Goal: Task Accomplishment & Management: Manage account settings

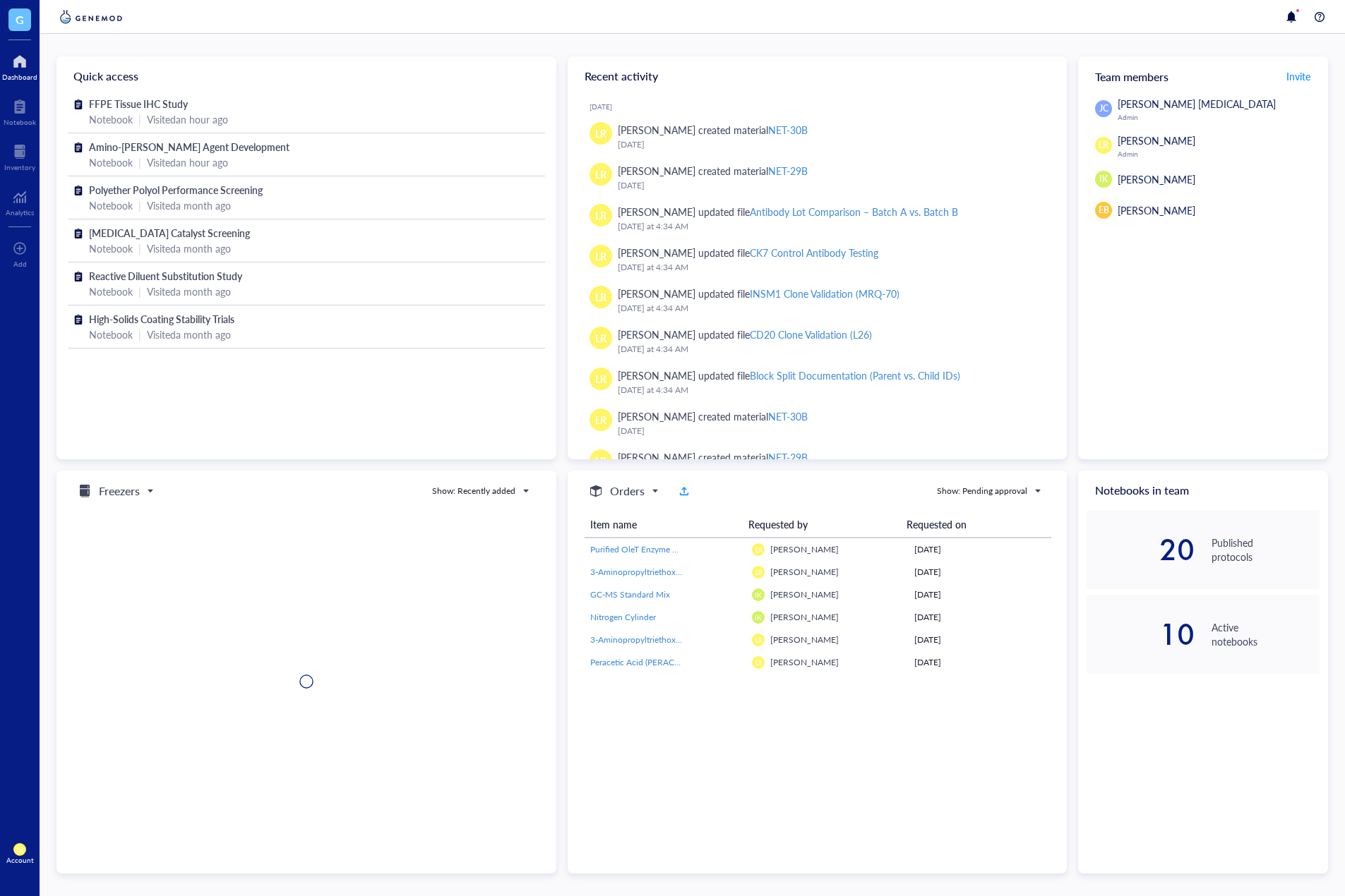
click at [23, 850] on span "LR" at bounding box center [19, 850] width 7 height 8
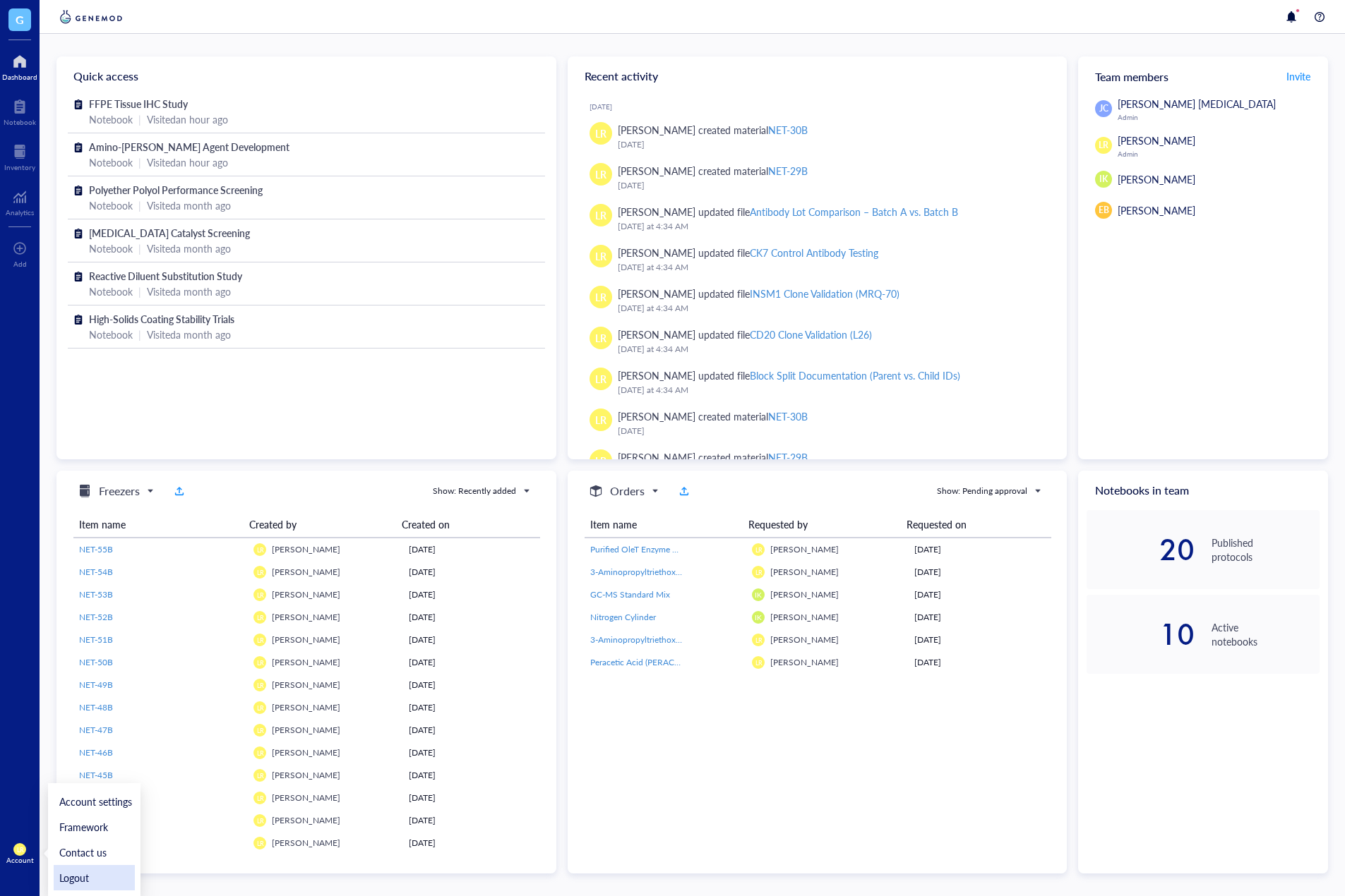
click at [73, 876] on link "Logout" at bounding box center [94, 877] width 81 height 25
click at [13, 11] on span "G" at bounding box center [20, 20] width 23 height 23
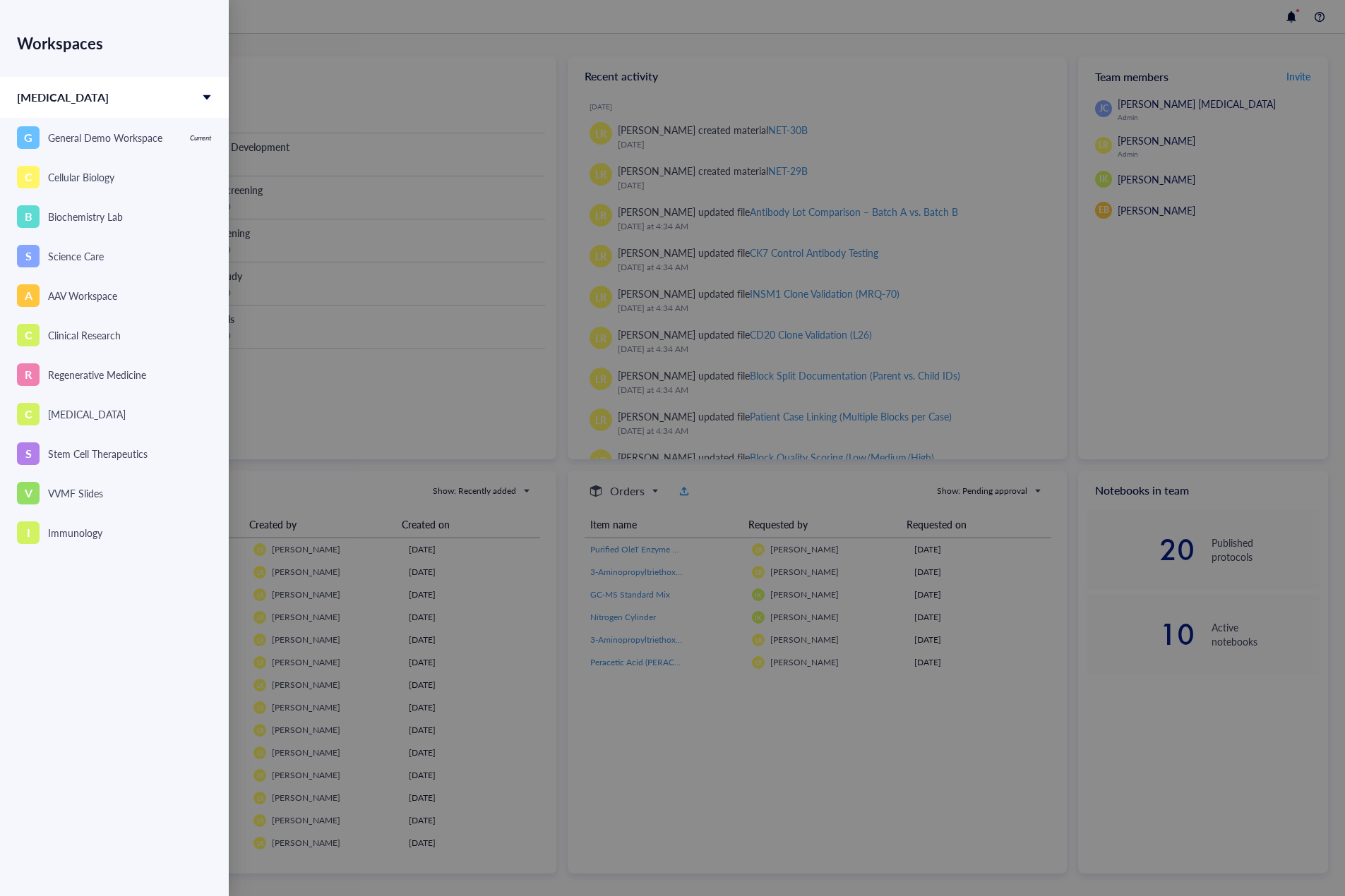
click at [316, 198] on div at bounding box center [672, 448] width 1345 height 896
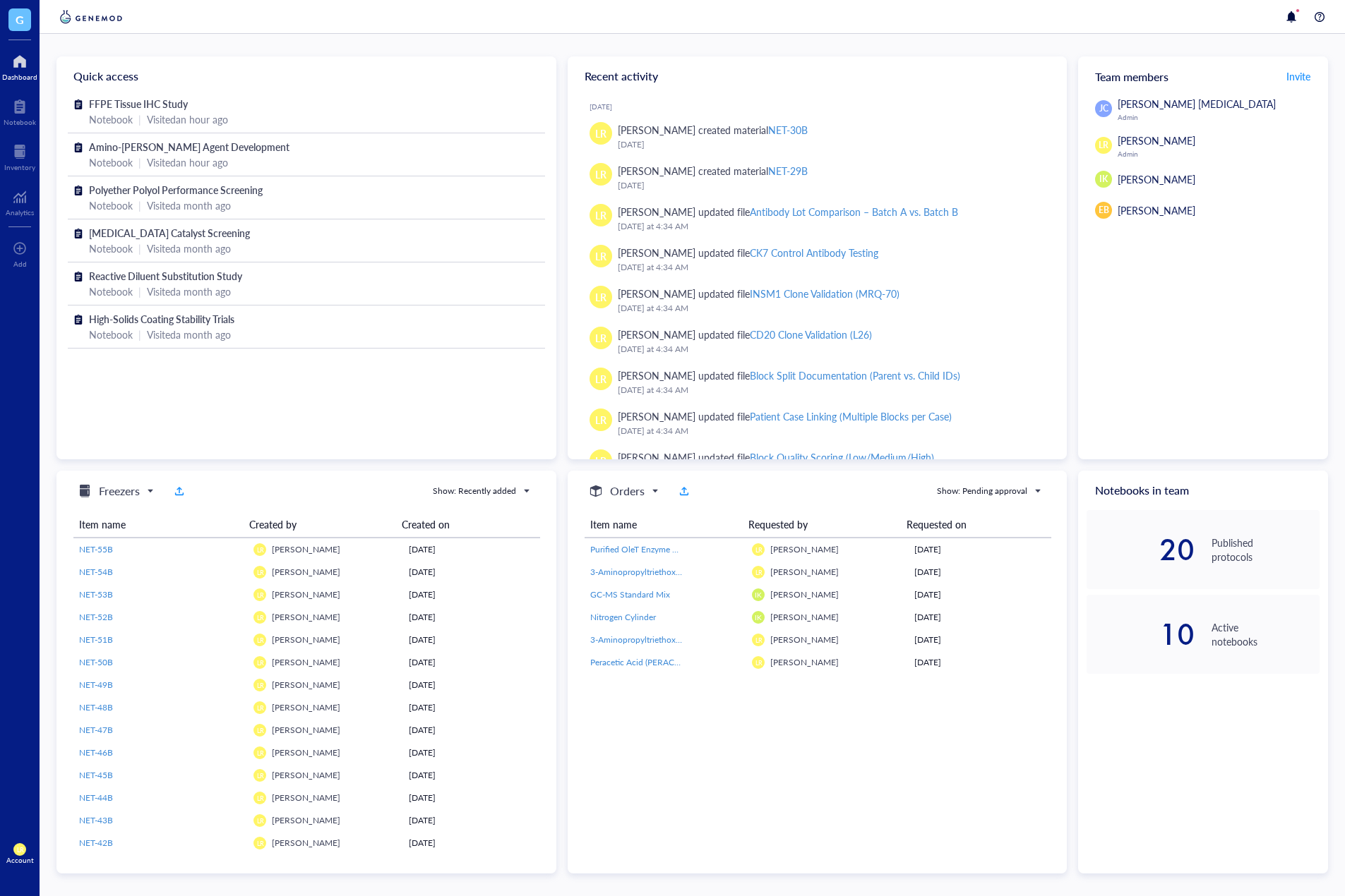
click at [21, 22] on span "G" at bounding box center [19, 19] width 8 height 17
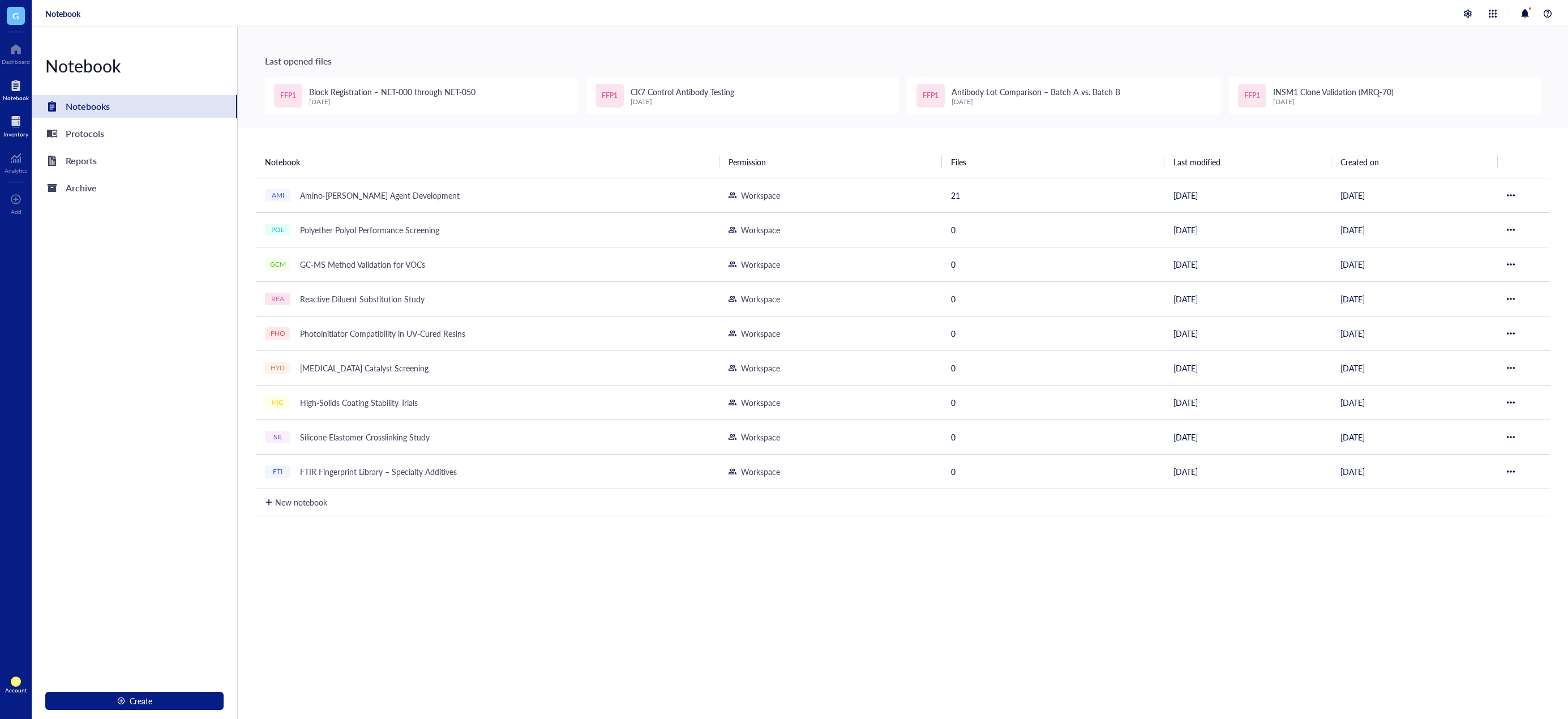
click at [12, 114] on div at bounding box center [16, 122] width 25 height 18
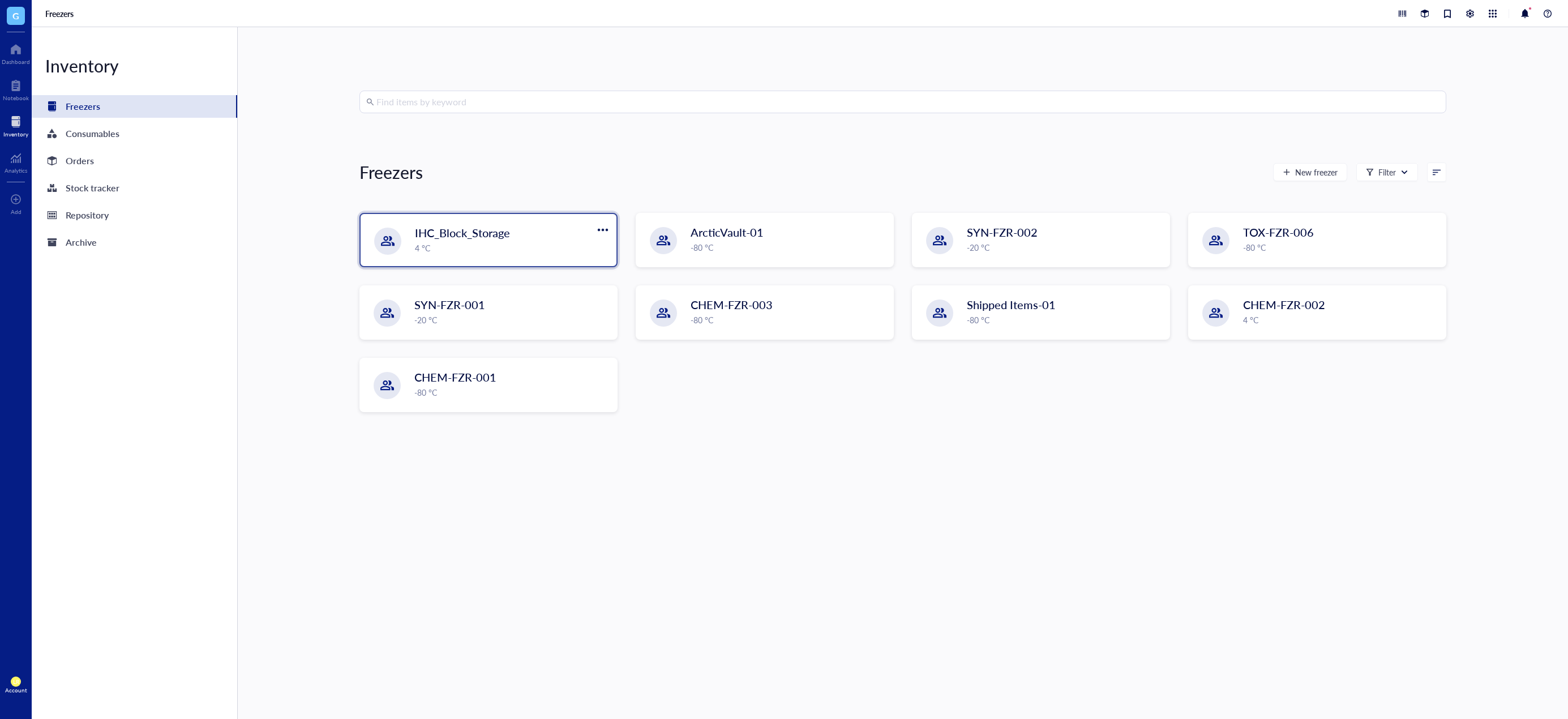
click at [443, 238] on span "IHC_Block_Storage" at bounding box center [463, 233] width 95 height 16
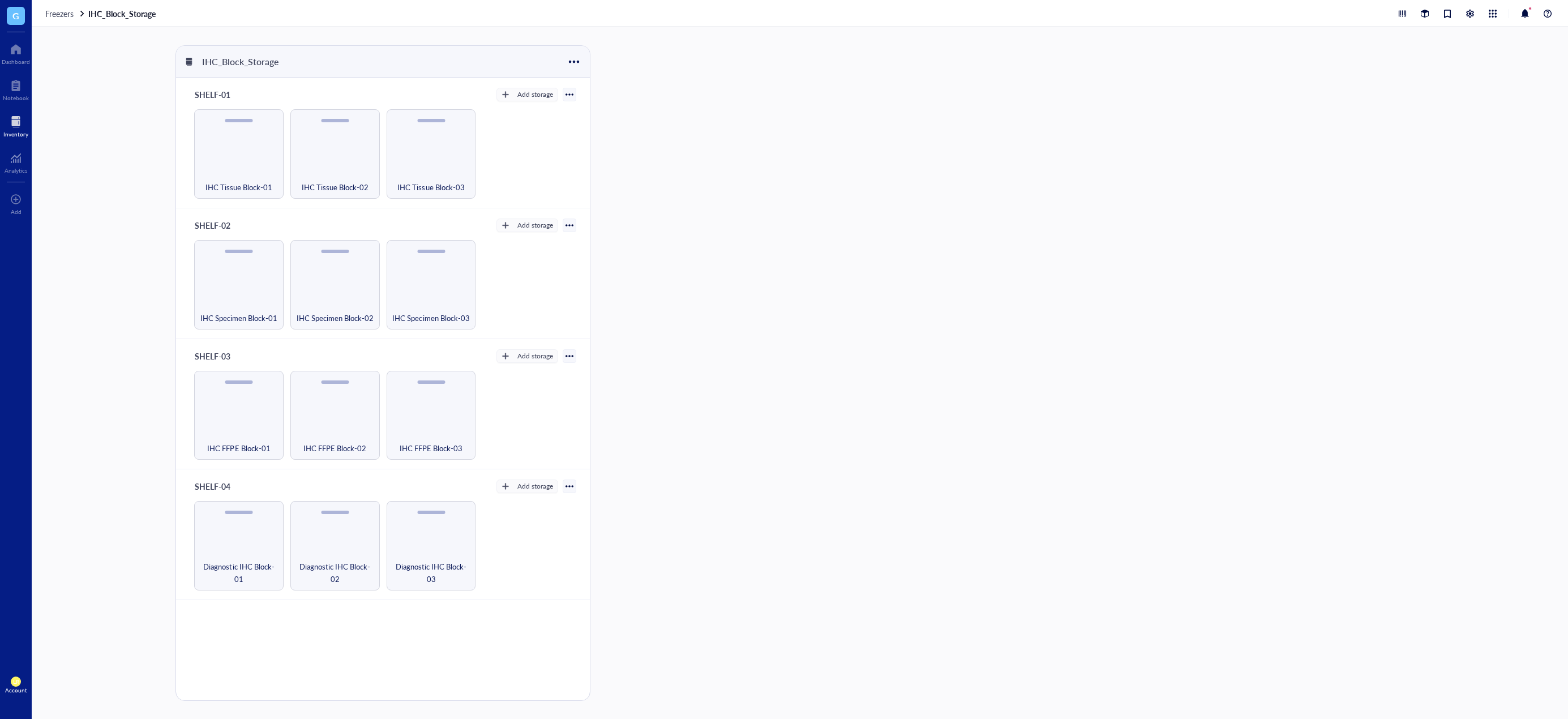
click at [16, 131] on div "Inventory" at bounding box center [16, 134] width 25 height 7
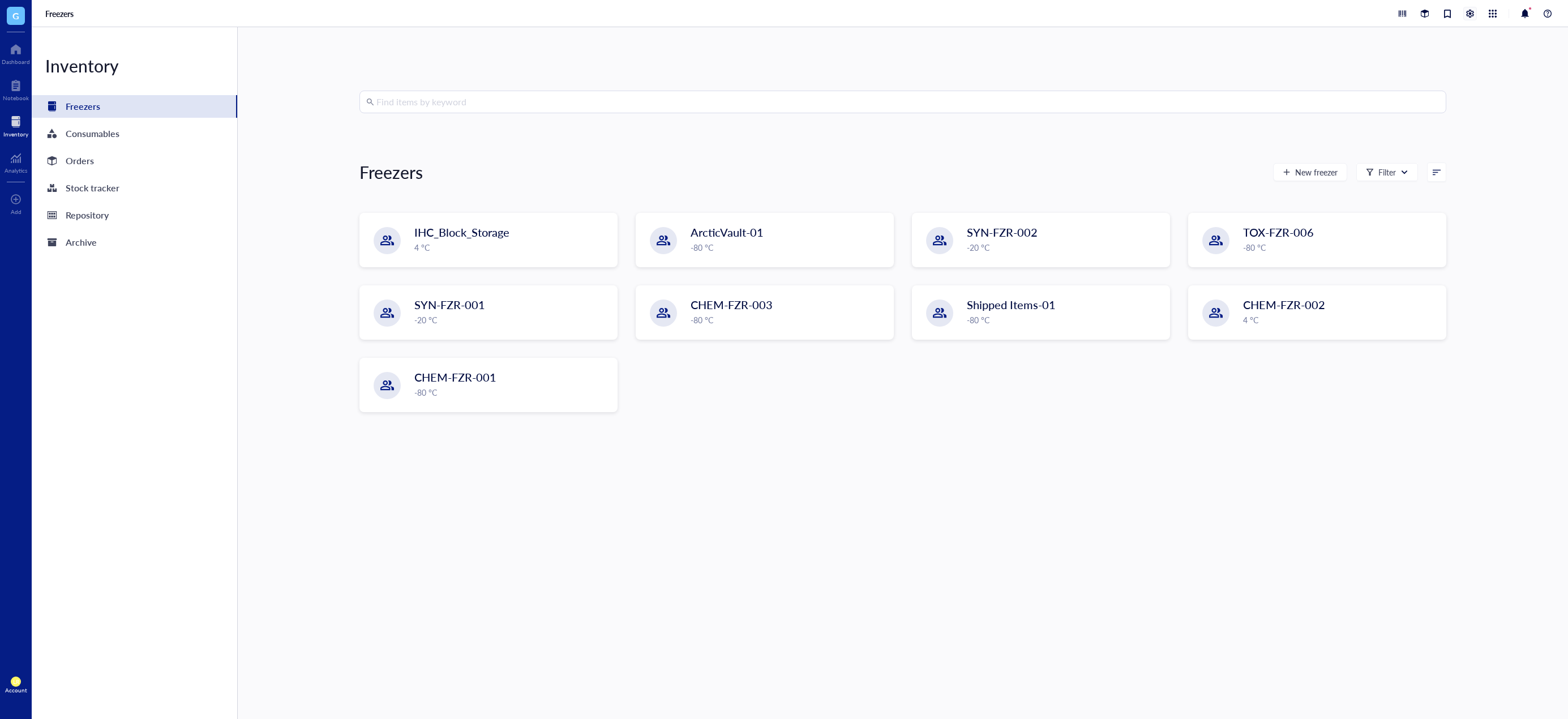
click at [1475, 10] on div at bounding box center [1470, 13] width 12 height 12
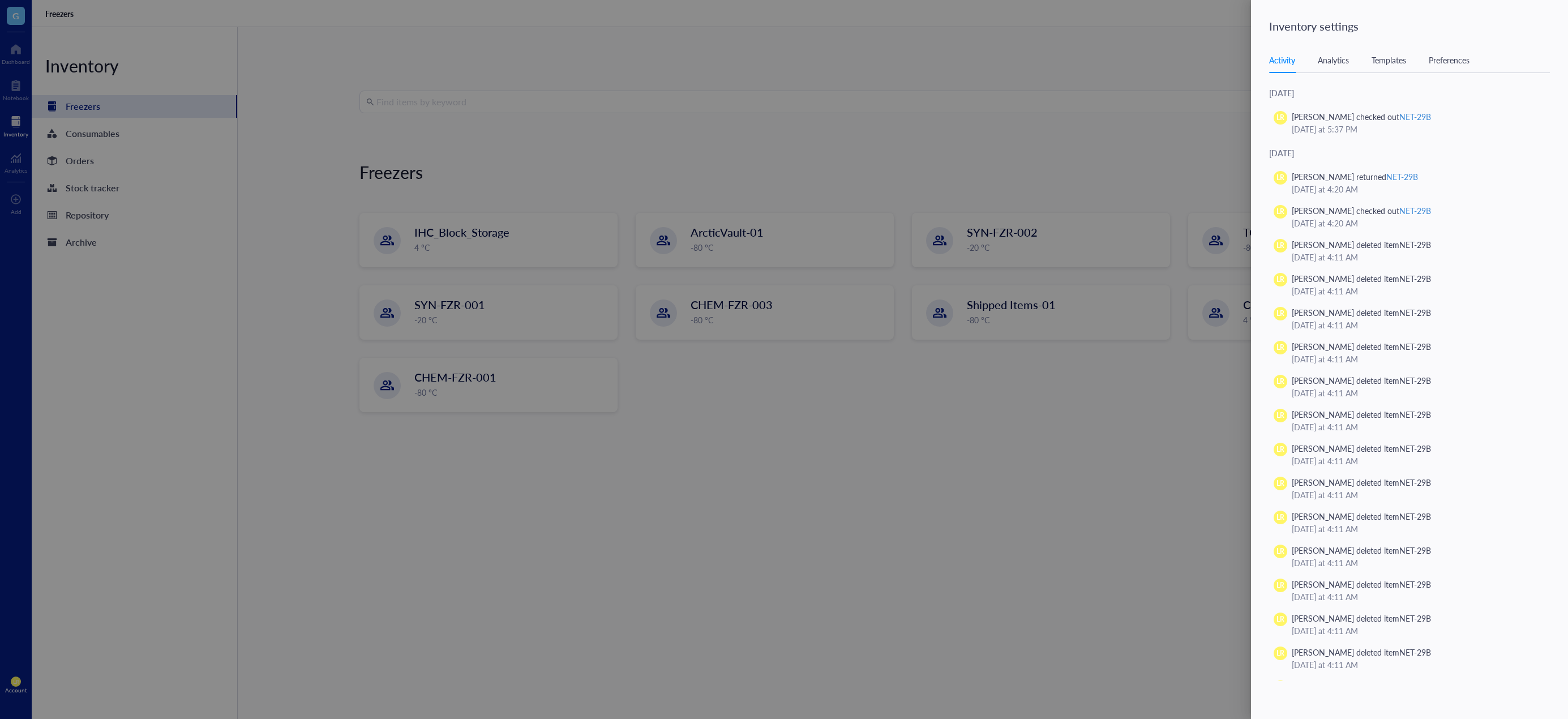
click at [1390, 61] on div "Templates" at bounding box center [1388, 60] width 35 height 12
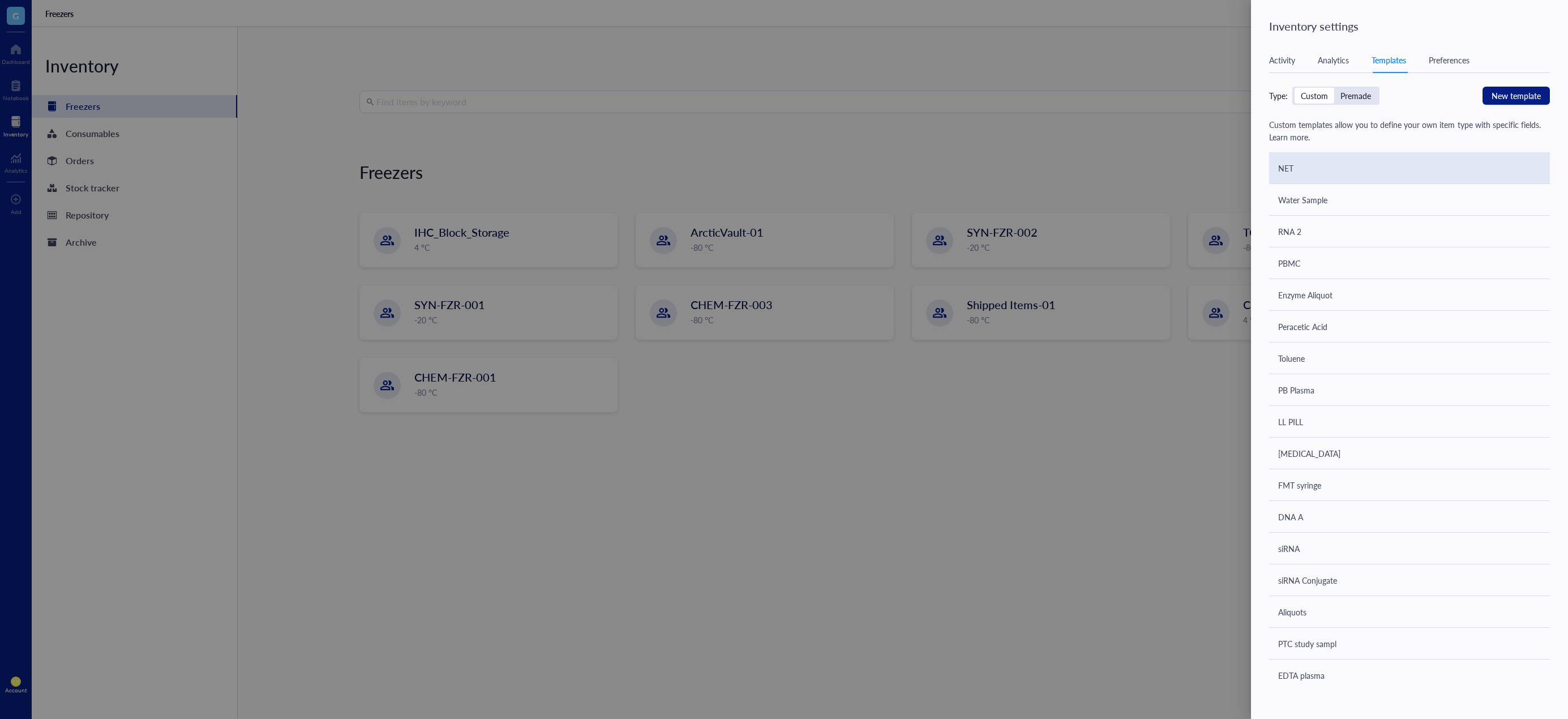
click at [1425, 174] on div "NET" at bounding box center [1409, 168] width 281 height 32
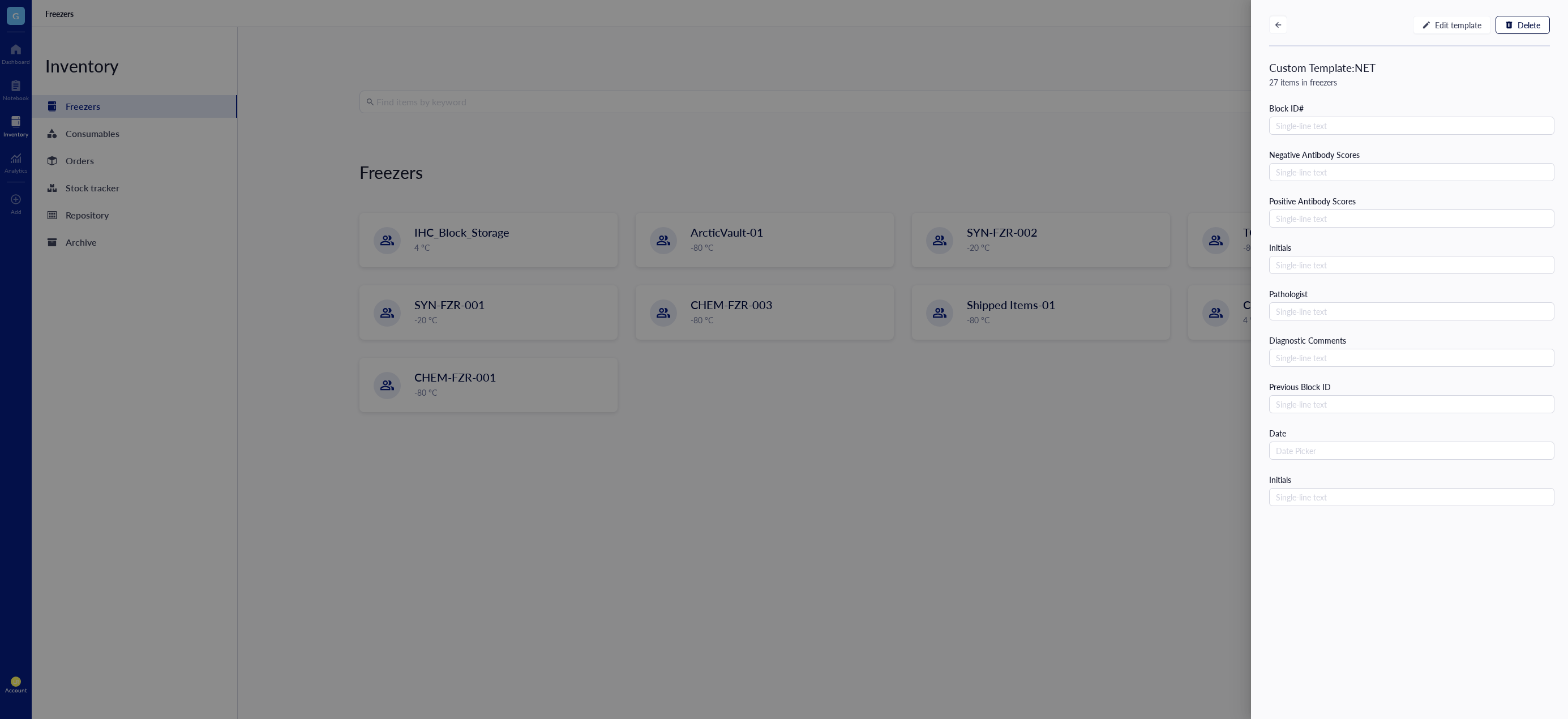
click at [715, 430] on div at bounding box center [784, 359] width 1568 height 719
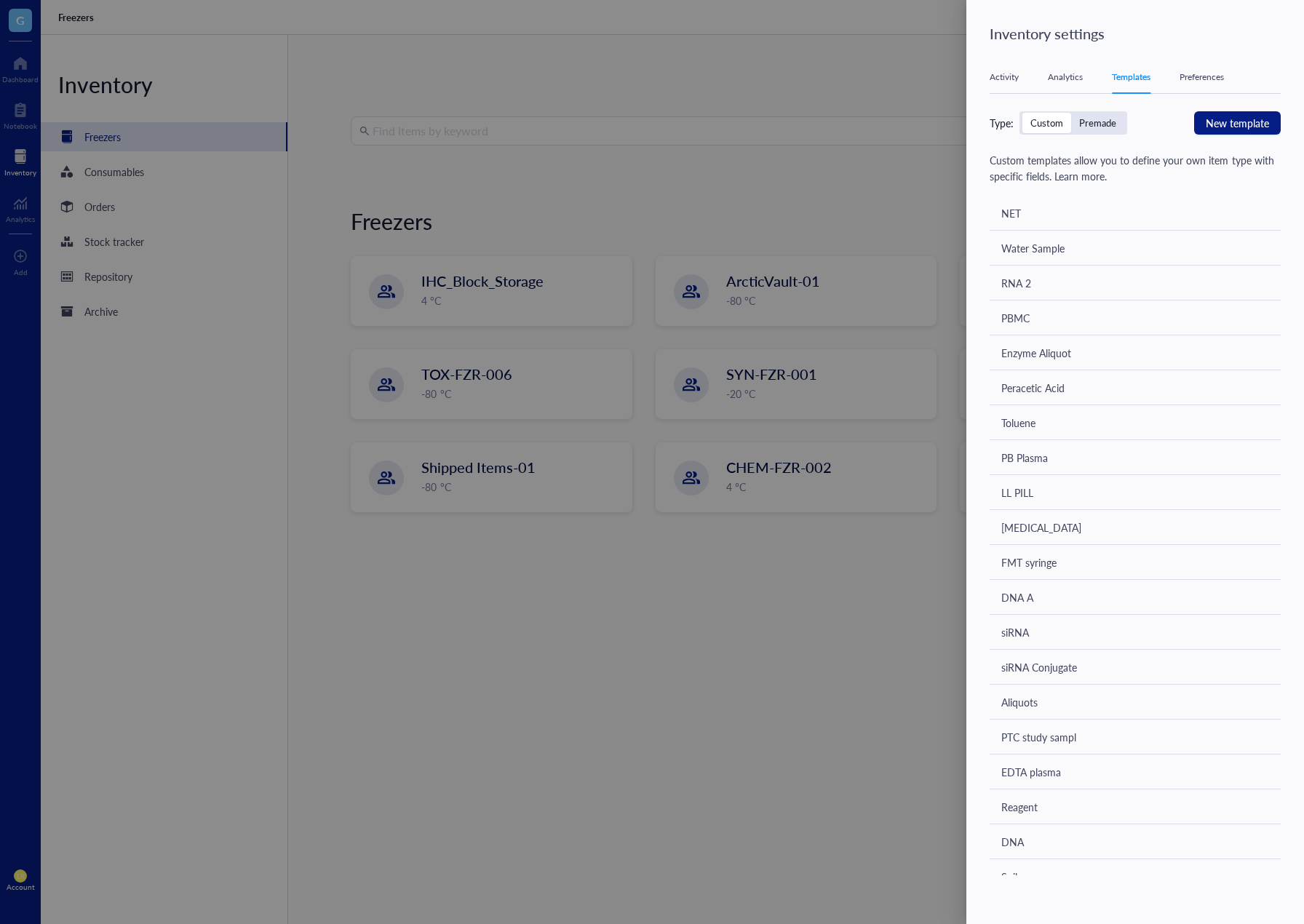
click at [366, 360] on div at bounding box center [652, 462] width 1304 height 924
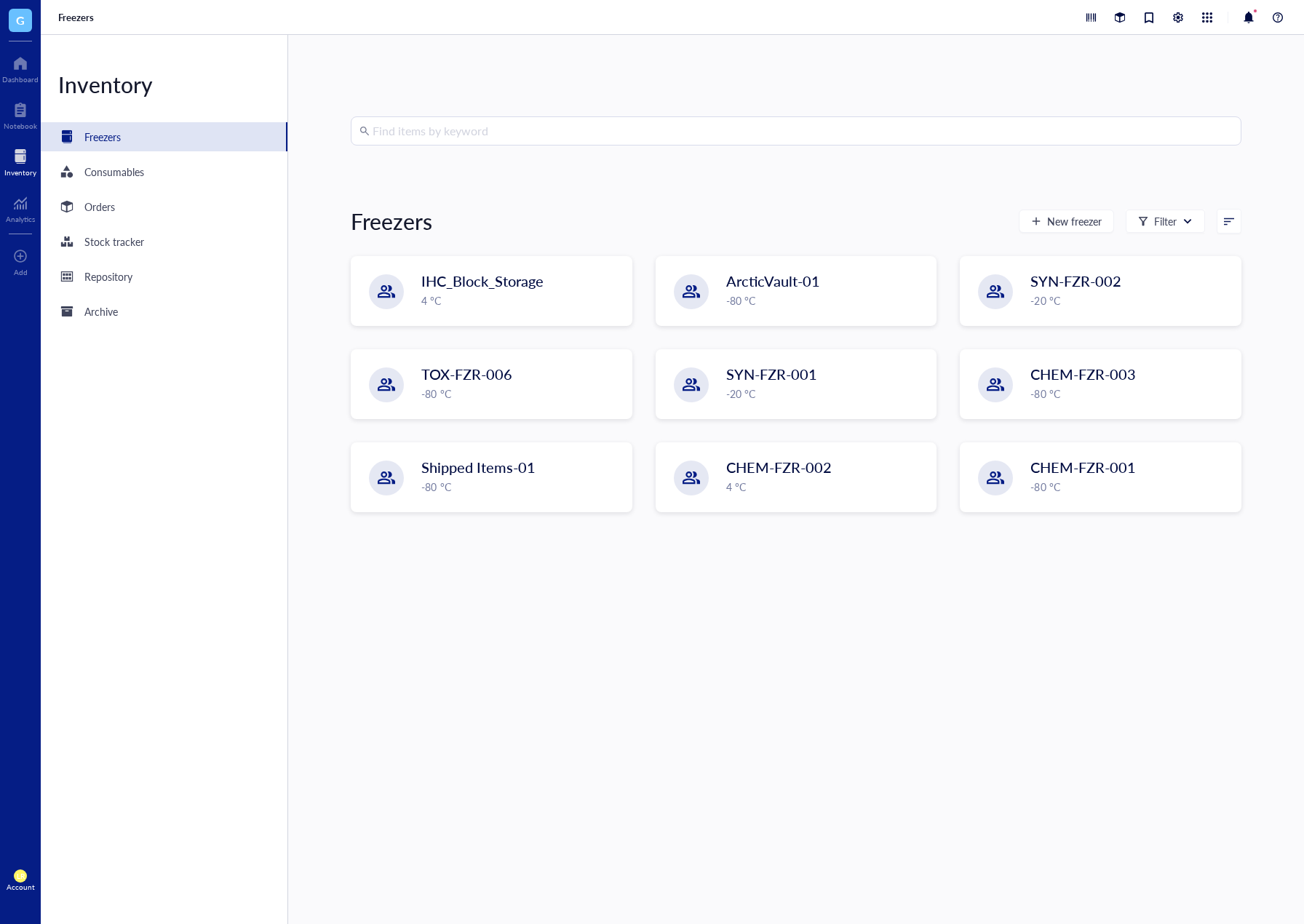
click at [466, 302] on div "4 °C" at bounding box center [522, 300] width 202 height 16
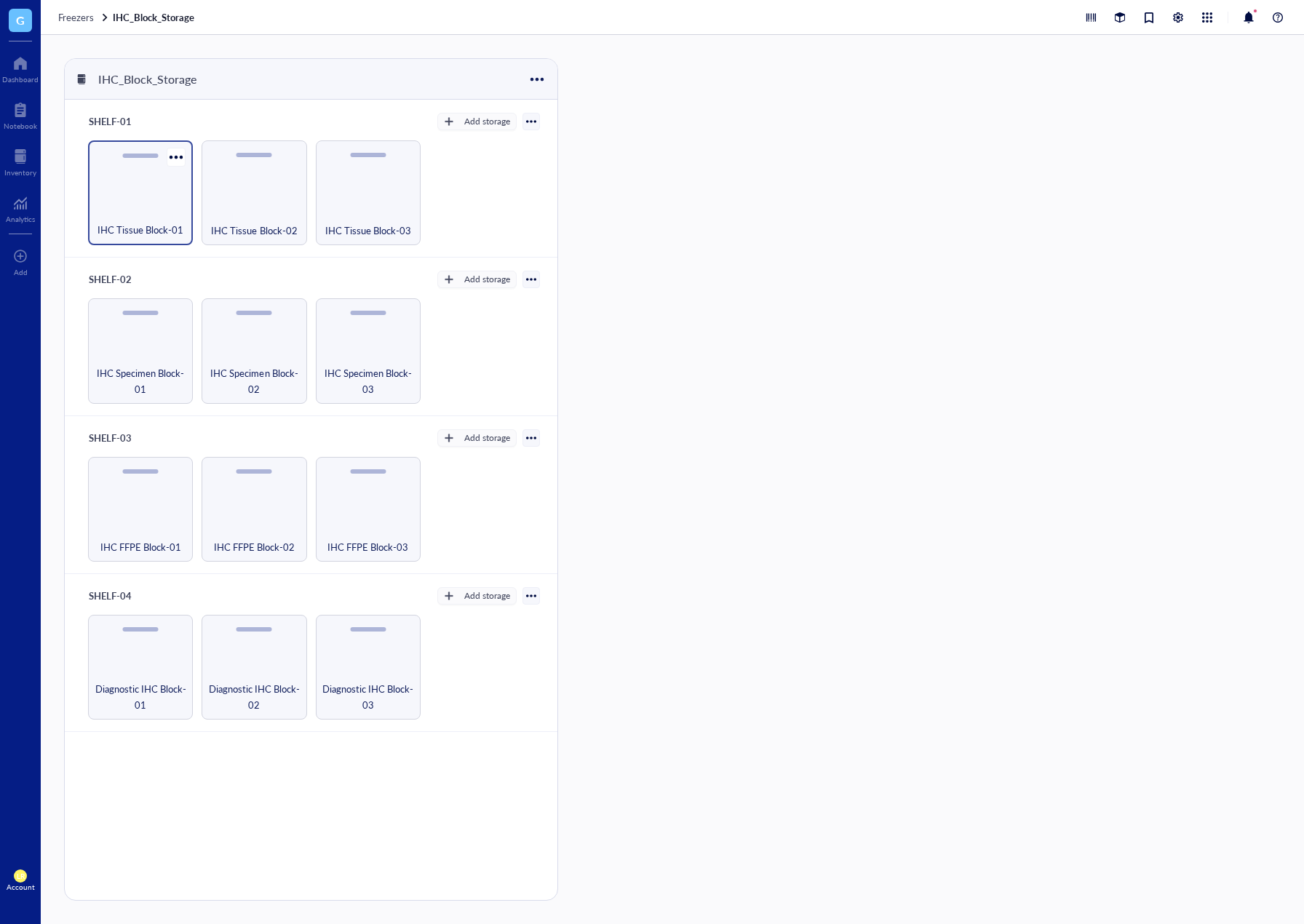
click at [147, 195] on div "IHC Tissue Block-01" at bounding box center [141, 192] width 105 height 105
click at [712, 160] on div "IHC Tissue Block-01-Box-01" at bounding box center [773, 160] width 128 height 41
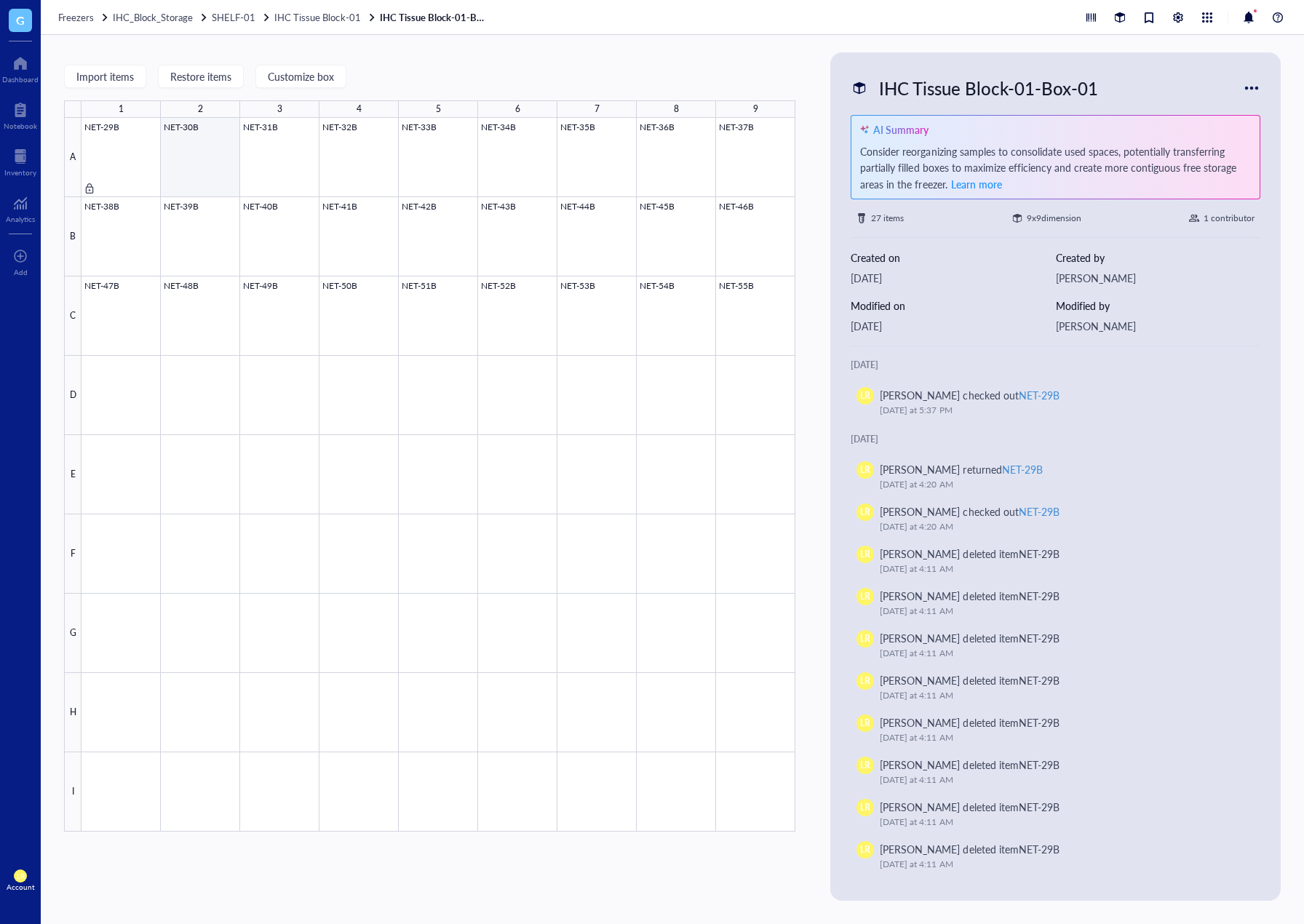
click at [138, 163] on div at bounding box center [438, 475] width 714 height 714
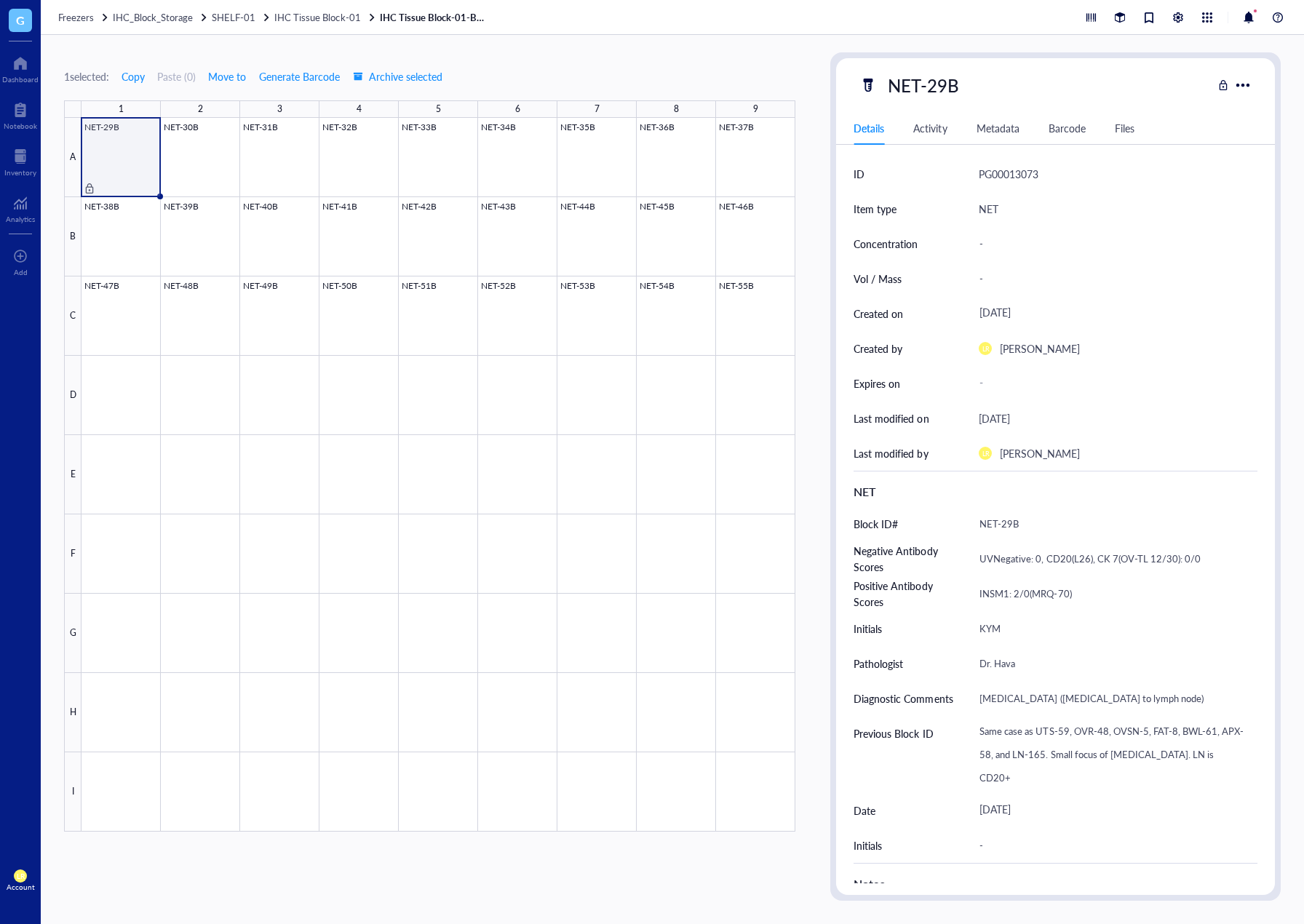
click at [1230, 87] on div "NET-29B" at bounding box center [1056, 84] width 439 height 31
click at [1221, 88] on div at bounding box center [1223, 84] width 10 height 10
click at [1129, 127] on div "Files" at bounding box center [1125, 128] width 20 height 16
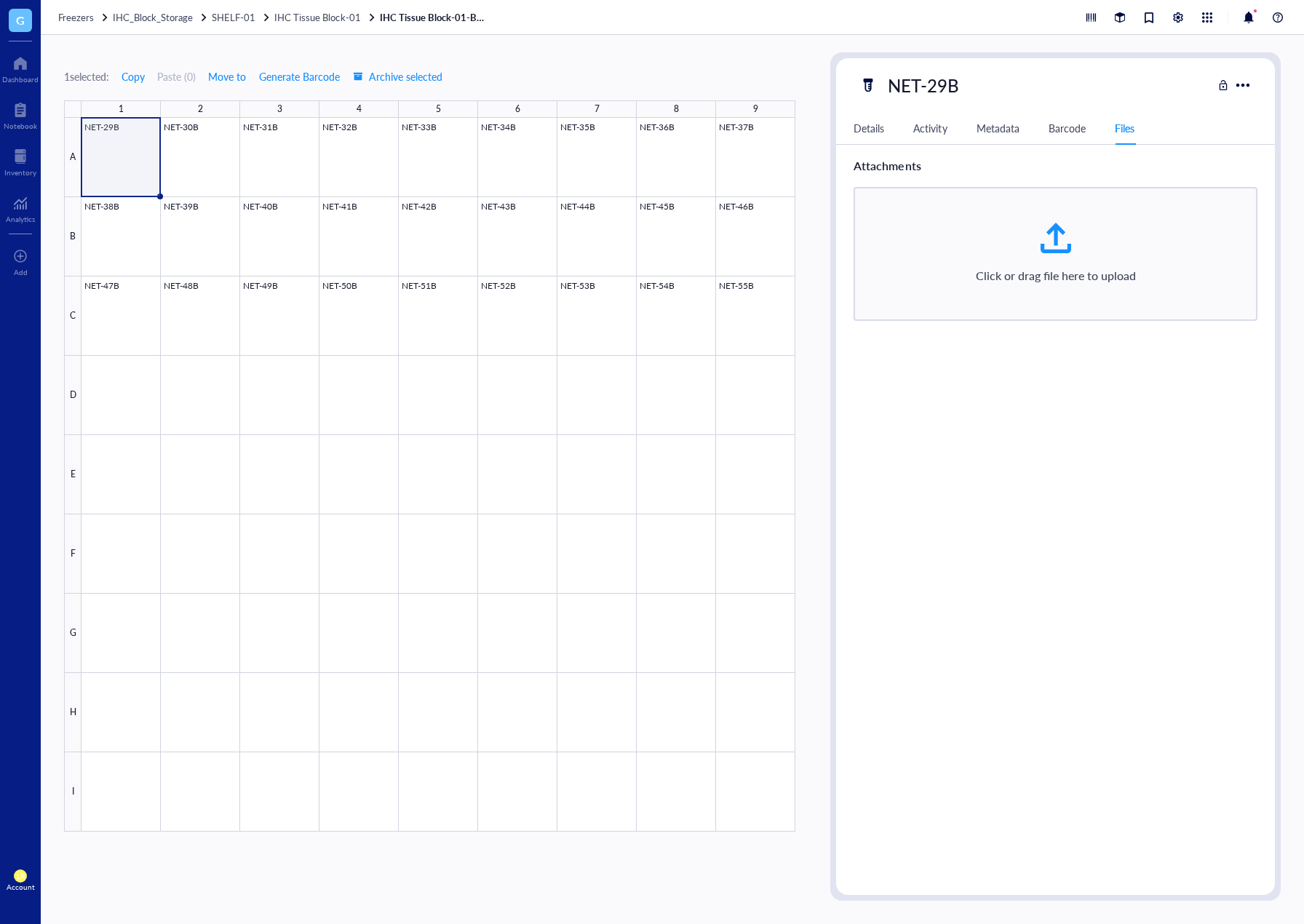
click at [1044, 255] on div "Click or drag file here to upload" at bounding box center [1056, 254] width 378 height 67
type input "C:\fakepath\Pathology Report.pdf"
click at [1061, 281] on div at bounding box center [1056, 286] width 35 height 35
click at [1010, 301] on div "Click or drag file here to upload" at bounding box center [1056, 303] width 378 height 67
type input "C:\fakepath\Whole Slide Image_01.png"
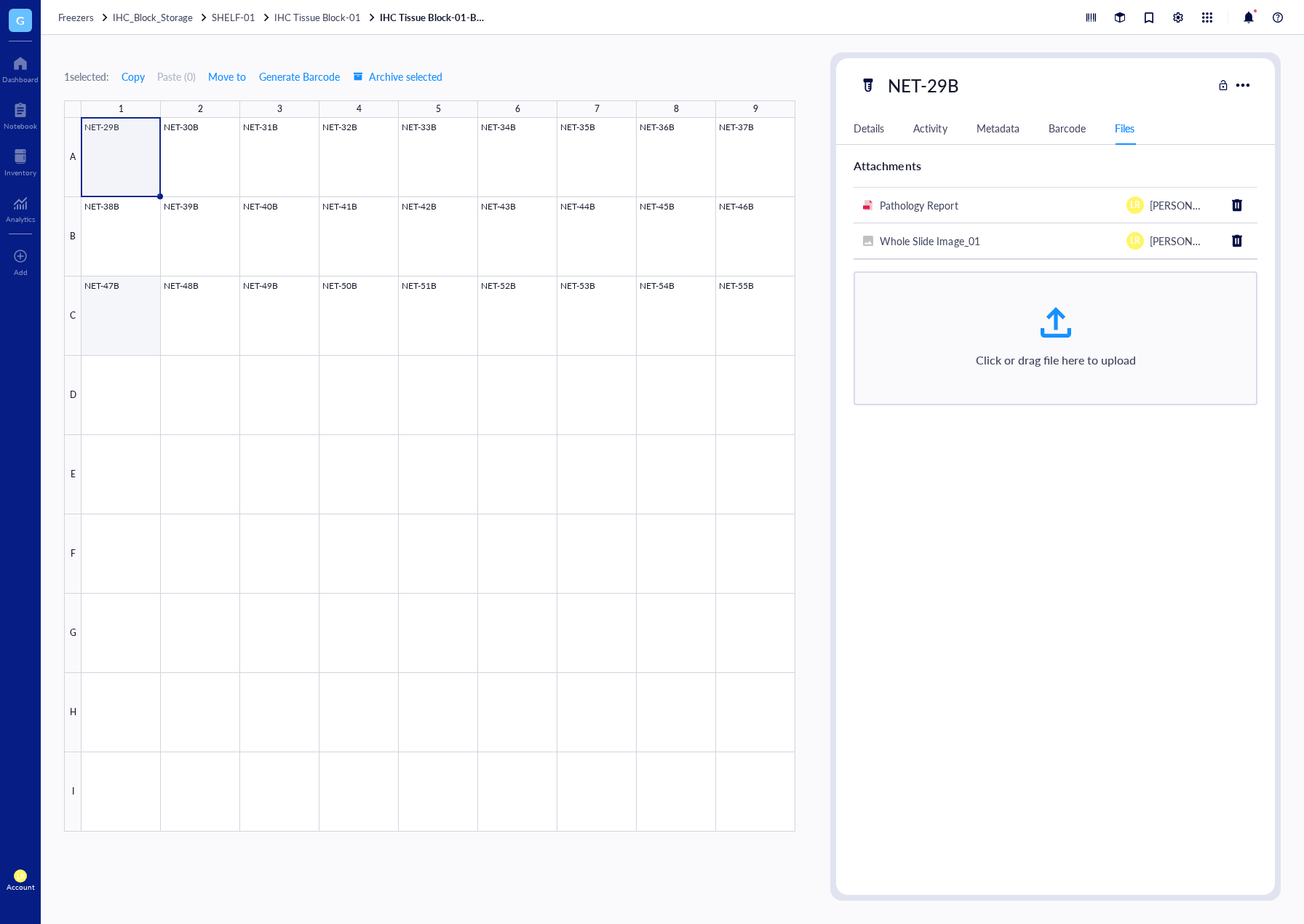
drag, startPoint x: 142, startPoint y: 317, endPoint x: 115, endPoint y: 408, distance: 94.9
click at [142, 317] on div at bounding box center [438, 475] width 714 height 714
click at [115, 408] on div at bounding box center [438, 475] width 714 height 714
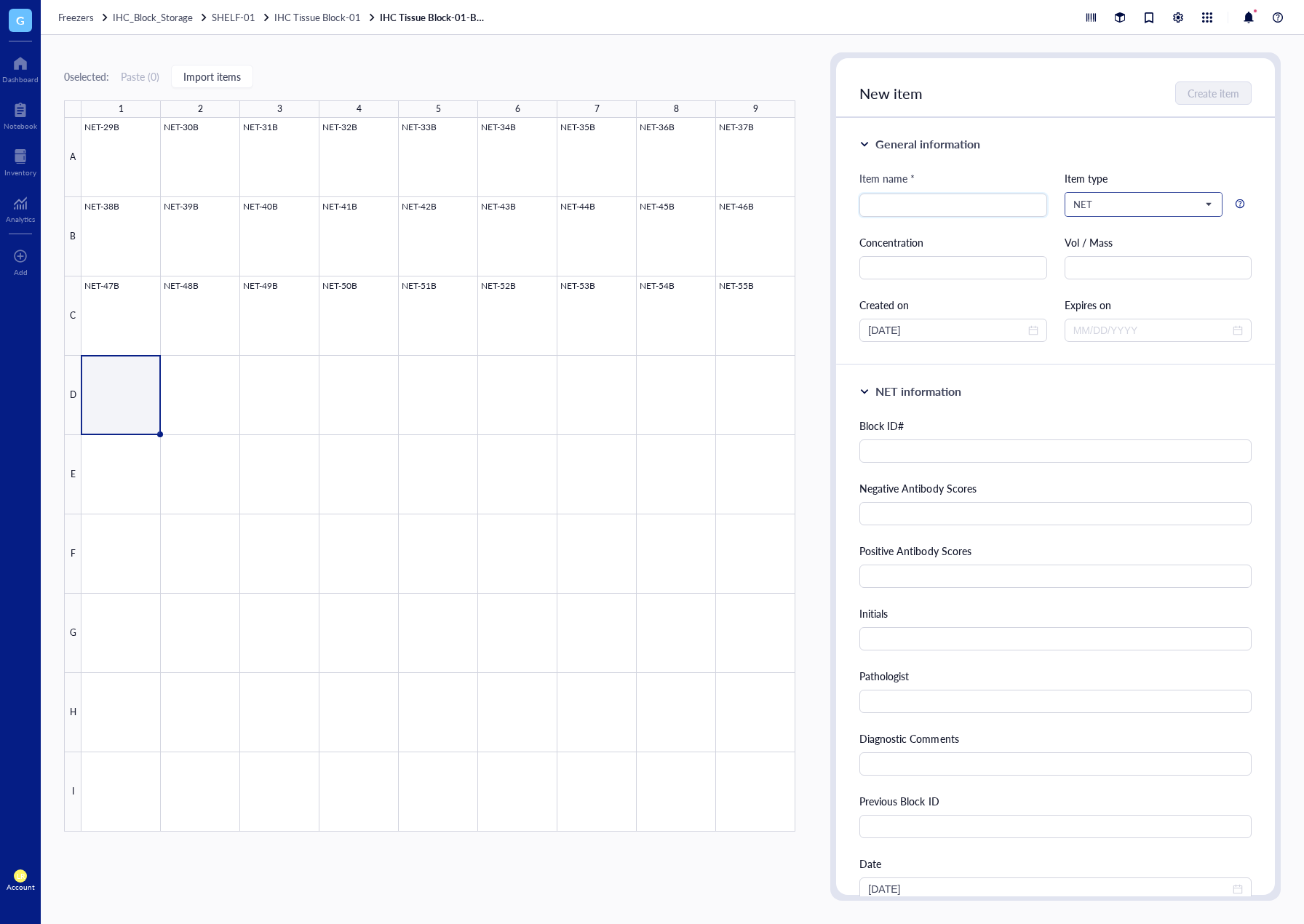
click at [1078, 212] on input "search" at bounding box center [1137, 204] width 128 height 22
click at [1157, 152] on div "General information" at bounding box center [1055, 144] width 392 height 17
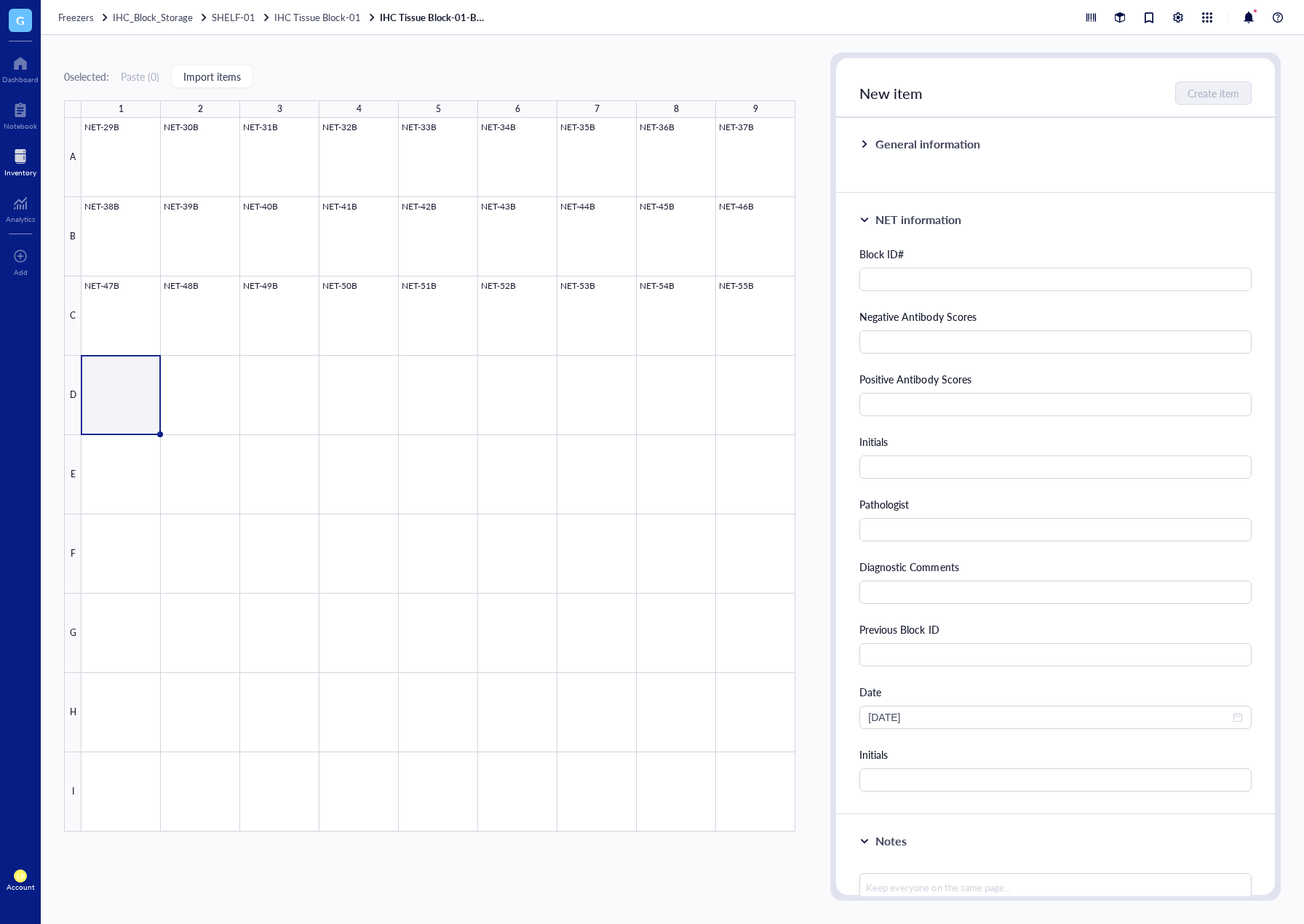
click at [31, 156] on div at bounding box center [20, 156] width 32 height 23
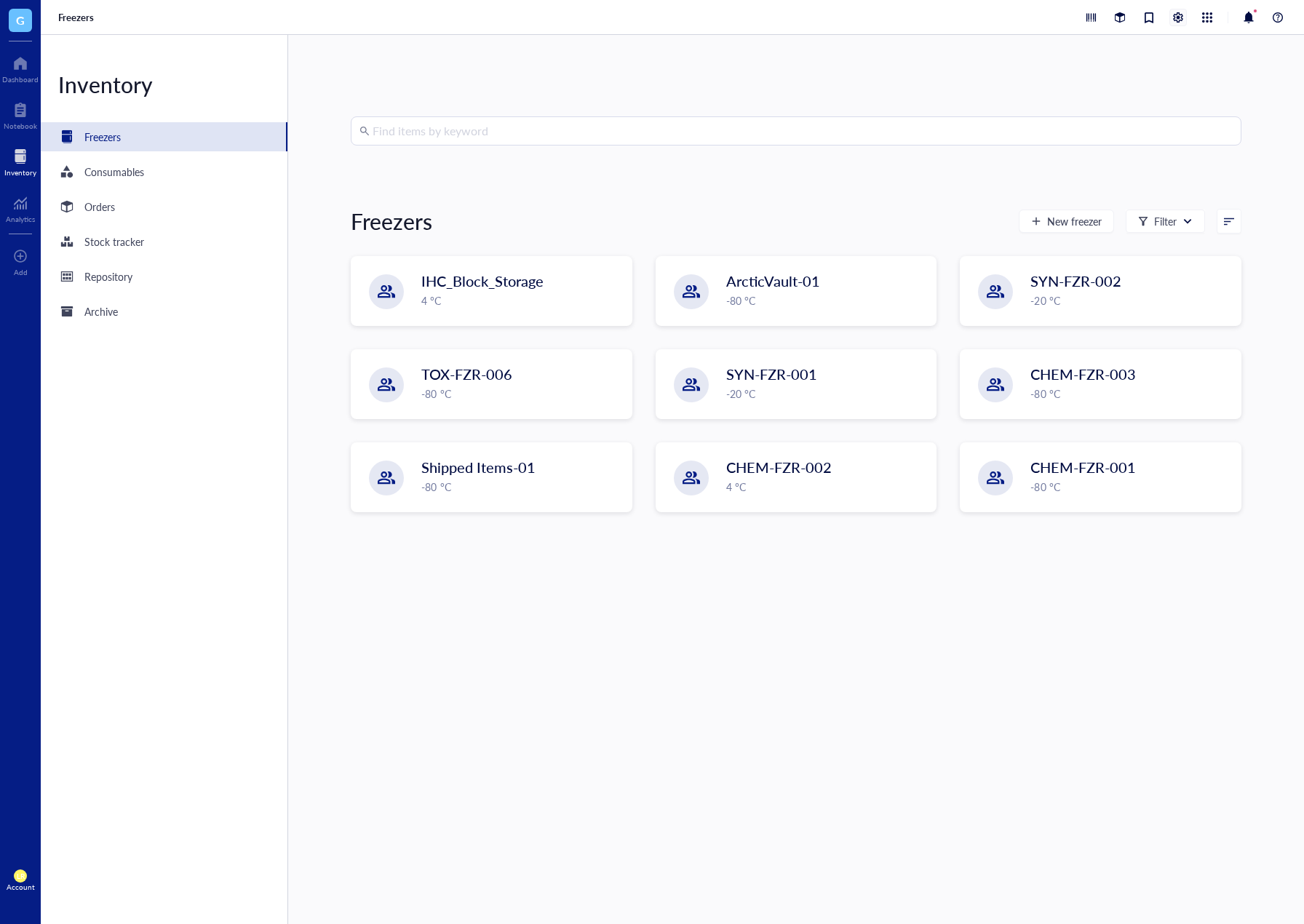
click at [1176, 23] on div at bounding box center [1178, 17] width 16 height 16
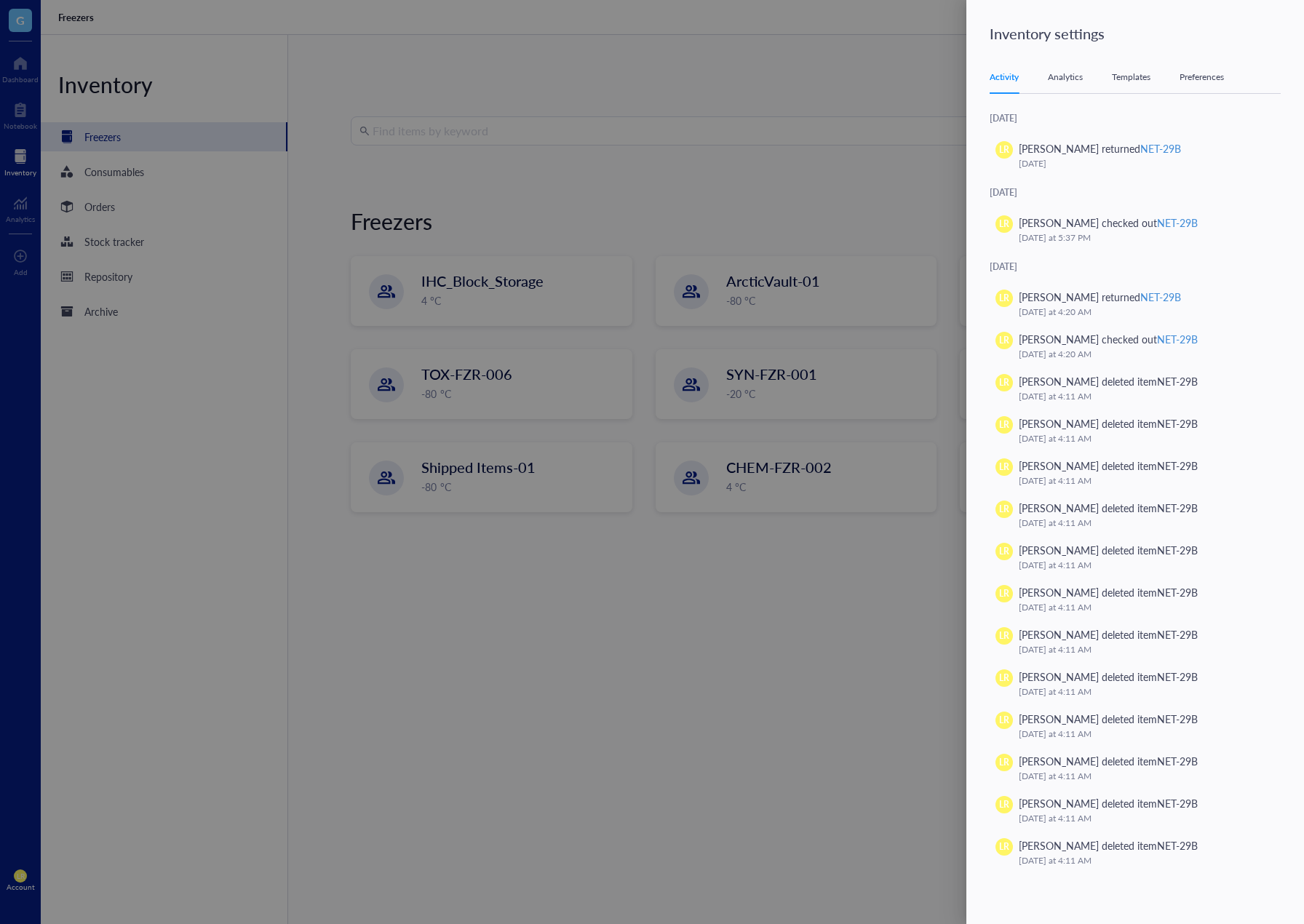
click at [1132, 80] on div "Templates" at bounding box center [1131, 77] width 38 height 15
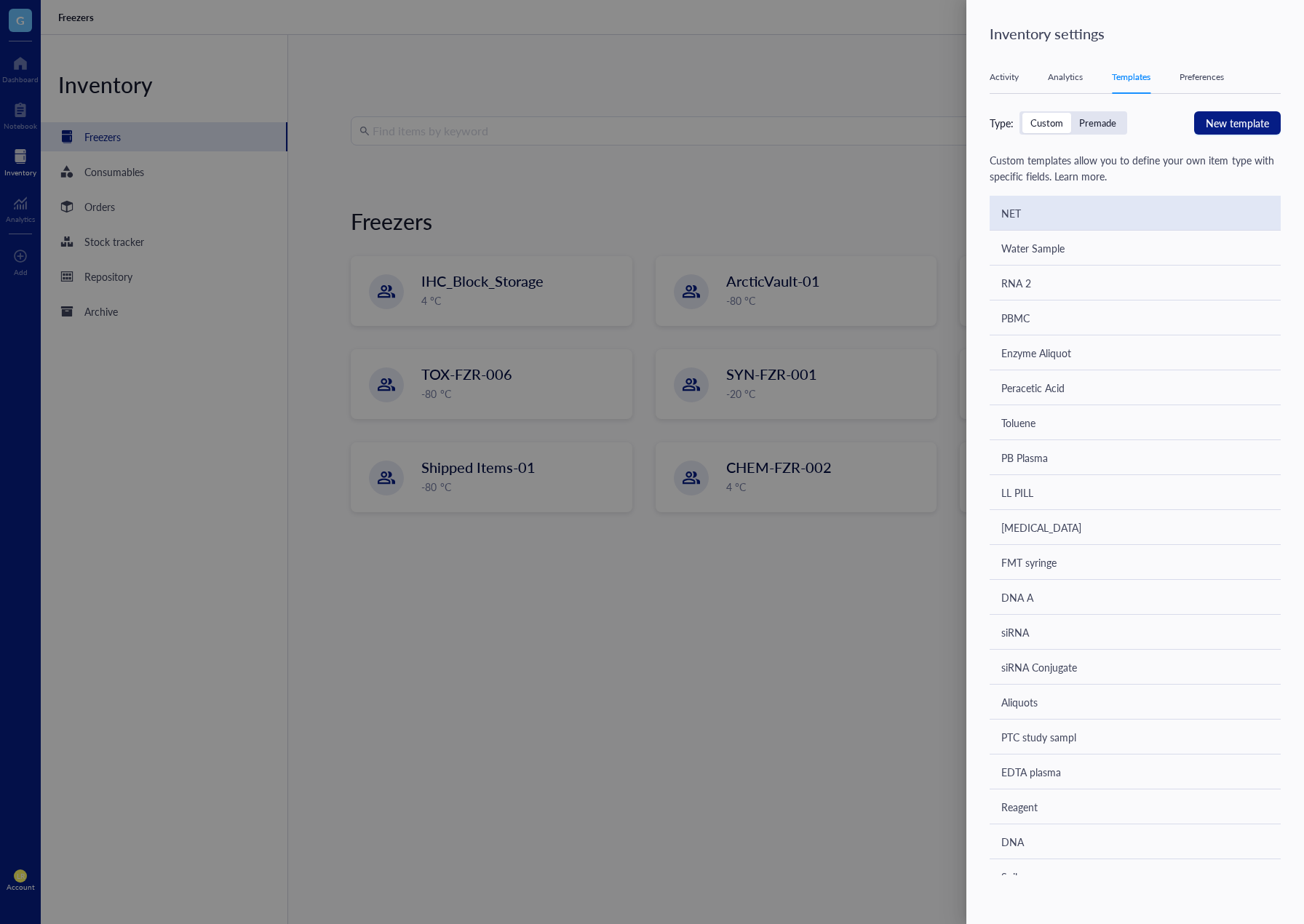
click at [1114, 212] on div "NET" at bounding box center [1136, 213] width 291 height 35
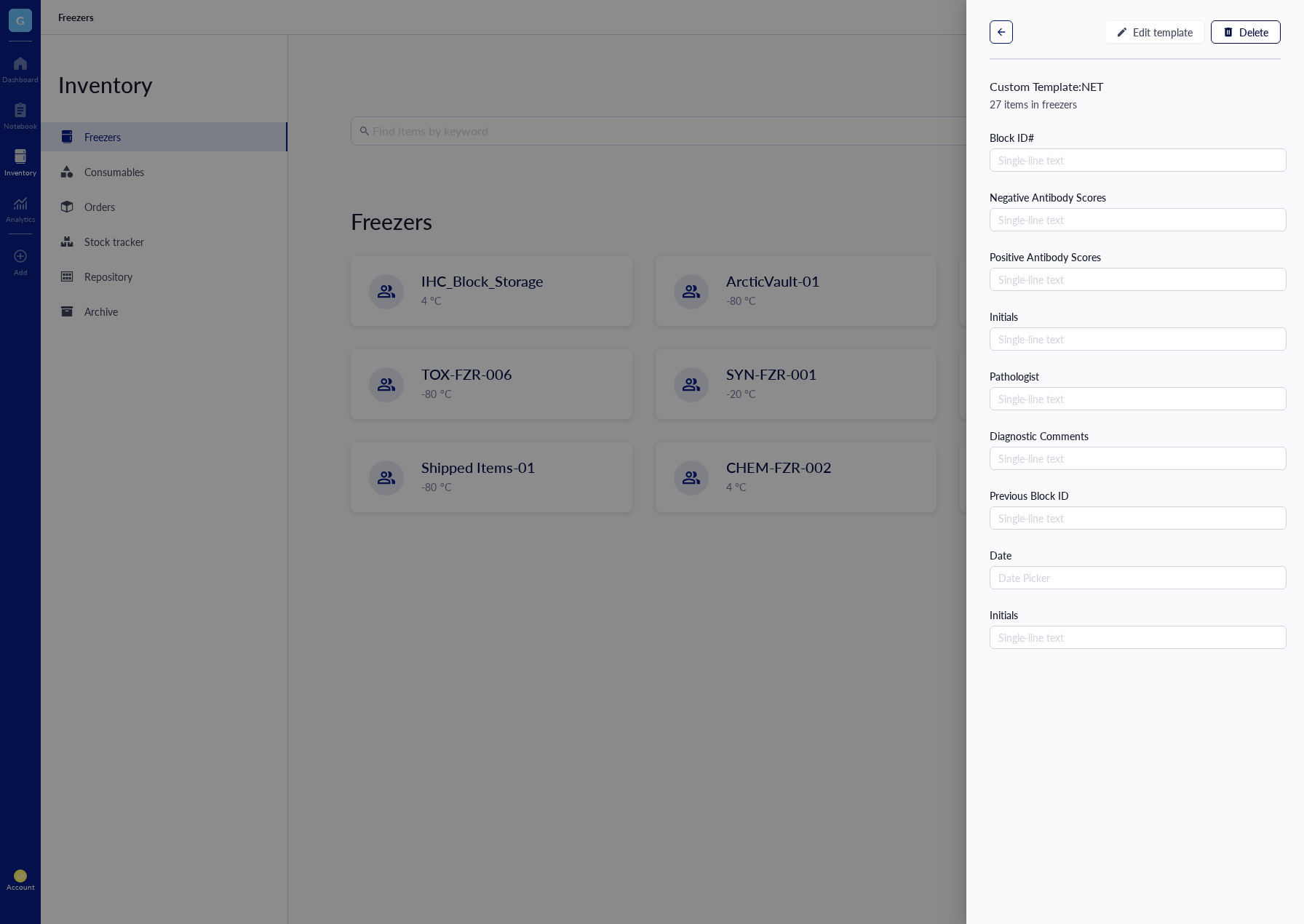
click at [1009, 36] on button "button" at bounding box center [1002, 32] width 23 height 23
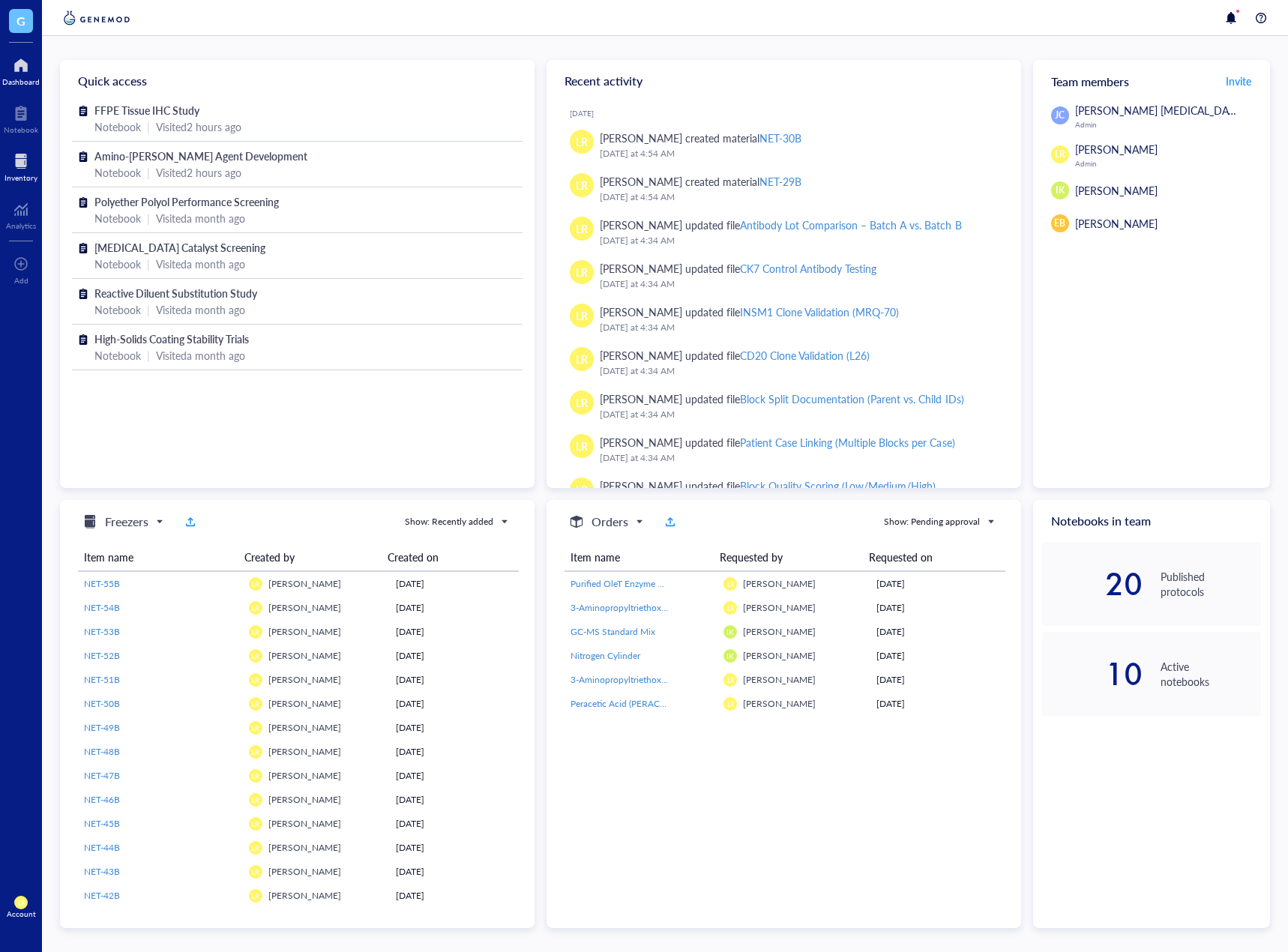
click at [25, 157] on div at bounding box center [21, 161] width 33 height 24
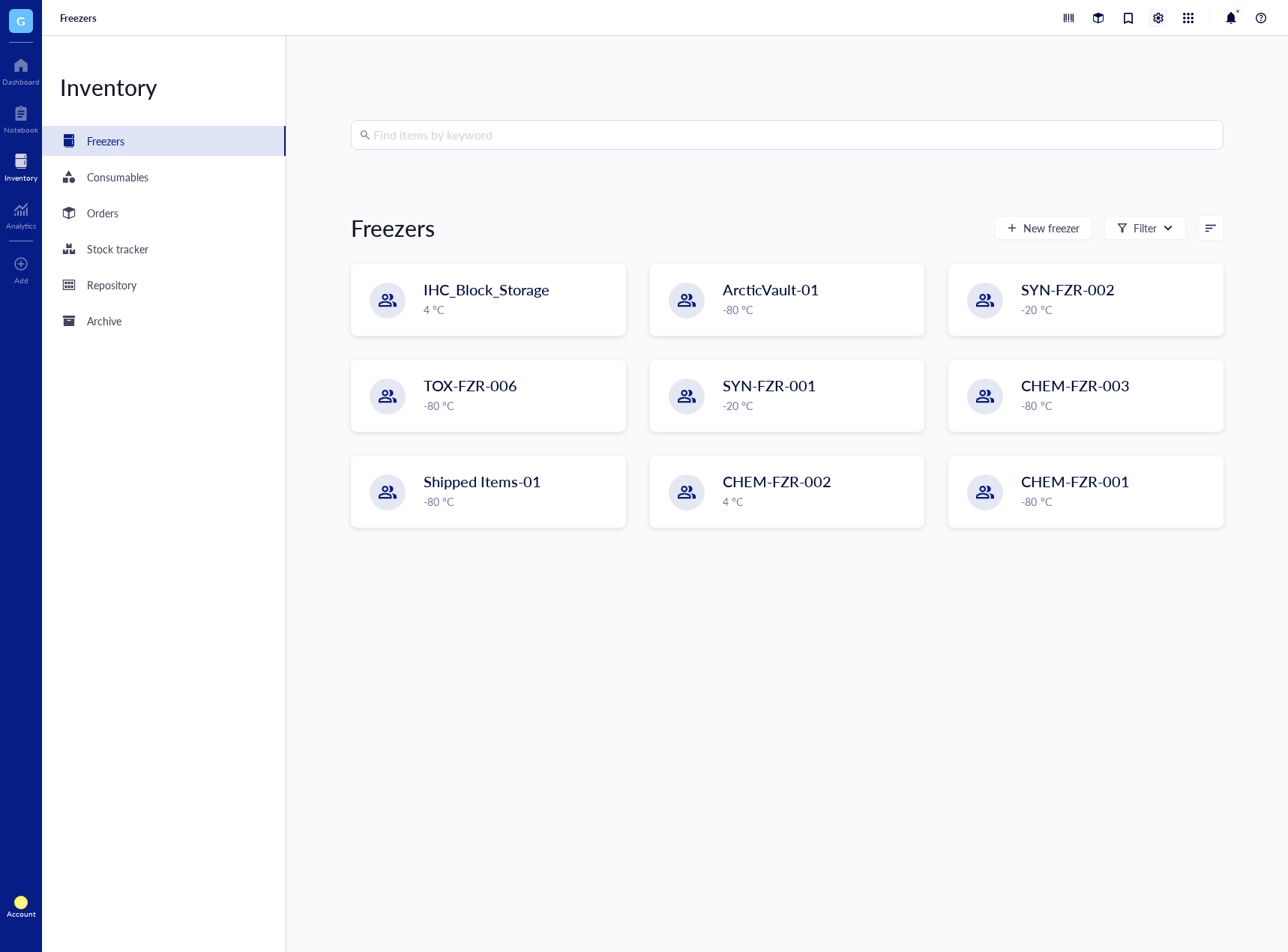
click at [1161, 15] on div at bounding box center [1158, 18] width 16 height 16
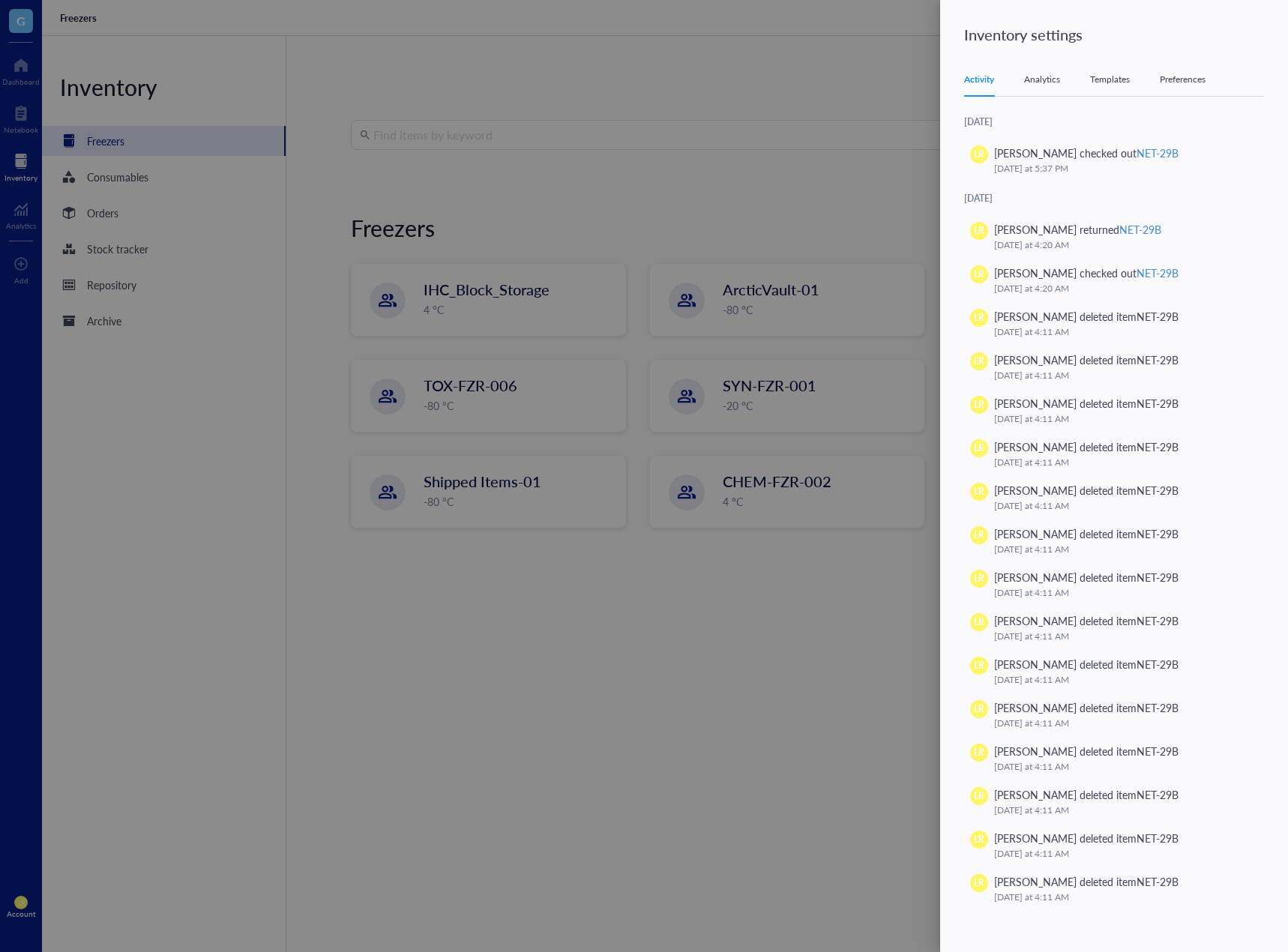
click at [1100, 77] on div "Templates" at bounding box center [1109, 79] width 39 height 15
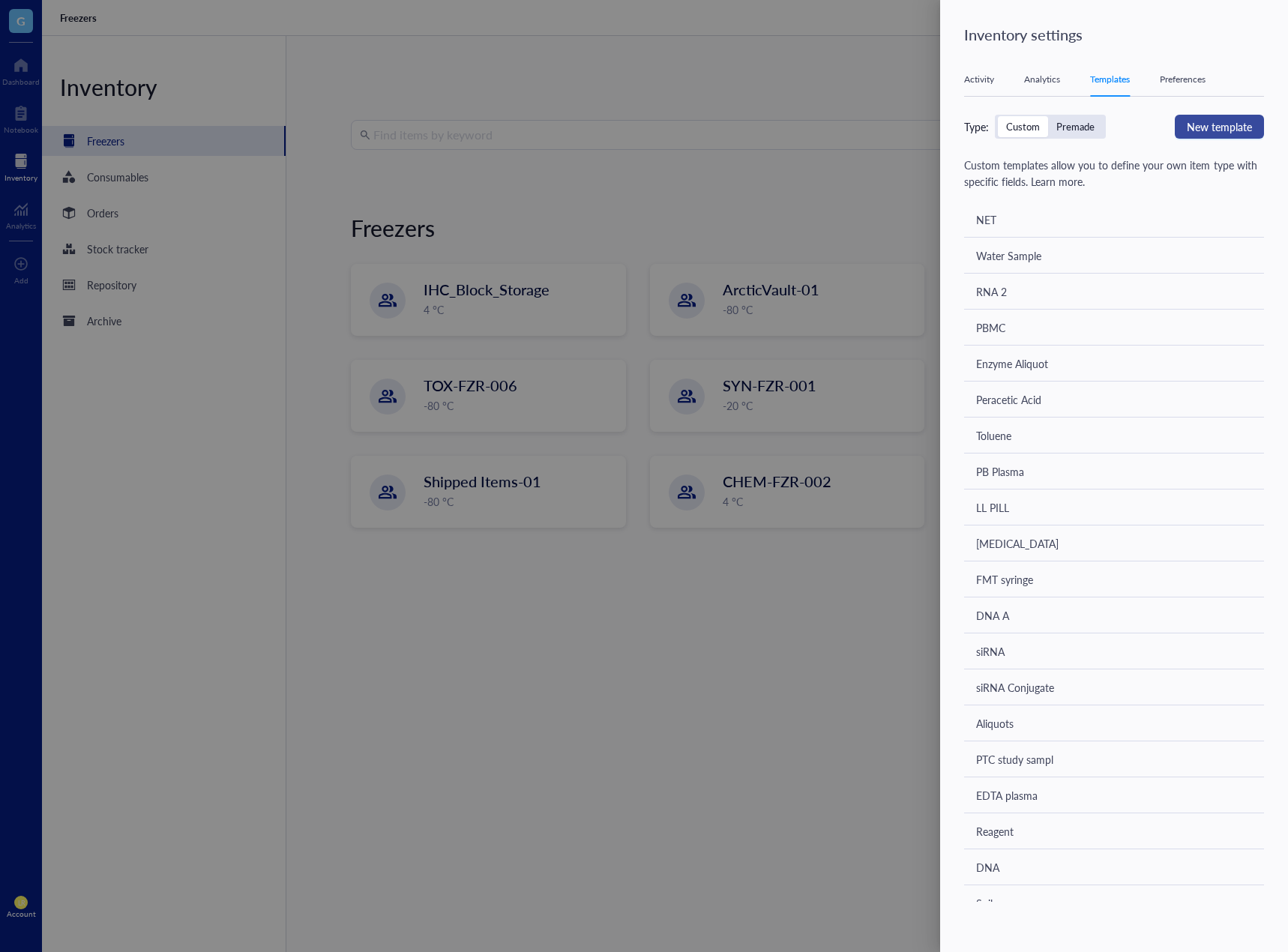
click at [1203, 127] on span "New template" at bounding box center [1219, 127] width 65 height 16
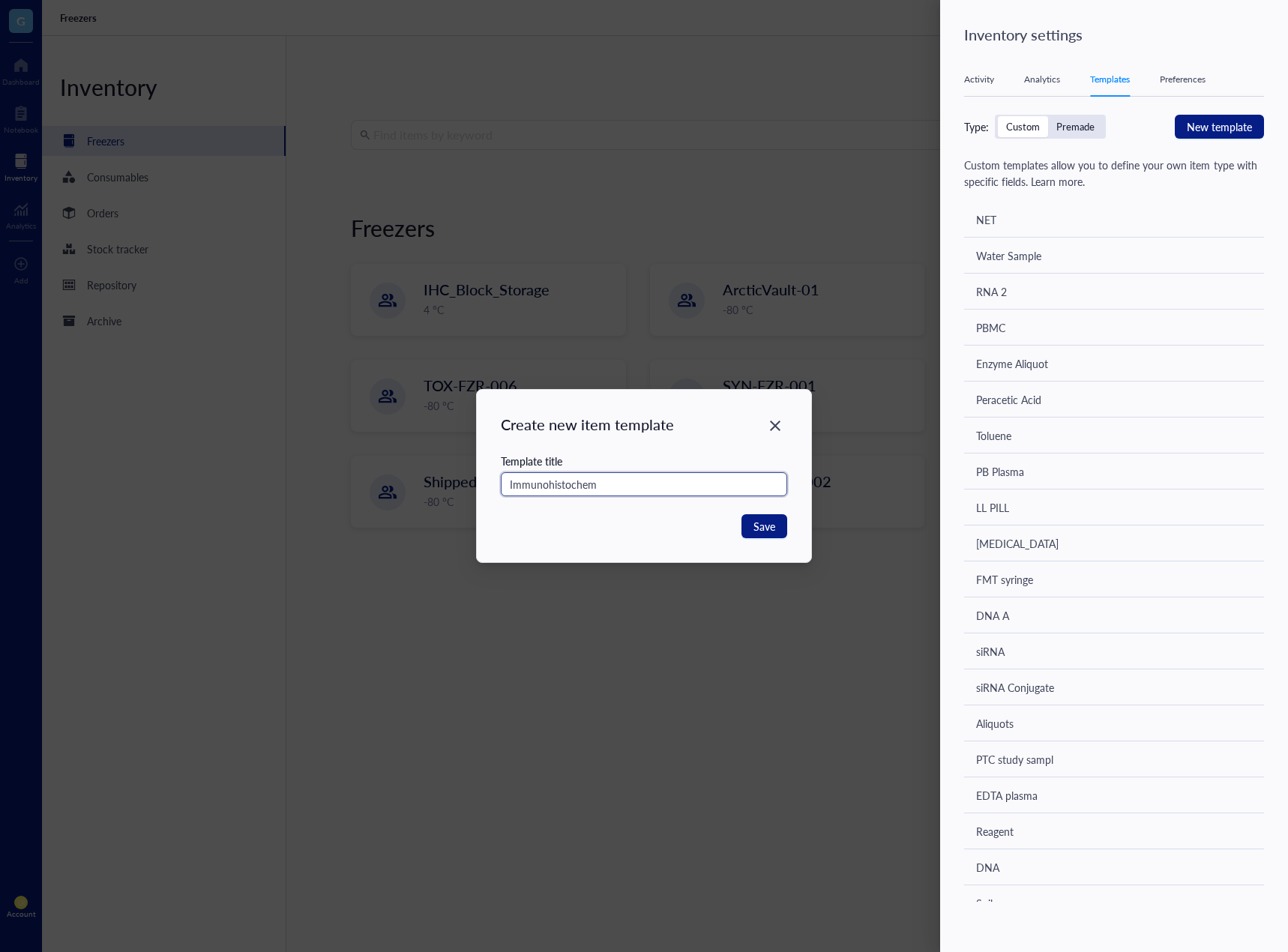
type input "Immunohistochem"
click at [649, 516] on div "Save" at bounding box center [643, 526] width 286 height 24
click at [757, 533] on span "Save" at bounding box center [764, 526] width 22 height 16
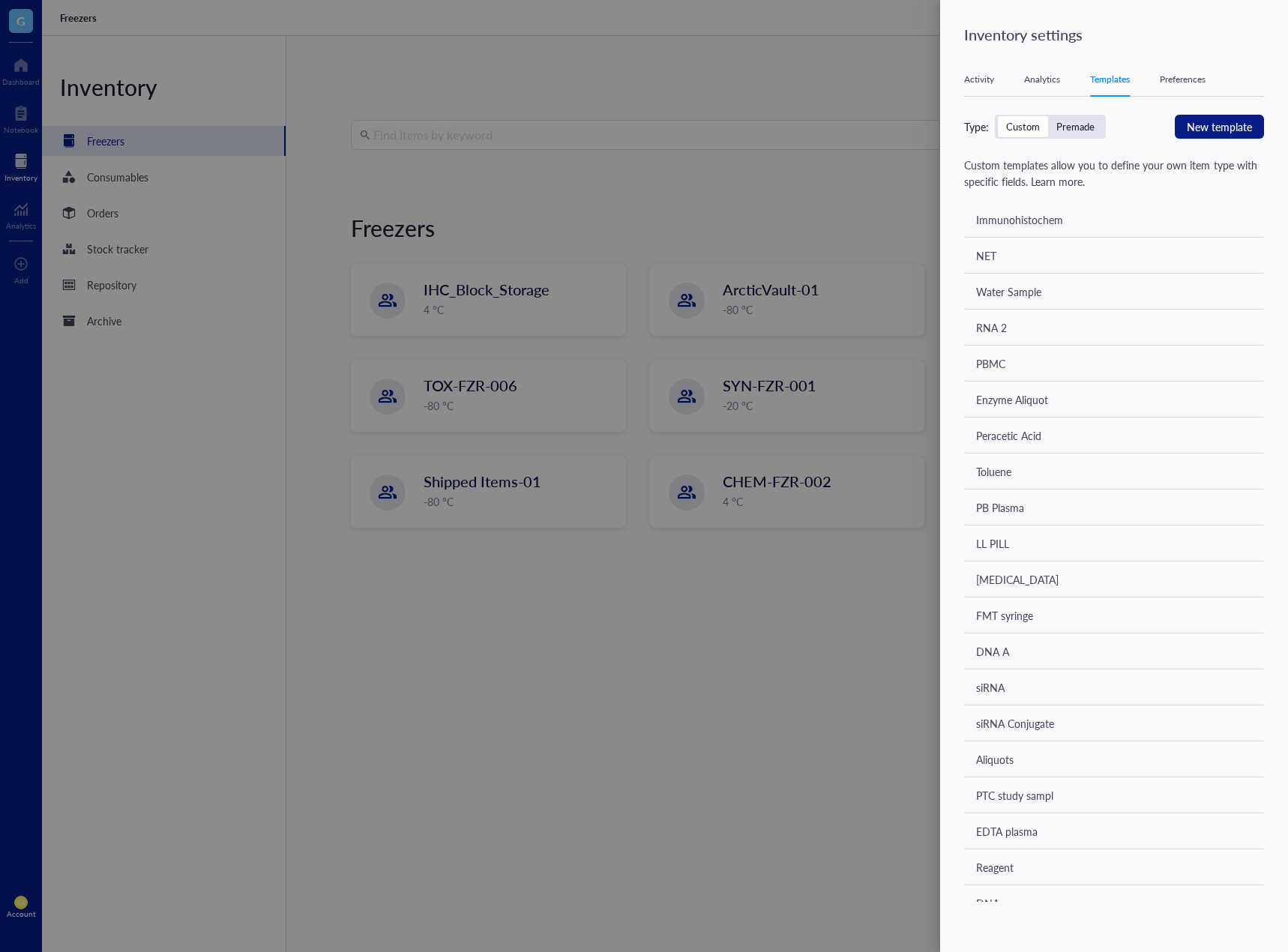
click at [1162, 216] on div "Immunohistochem" at bounding box center [1114, 219] width 300 height 36
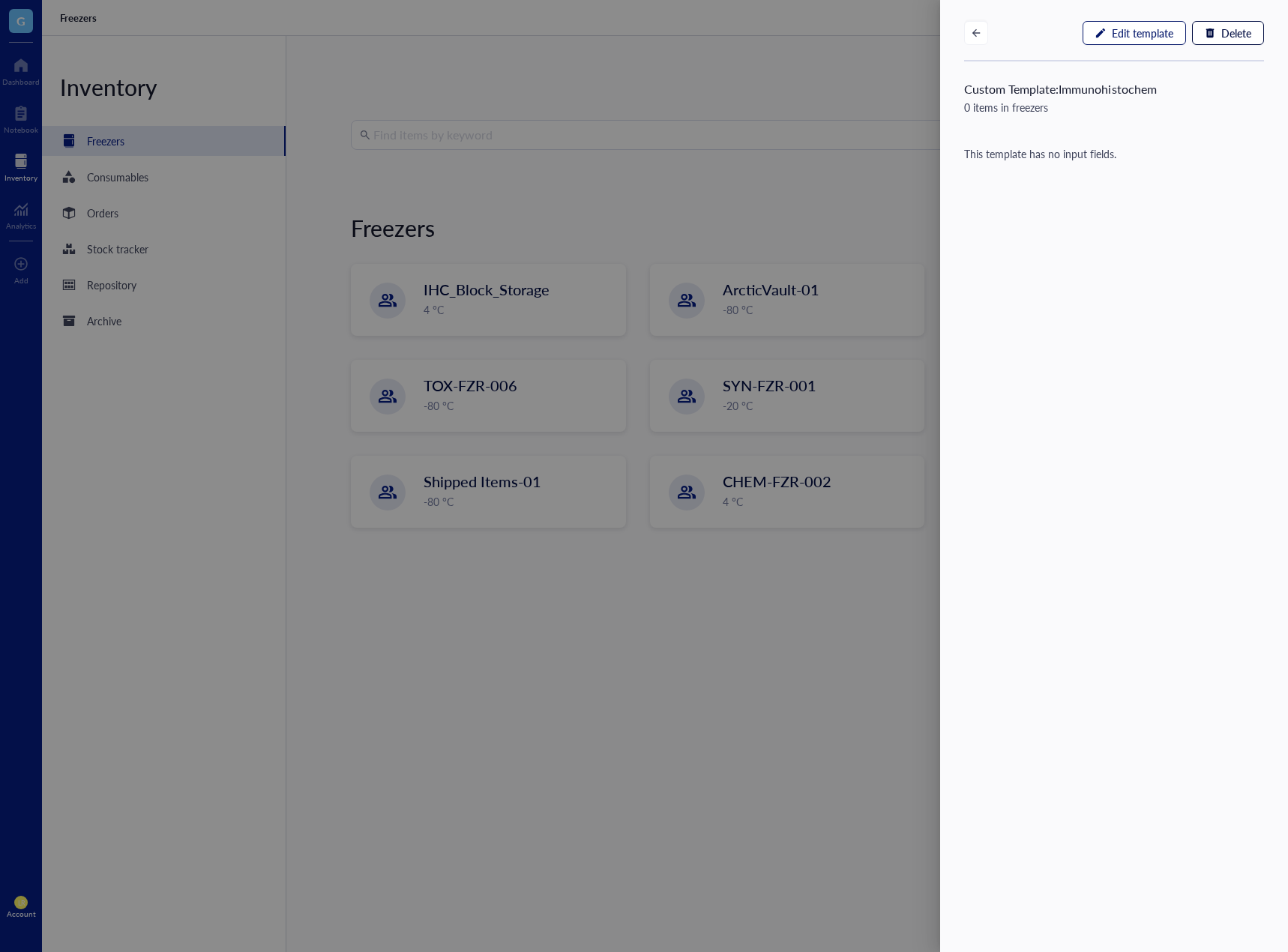
click at [1148, 35] on span "Edit template" at bounding box center [1142, 32] width 61 height 12
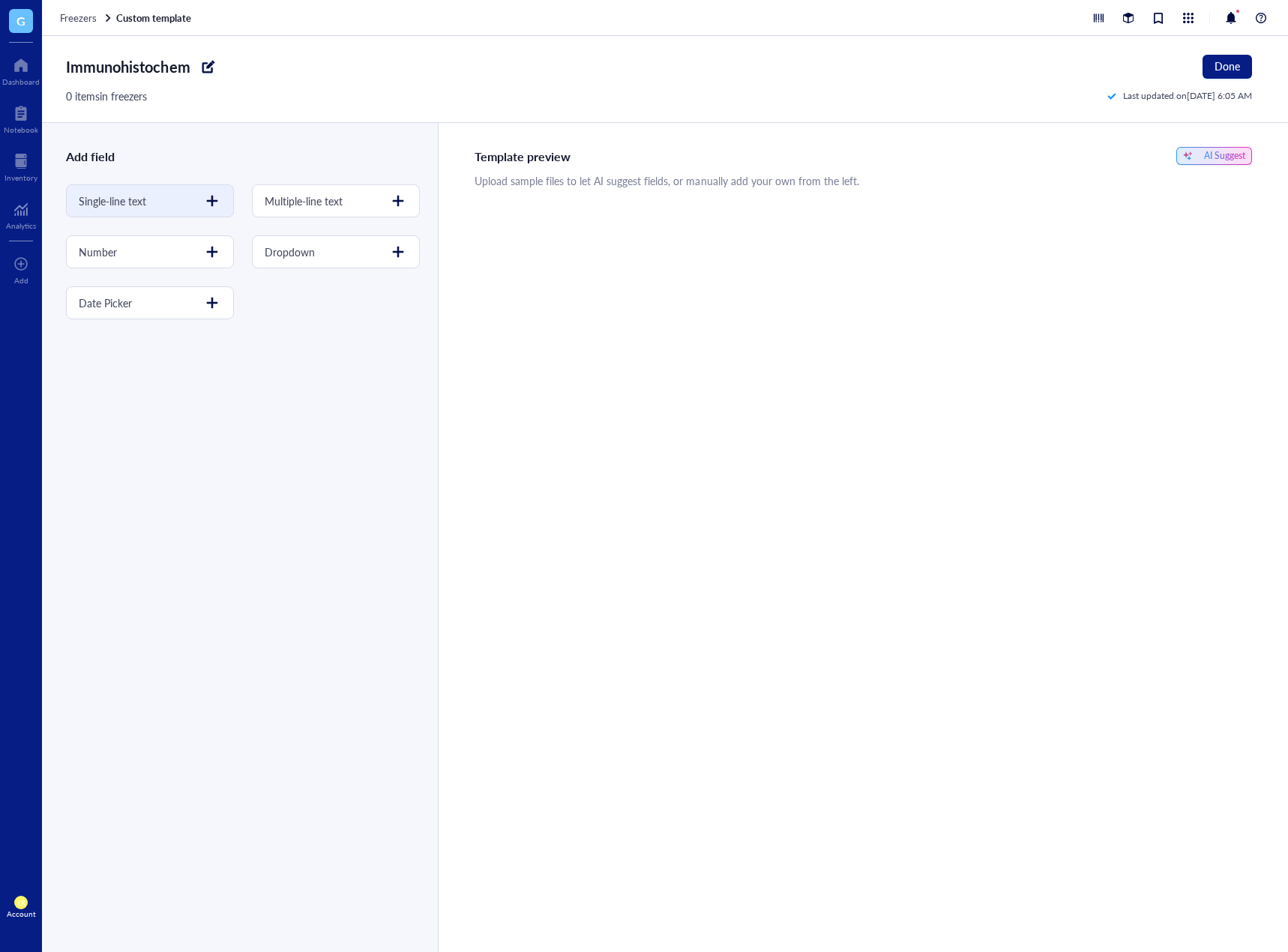
click at [211, 202] on div at bounding box center [212, 201] width 24 height 24
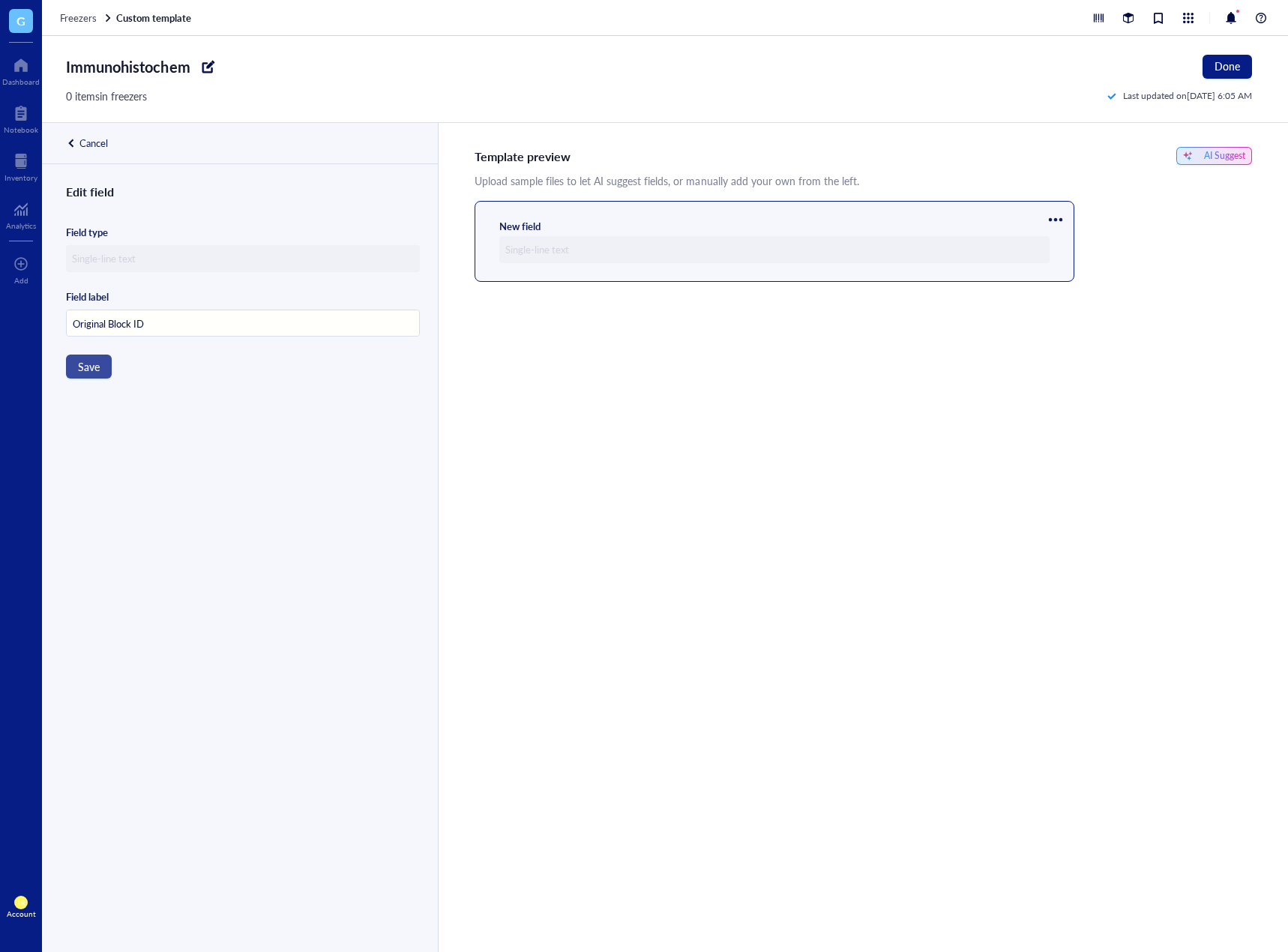
type input "Original Block ID"
click at [85, 369] on span "Save" at bounding box center [89, 366] width 22 height 12
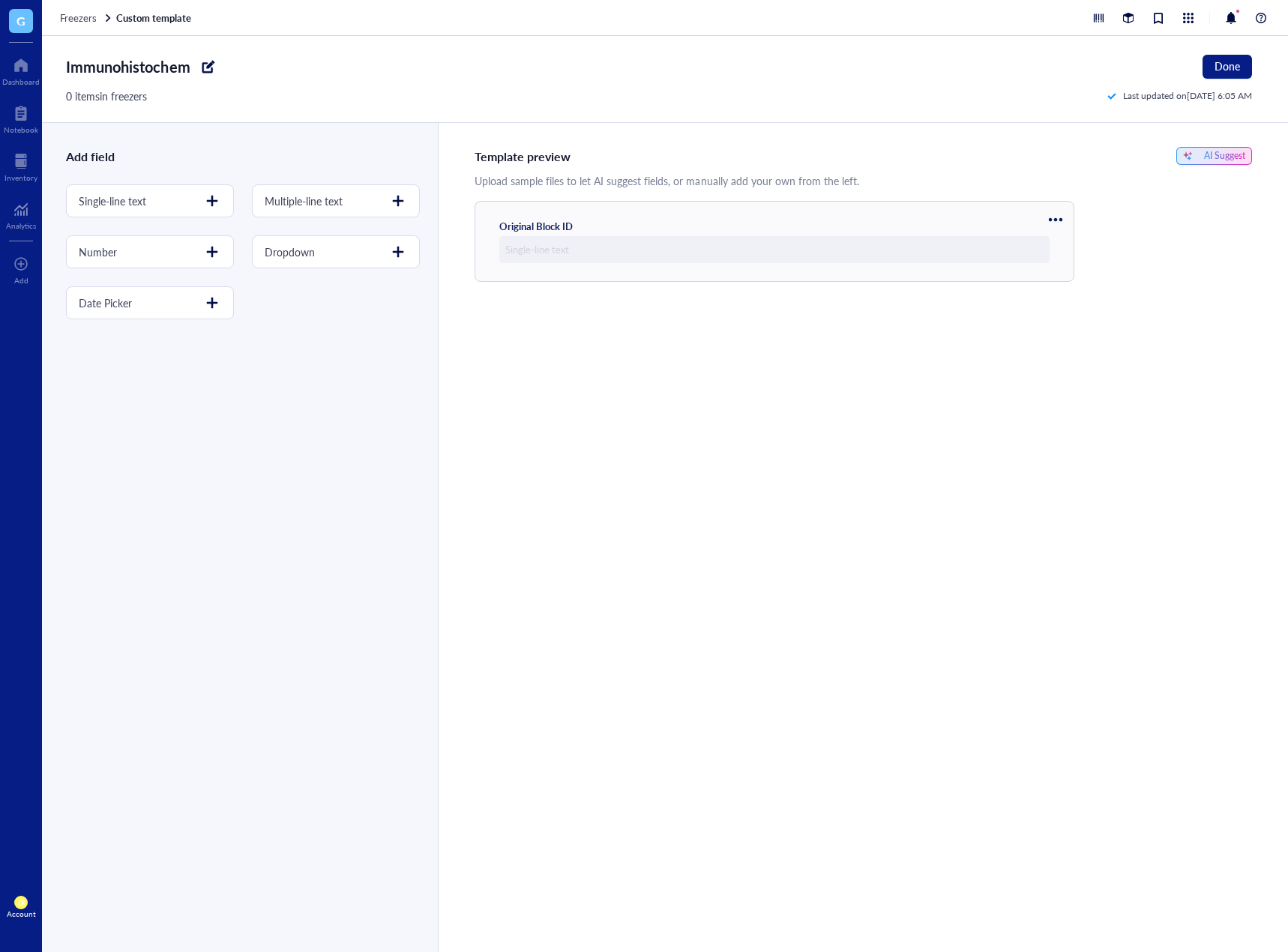
drag, startPoint x: 814, startPoint y: 229, endPoint x: 799, endPoint y: 374, distance: 145.8
click at [799, 374] on div "Template preview AI Suggest Upload sample files to let AI suggest fields, or ma…" at bounding box center [862, 538] width 850 height 829
click at [210, 199] on div at bounding box center [212, 201] width 24 height 24
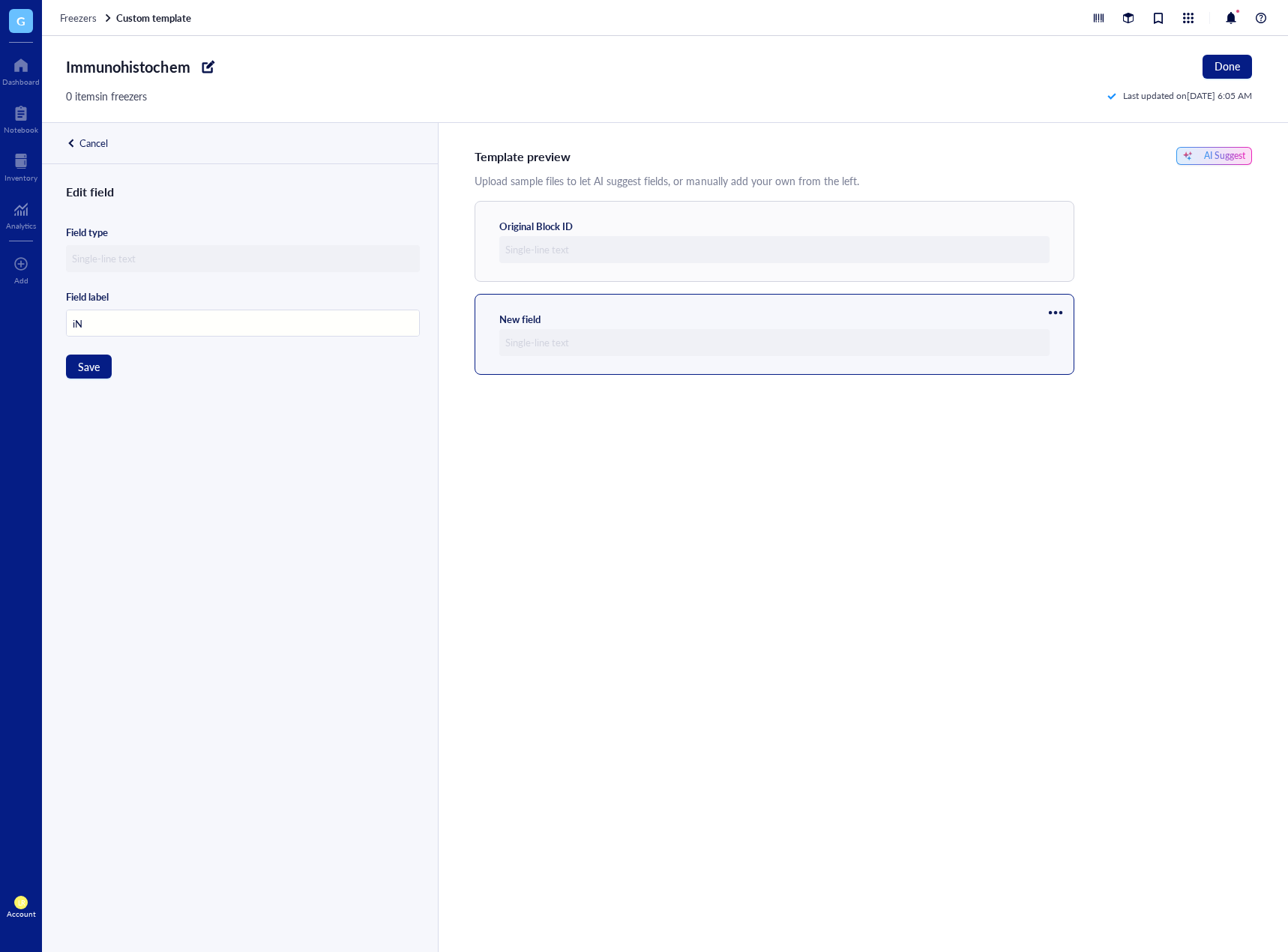
type input "i"
type input "o"
type input "Original Institution"
click at [93, 368] on span "Save" at bounding box center [89, 366] width 22 height 12
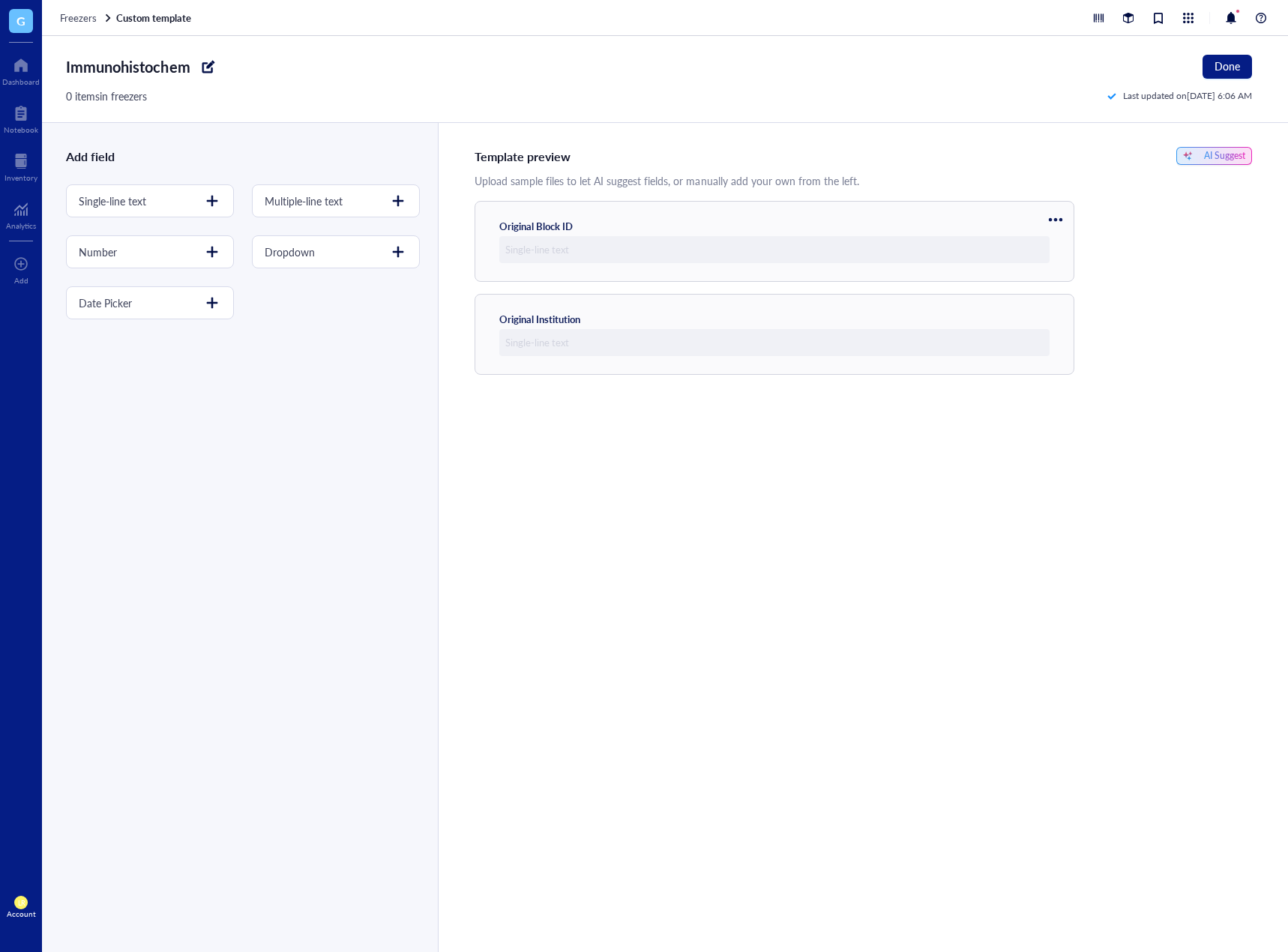
drag, startPoint x: 705, startPoint y: 316, endPoint x: 688, endPoint y: 450, distance: 135.1
click at [688, 417] on div "Template preview AI Suggest Upload sample files to let AI suggest fields, or ma…" at bounding box center [862, 538] width 850 height 829
click at [688, 458] on div "Template preview AI Suggest Upload sample files to let AI suggest fields, or ma…" at bounding box center [862, 538] width 850 height 829
click at [209, 206] on div at bounding box center [212, 201] width 24 height 24
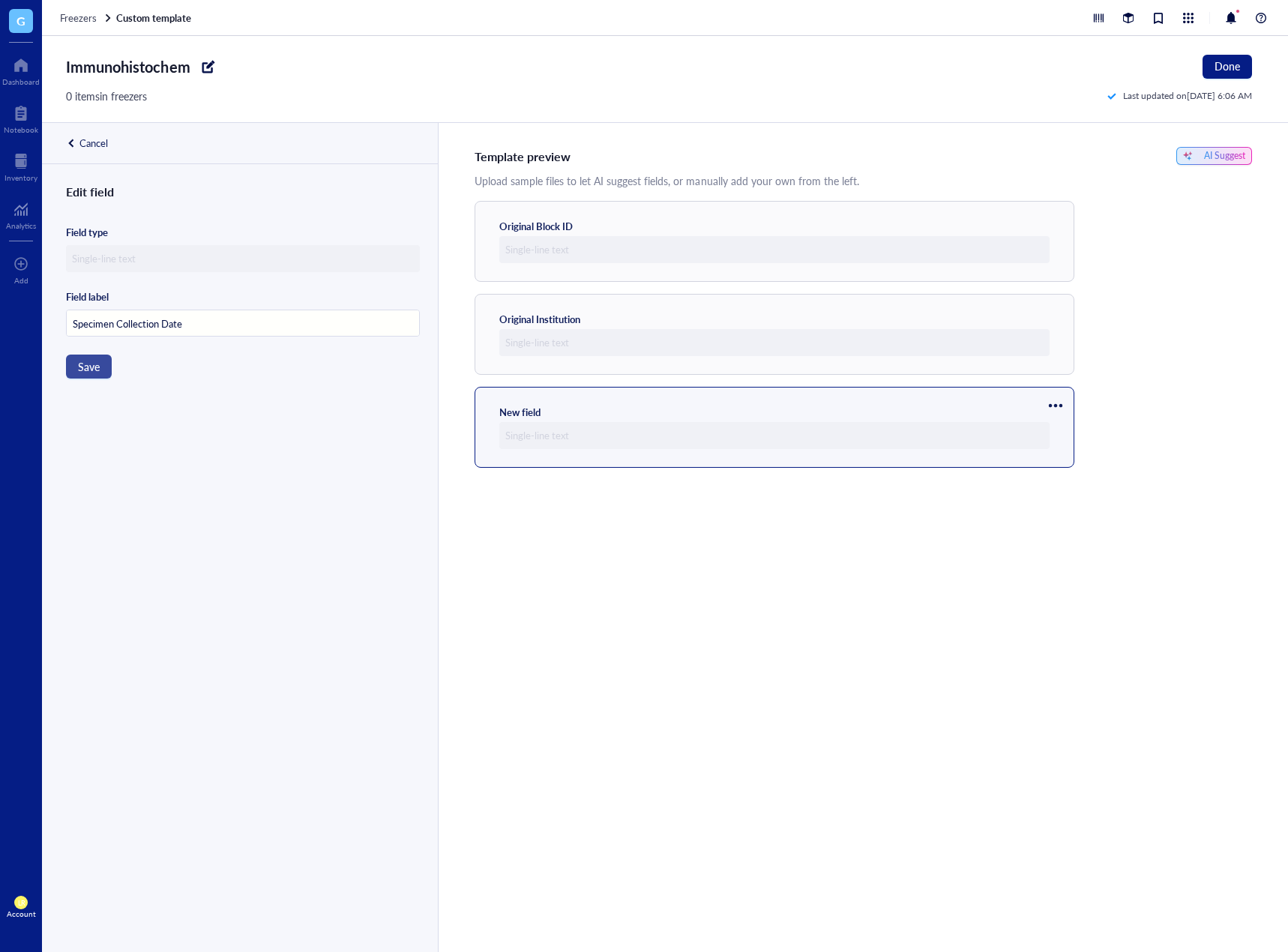
type input "Specimen Collection Date"
drag, startPoint x: 94, startPoint y: 365, endPoint x: 299, endPoint y: 362, distance: 205.0
click at [297, 366] on div "Edit field Field type Field label Specimen Collection Date Save" at bounding box center [238, 584] width 393 height 805
click at [87, 147] on div "Cancel" at bounding box center [93, 143] width 28 height 14
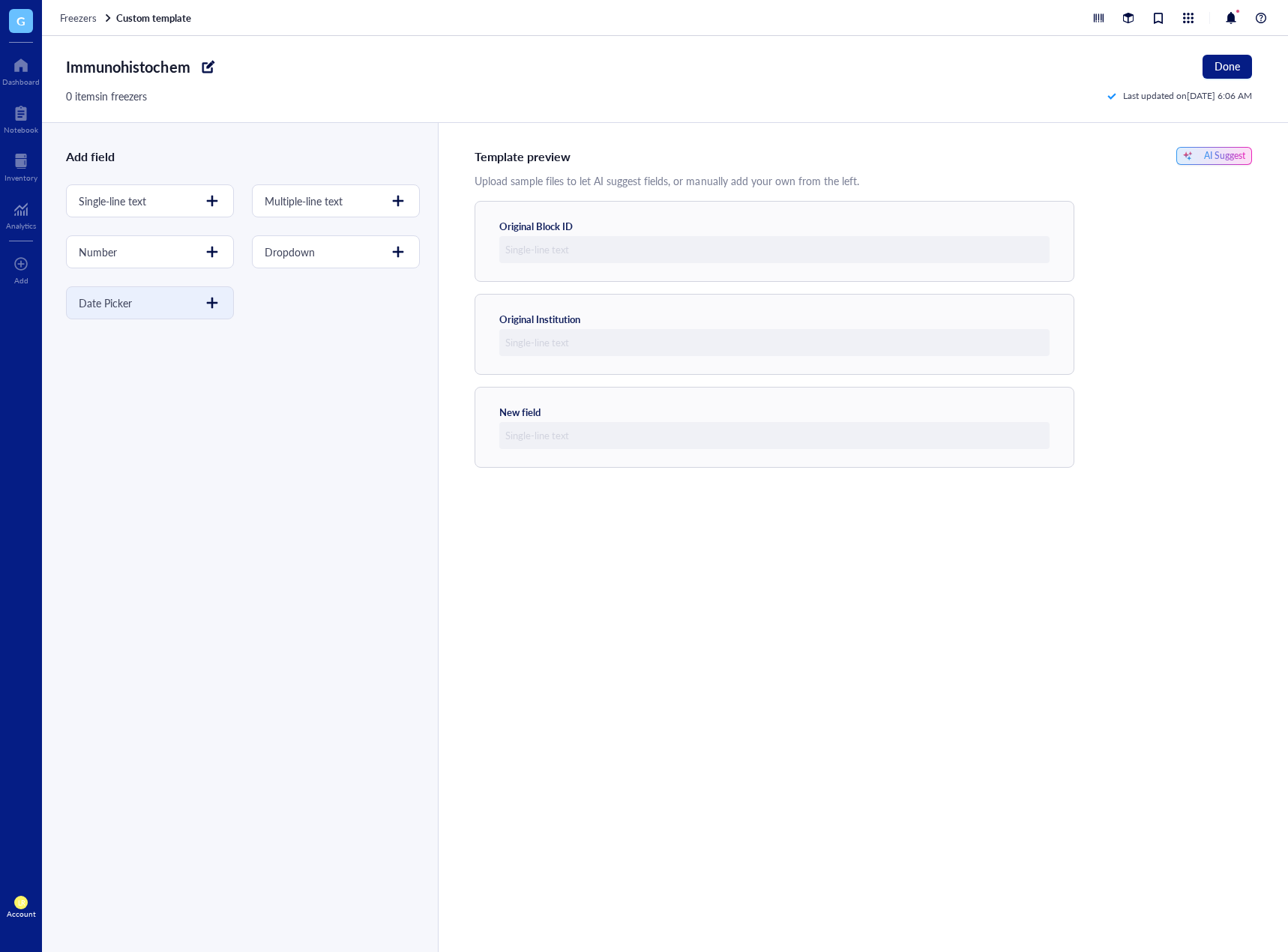
click at [209, 305] on div at bounding box center [212, 303] width 24 height 24
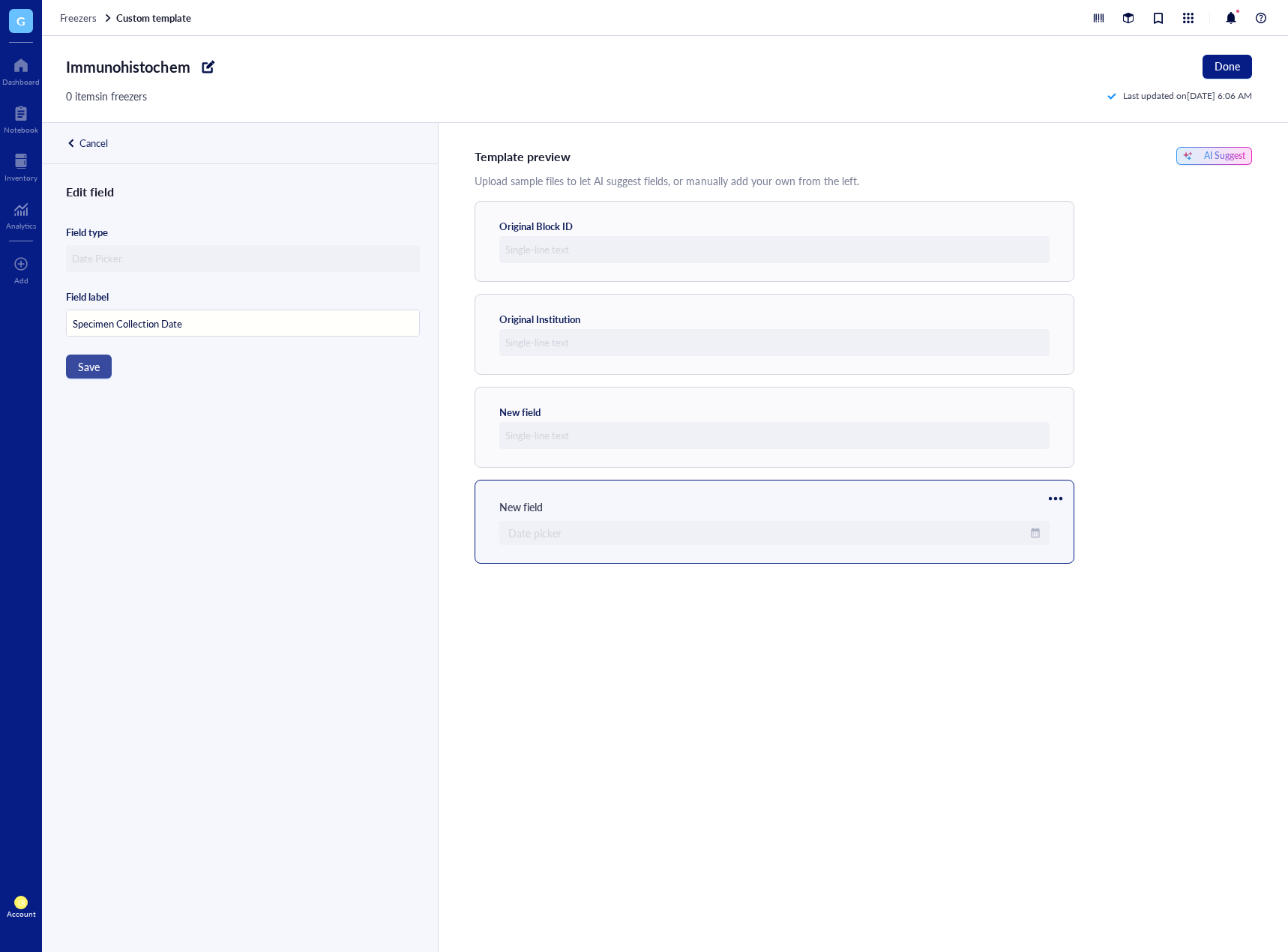
type input "Specimen Collection Date"
click at [103, 366] on button "Save" at bounding box center [89, 367] width 46 height 24
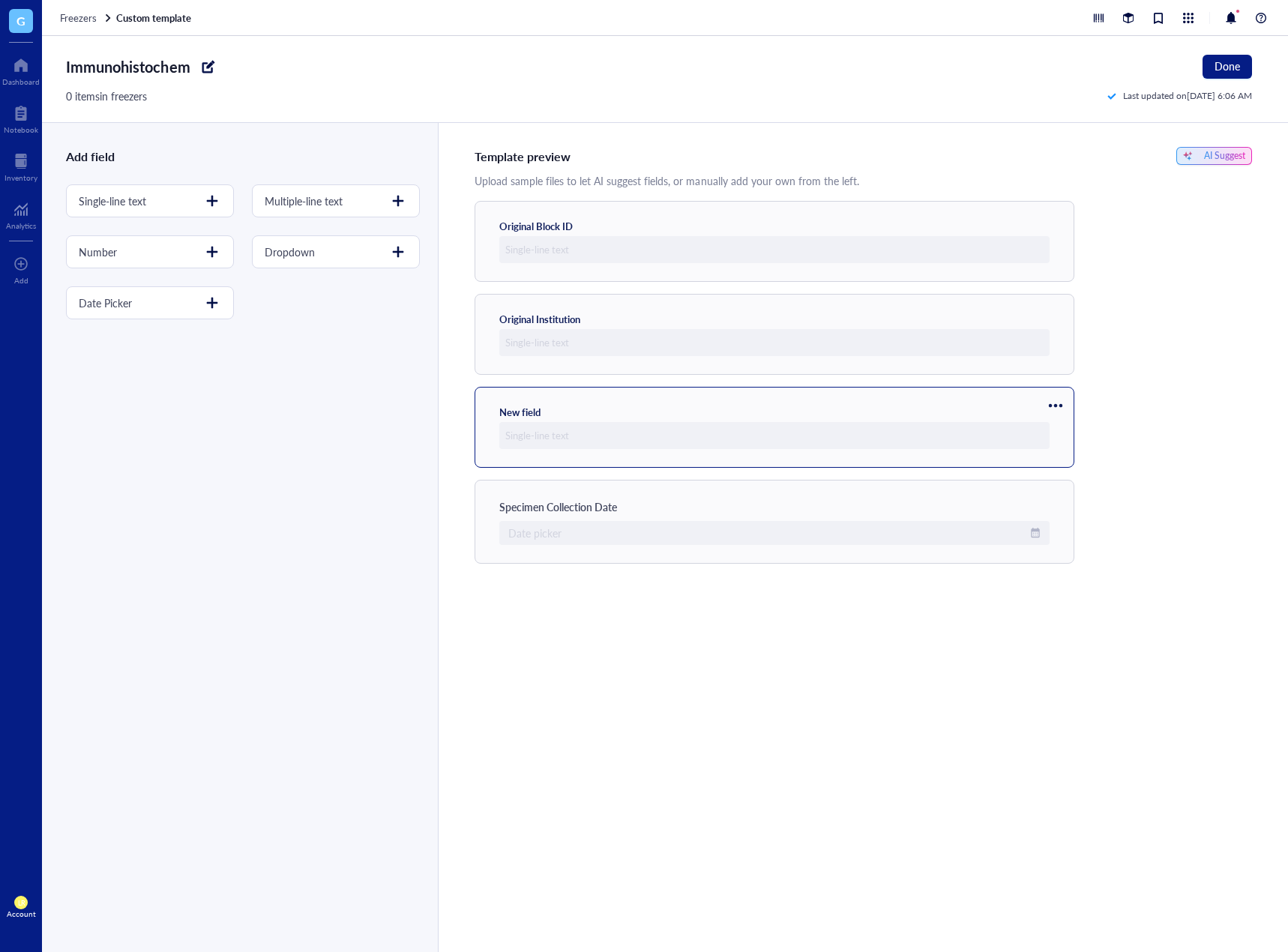
click at [1045, 402] on div at bounding box center [1056, 405] width 24 height 24
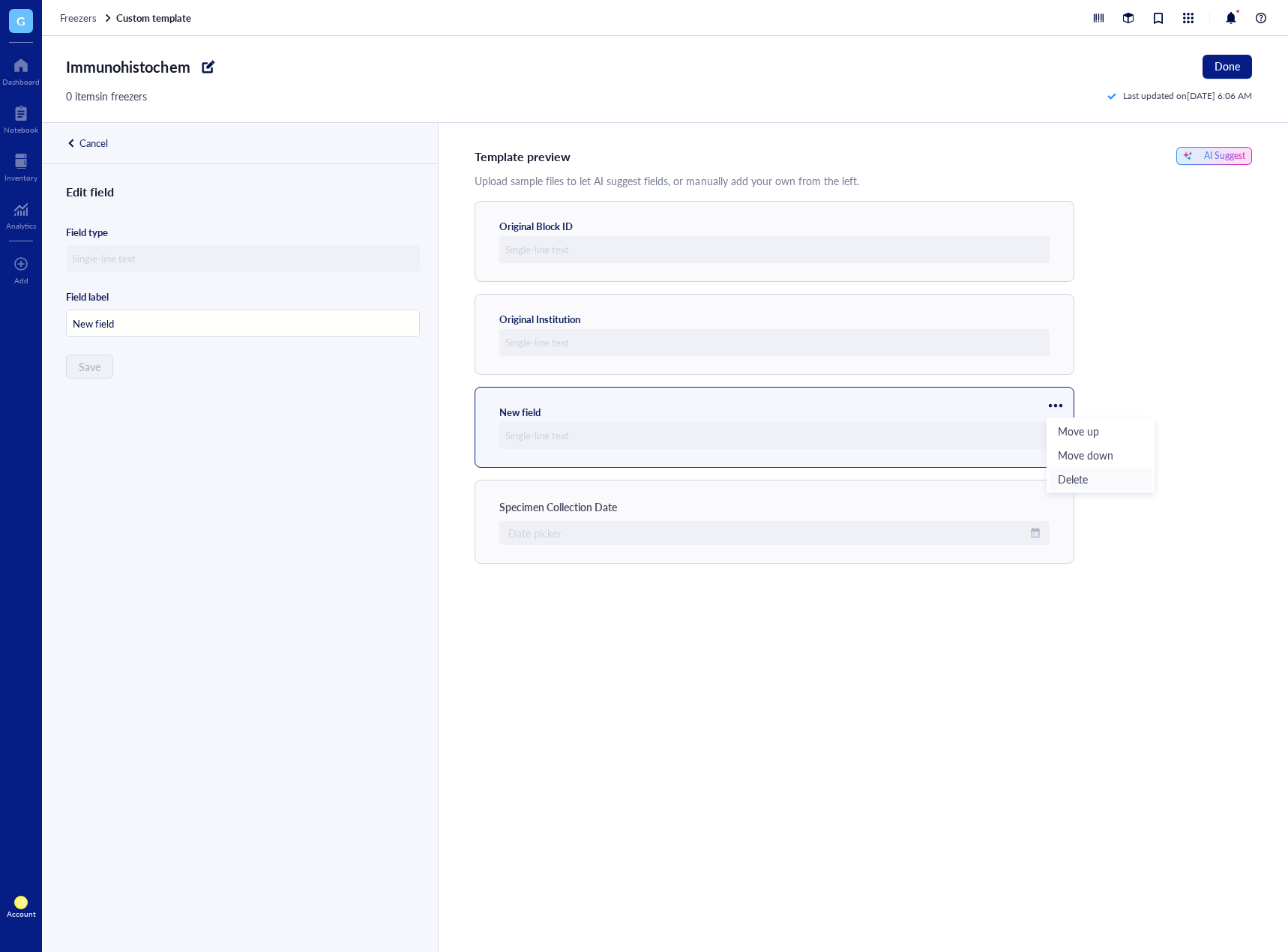
click at [1077, 472] on span "Delete" at bounding box center [1100, 479] width 85 height 16
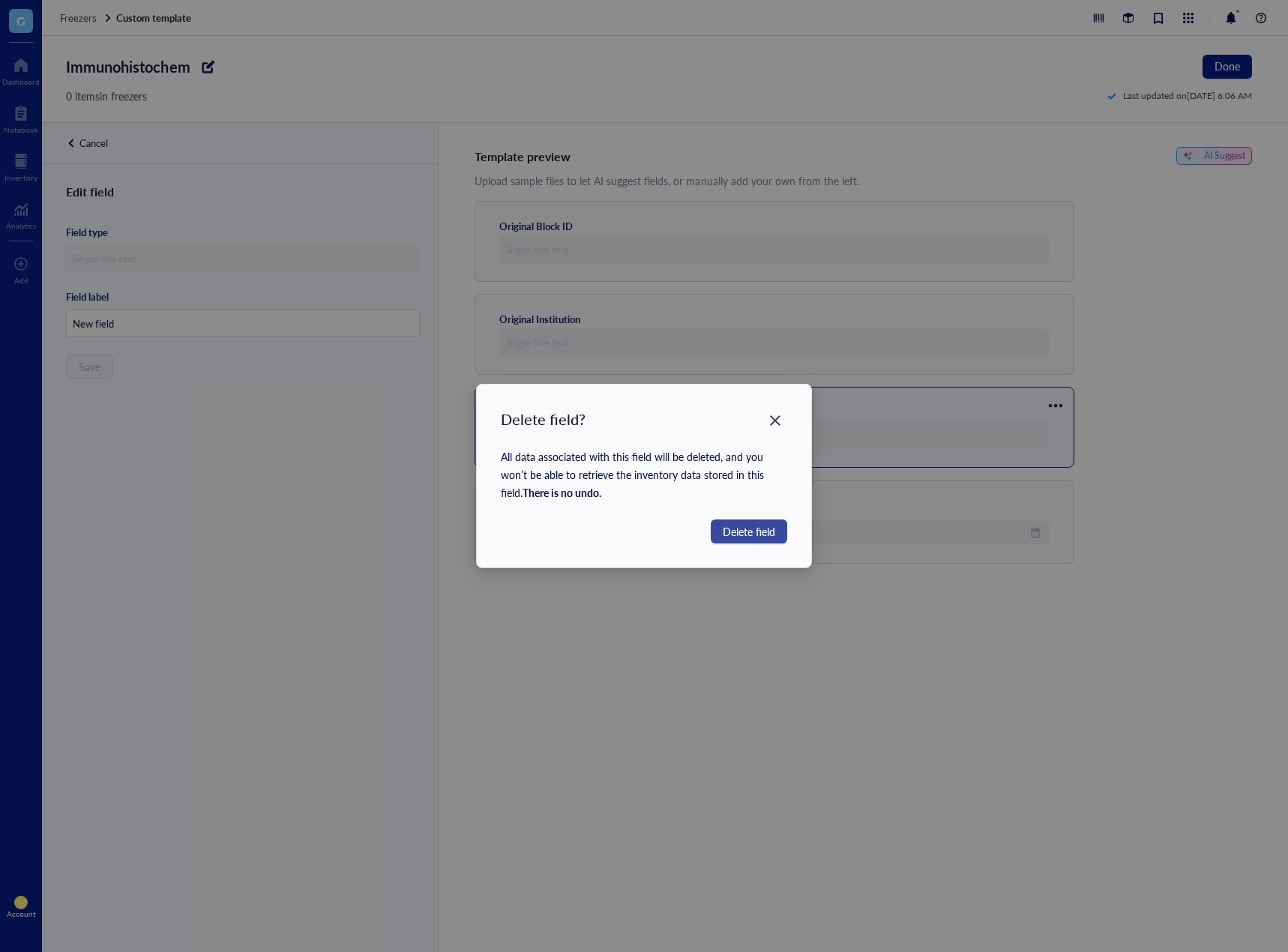
click at [773, 530] on span "Delete field" at bounding box center [748, 531] width 52 height 16
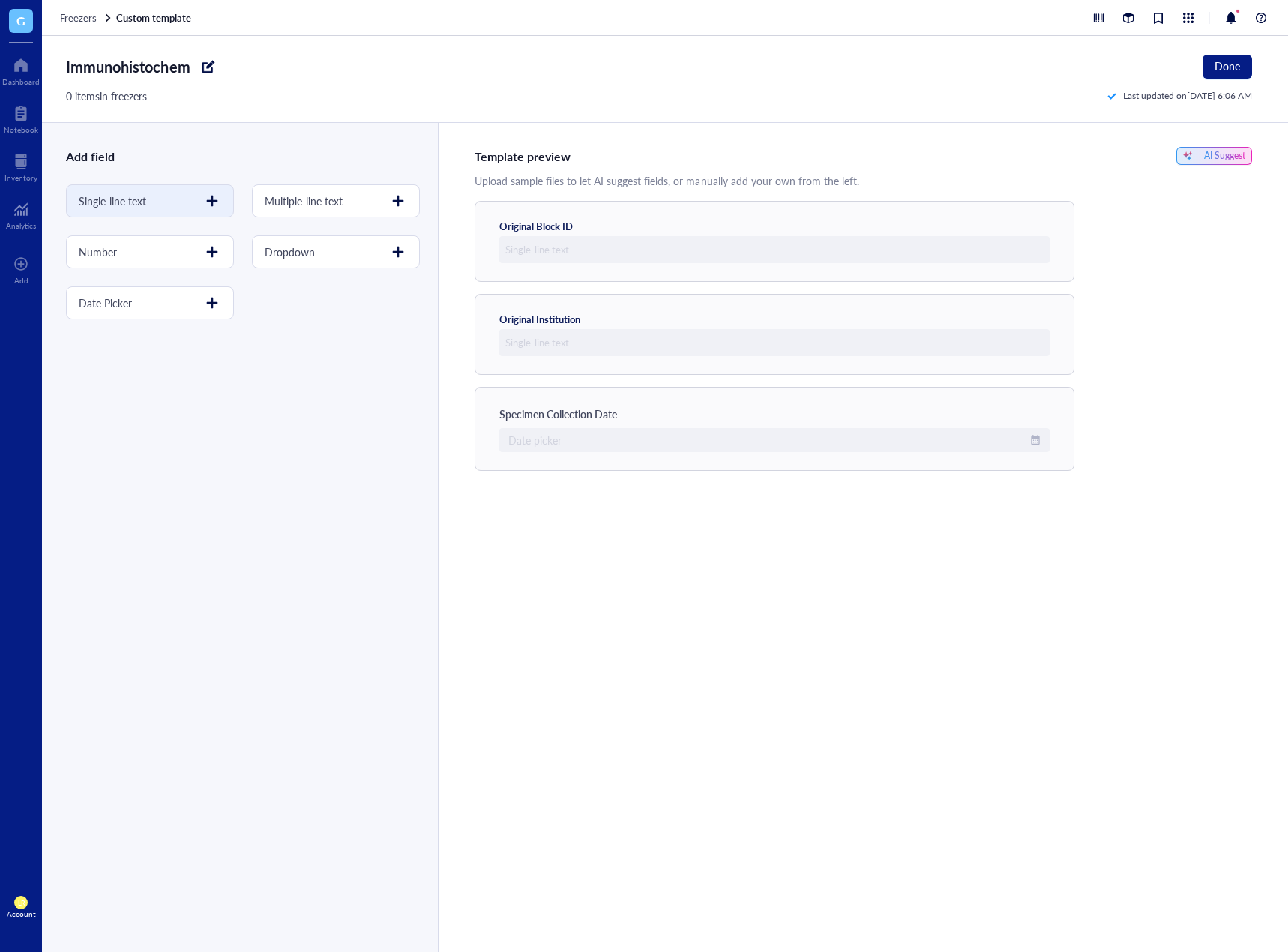
click at [213, 206] on div at bounding box center [212, 201] width 24 height 24
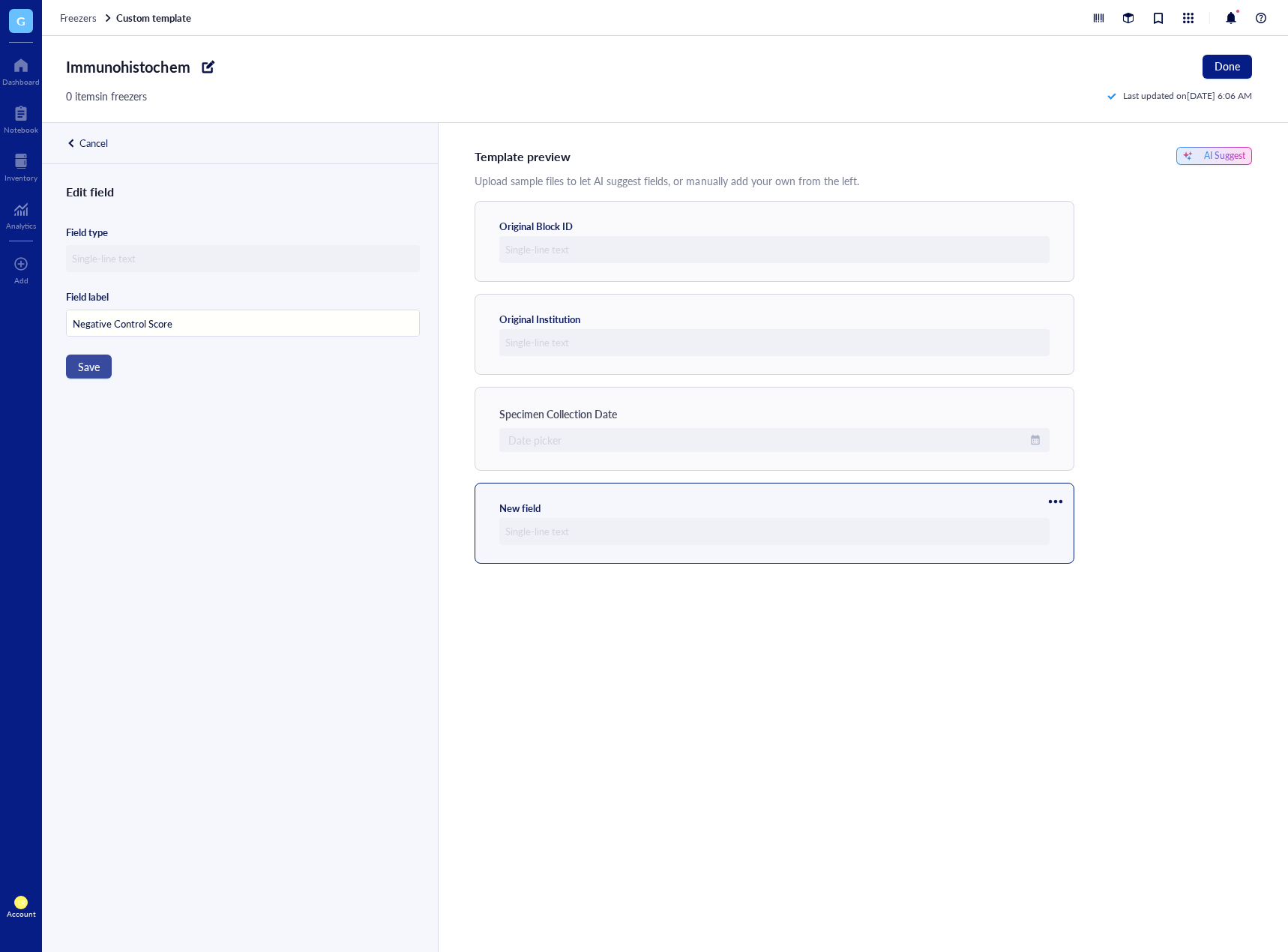
type input "Negative Control Score"
click at [98, 368] on span "Save" at bounding box center [89, 366] width 22 height 12
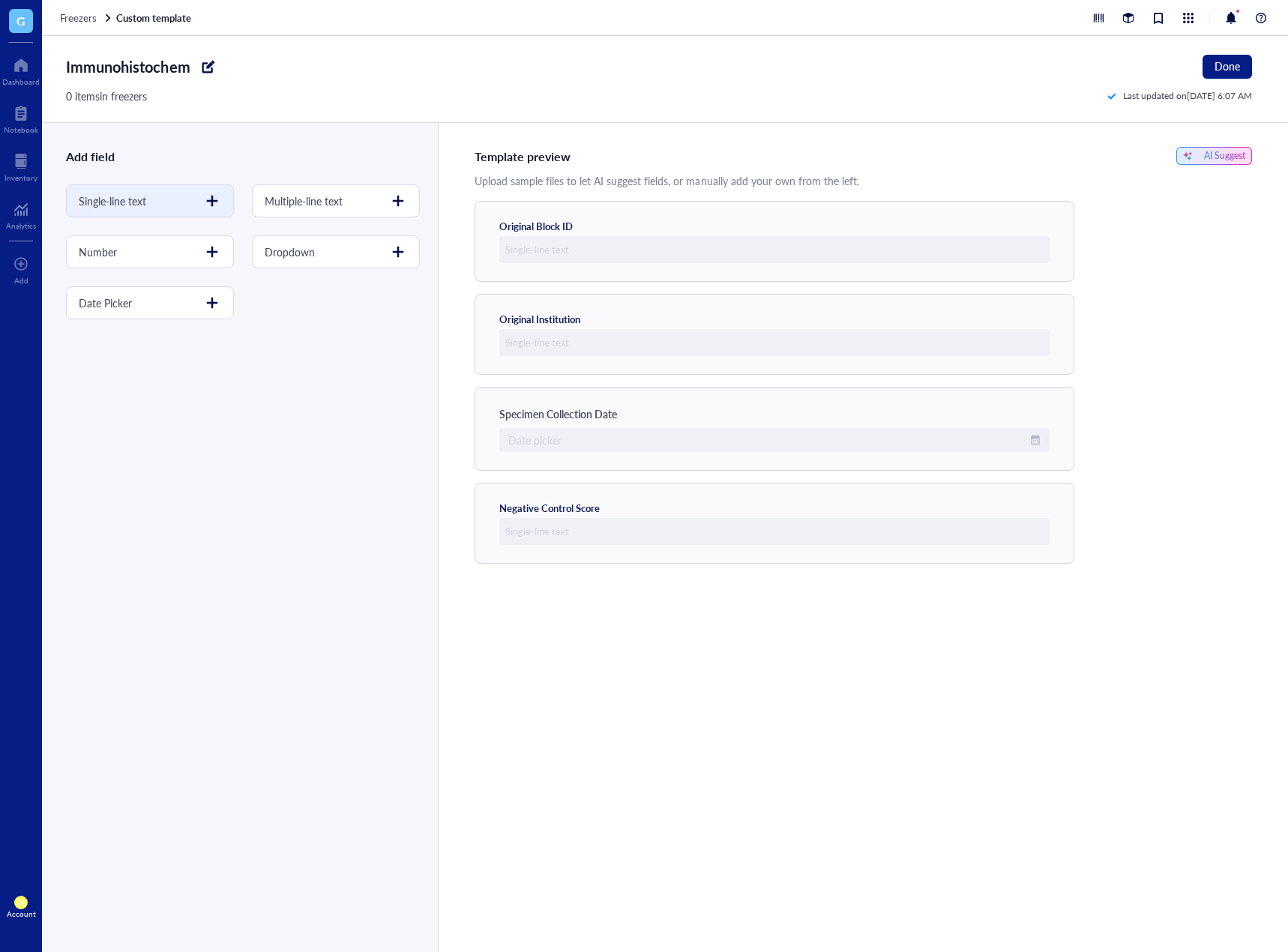
click at [210, 200] on div at bounding box center [212, 201] width 24 height 24
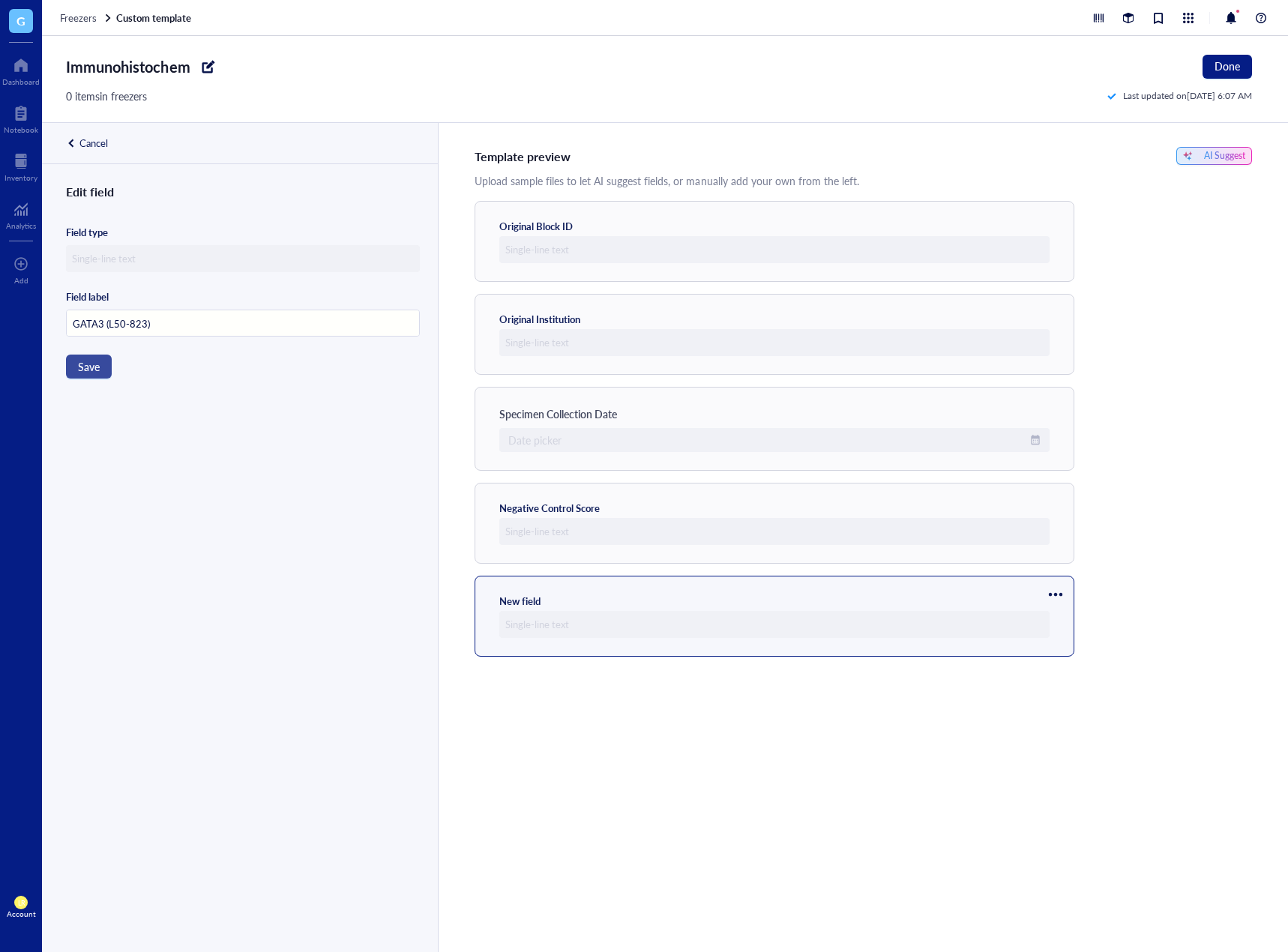
type input "GATA3 (L50-823)"
click at [95, 366] on span "Save" at bounding box center [89, 366] width 22 height 12
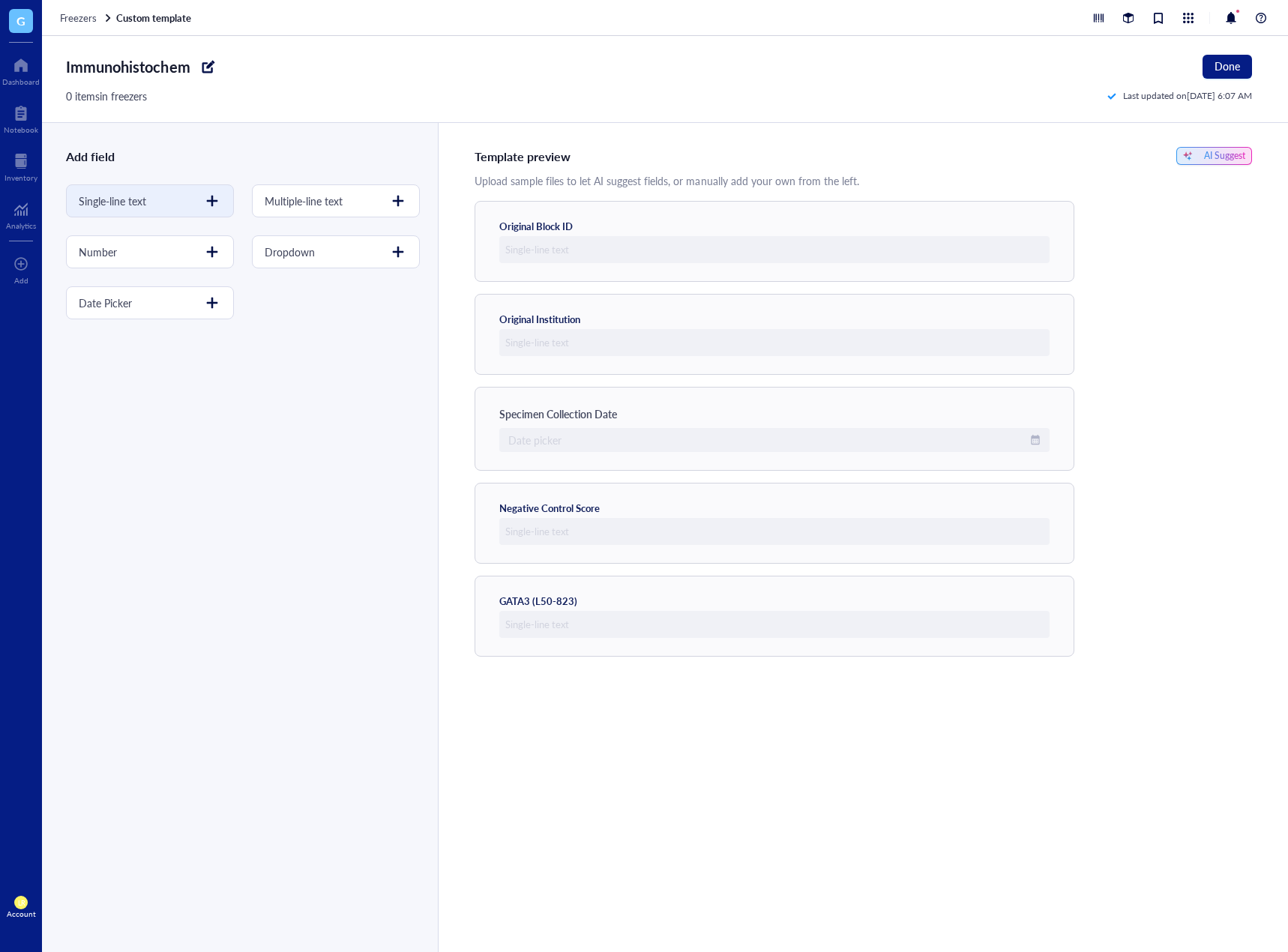
click at [185, 201] on div "Single-line text" at bounding box center [150, 201] width 168 height 33
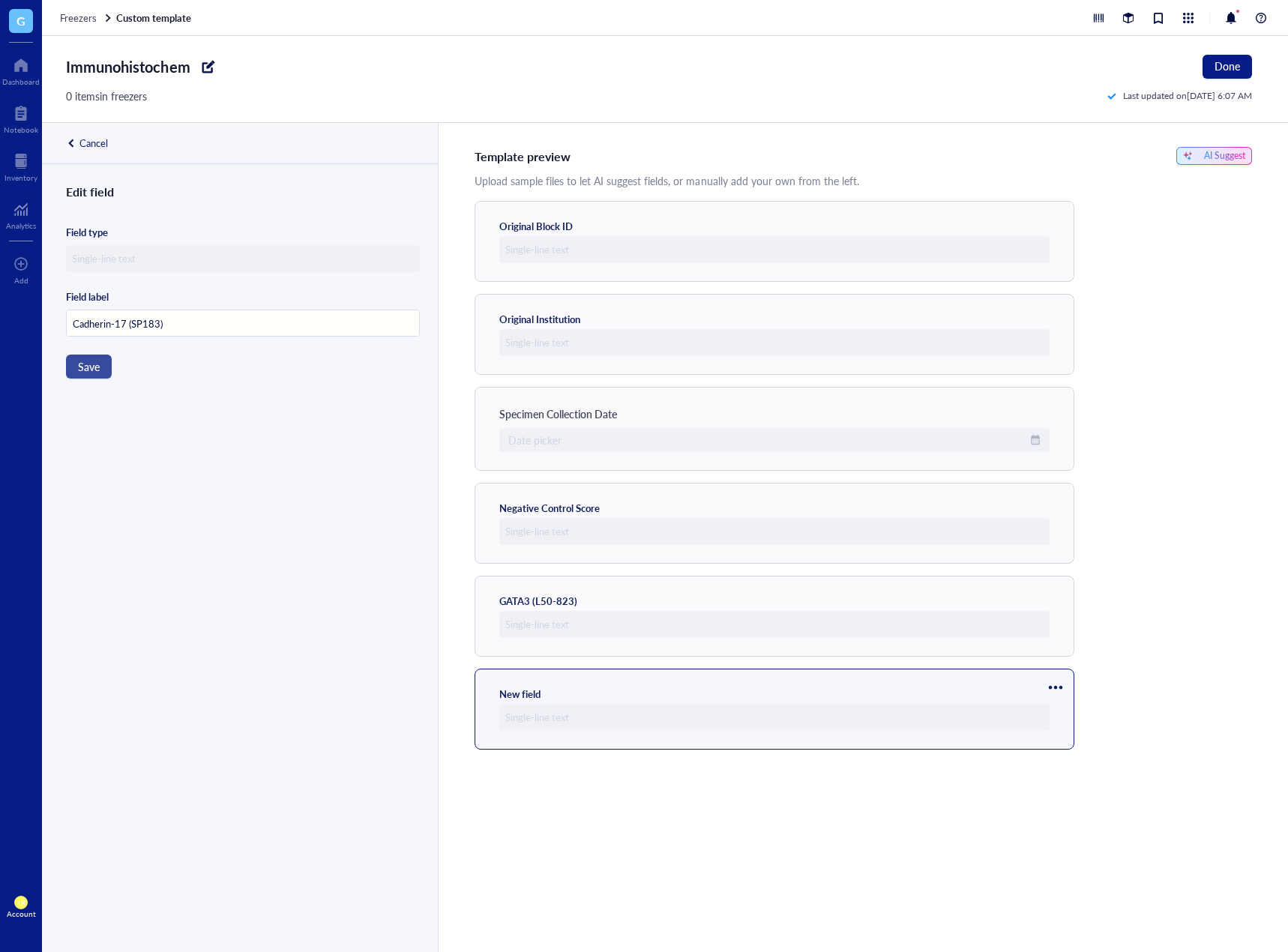
type input "Cadherin-17 (SP183)"
click at [94, 365] on span "Save" at bounding box center [89, 366] width 22 height 12
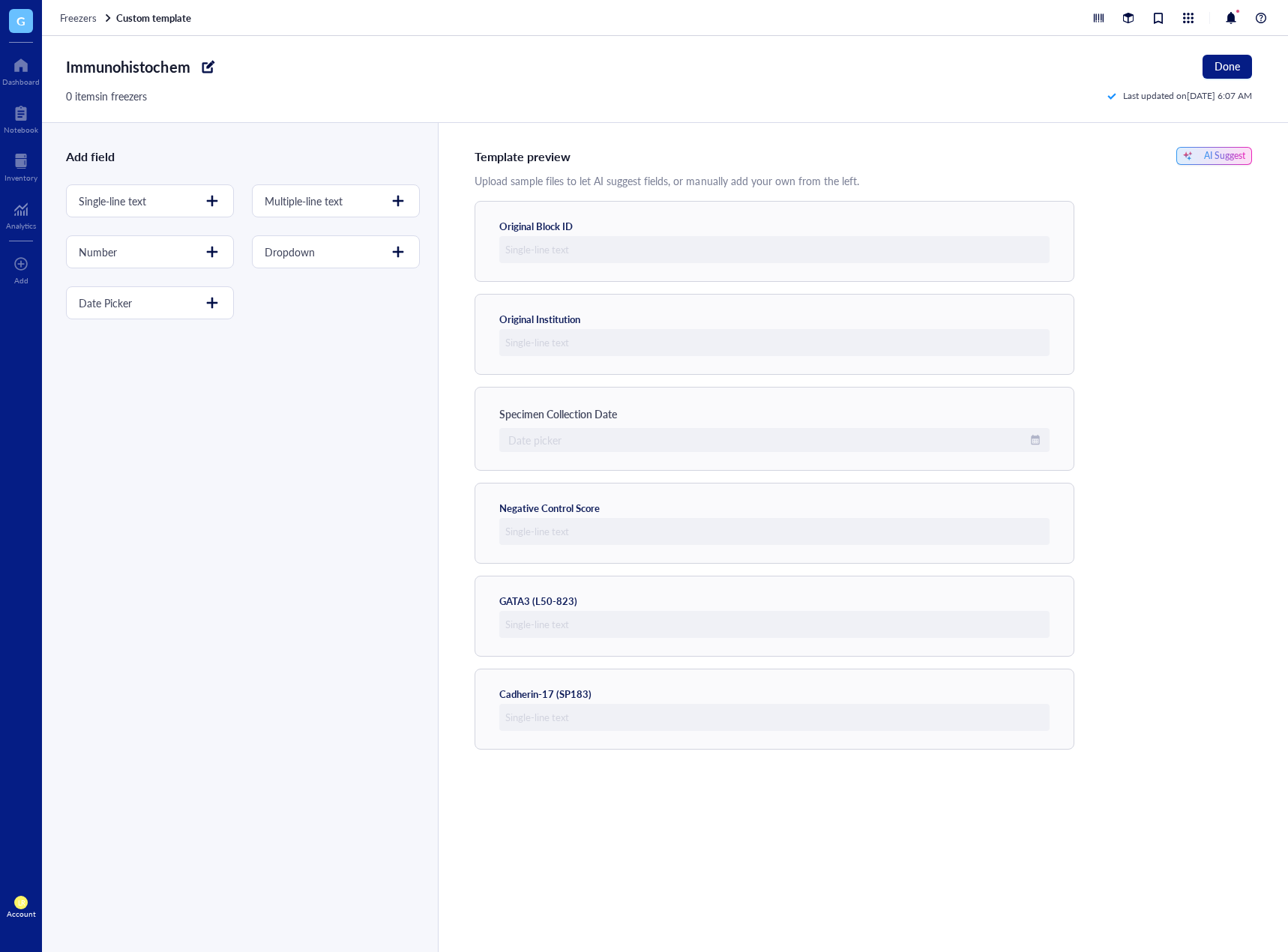
click at [1087, 869] on div "Template preview AI Suggest Upload sample files to let AI suggest fields, or ma…" at bounding box center [862, 538] width 850 height 829
click at [761, 817] on div "Template preview AI Suggest Upload sample files to let AI suggest fields, or ma…" at bounding box center [862, 538] width 850 height 829
click at [153, 198] on div "Single-line text" at bounding box center [150, 201] width 168 height 33
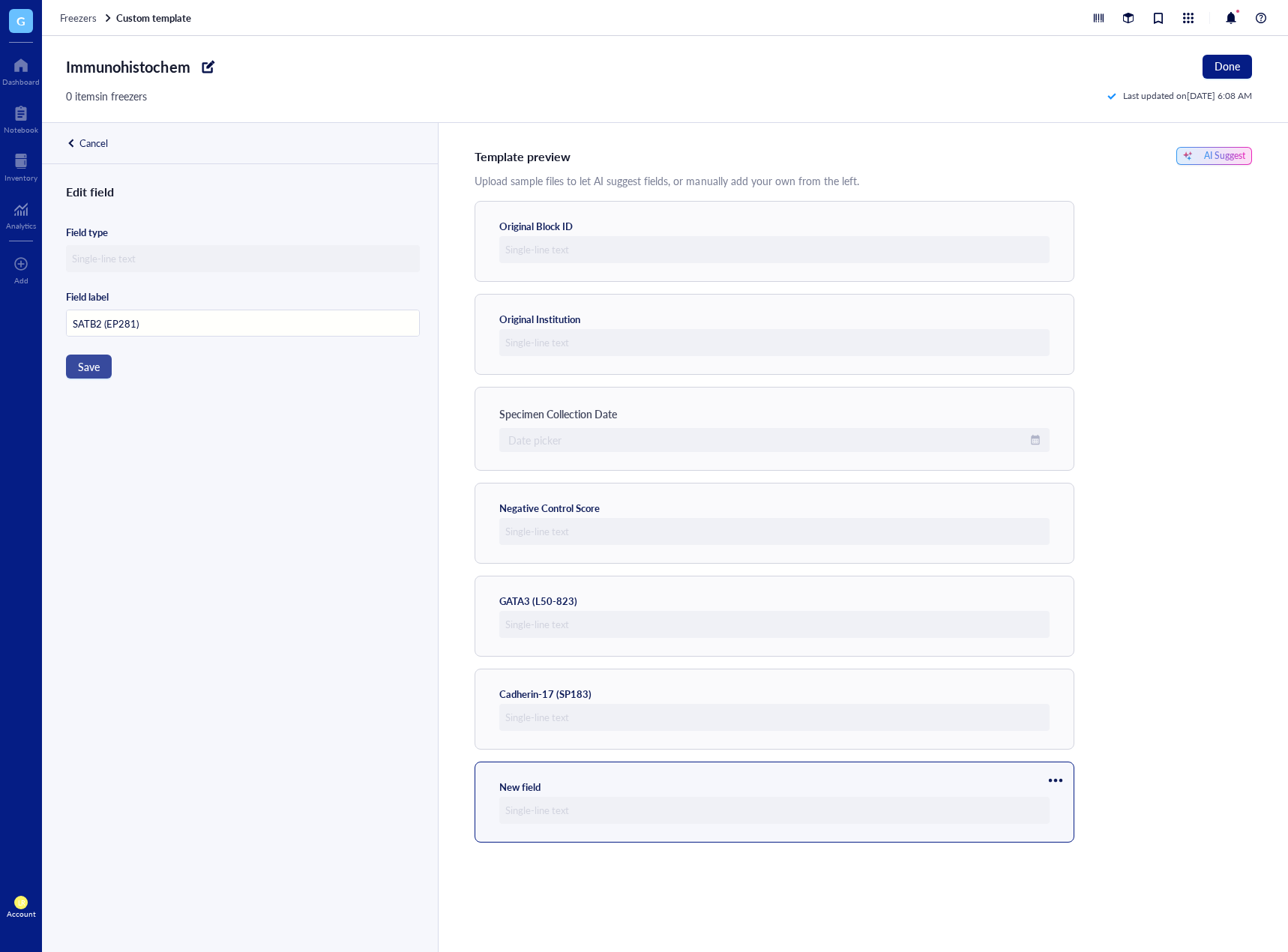
type input "SATB2 (EP281)"
click at [99, 371] on span "Save" at bounding box center [89, 366] width 22 height 12
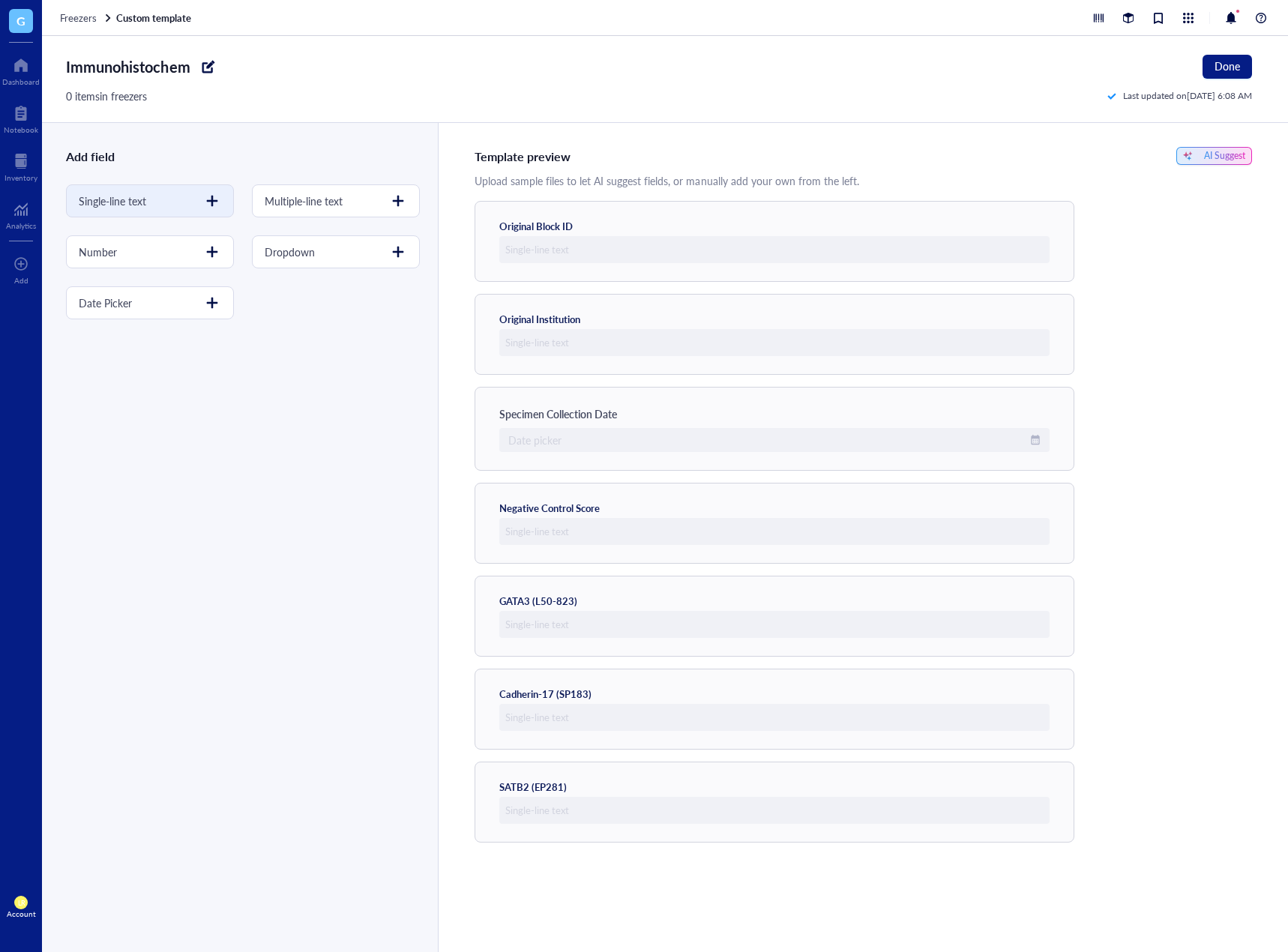
click at [214, 207] on div at bounding box center [212, 201] width 24 height 24
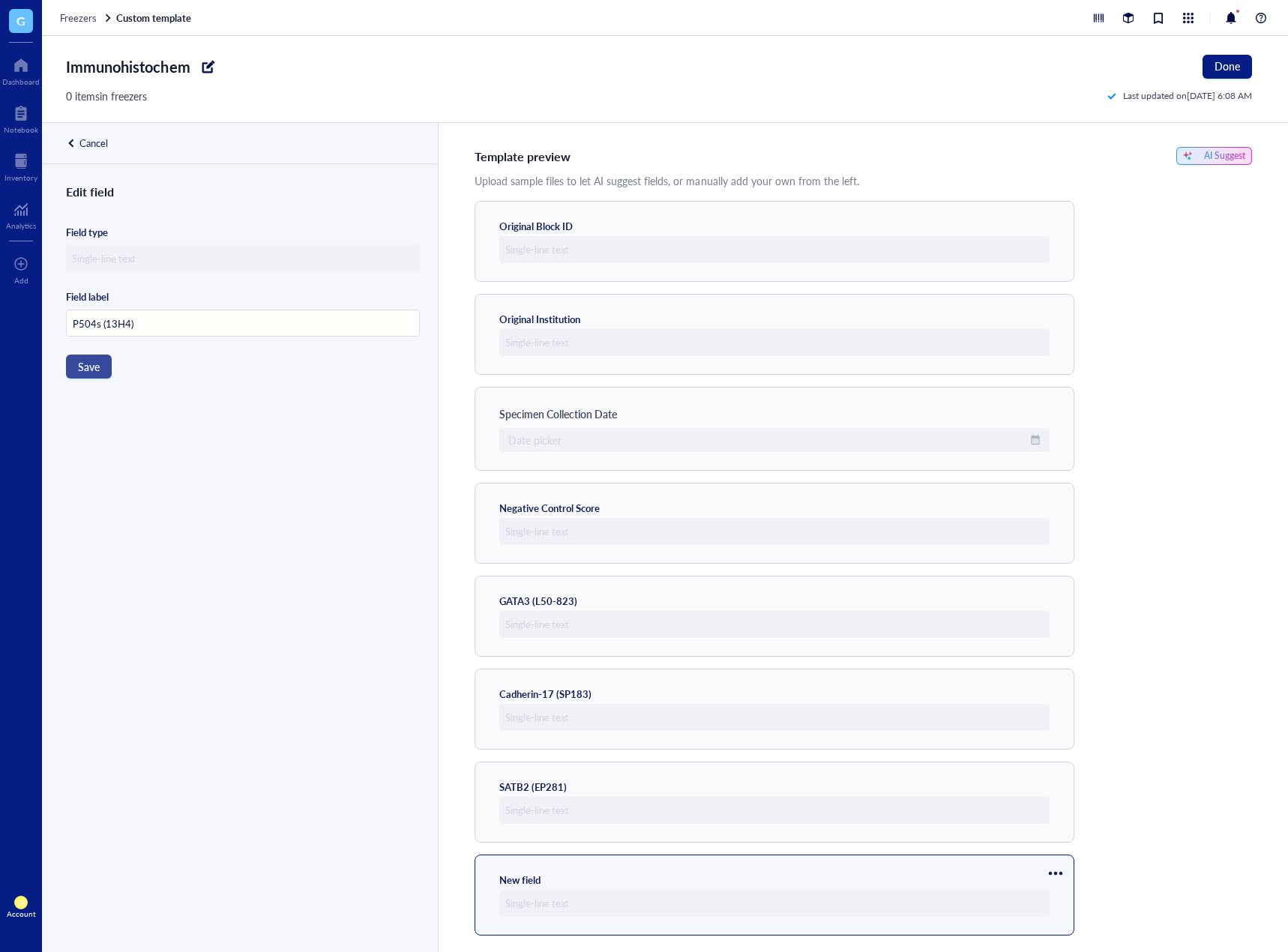
type input "P504s (13H4)"
click at [84, 368] on span "Save" at bounding box center [89, 366] width 22 height 12
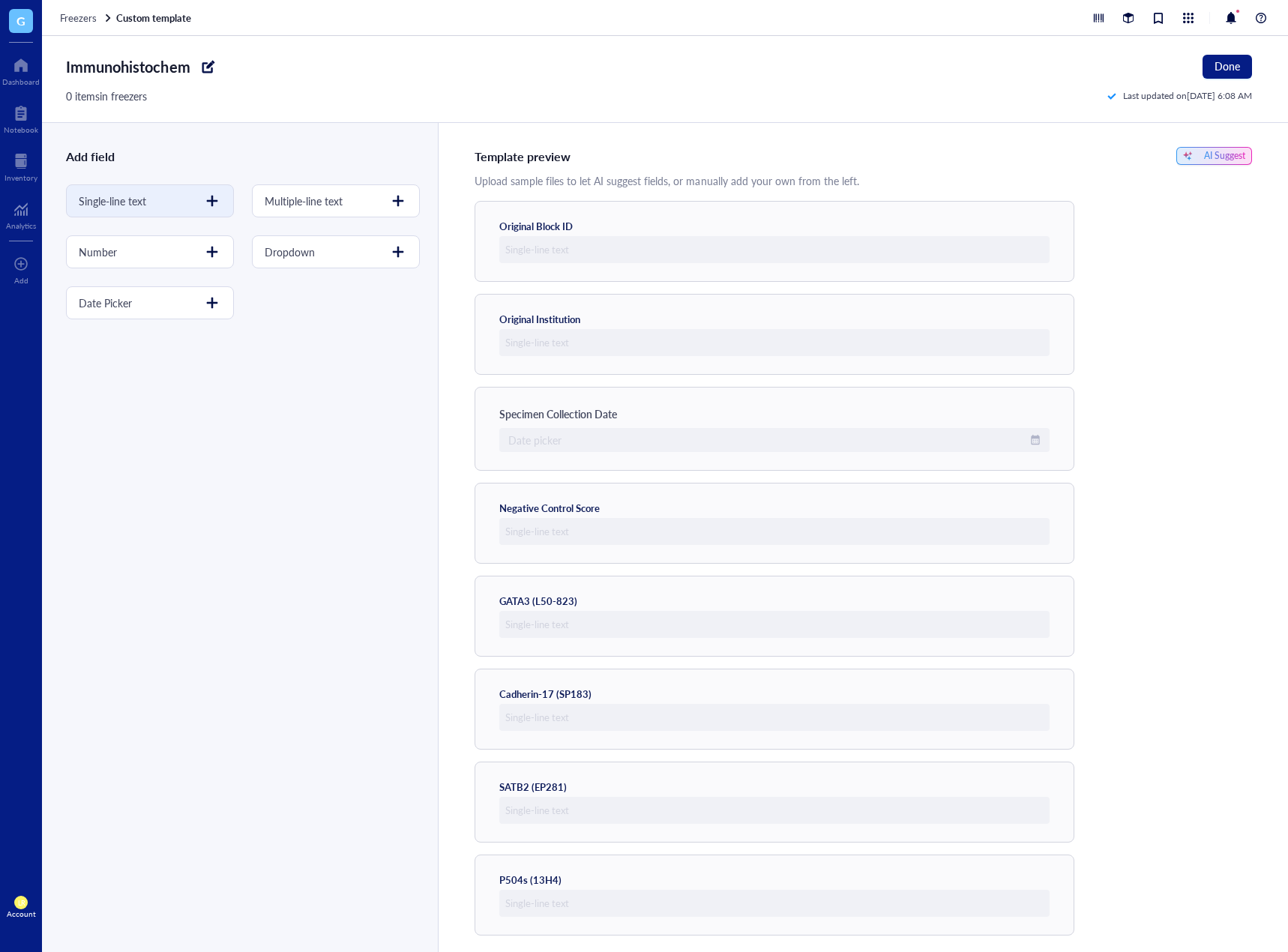
click at [209, 199] on div at bounding box center [212, 201] width 24 height 24
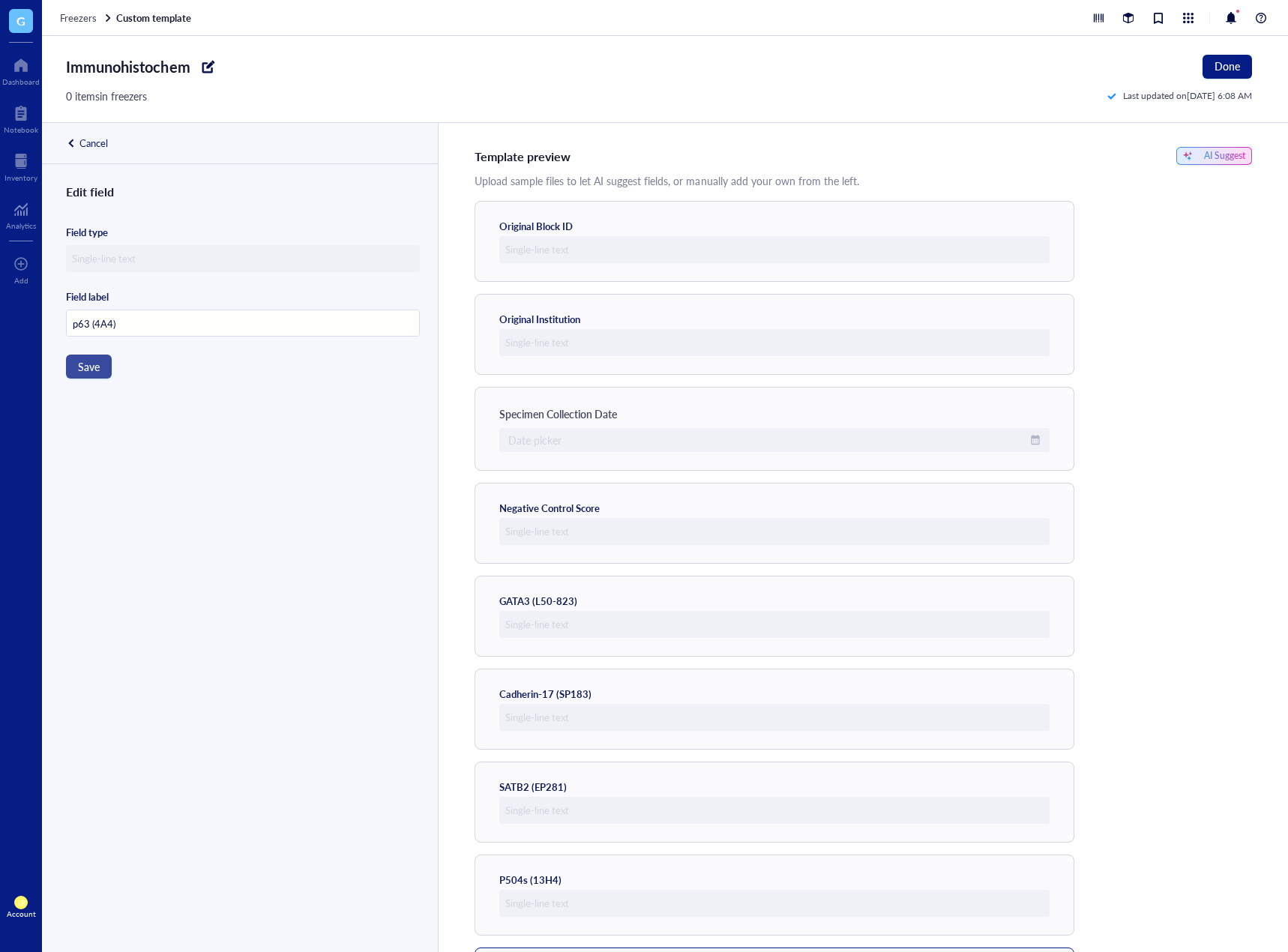
type input "p63 (4A4)"
click at [98, 371] on span "Save" at bounding box center [89, 366] width 22 height 12
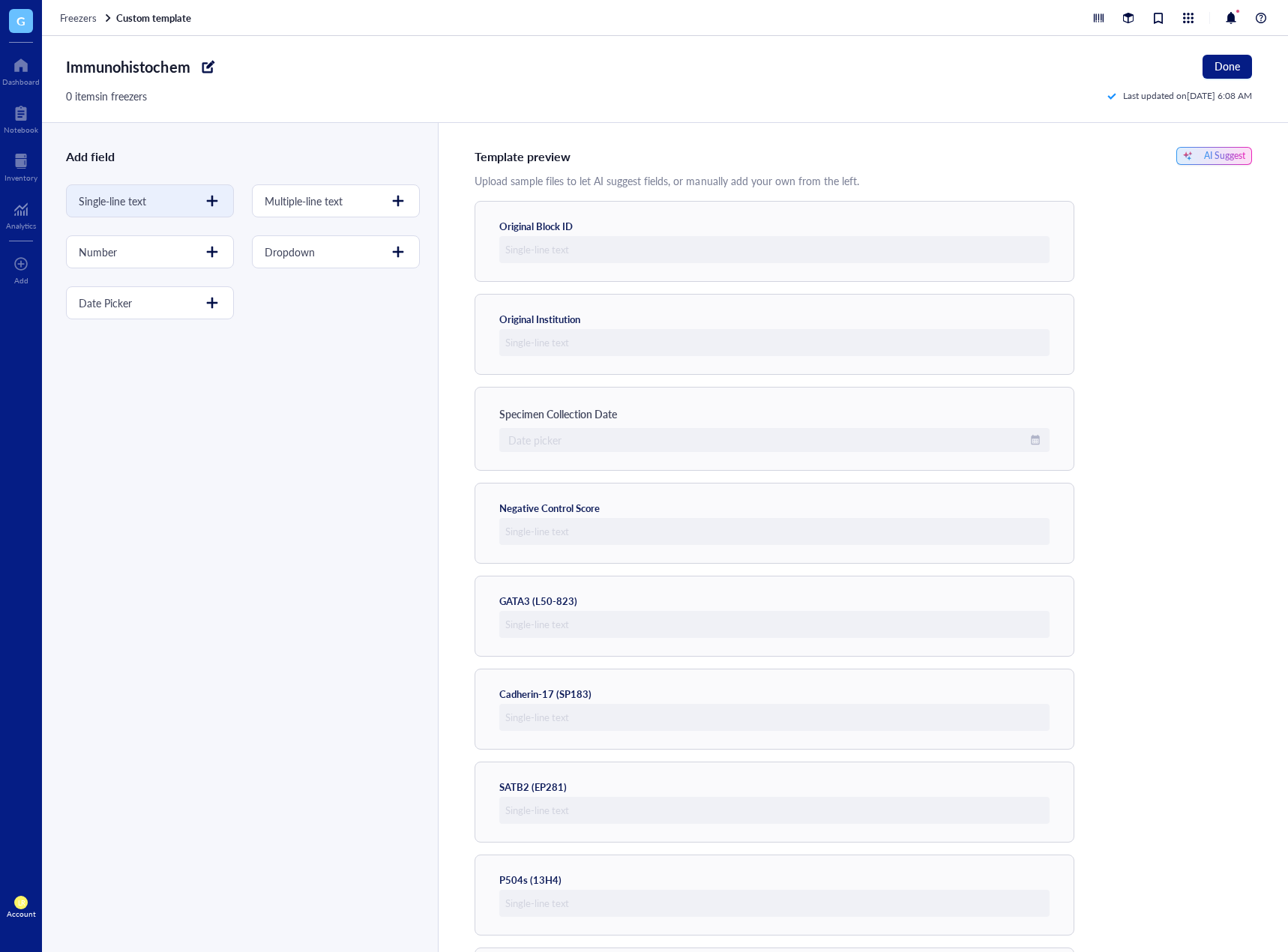
click at [210, 200] on div at bounding box center [212, 201] width 24 height 24
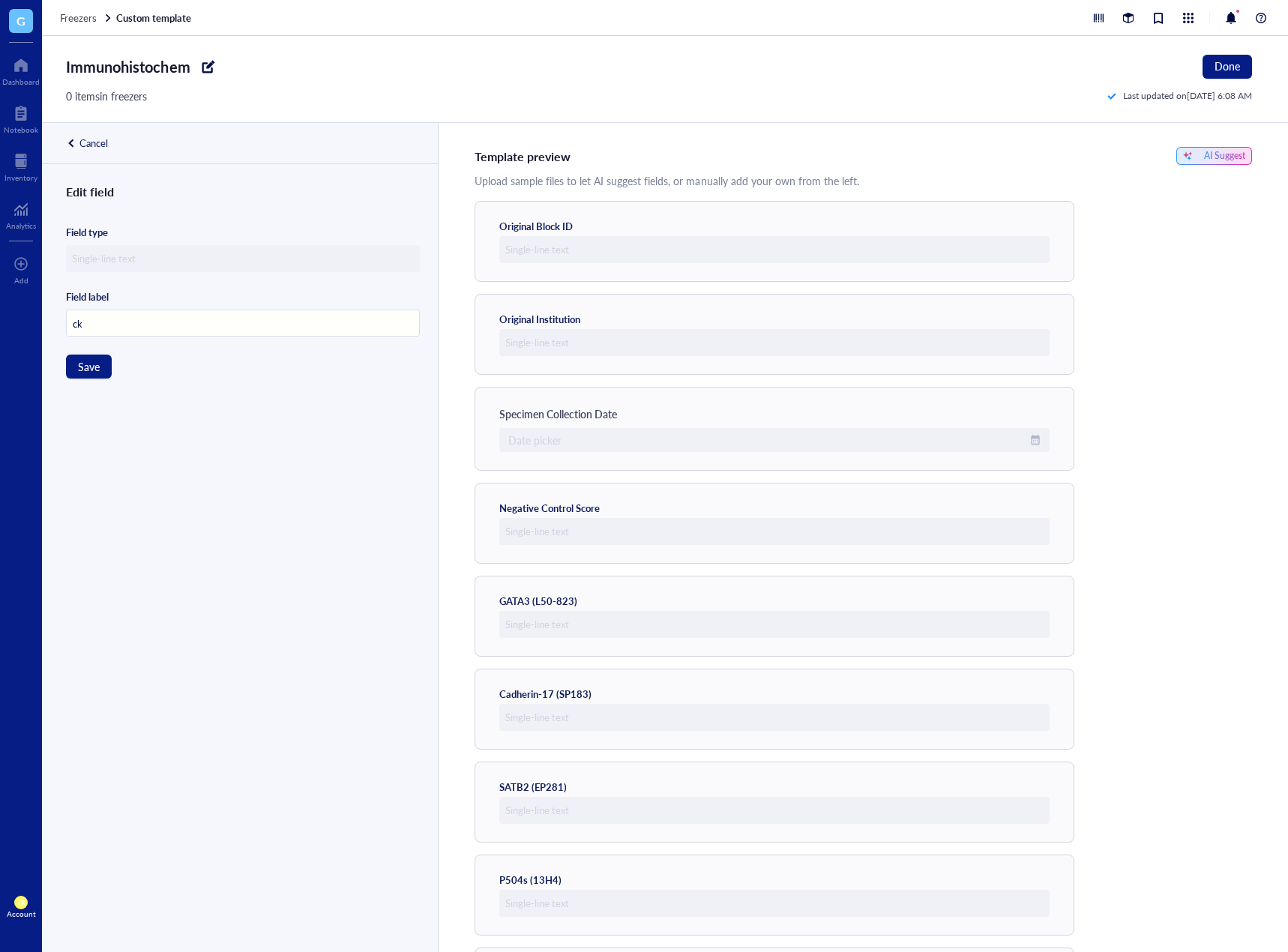
type input "c"
type input "CK HMW (AE3)"
click at [97, 367] on span "Save" at bounding box center [89, 366] width 22 height 12
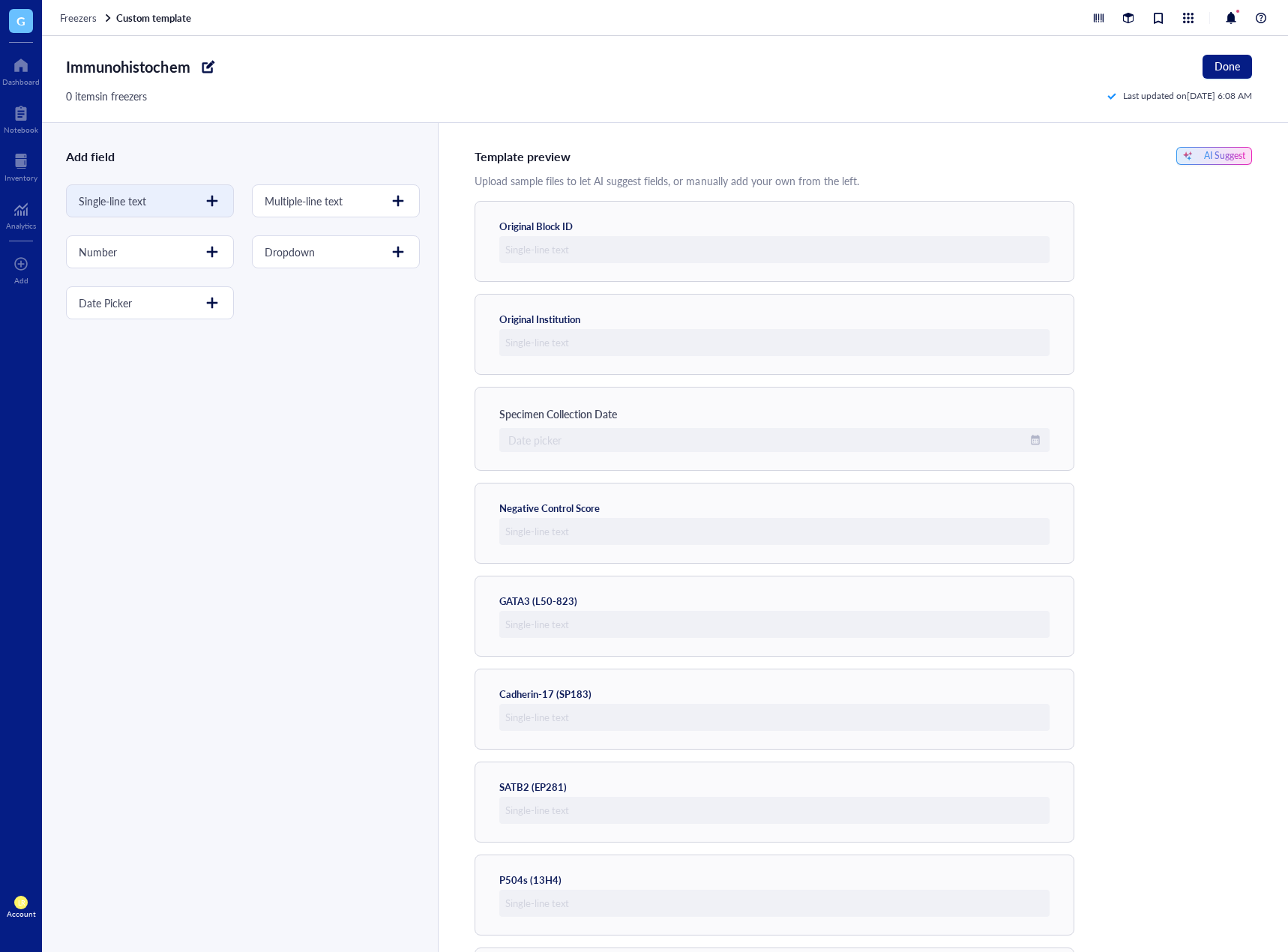
click at [210, 205] on div at bounding box center [212, 201] width 24 height 24
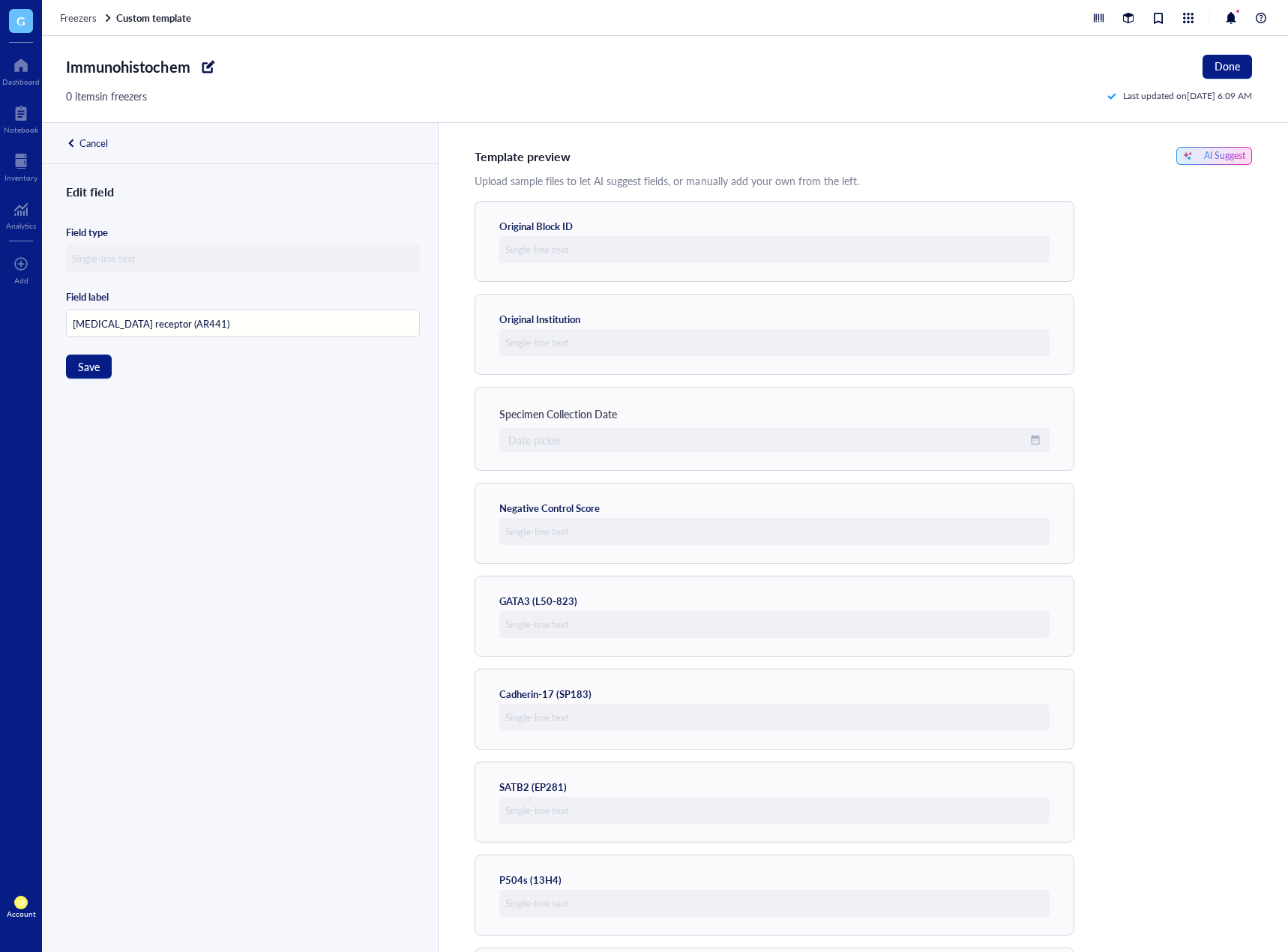
type input "[MEDICAL_DATA] receptor (AR441)"
click at [81, 383] on div "Edit field Field type Field label Androgen receptor (AR441) Save" at bounding box center [238, 584] width 393 height 805
click at [81, 369] on span "Save" at bounding box center [89, 366] width 22 height 12
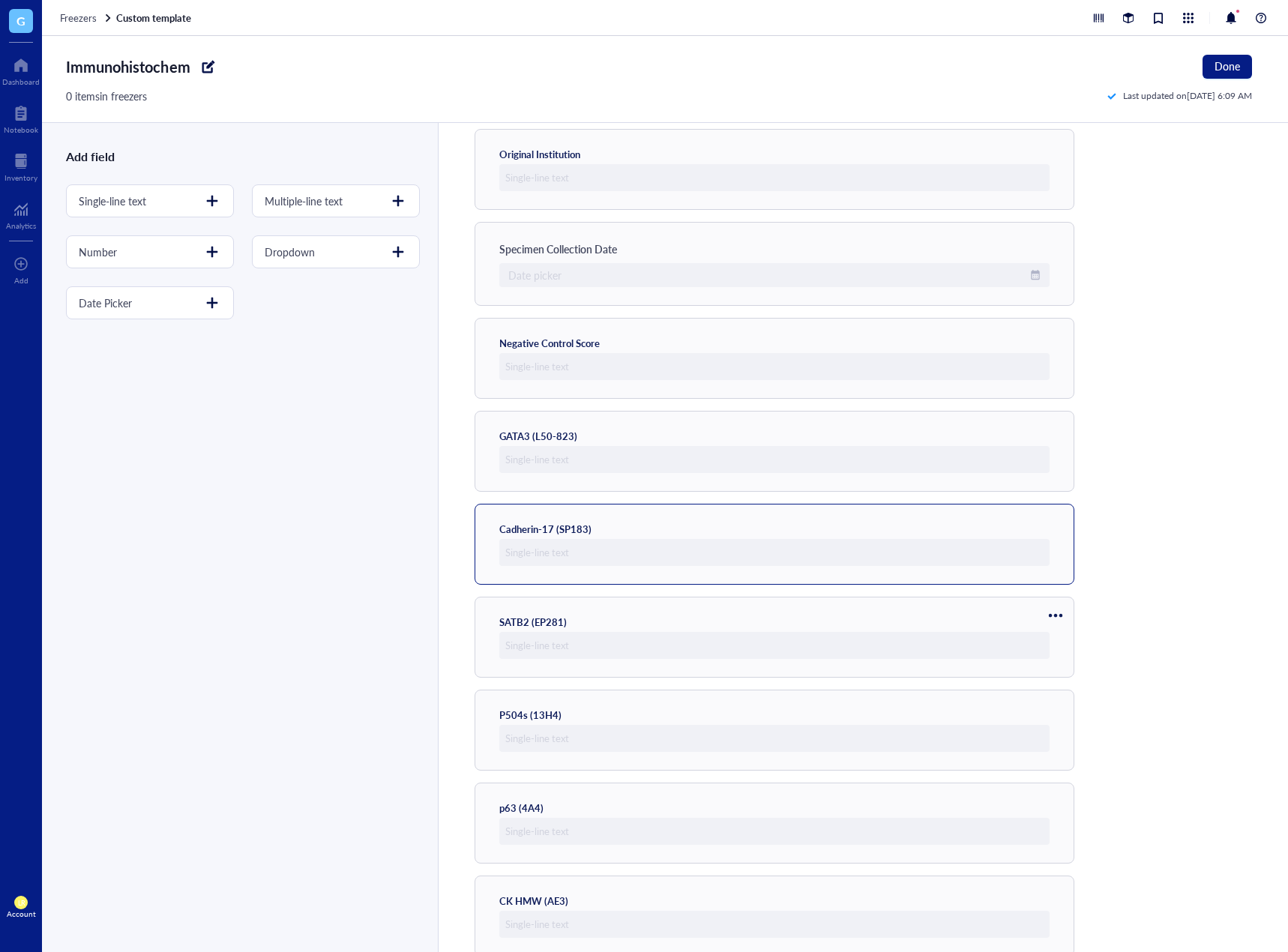
scroll to position [286, 0]
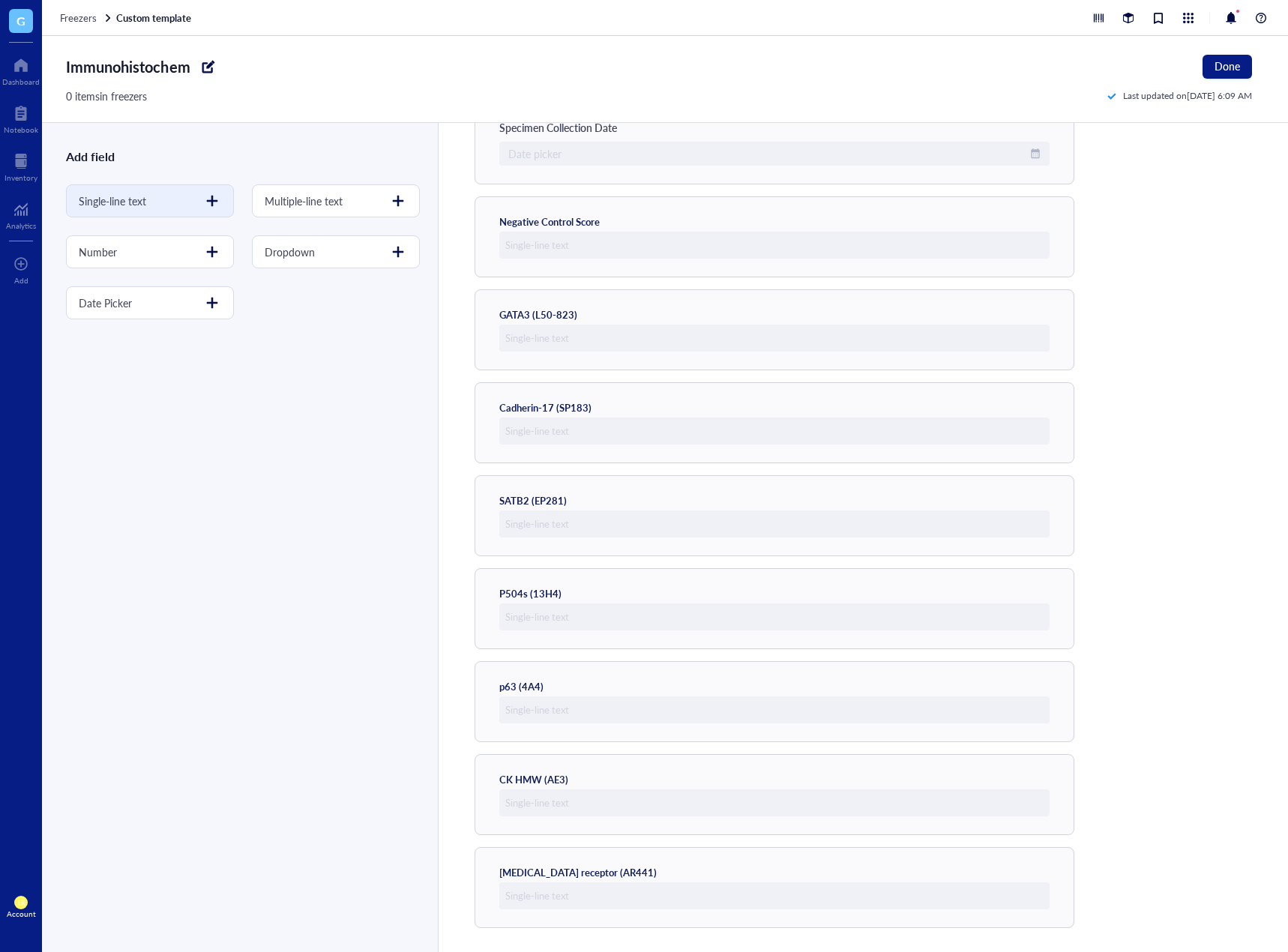
click at [181, 198] on div "Single-line text" at bounding box center [150, 201] width 168 height 33
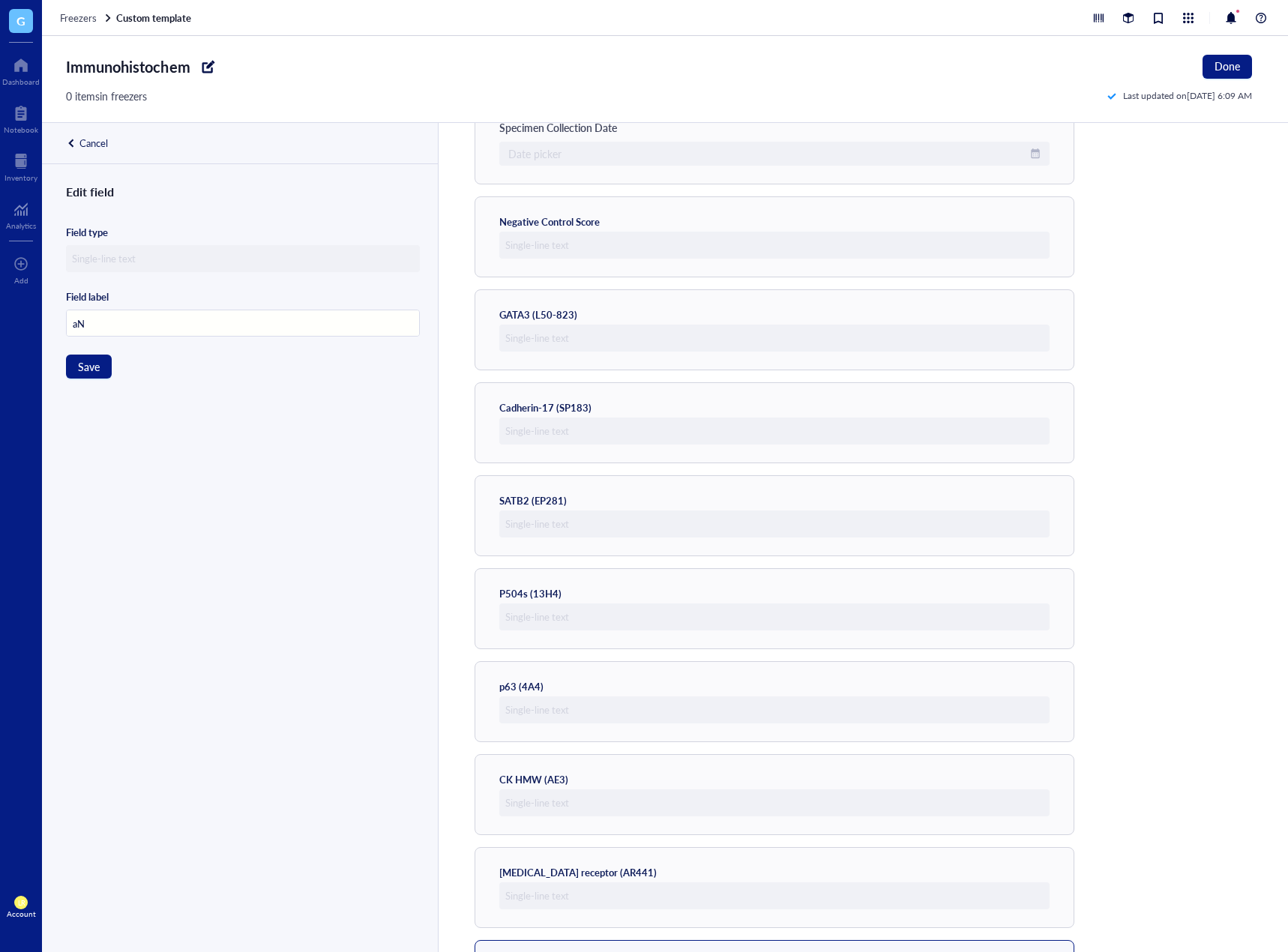
type input "a"
type input "[MEDICAL_DATA] receptor (SP107)"
click at [98, 363] on button "Save" at bounding box center [89, 367] width 46 height 24
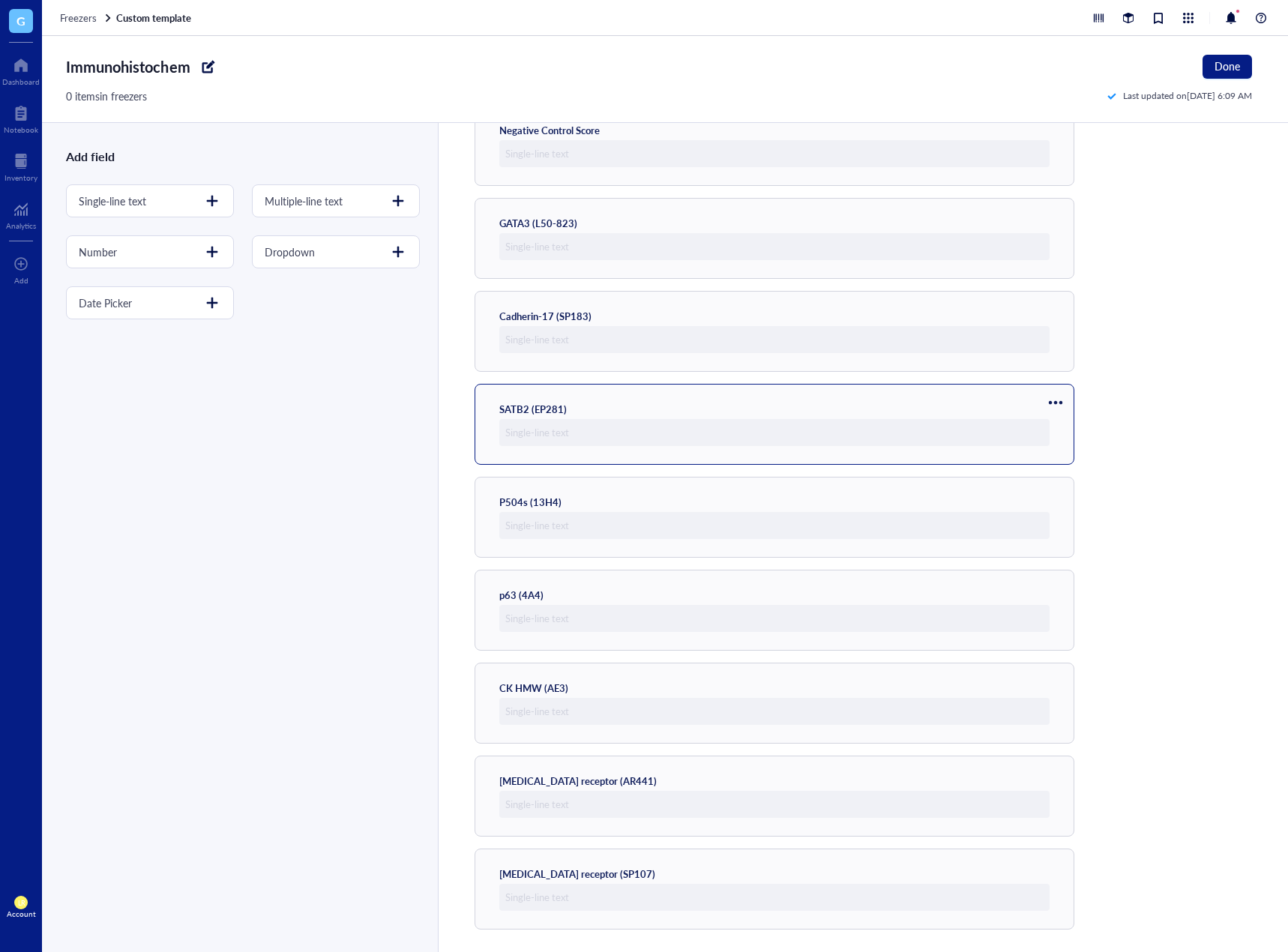
scroll to position [380, 0]
click at [217, 206] on div at bounding box center [212, 201] width 24 height 24
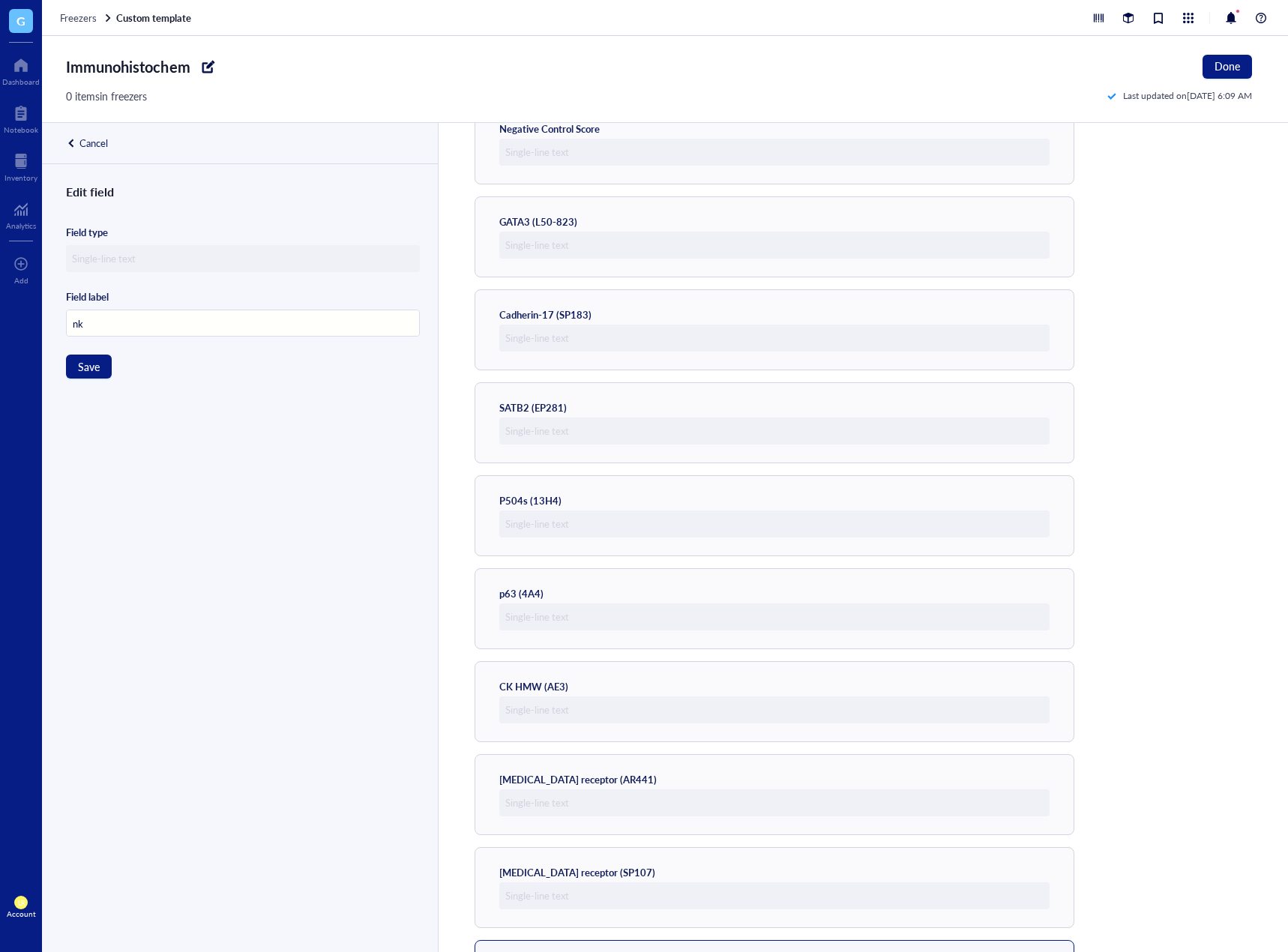
type input "n"
type input "NKX3.1 (EP356)"
click at [91, 366] on span "Save" at bounding box center [89, 366] width 22 height 12
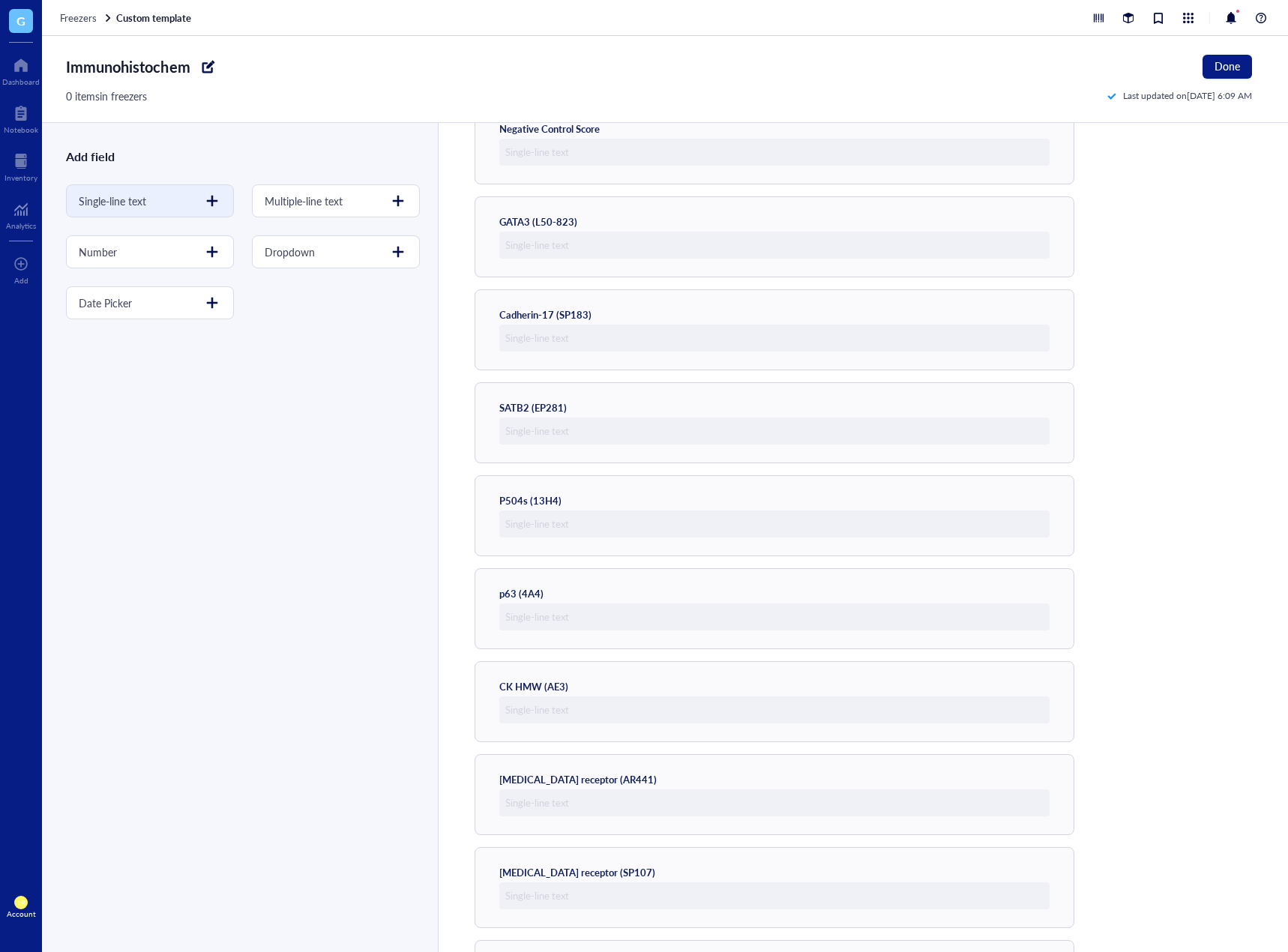
click at [214, 203] on div at bounding box center [212, 201] width 24 height 24
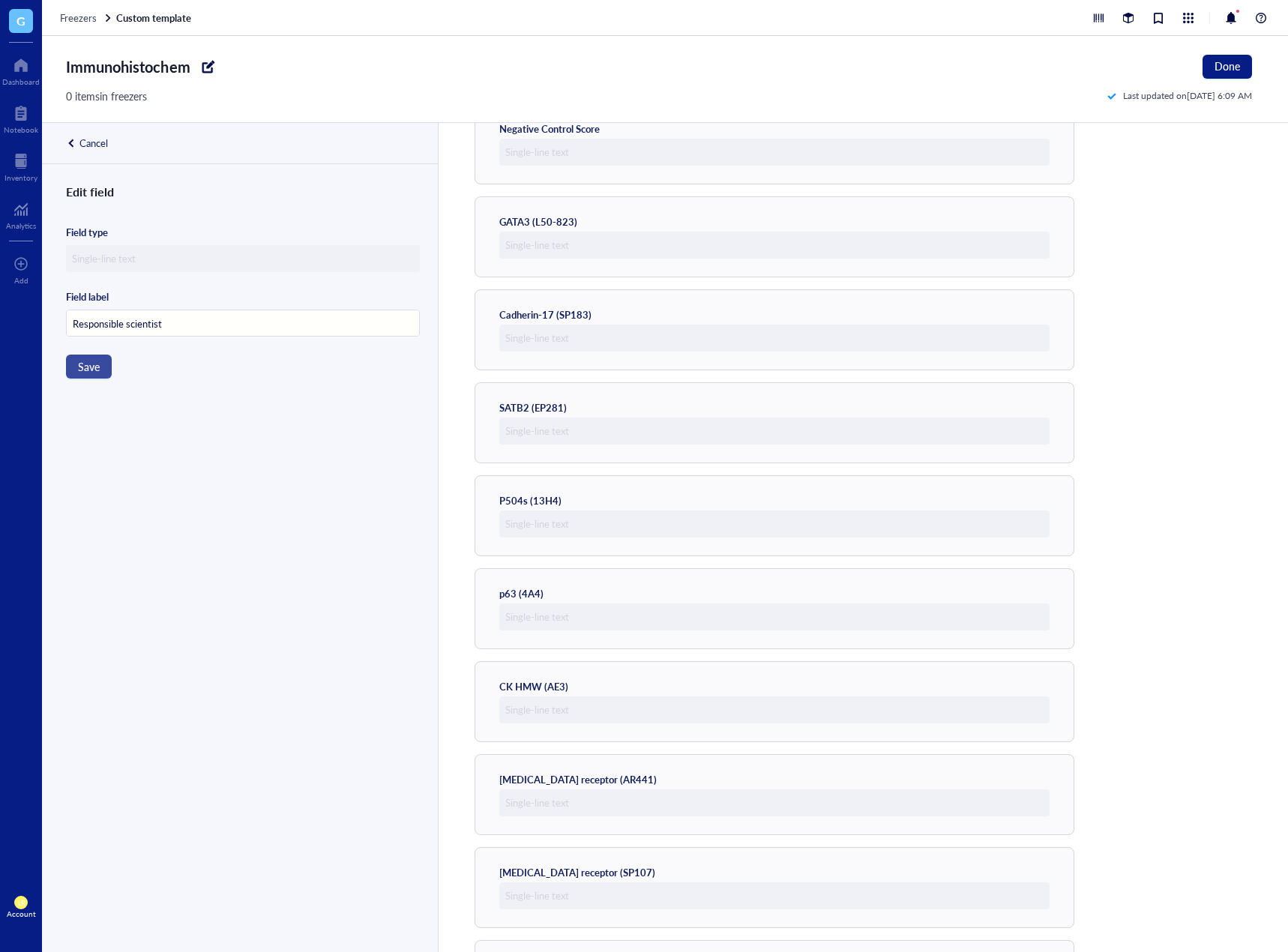
type input "Responsible scientist"
click at [77, 367] on button "Save" at bounding box center [89, 367] width 46 height 24
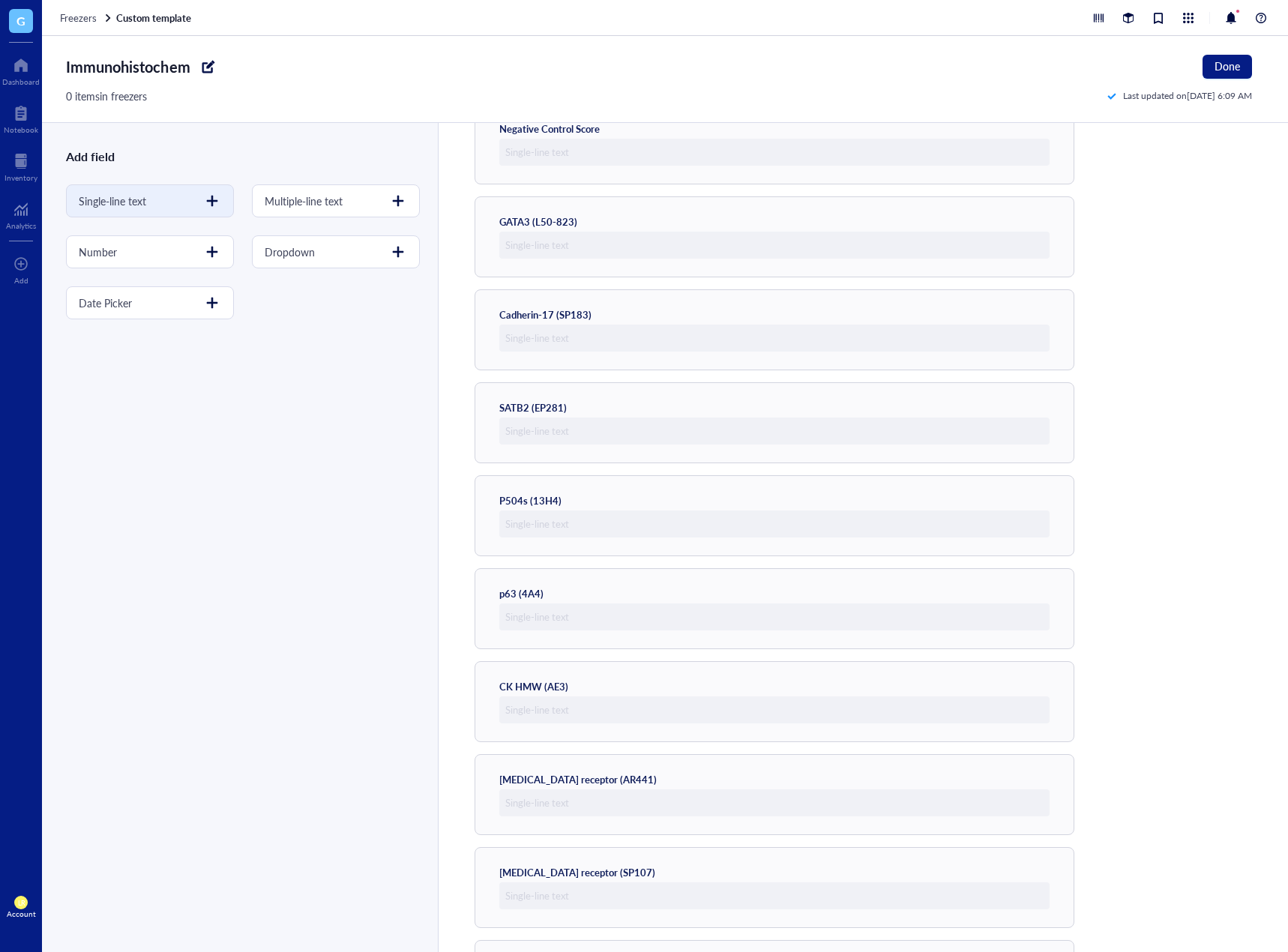
click at [197, 208] on div "Single-line text" at bounding box center [150, 201] width 168 height 33
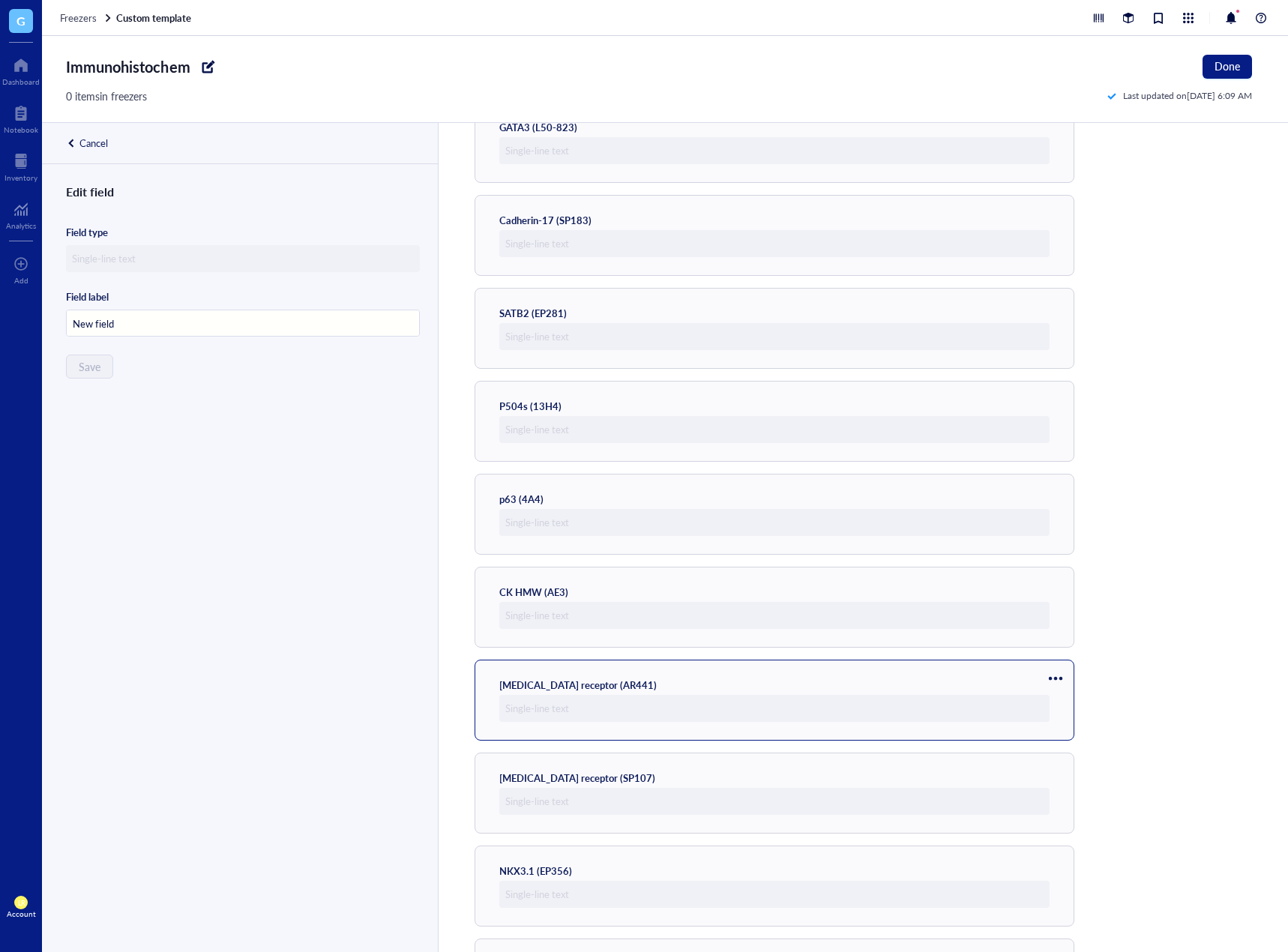
scroll to position [565, 0]
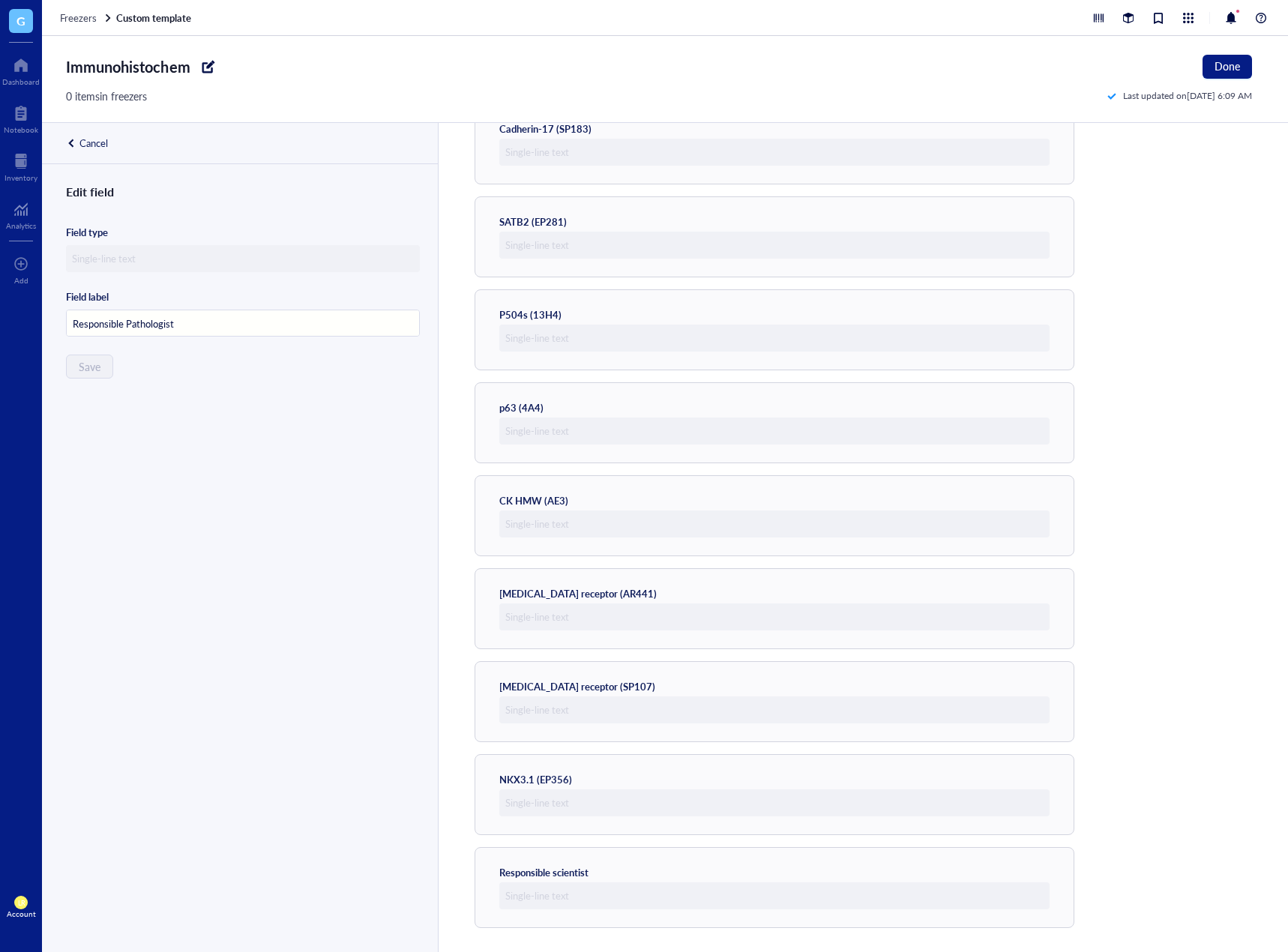
type input "Responsible Pathologist"
click at [152, 378] on div "Edit field Field type Field label Responsible Pathologist Save" at bounding box center [238, 584] width 393 height 805
click at [1102, 861] on div "Original Block ID Original Institution Specimen Collection Date Date picker Neg…" at bounding box center [863, 281] width 777 height 1292
click at [97, 349] on div "Edit field Field type Field label Responsible Pathologist Save" at bounding box center [238, 584] width 393 height 805
drag, startPoint x: 1131, startPoint y: 829, endPoint x: 1100, endPoint y: 842, distance: 33.6
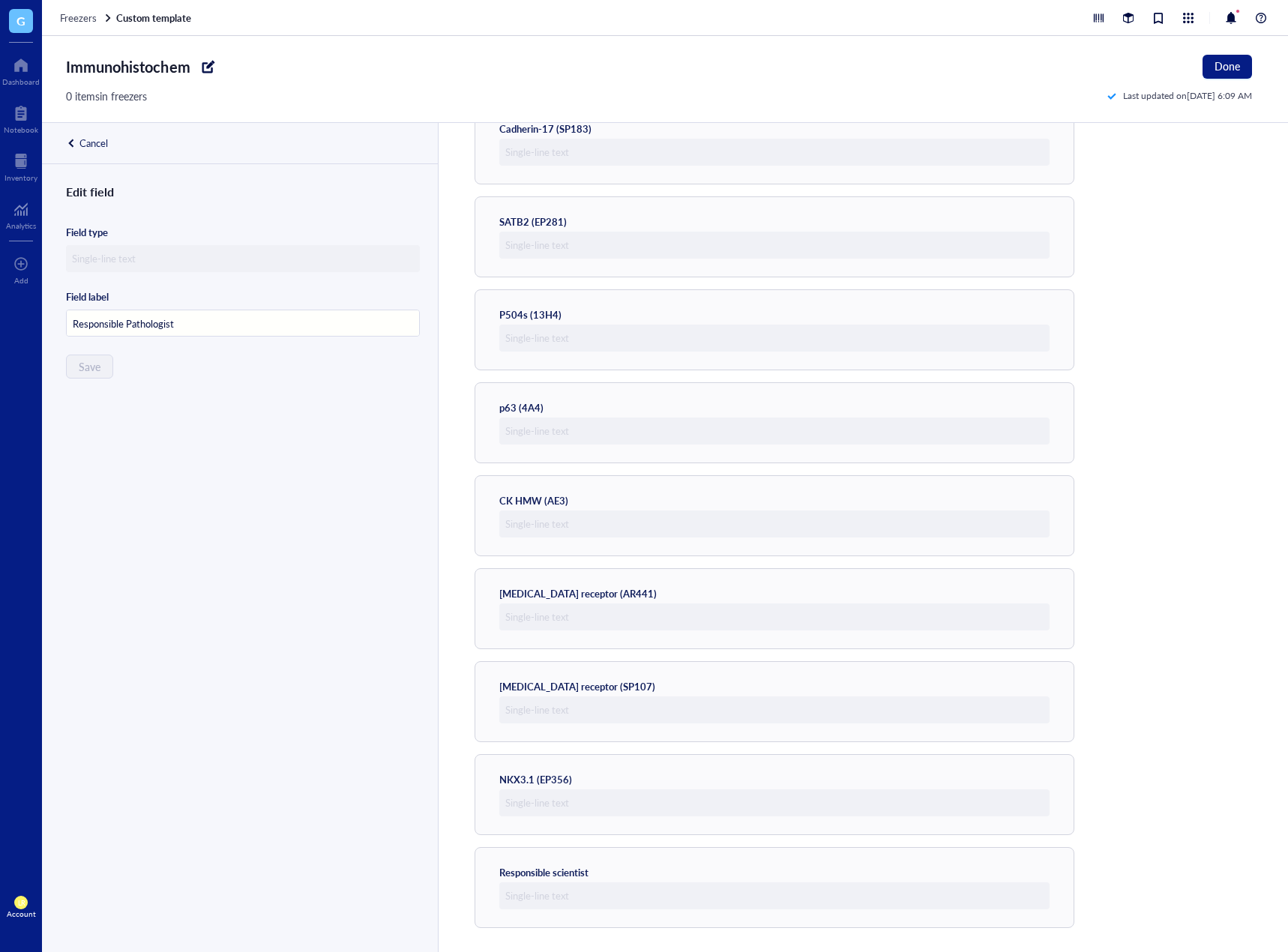
click at [1135, 829] on div "Original Block ID Original Institution Specimen Collection Date Date picker Neg…" at bounding box center [863, 281] width 777 height 1292
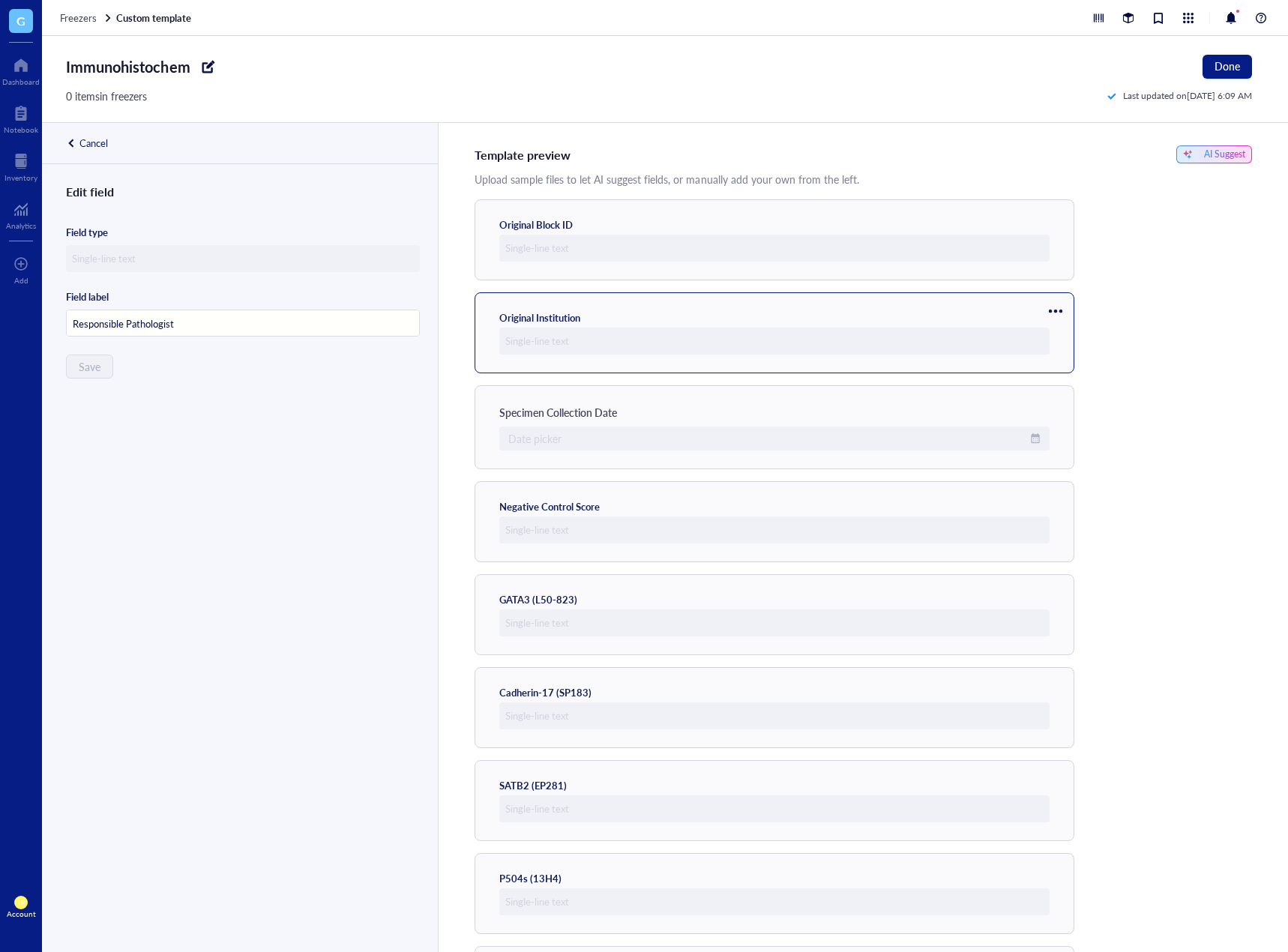
scroll to position [0, 0]
click at [210, 553] on div "Edit field Field type Field label Responsible Pathologist Save" at bounding box center [238, 584] width 393 height 805
click at [97, 139] on div "Cancel" at bounding box center [93, 143] width 28 height 14
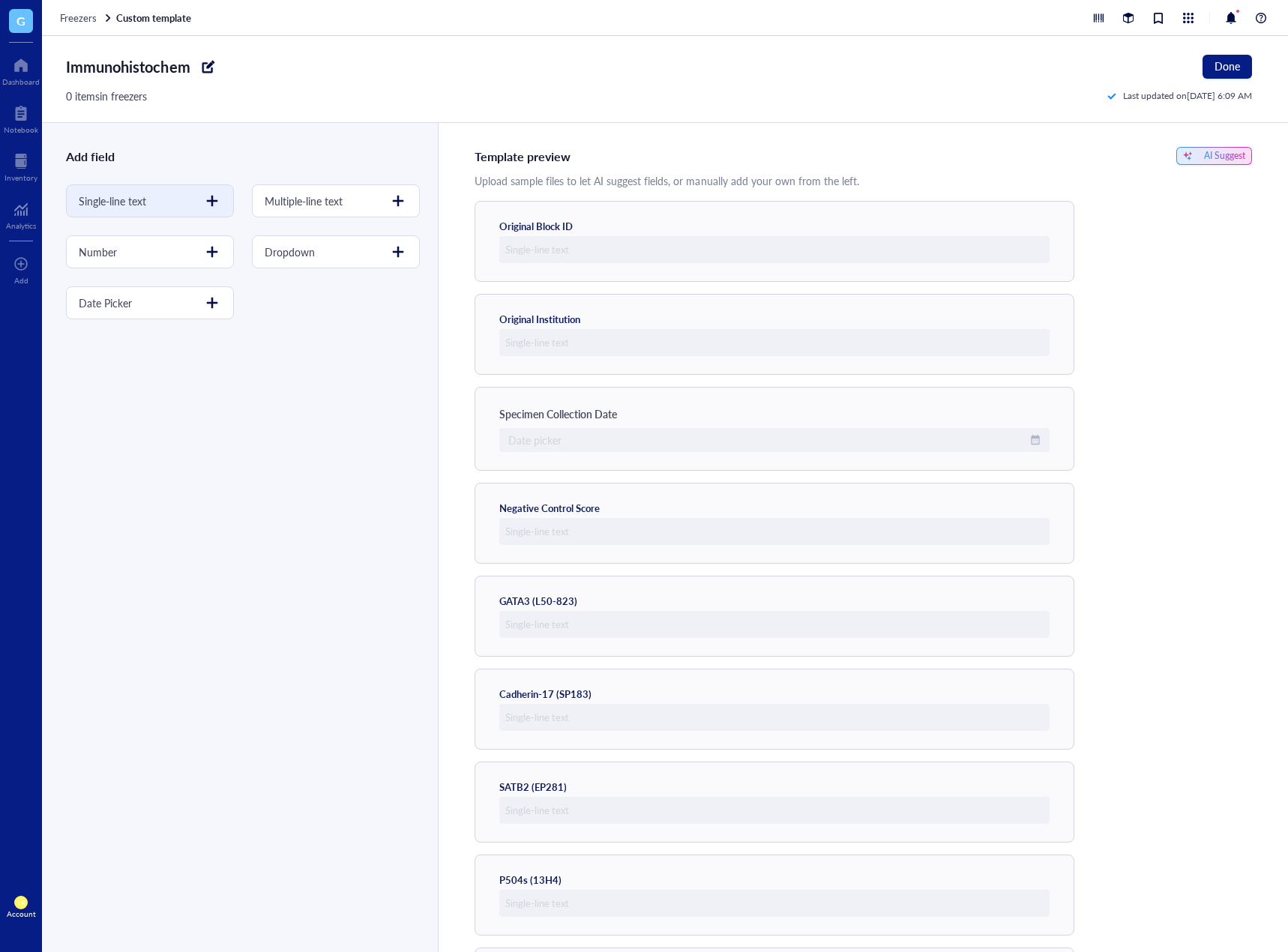
click at [209, 198] on div at bounding box center [212, 201] width 24 height 24
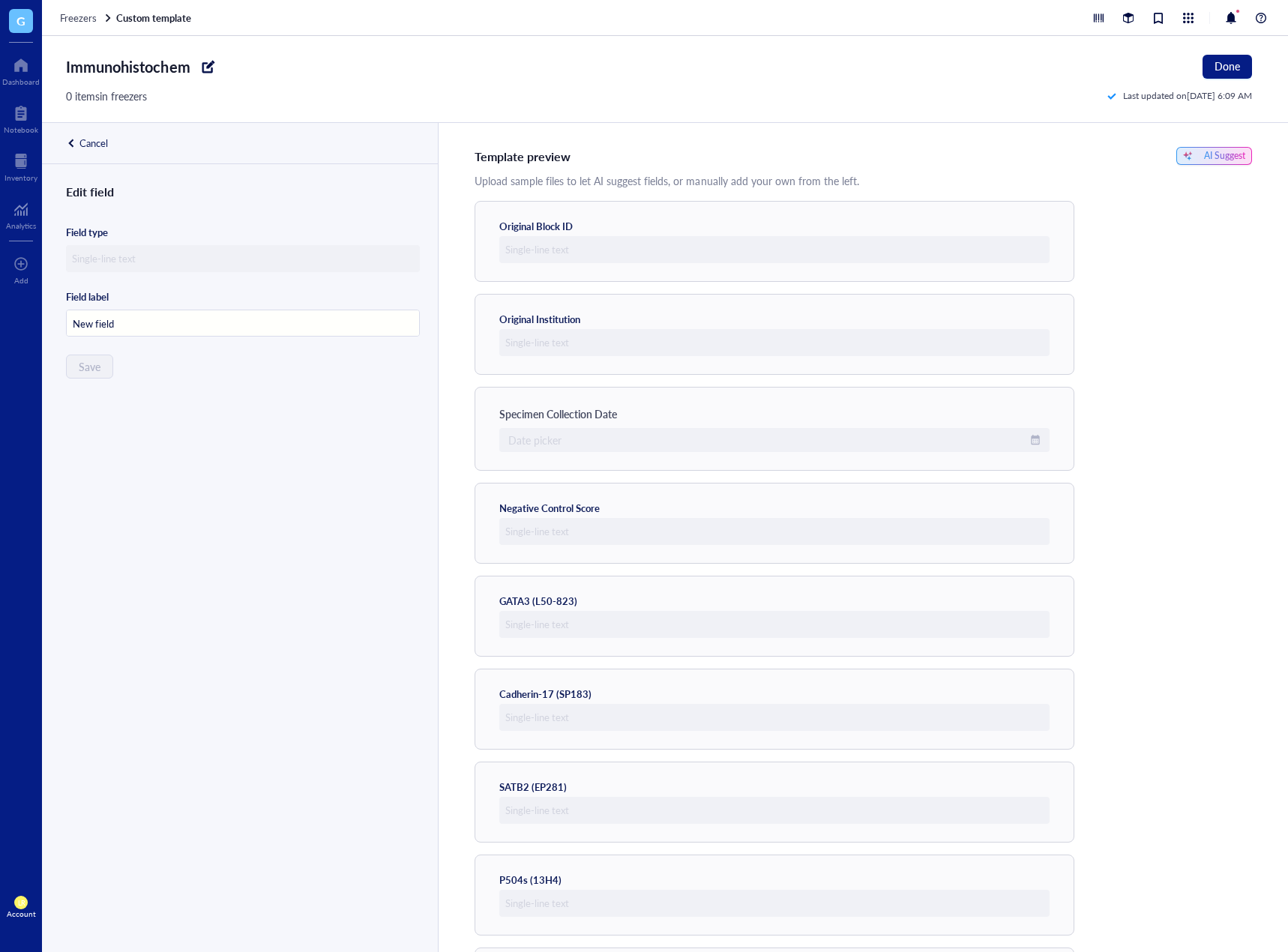
click at [137, 330] on input "New field" at bounding box center [243, 323] width 352 height 27
click at [158, 380] on div "Edit field Field type Field label New field Save" at bounding box center [238, 584] width 393 height 805
click at [139, 318] on input "dd" at bounding box center [243, 323] width 352 height 27
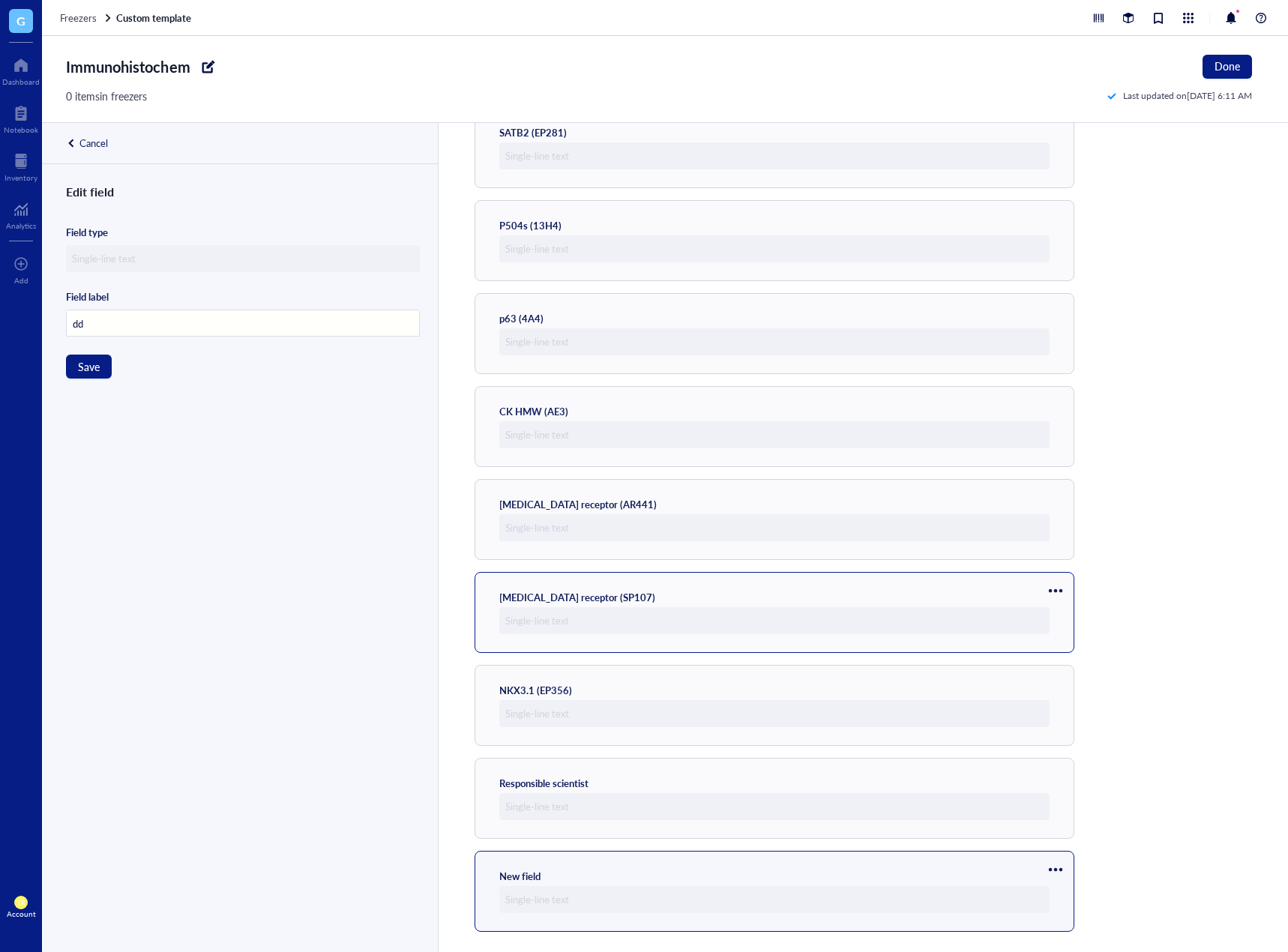
scroll to position [659, 0]
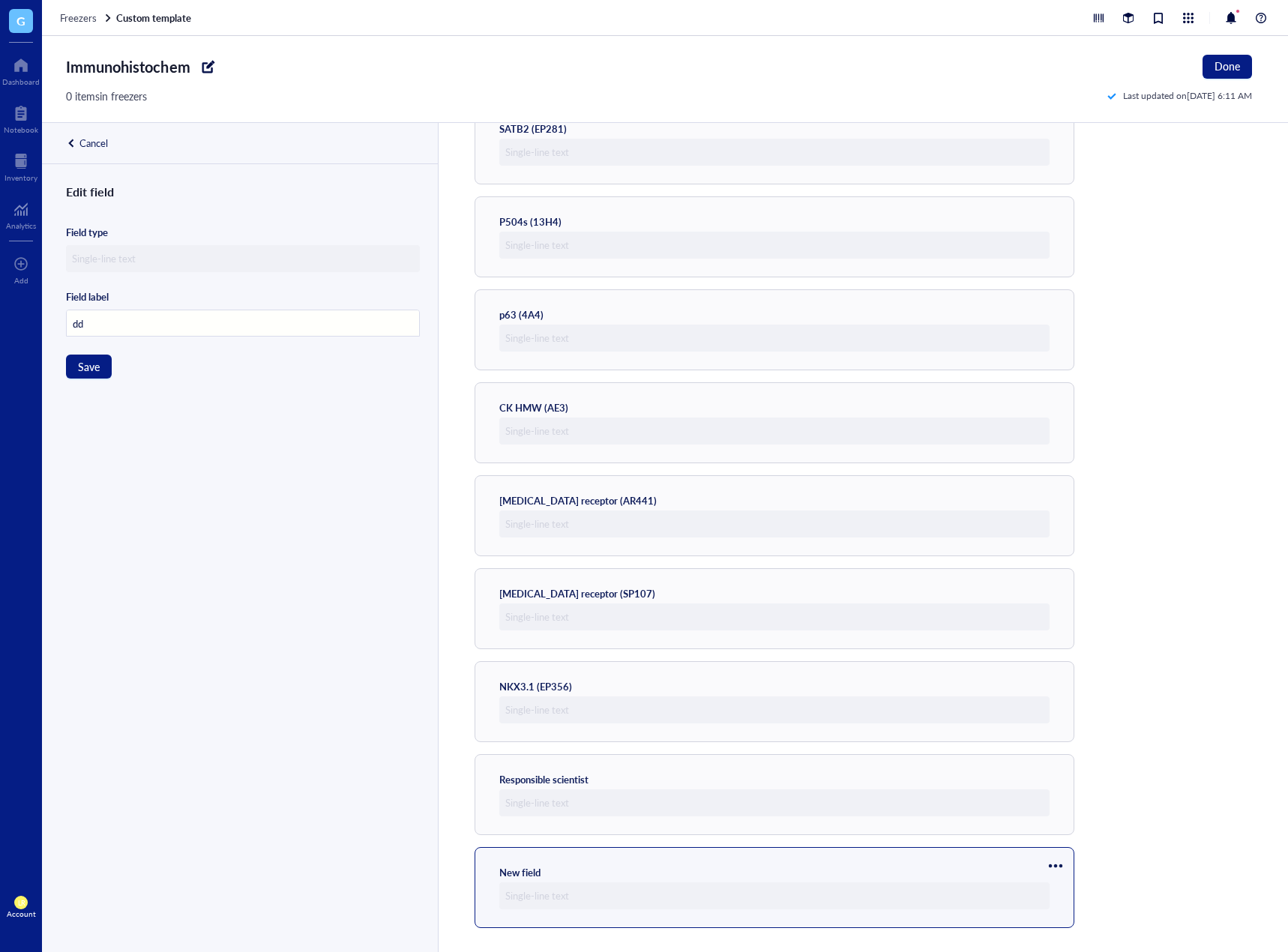
click at [185, 332] on input "dd" at bounding box center [243, 323] width 352 height 27
drag, startPoint x: 200, startPoint y: 326, endPoint x: -29, endPoint y: 309, distance: 229.6
click at [0, 309] on html "G Dashboard Notebook Inventory Analytics To pick up a draggable item, press the…" at bounding box center [644, 476] width 1288 height 952
type input "Responsible Pathologist"
click at [98, 364] on span "Save" at bounding box center [89, 366] width 22 height 12
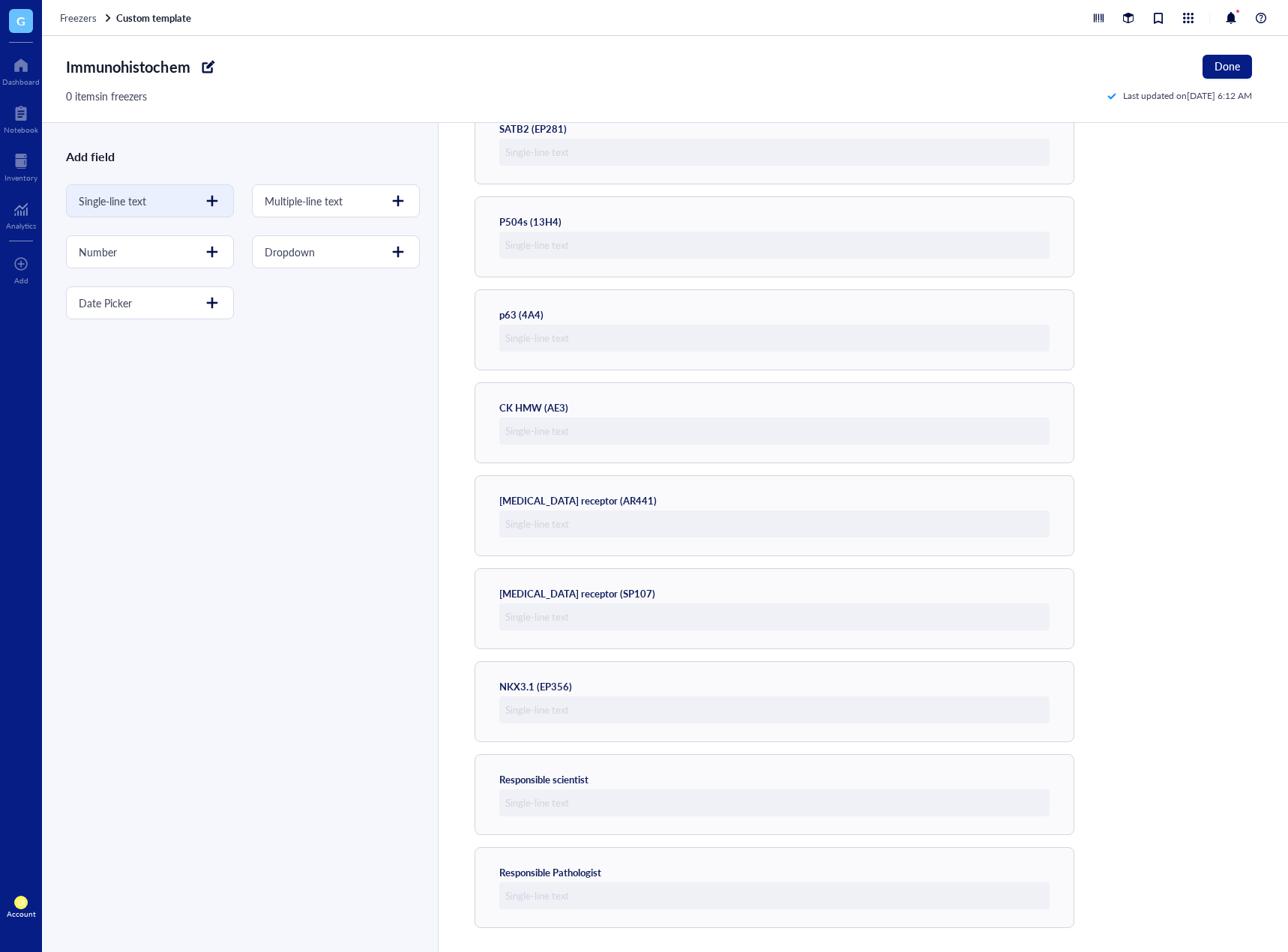
click at [201, 199] on div at bounding box center [212, 201] width 24 height 24
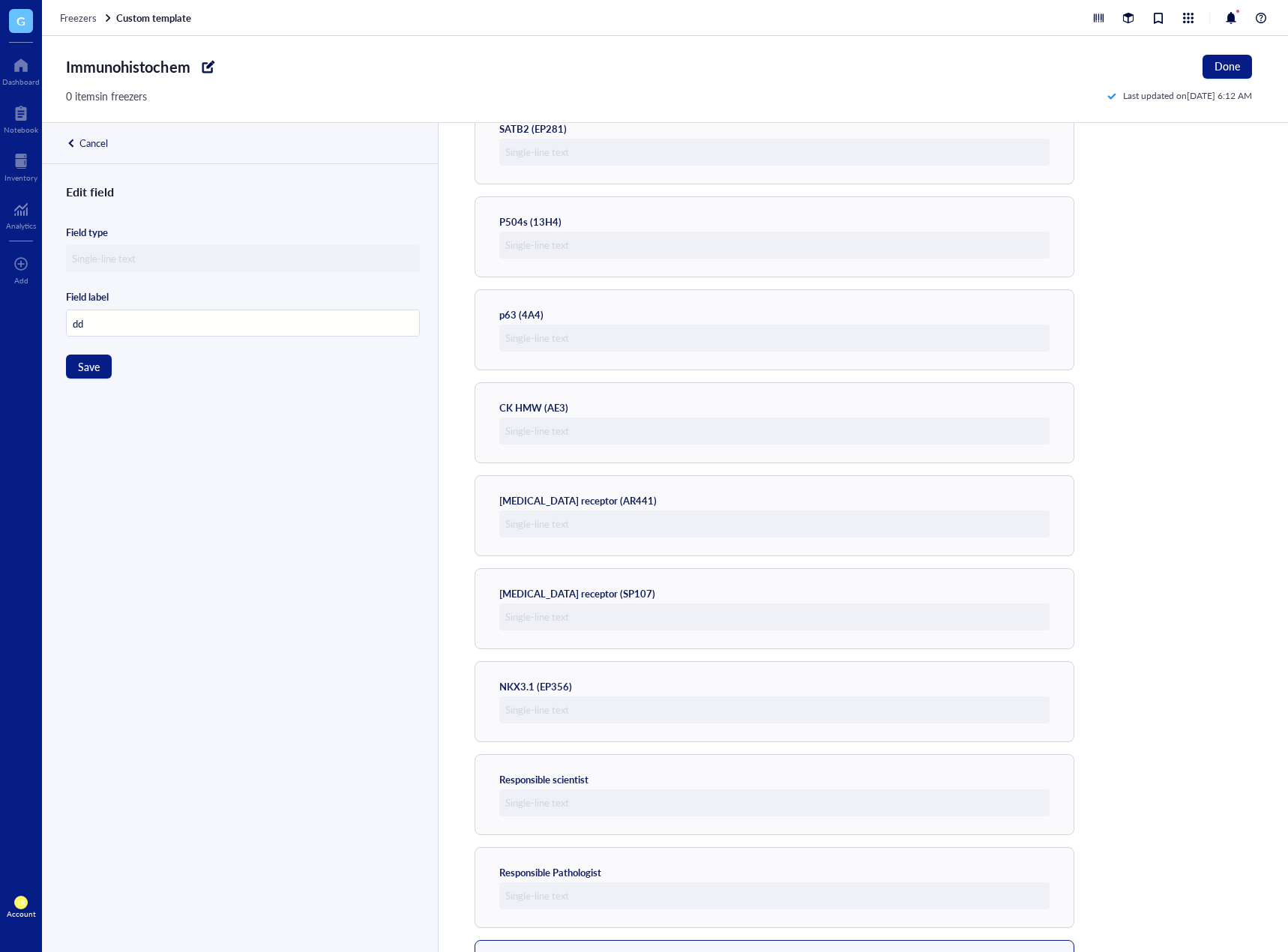
click at [137, 318] on input "dd" at bounding box center [243, 323] width 352 height 27
click at [154, 325] on input "dd" at bounding box center [243, 323] width 352 height 27
click at [146, 331] on input "dd" at bounding box center [243, 323] width 352 height 27
drag, startPoint x: 157, startPoint y: 318, endPoint x: 27, endPoint y: 307, distance: 130.5
click at [29, 311] on div "G Dashboard Notebook Inventory Analytics To pick up a draggable item, press the…" at bounding box center [644, 476] width 1288 height 952
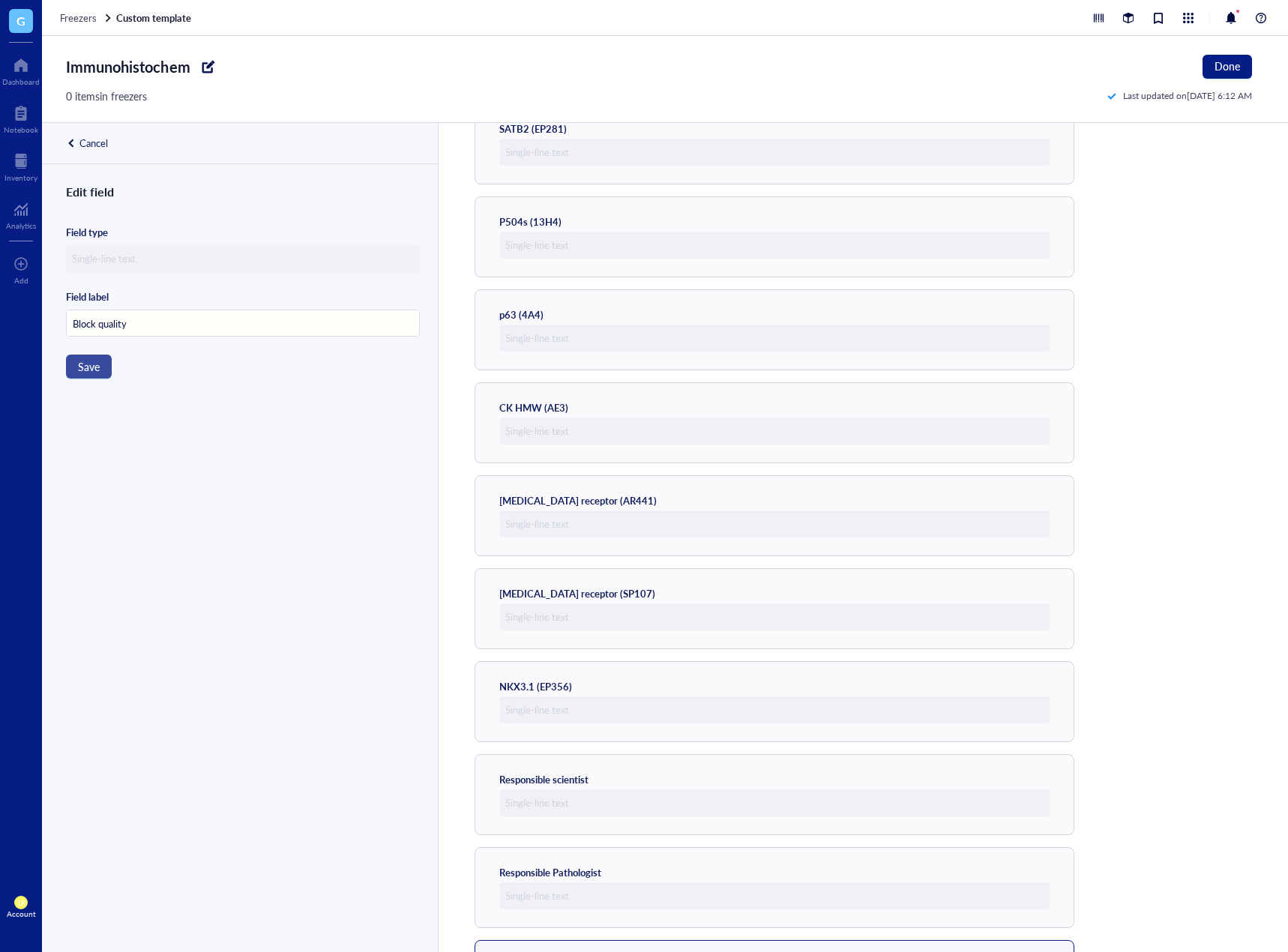
type input "Block quality"
click at [89, 360] on span "Save" at bounding box center [89, 366] width 22 height 12
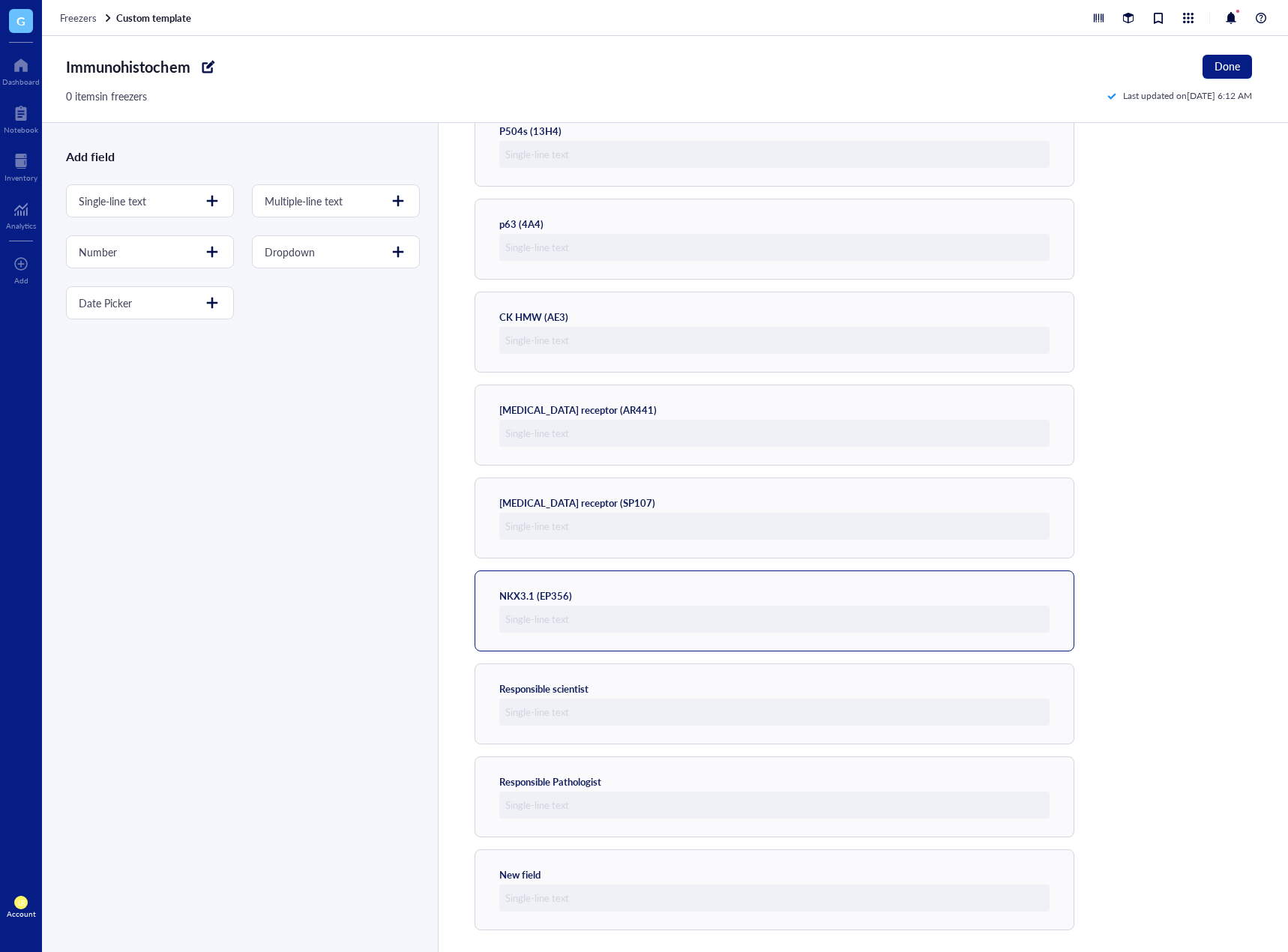
scroll to position [751, 0]
click at [200, 717] on div "Add field Single-line text Multiple-line text Number Dropdown Date Picker" at bounding box center [239, 538] width 396 height 829
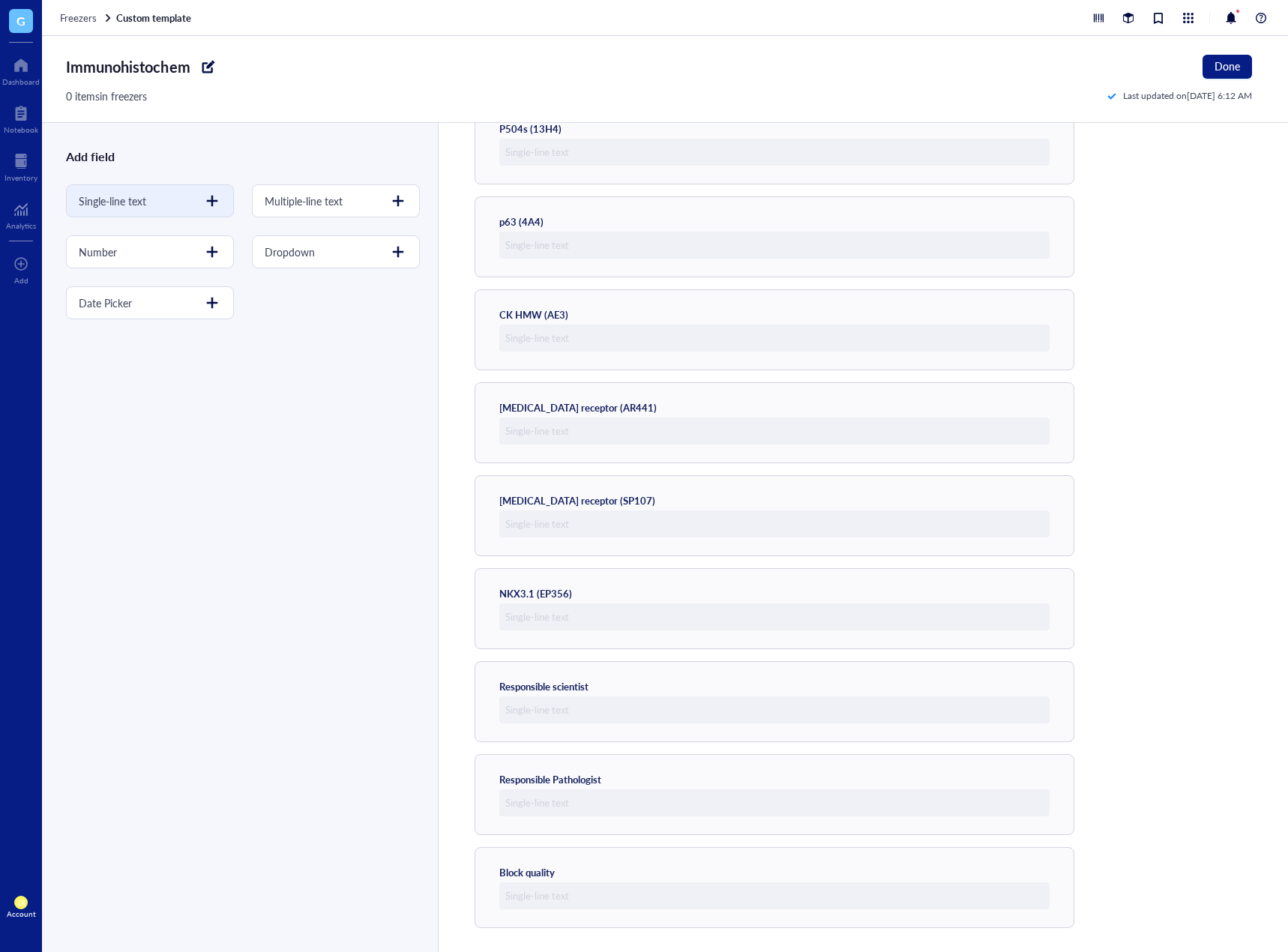
click at [176, 189] on div "Single-line text" at bounding box center [150, 201] width 168 height 33
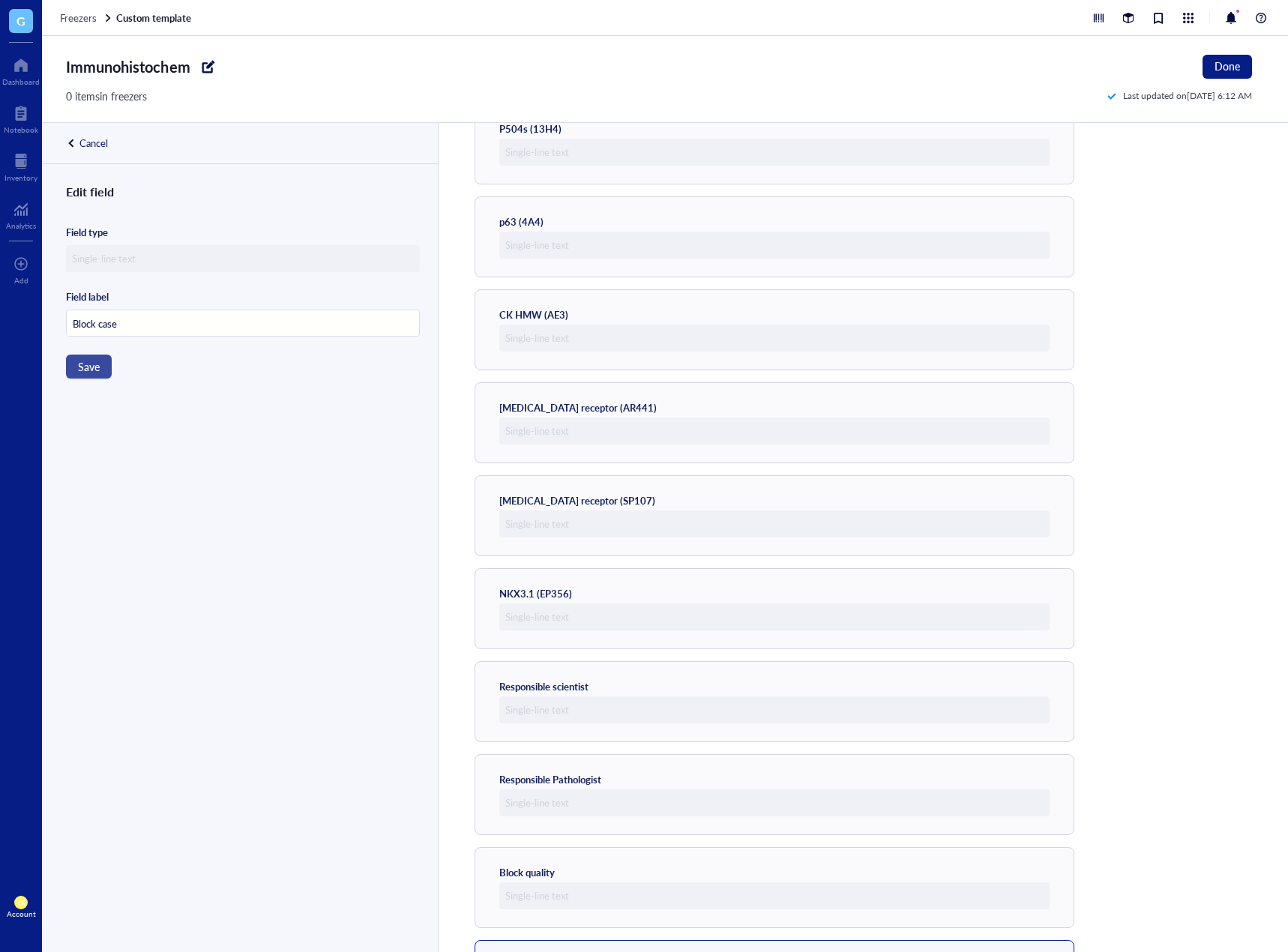
type input "Block case"
click at [98, 361] on span "Save" at bounding box center [89, 366] width 22 height 12
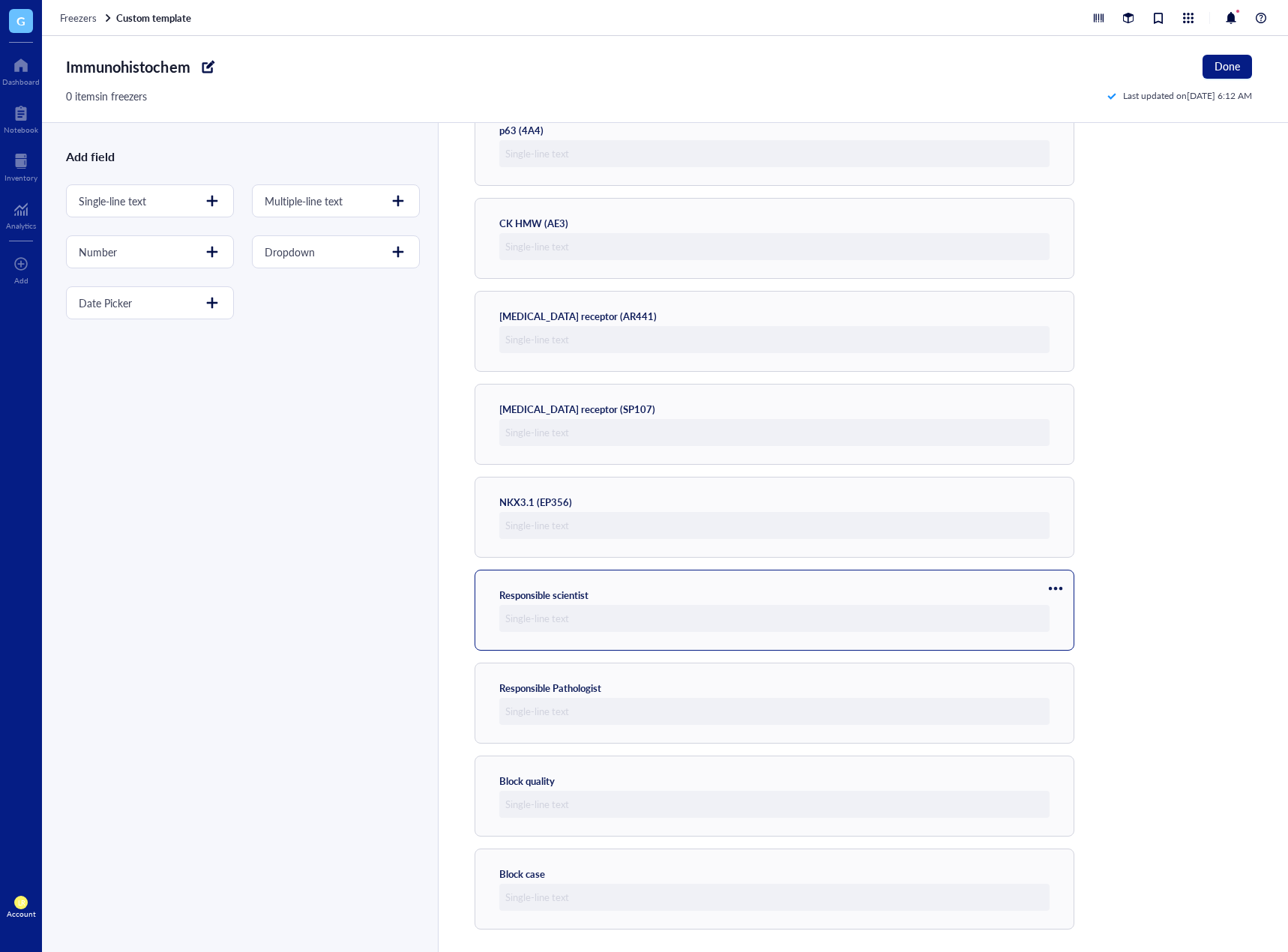
scroll to position [844, 0]
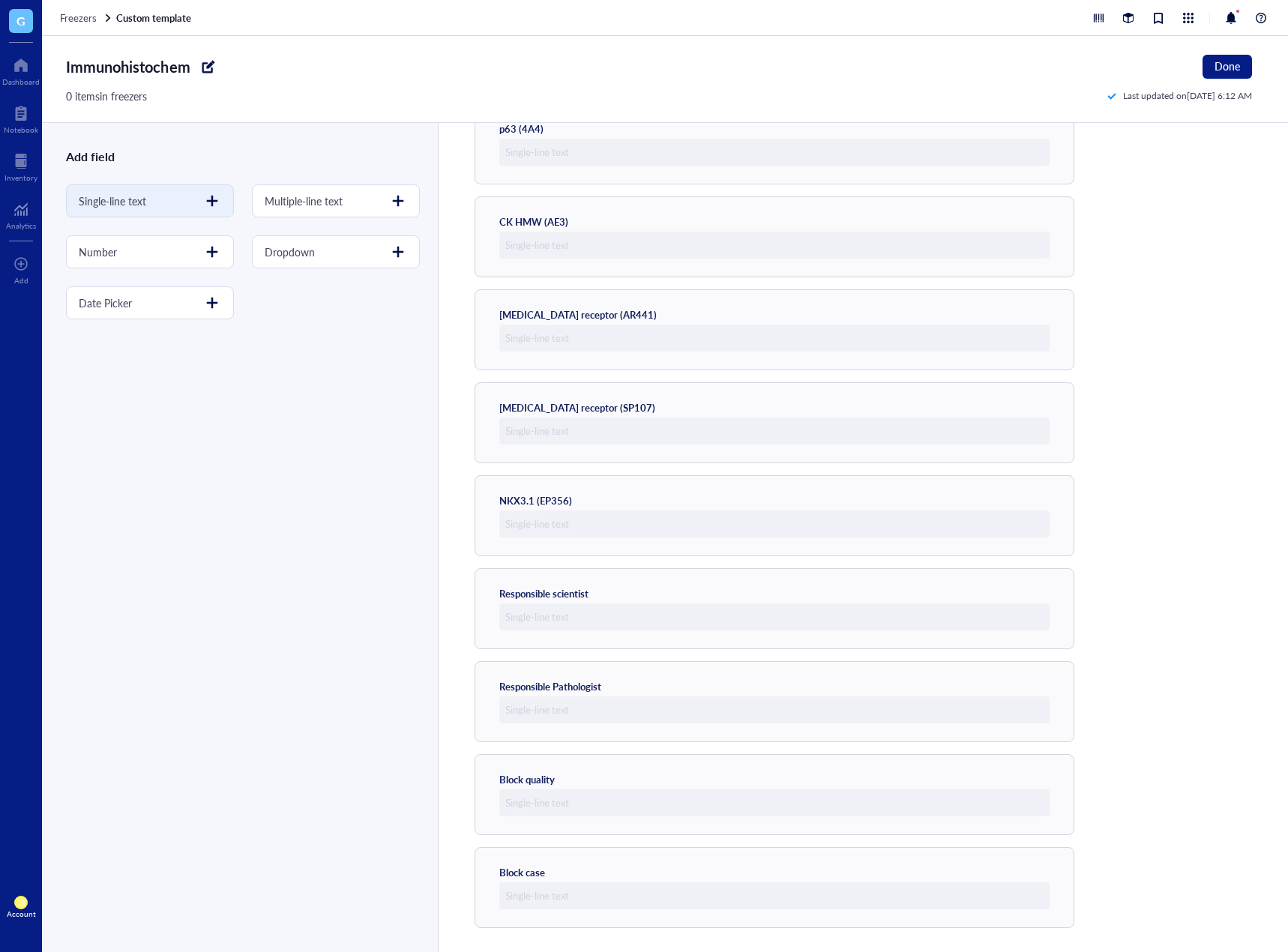
click at [210, 202] on div at bounding box center [212, 201] width 24 height 24
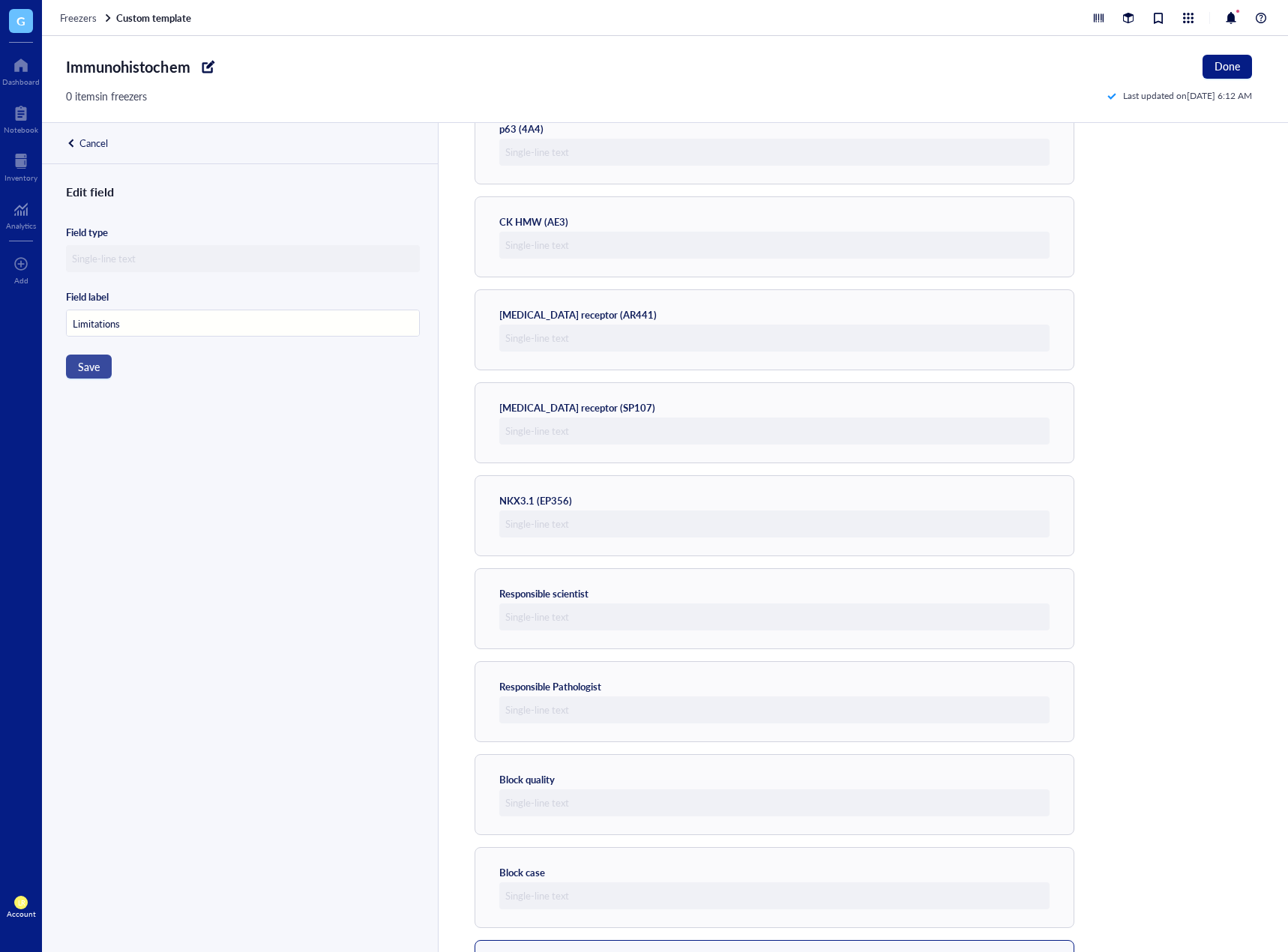
type input "Limitations"
click at [107, 363] on button "Save" at bounding box center [89, 367] width 46 height 24
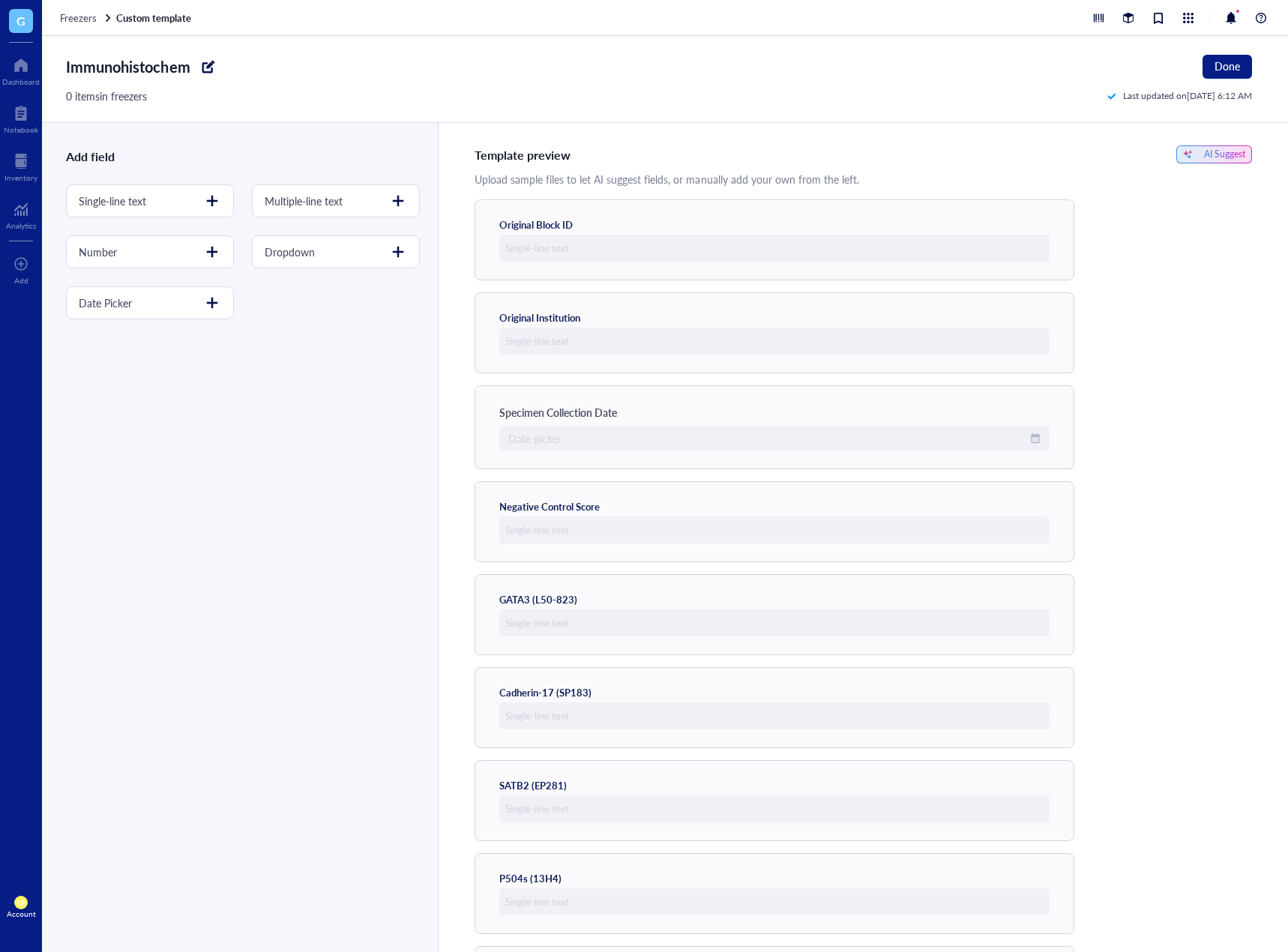
scroll to position [0, 0]
click at [1231, 70] on span "Done" at bounding box center [1228, 65] width 26 height 12
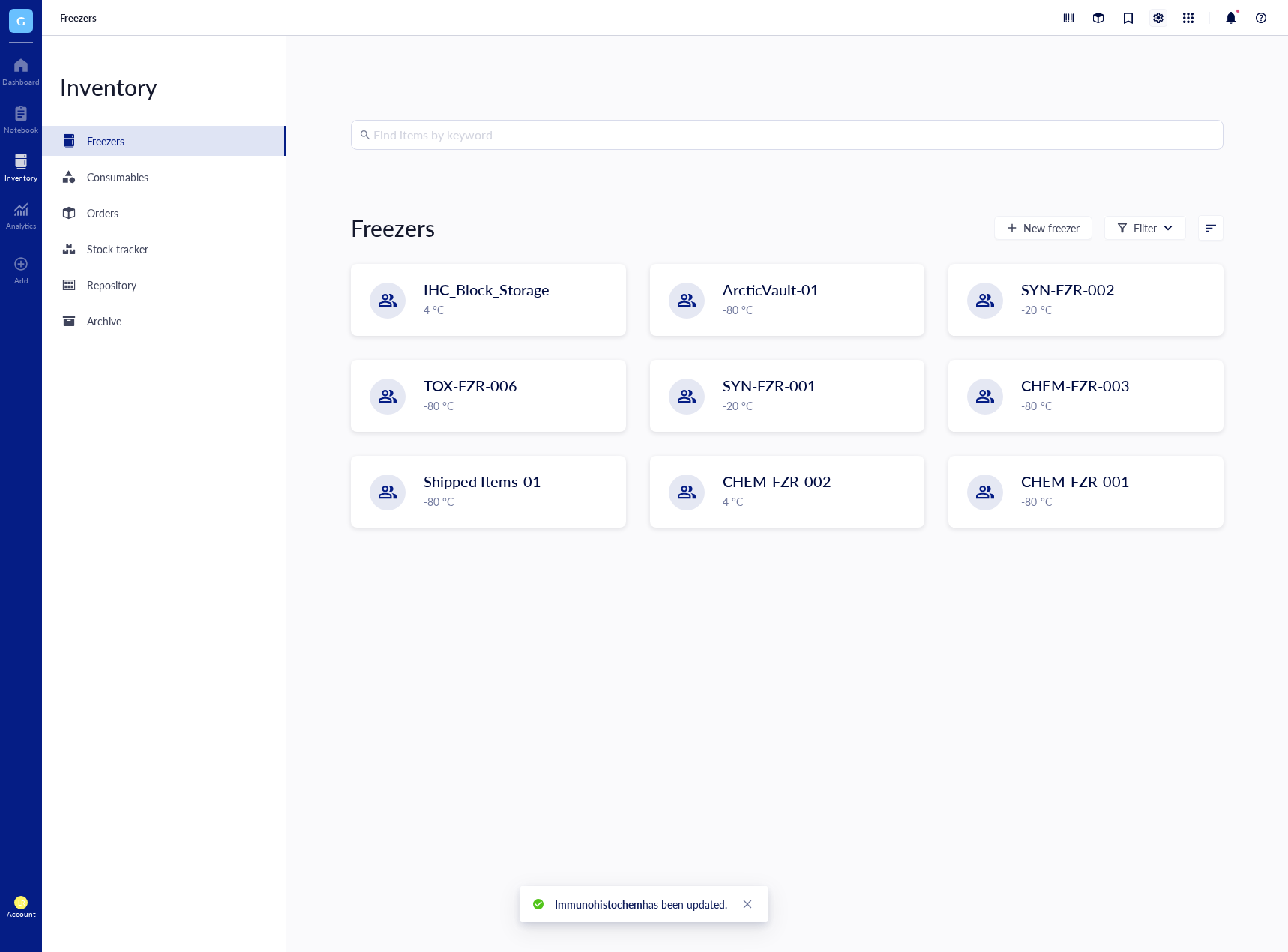
click at [1150, 18] on div at bounding box center [1158, 18] width 16 height 16
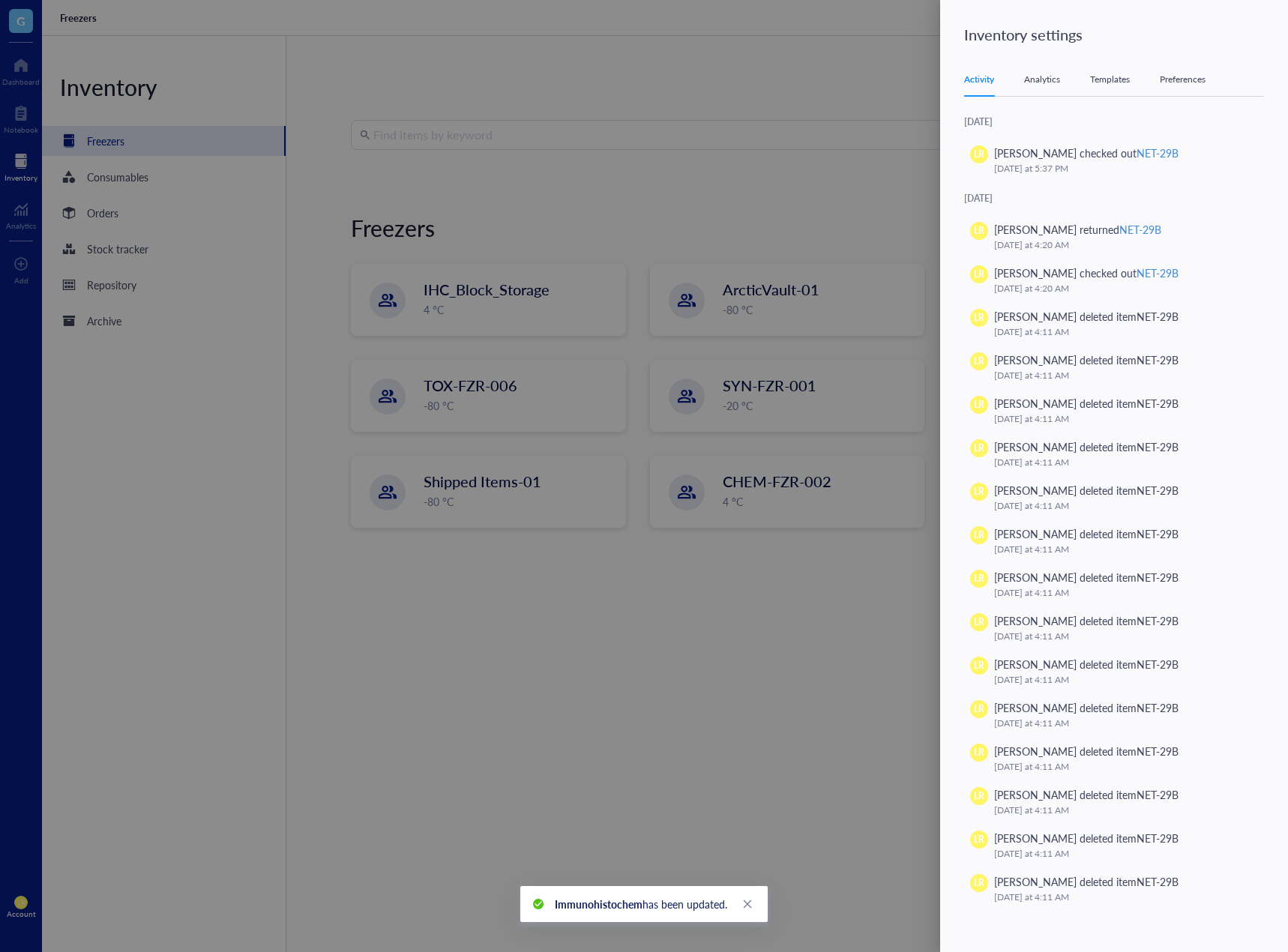
click at [1117, 78] on div "Templates" at bounding box center [1109, 79] width 39 height 15
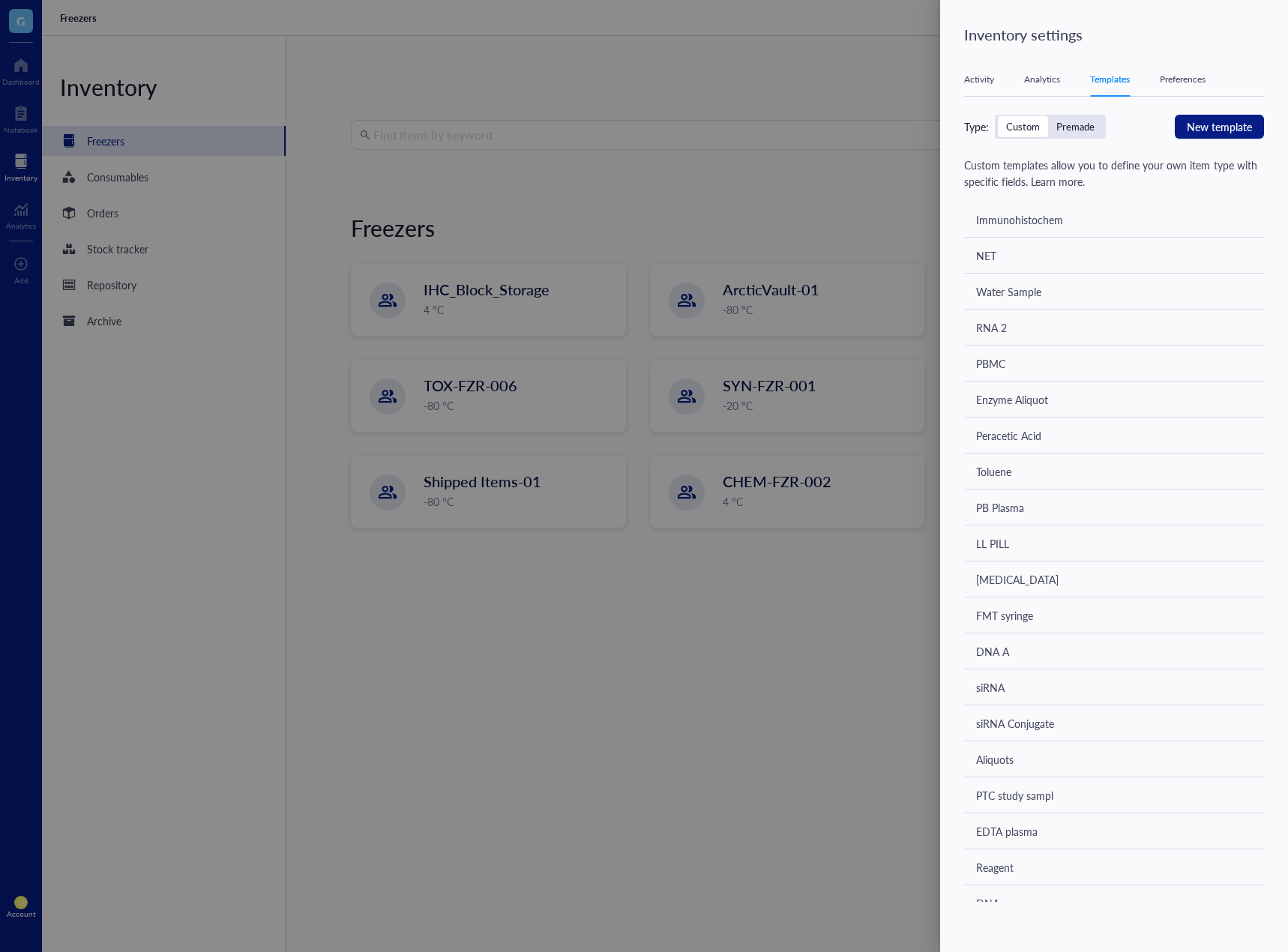
click at [1045, 225] on div "Immunohistochem" at bounding box center [1020, 219] width 87 height 16
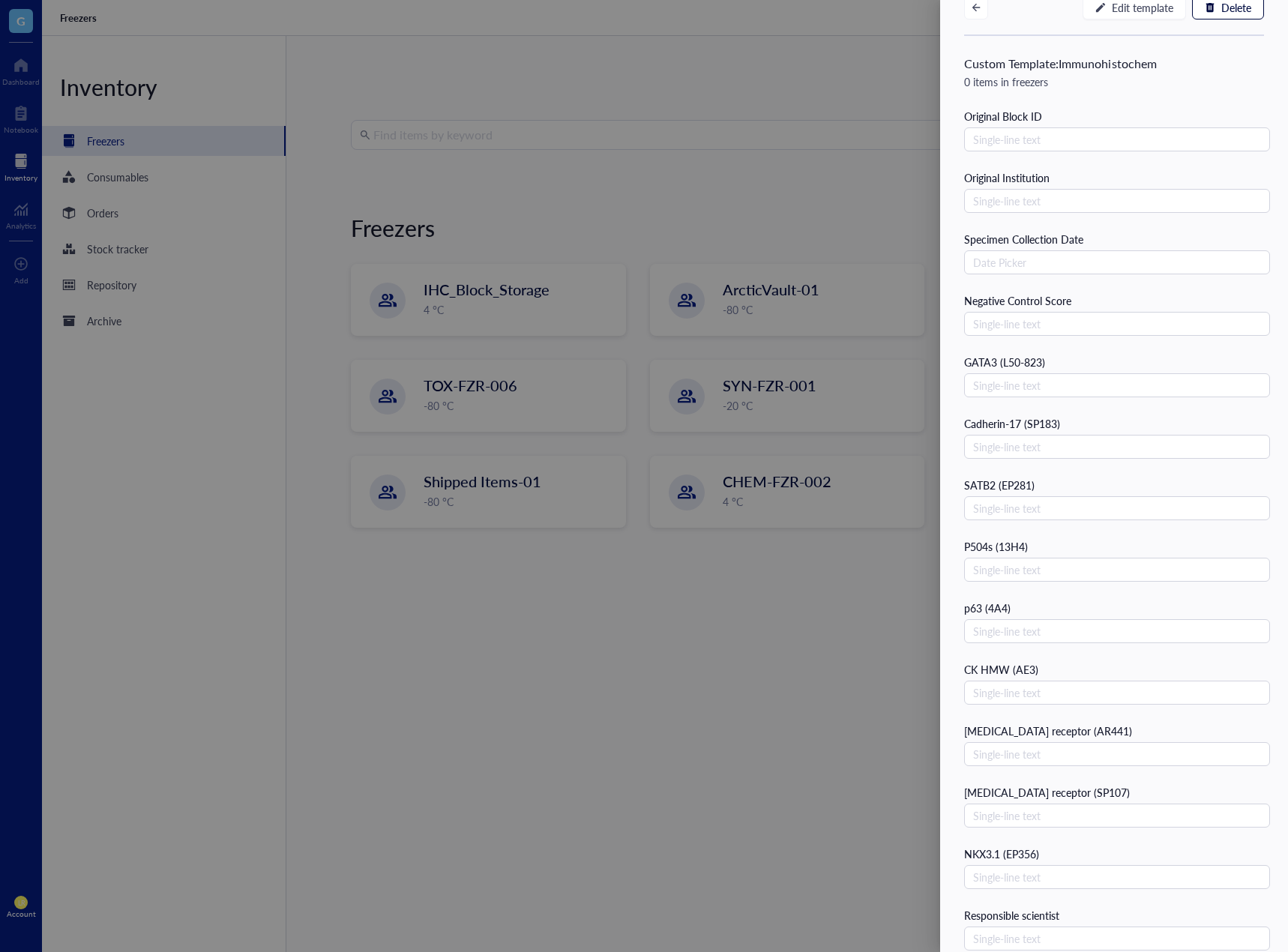
click at [681, 716] on div at bounding box center [644, 476] width 1288 height 952
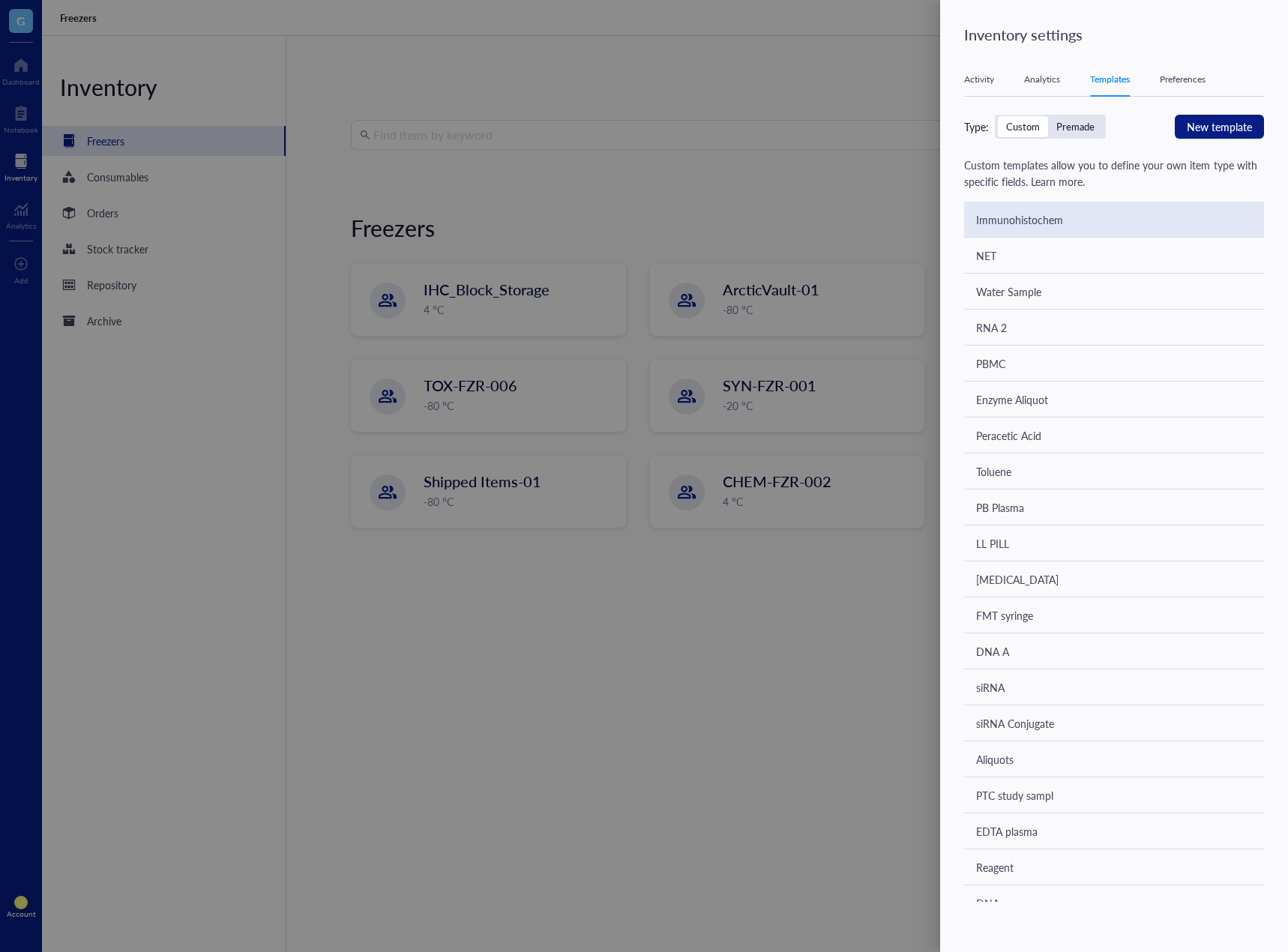
click at [1115, 232] on div "Immunohistochem" at bounding box center [1114, 219] width 300 height 36
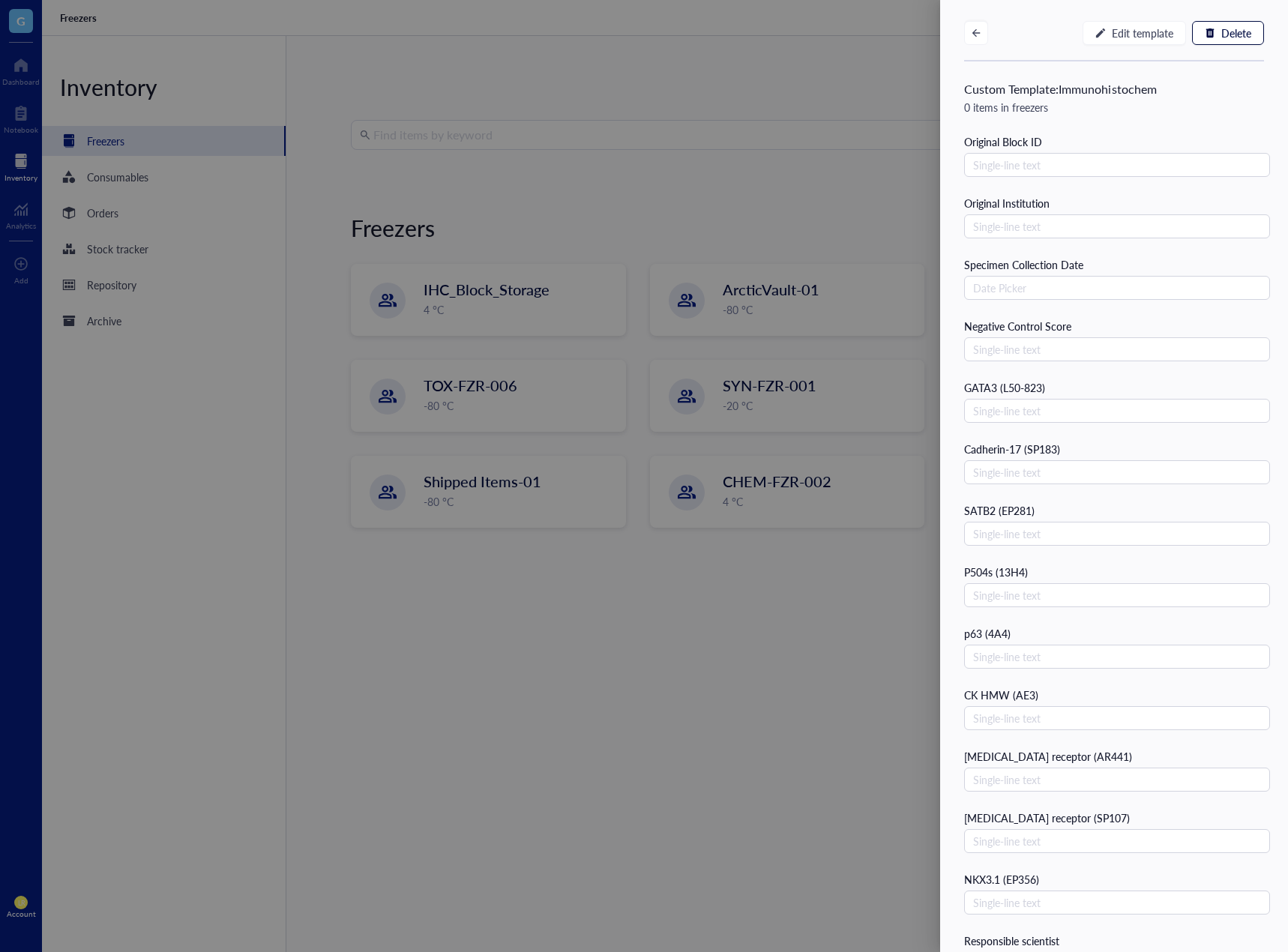
click at [386, 118] on div at bounding box center [644, 476] width 1288 height 952
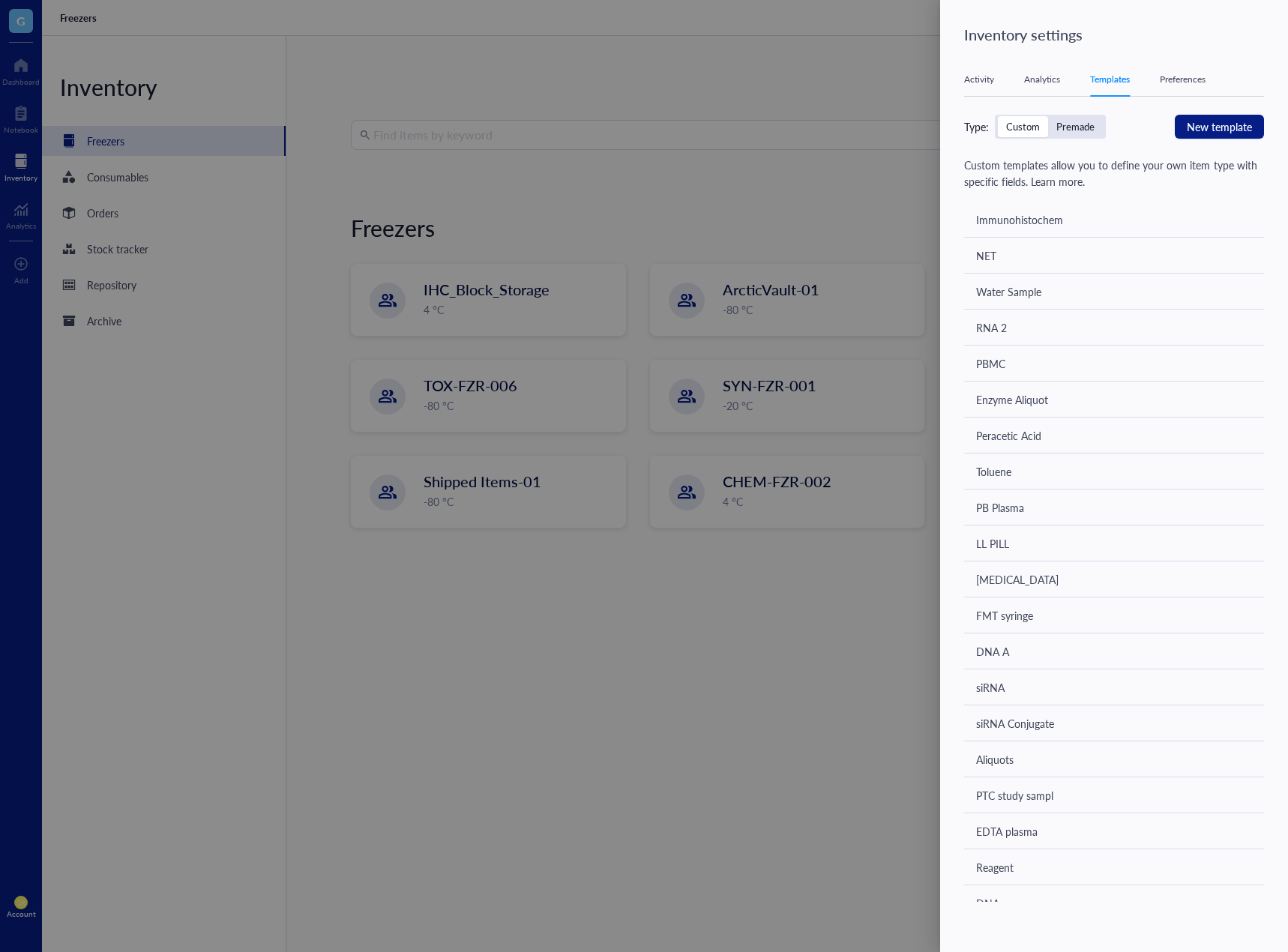
click at [174, 289] on div at bounding box center [644, 476] width 1288 height 952
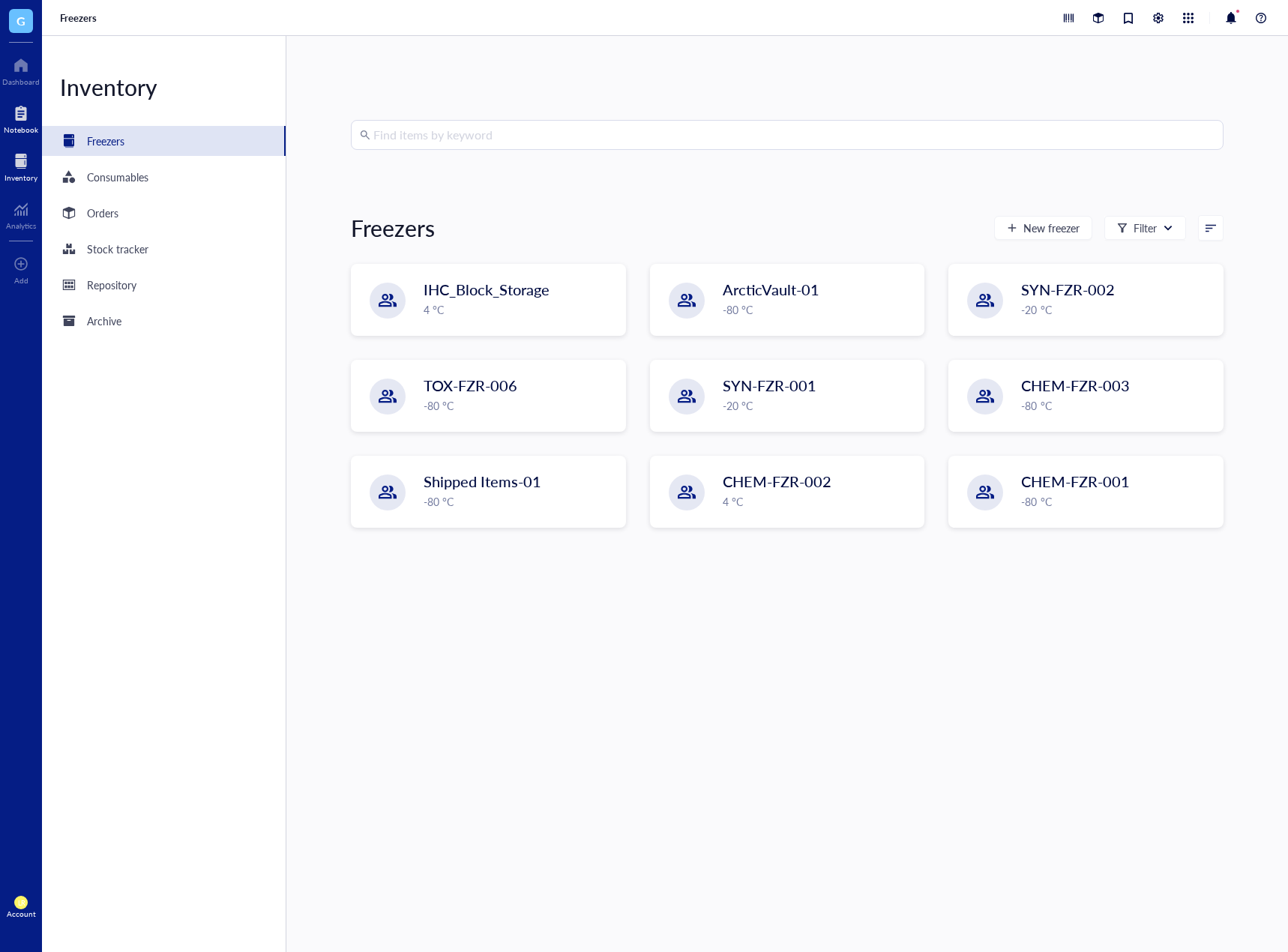
click at [27, 113] on div at bounding box center [21, 114] width 35 height 24
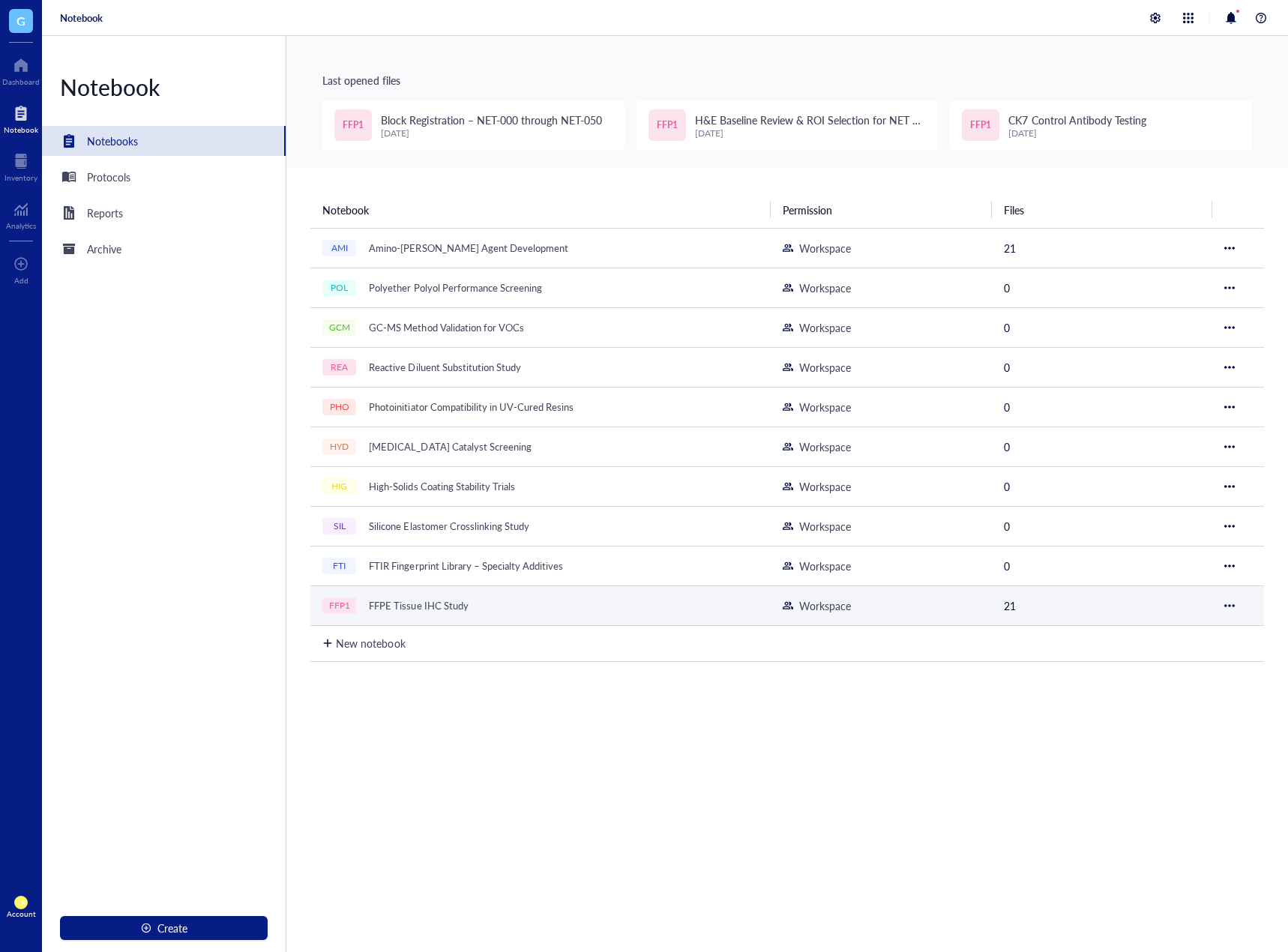
click at [513, 604] on div "FFP1 FFPE Tissue IHC Study" at bounding box center [509, 605] width 375 height 21
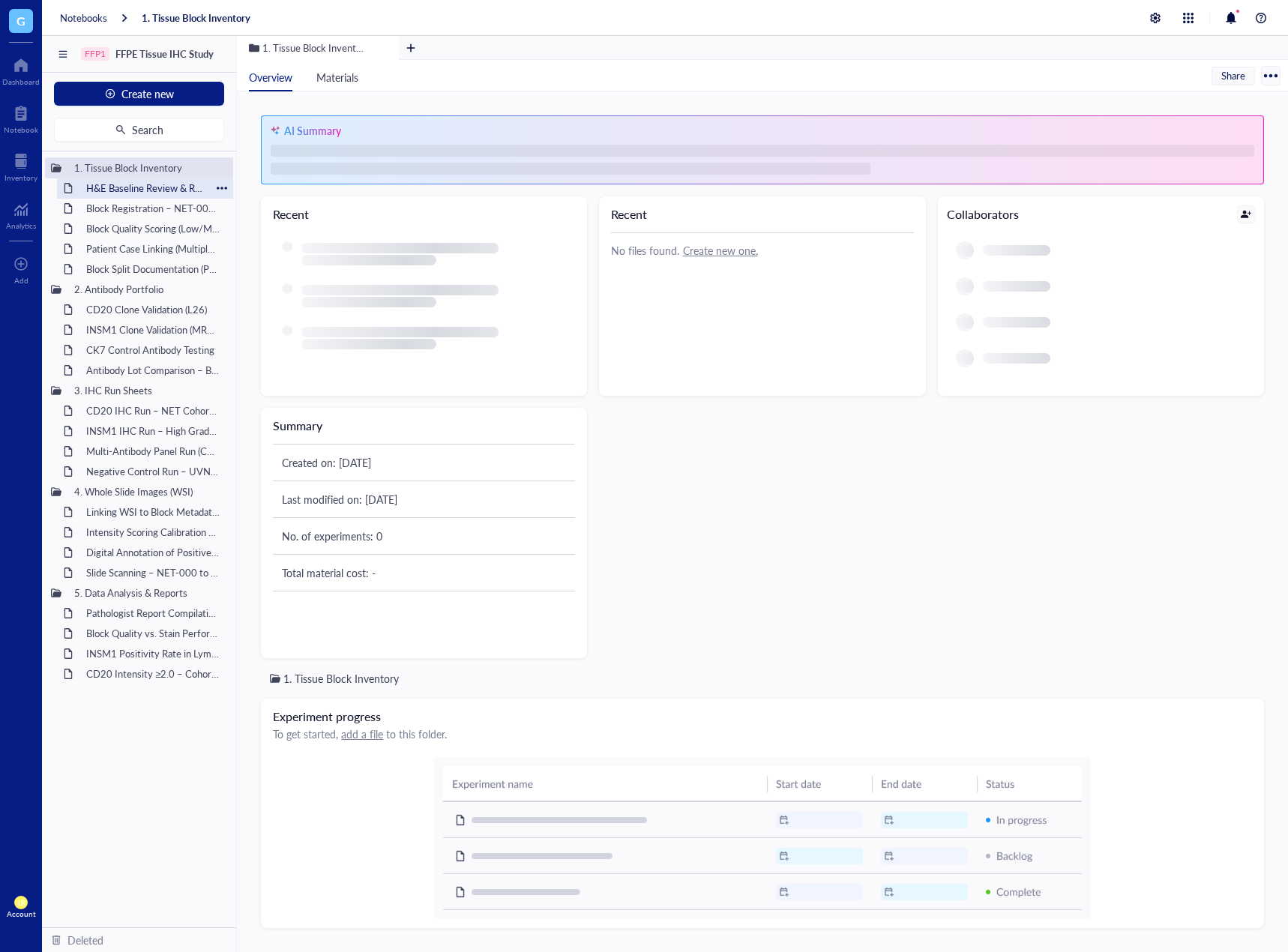
click at [134, 187] on div "H&E Baseline Review & ROI Selection for NET IHC" at bounding box center [145, 188] width 131 height 21
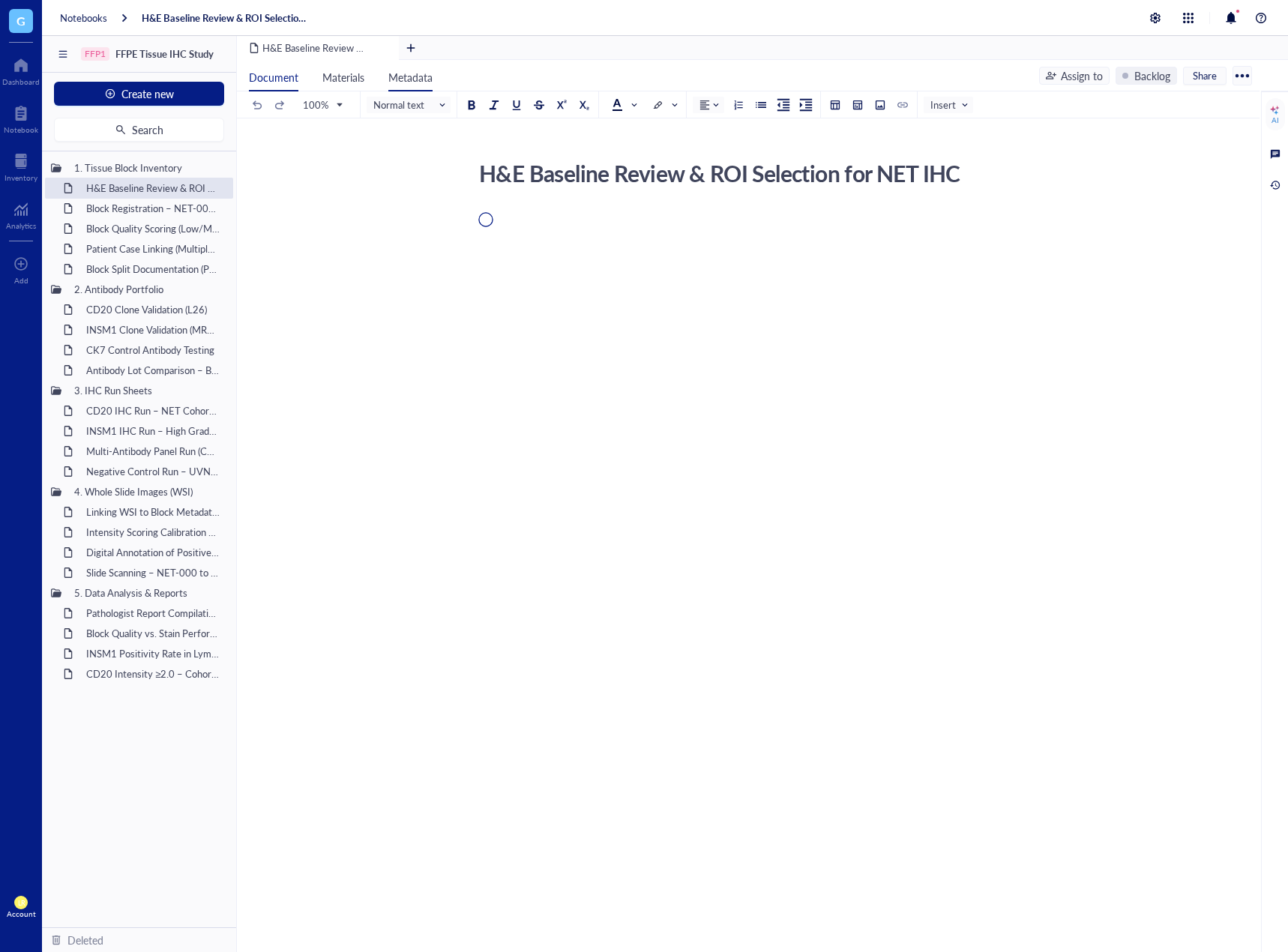
click at [403, 78] on span "Metadata" at bounding box center [410, 77] width 44 height 15
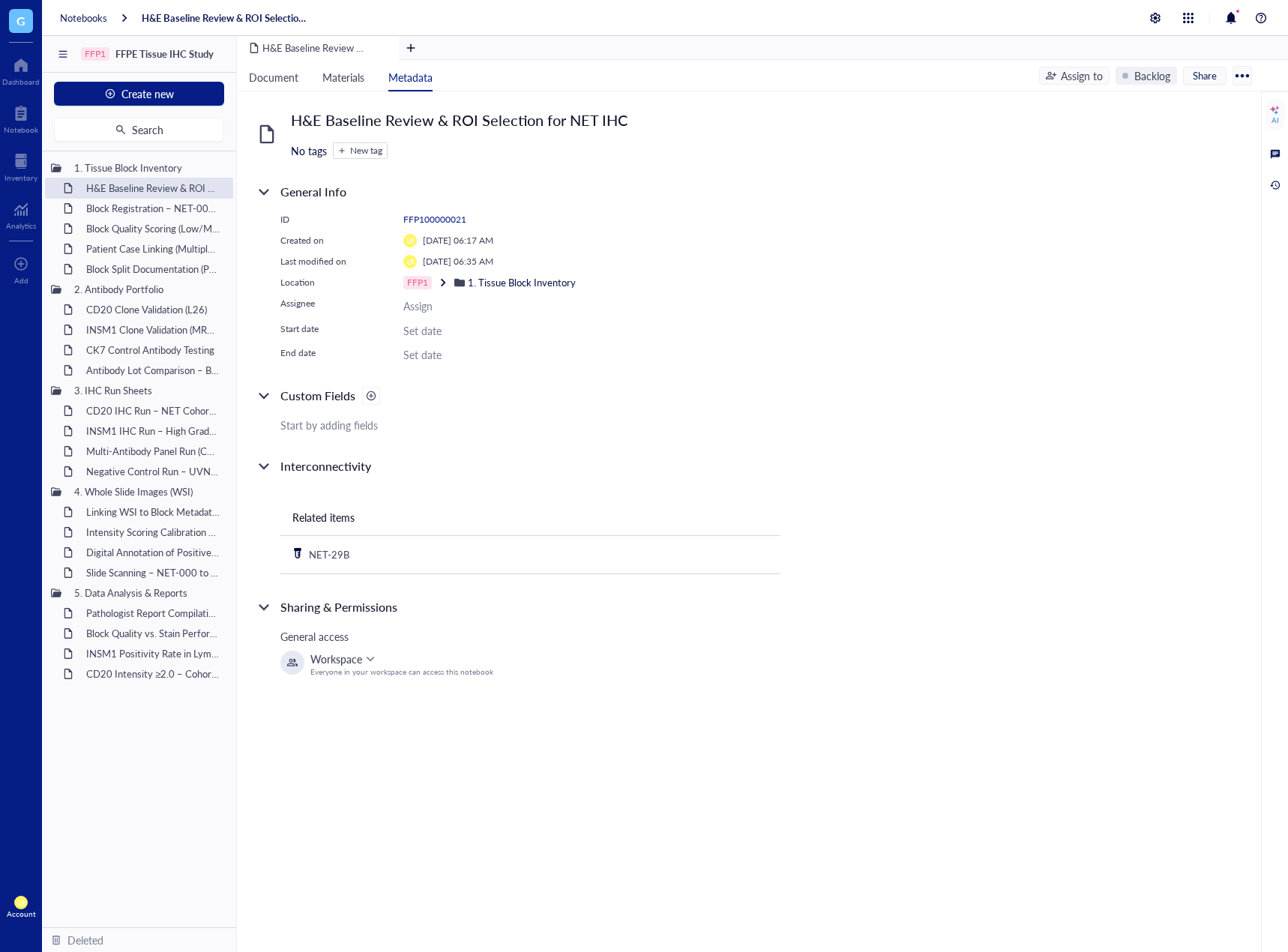
click at [368, 394] on div at bounding box center [371, 396] width 10 height 10
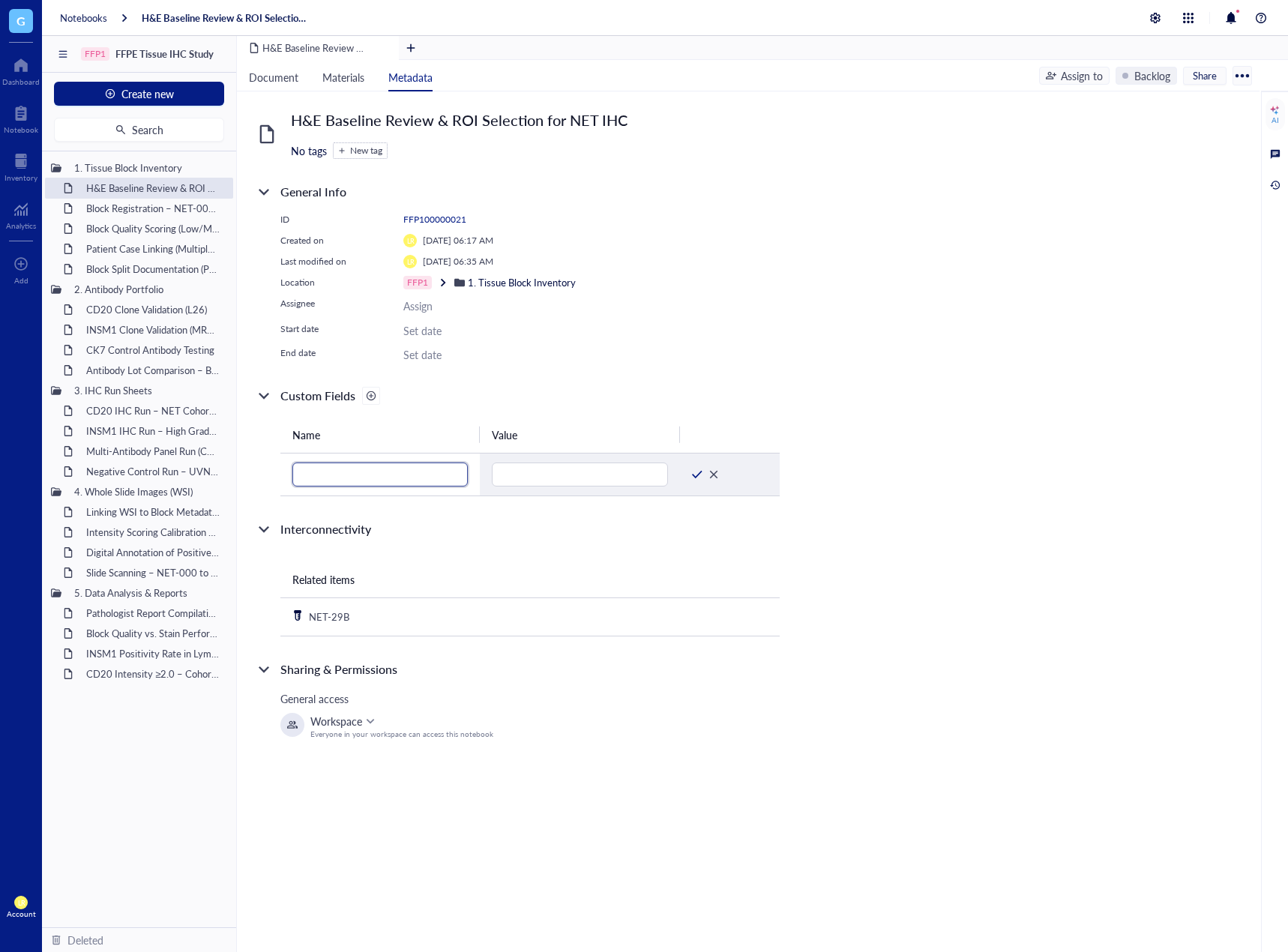
drag, startPoint x: 315, startPoint y: 476, endPoint x: 262, endPoint y: 476, distance: 53.0
click at [315, 476] on input "text" at bounding box center [380, 475] width 176 height 24
paste input "Deparaffinization"
type input "Deparaffinization"
click at [627, 466] on input "text" at bounding box center [580, 475] width 176 height 24
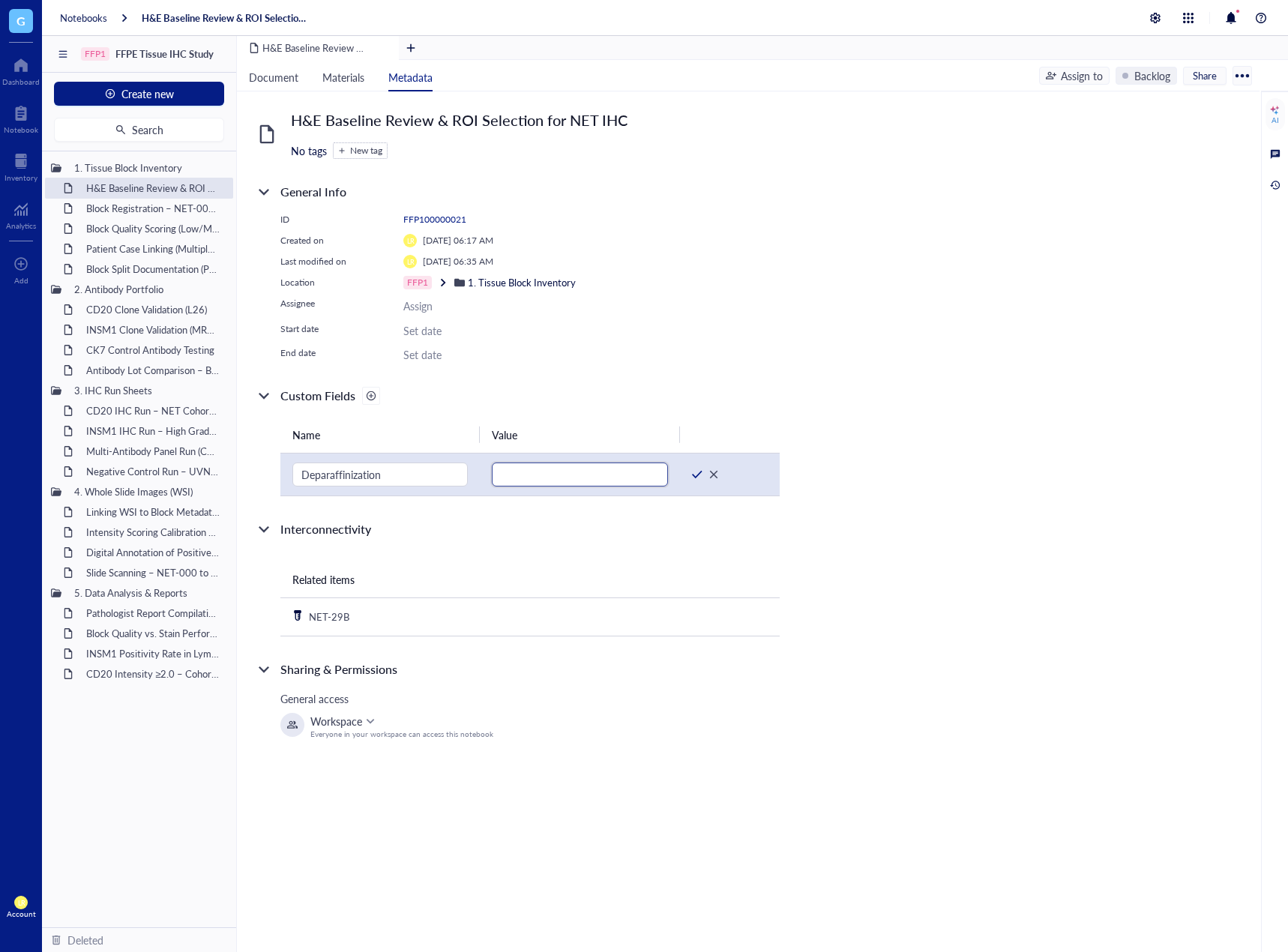
paste input "Xylene, 2 × 5 min"
type input "Xylene, 2 × 5 min"
click at [695, 469] on div at bounding box center [696, 474] width 10 height 10
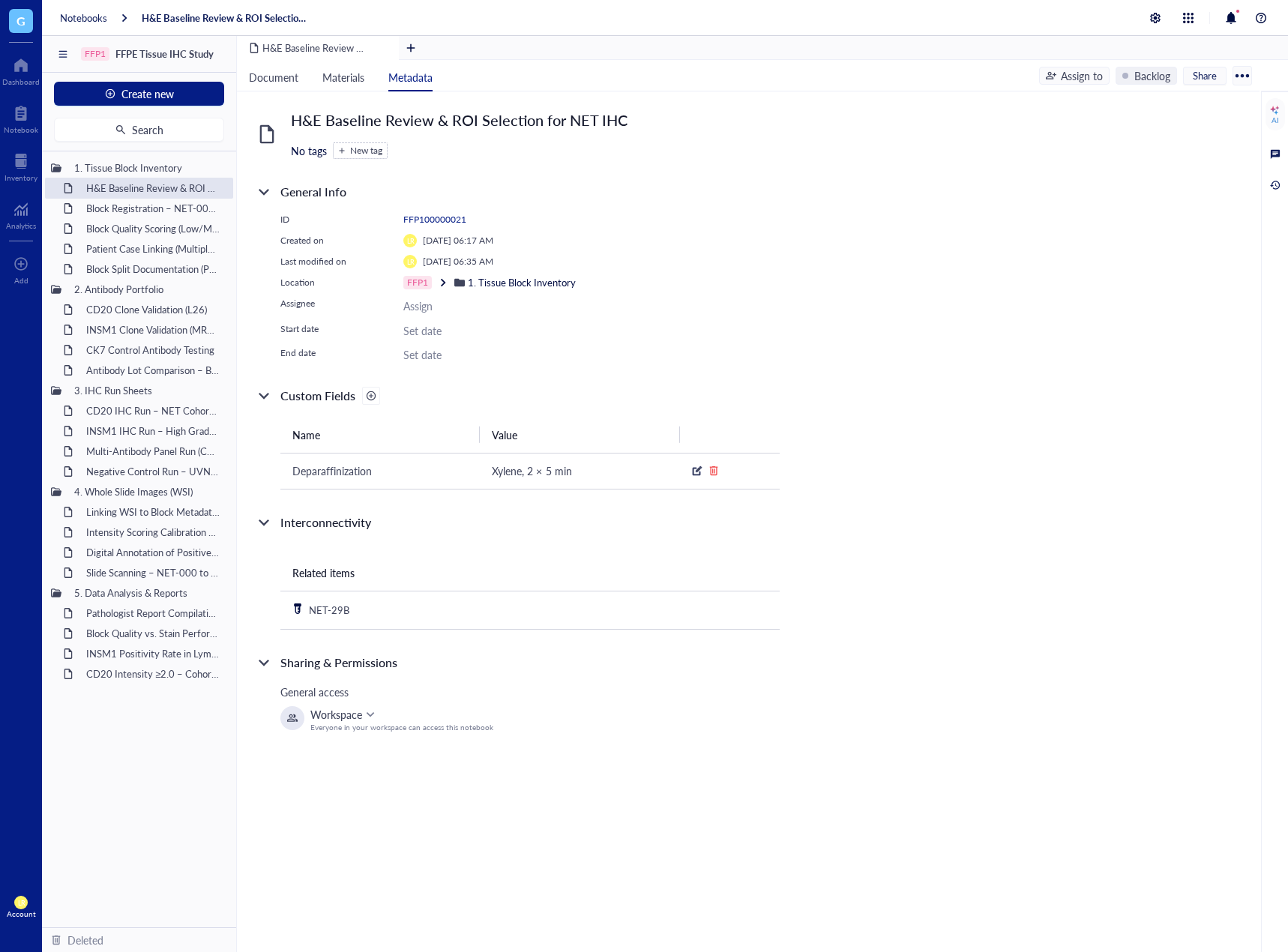
click at [371, 401] on div at bounding box center [371, 396] width 10 height 10
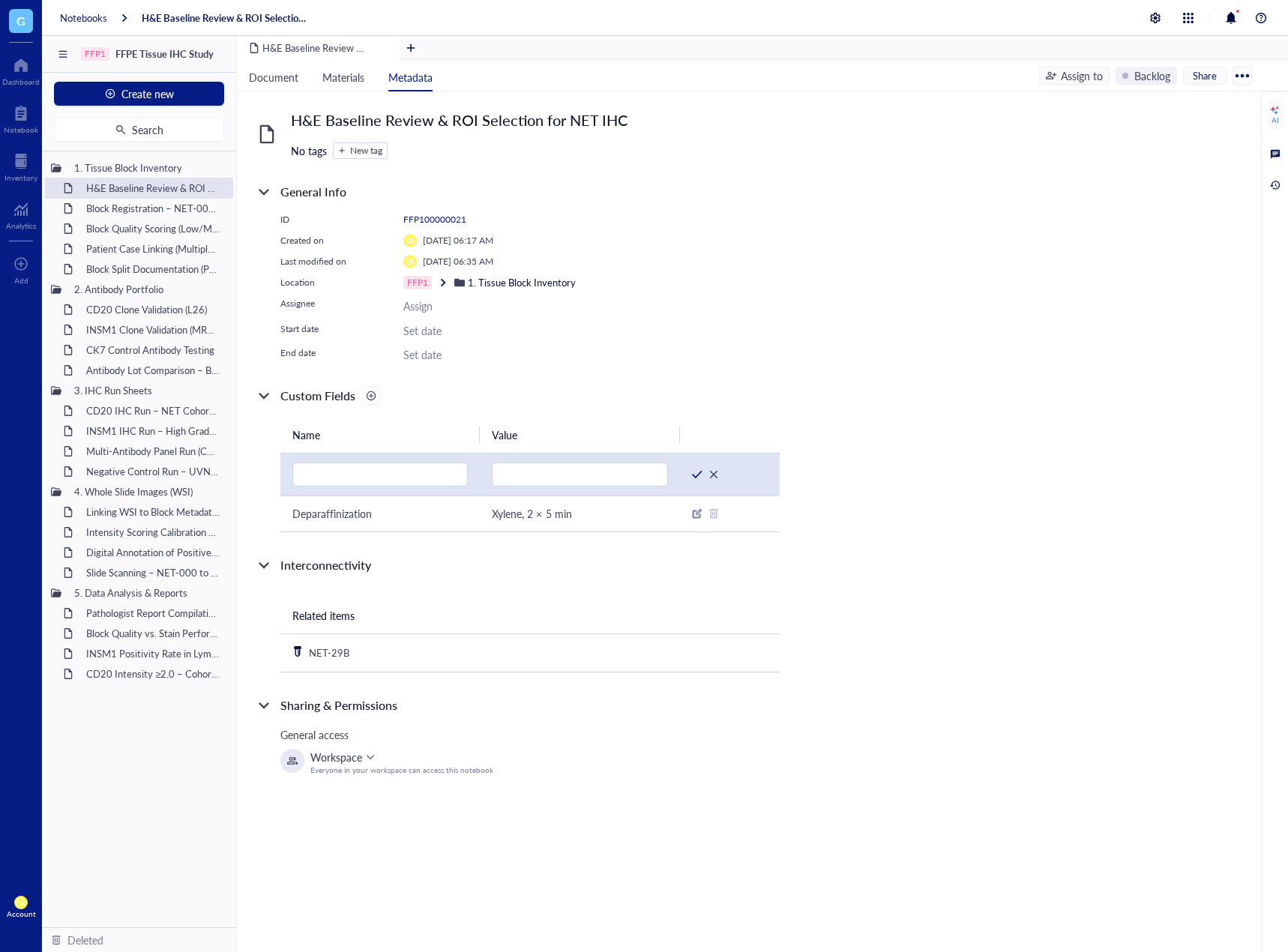
click at [346, 460] on td at bounding box center [380, 474] width 199 height 43
click at [315, 466] on input "text" at bounding box center [380, 475] width 176 height 24
paste input "Section Thickness"
type input "Section Thickness"
click at [511, 481] on input "text" at bounding box center [580, 475] width 176 height 24
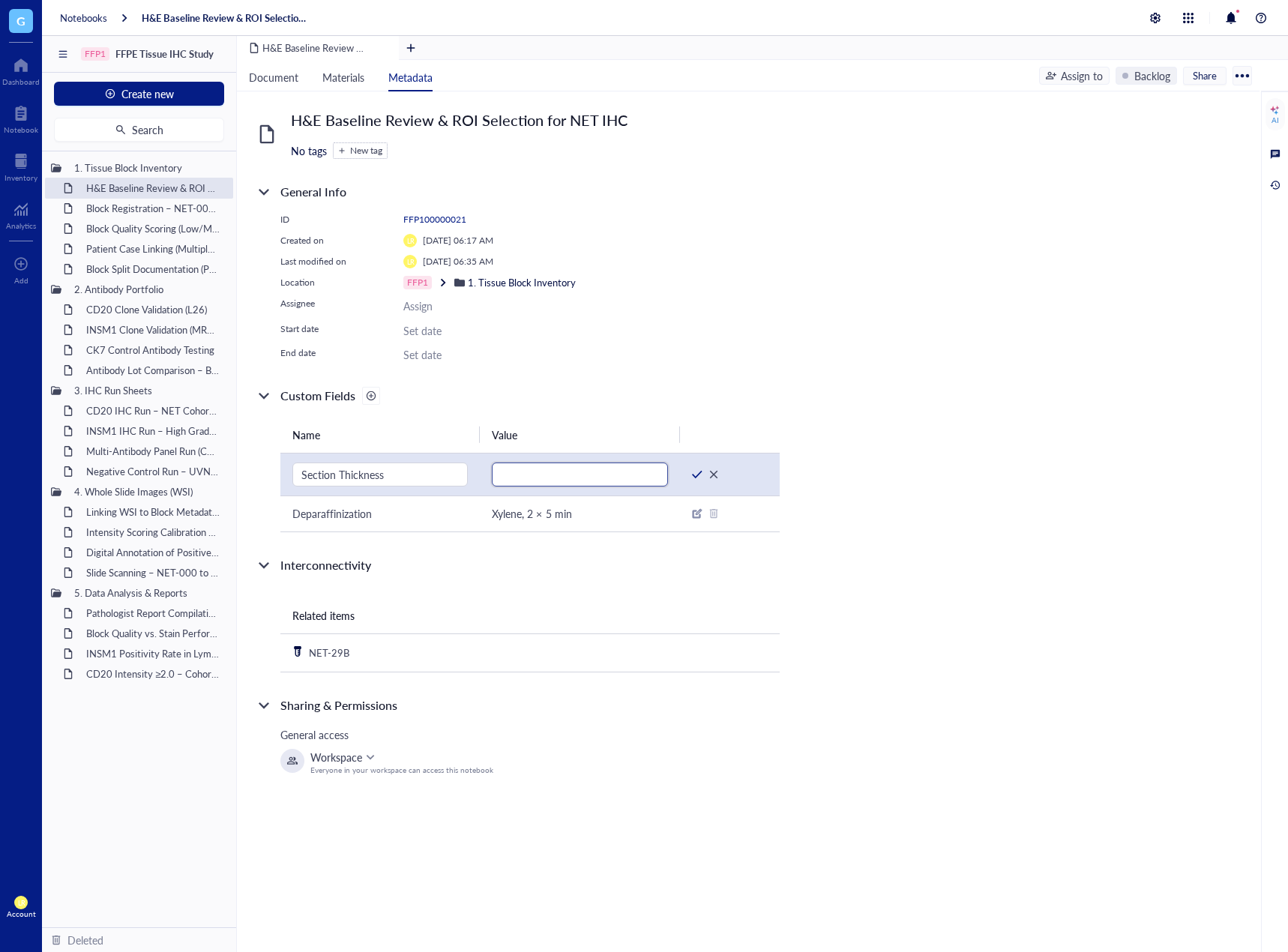
paste input "4–5 µm"
type input "4–5 µm"
click at [700, 472] on div at bounding box center [696, 474] width 10 height 10
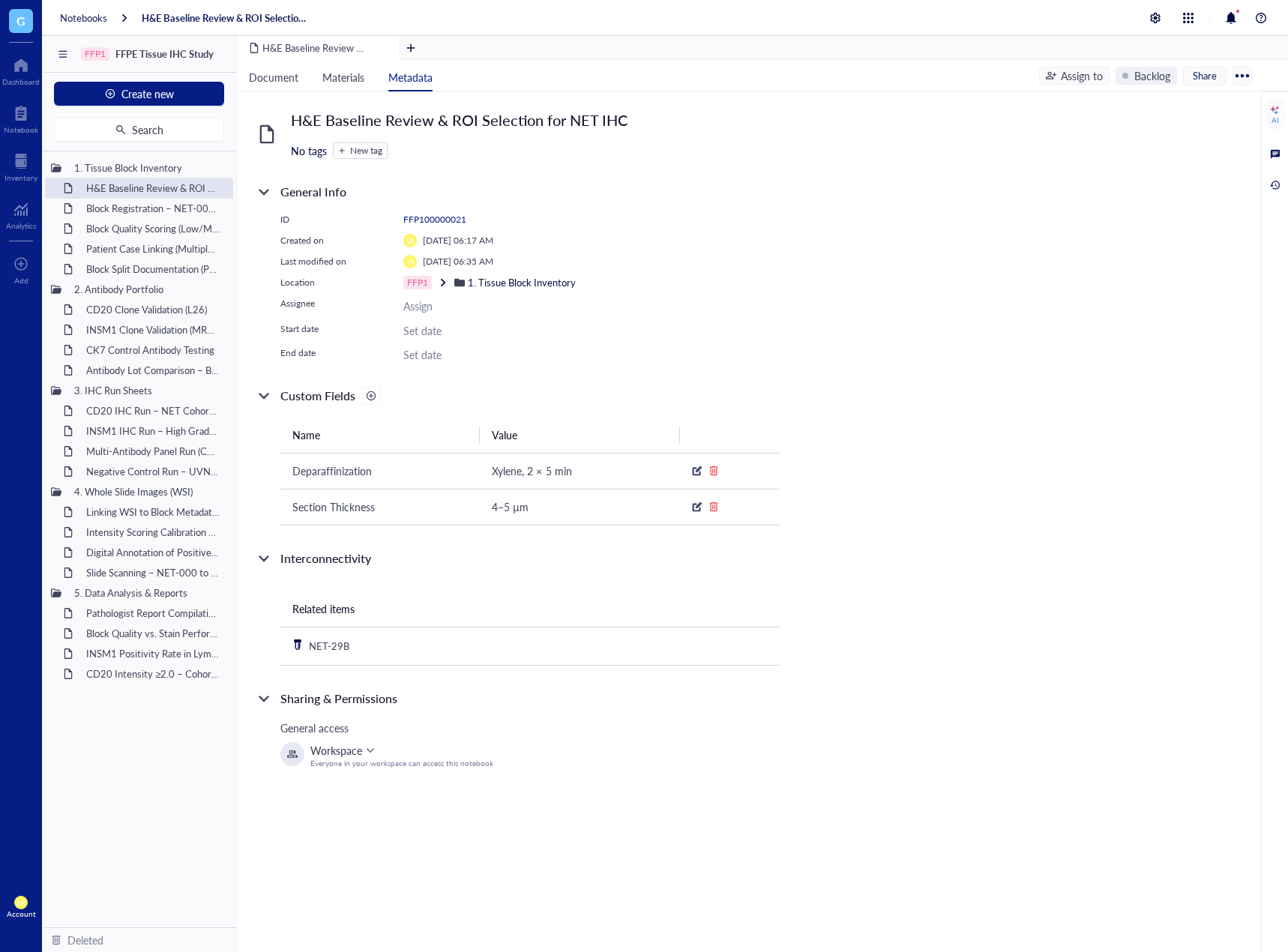
click at [371, 399] on div at bounding box center [371, 396] width 10 height 10
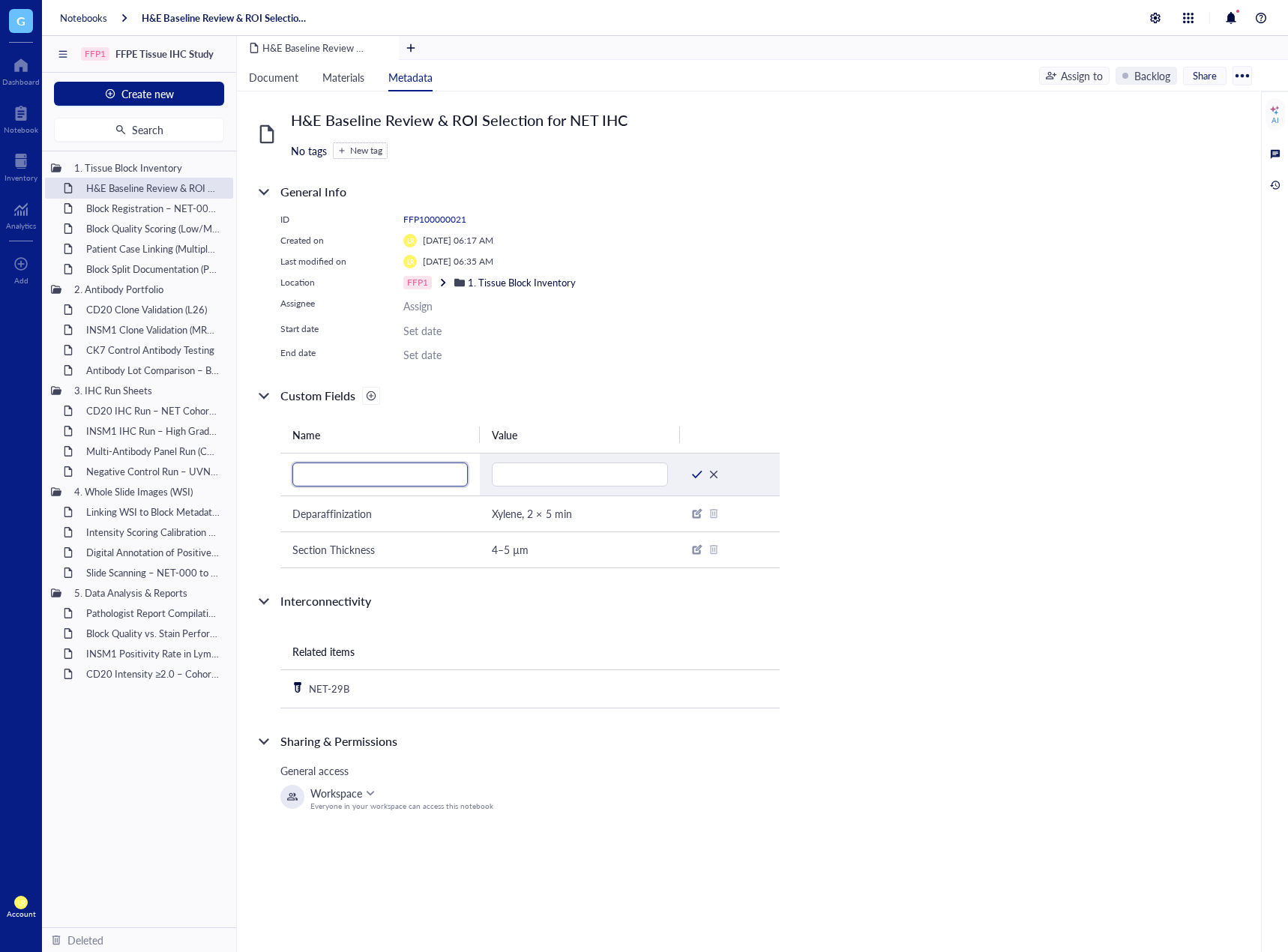
click at [326, 476] on input "text" at bounding box center [380, 475] width 176 height 24
paste input "Citrate buffer, pH"
type input "Citrate buffer, pH"
drag, startPoint x: 615, startPoint y: 471, endPoint x: 625, endPoint y: 471, distance: 10.0
click at [615, 471] on input "text" at bounding box center [580, 475] width 176 height 24
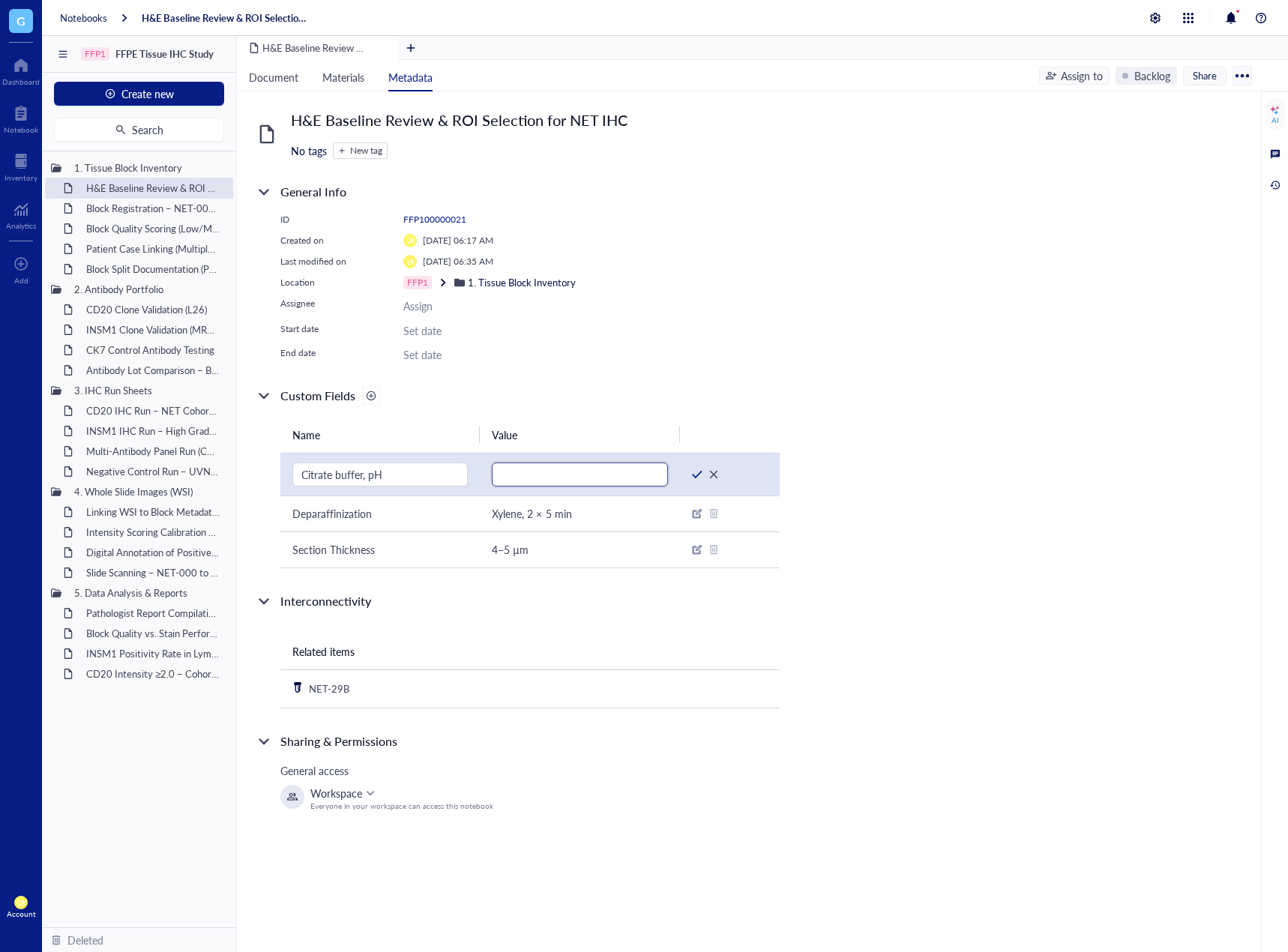
paste input "6.0"
type input "6.0"
click at [695, 476] on div at bounding box center [696, 474] width 10 height 10
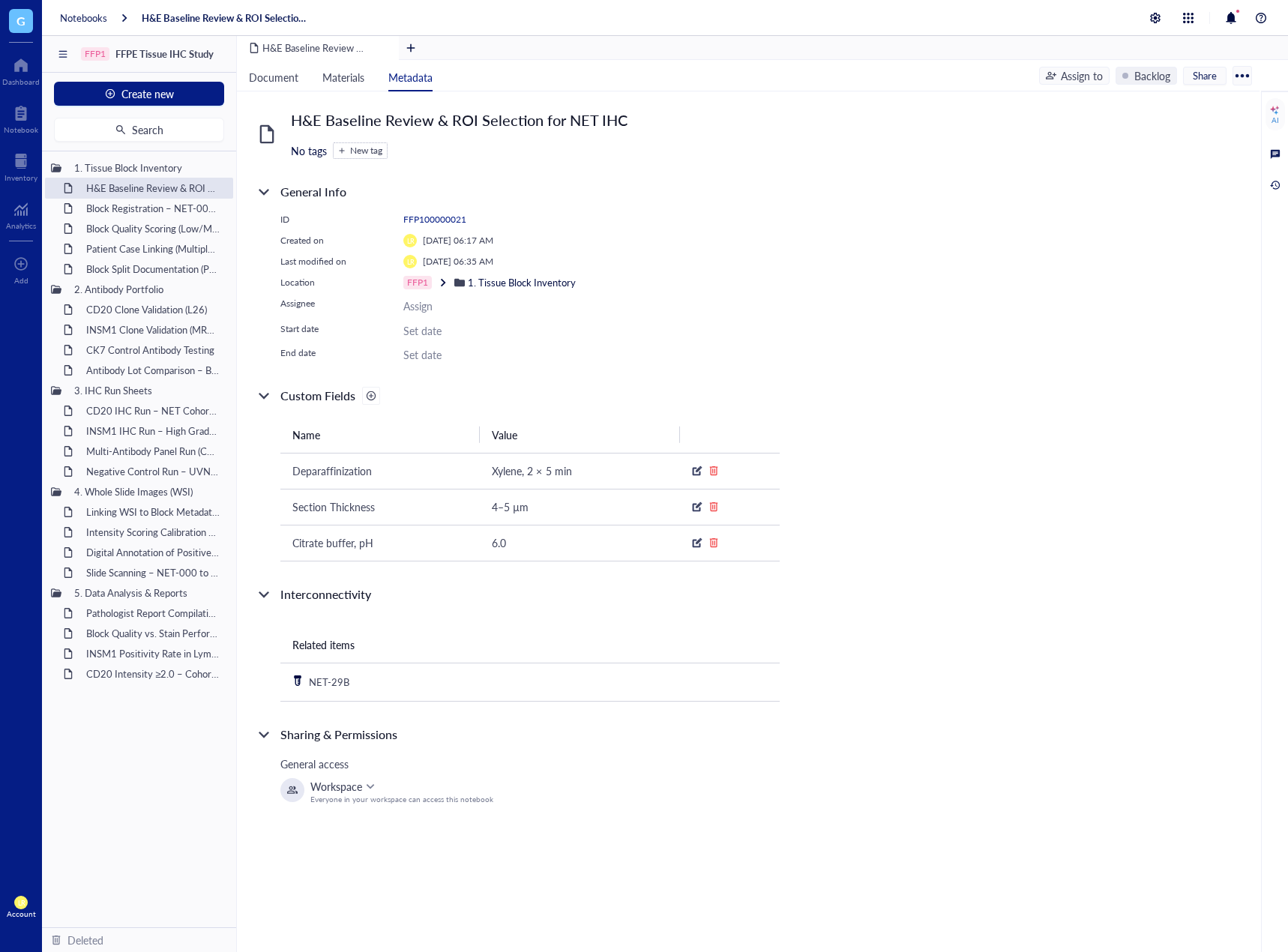
click at [369, 395] on div at bounding box center [371, 396] width 10 height 10
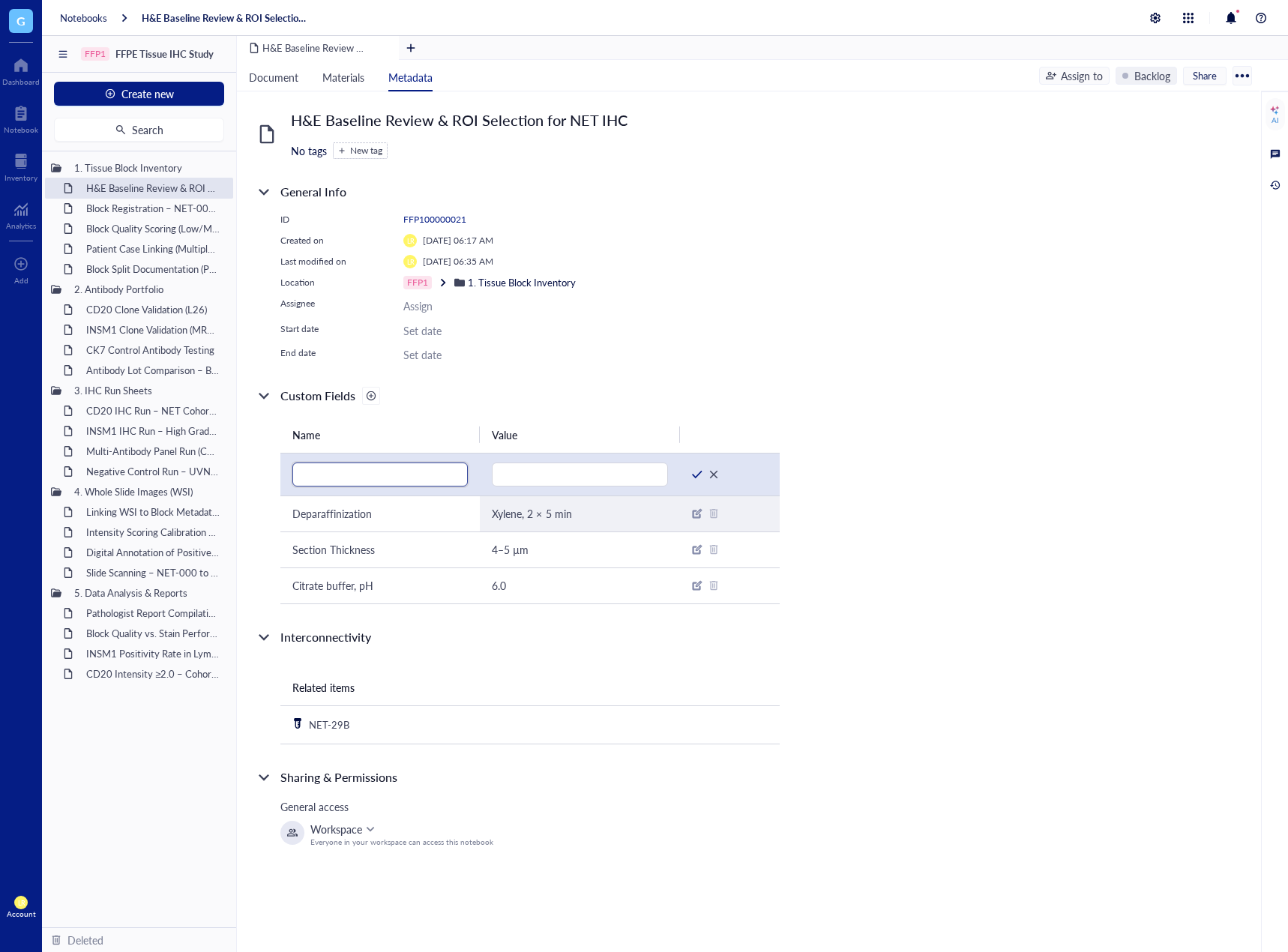
click at [413, 472] on input "text" at bounding box center [380, 475] width 176 height 24
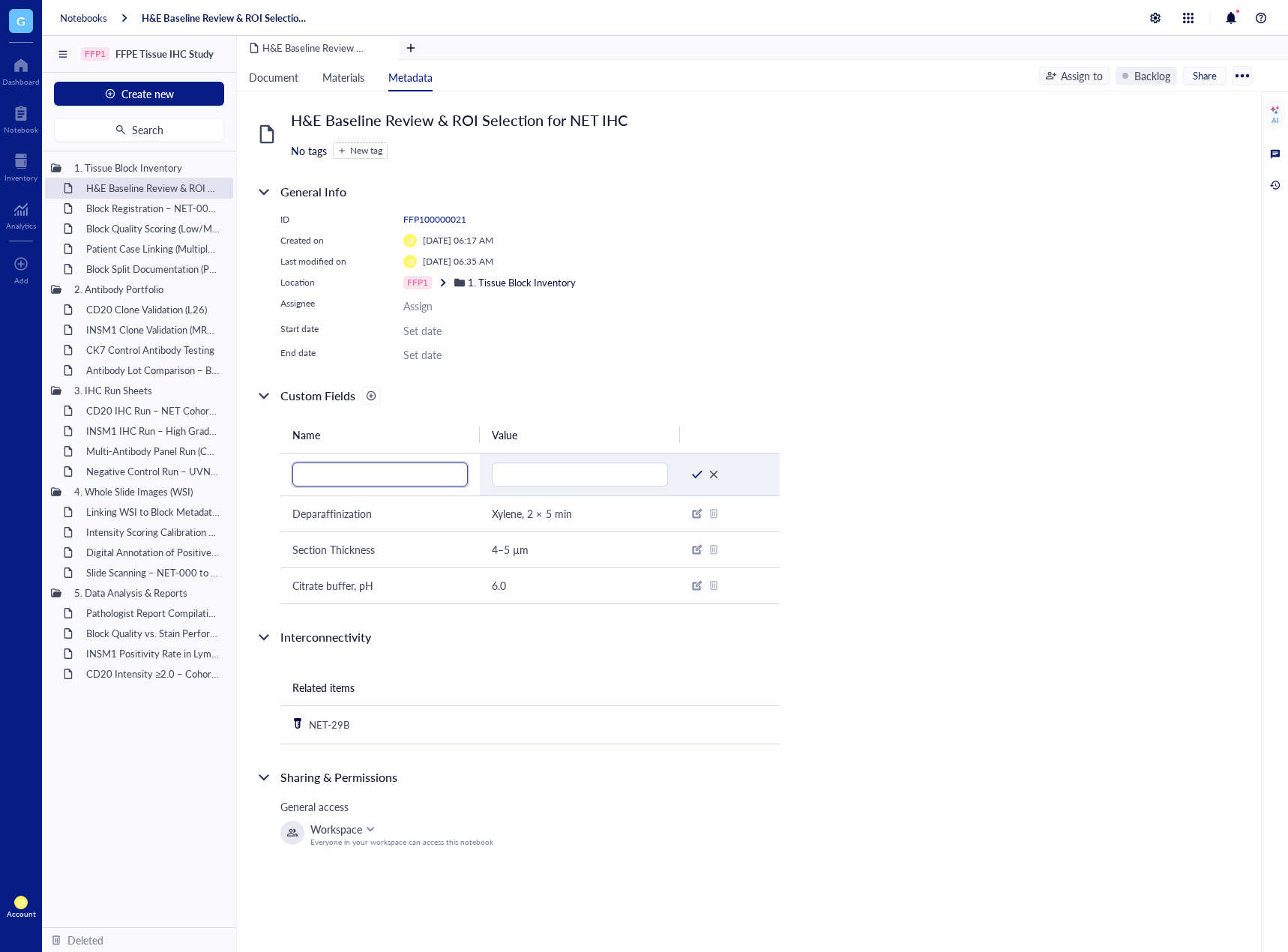
paste input "Slide Baking Temperature"
type input "Slide Baking Temperature"
click at [562, 471] on input "text" at bounding box center [580, 475] width 176 height 24
paste input "60 °C (1 hour)"
type input "60 °C (1 hour)"
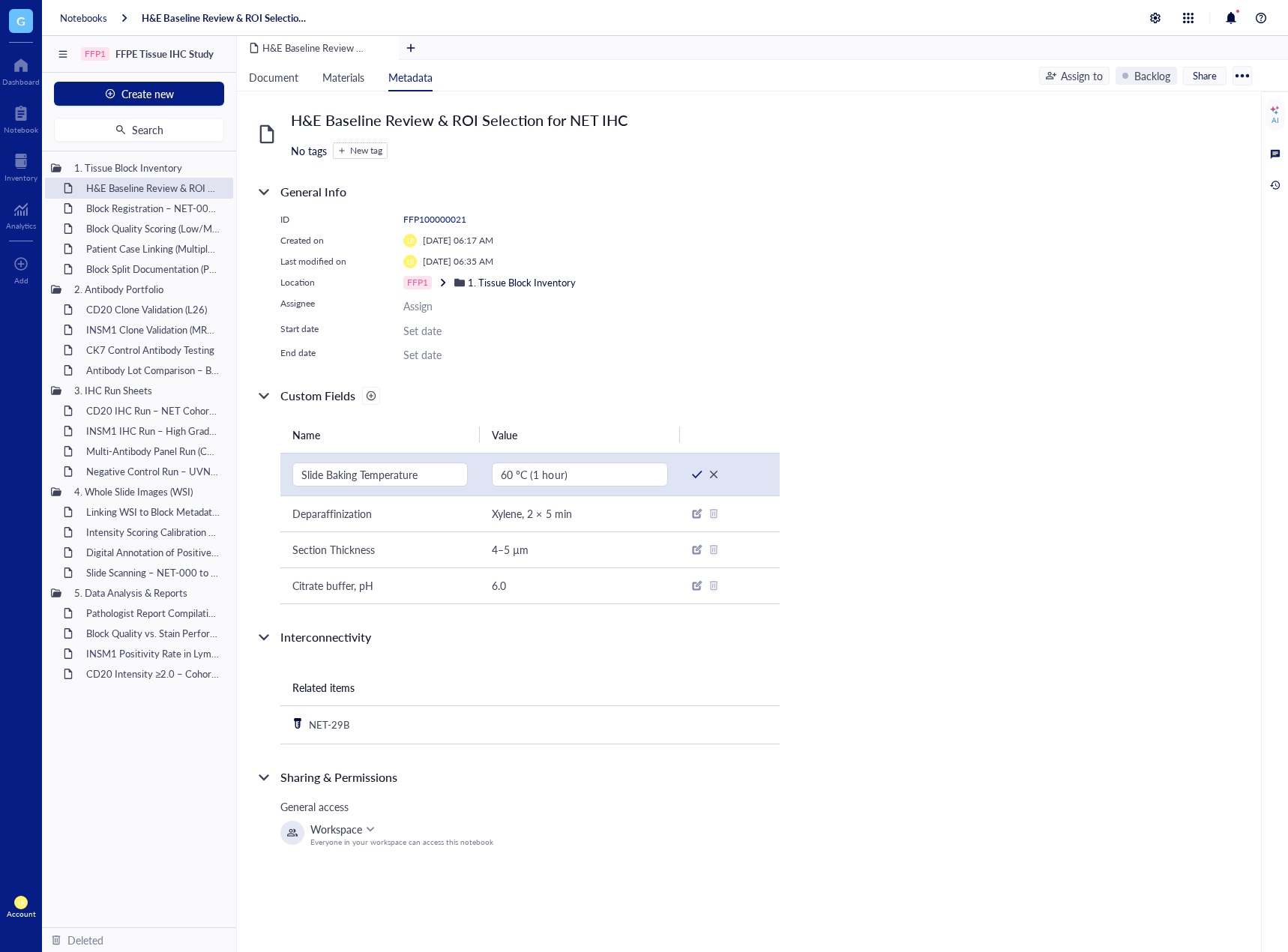
click at [695, 476] on div at bounding box center [696, 474] width 10 height 10
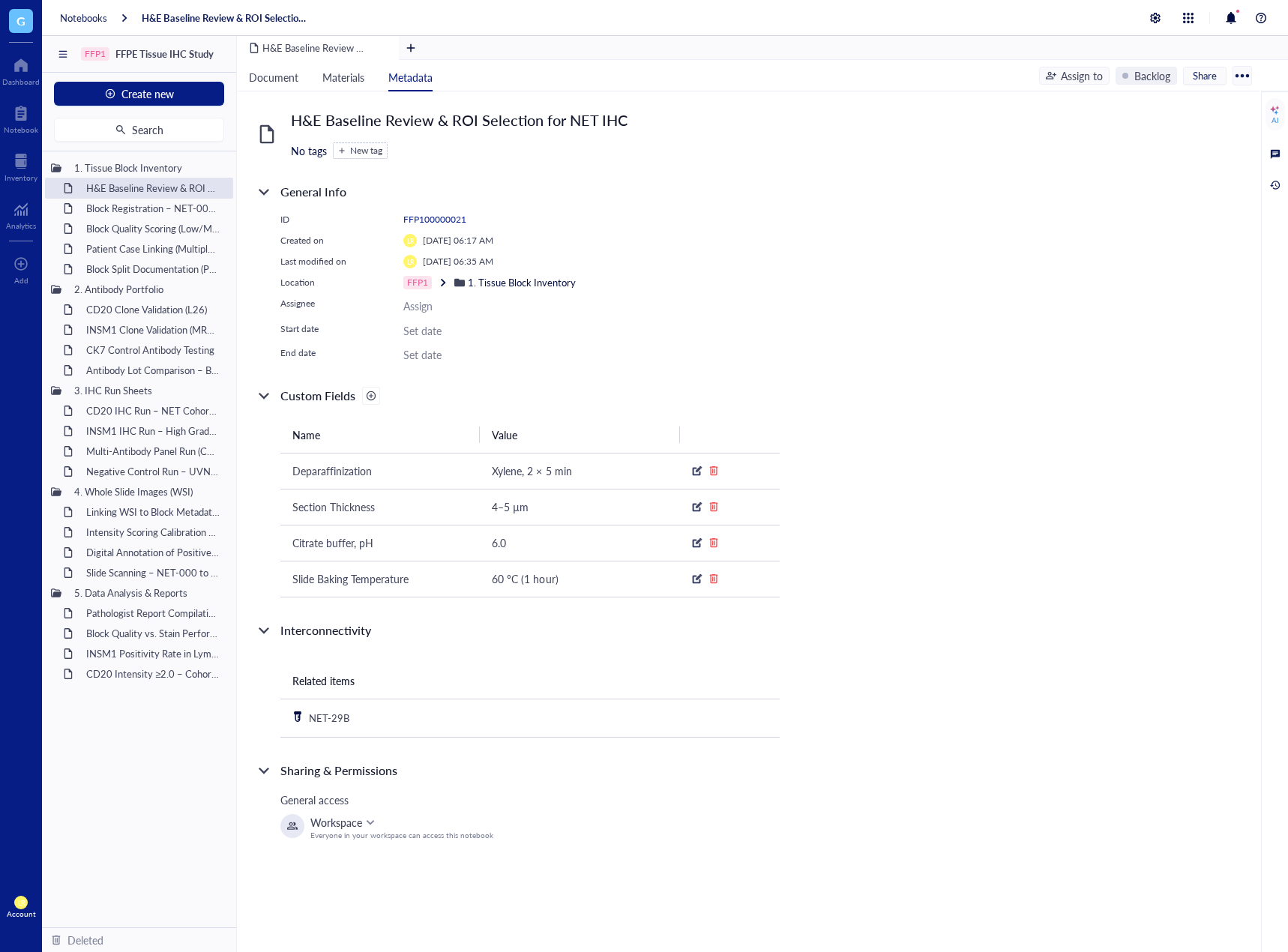
click at [376, 398] on div at bounding box center [371, 396] width 18 height 18
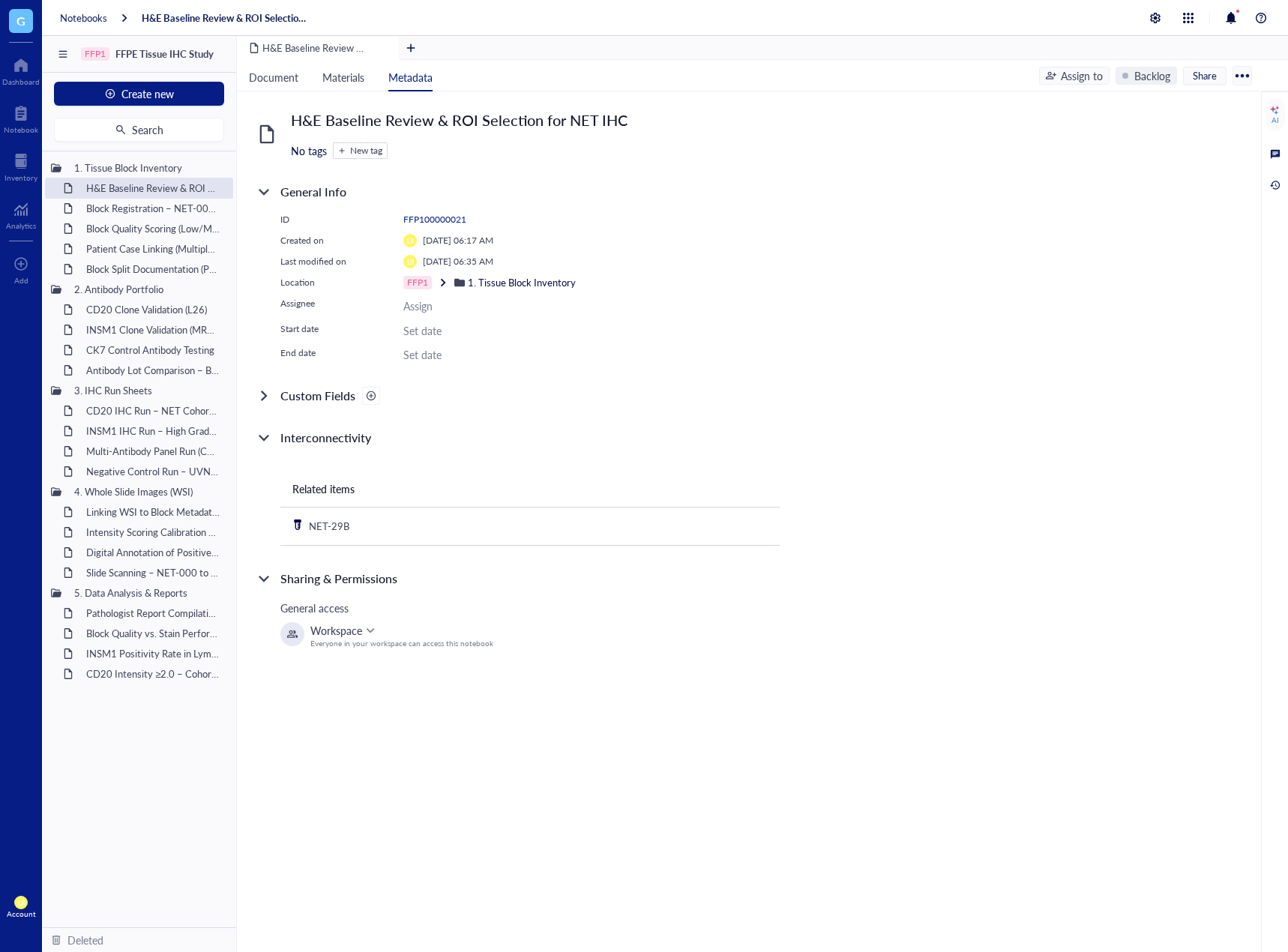
click at [369, 397] on div at bounding box center [371, 396] width 10 height 10
click at [388, 397] on div "Custom Fields" at bounding box center [517, 396] width 525 height 18
click at [356, 395] on div "Custom Fields" at bounding box center [317, 396] width 125 height 18
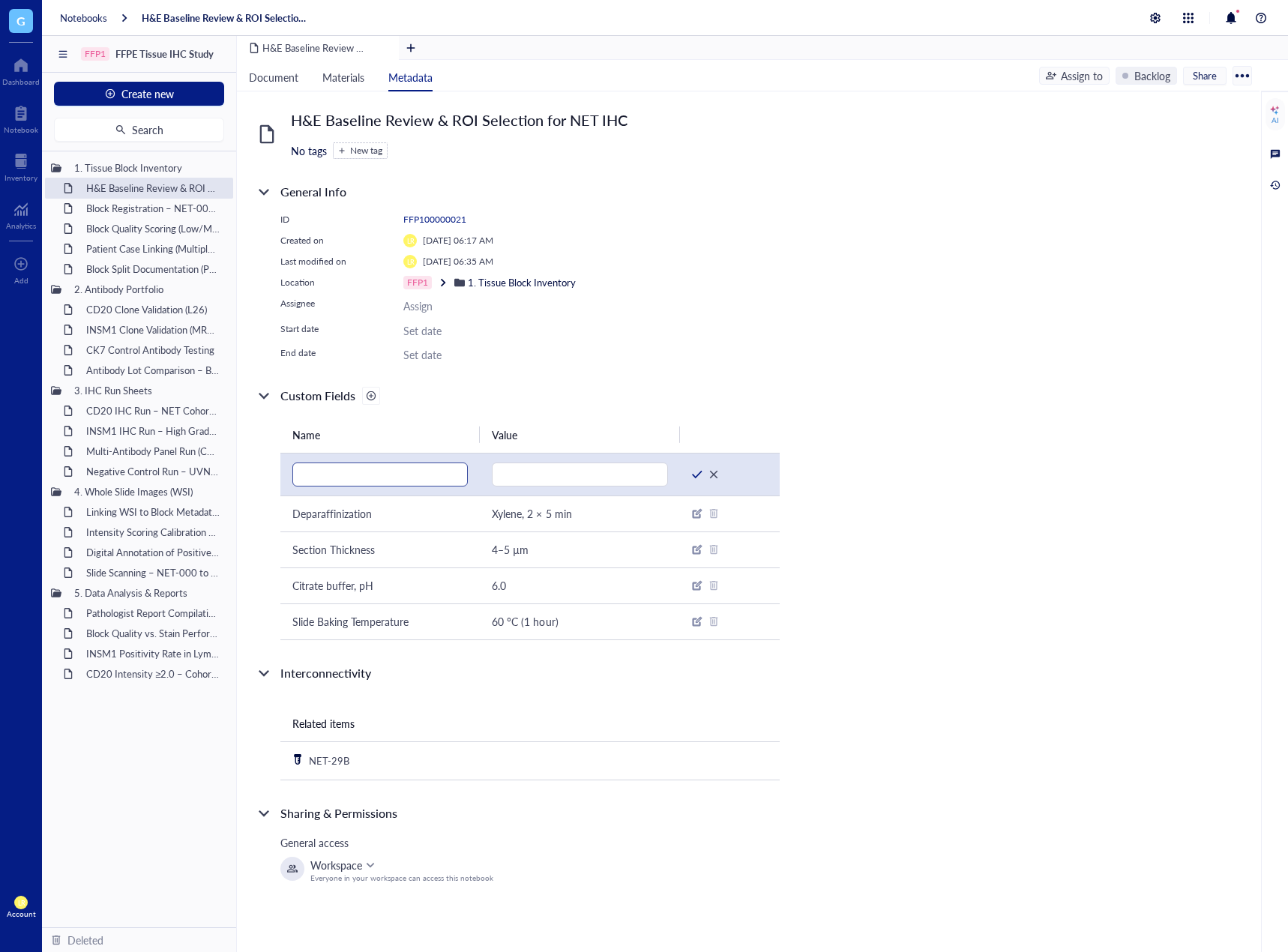
click at [348, 476] on input "text" at bounding box center [380, 475] width 176 height 24
type input "Antigen Retrieval Temperature"
click at [621, 473] on input "text" at bounding box center [580, 475] width 176 height 24
paste input "95–100 °C"
type input "95–100 °C"
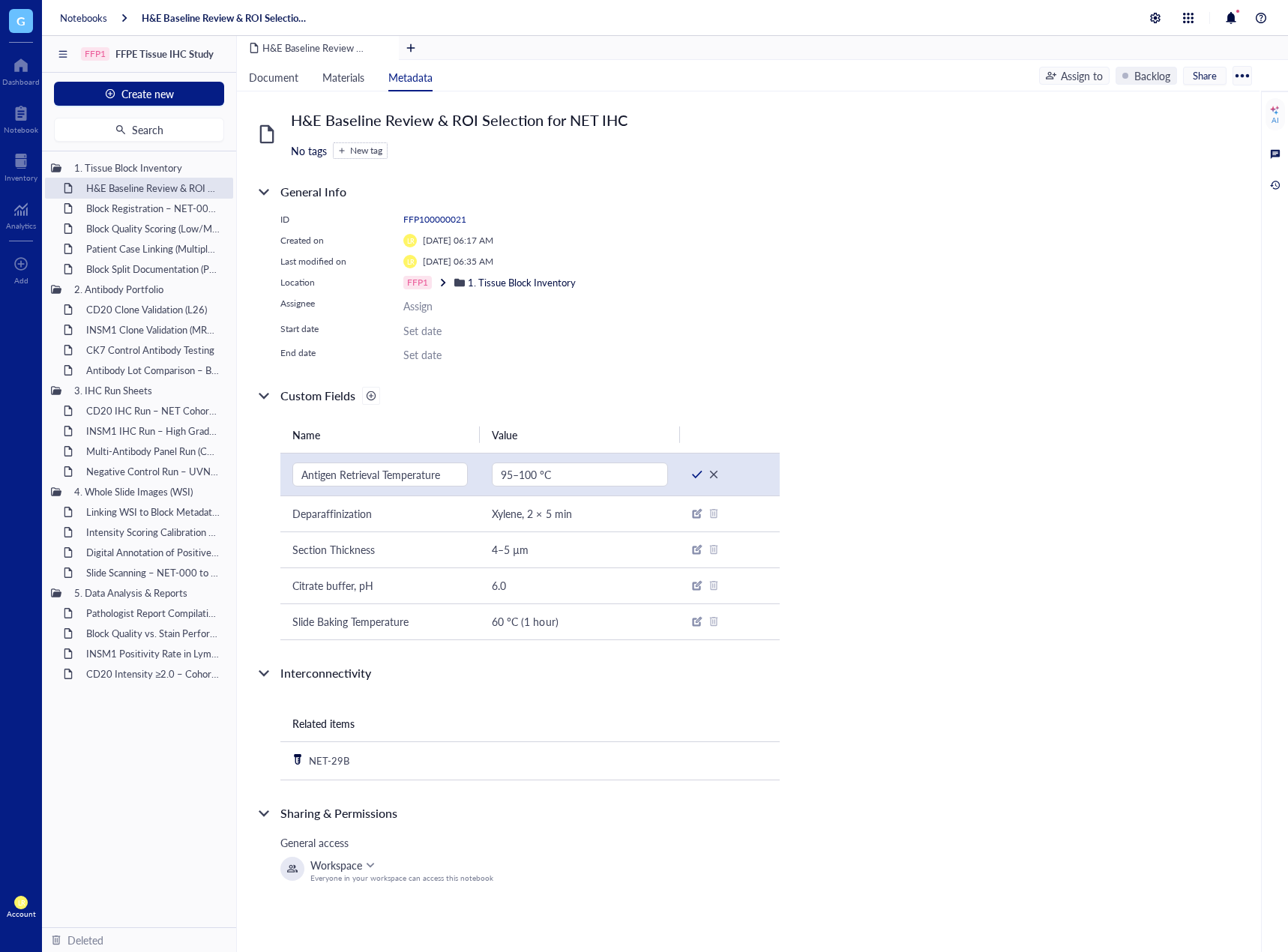
click at [695, 476] on div at bounding box center [696, 474] width 10 height 10
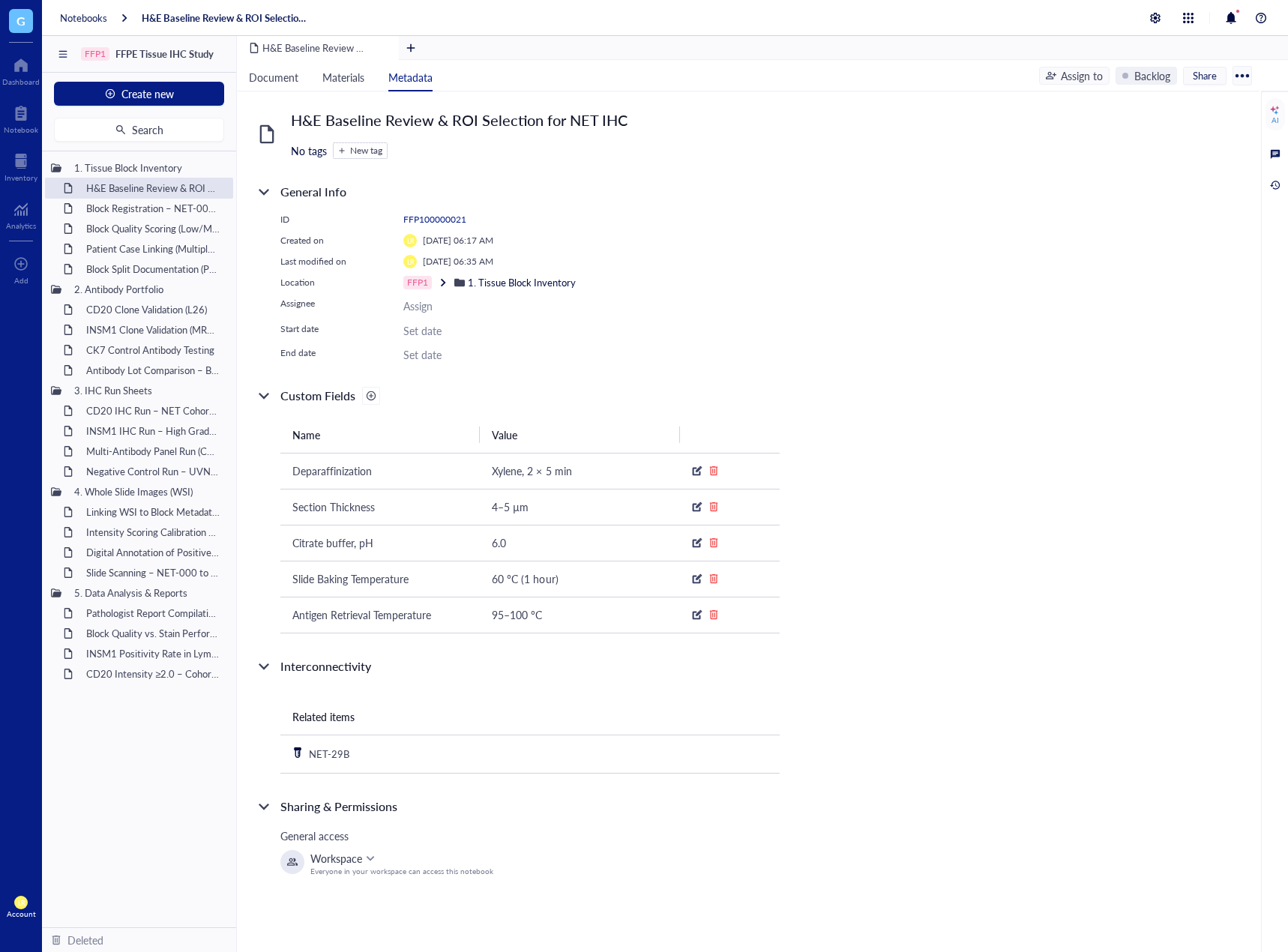
click at [719, 339] on div "ID FFP100000021 Created on LR Sep 30, 2025 06:17 AM Last modified on LR Sep 30,…" at bounding box center [530, 288] width 499 height 150
click at [143, 190] on div "H&E Baseline Review & ROI Selection for NET IHC" at bounding box center [145, 188] width 131 height 21
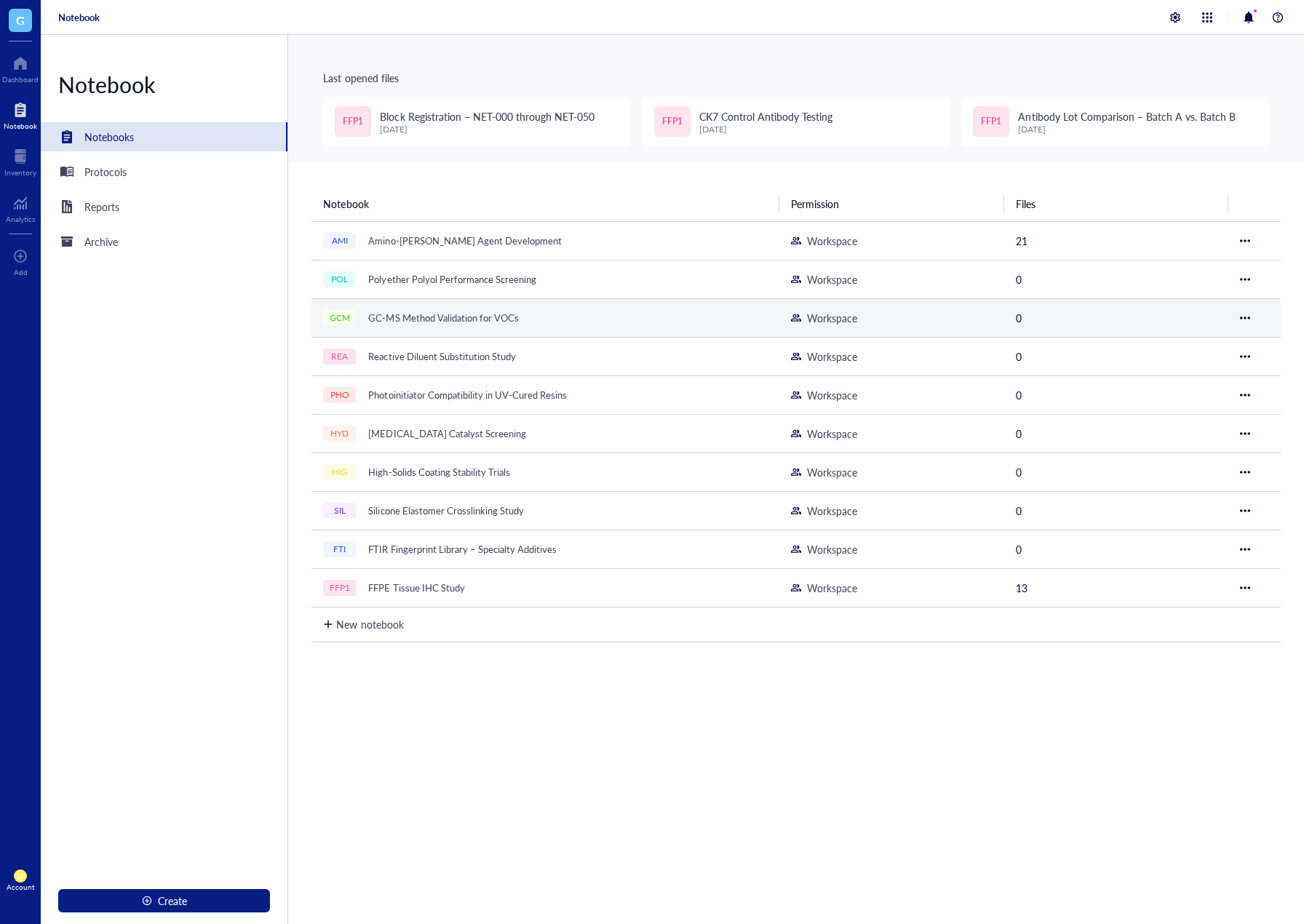
scroll to position [35, 0]
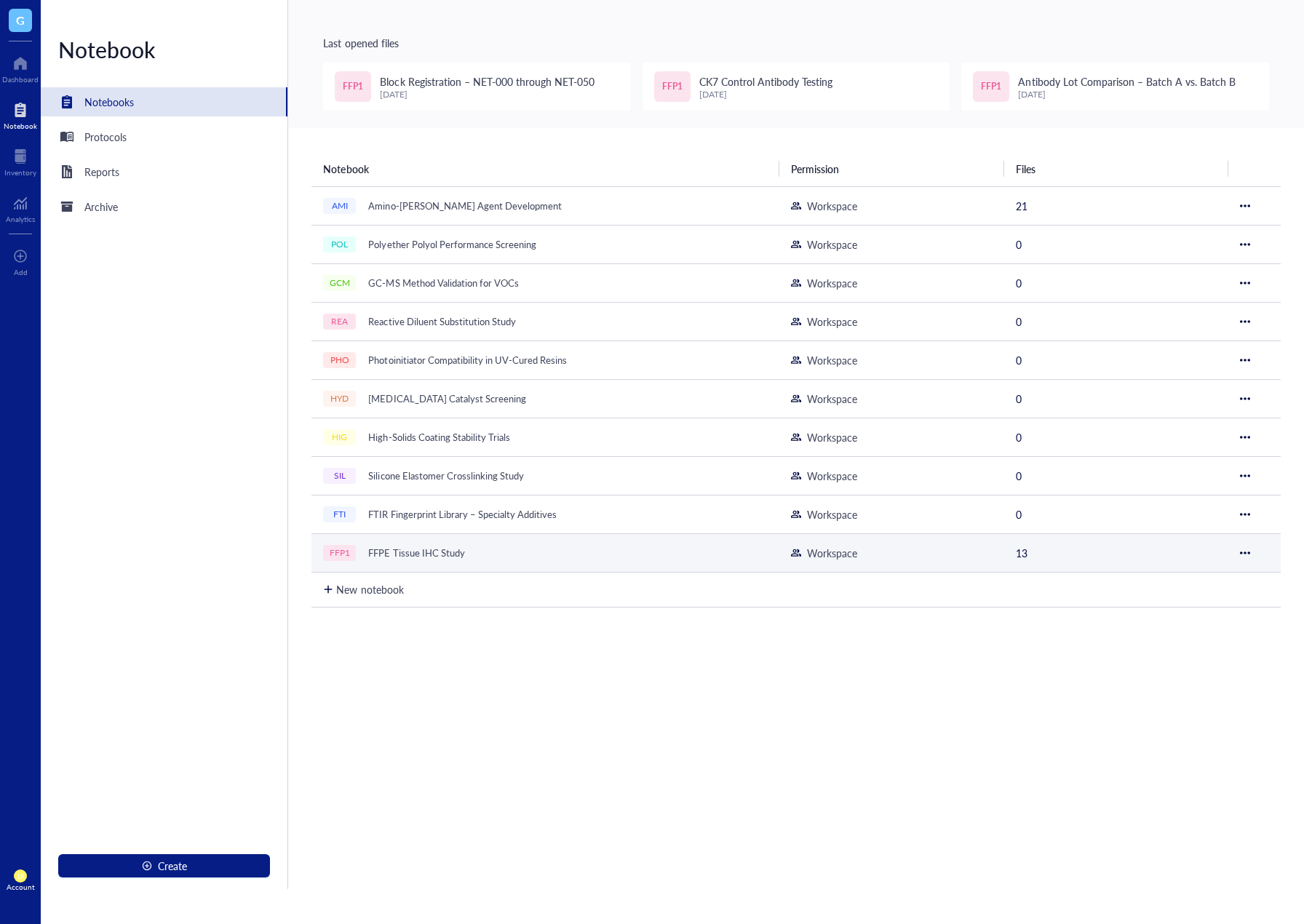
click at [517, 558] on div "FFP1 FFPE Tissue IHC Study" at bounding box center [505, 553] width 364 height 20
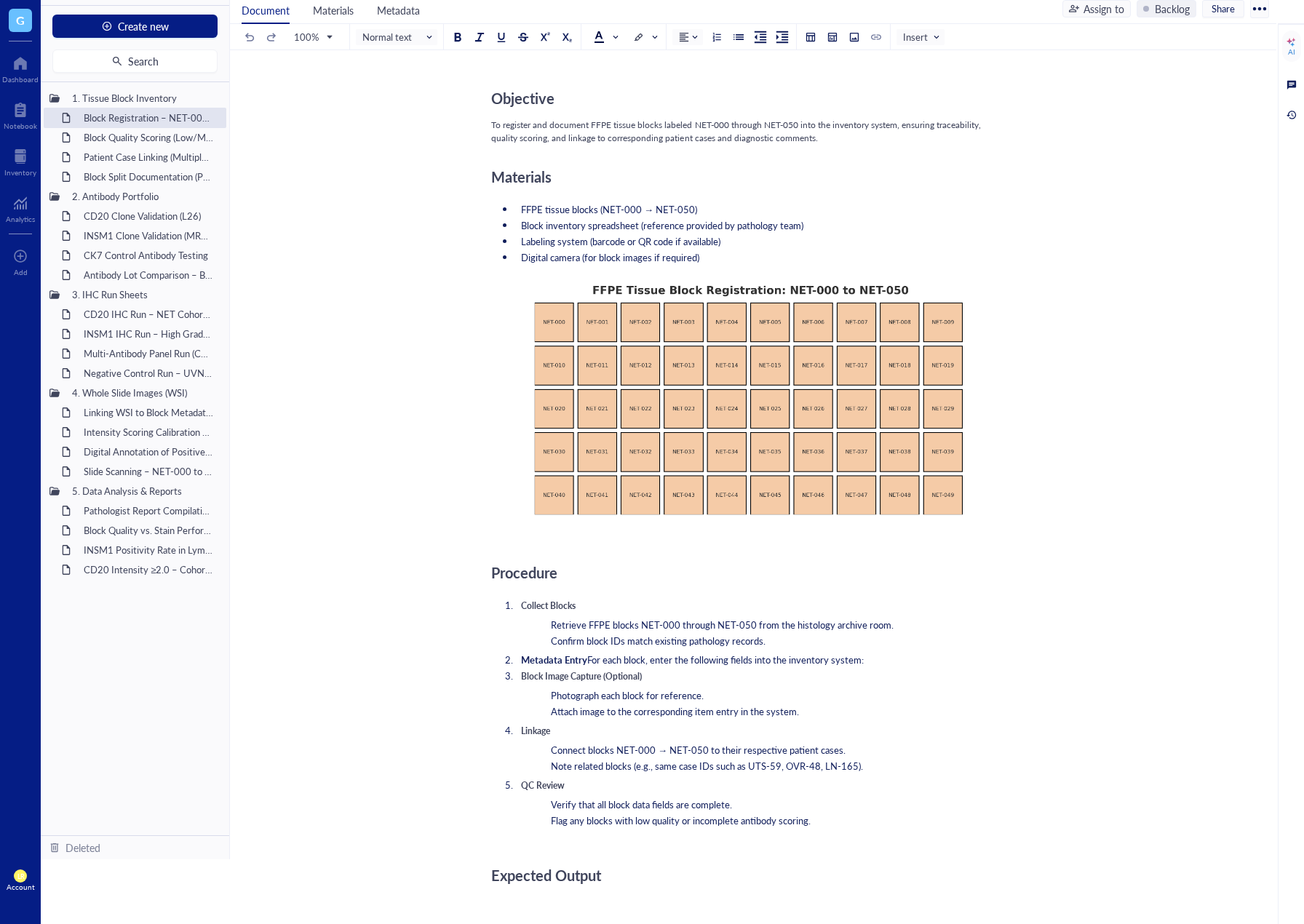
scroll to position [218, 0]
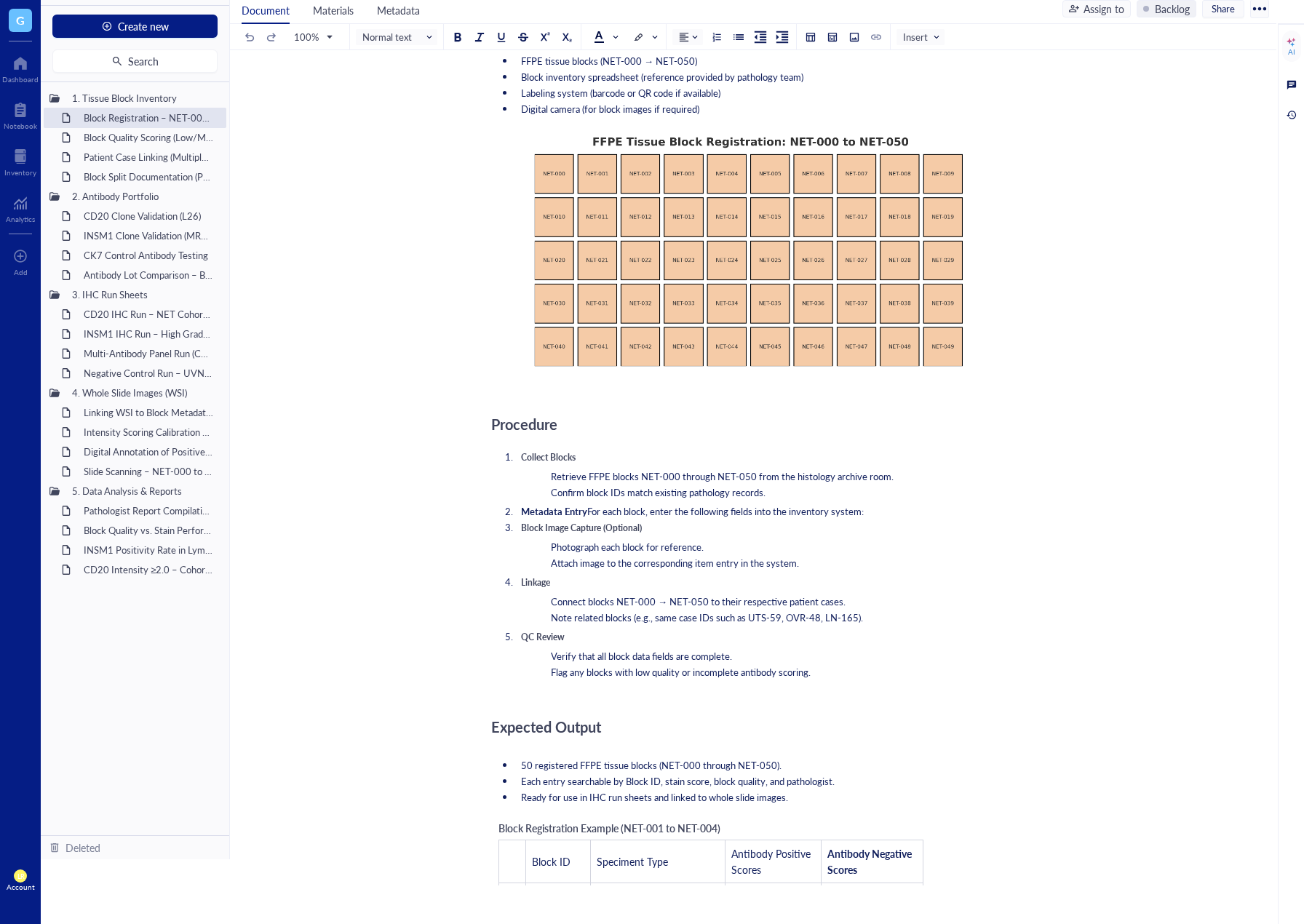
click at [815, 494] on ol "Collect Blocks Retrieve FFPE blocks NET-000 through NET-050 from the histology …" at bounding box center [751, 595] width 518 height 297
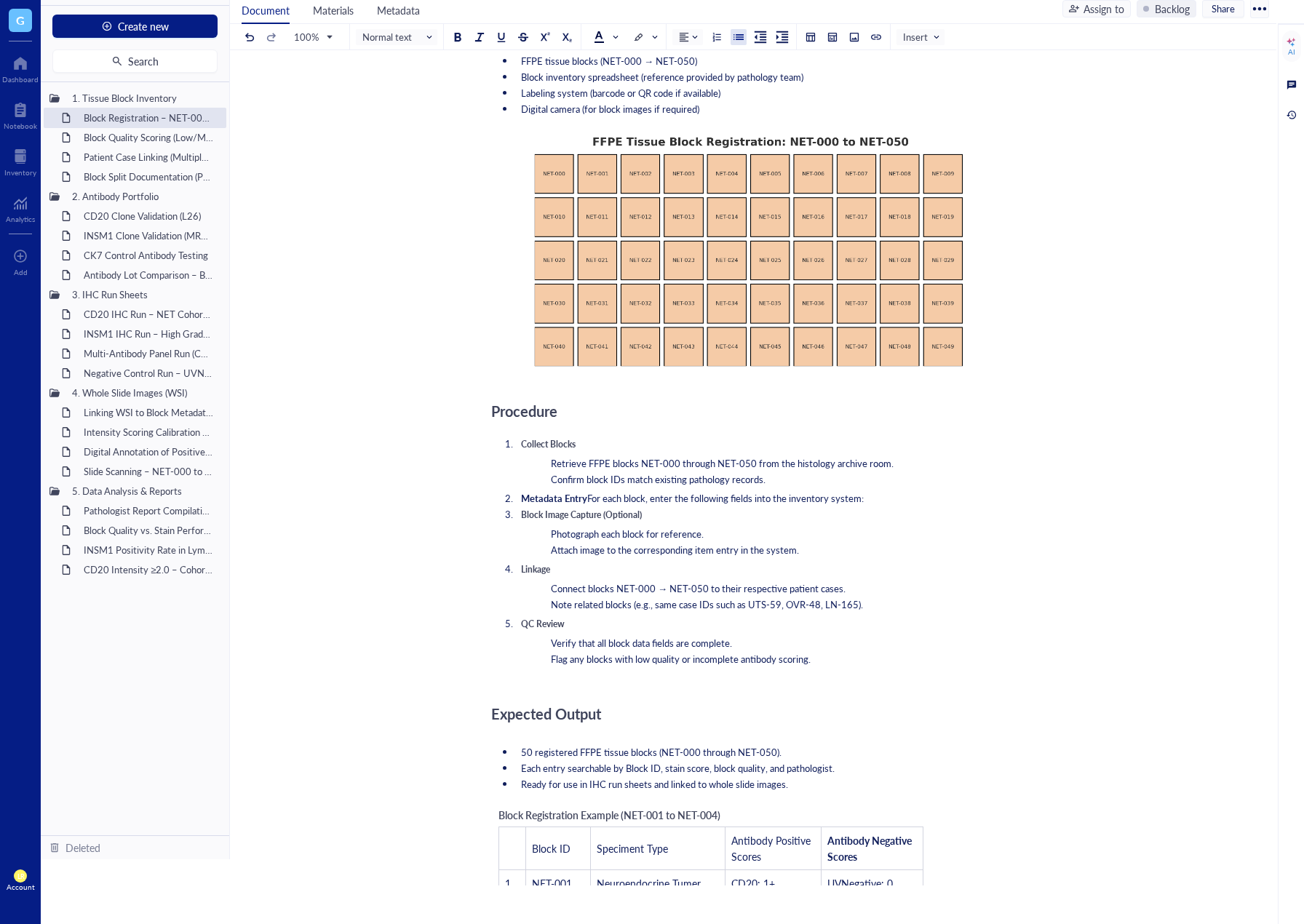
scroll to position [0, 0]
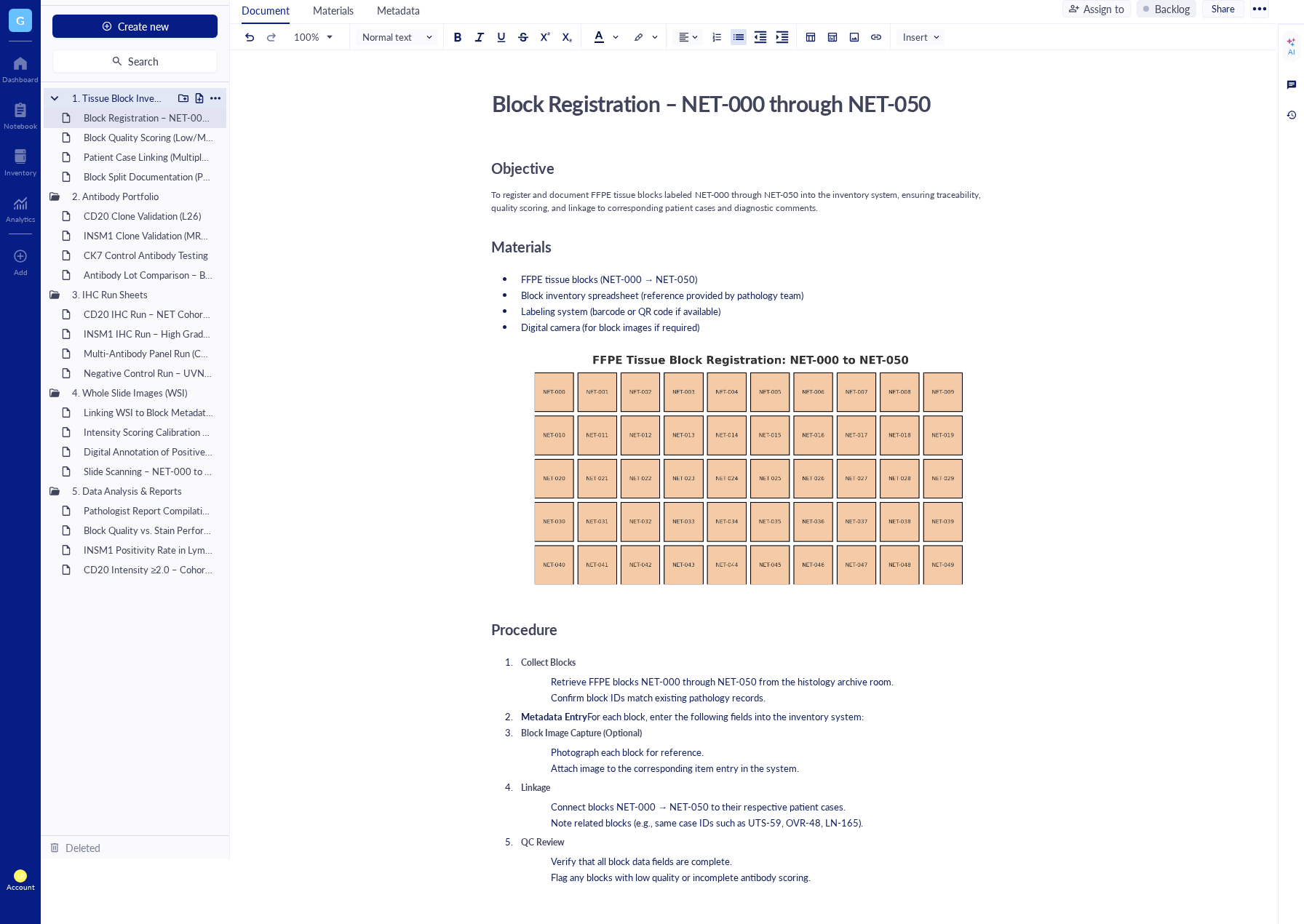
click at [199, 97] on div at bounding box center [199, 98] width 10 height 10
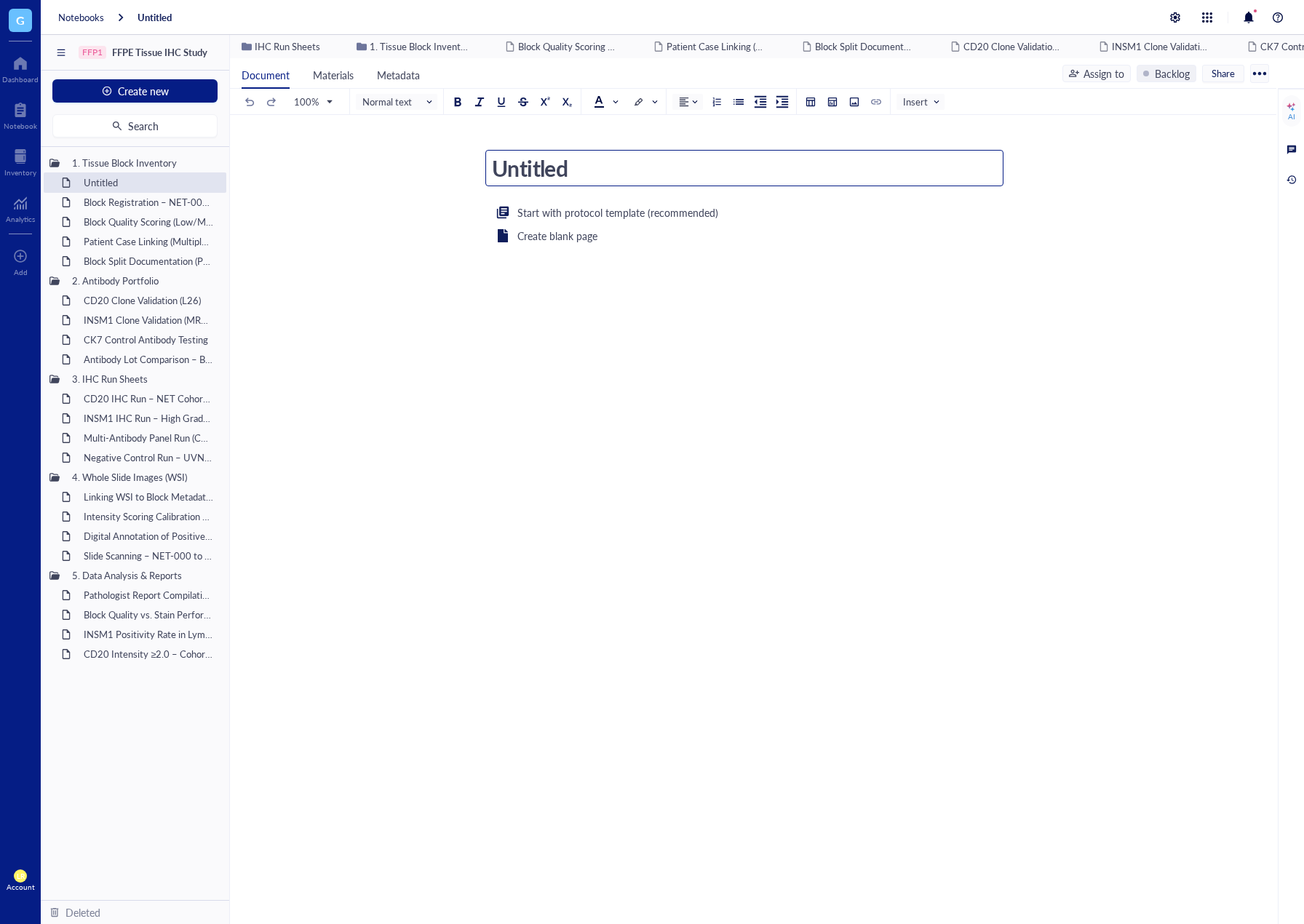
drag, startPoint x: 571, startPoint y: 171, endPoint x: 493, endPoint y: 168, distance: 78.1
click at [493, 168] on textarea "Untitled" at bounding box center [744, 168] width 517 height 35
type textarea "H&E Baseline Review & ROI Selection for NET IHC"
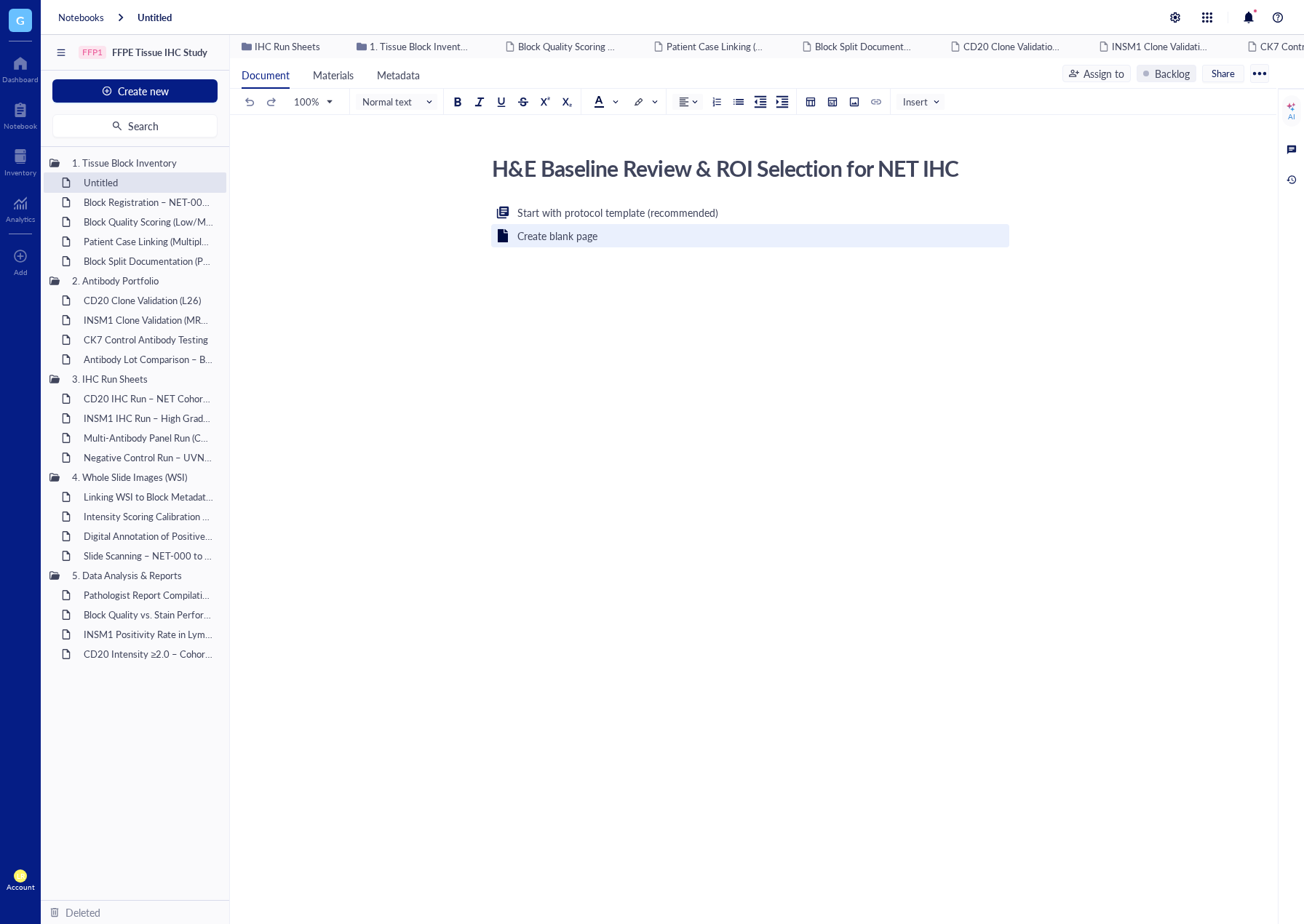
click at [588, 234] on div "Create blank page" at bounding box center [557, 235] width 80 height 16
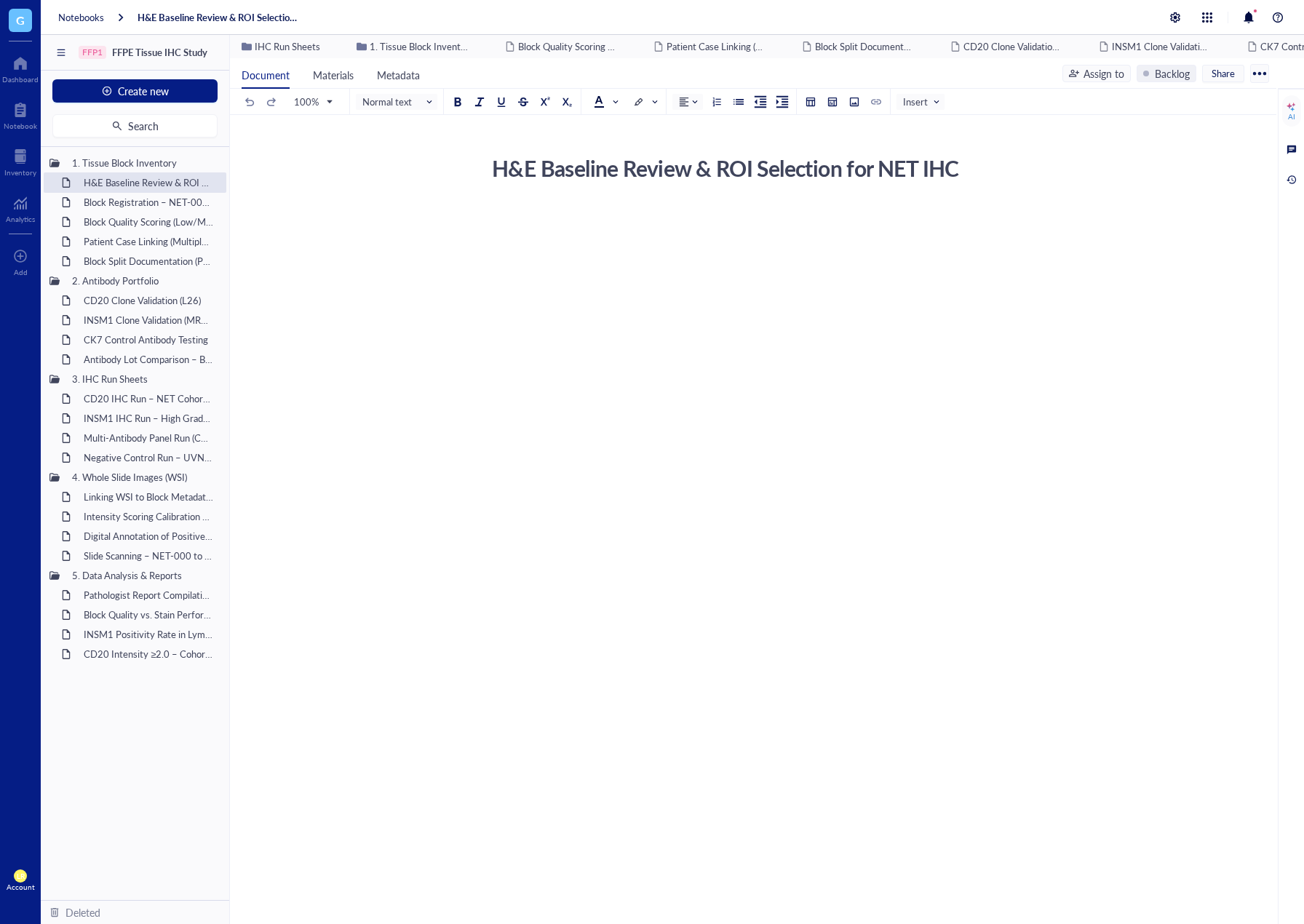
click at [493, 191] on div "H&E Baseline Review & ROI Selection for NET IHC H&E Baseline Review & ROI Selec…" at bounding box center [751, 318] width 1041 height 335
click at [522, 195] on div "H&E Baseline Review & ROI Selection for NET IHC H&E Baseline Review & ROI Selec…" at bounding box center [751, 318] width 1041 height 335
click at [761, 327] on div "﻿" at bounding box center [751, 343] width 518 height 281
click at [602, 225] on div "Create blank page" at bounding box center [751, 235] width 518 height 23
click at [575, 223] on div "﻿" at bounding box center [751, 343] width 518 height 281
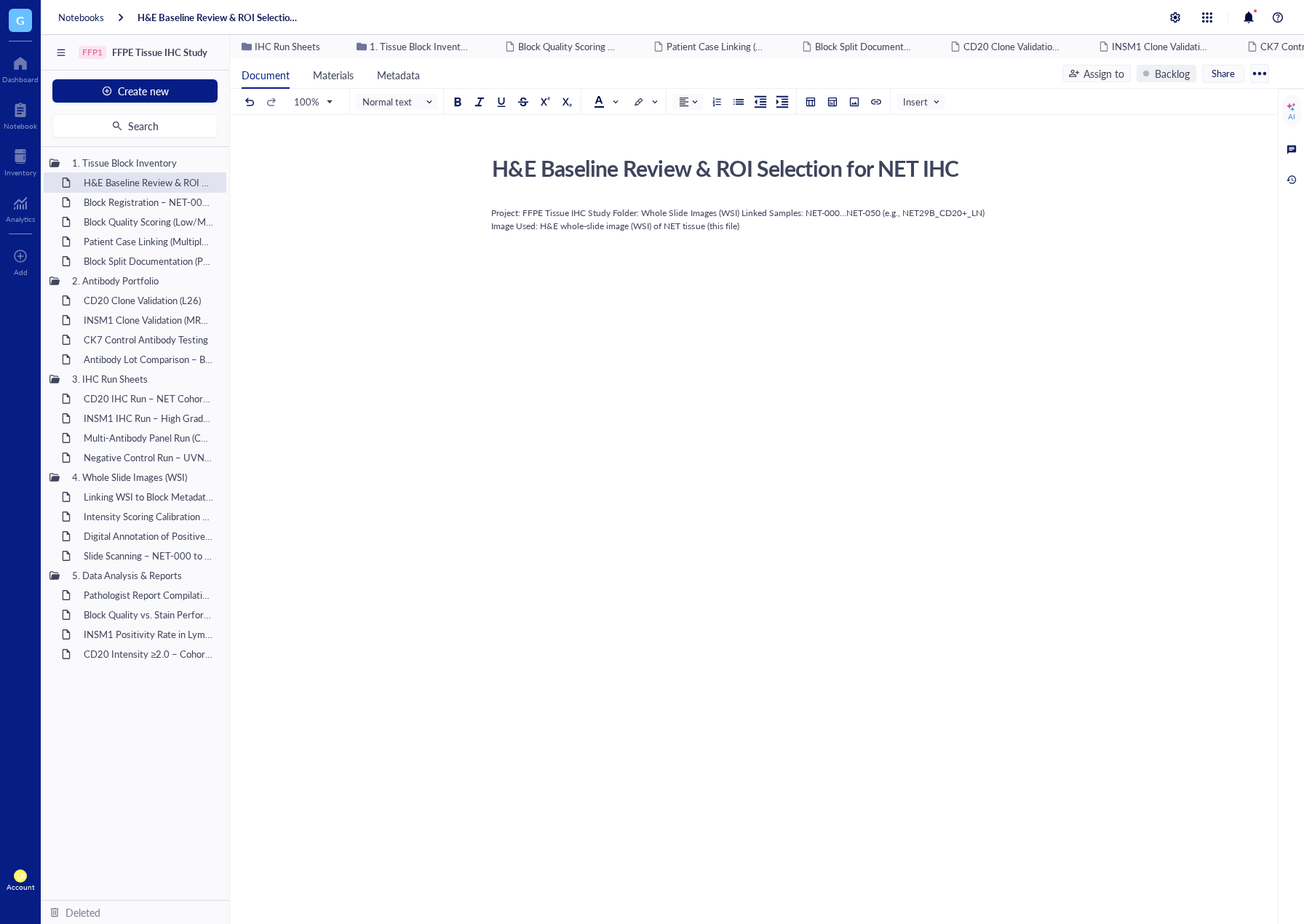
click at [614, 213] on span "Project: FFPE Tissue IHC Study Folder: Whole Slide Images (WSI) Linked Samples:…" at bounding box center [739, 219] width 495 height 26
click at [618, 235] on span "Folder: Whole Slide Images (WSI) Linked Samples: NET-000…NET-050 (e.g., NET29B_…" at bounding box center [748, 238] width 514 height 26
click at [737, 250] on span "Linked Samples: NET-000…NET-050 (e.g., NET29B_CD20+_LN) Image Used: H&E whole-s…" at bounding box center [738, 250] width 494 height 13
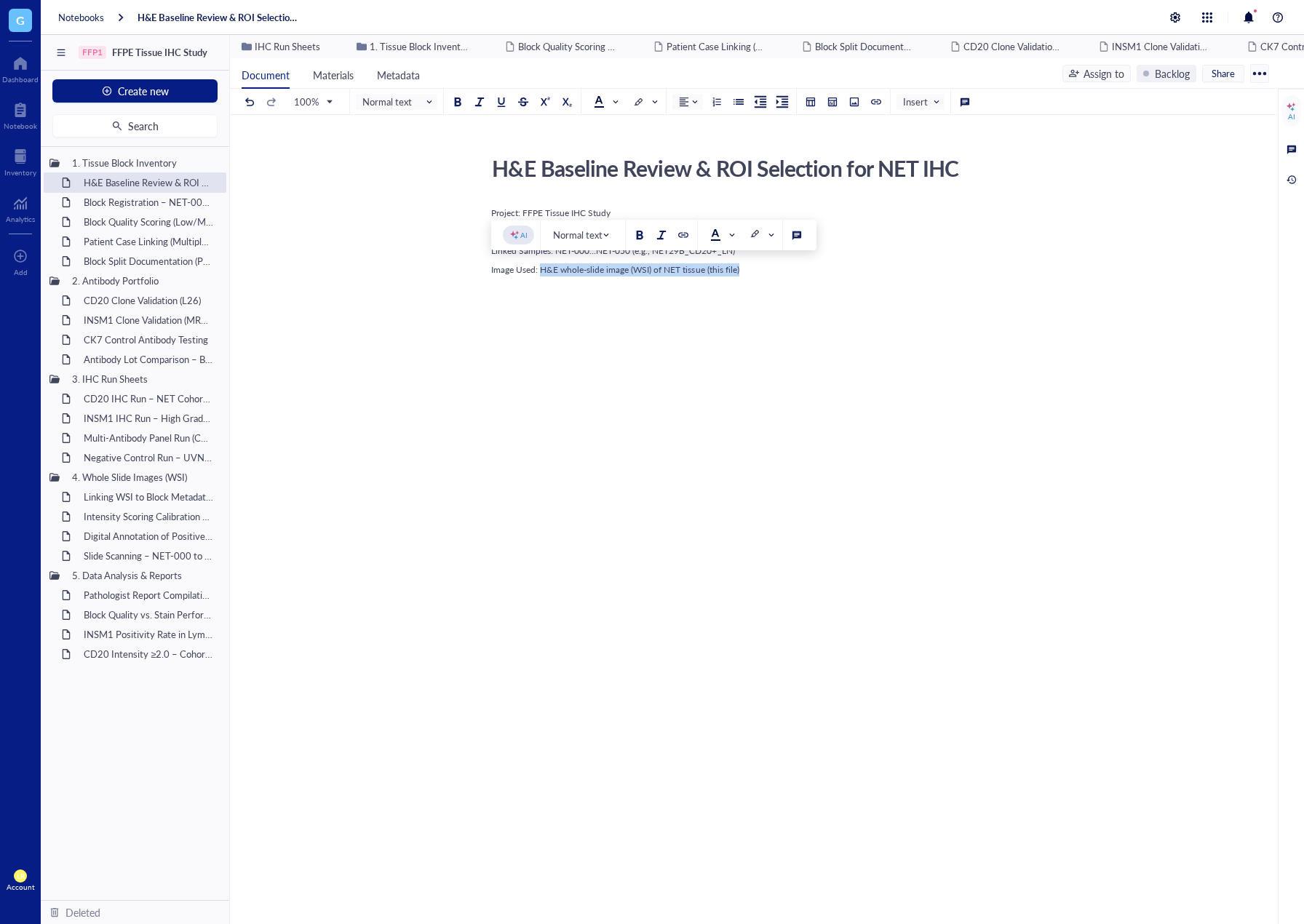
drag, startPoint x: 764, startPoint y: 269, endPoint x: 541, endPoint y: 272, distance: 223.0
click at [541, 272] on div "Image Used: H&E whole-slide image (WSI) of NET tissue (this file)" at bounding box center [751, 270] width 518 height 13
drag, startPoint x: 626, startPoint y: 233, endPoint x: 487, endPoint y: 234, distance: 139.0
click at [487, 234] on div "H&E Baseline Review & ROI Selection for NET IHC H&E Baseline Review & ROI Selec…" at bounding box center [751, 346] width 1041 height 391
drag, startPoint x: 743, startPoint y: 232, endPoint x: 556, endPoint y: 234, distance: 187.0
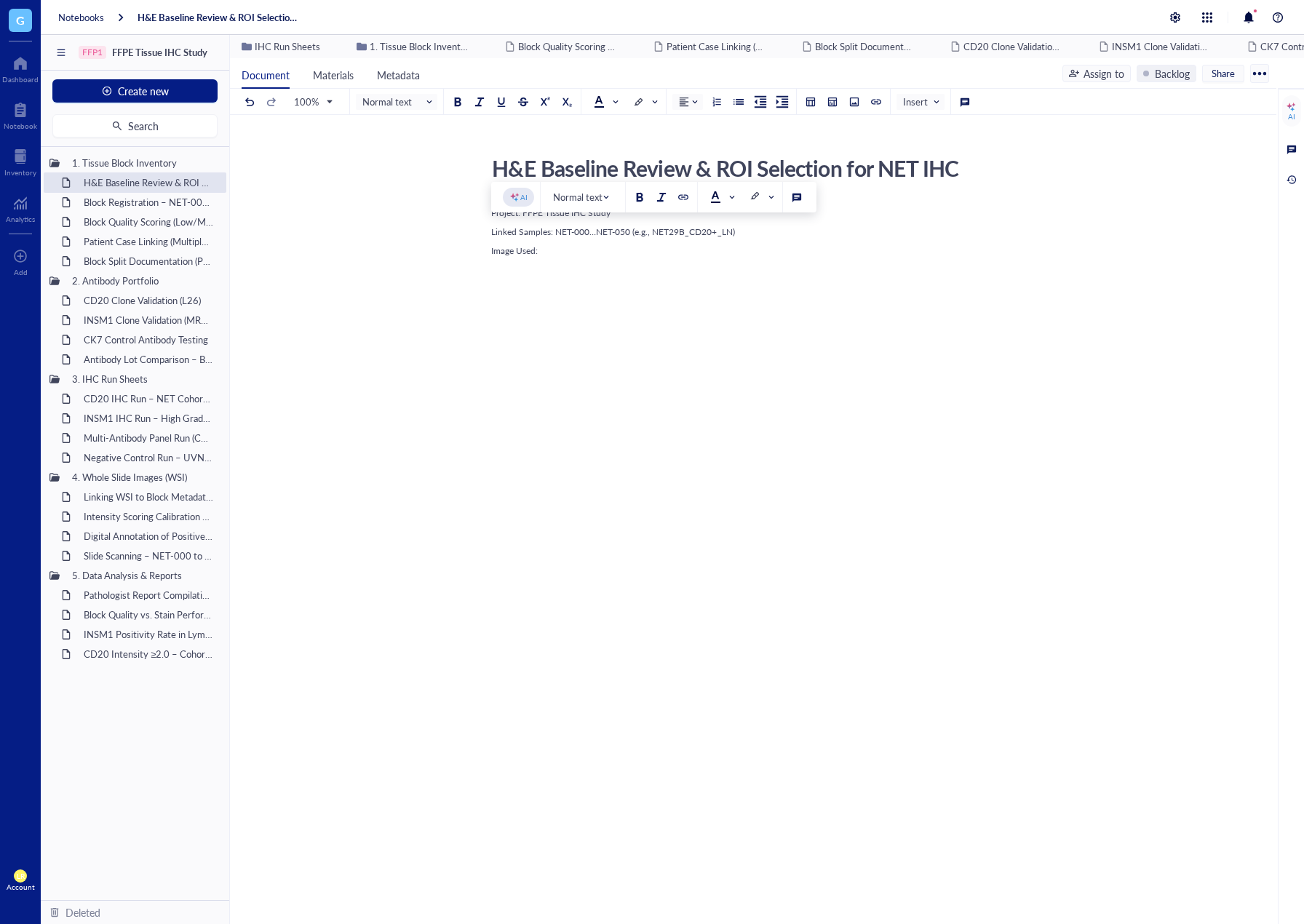
click at [556, 234] on div "Linked Samples: NET-000…NET-050 (e.g., NET29B_CD20+_LN)" at bounding box center [751, 232] width 518 height 13
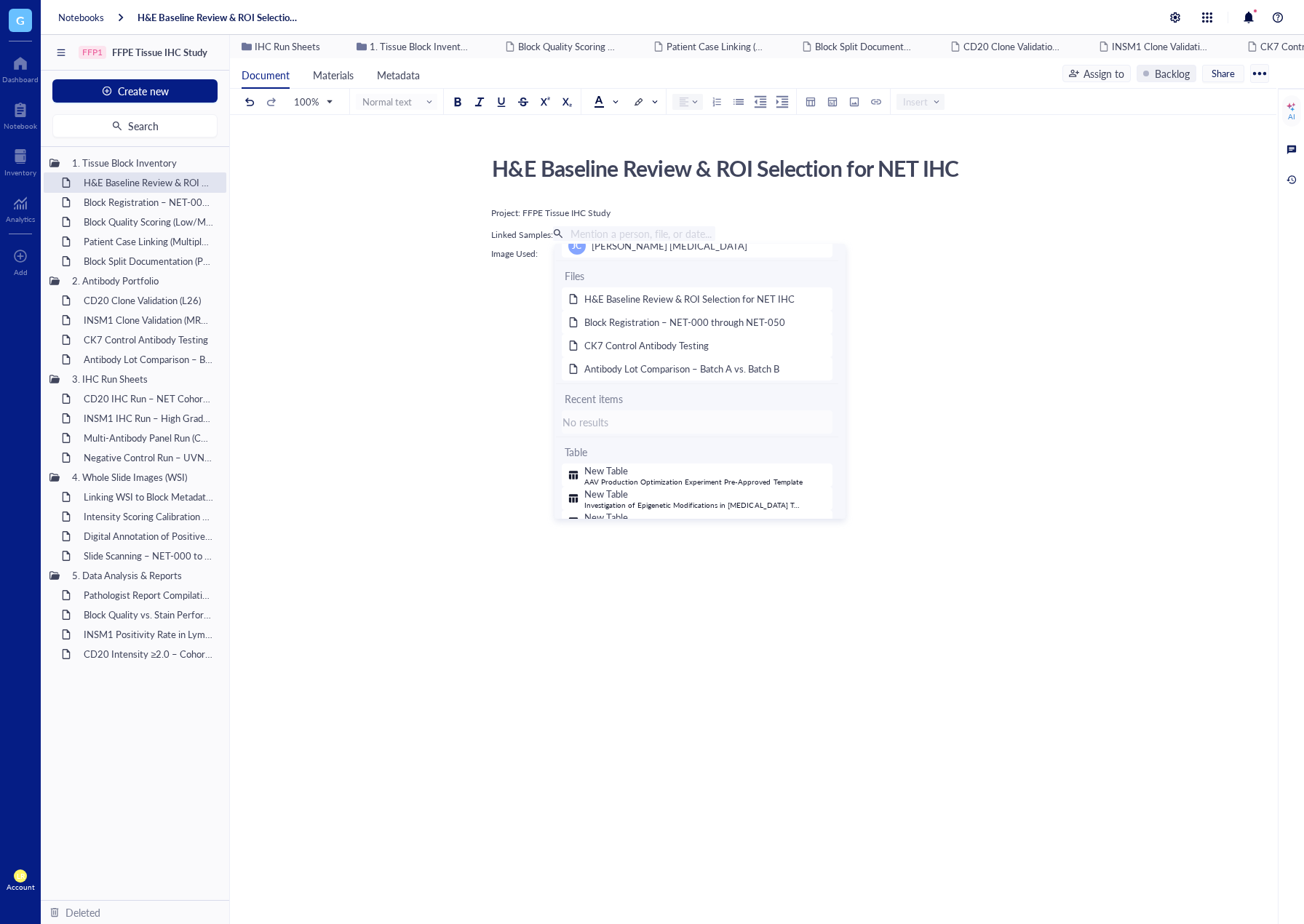
scroll to position [146, 0]
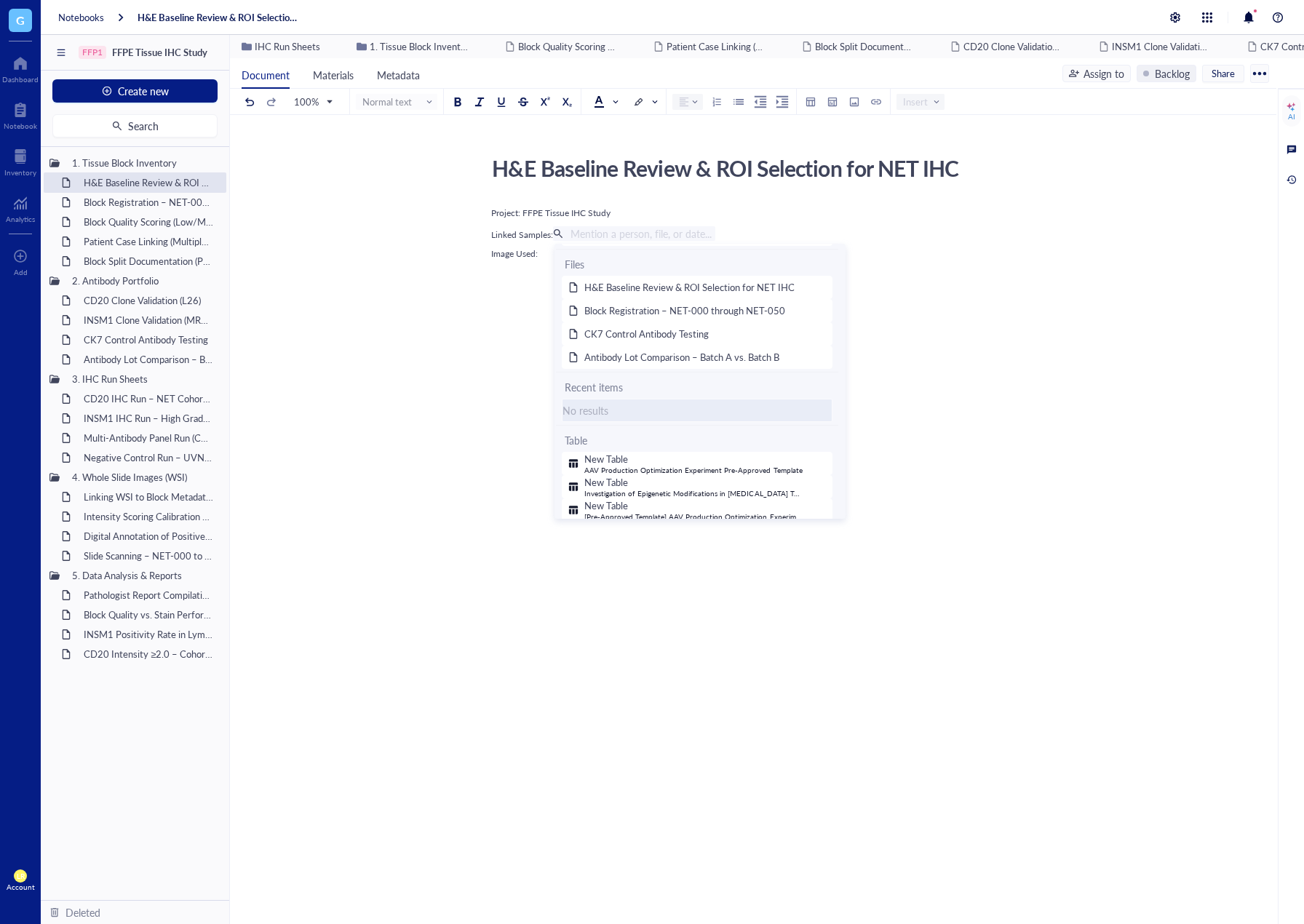
click at [607, 406] on div "No results" at bounding box center [697, 410] width 269 height 16
click at [918, 97] on span "Insert" at bounding box center [923, 102] width 38 height 13
click at [851, 200] on div "H&E Baseline Review & ROI Selection for NET IHC H&E Baseline Review & ROI Selec…" at bounding box center [751, 338] width 1041 height 376
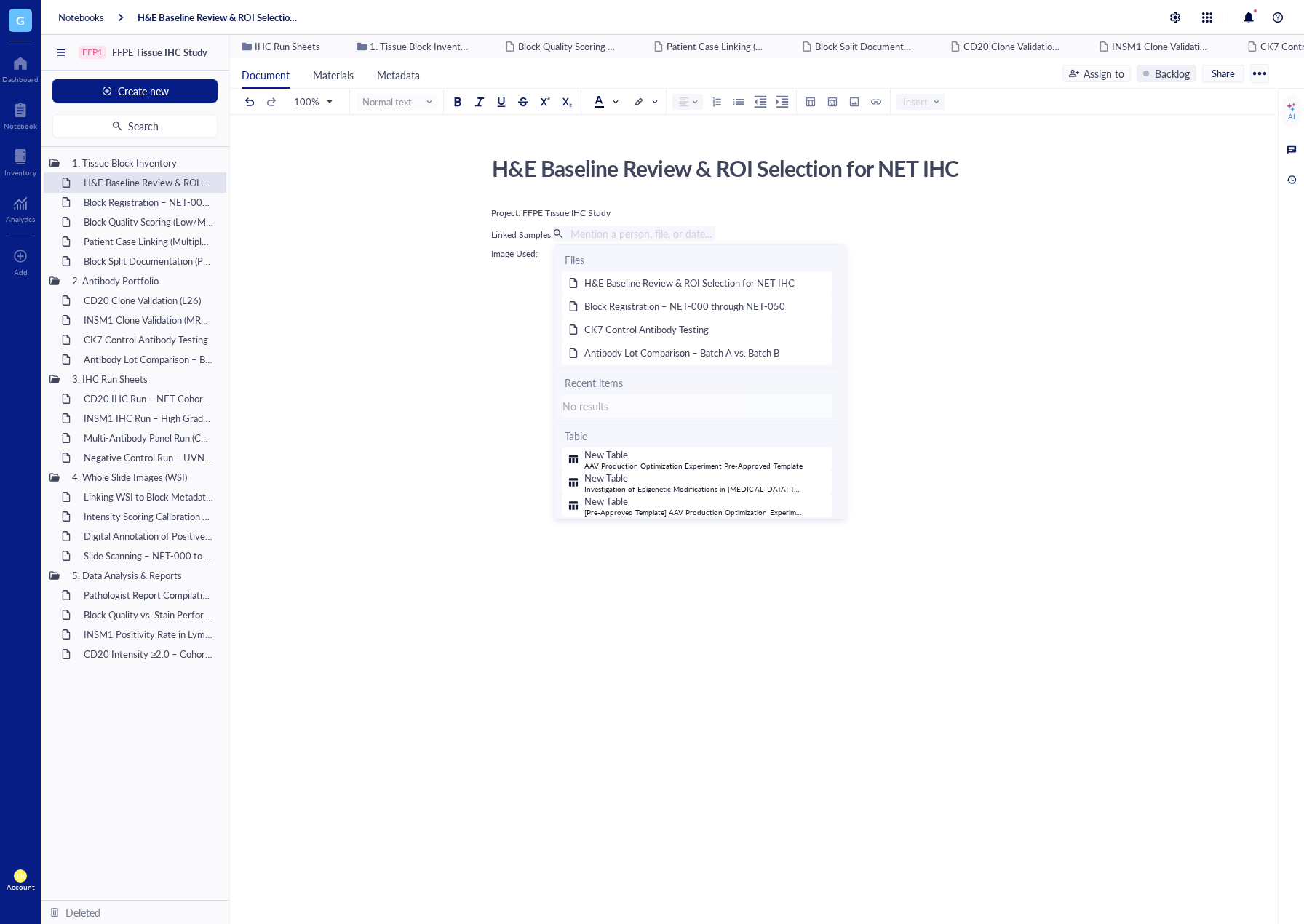
click at [722, 214] on div "Project: FFPE Tissue IHC Study" at bounding box center [751, 213] width 518 height 13
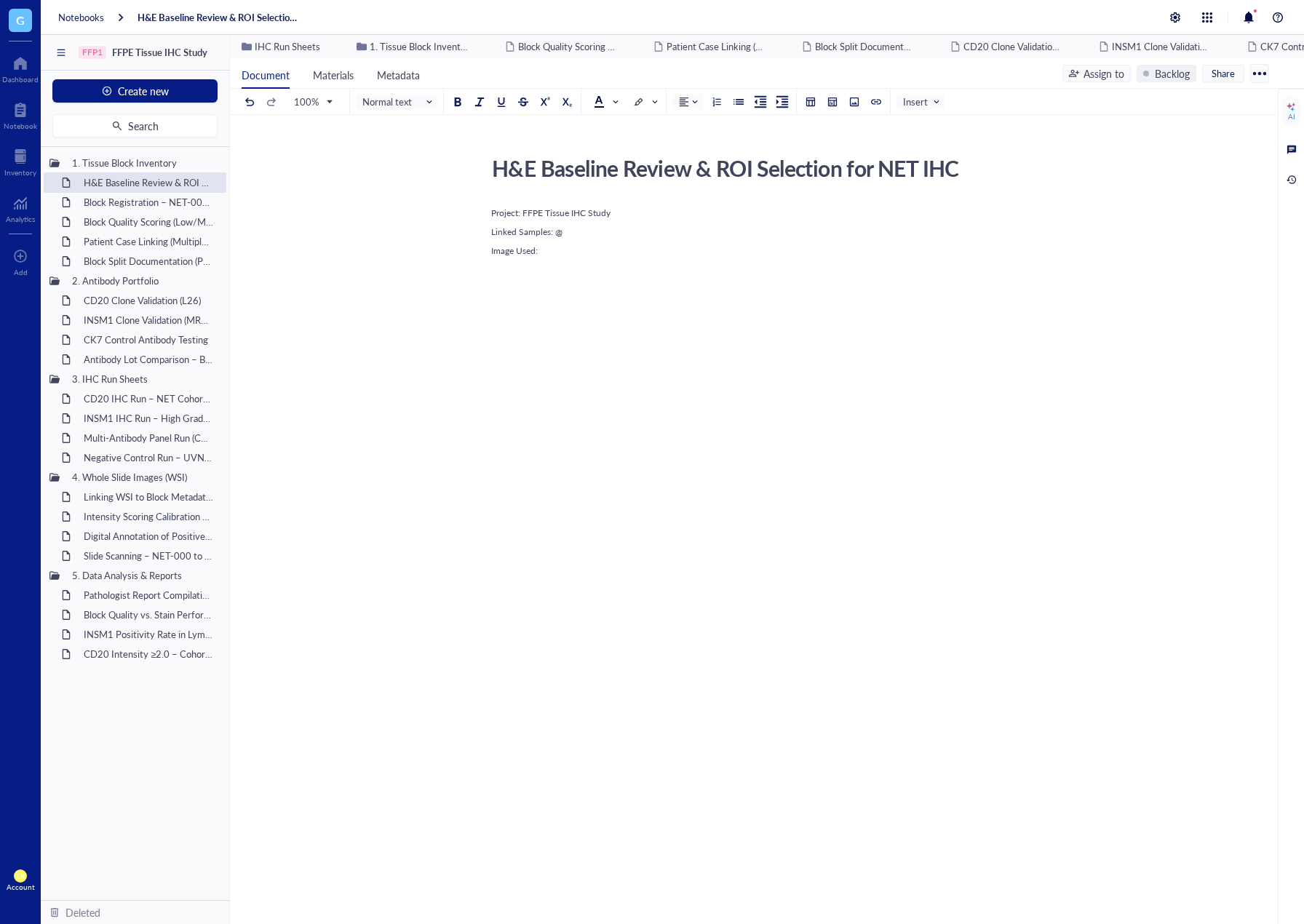
click at [677, 240] on div "Project: FFPE Tissue IHC Study Linked Samples: @ Image Used:" at bounding box center [751, 362] width 518 height 318
click at [907, 104] on span "Insert" at bounding box center [922, 102] width 38 height 13
click at [946, 223] on div "Link to item" at bounding box center [948, 219] width 49 height 13
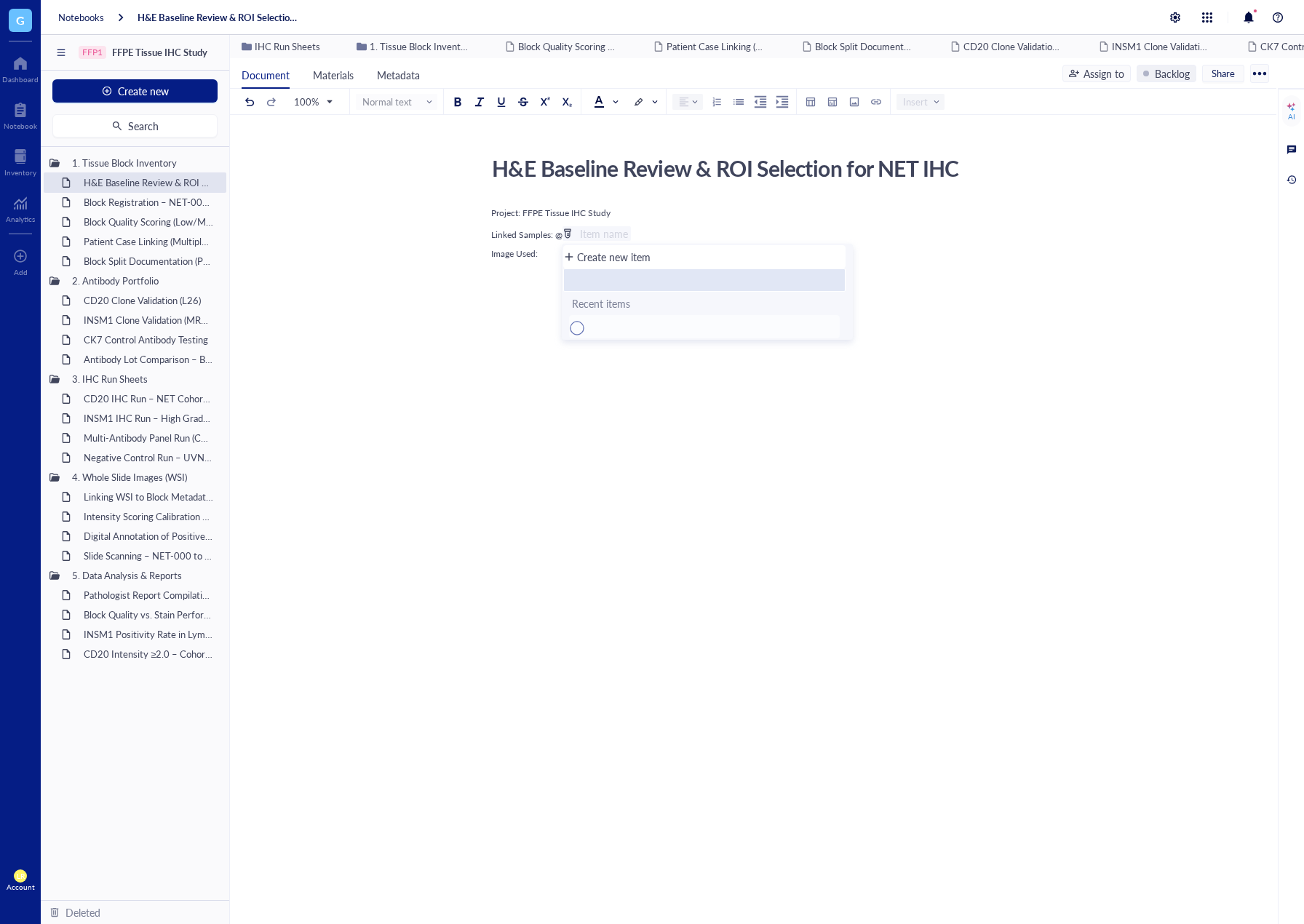
click at [633, 274] on li at bounding box center [704, 280] width 283 height 23
click at [631, 261] on div "Create new item" at bounding box center [614, 257] width 74 height 16
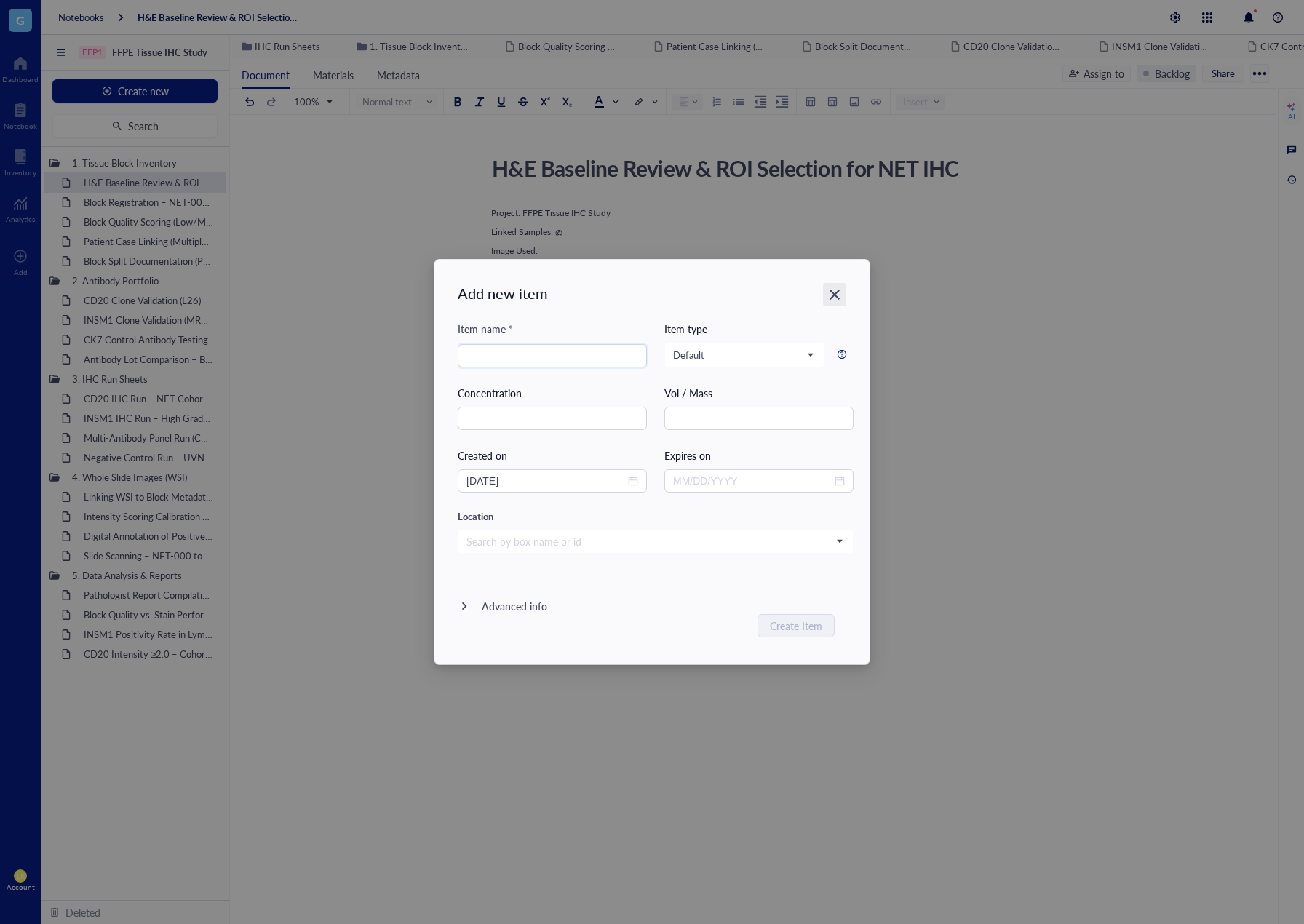
click at [828, 300] on icon "Close" at bounding box center [835, 295] width 14 height 14
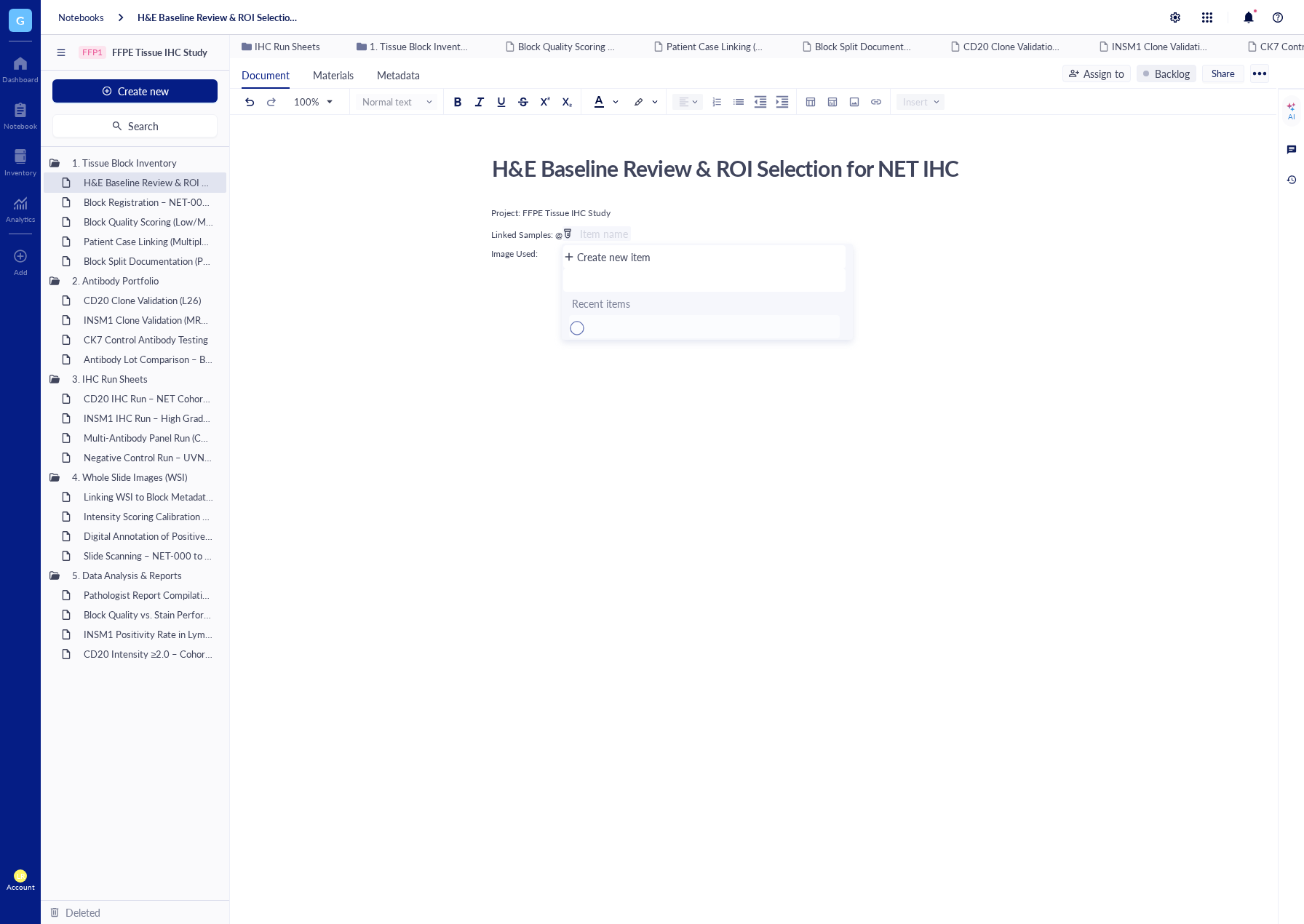
click at [576, 232] on div "﻿ Item name" at bounding box center [596, 233] width 68 height 15
click at [557, 234] on span "Linked Samples: @" at bounding box center [527, 235] width 71 height 13
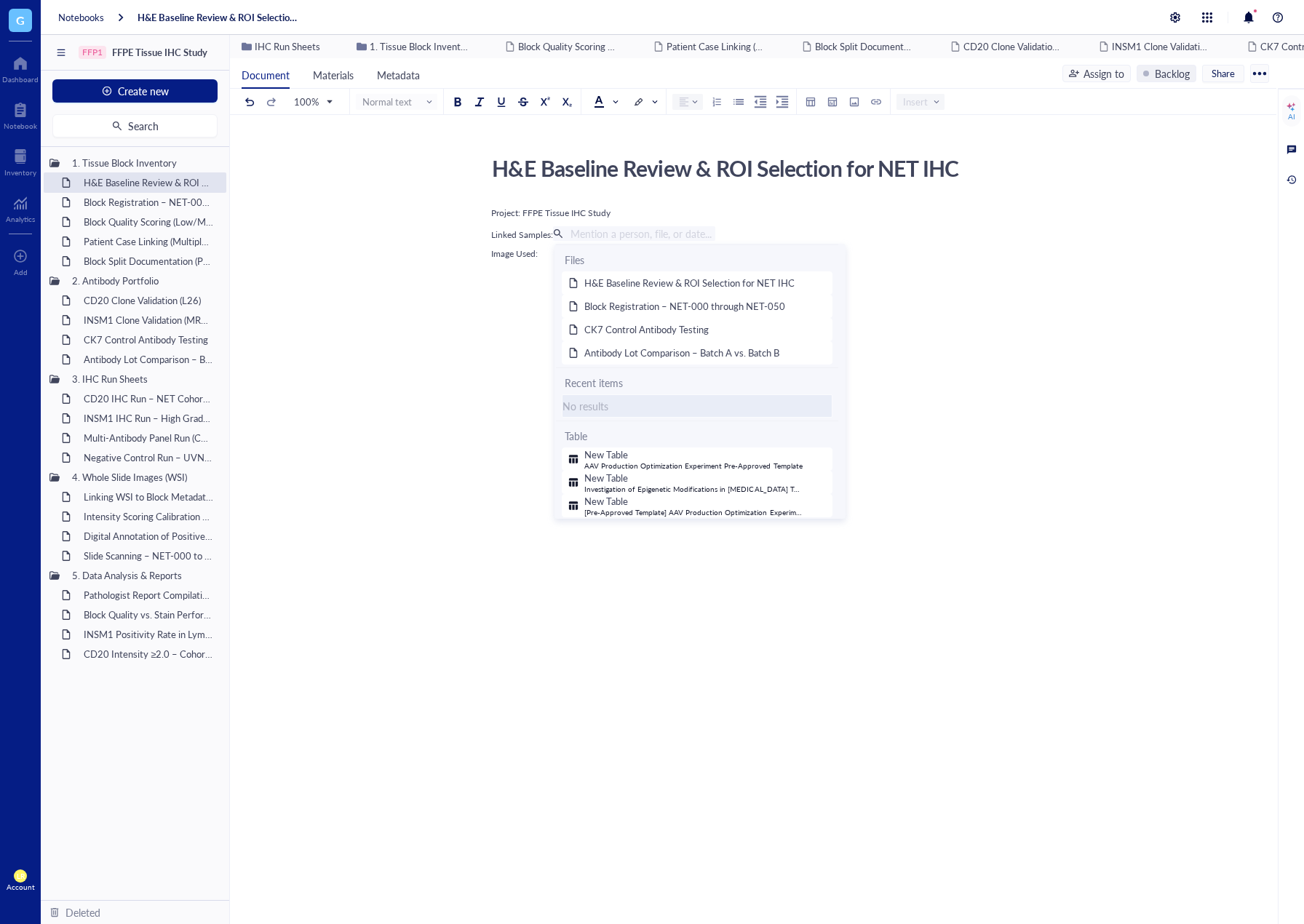
click at [708, 412] on div "No results" at bounding box center [697, 406] width 269 height 16
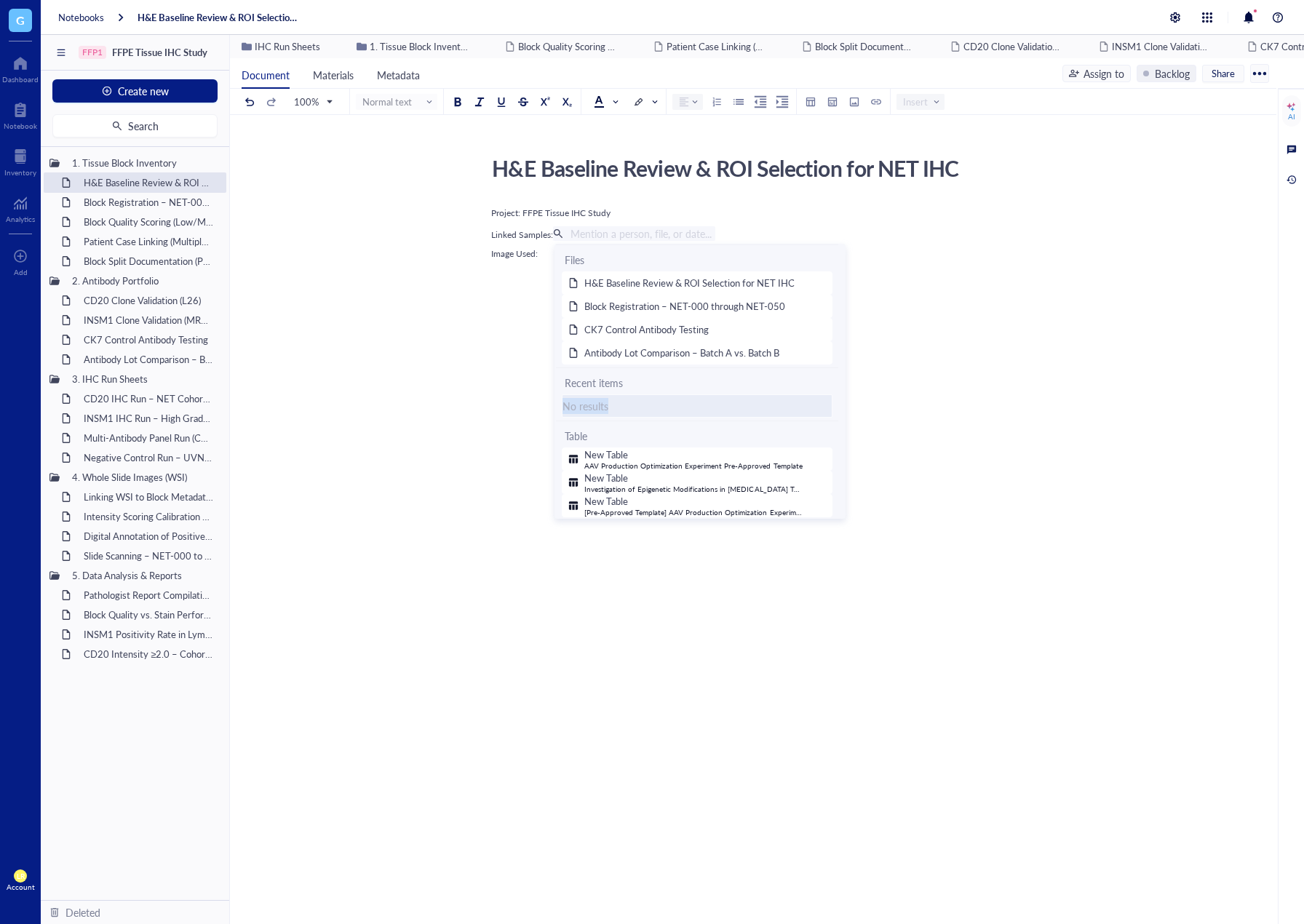
click at [708, 412] on div "No results" at bounding box center [697, 406] width 269 height 16
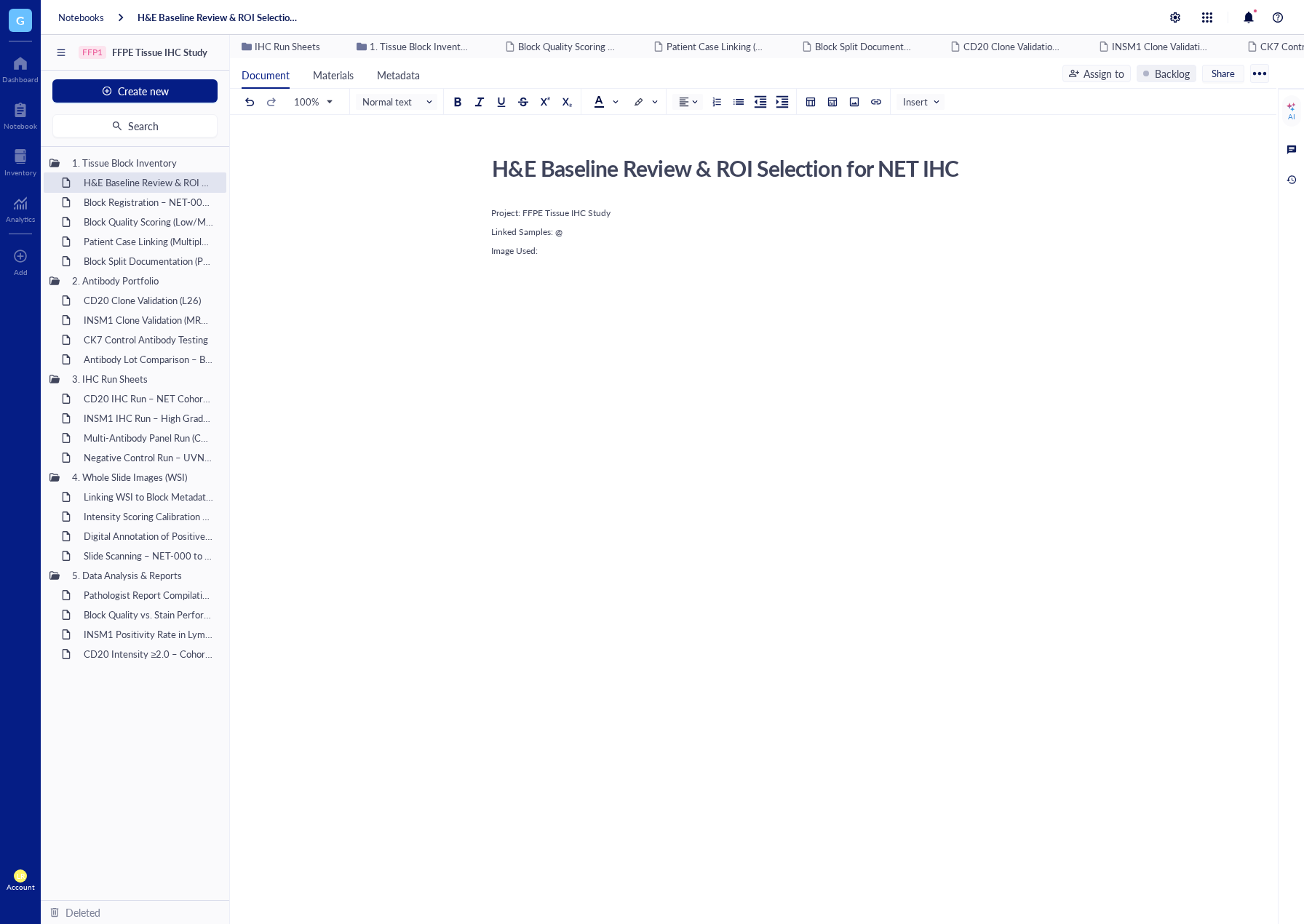
click at [918, 409] on div "Project: FFPE Tissue IHC Study Linked Samples: @ Image Used:" at bounding box center [751, 362] width 518 height 318
click at [726, 259] on div "Project: FFPE Tissue IHC Study Linked Samples: @ Image Used:" at bounding box center [751, 362] width 518 height 318
click at [722, 243] on div "Project: FFPE Tissue IHC Study Linked Samples: @ Image Used:" at bounding box center [751, 362] width 518 height 318
click at [920, 99] on span "Insert" at bounding box center [922, 102] width 38 height 13
click at [953, 125] on div "File" at bounding box center [942, 128] width 67 height 13
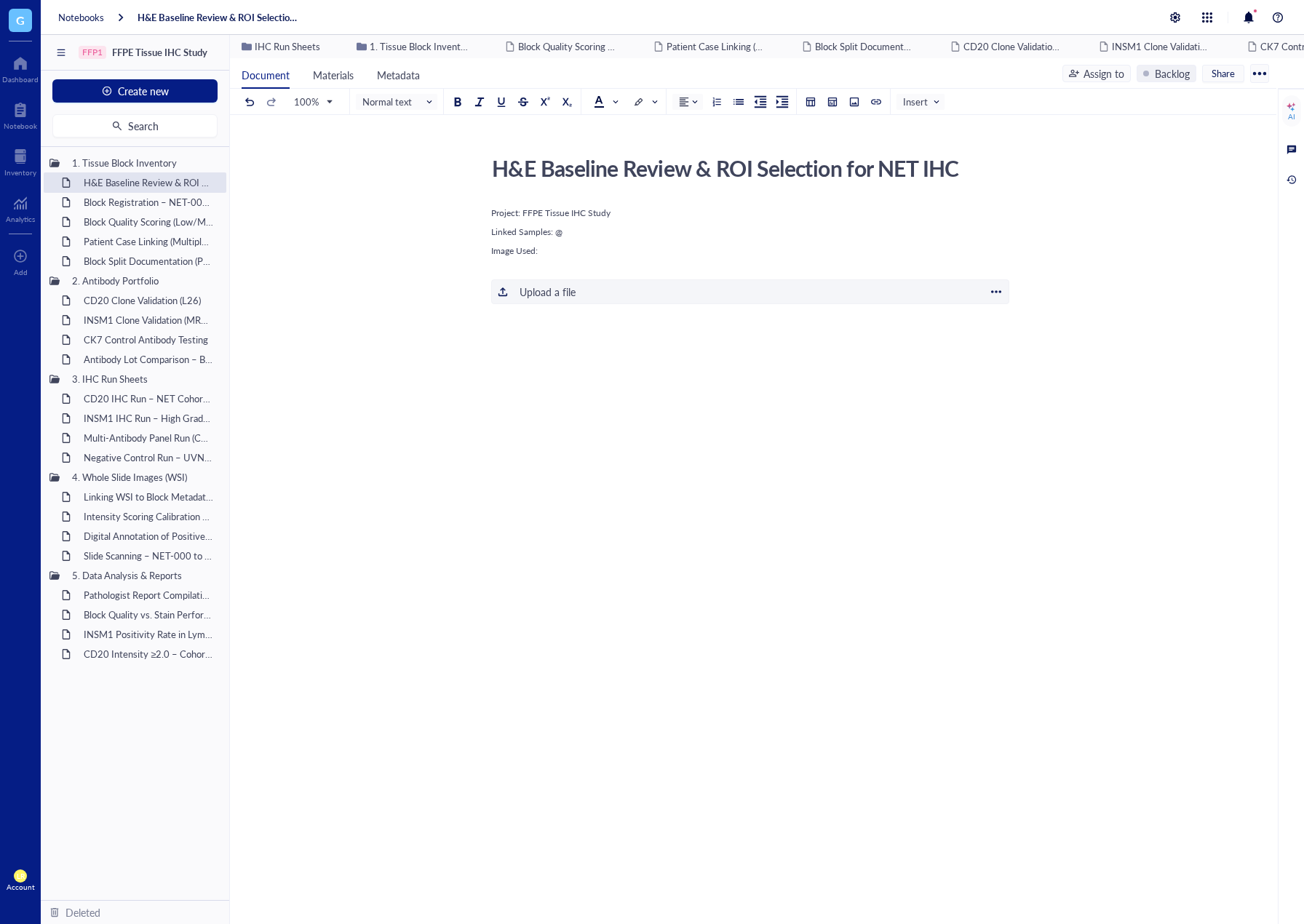
click at [549, 296] on div "Upload a file" at bounding box center [548, 292] width 56 height 16
click at [596, 248] on div "Image Used:" at bounding box center [751, 250] width 518 height 13
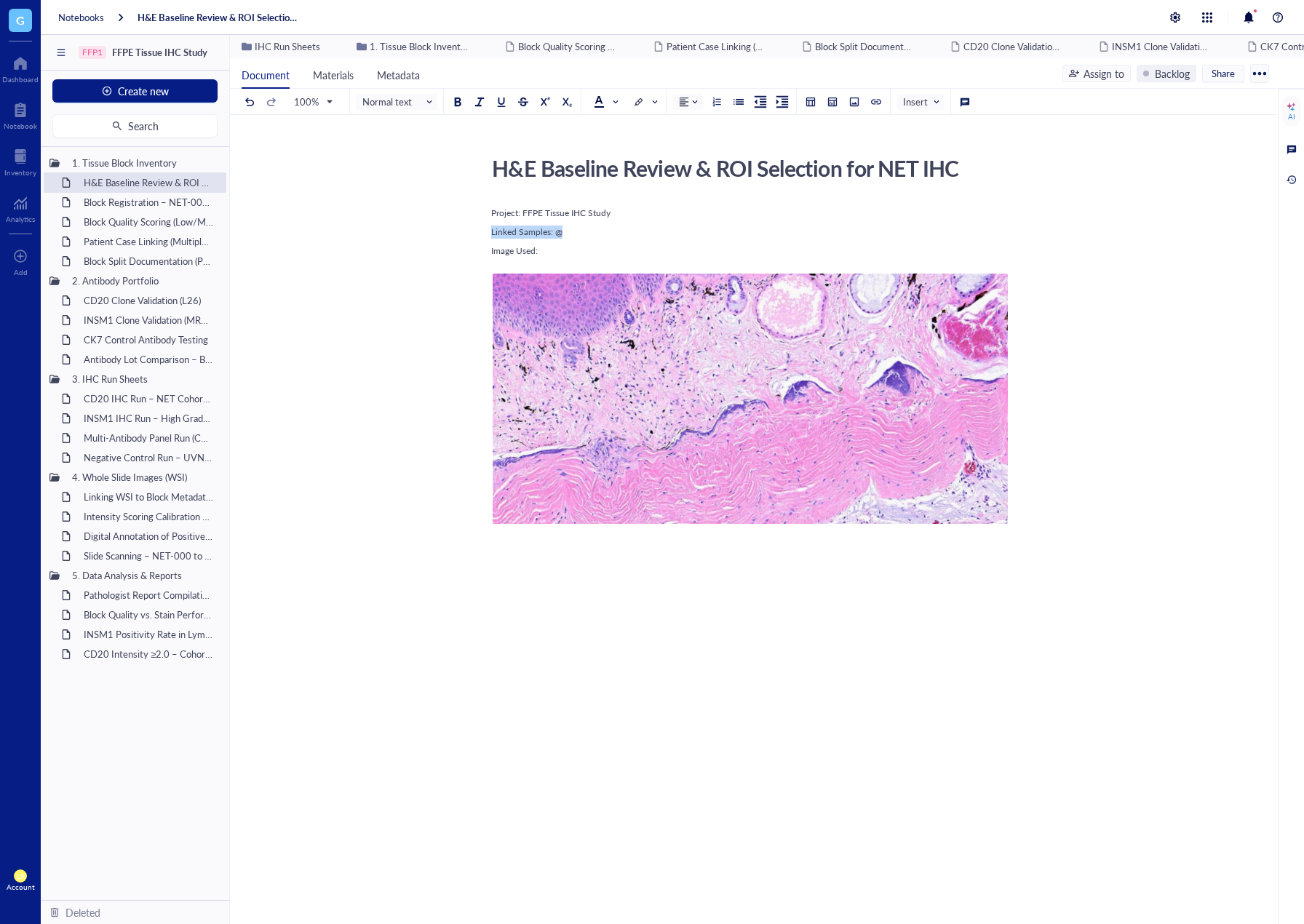
drag, startPoint x: 607, startPoint y: 230, endPoint x: 453, endPoint y: 241, distance: 154.4
click at [453, 241] on div "H&E Baseline Review & ROI Selection for NET IHC H&E Baseline Review & ROI Selec…" at bounding box center [751, 495] width 1041 height 691
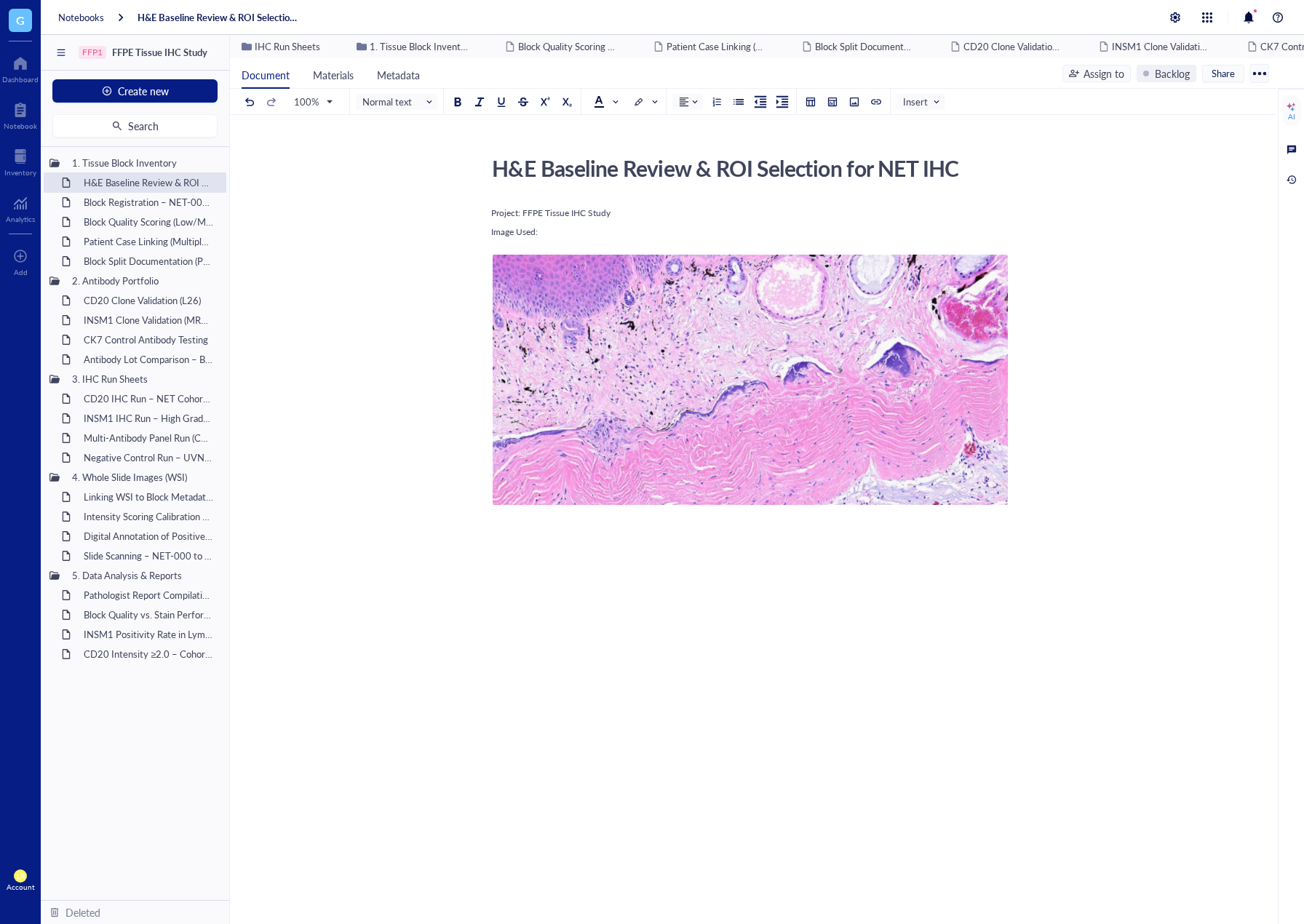
click at [783, 550] on div "﻿" at bounding box center [751, 551] width 518 height 13
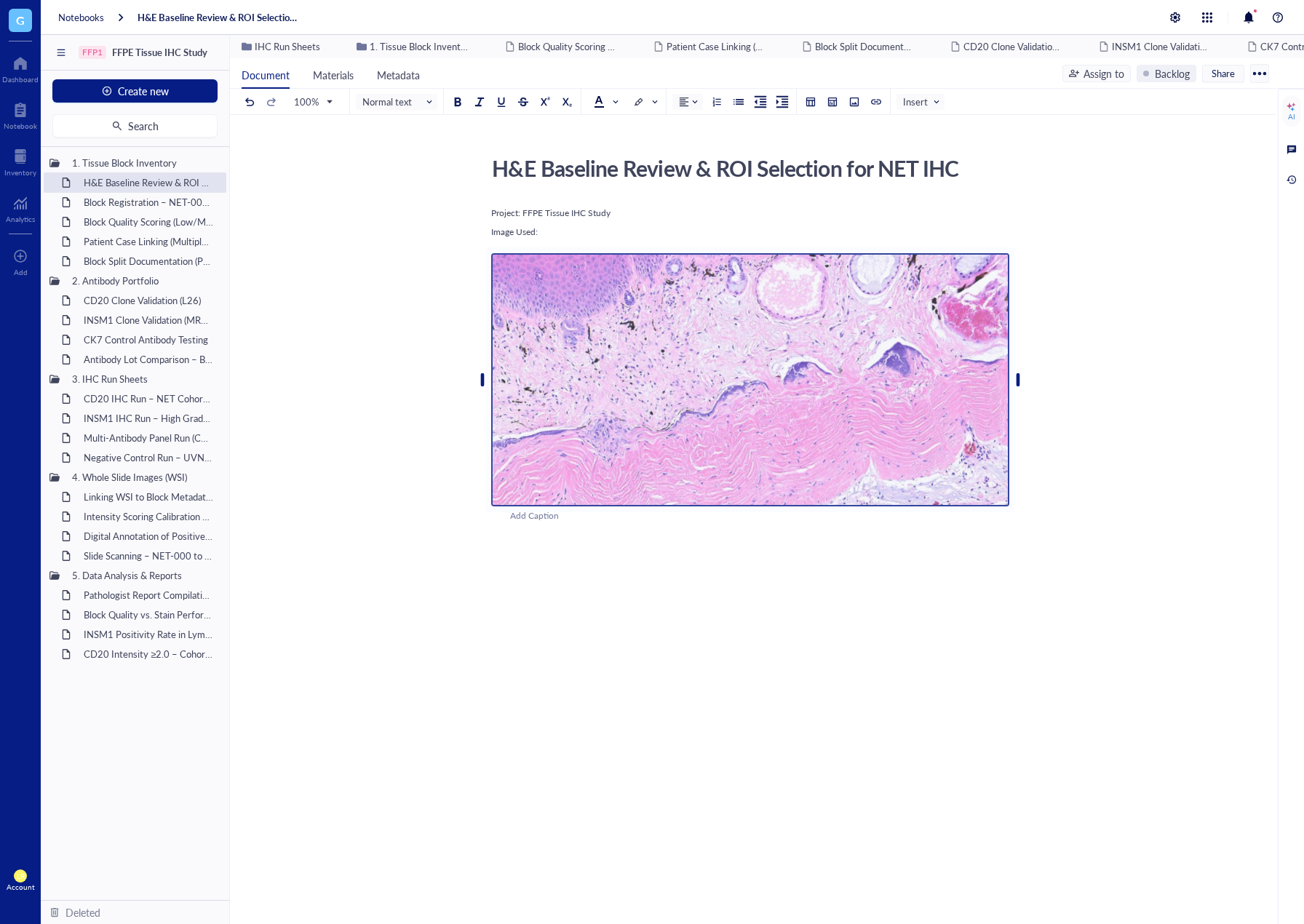
click at [609, 523] on div "Project: FFPE Tissue IHC Study Image Used: Add Caption ﻿ To pick up a draggable…" at bounding box center [751, 512] width 518 height 618
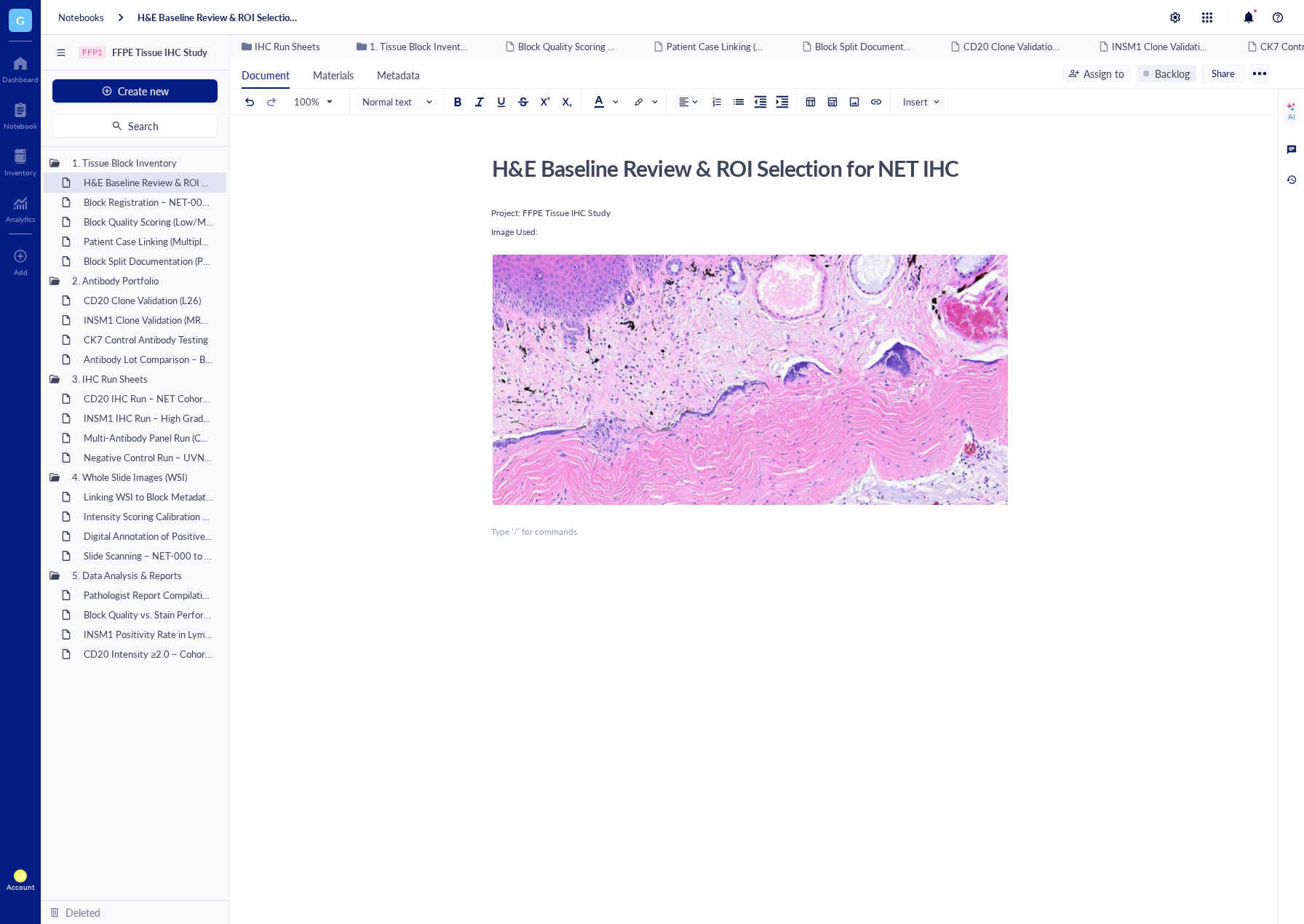
click at [566, 536] on div "﻿ Type ‘/’ for commands" at bounding box center [751, 531] width 518 height 13
click at [553, 577] on div "﻿" at bounding box center [751, 577] width 518 height 13
click at [542, 555] on div at bounding box center [751, 545] width 518 height 39
click at [535, 542] on div at bounding box center [751, 545] width 518 height 39
click at [407, 99] on span "Normal text" at bounding box center [398, 102] width 71 height 13
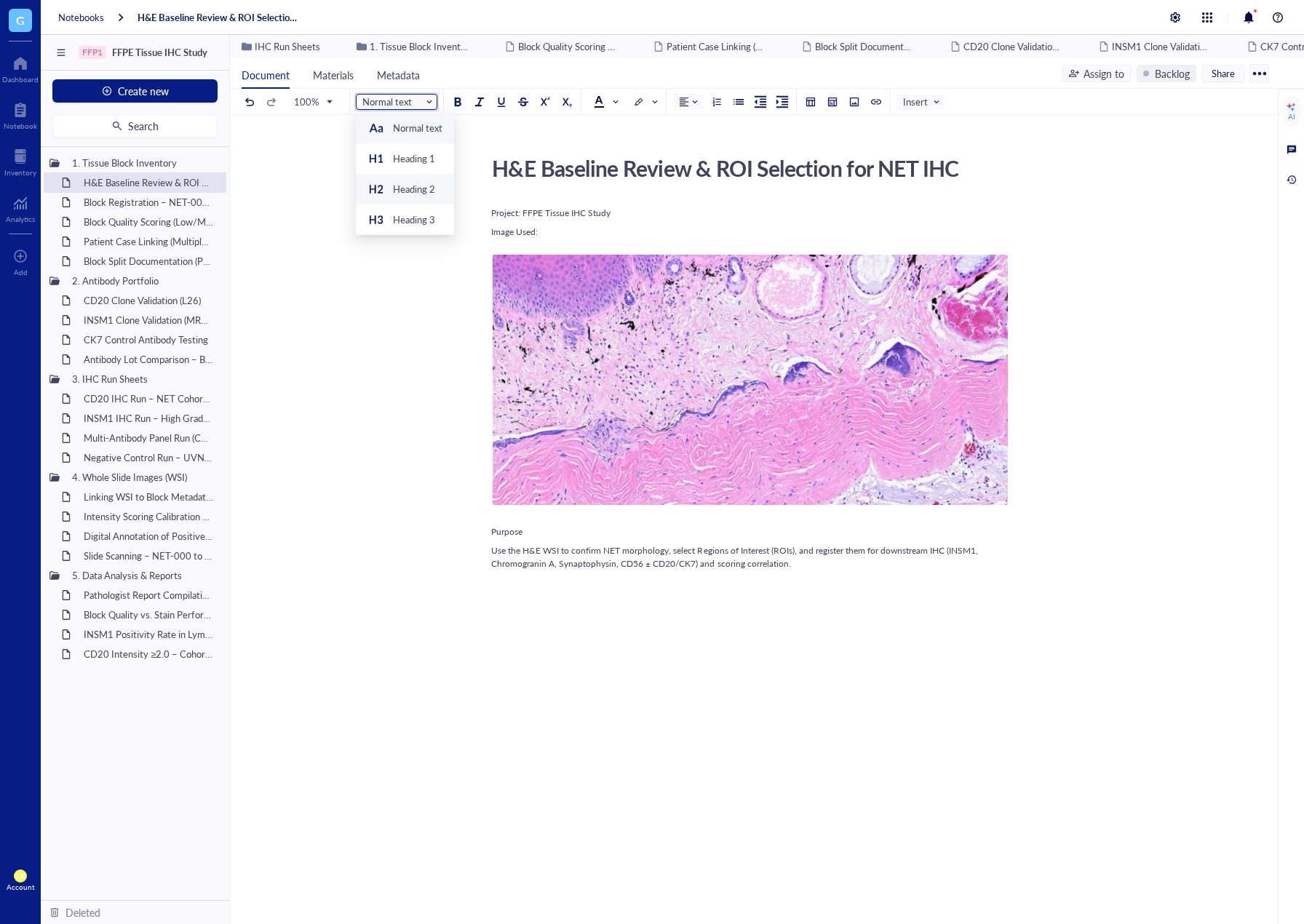
click at [390, 186] on div "Heading 2" at bounding box center [402, 189] width 67 height 17
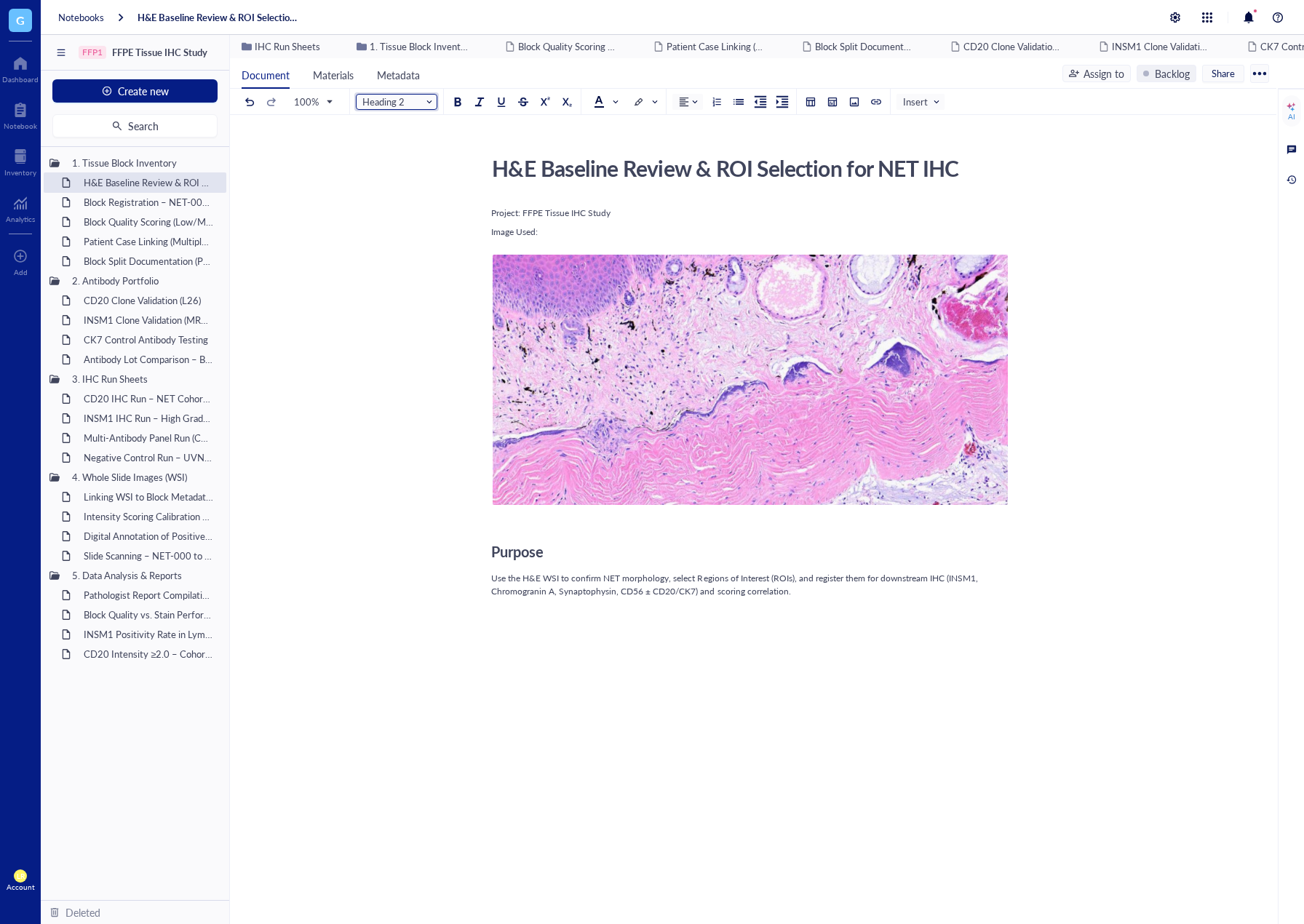
click at [708, 566] on div "Purpose" at bounding box center [751, 551] width 518 height 29
click at [704, 548] on div "Purpose" at bounding box center [751, 551] width 518 height 29
click at [611, 602] on div "Project: FFPE Tissue IHC Study Image Used: Add Caption ﻿ To pick up a draggable…" at bounding box center [751, 574] width 518 height 742
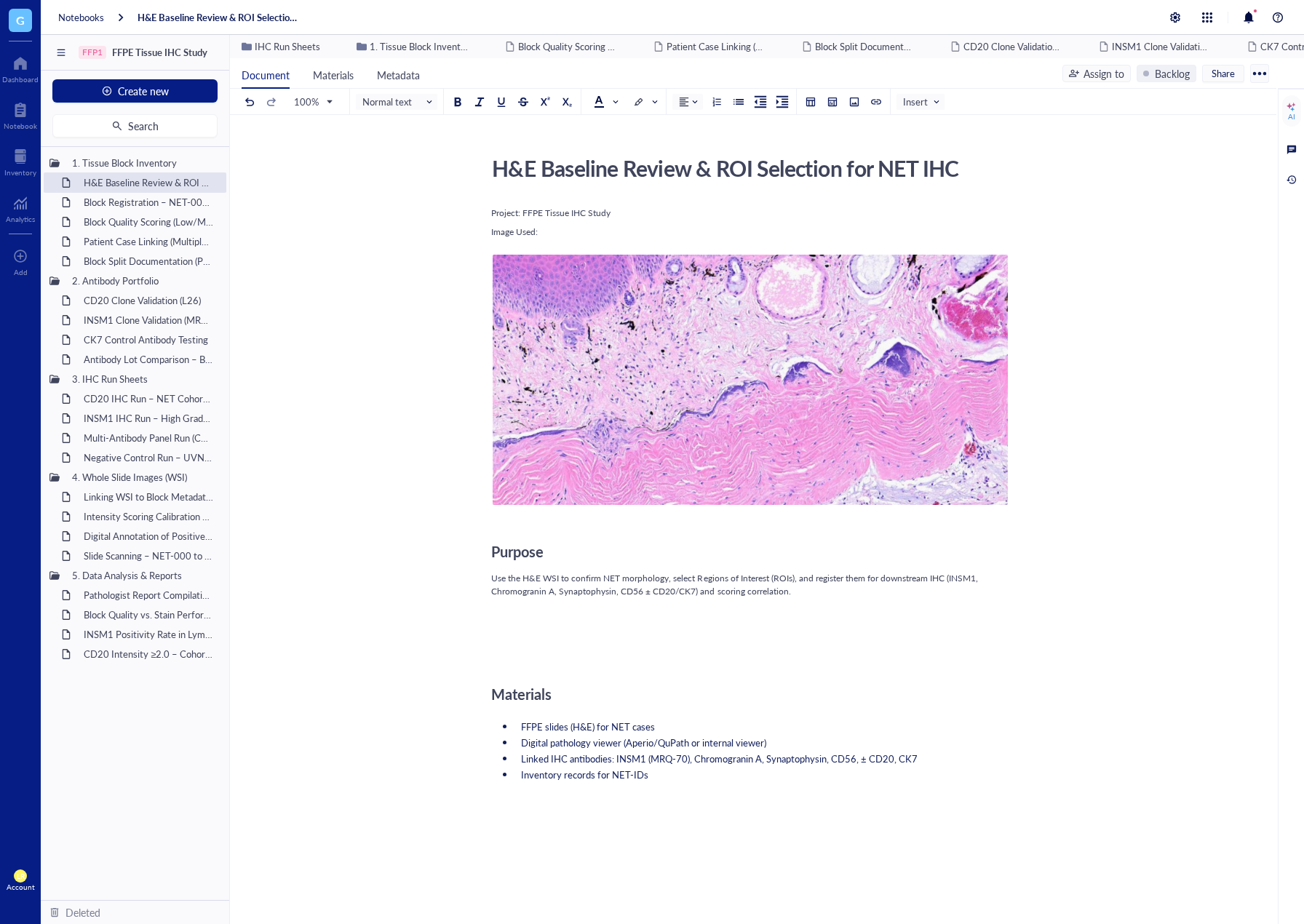
click at [537, 630] on div at bounding box center [751, 624] width 518 height 39
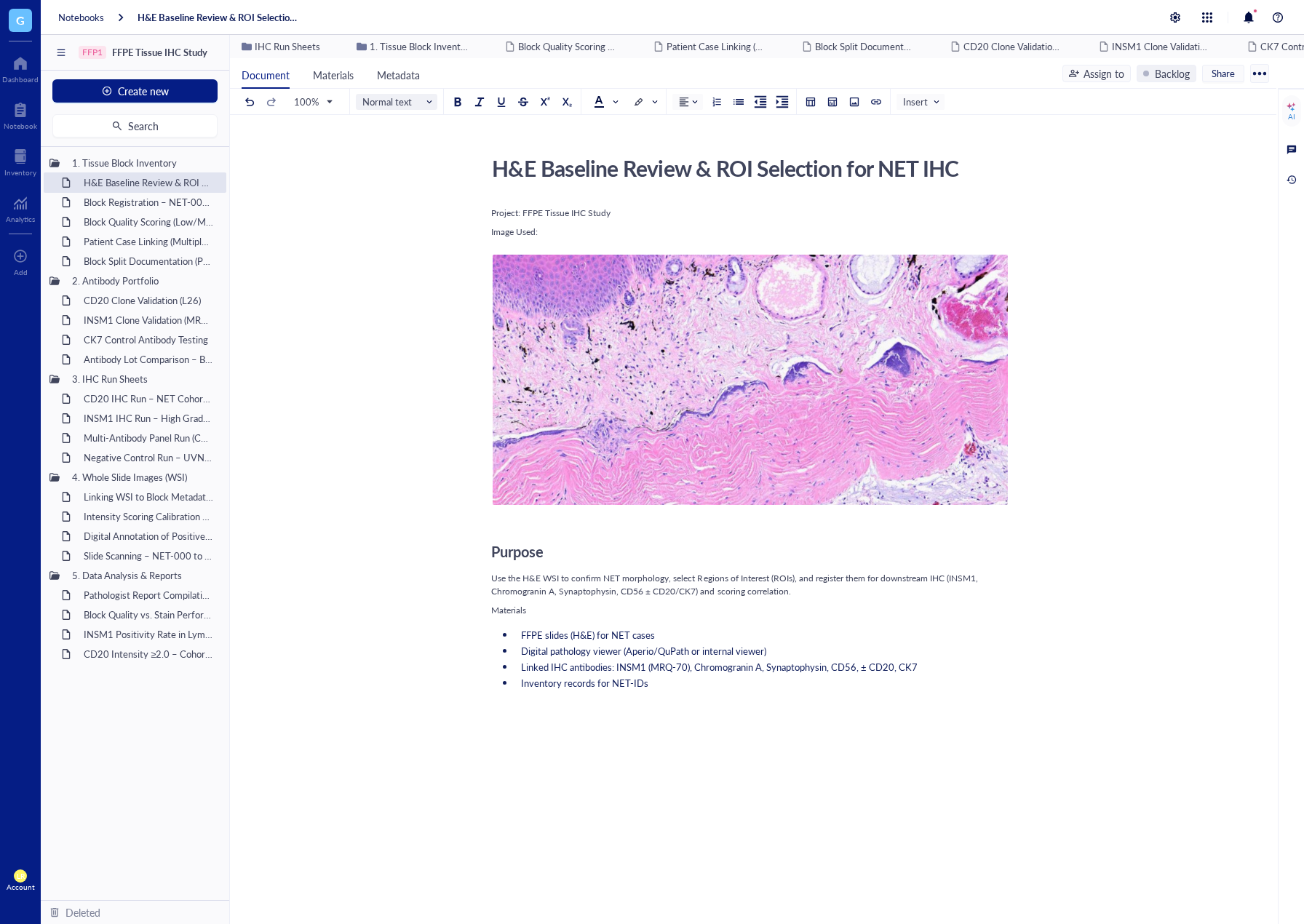
click at [405, 99] on span "Normal text" at bounding box center [398, 102] width 71 height 13
click at [407, 192] on div "Heading 2" at bounding box center [414, 189] width 42 height 13
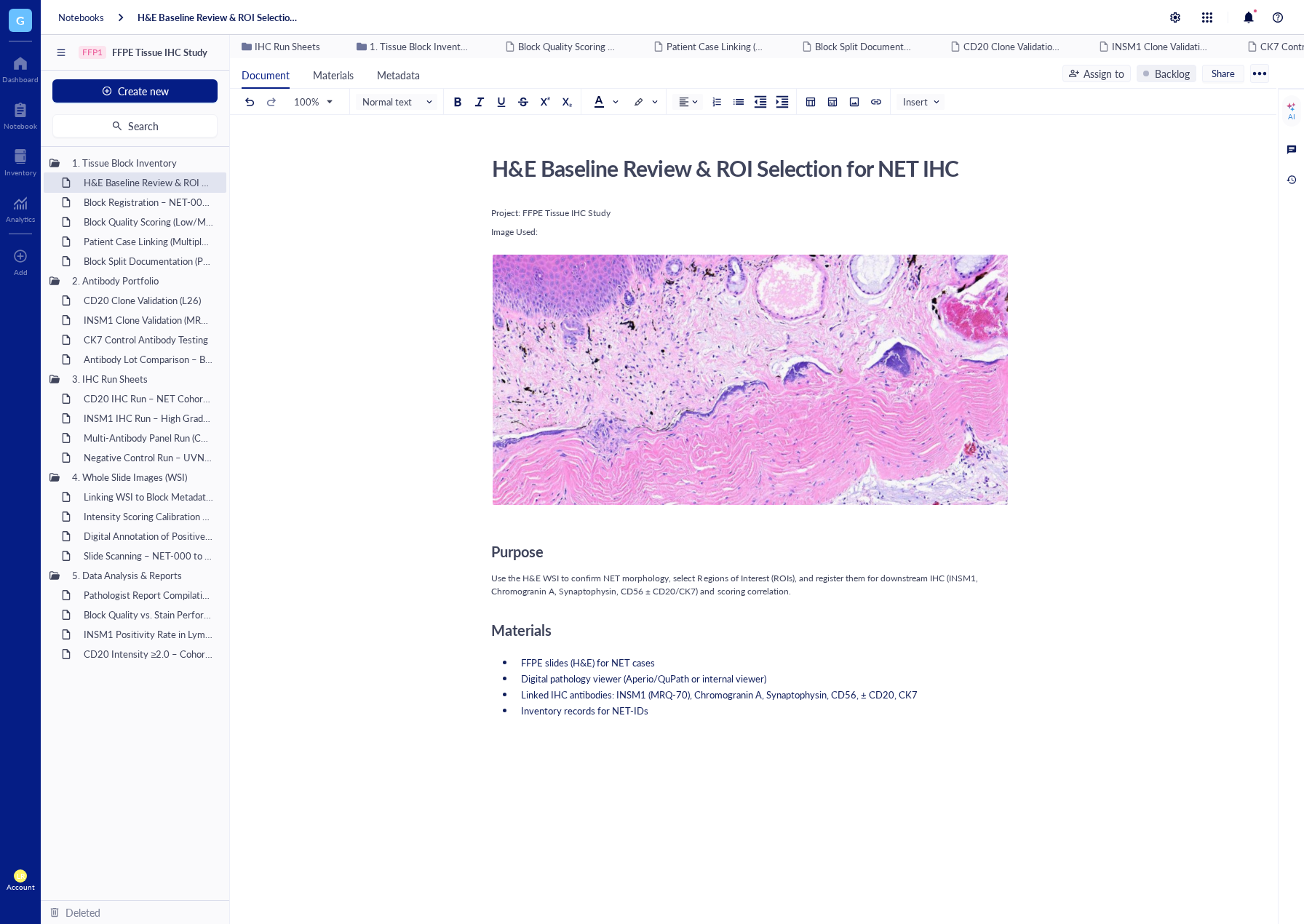
click at [744, 778] on div at bounding box center [751, 768] width 518 height 39
click at [598, 629] on div "Materials" at bounding box center [751, 630] width 518 height 29
click at [681, 731] on div "﻿" at bounding box center [751, 735] width 518 height 13
click at [486, 734] on div "H&E Baseline Review & ROI Selection for NET IHC H&E Baseline Review & ROI Selec…" at bounding box center [751, 633] width 1041 height 966
click at [503, 749] on div at bounding box center [751, 768] width 518 height 39
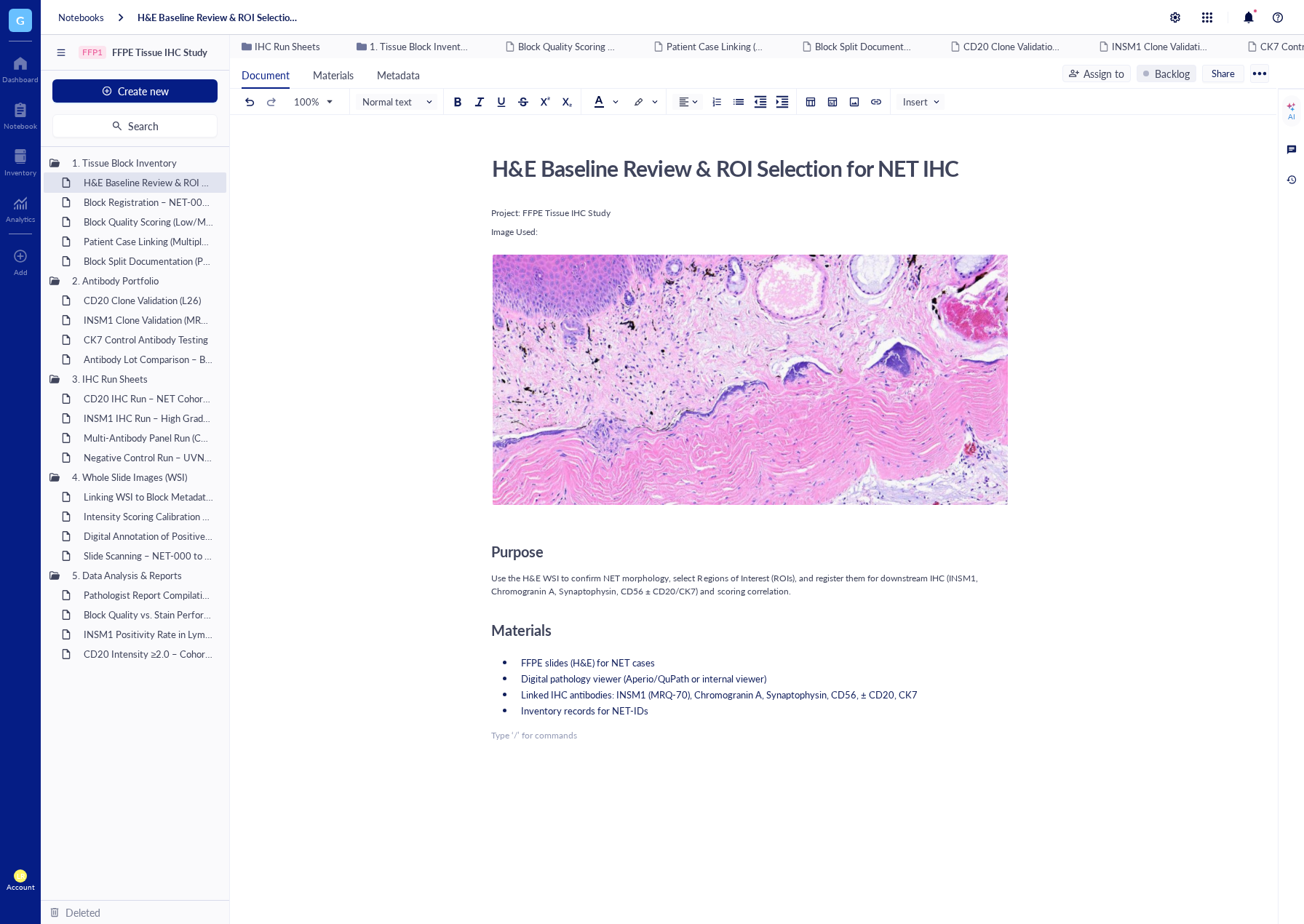
click at [514, 733] on div "﻿ Type ‘/’ for commands" at bounding box center [751, 735] width 518 height 13
click at [514, 733] on div at bounding box center [751, 749] width 518 height 39
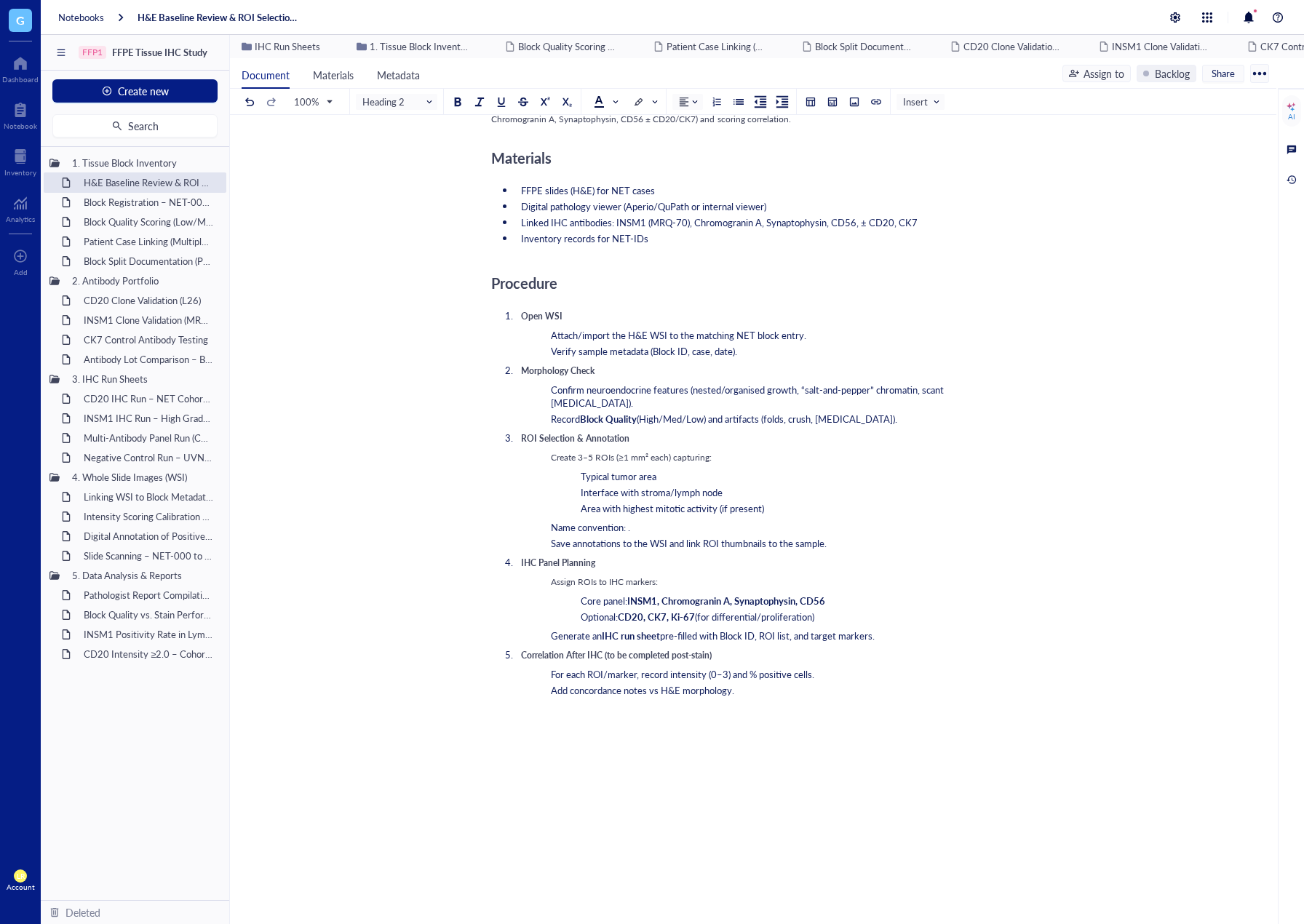
scroll to position [509, 0]
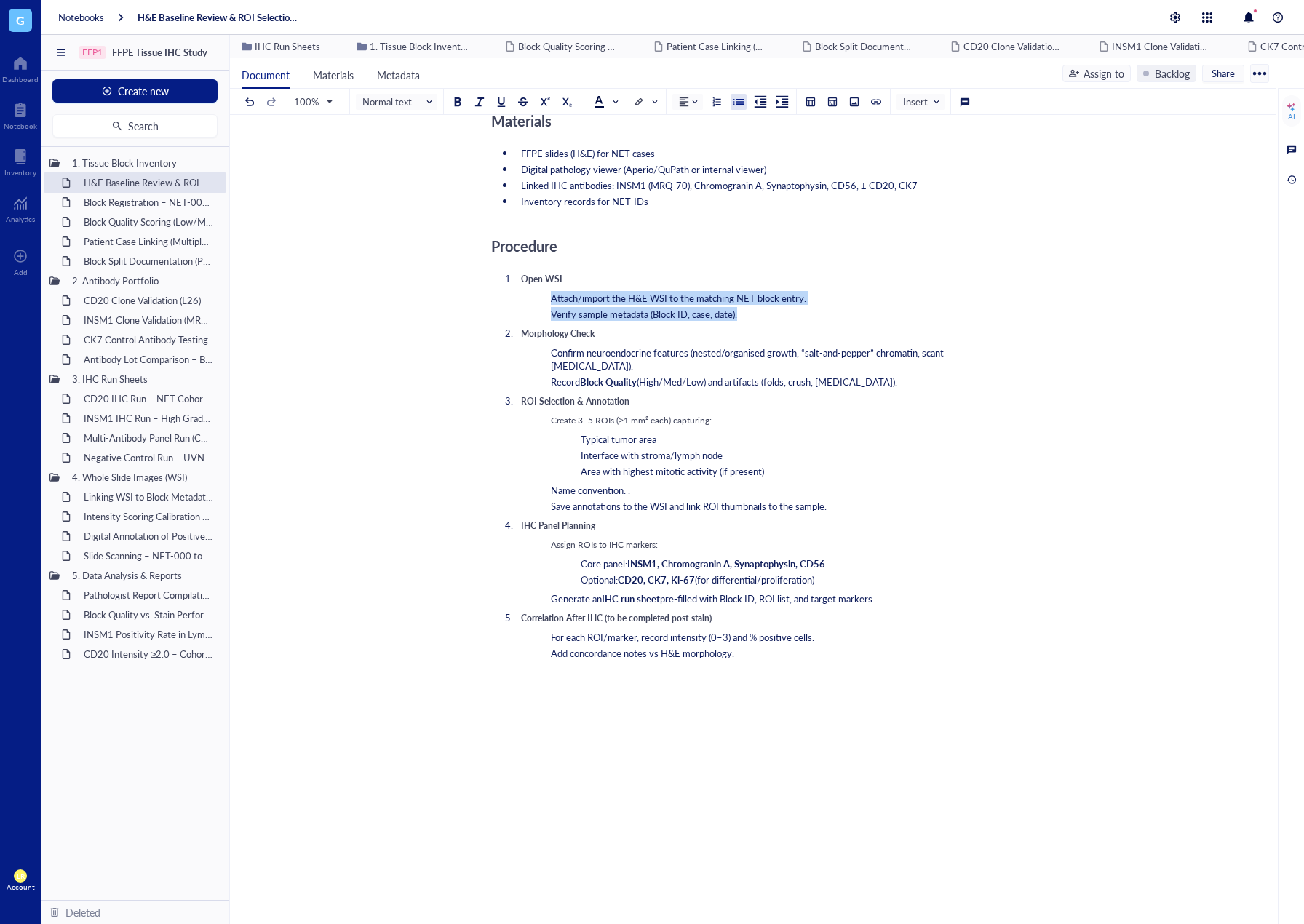
drag, startPoint x: 545, startPoint y: 298, endPoint x: 753, endPoint y: 313, distance: 208.5
click at [753, 313] on ul "Attach/import the H&E WSI to the matching NET block entry. Verify sample metada…" at bounding box center [765, 306] width 488 height 29
click at [734, 101] on div at bounding box center [738, 102] width 10 height 10
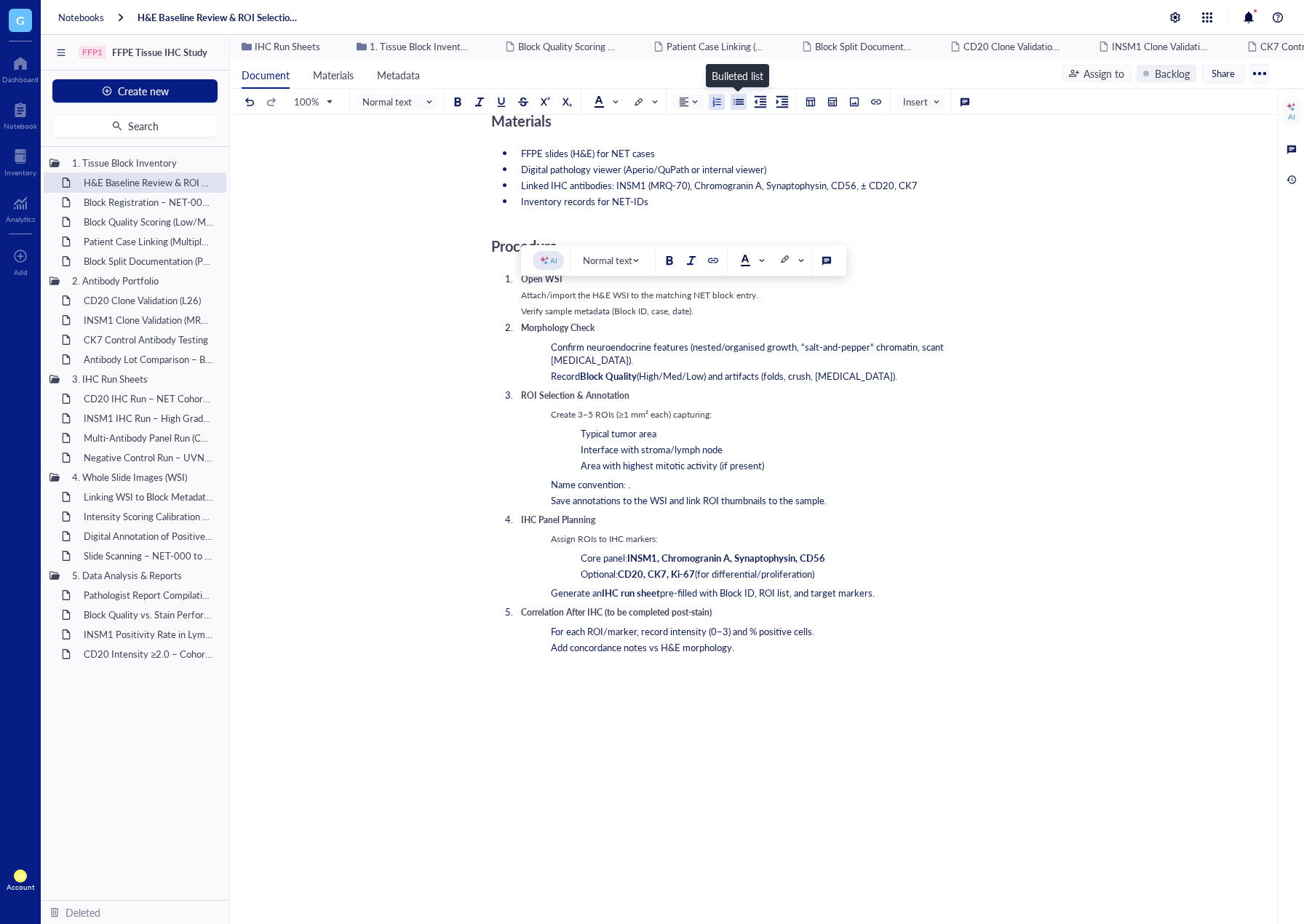
click at [734, 101] on div at bounding box center [738, 102] width 10 height 10
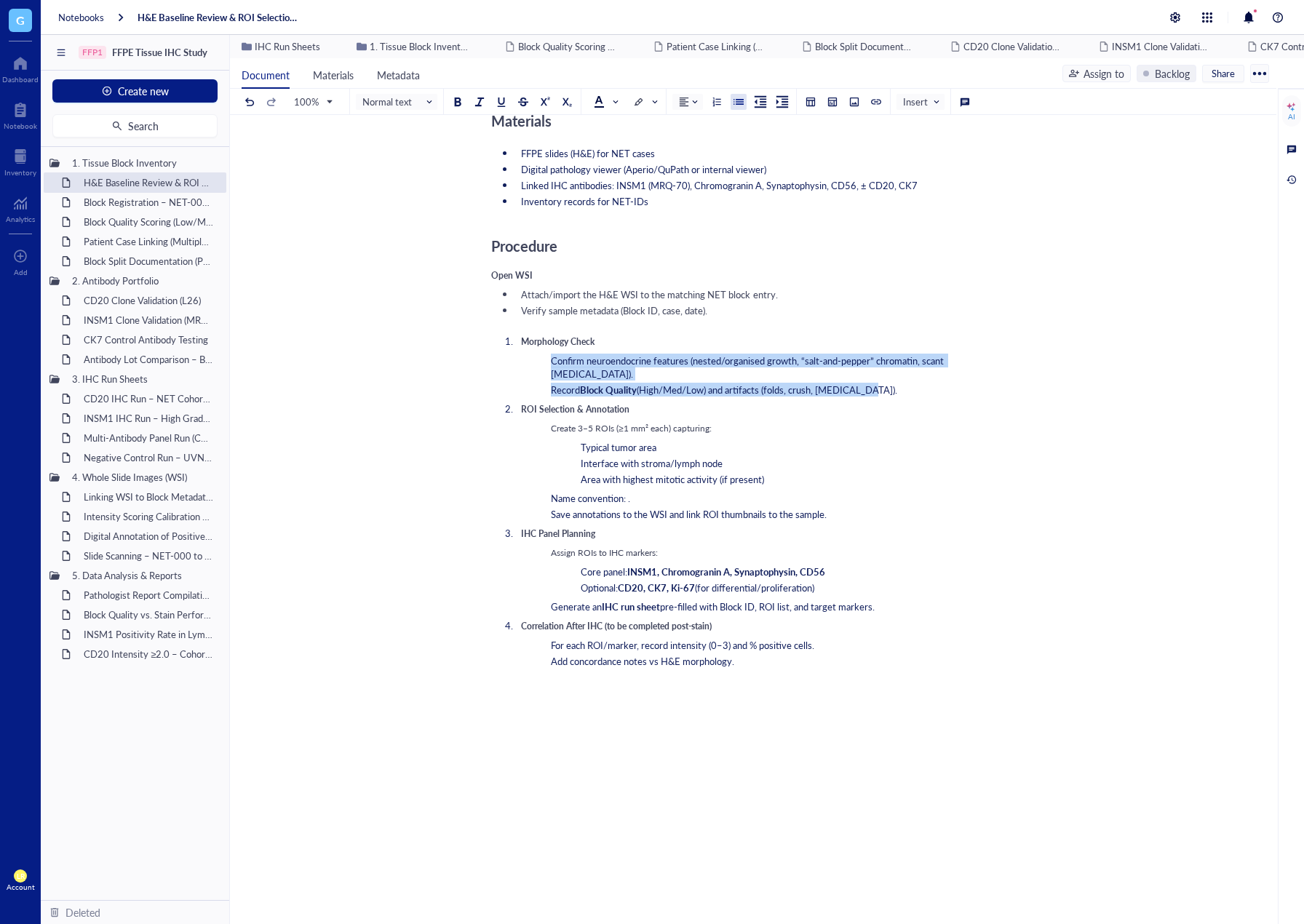
drag, startPoint x: 549, startPoint y: 363, endPoint x: 893, endPoint y: 378, distance: 344.3
click at [893, 378] on ul "Confirm neuroendocrine features (nested/organised growth, “salt-and-pepper” chr…" at bounding box center [765, 376] width 488 height 42
click at [737, 100] on div at bounding box center [738, 102] width 10 height 10
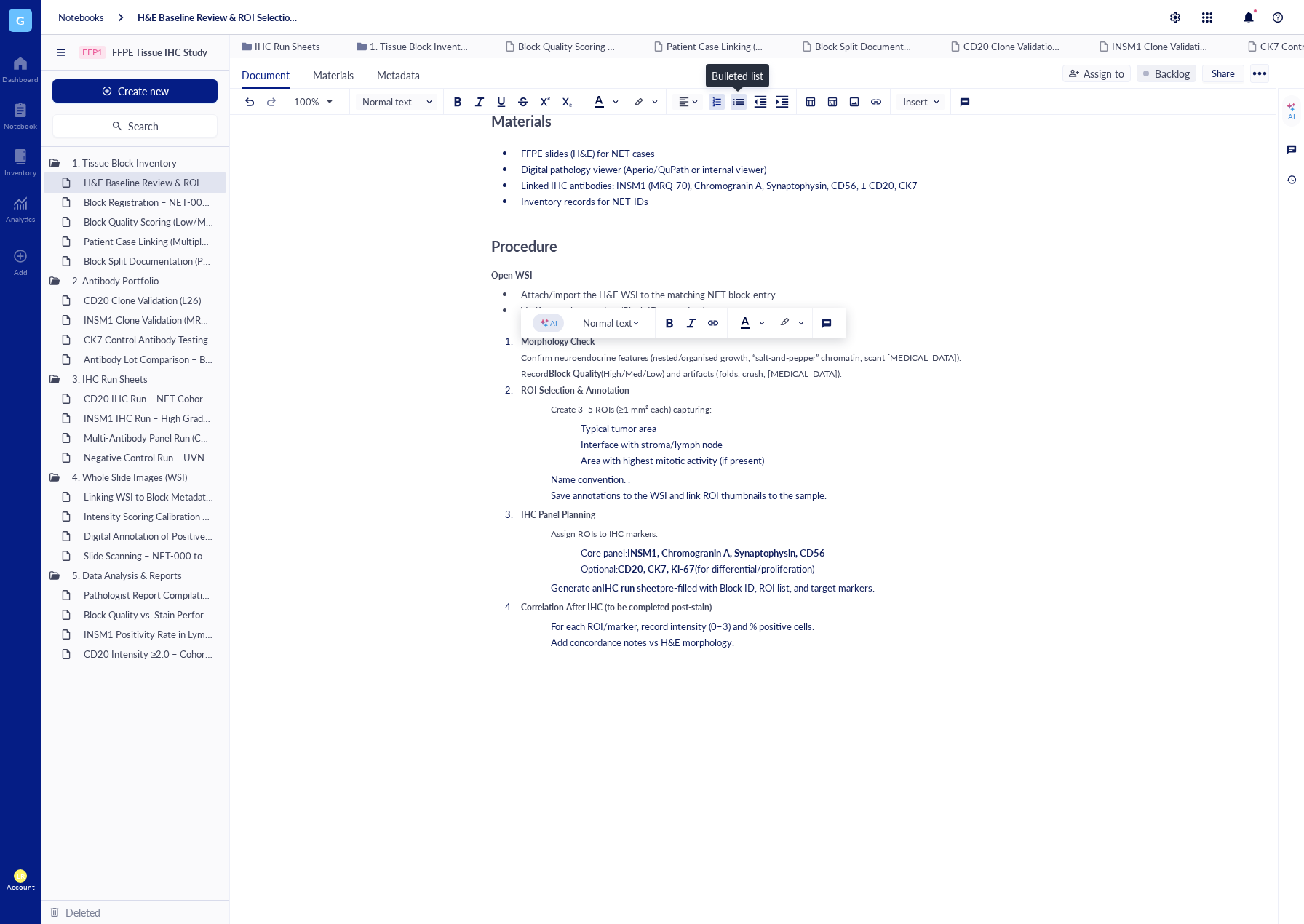
click at [737, 100] on div at bounding box center [738, 102] width 10 height 10
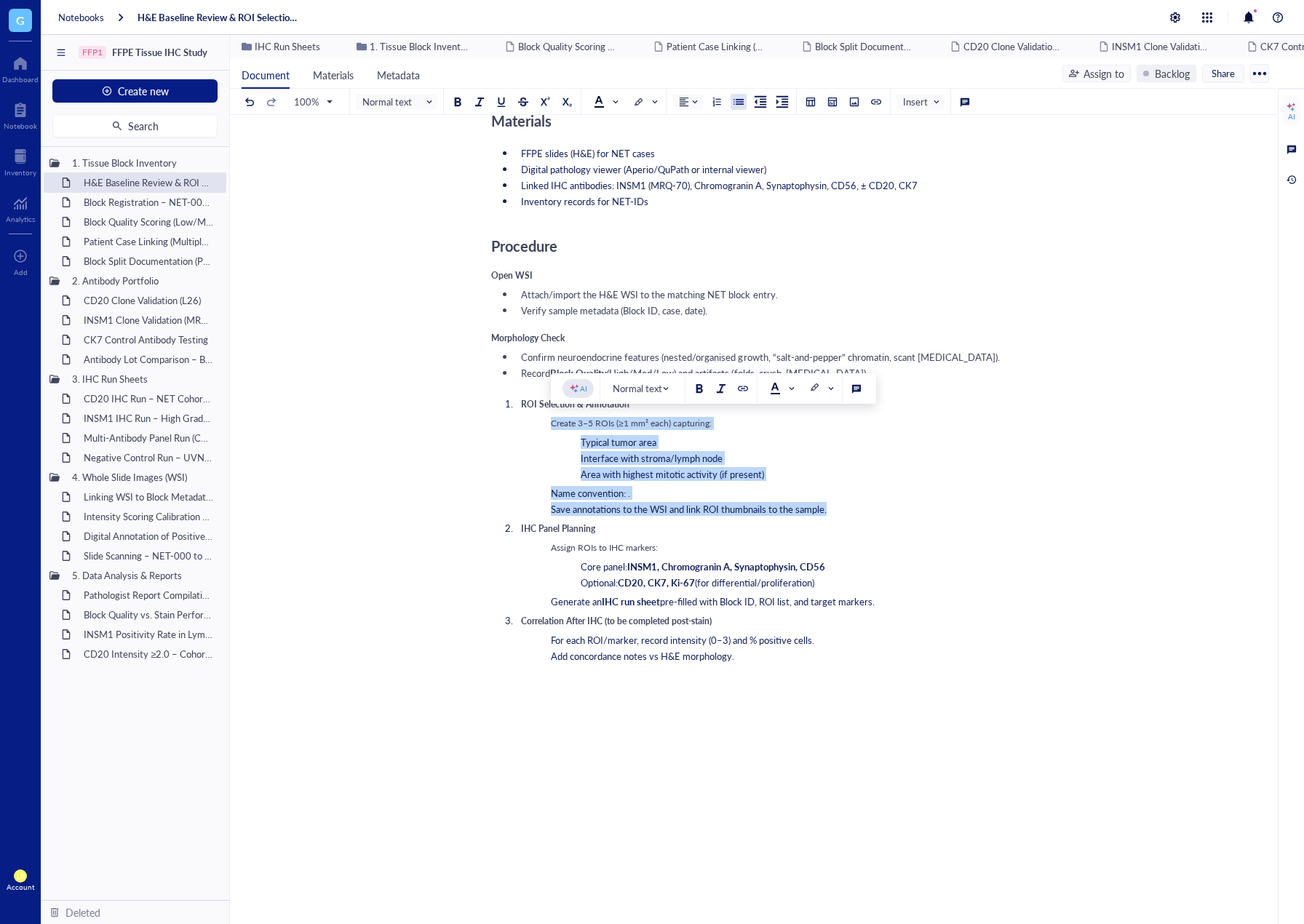
drag, startPoint x: 548, startPoint y: 424, endPoint x: 851, endPoint y: 513, distance: 315.8
click at [851, 513] on ul "Create 3–5 ROIs (≥1 mm² each) capturing: Typical tumor area Interface with stro…" at bounding box center [765, 466] width 488 height 99
click at [737, 104] on div at bounding box center [738, 102] width 10 height 10
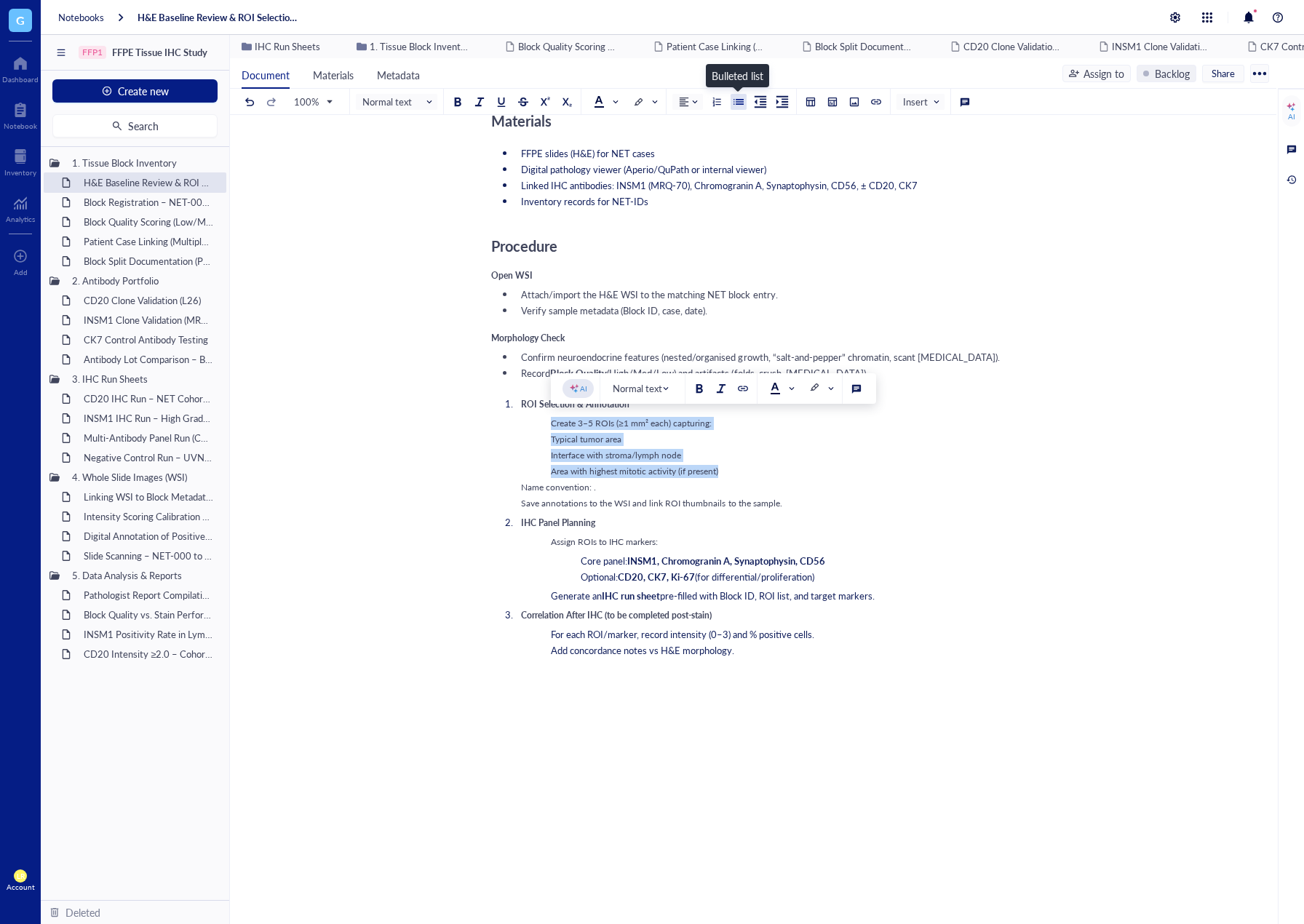
click at [737, 104] on div at bounding box center [738, 102] width 10 height 10
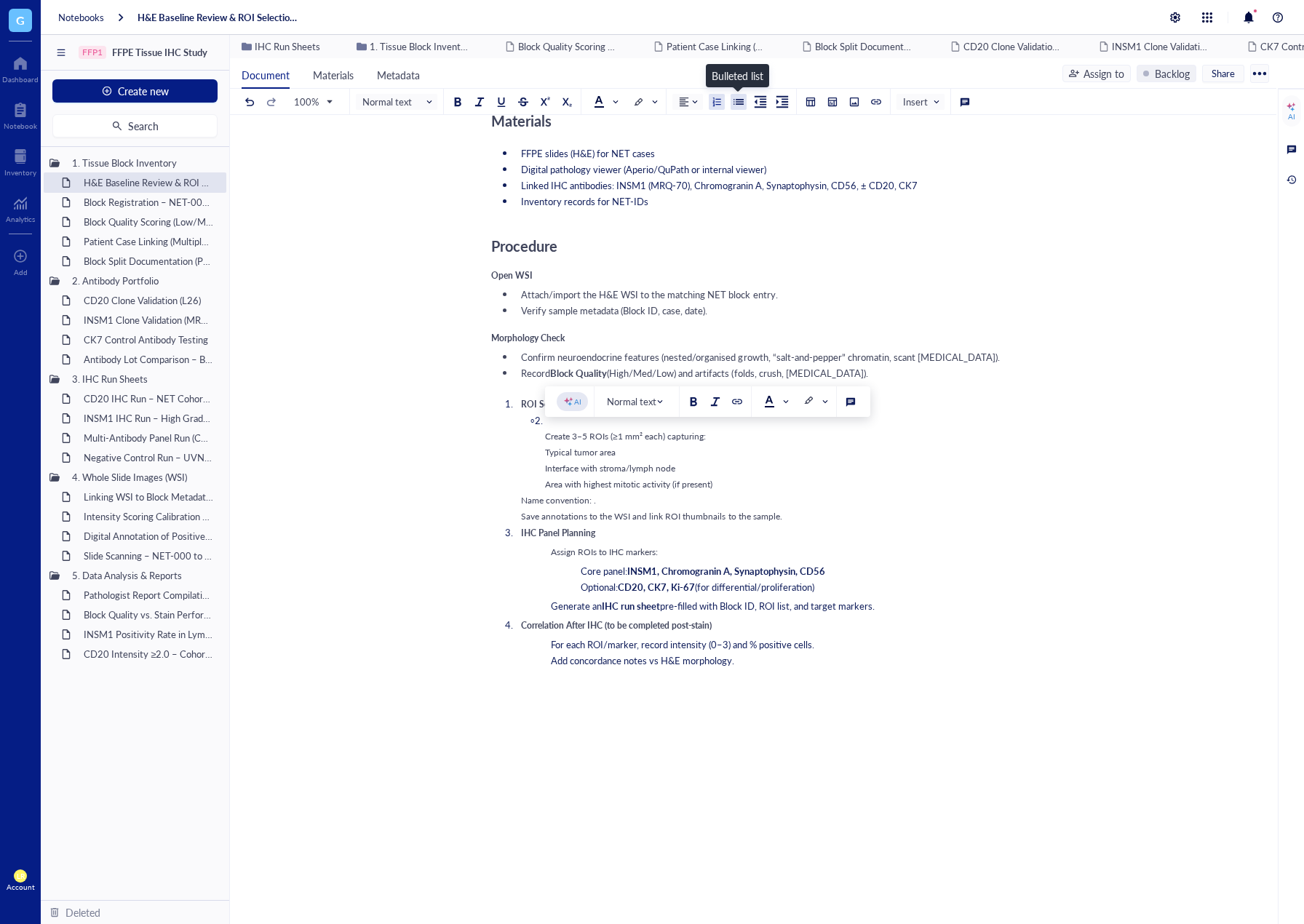
click at [737, 104] on div at bounding box center [738, 102] width 10 height 10
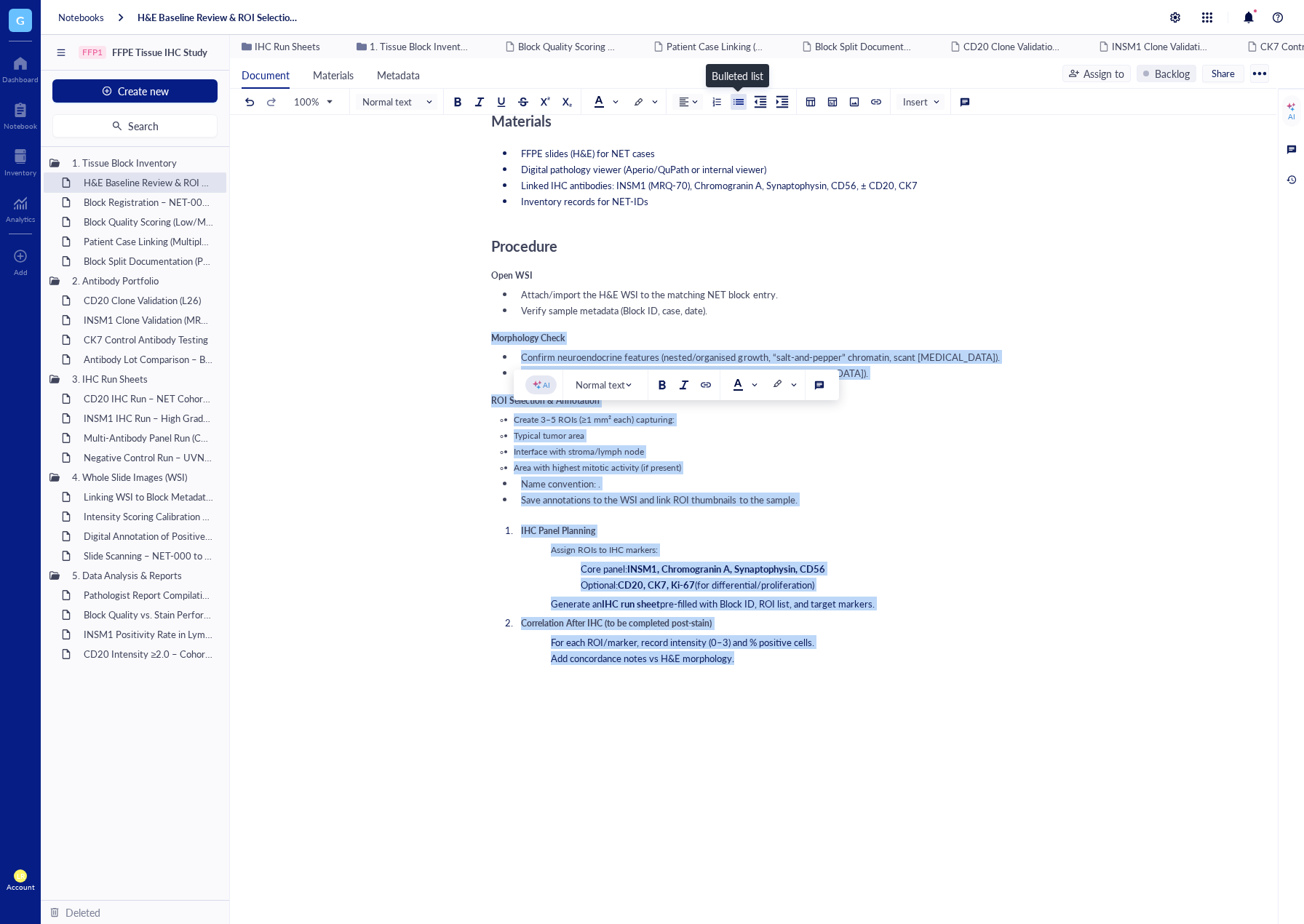
click at [737, 104] on div at bounding box center [738, 102] width 10 height 10
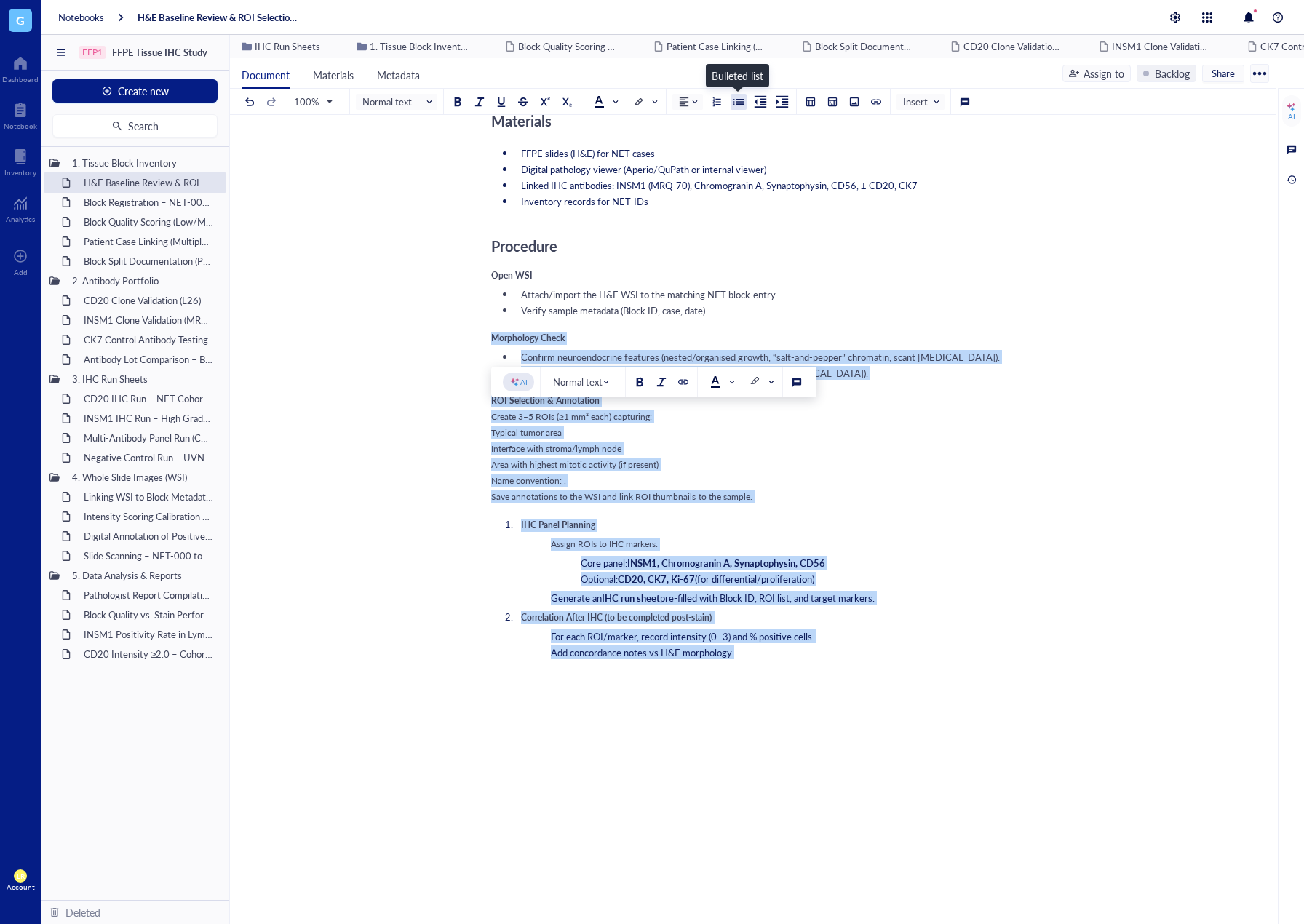
click at [737, 104] on div at bounding box center [738, 102] width 10 height 10
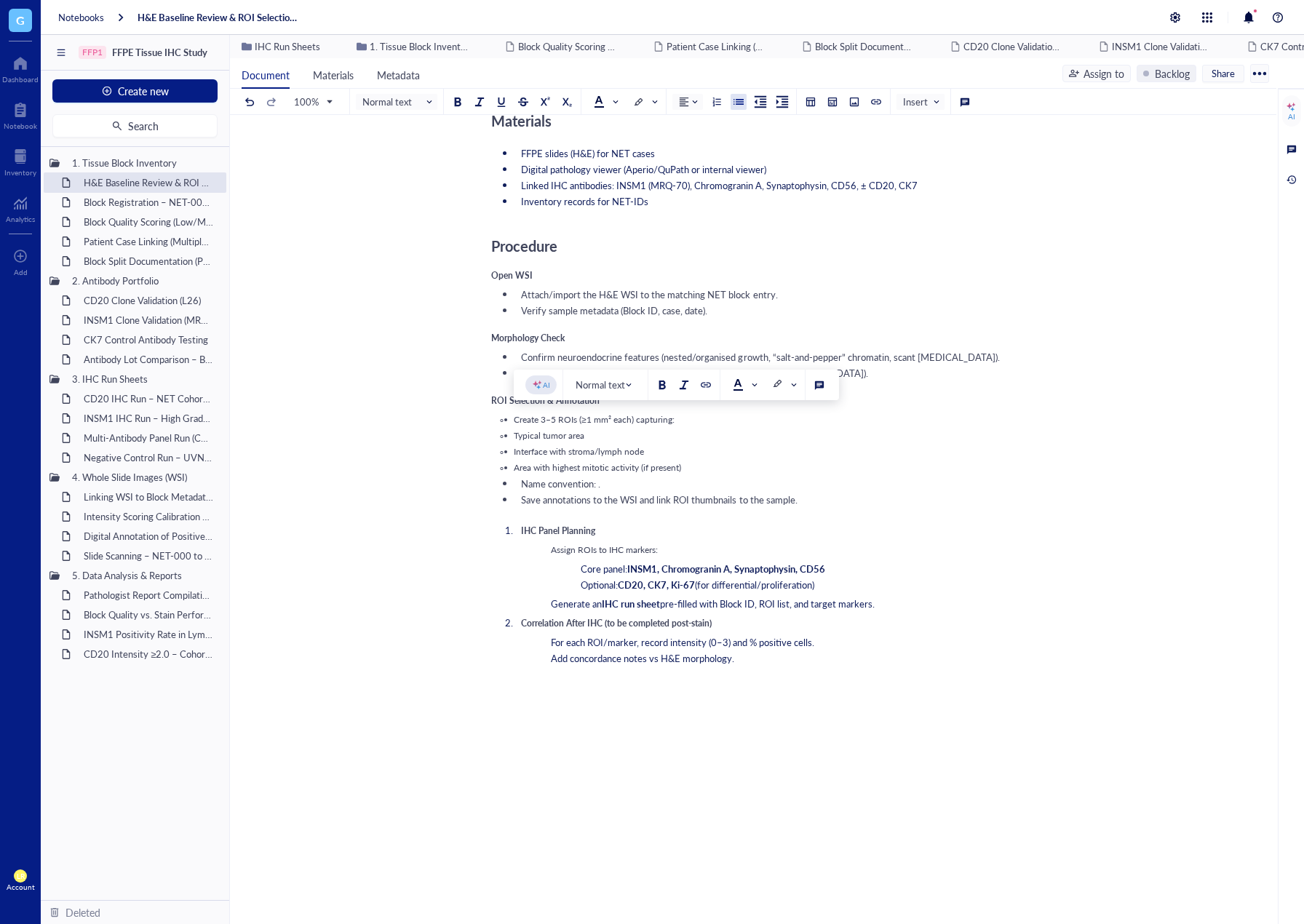
click at [563, 476] on ul "Create 3–5 ROIs (≥1 mm² each) capturing: Typical tumor area Interface with stro…" at bounding box center [751, 459] width 518 height 93
click at [514, 413] on span "Create 3–5 ROIs (≥1 mm² each) capturing:" at bounding box center [595, 419] width 161 height 13
click at [515, 441] on li "Typical tumor area" at bounding box center [762, 436] width 494 height 13
click at [516, 453] on span "Interface with stroma/lymph node" at bounding box center [579, 451] width 130 height 13
click at [514, 453] on span "Interface with stroma/lymph node" at bounding box center [579, 451] width 130 height 13
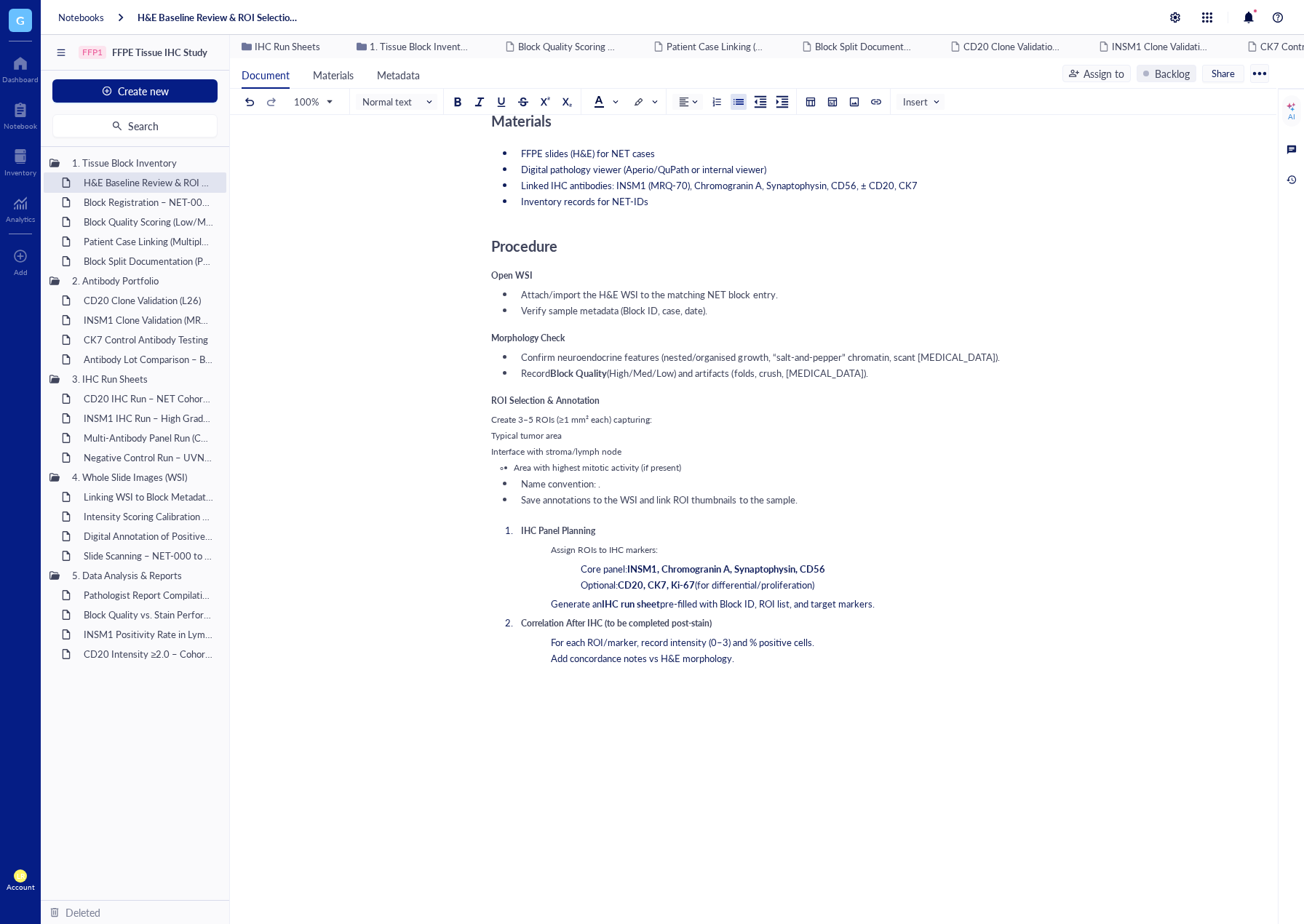
click at [516, 469] on span "Area with highest mitotic activity (if present)" at bounding box center [598, 468] width 168 height 13
click at [521, 481] on li "Name convention: ." at bounding box center [762, 484] width 494 height 13
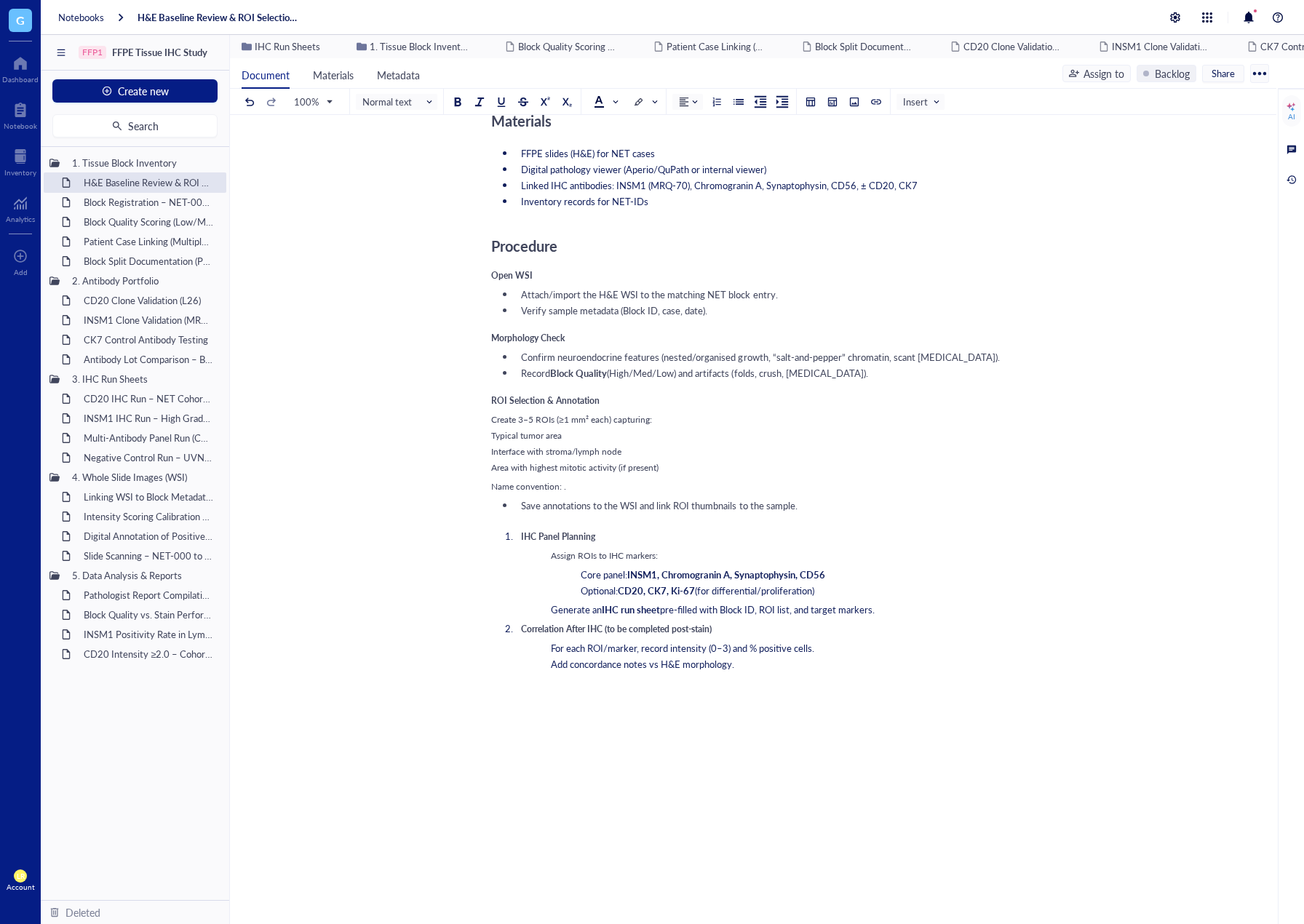
click at [522, 498] on span "Save annotations to the WSI and link ROI thumbnails to the sample." at bounding box center [659, 505] width 276 height 14
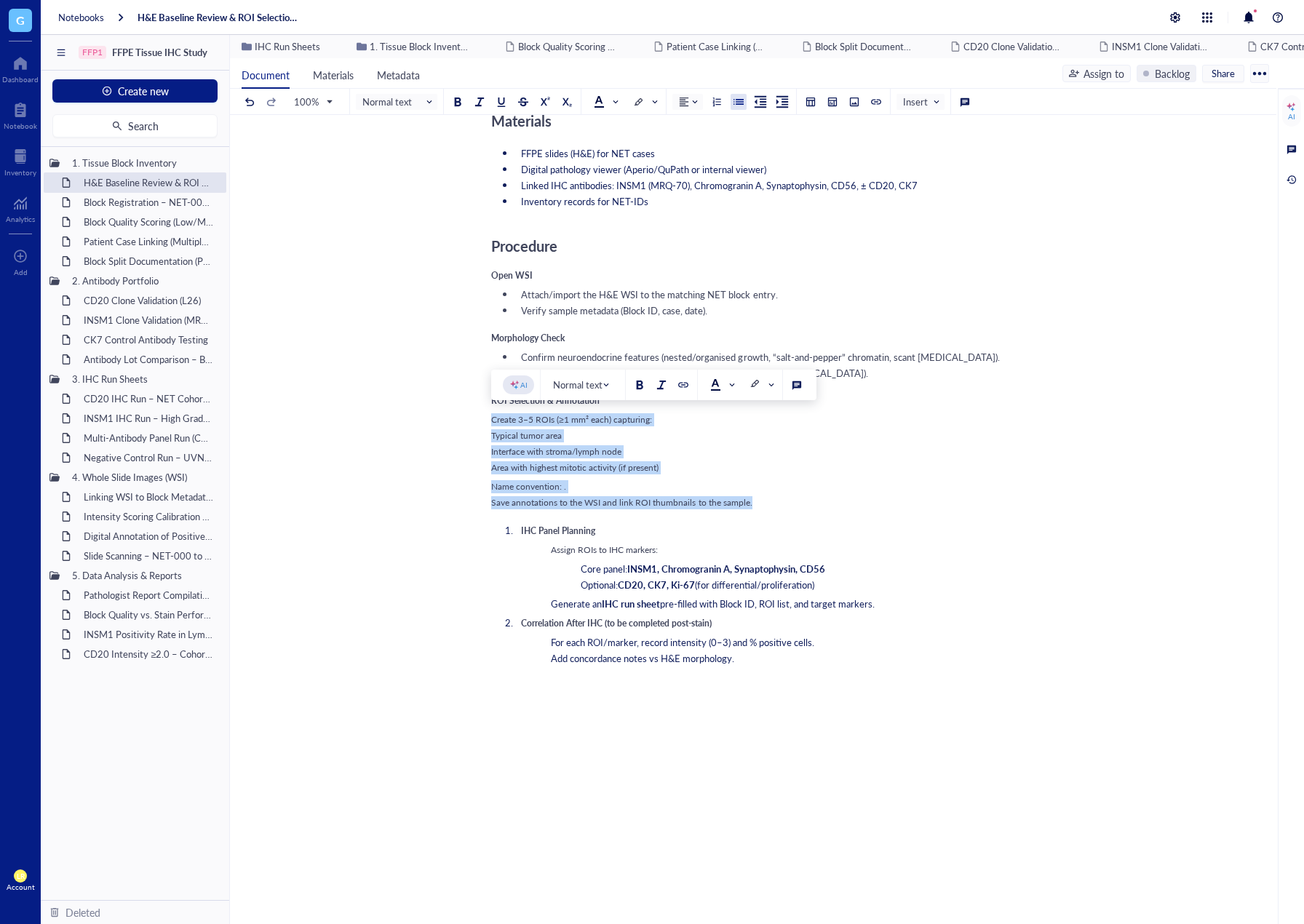
drag, startPoint x: 761, startPoint y: 498, endPoint x: 479, endPoint y: 425, distance: 291.3
click at [479, 425] on div "H&E Baseline Review & ROI Selection for NET IHC H&E Baseline Review & ROI Selec…" at bounding box center [751, 376] width 1041 height 1471
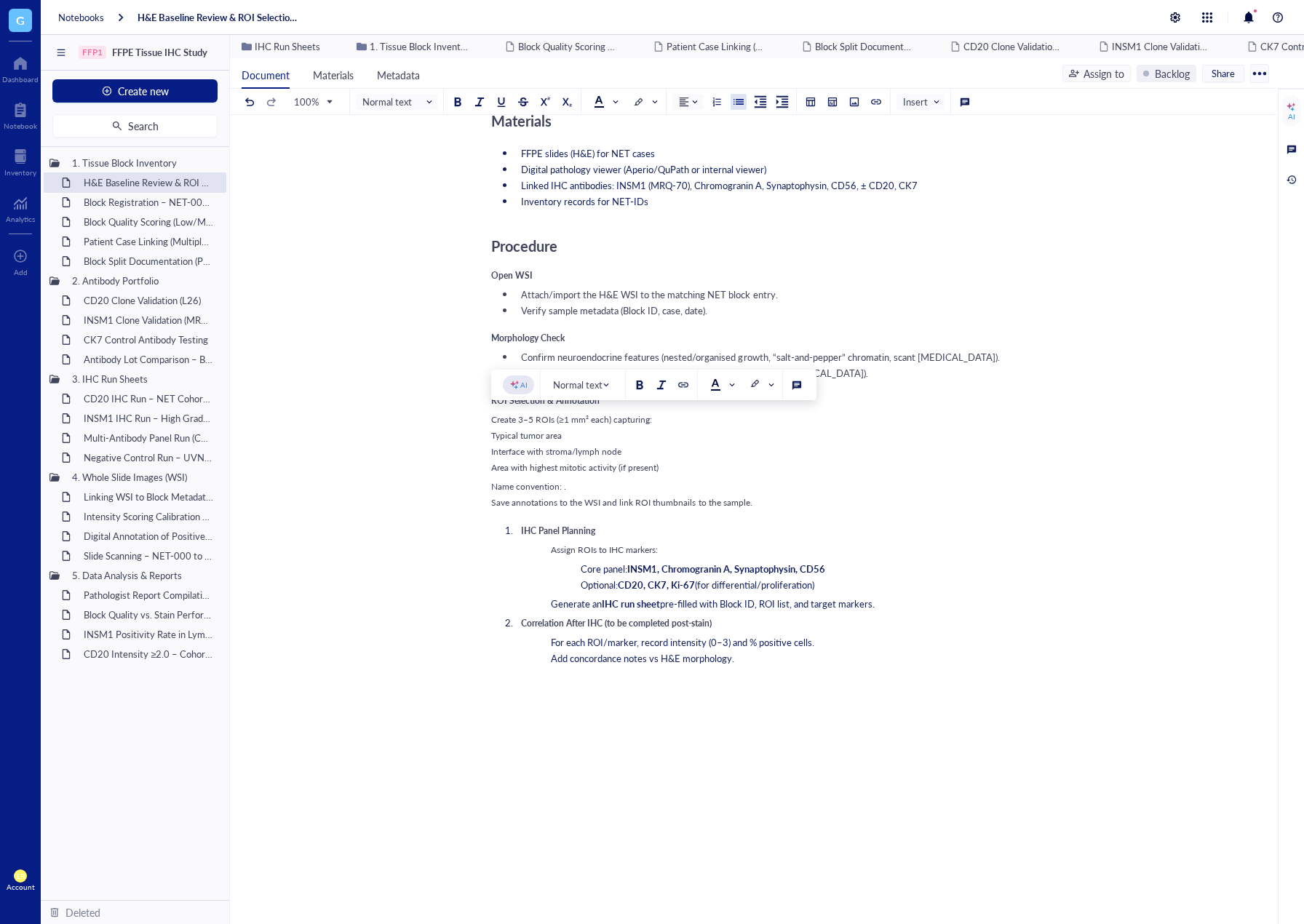
click at [735, 110] on div "100% Normal text Normal text Heading 1 Heading 2 Heading 3 Insert" at bounding box center [607, 101] width 732 height 26
click at [738, 104] on div at bounding box center [738, 102] width 10 height 10
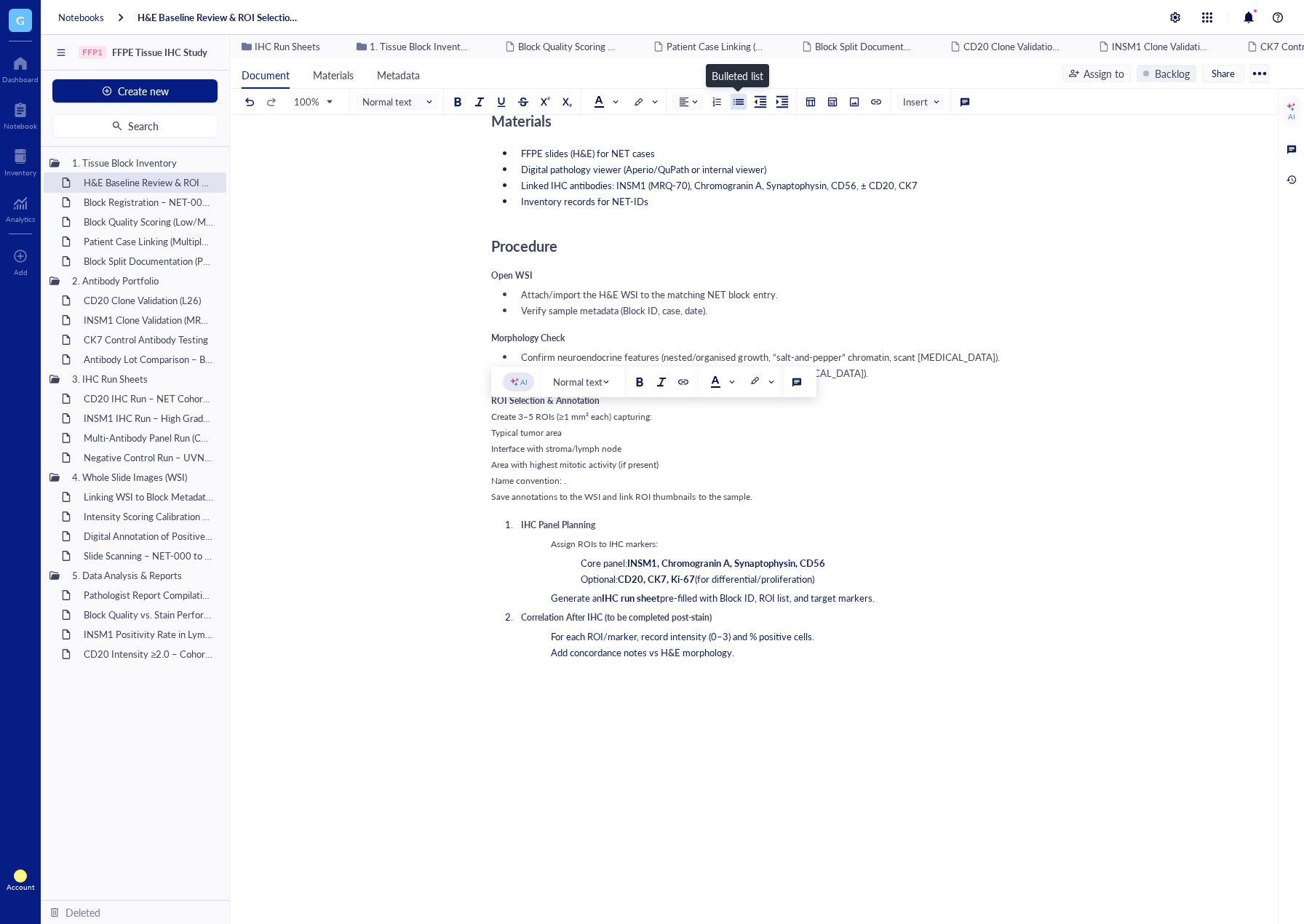
click at [738, 104] on div at bounding box center [738, 102] width 10 height 10
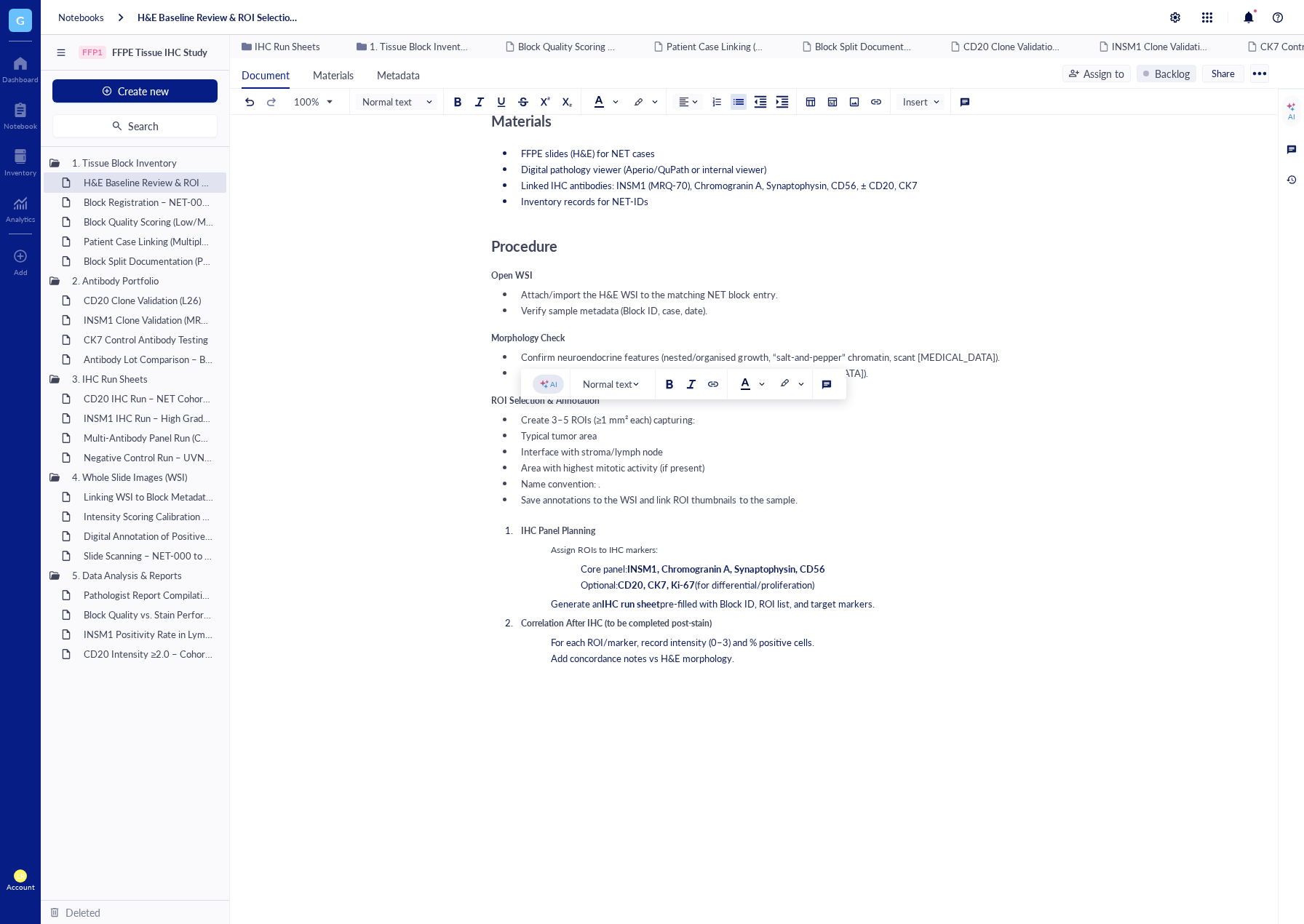
click at [747, 447] on li "Interface with stroma/lymph node" at bounding box center [762, 451] width 494 height 13
click at [522, 440] on span "Typical tumor area" at bounding box center [559, 436] width 76 height 14
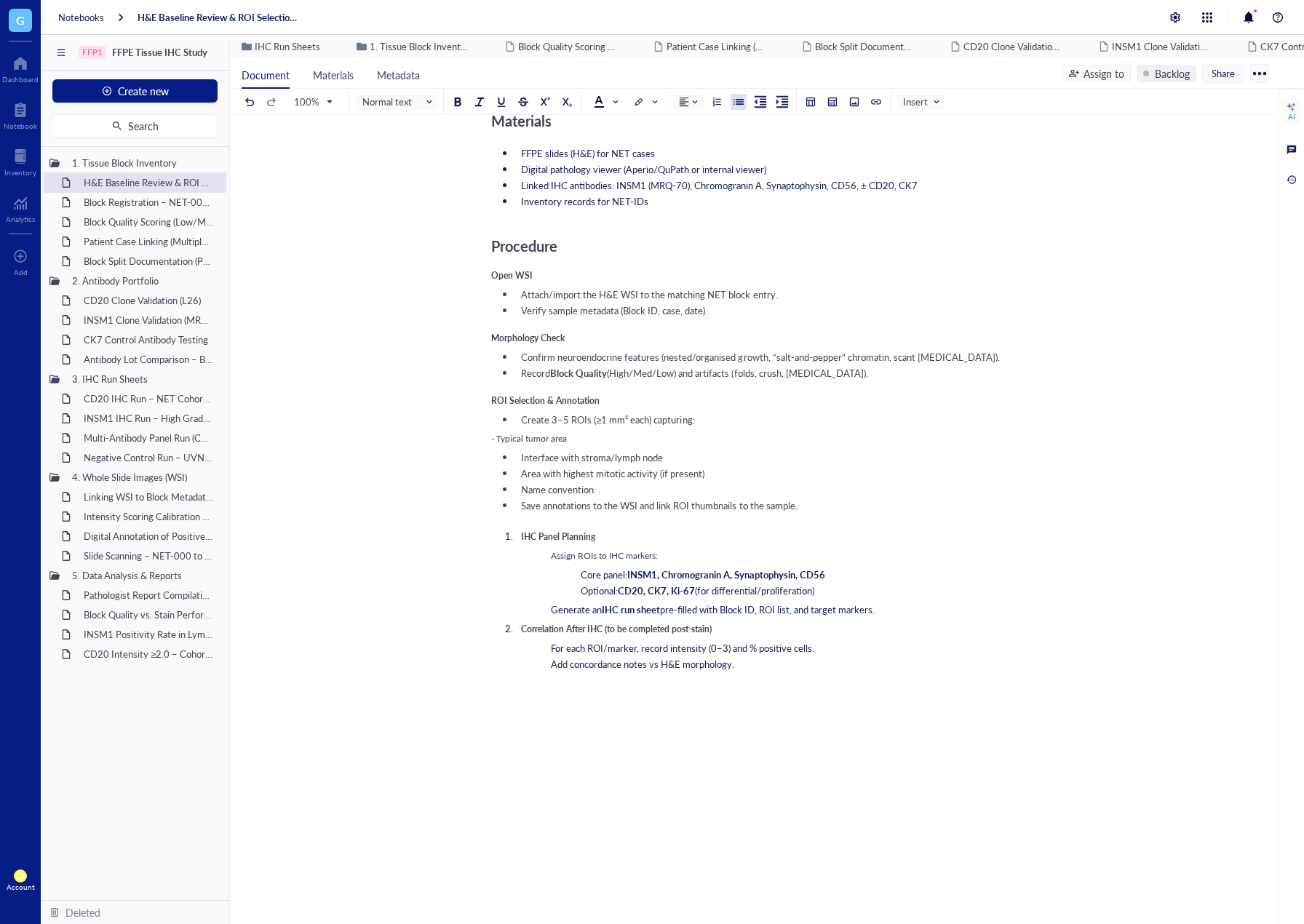
click at [523, 458] on span "Interface with stroma/lymph node" at bounding box center [592, 458] width 142 height 14
click at [488, 441] on div "H&E Baseline Review & ROI Selection for NET IHC H&E Baseline Review & ROI Selec…" at bounding box center [751, 379] width 1041 height 1477
click at [492, 441] on span "- Typical tumor area" at bounding box center [529, 438] width 76 height 13
click at [521, 474] on span "Area with highest mitotic activity (if present)" at bounding box center [613, 473] width 183 height 14
click at [520, 504] on li "Save annotations to the WSI and link ROI thumbnails to the sample." at bounding box center [762, 505] width 494 height 13
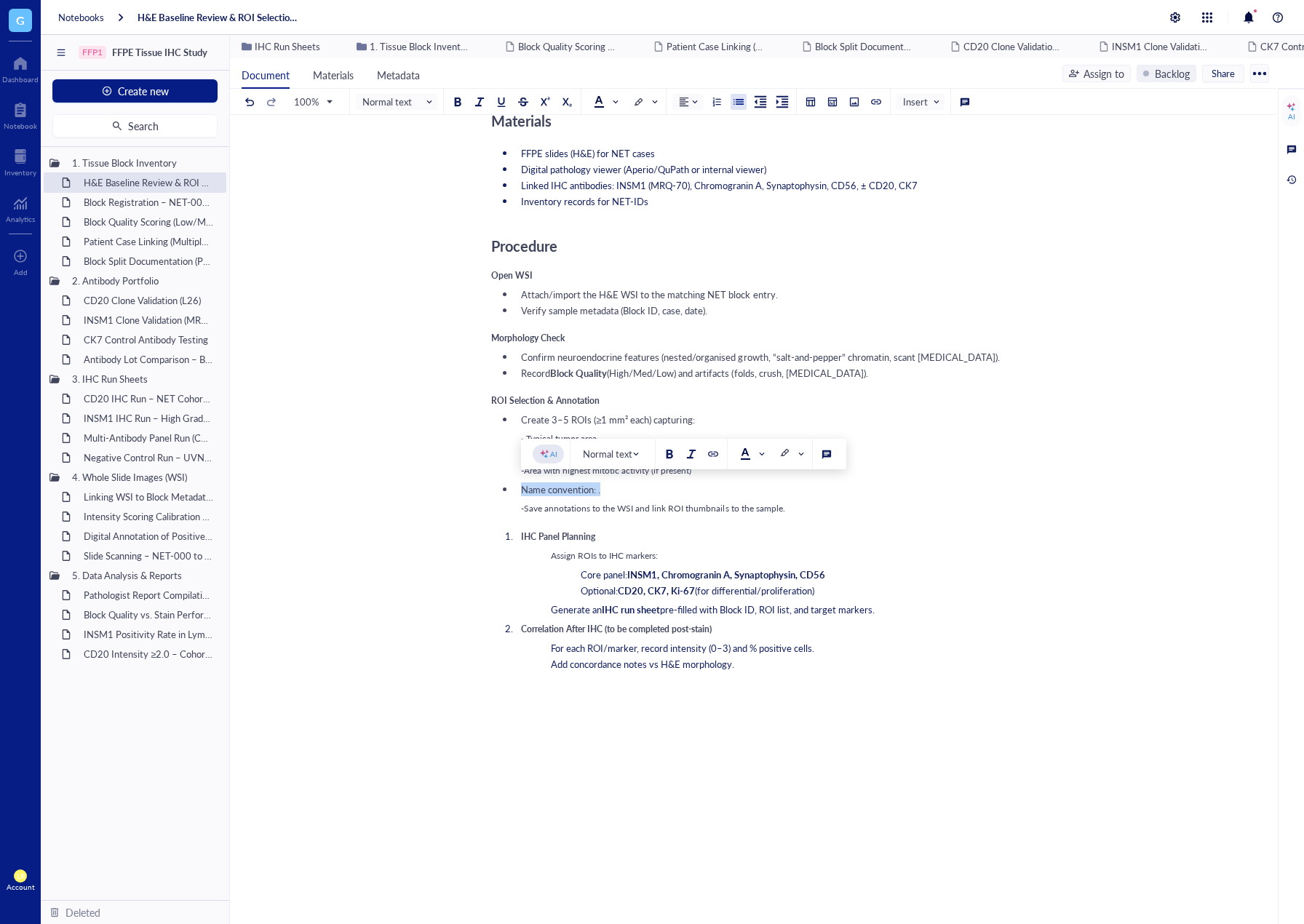
drag, startPoint x: 636, startPoint y: 492, endPoint x: 473, endPoint y: 488, distance: 163.0
click at [473, 488] on div "H&E Baseline Review & ROI Selection for NET IHC H&E Baseline Review & ROI Selec…" at bounding box center [751, 379] width 1041 height 1477
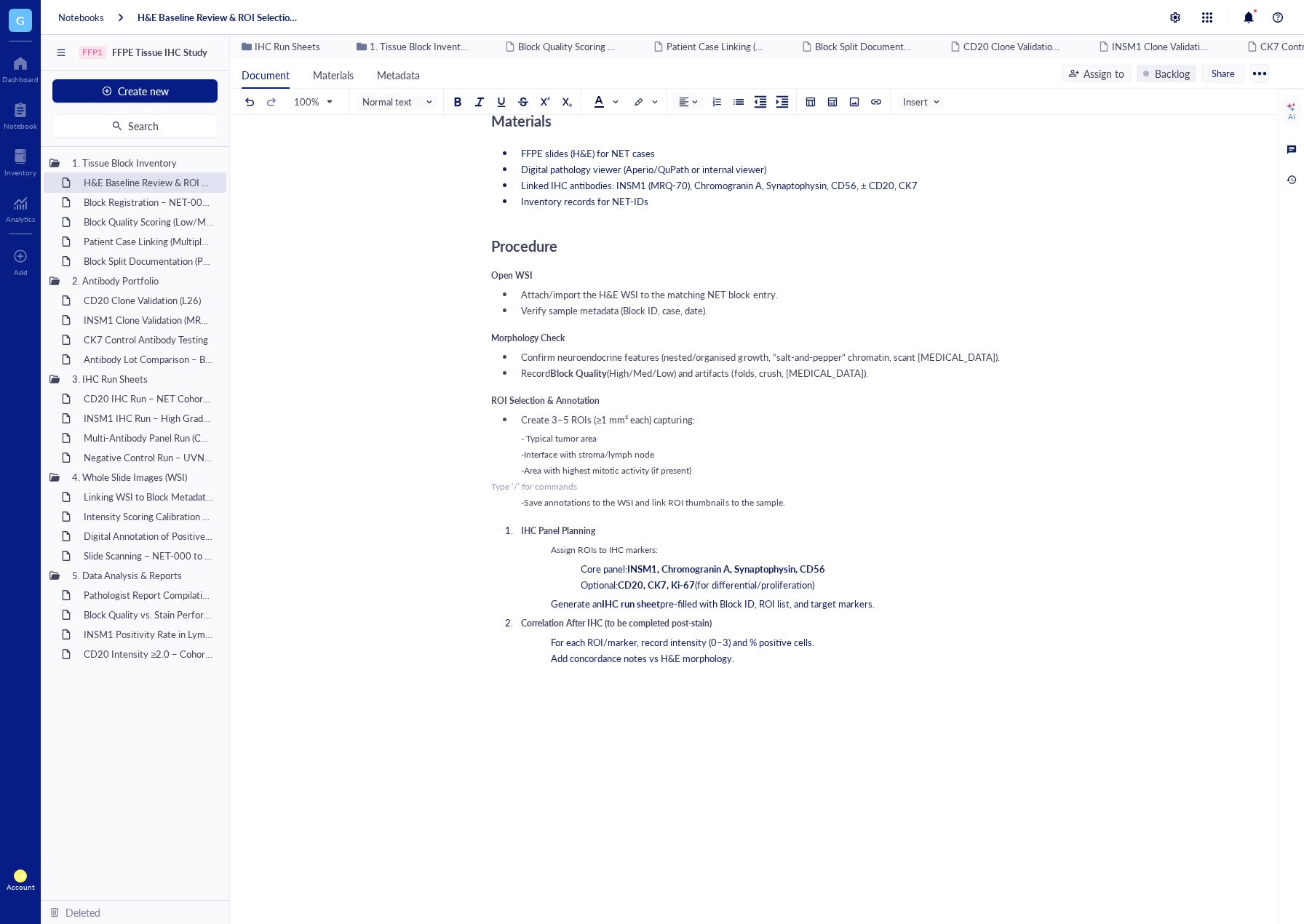
click at [524, 504] on span "-Save annotations to the WSI and link ROI thumbnails to the sample." at bounding box center [654, 502] width 265 height 13
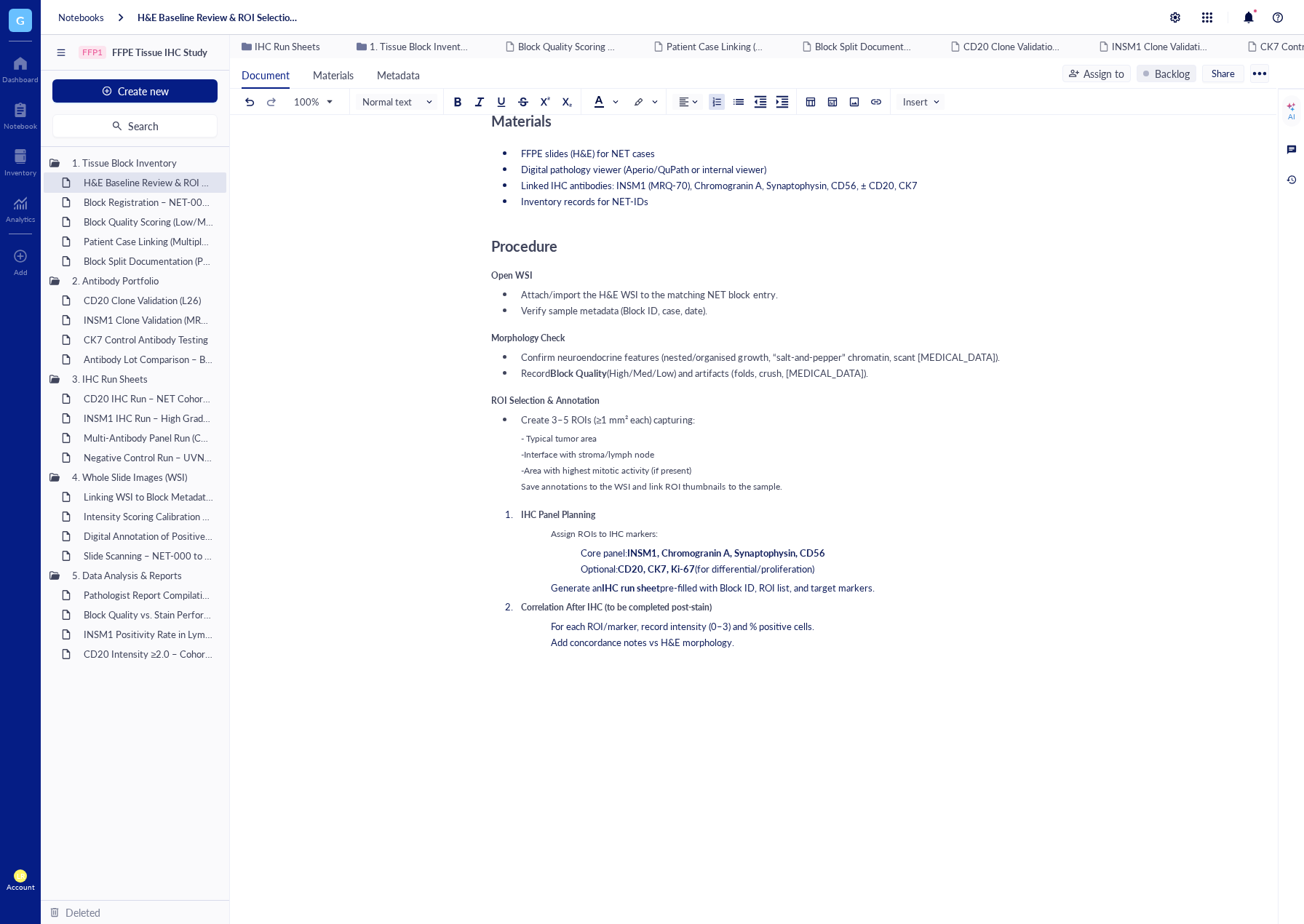
click at [715, 95] on button at bounding box center [717, 102] width 16 height 16
click at [743, 104] on div at bounding box center [738, 102] width 10 height 10
click at [740, 104] on div at bounding box center [738, 102] width 10 height 10
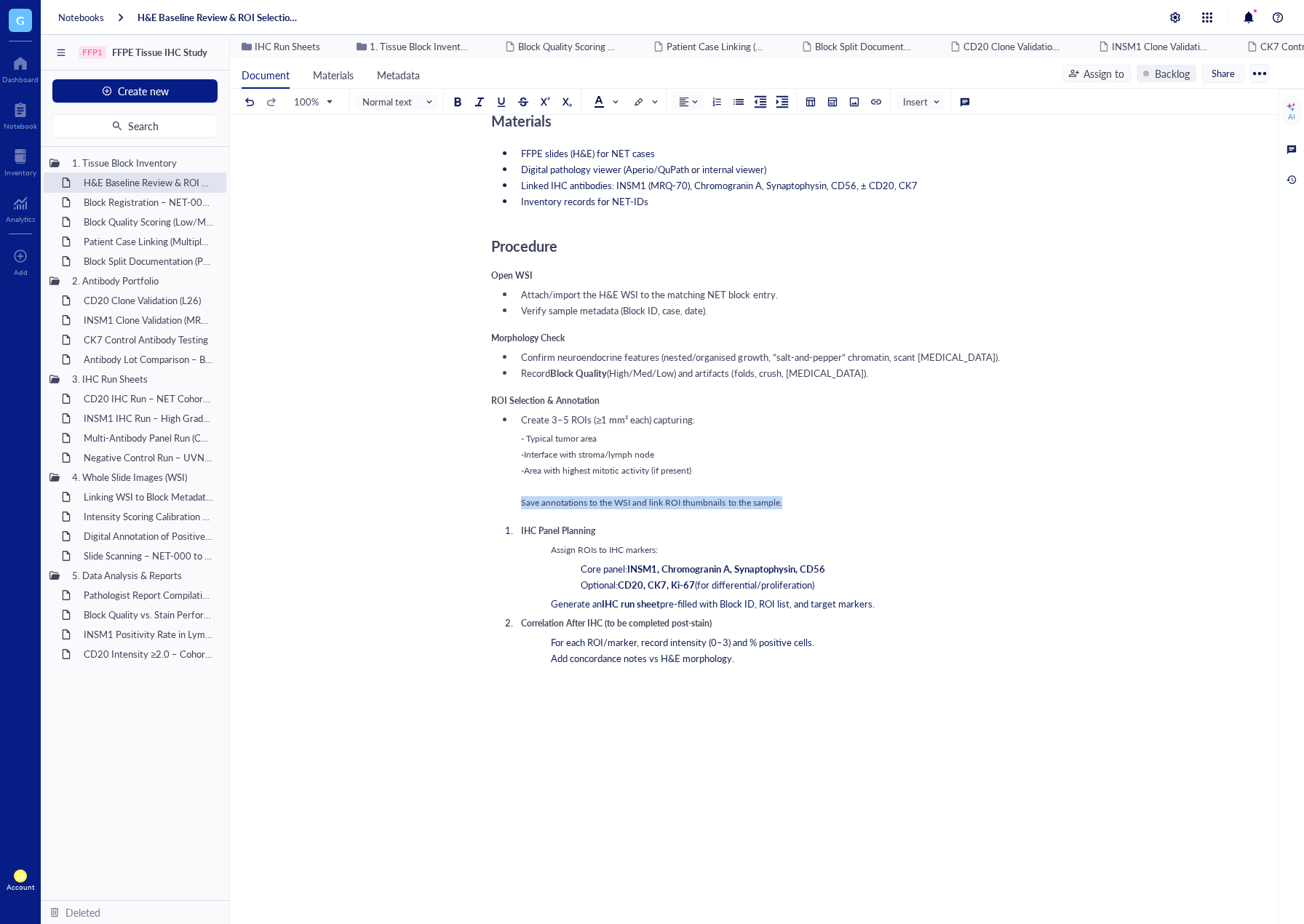
drag, startPoint x: 798, startPoint y: 496, endPoint x: 481, endPoint y: 510, distance: 317.3
click at [481, 510] on div "H&E Baseline Review & ROI Selection for NET IHC H&E Baseline Review & ROI Selec…" at bounding box center [751, 376] width 1041 height 1471
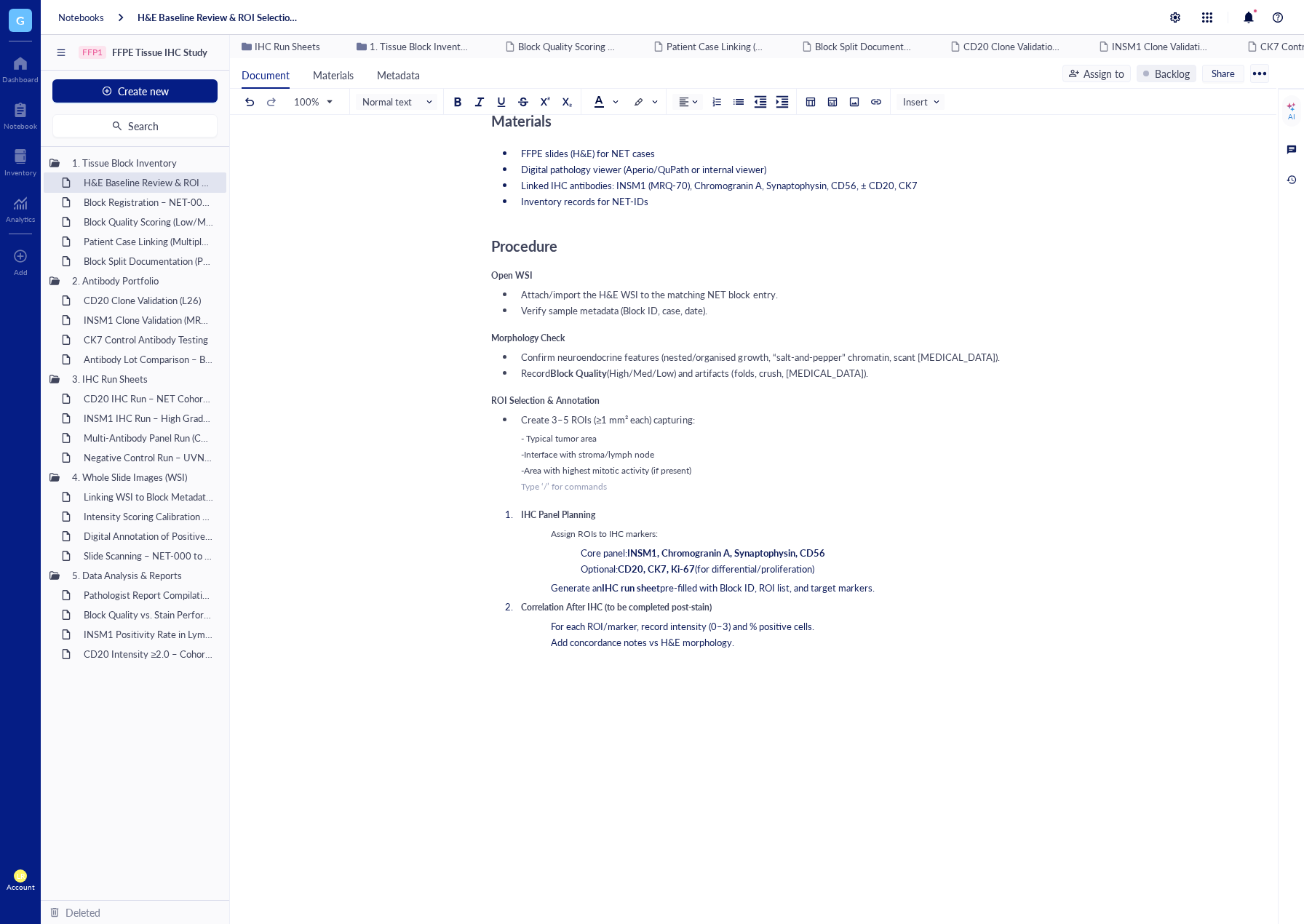
click at [521, 516] on li "IHC Panel Planning Assign ROIs to IHC markers: Core panel: INSM1, Chromogranin …" at bounding box center [762, 551] width 494 height 87
click at [517, 605] on li "Correlation After IHC (to be completed post-stain) For each ROI/marker, record …" at bounding box center [762, 624] width 494 height 49
click at [551, 536] on span "Assign ROIs to IHC markers:" at bounding box center [604, 534] width 107 height 13
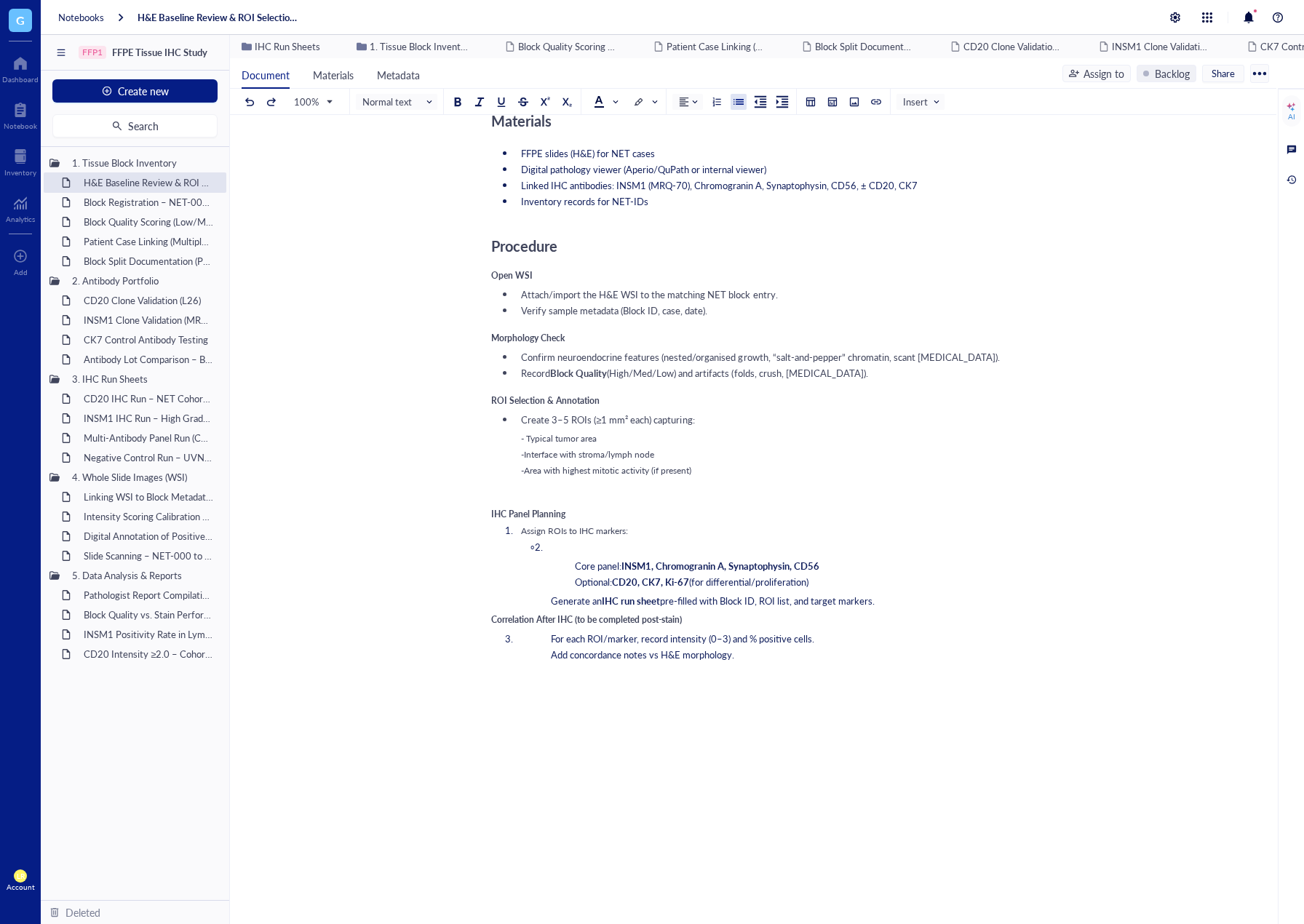
click at [575, 548] on li "Core panel: INSM1, Chromogranin A, Synaptophysin, CD56 Optional: CD20, CK7, Ki-…" at bounding box center [777, 564] width 464 height 48
click at [567, 545] on li "Core panel: INSM1, Chromogranin A, Synaptophysin, CD56 Optional: CD20, CK7, Ki-…" at bounding box center [777, 564] width 464 height 48
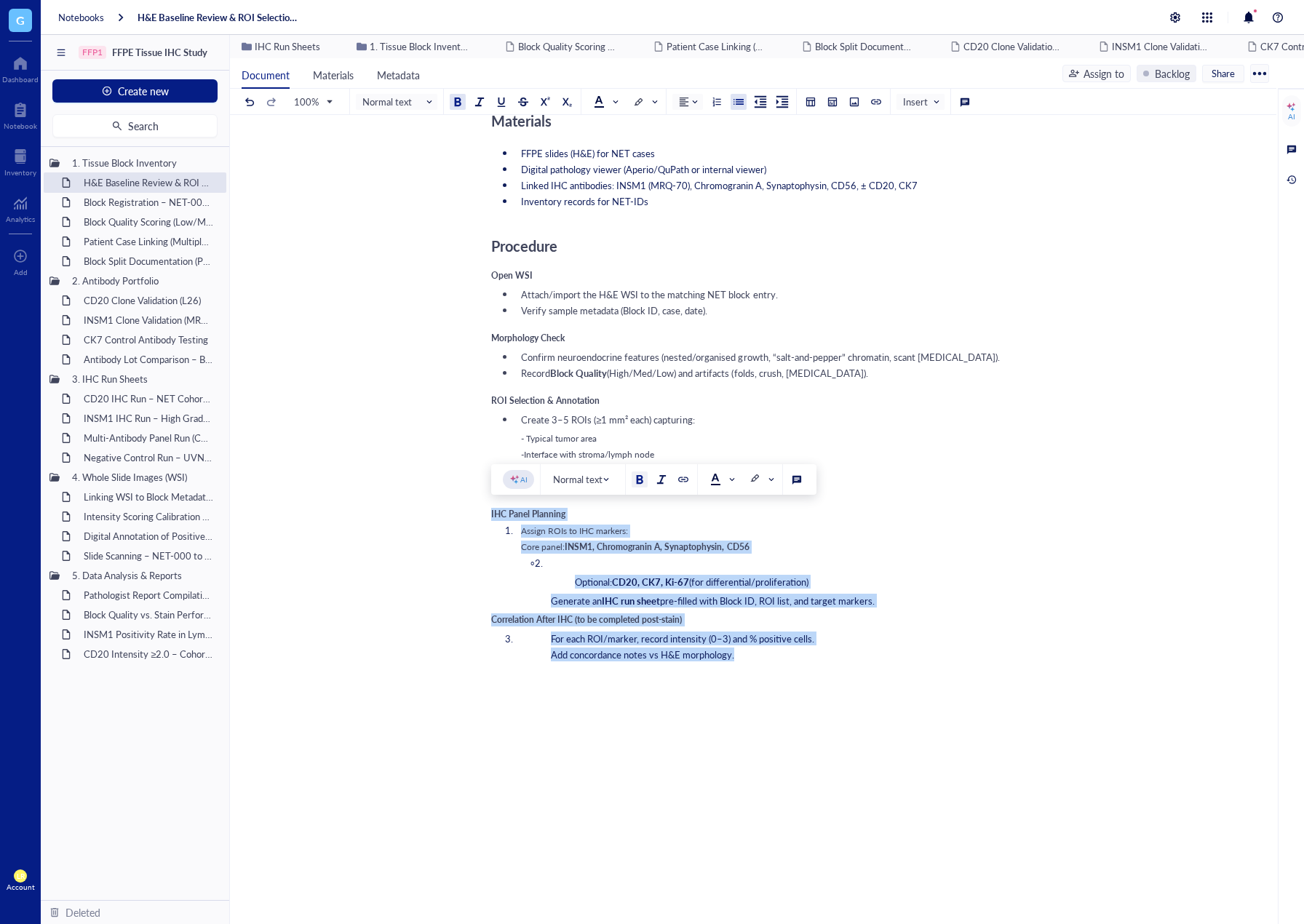
drag, startPoint x: 785, startPoint y: 656, endPoint x: 453, endPoint y: 508, distance: 363.5
click at [453, 508] on div "H&E Baseline Review & ROI Selection for NET IHC H&E Baseline Review & ROI Selec…" at bounding box center [751, 375] width 1041 height 1468
click at [736, 102] on div at bounding box center [738, 102] width 10 height 10
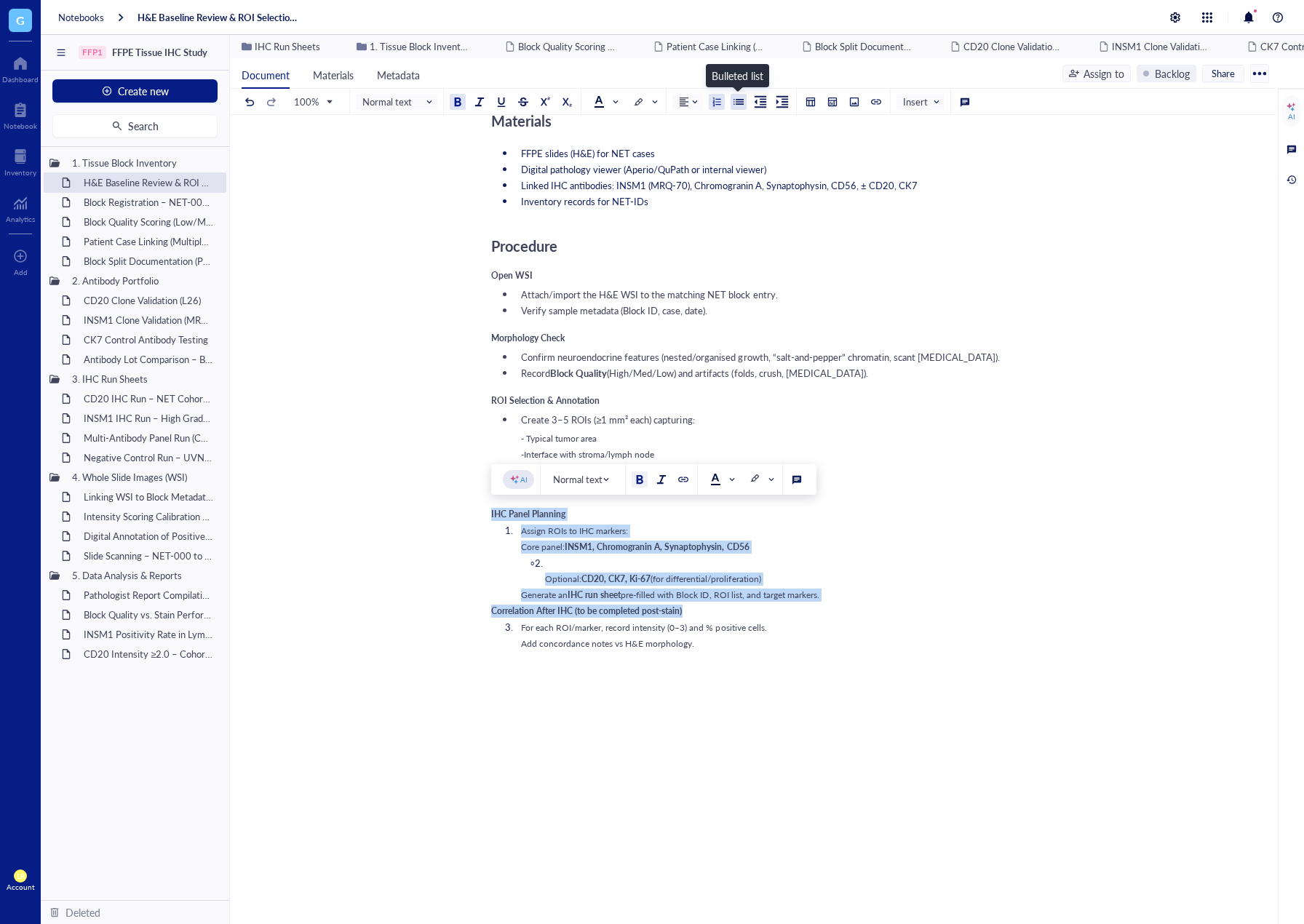
click at [736, 102] on div at bounding box center [738, 102] width 10 height 10
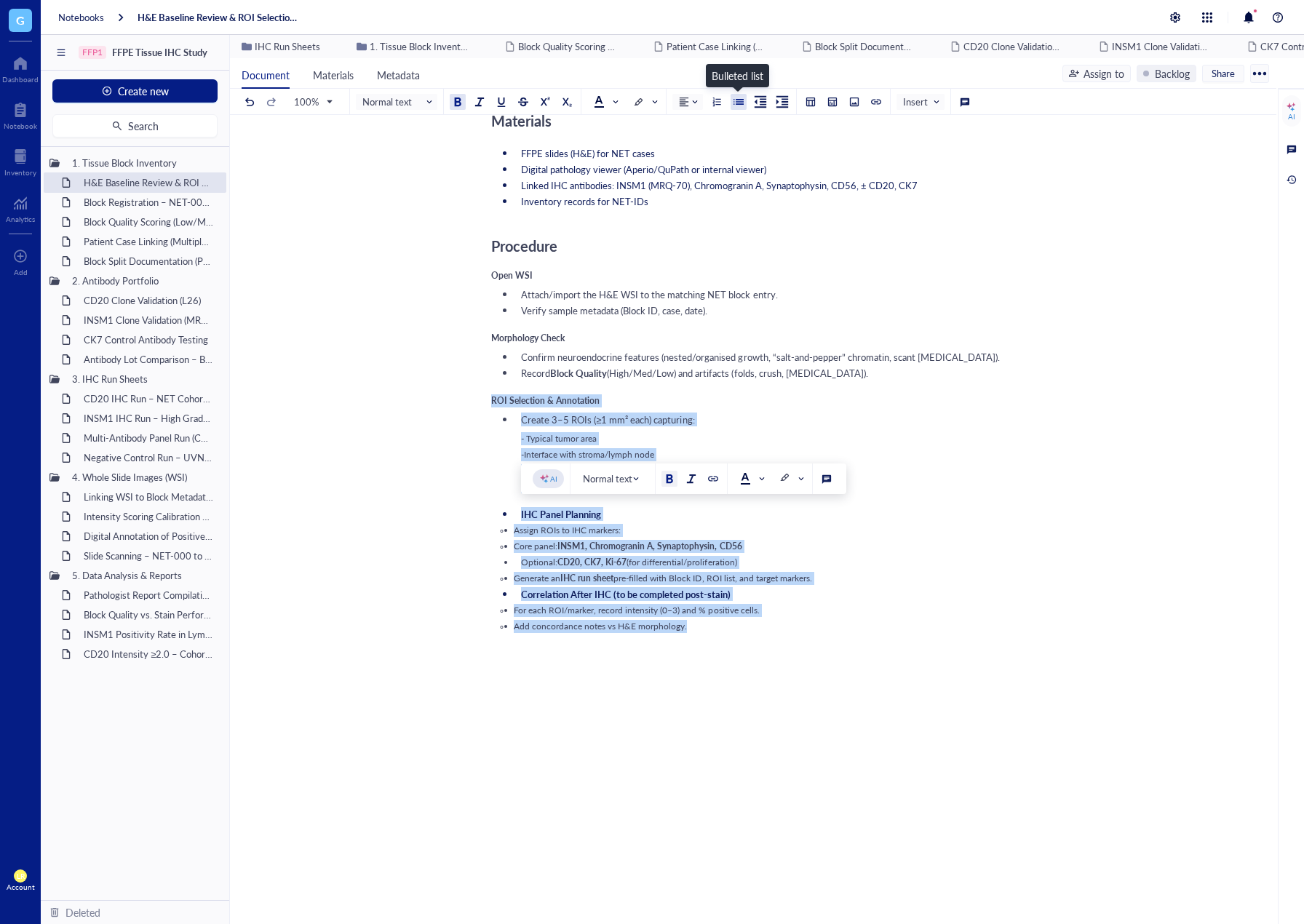
click at [736, 102] on div at bounding box center [738, 102] width 10 height 10
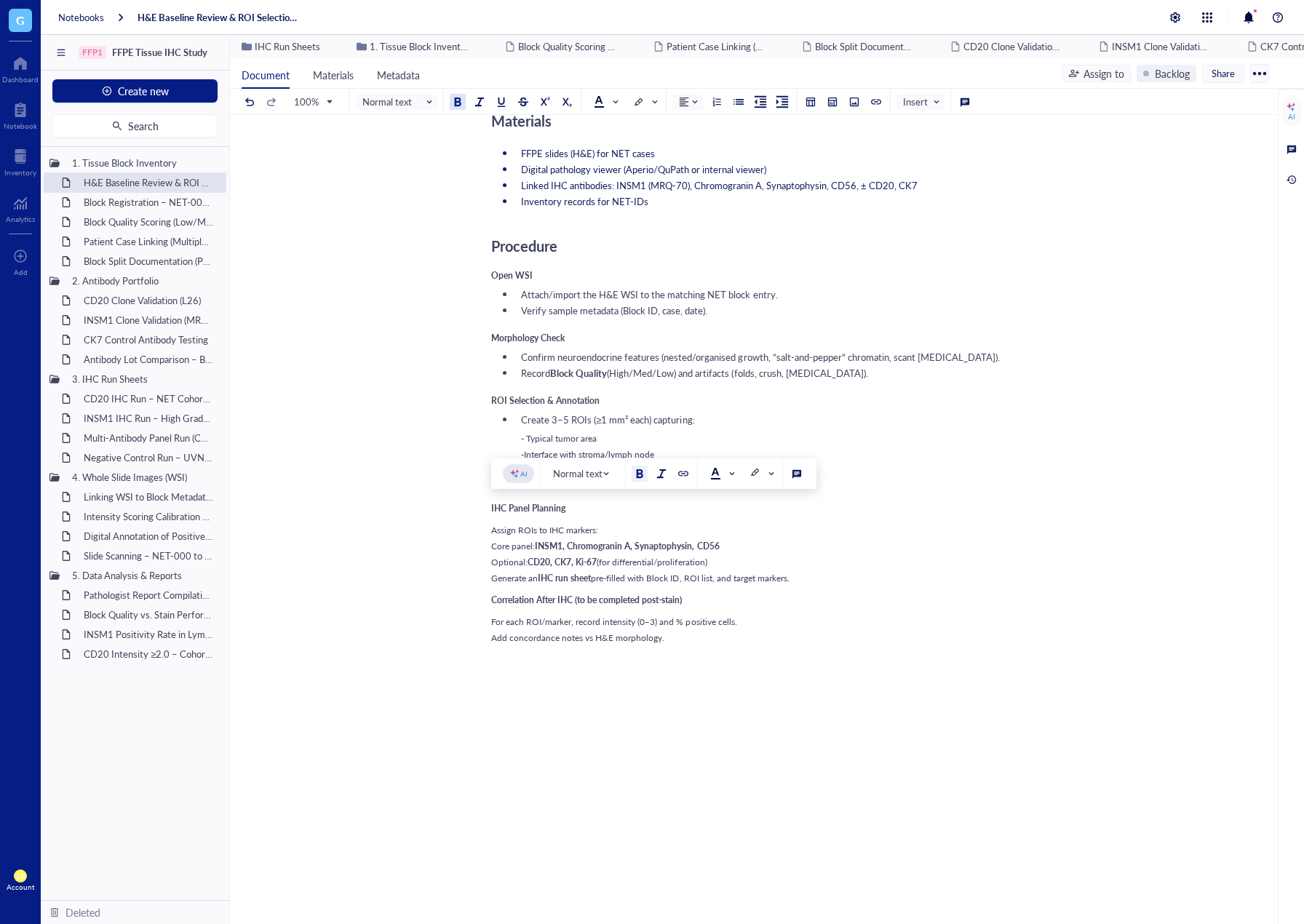
click at [815, 530] on div "Assign ROIs to IHC markers:" at bounding box center [751, 530] width 518 height 13
click at [486, 530] on div "H&E Baseline Review & ROI Selection for NET IHC H&E Baseline Review & ROI Selec…" at bounding box center [751, 363] width 1041 height 1445
click at [492, 527] on span "Assign ROIs to IHC markers:" at bounding box center [545, 530] width 107 height 13
click at [739, 102] on div at bounding box center [738, 102] width 10 height 10
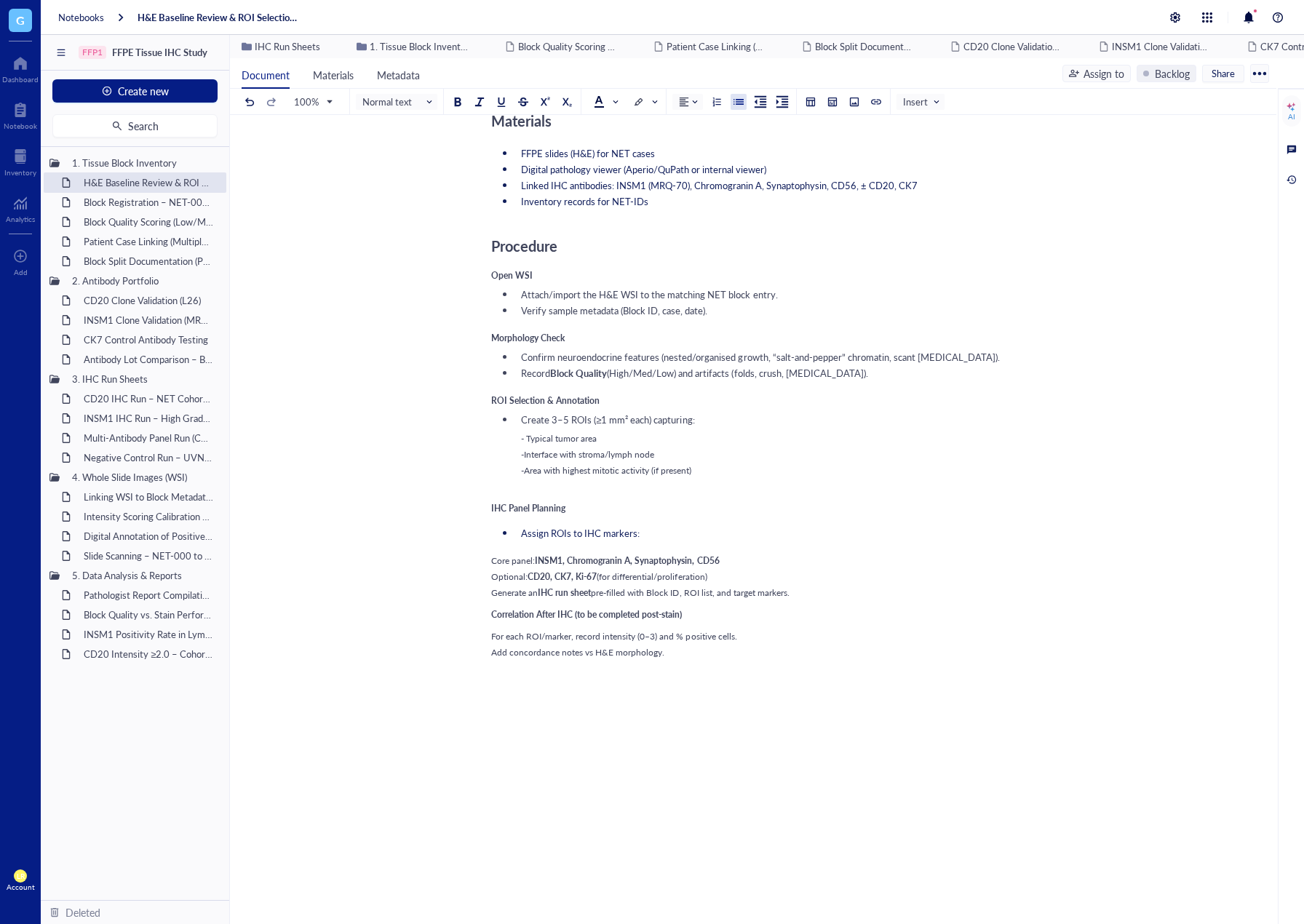
click at [492, 557] on span "Core panel:" at bounding box center [513, 561] width 44 height 13
click at [491, 584] on div "H&E Baseline Review & ROI Selection for NET IHC H&E Baseline Review & ROI Selec…" at bounding box center [751, 373] width 1041 height 1465
click at [492, 584] on span "Optional:" at bounding box center [510, 583] width 36 height 13
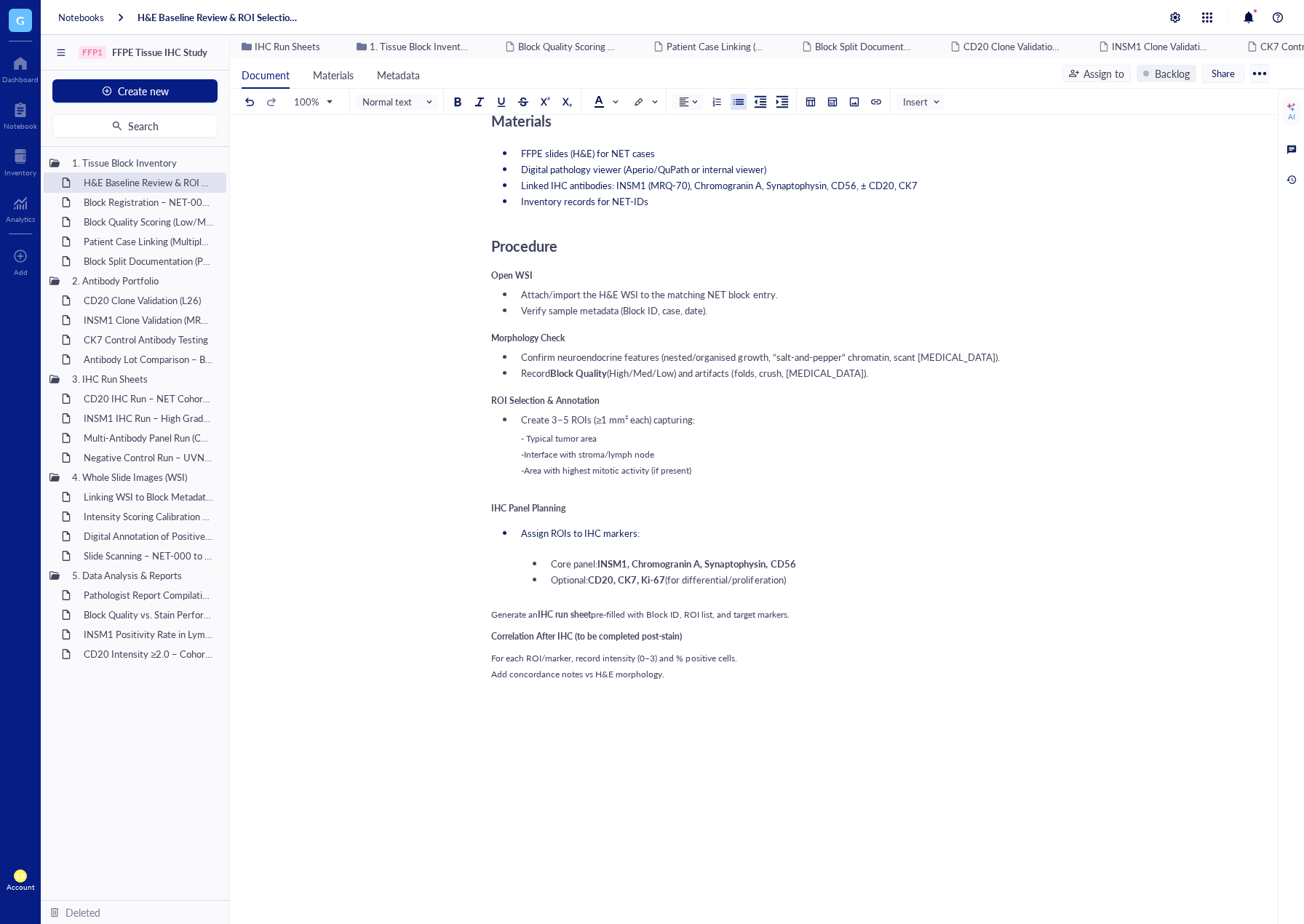
click at [492, 610] on span "Generate an" at bounding box center [515, 614] width 47 height 13
click at [585, 627] on div "﻿ Type ‘/’ for commands" at bounding box center [751, 631] width 518 height 13
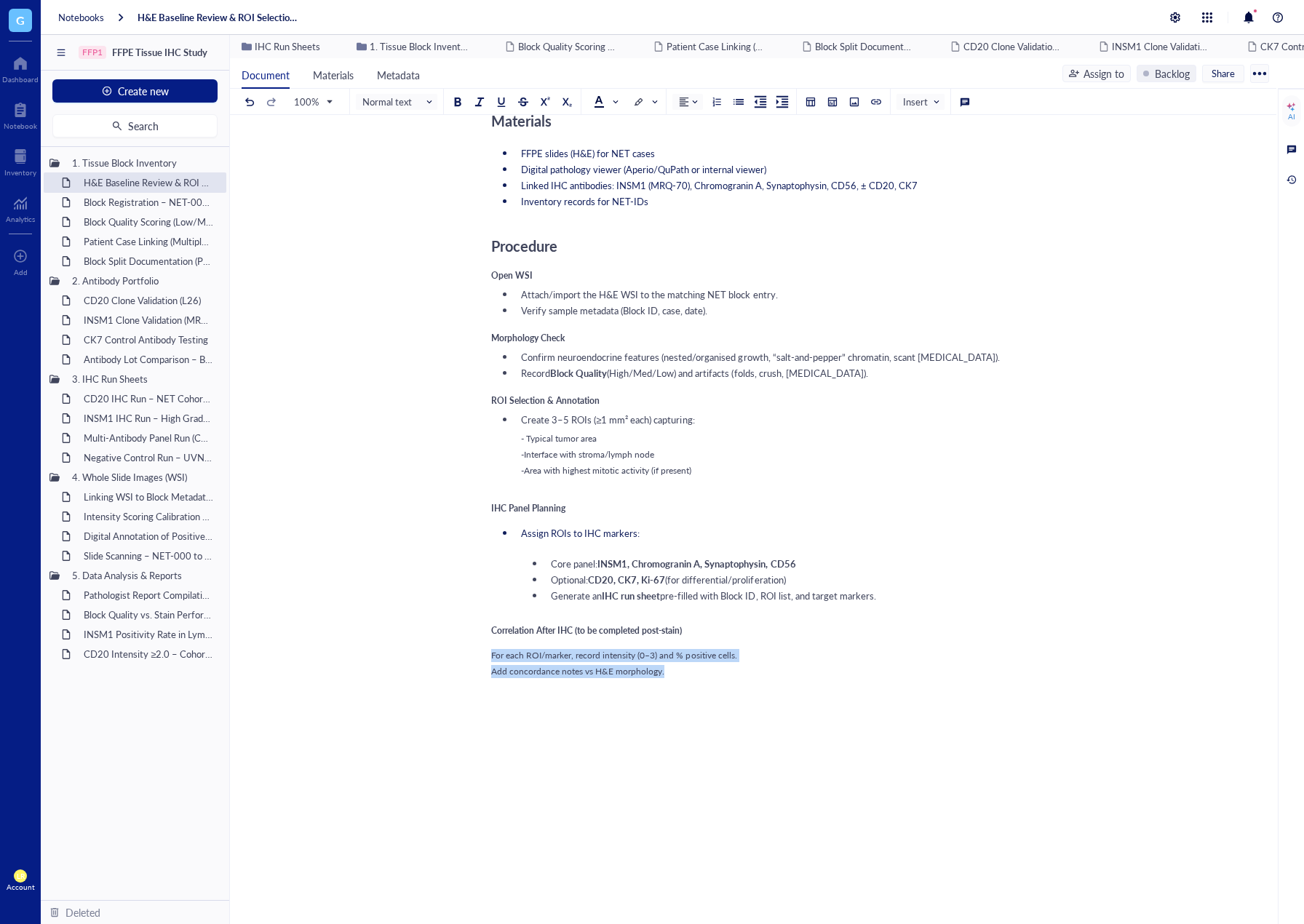
drag, startPoint x: 696, startPoint y: 675, endPoint x: 473, endPoint y: 645, distance: 225.0
click at [473, 645] on div "H&E Baseline Review & ROI Selection for NET IHC H&E Baseline Review & ROI Selec…" at bounding box center [751, 380] width 1041 height 1479
click at [738, 107] on button at bounding box center [739, 102] width 16 height 16
click at [794, 739] on div at bounding box center [751, 732] width 518 height 39
click at [697, 733] on div at bounding box center [751, 732] width 518 height 39
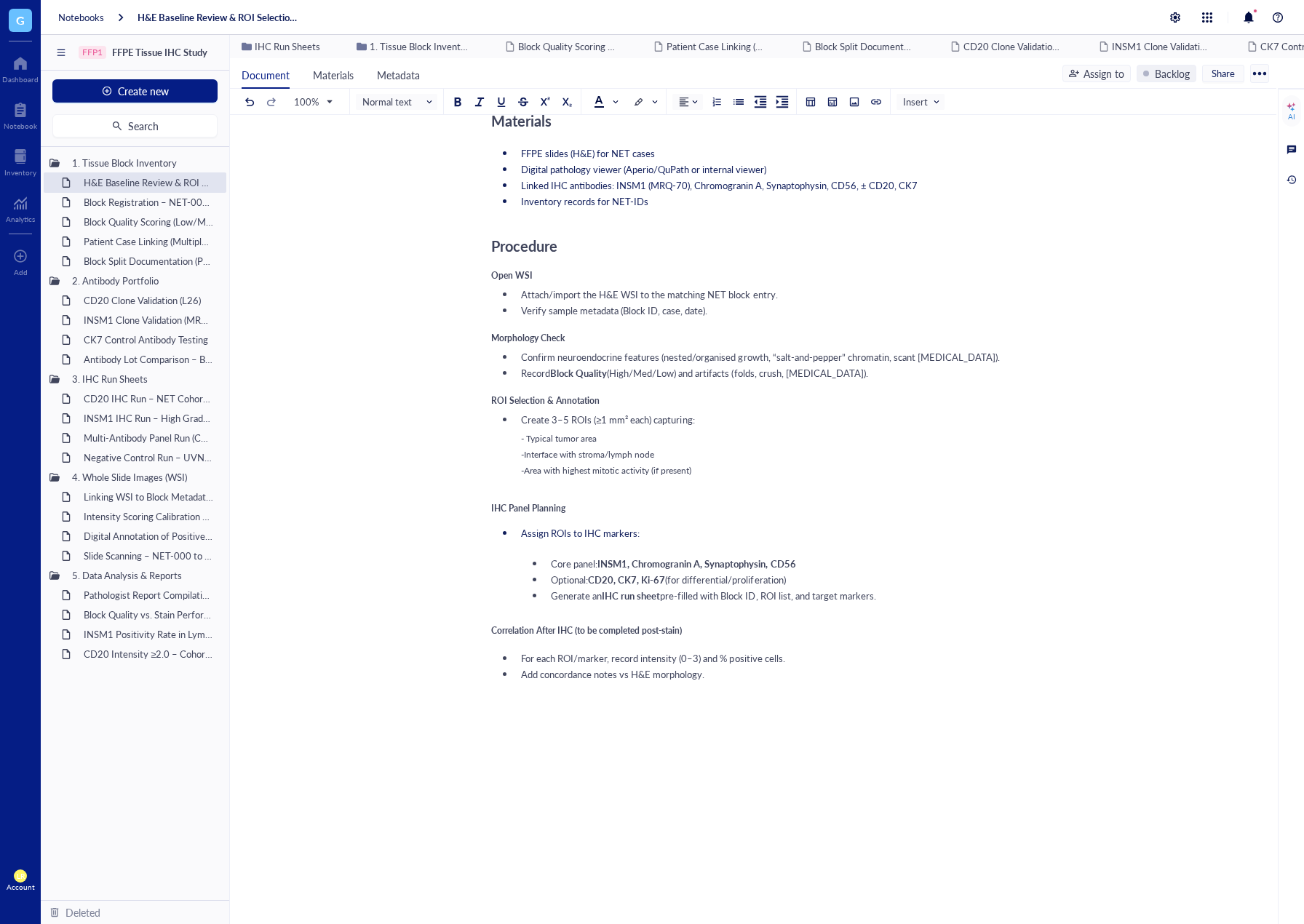
click at [545, 690] on div "Project: FFPE Tissue IHC Study Image Used: Add Caption ﻿ To pick up a draggable…" at bounding box center [751, 409] width 518 height 1430
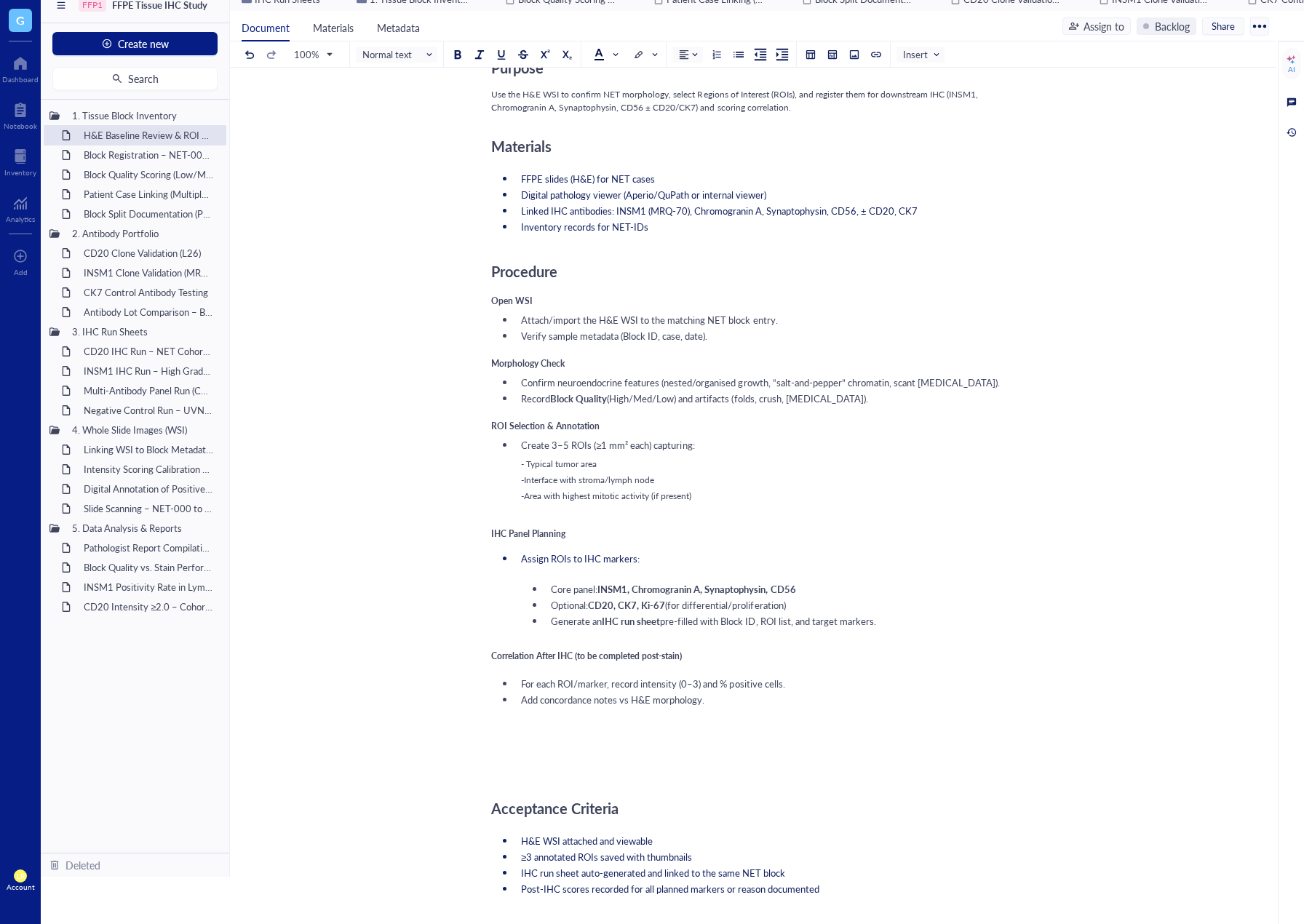
scroll to position [728, 0]
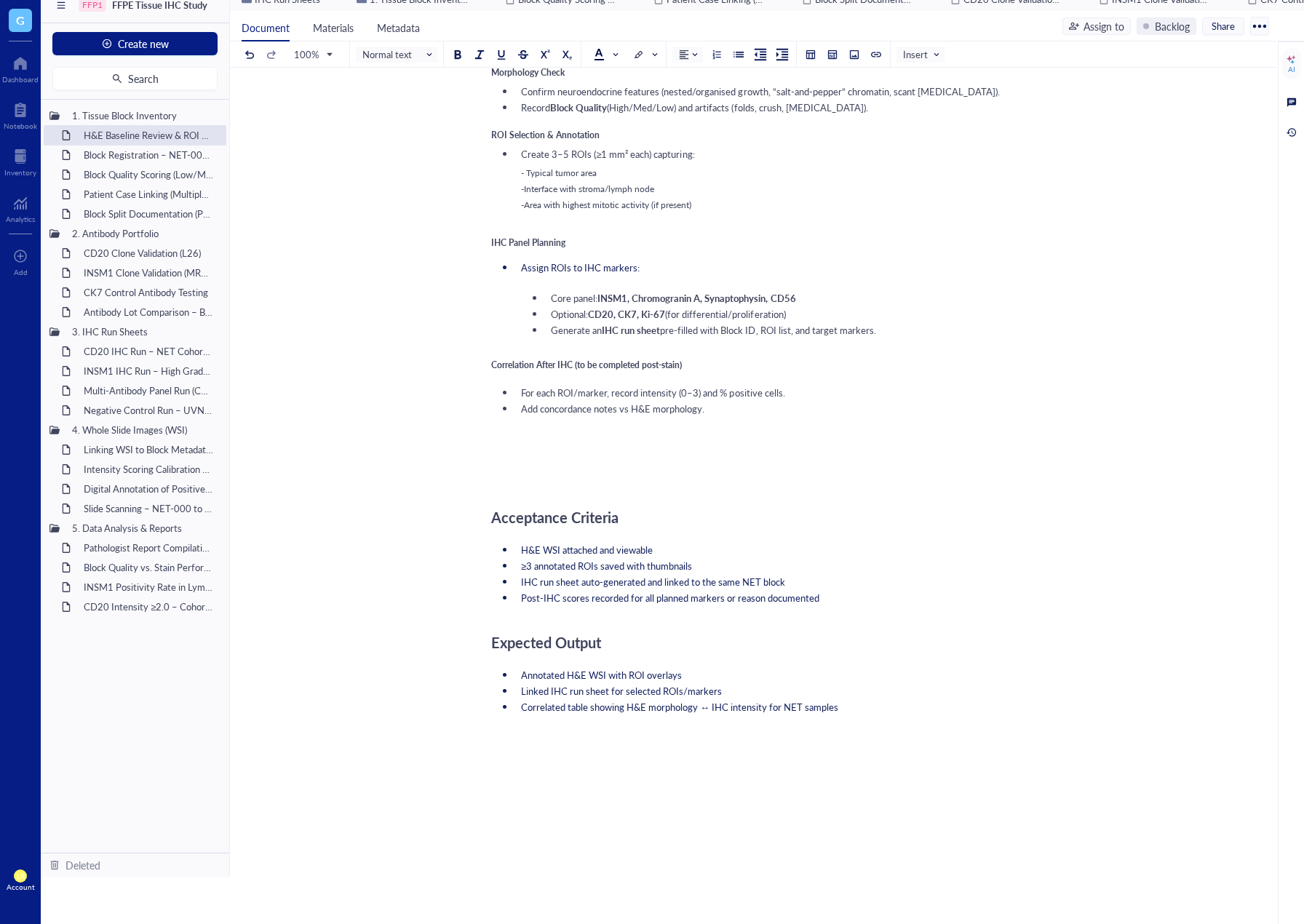
click at [546, 461] on div at bounding box center [751, 447] width 518 height 39
click at [536, 439] on div at bounding box center [751, 447] width 518 height 39
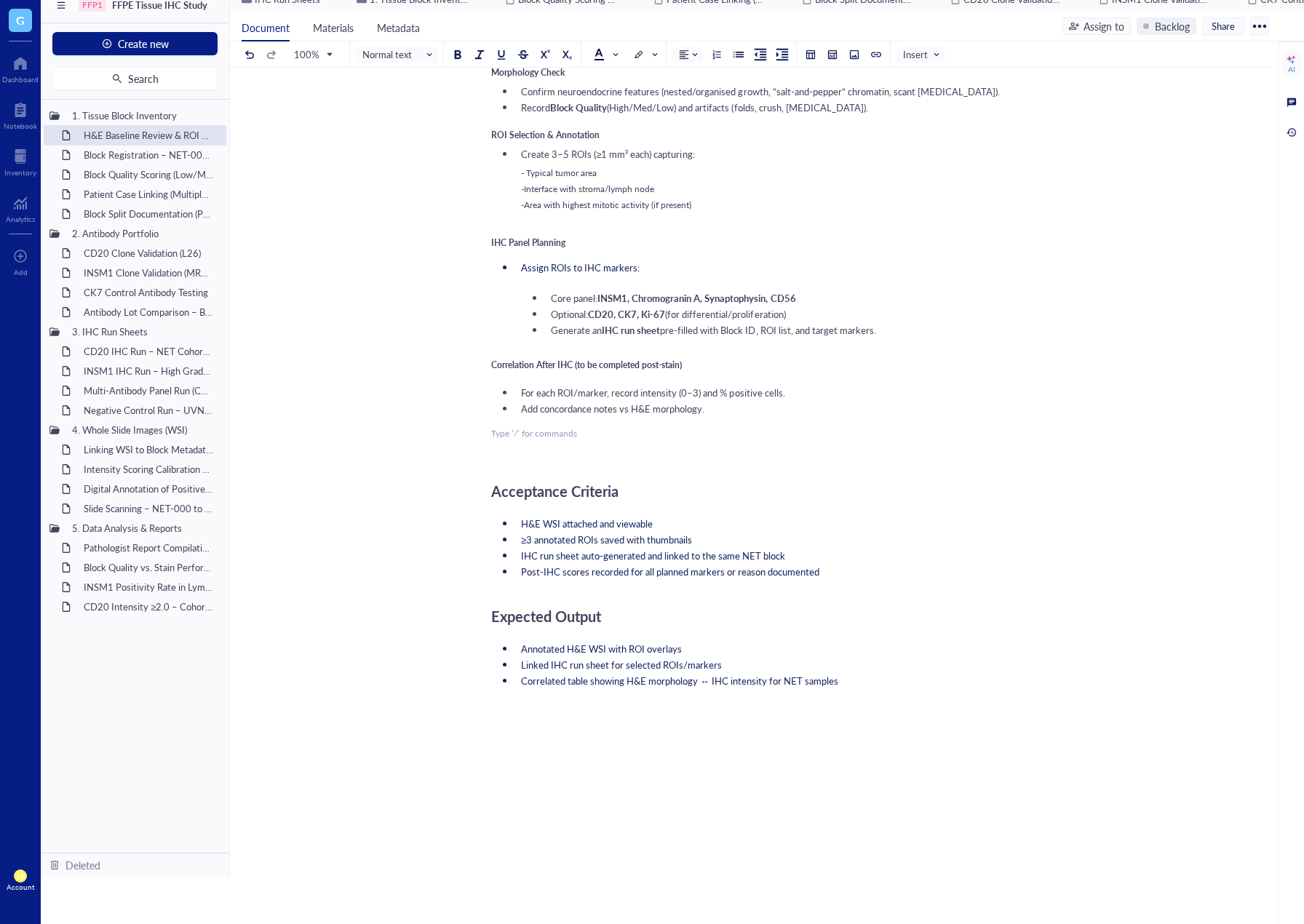
click at [536, 445] on div "Project: FFPE Tissue IHC Study Image Used: Add Caption ﻿ To pick up a draggable…" at bounding box center [751, 303] width 518 height 1748
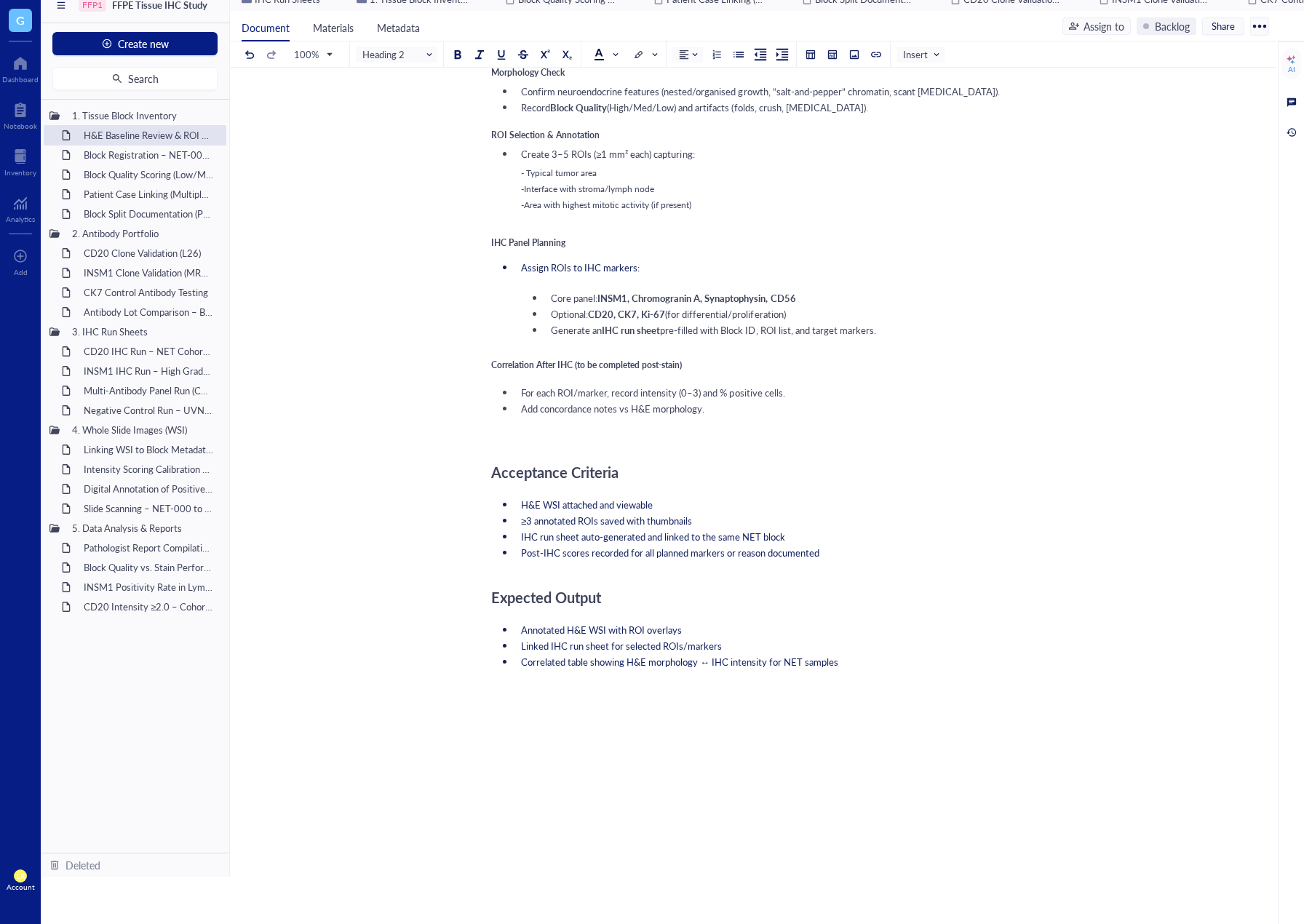
click at [535, 440] on div "﻿" at bounding box center [751, 433] width 518 height 13
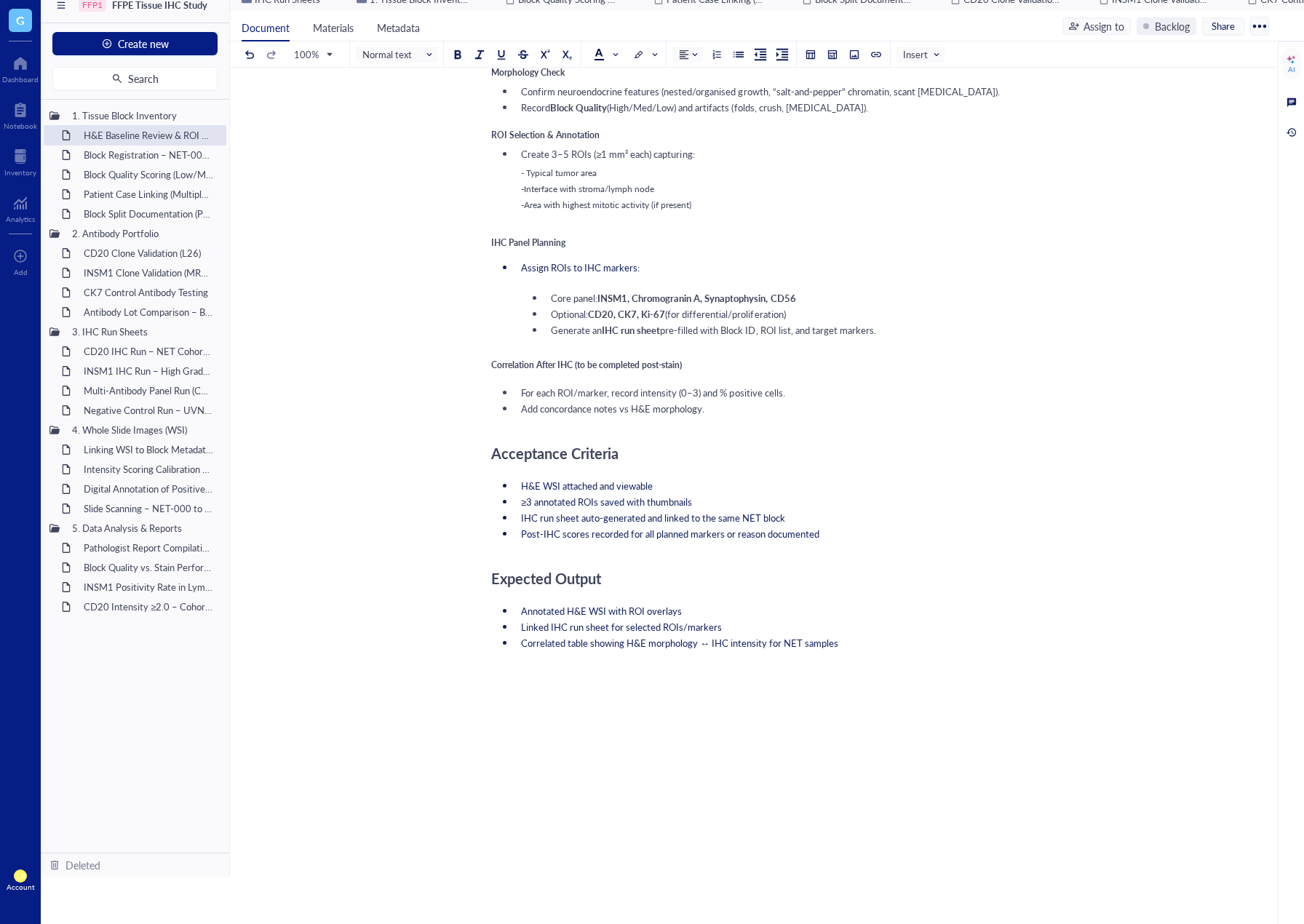
click at [798, 752] on div at bounding box center [751, 745] width 518 height 39
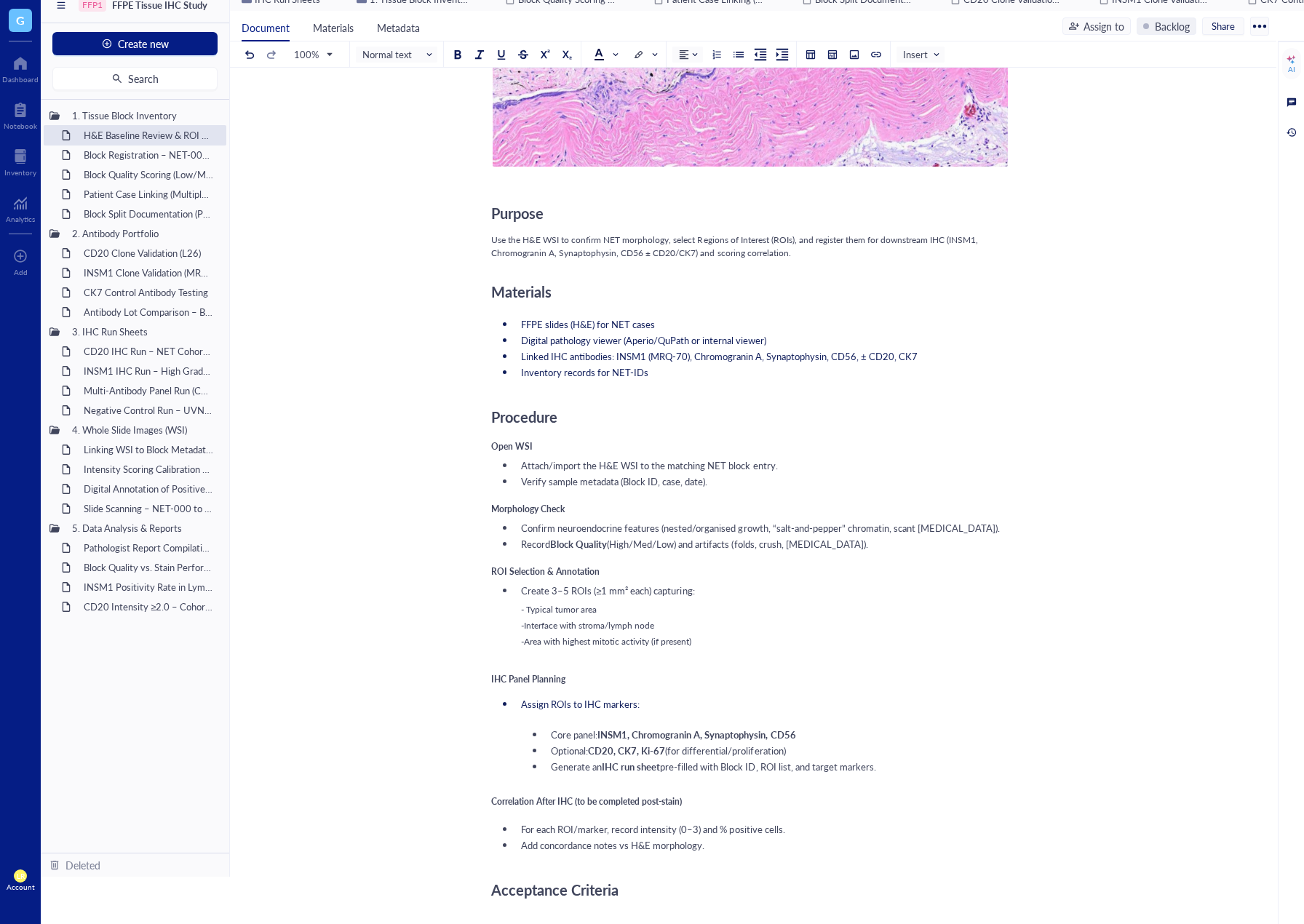
scroll to position [0, 0]
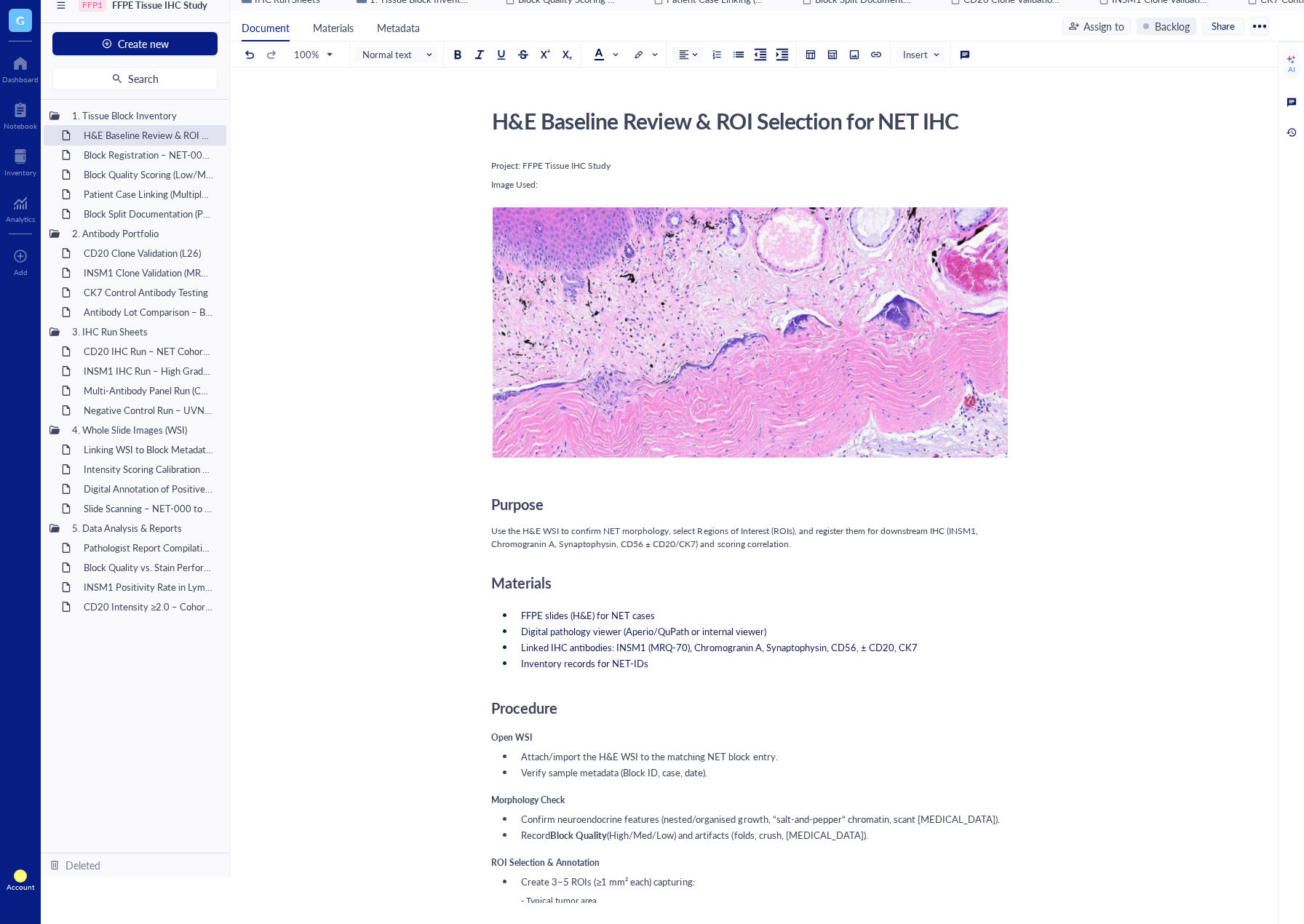
drag, startPoint x: 624, startPoint y: 168, endPoint x: 471, endPoint y: 167, distance: 153.0
drag, startPoint x: 556, startPoint y: 192, endPoint x: 452, endPoint y: 189, distance: 104.0
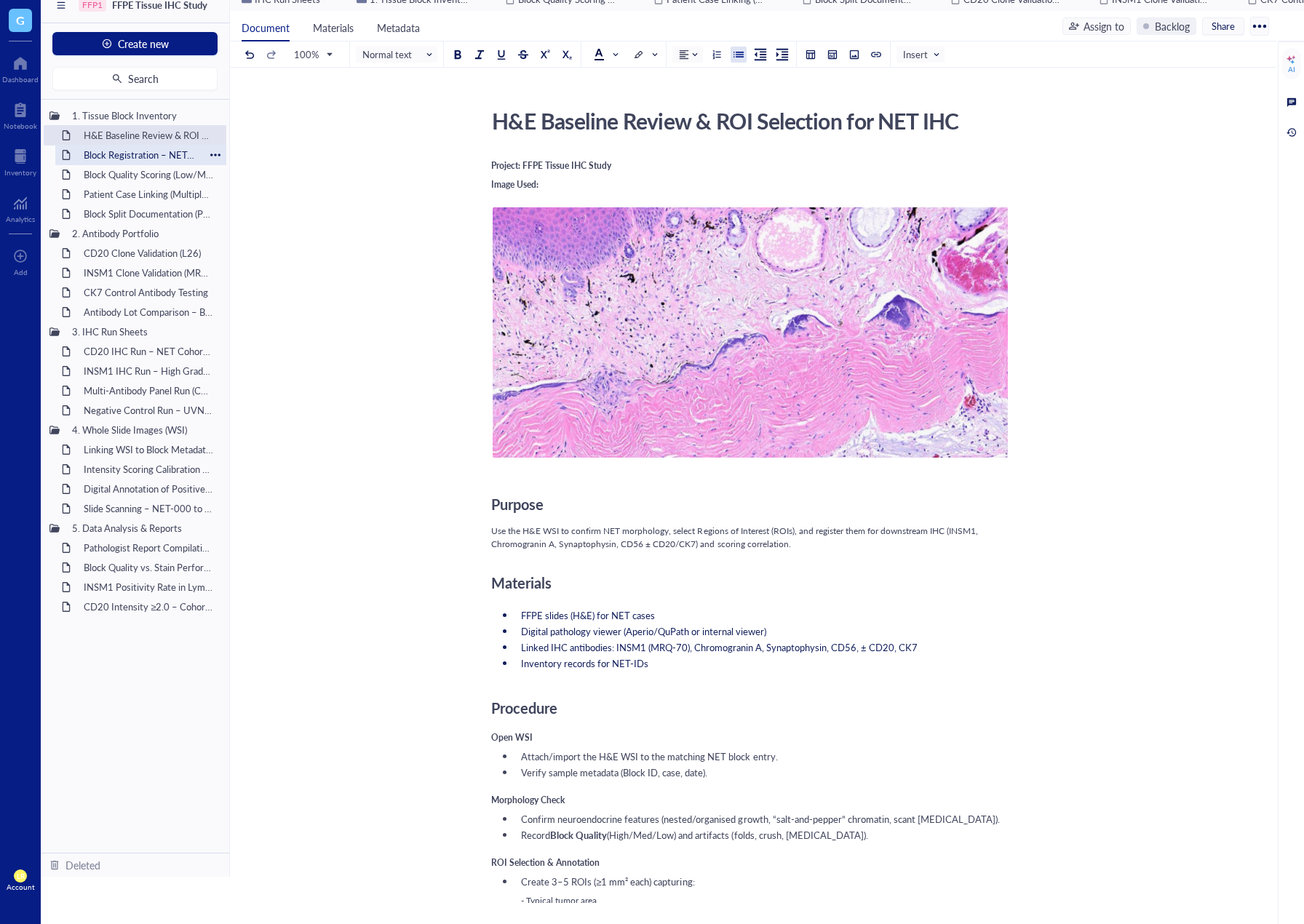
click at [133, 151] on div "Block Registration – NET-000 through NET-050" at bounding box center [141, 155] width 128 height 20
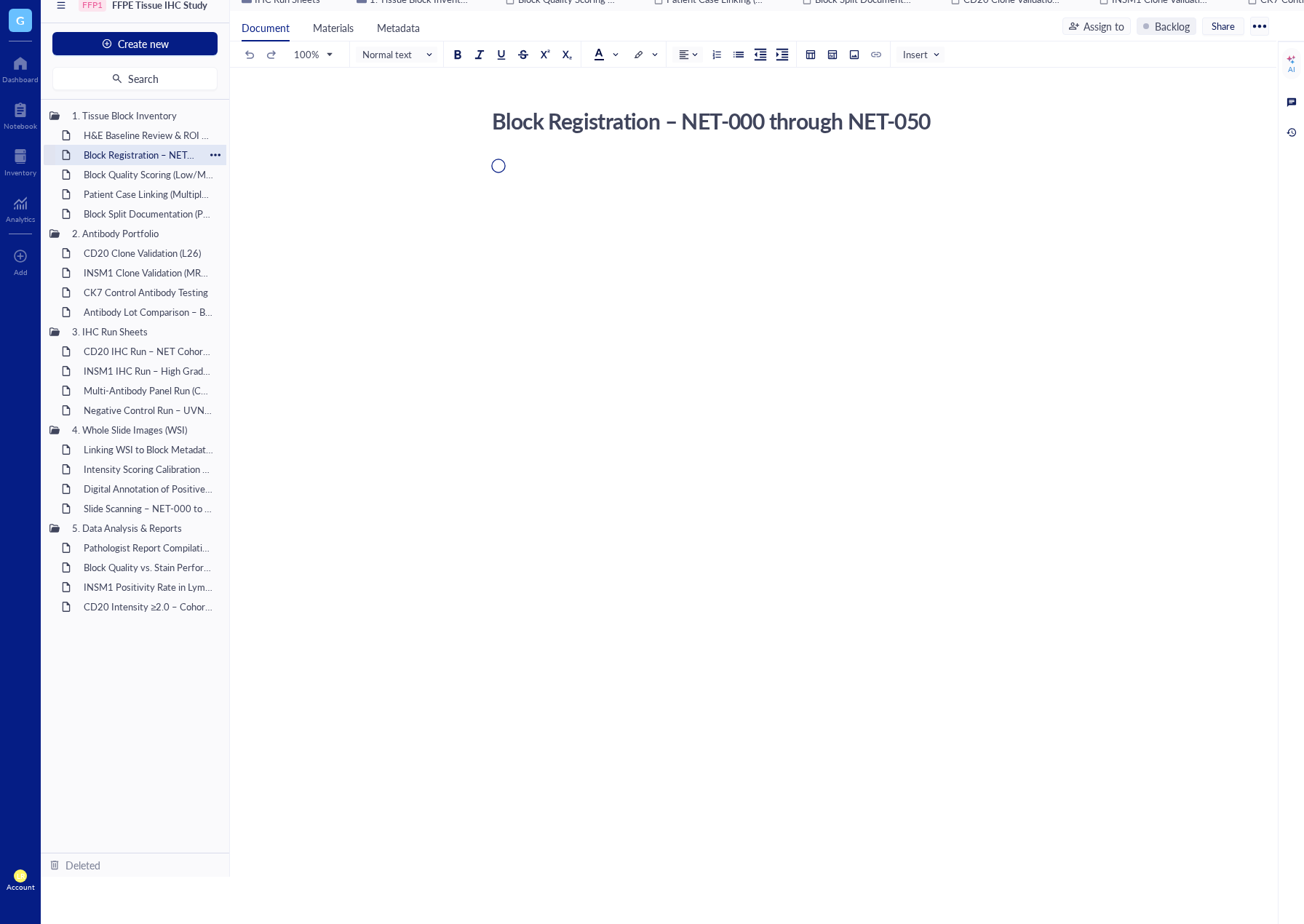
scroll to position [48, 0]
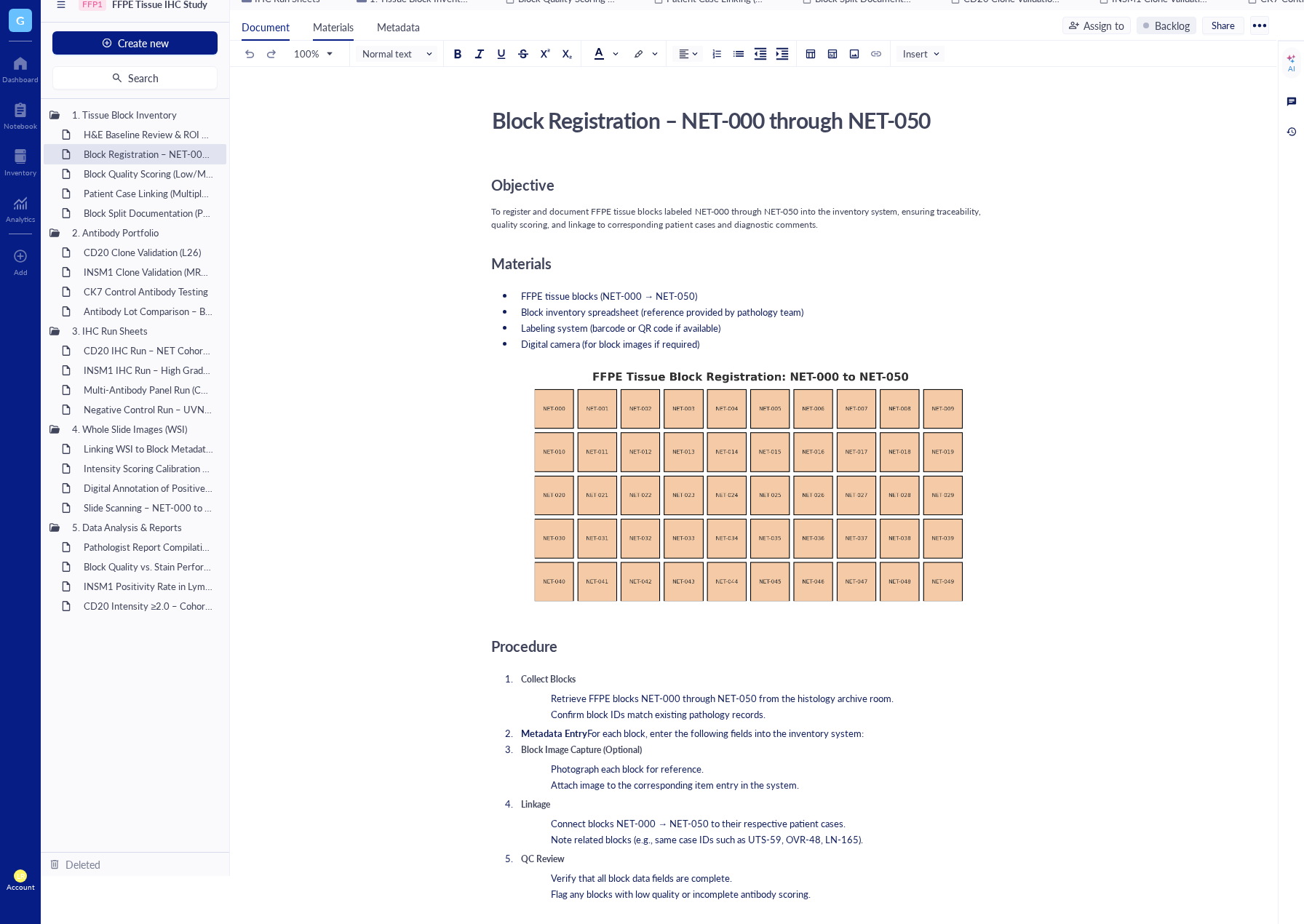
click at [331, 31] on span "Materials" at bounding box center [333, 27] width 41 height 15
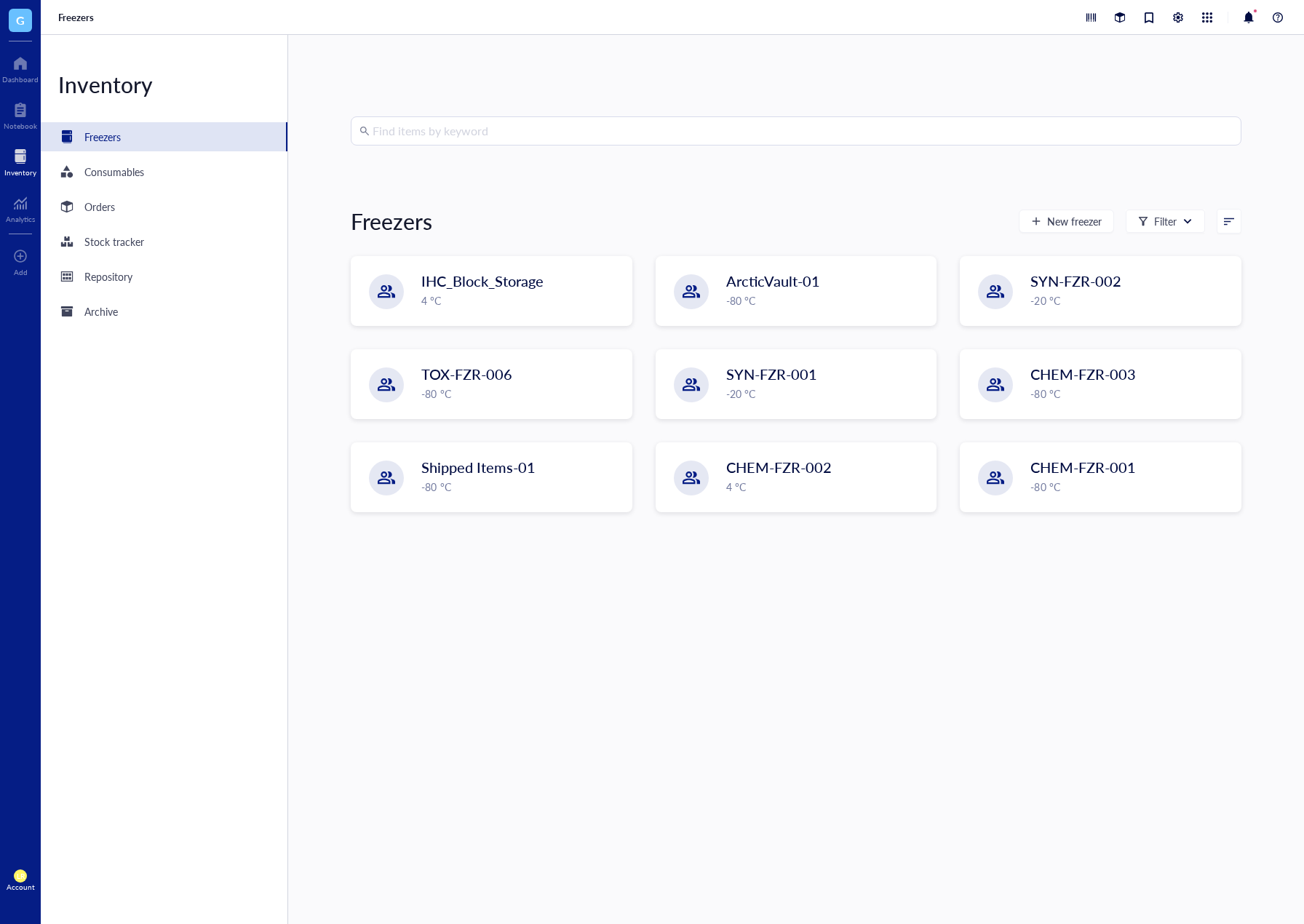
click at [23, 166] on div at bounding box center [20, 156] width 32 height 23
click at [1173, 20] on div at bounding box center [1178, 17] width 16 height 16
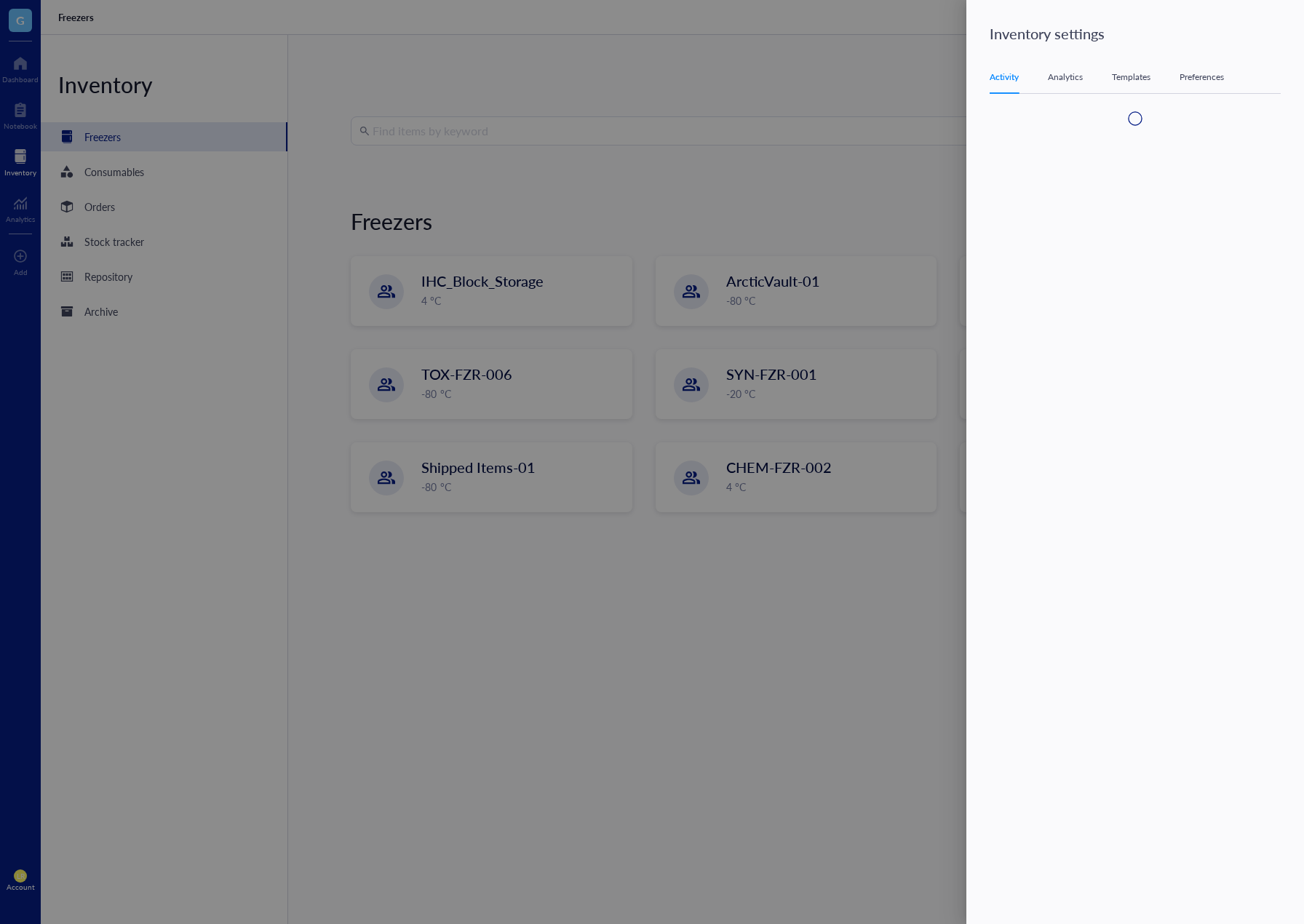
click at [1122, 67] on div "Activity Analytics Templates Preferences" at bounding box center [1136, 77] width 291 height 33
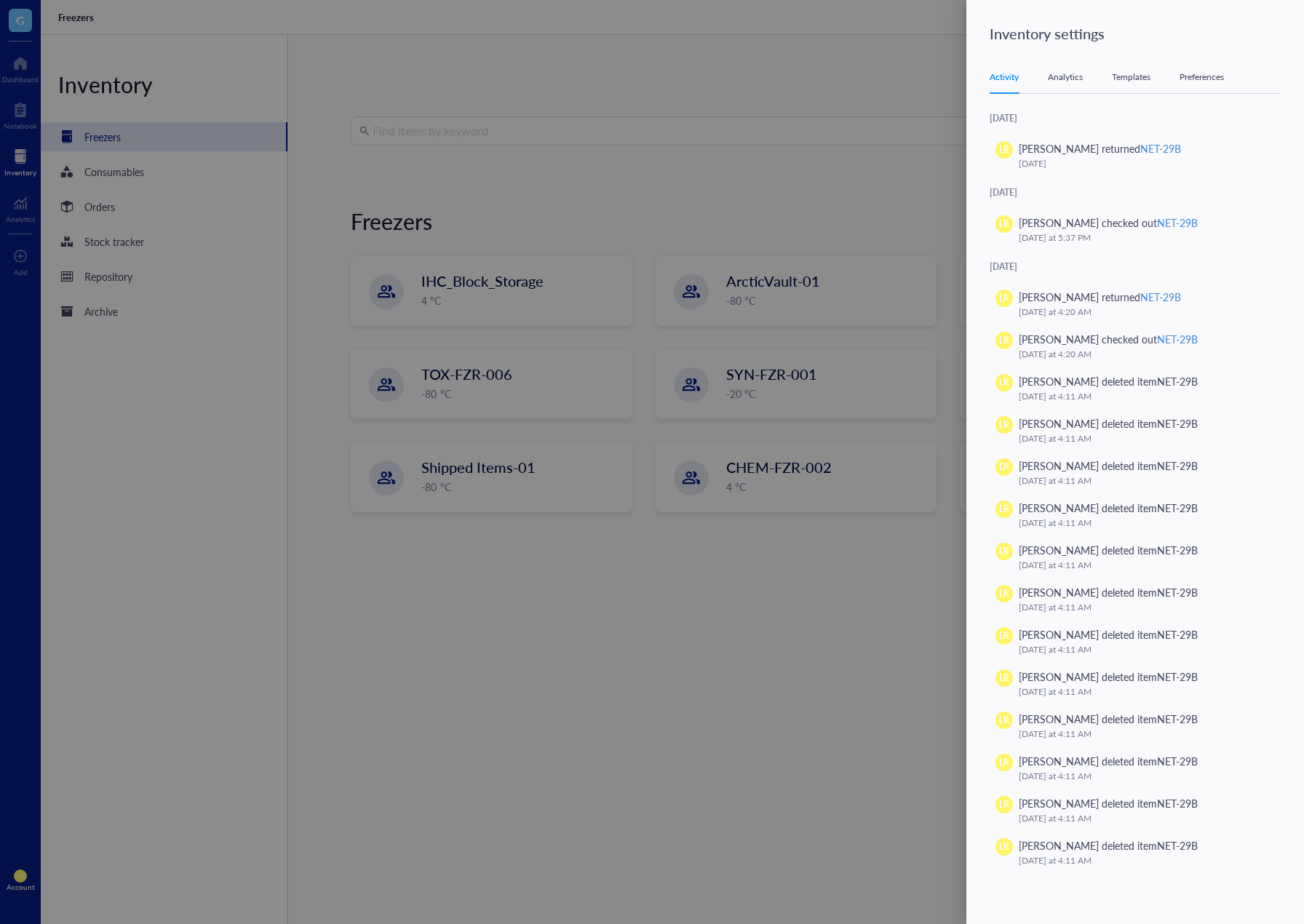
click at [1129, 74] on div "Templates" at bounding box center [1131, 77] width 38 height 15
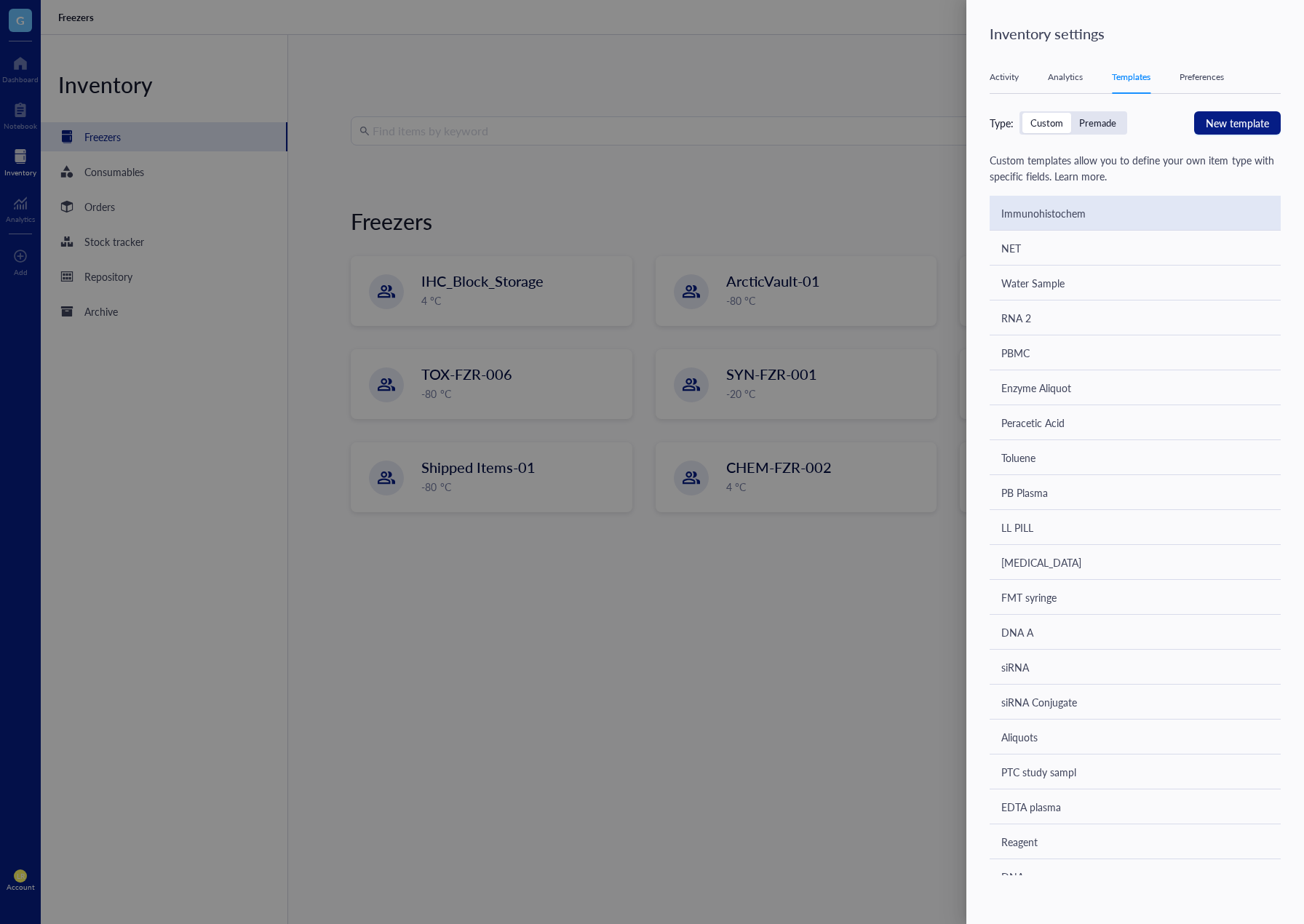
click at [1167, 219] on div "Immunohistochem" at bounding box center [1136, 213] width 291 height 35
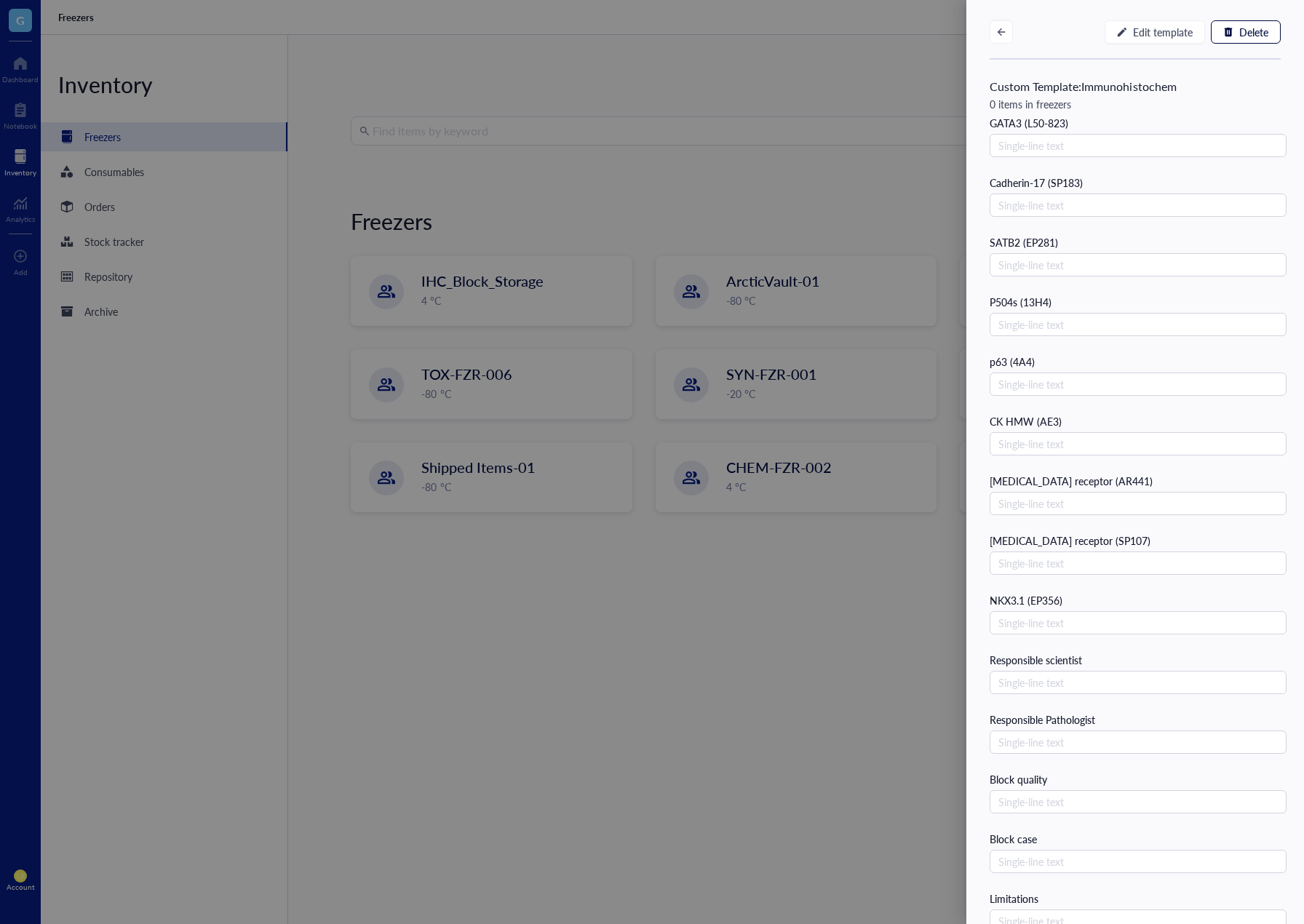
scroll to position [254, 0]
click at [598, 616] on div at bounding box center [652, 462] width 1304 height 924
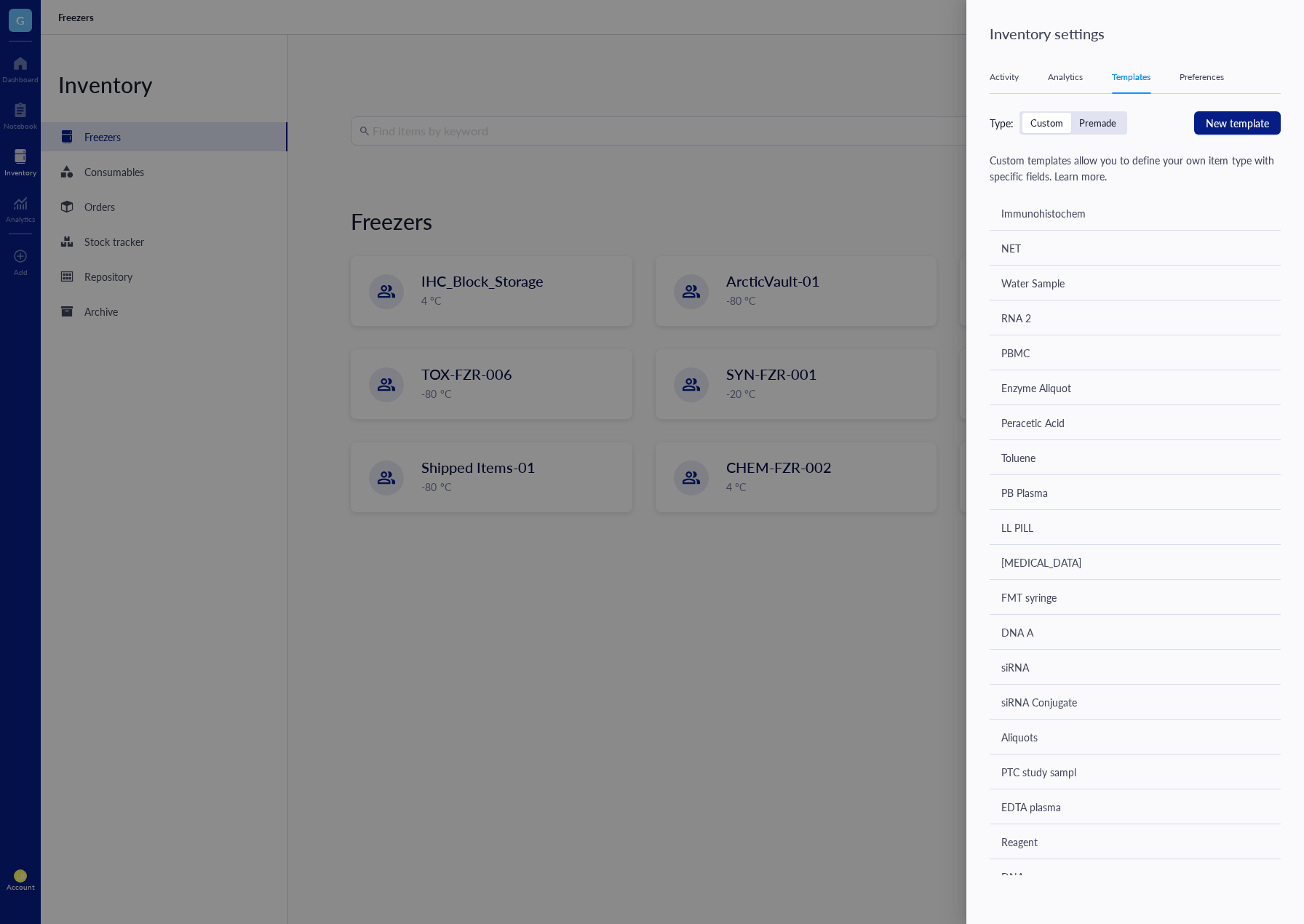
click at [577, 586] on div at bounding box center [652, 462] width 1304 height 924
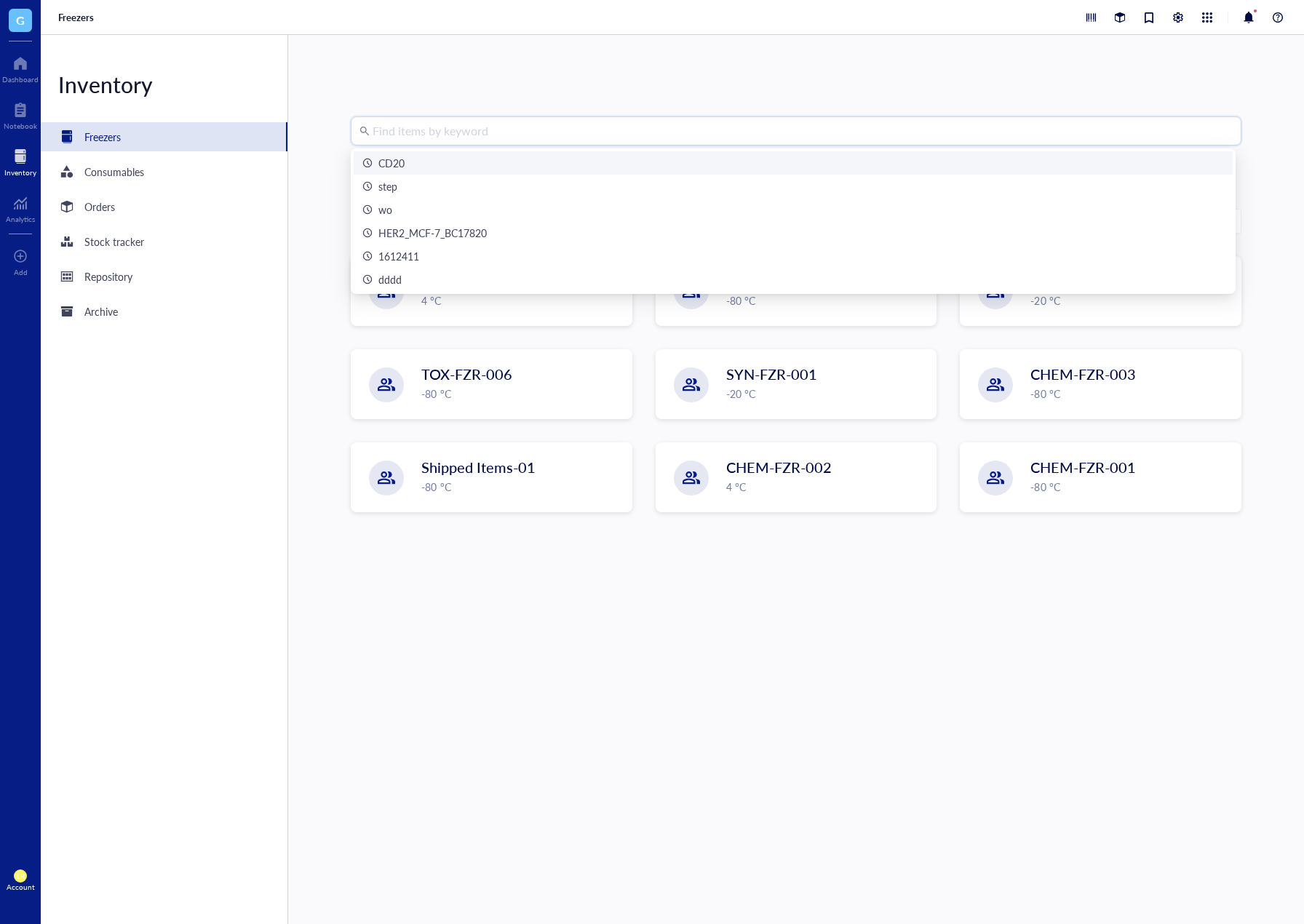
click at [395, 128] on input "search" at bounding box center [802, 131] width 860 height 27
click at [402, 166] on div "CD20" at bounding box center [391, 163] width 26 height 16
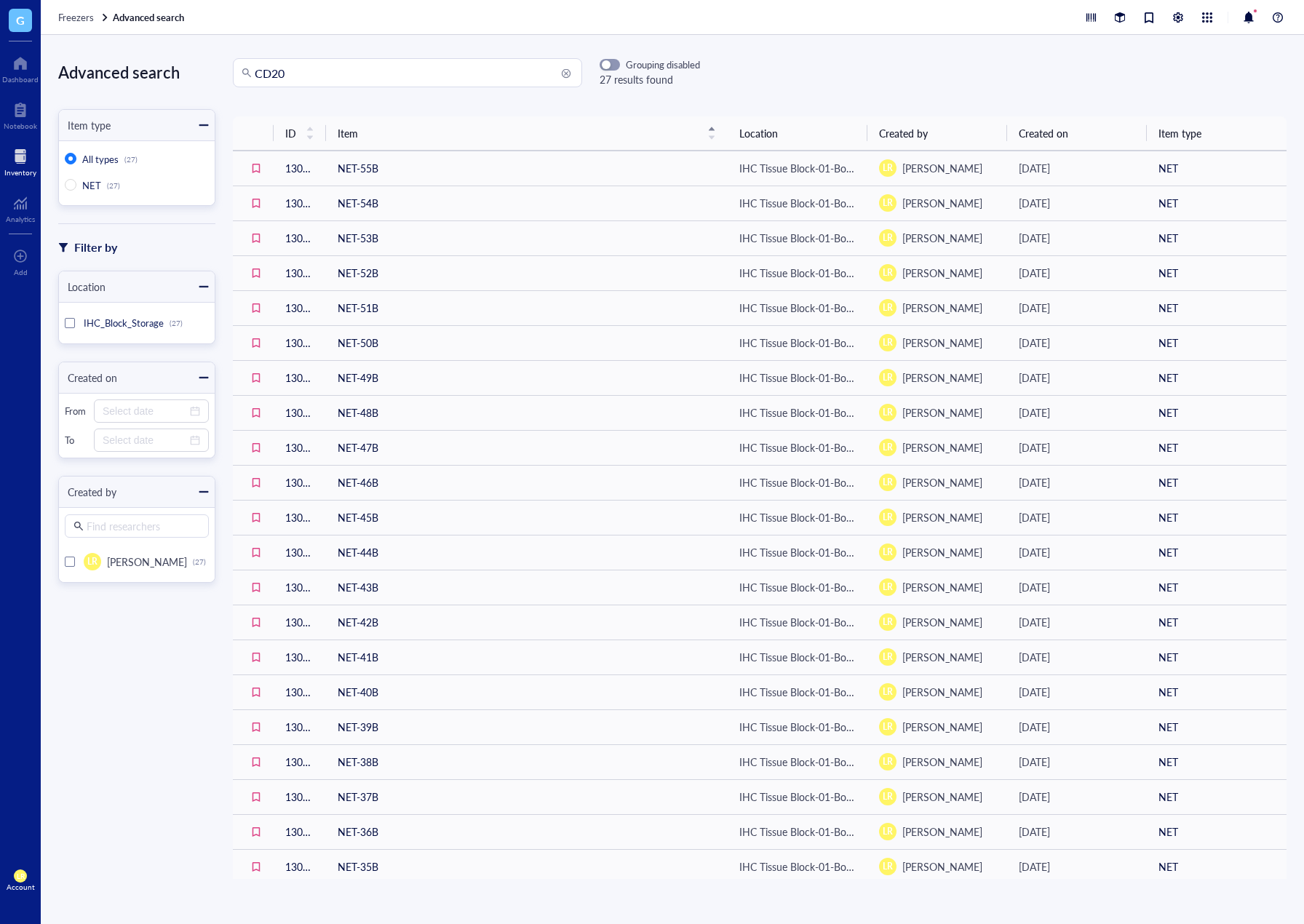
click at [402, 166] on td "NET-55B" at bounding box center [527, 168] width 402 height 35
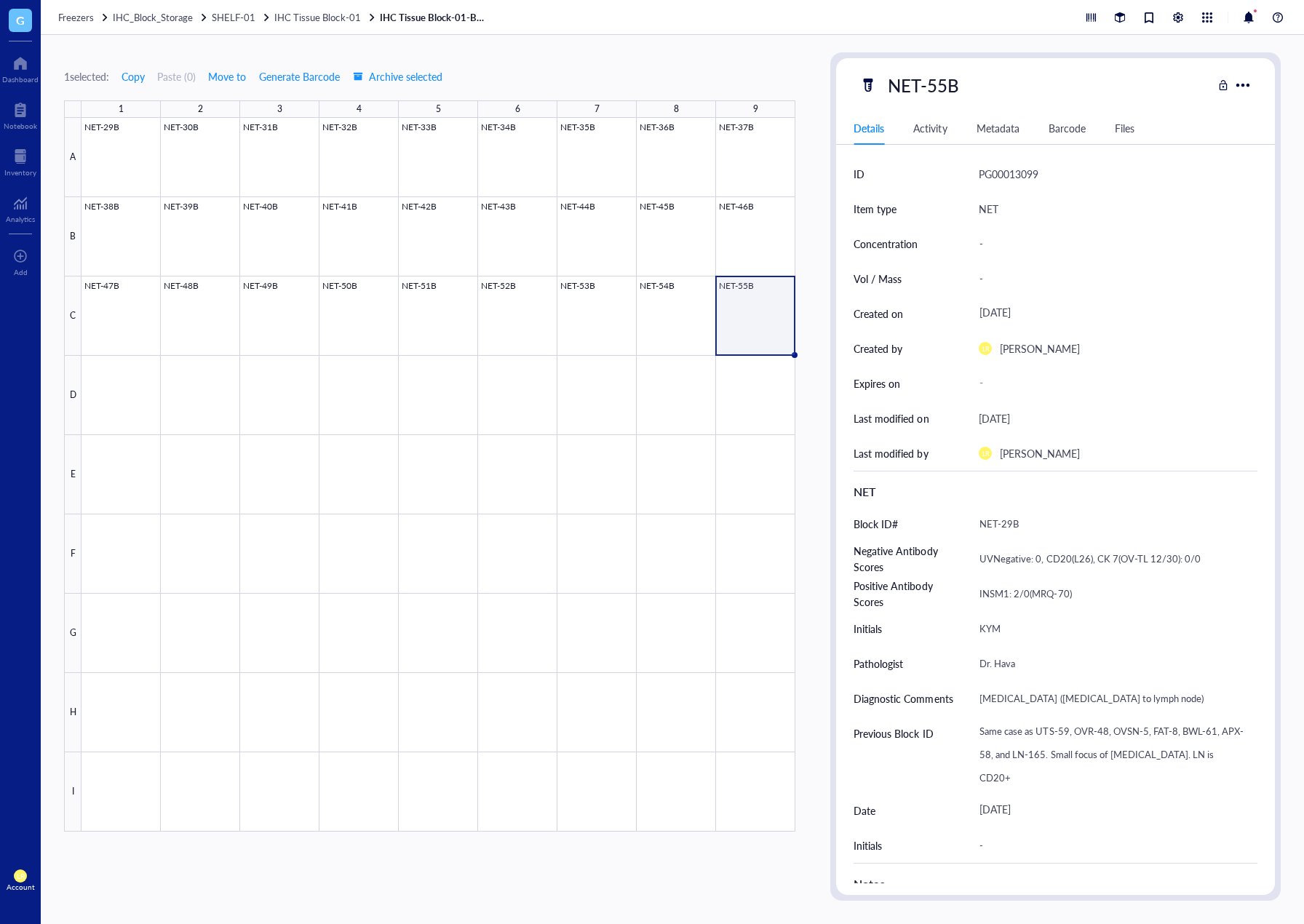
scroll to position [73, 0]
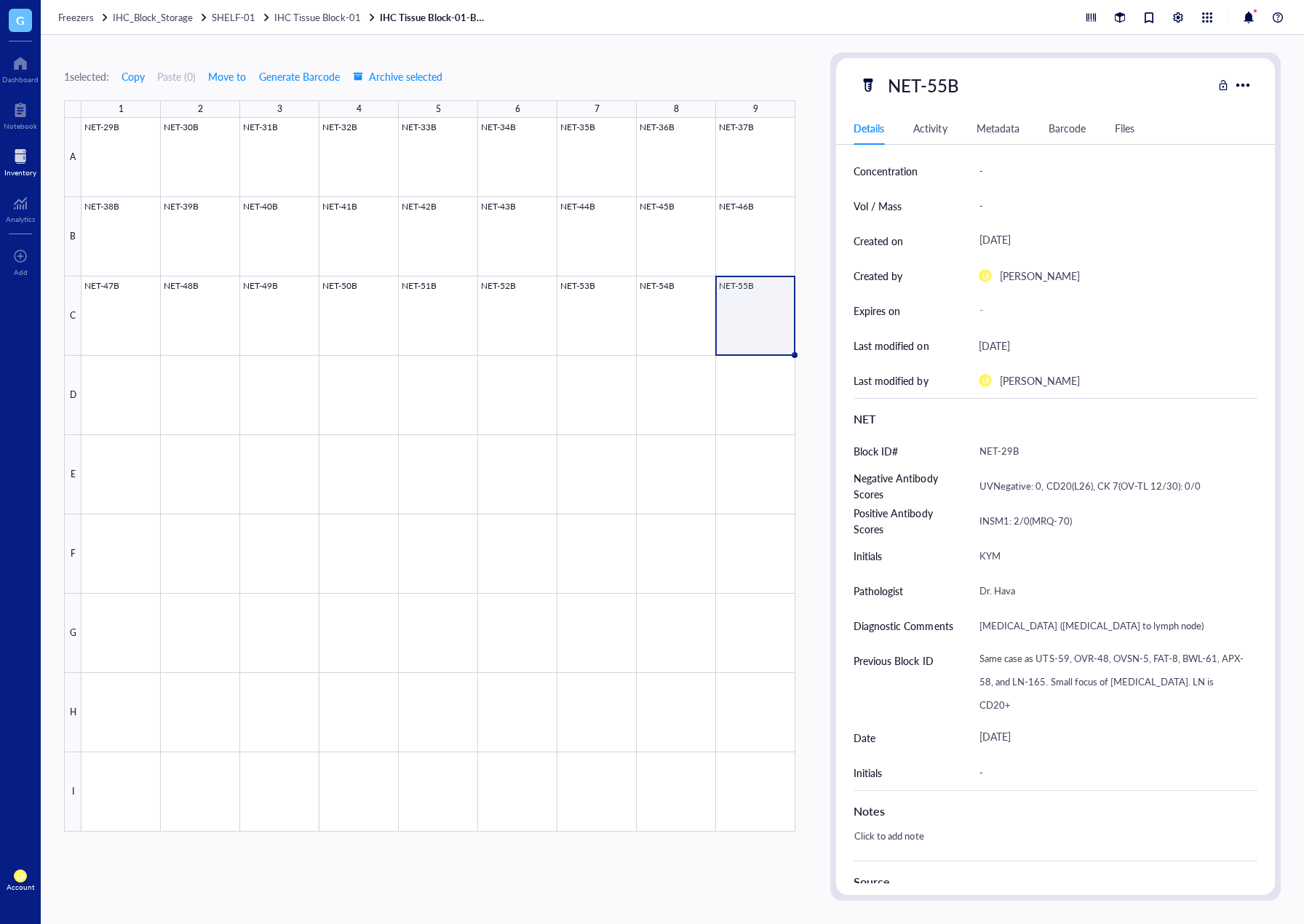
click at [13, 145] on div at bounding box center [20, 156] width 32 height 23
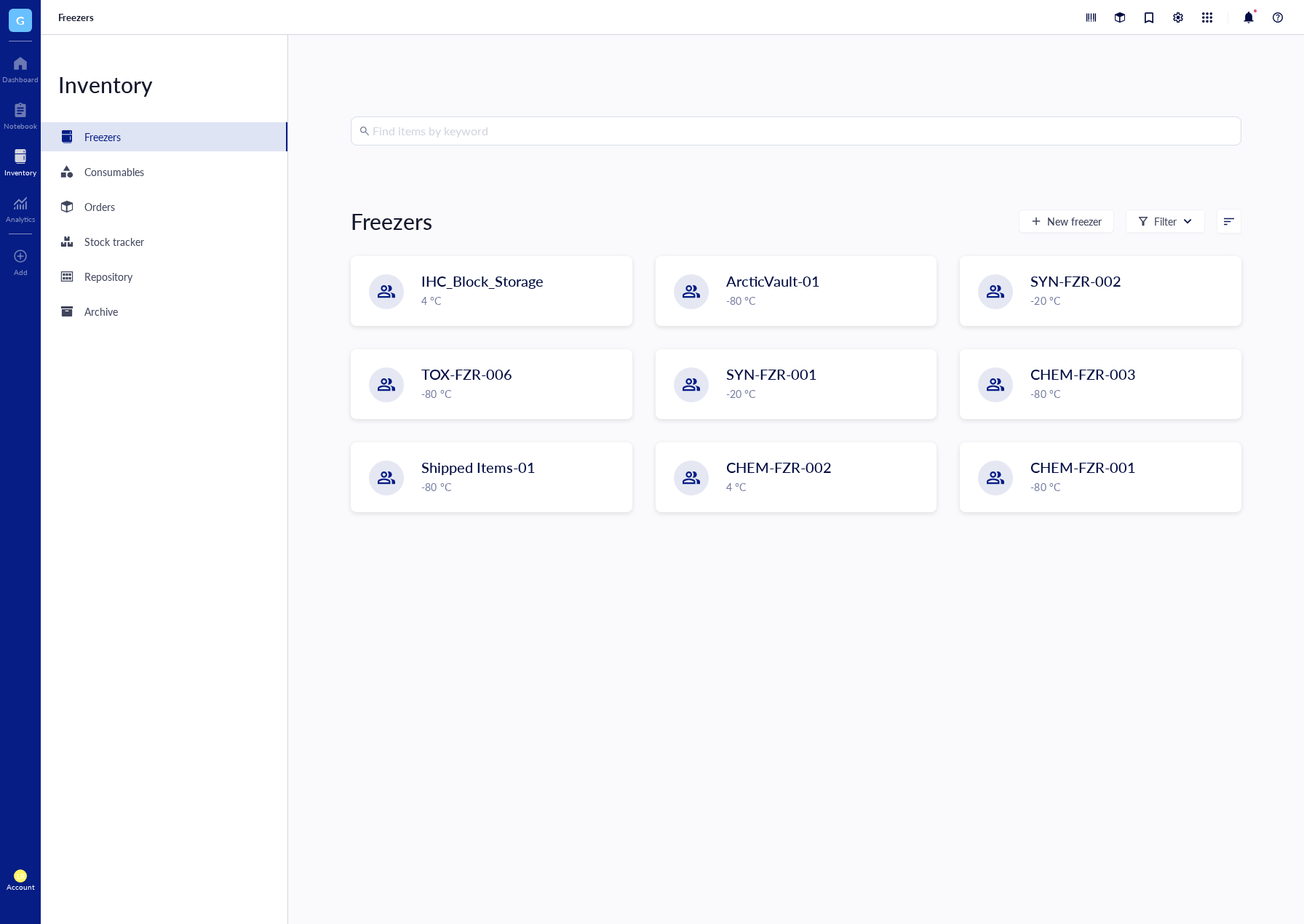
click at [421, 117] on input "search" at bounding box center [802, 131] width 860 height 27
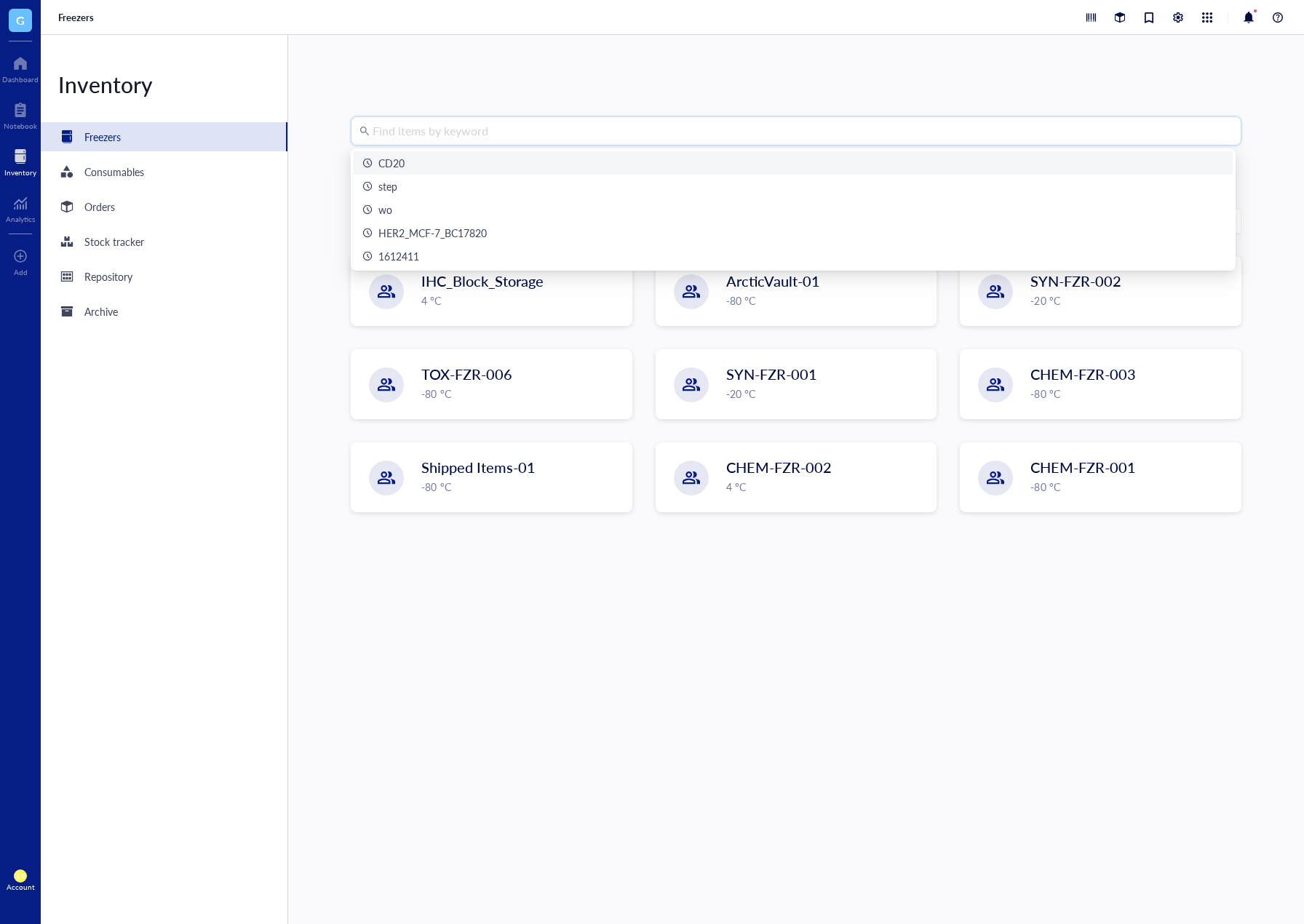
click at [430, 131] on input "search" at bounding box center [802, 131] width 860 height 27
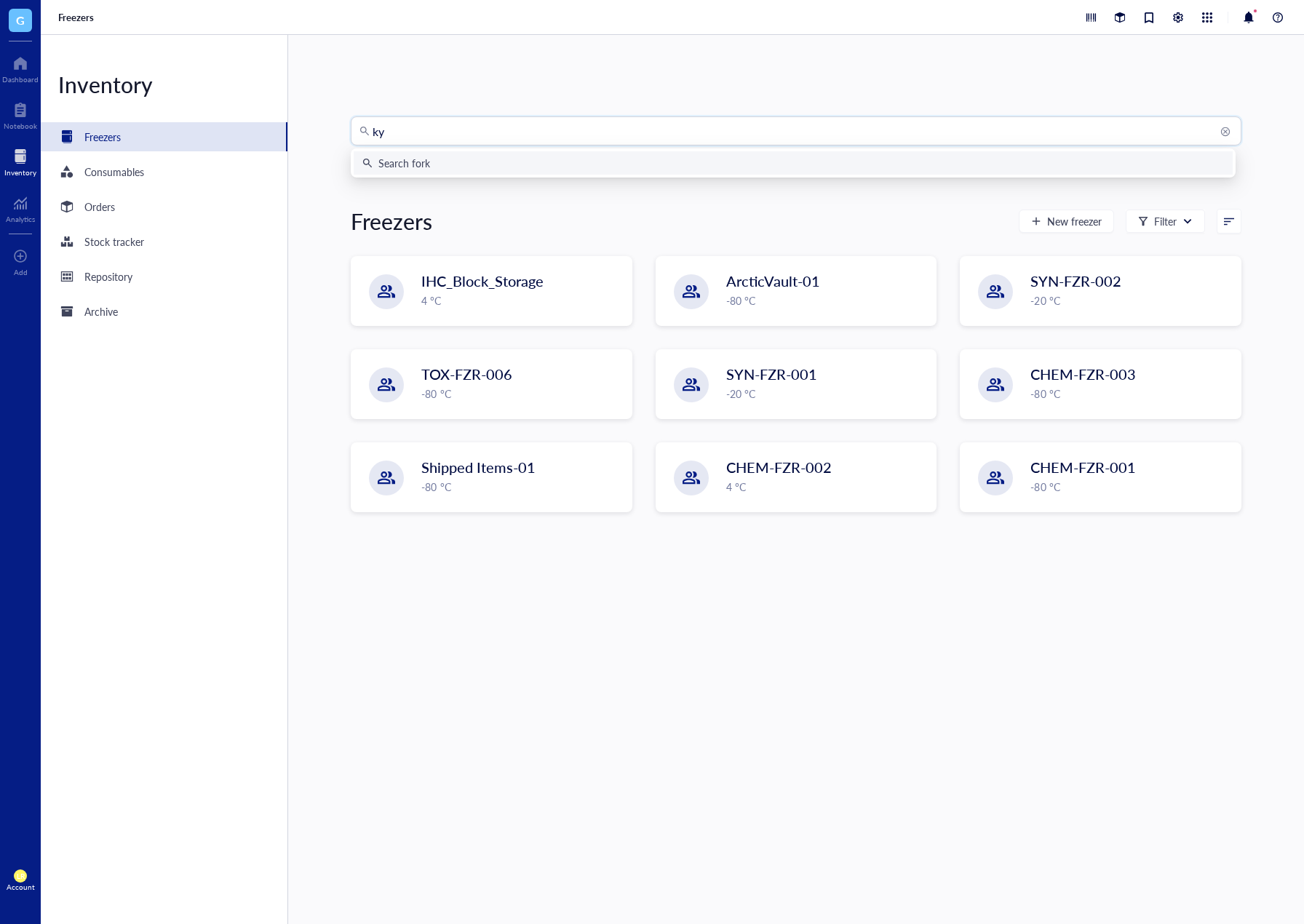
type input "kym"
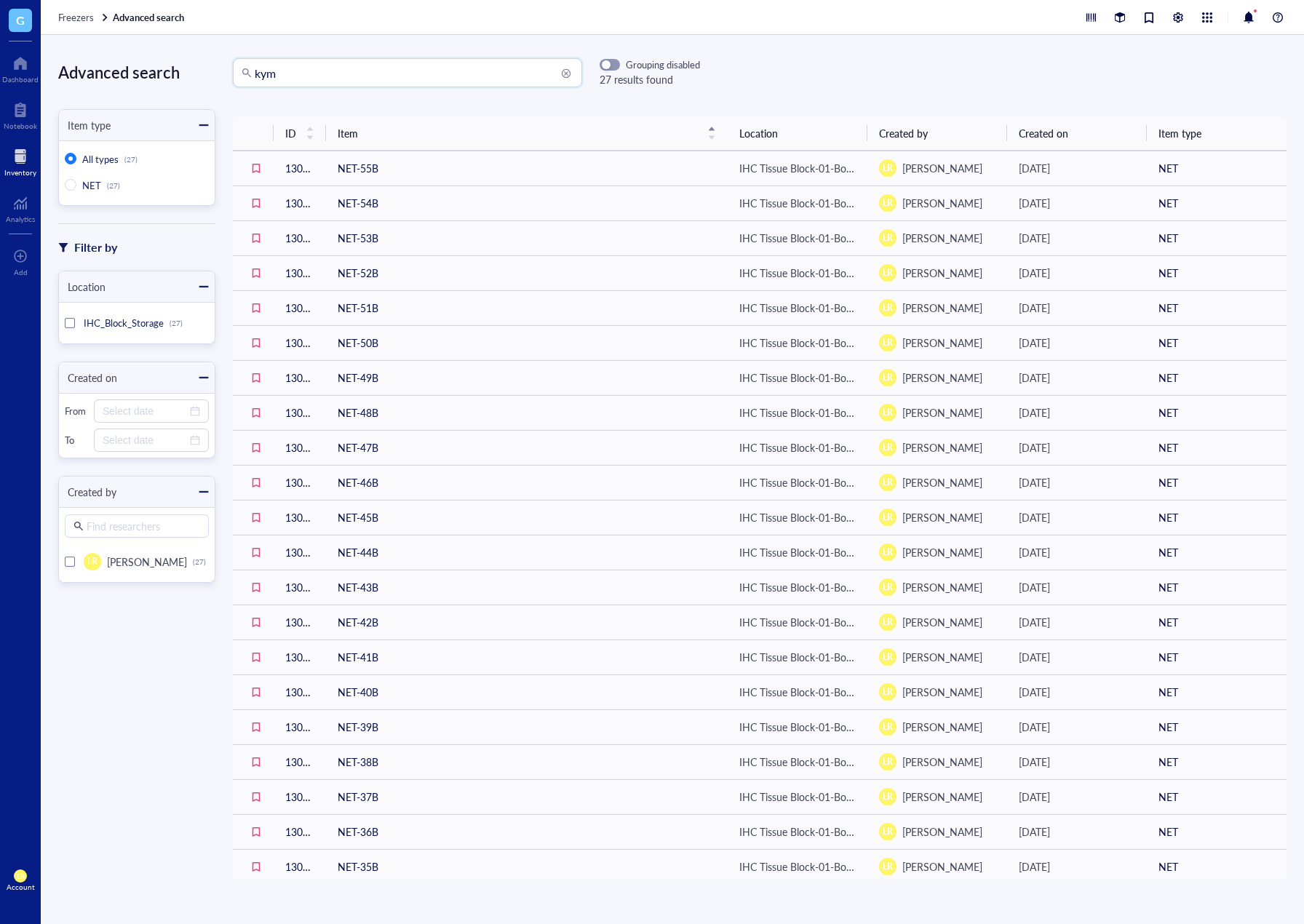
drag, startPoint x: 396, startPoint y: 79, endPoint x: 194, endPoint y: 70, distance: 202.2
click at [194, 70] on div "Advanced search Item type All types (27) NET (27) Filter by Location IHC_Block_…" at bounding box center [672, 480] width 1263 height 889
type input "ovsn-5"
drag, startPoint x: 2, startPoint y: 156, endPoint x: 12, endPoint y: 156, distance: 10.0
click at [2, 156] on div "Inventory" at bounding box center [20, 160] width 41 height 41
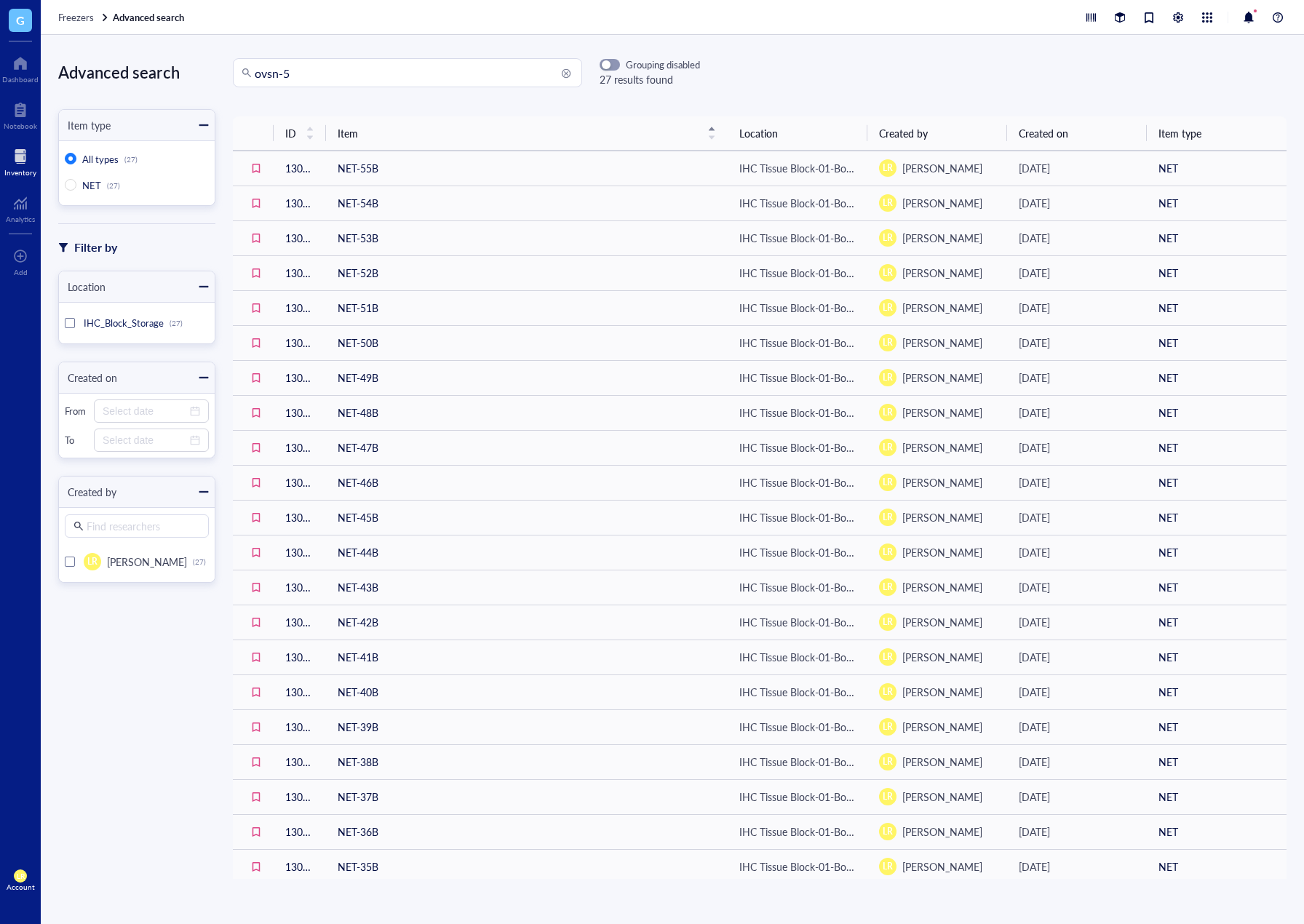
click at [17, 155] on div at bounding box center [20, 156] width 32 height 23
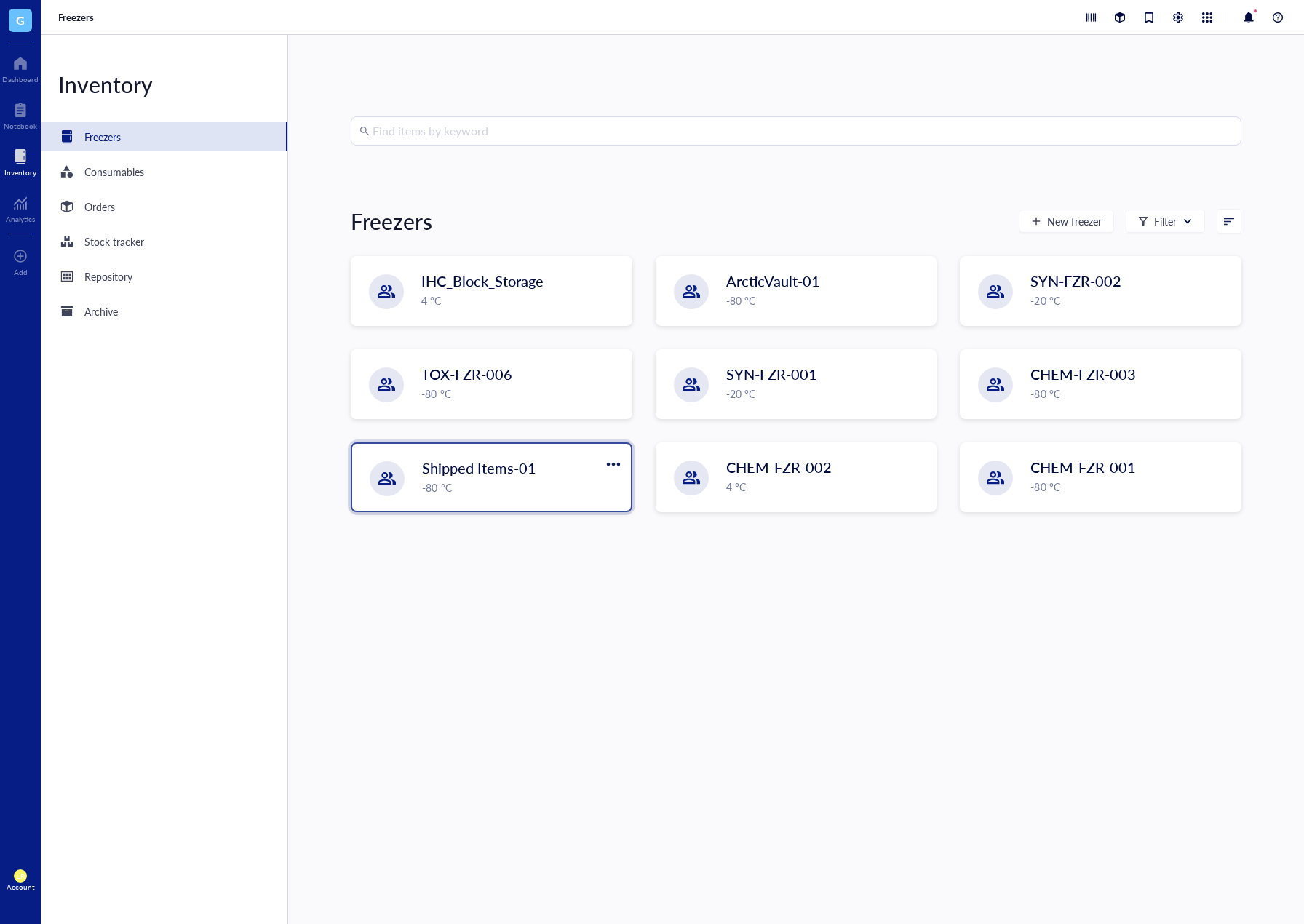
click at [519, 472] on span "Shipped Items-01" at bounding box center [479, 468] width 114 height 20
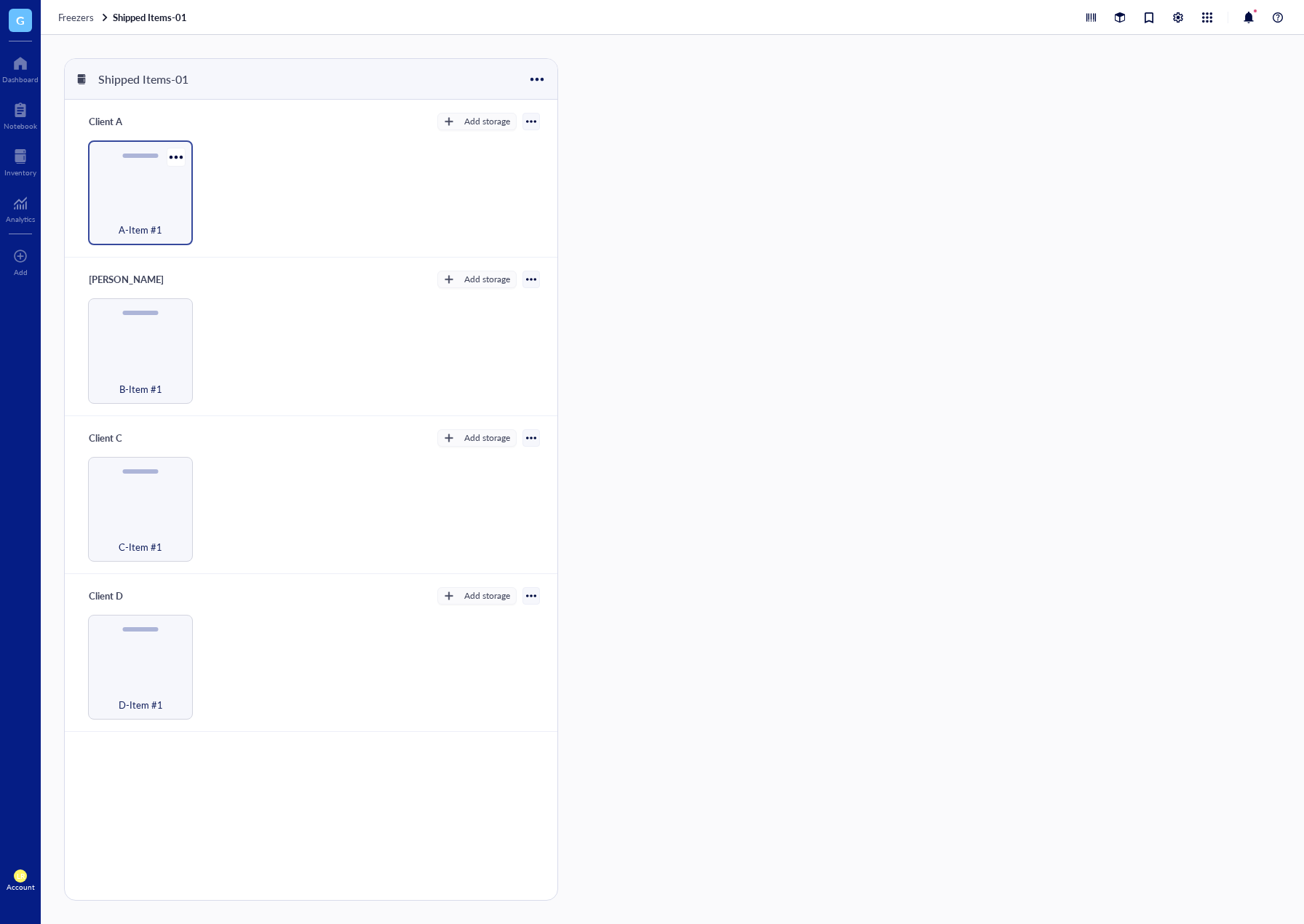
click at [157, 207] on div "A-Item #1" at bounding box center [140, 221] width 90 height 32
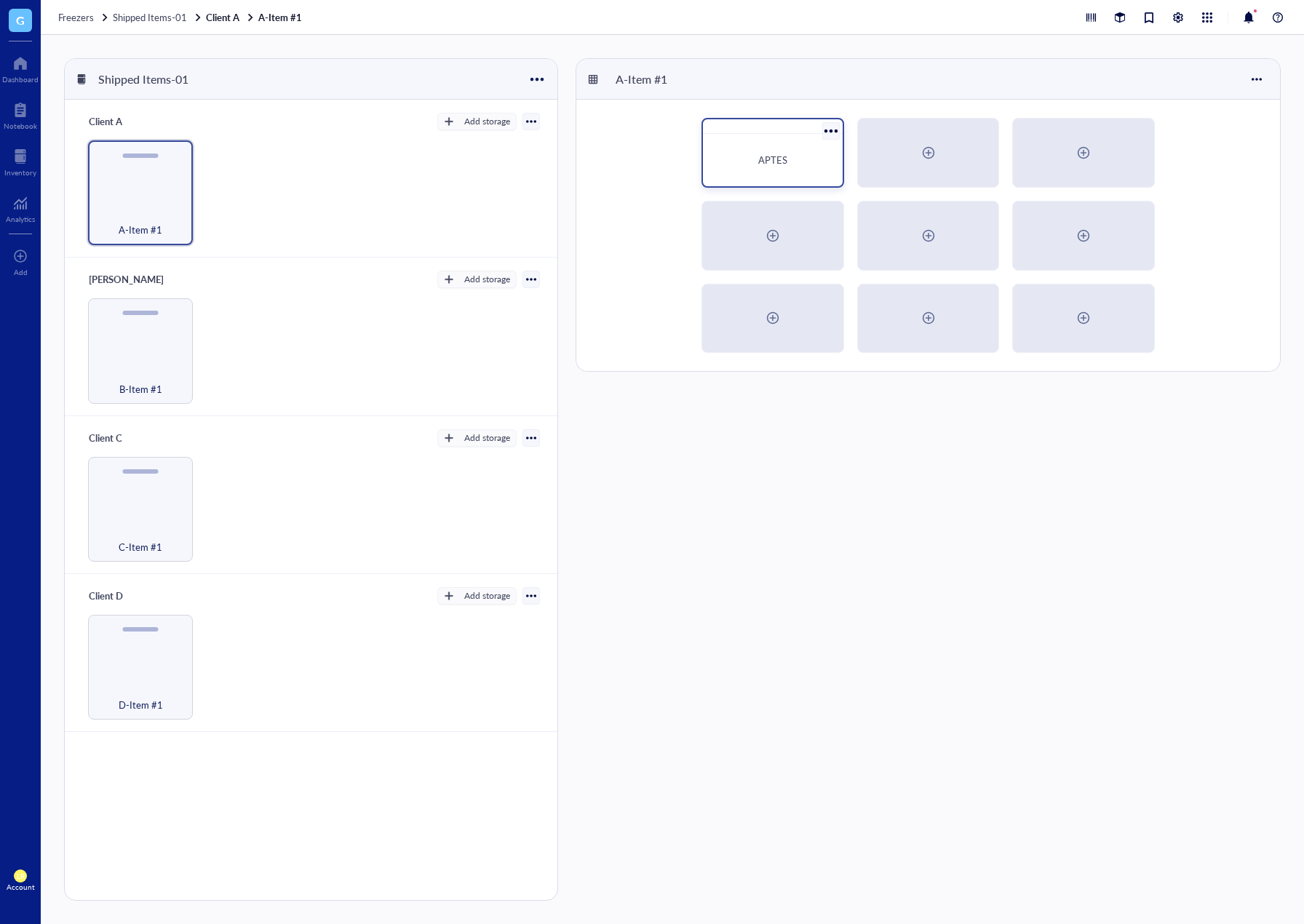
click at [733, 163] on div "APTES" at bounding box center [773, 160] width 117 height 15
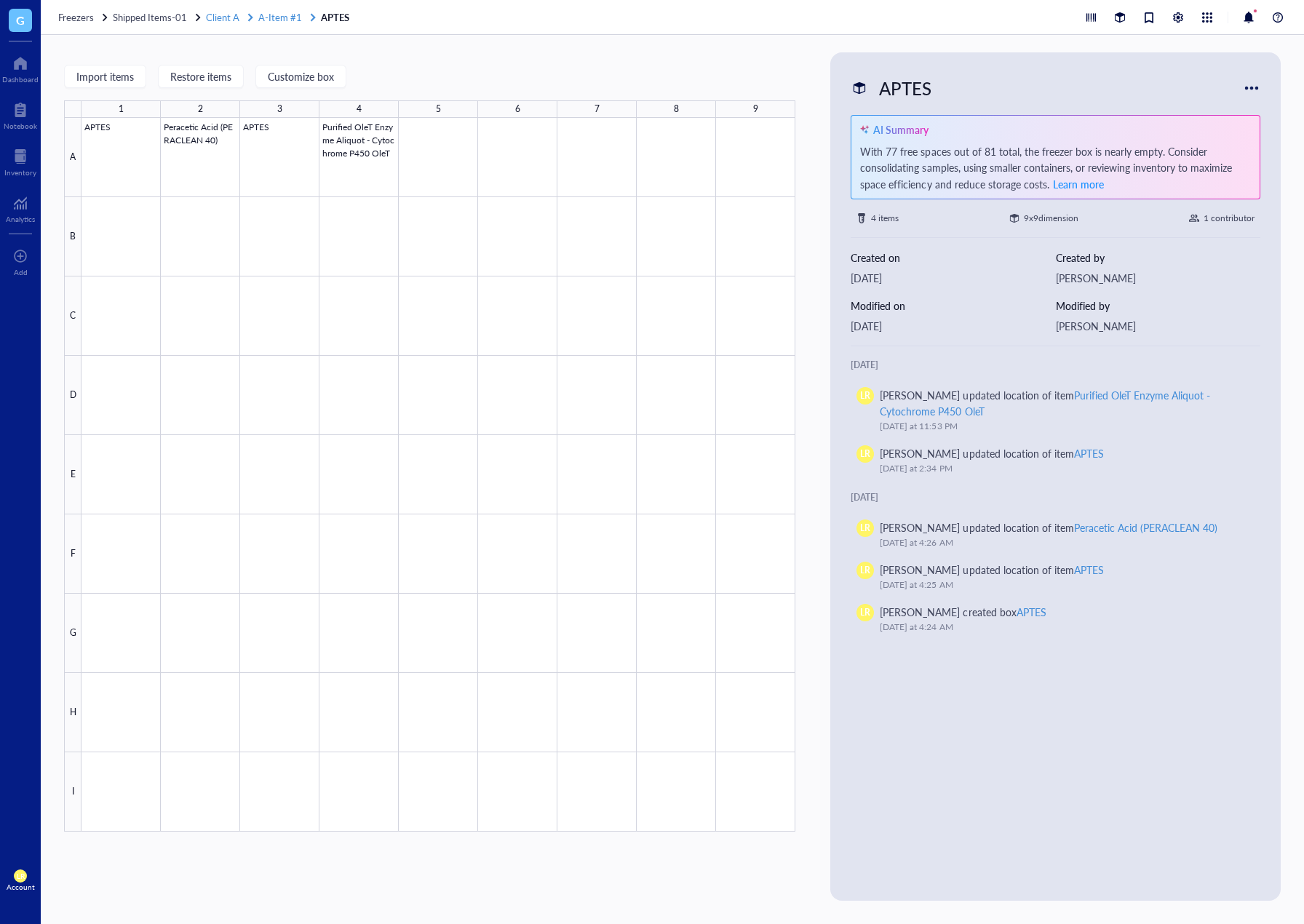
click at [233, 18] on span "Client A" at bounding box center [222, 17] width 34 height 14
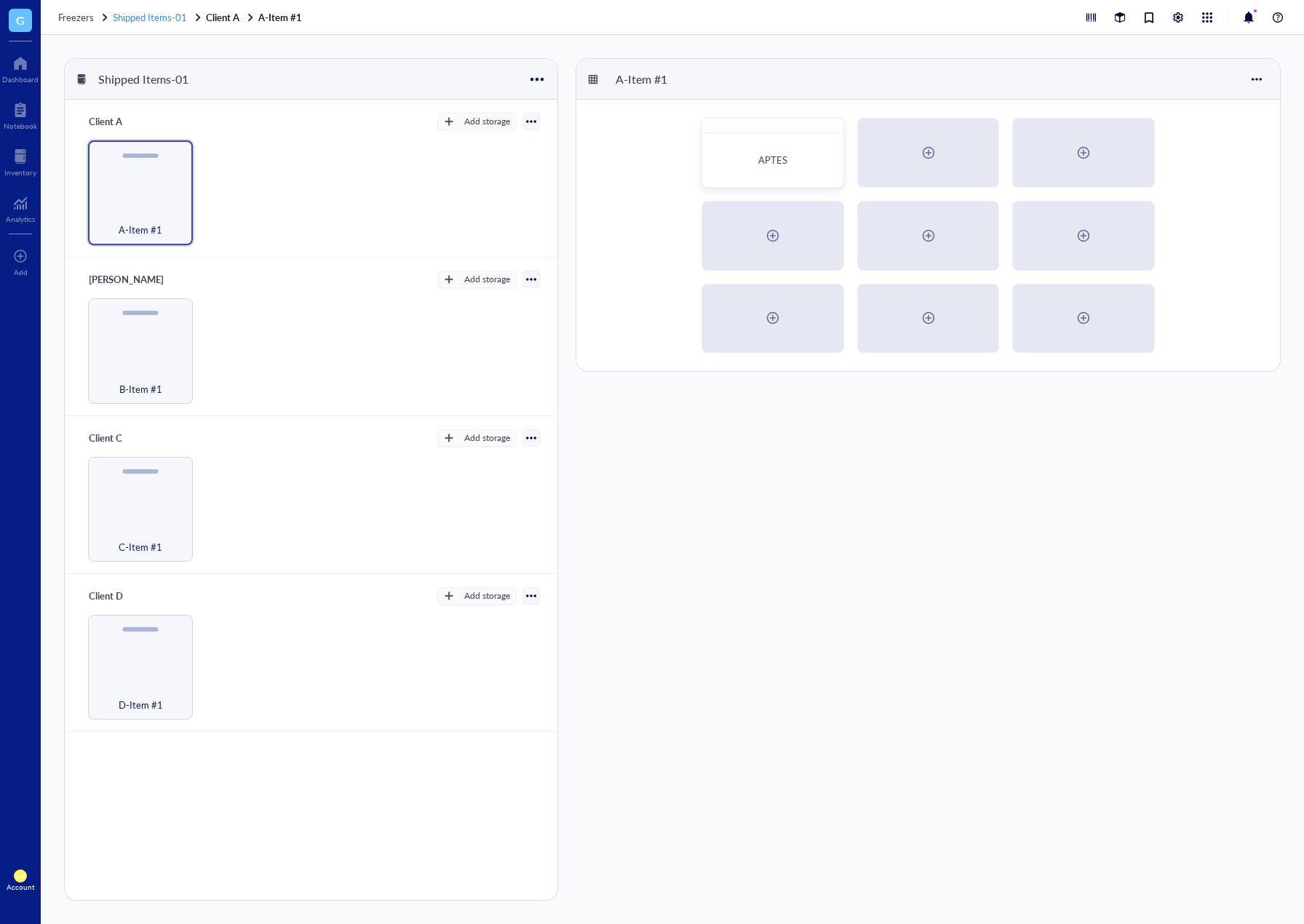
click at [176, 20] on span "Shipped Items-01" at bounding box center [149, 17] width 74 height 14
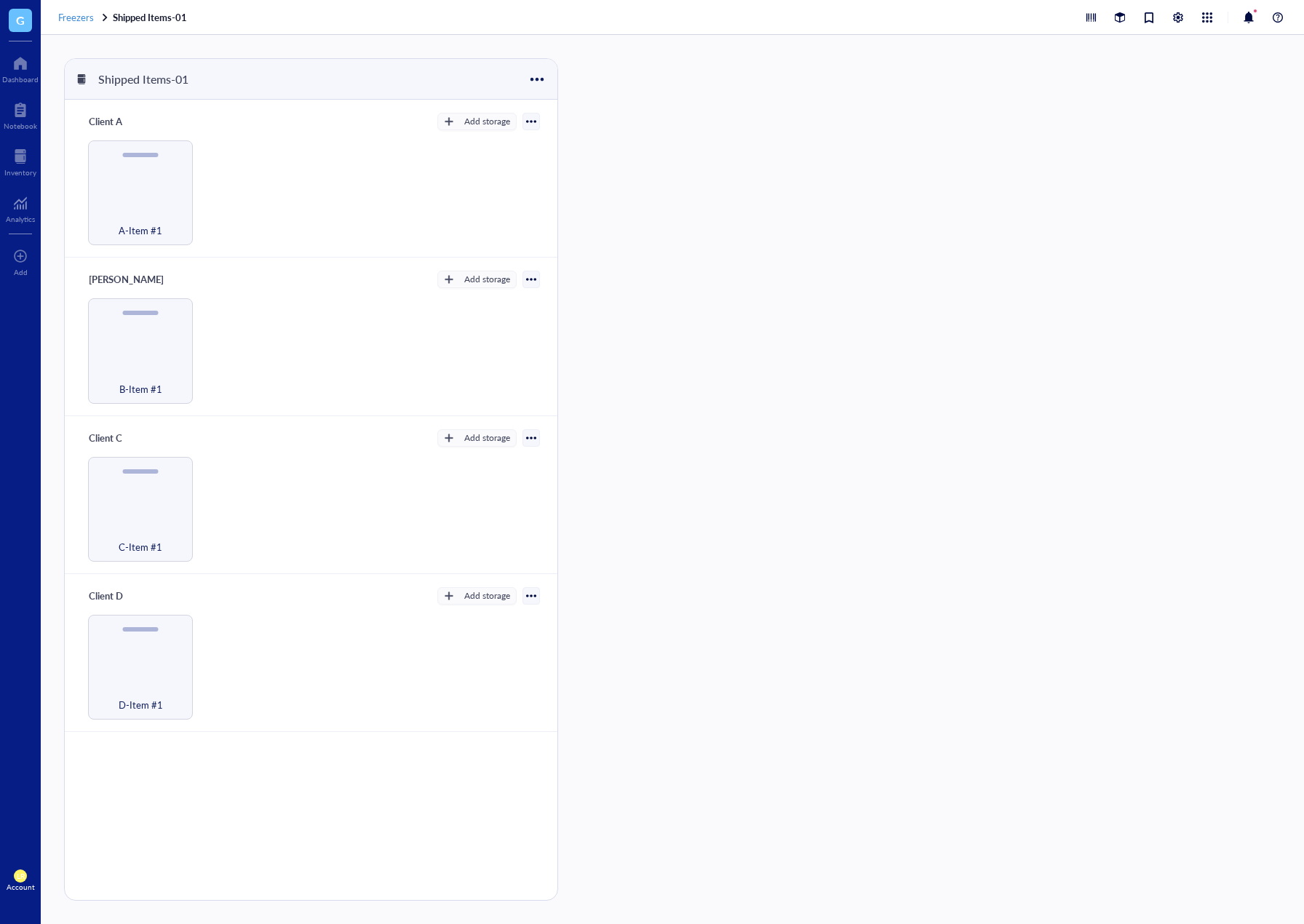
click at [93, 21] on span "Freezers" at bounding box center [76, 17] width 36 height 14
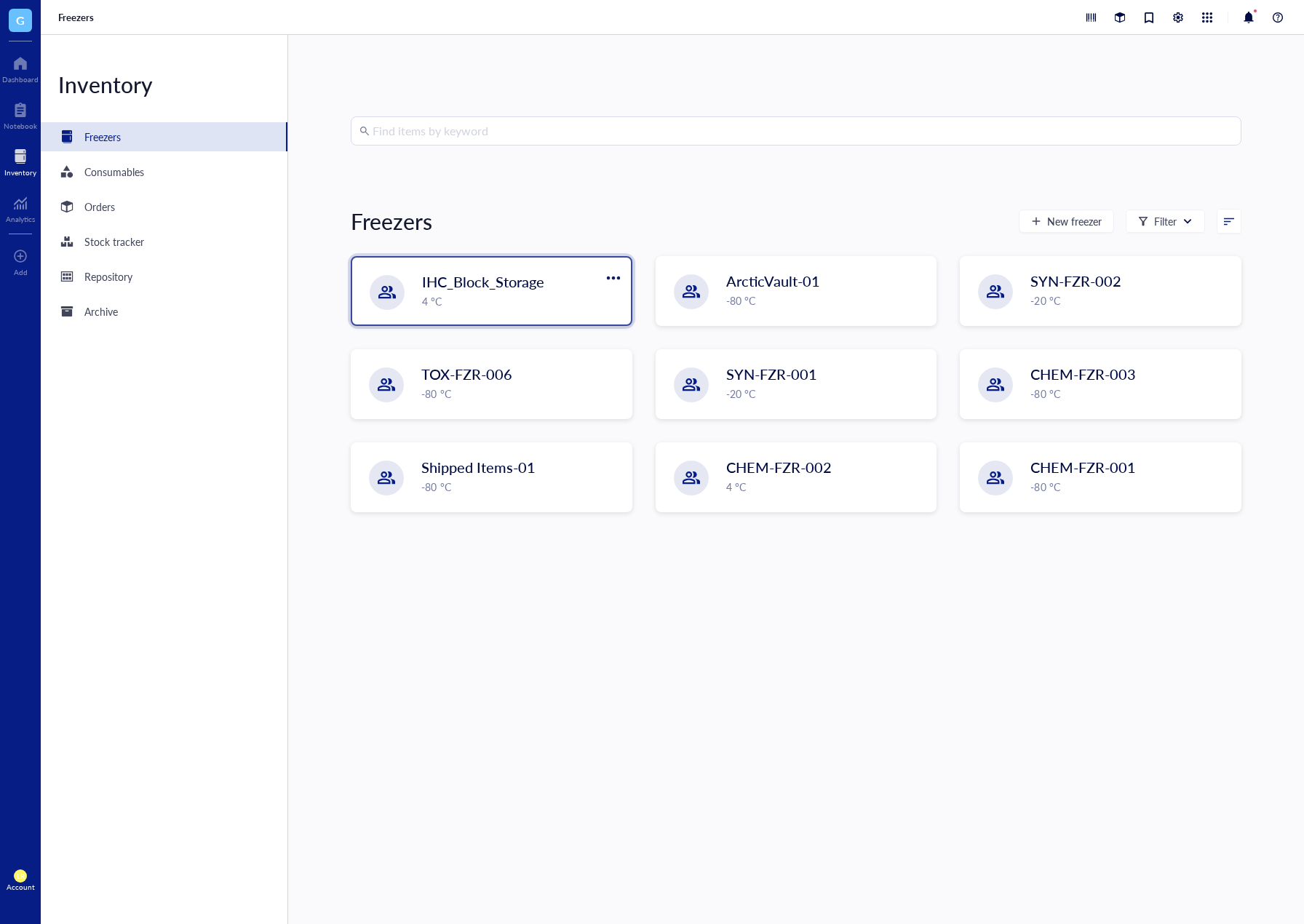
click at [456, 278] on span "IHC_Block_Storage" at bounding box center [483, 282] width 122 height 20
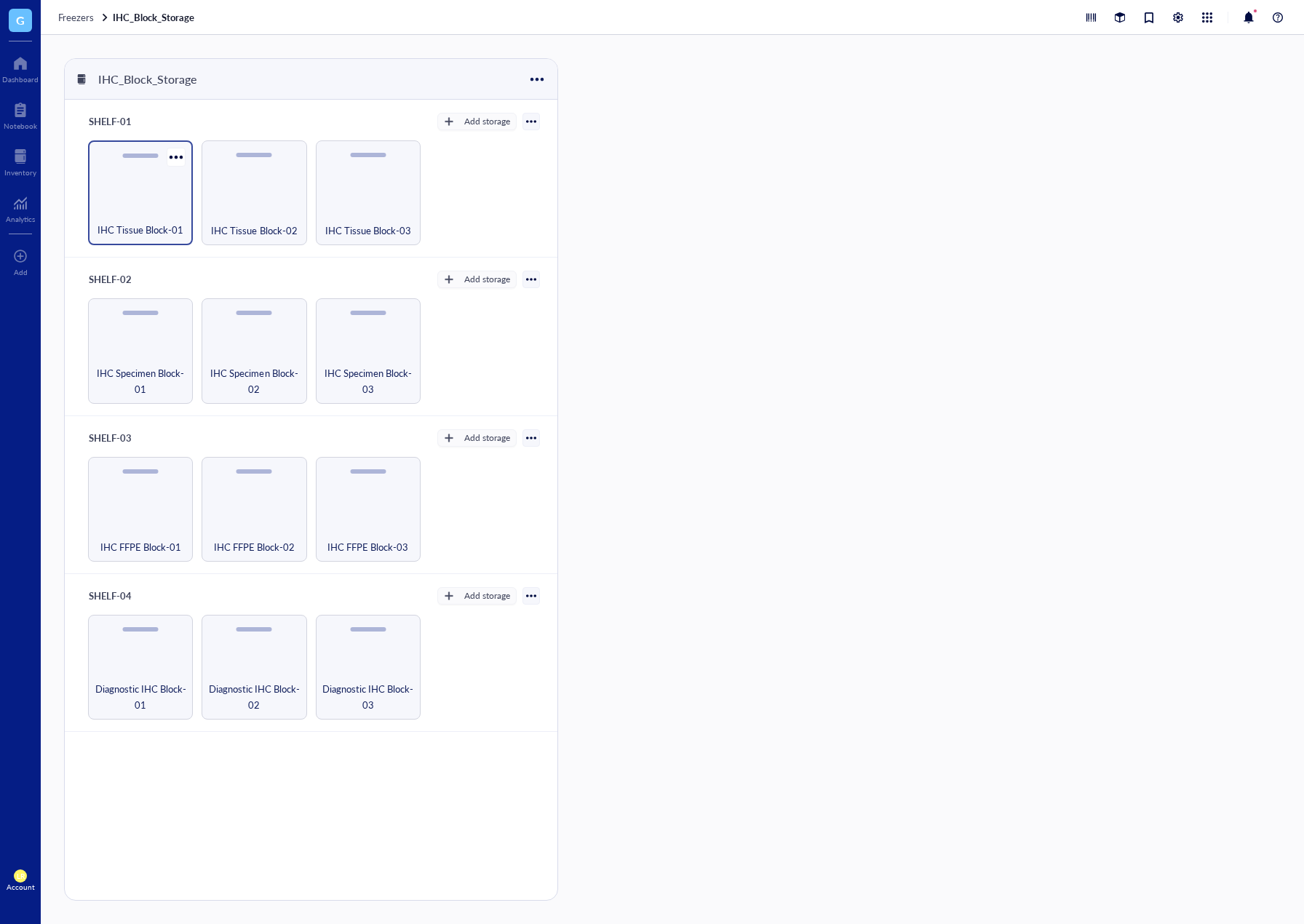
click at [178, 202] on div "IHC Tissue Block-01" at bounding box center [141, 192] width 105 height 105
click at [748, 160] on div "IHC Tissue Block-01-Box-01" at bounding box center [773, 160] width 118 height 29
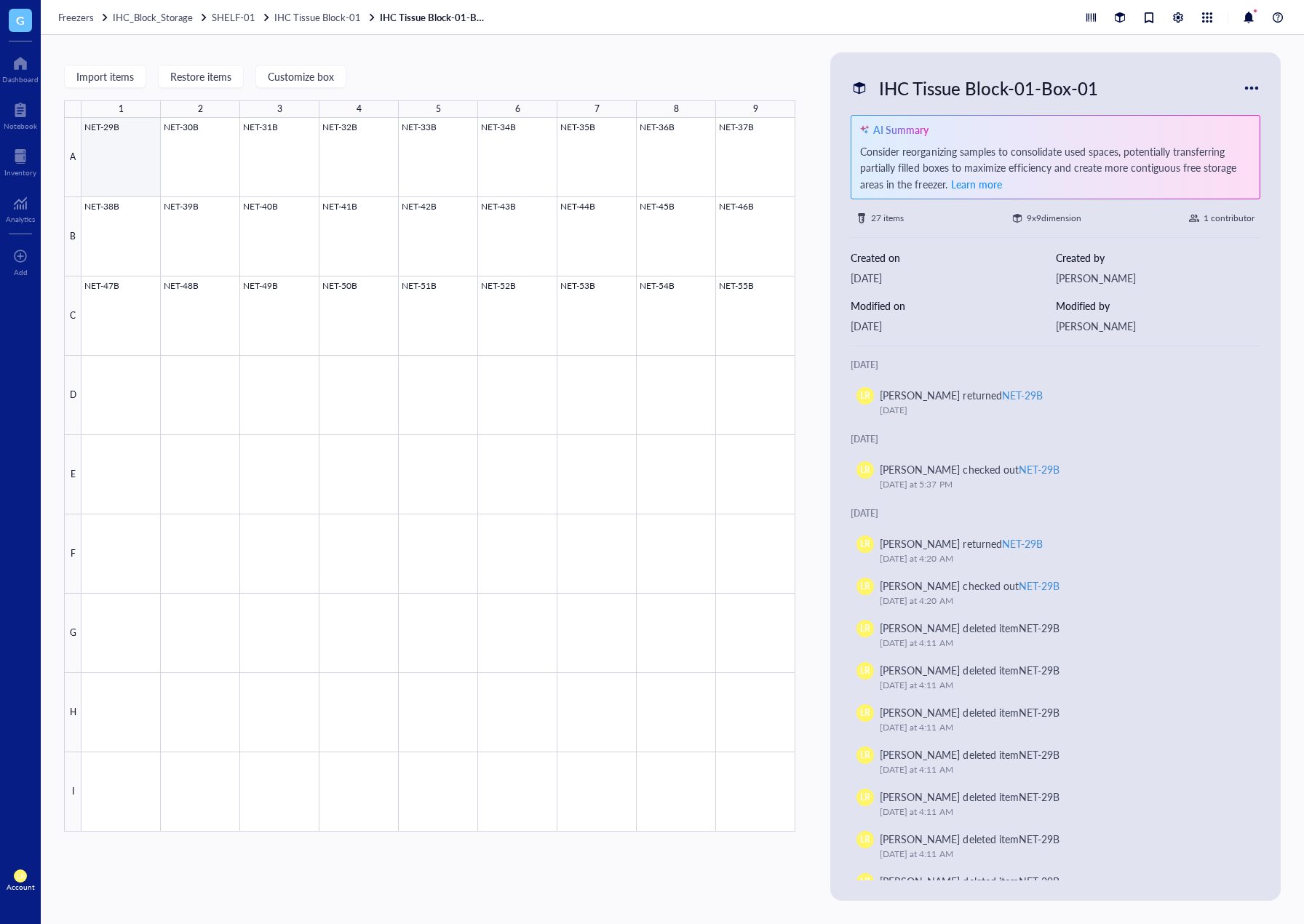
click at [127, 166] on div at bounding box center [438, 475] width 714 height 714
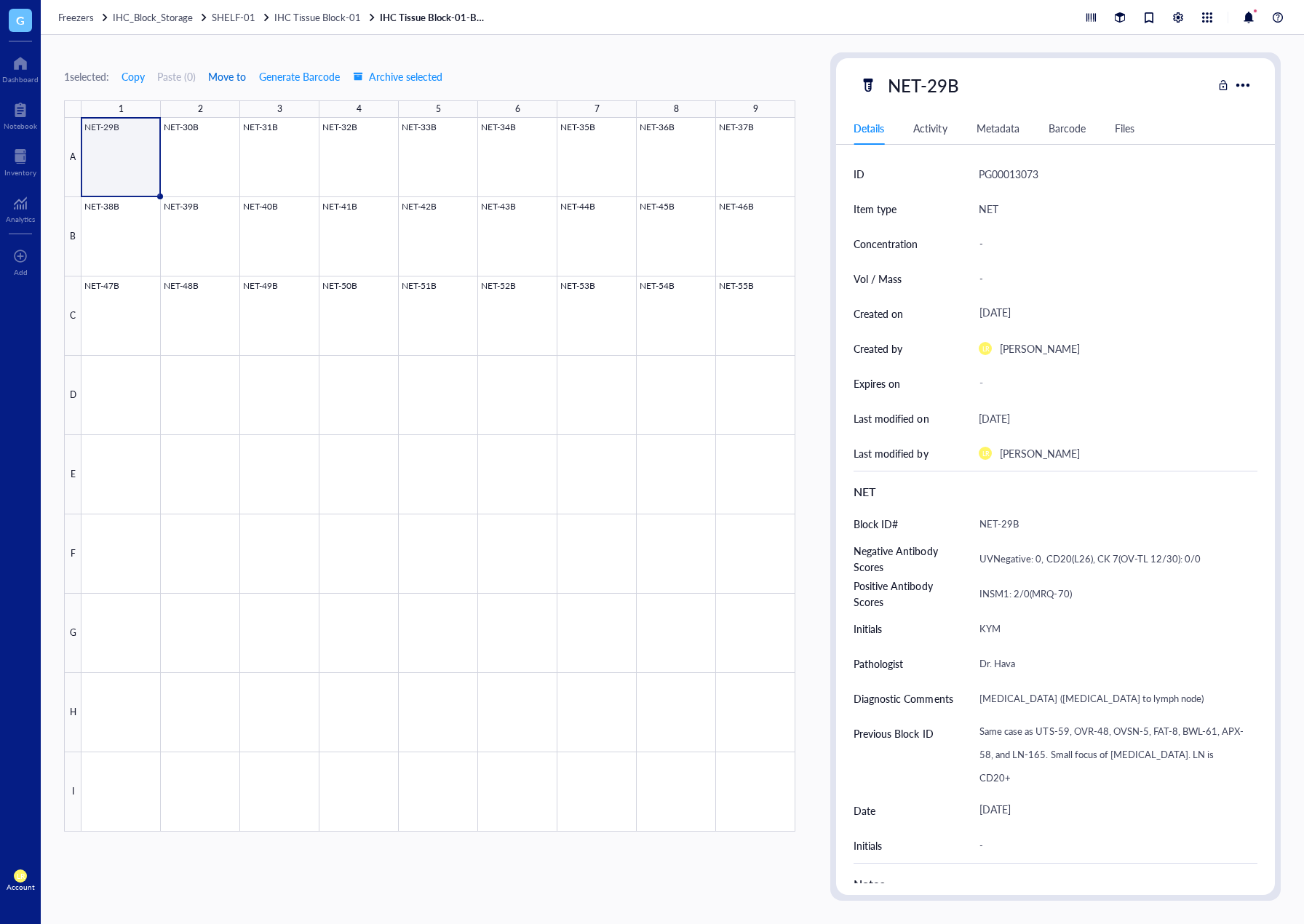
click at [246, 84] on button "Move to" at bounding box center [227, 77] width 39 height 23
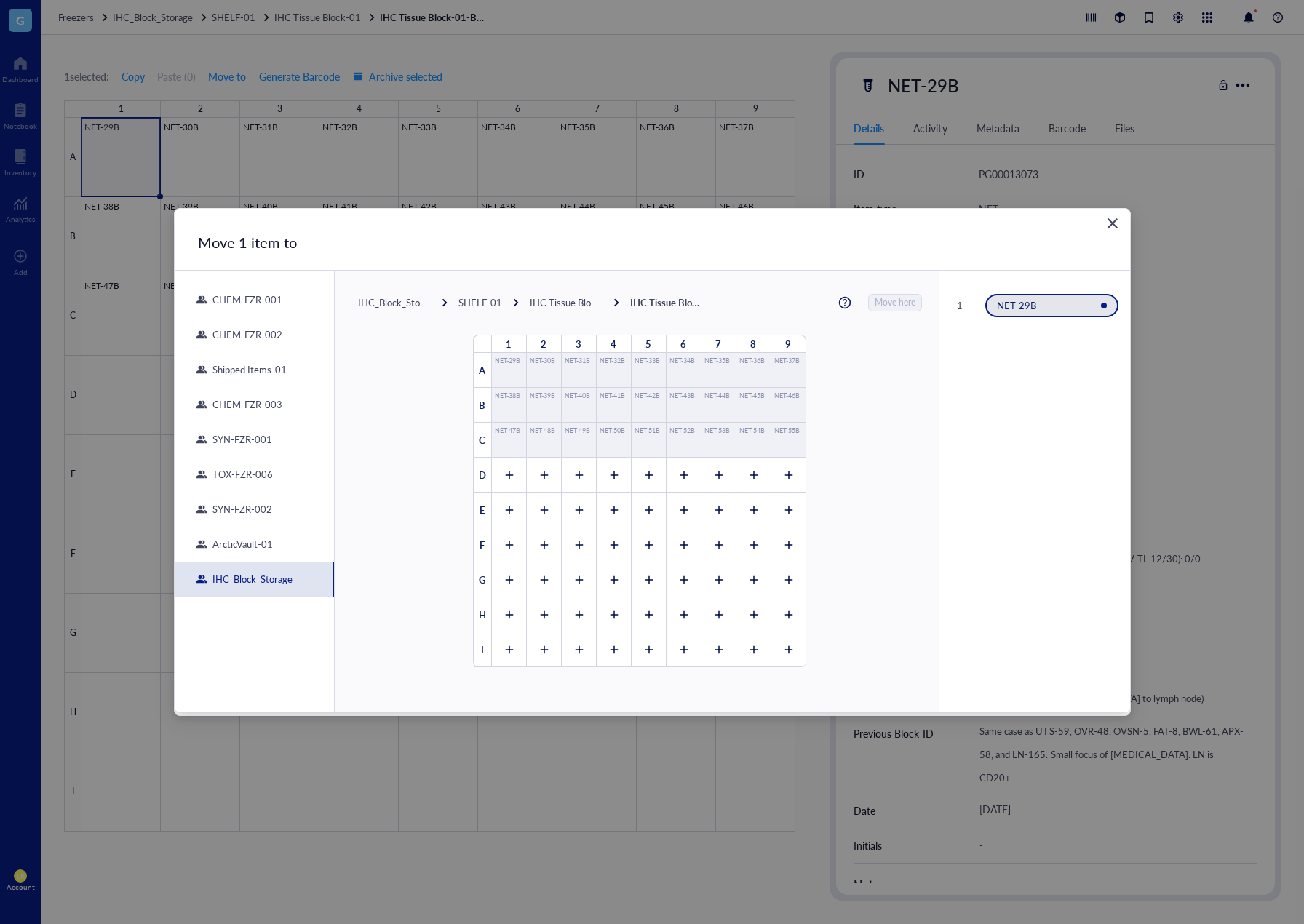
click at [1110, 224] on icon "Close" at bounding box center [1113, 224] width 14 height 14
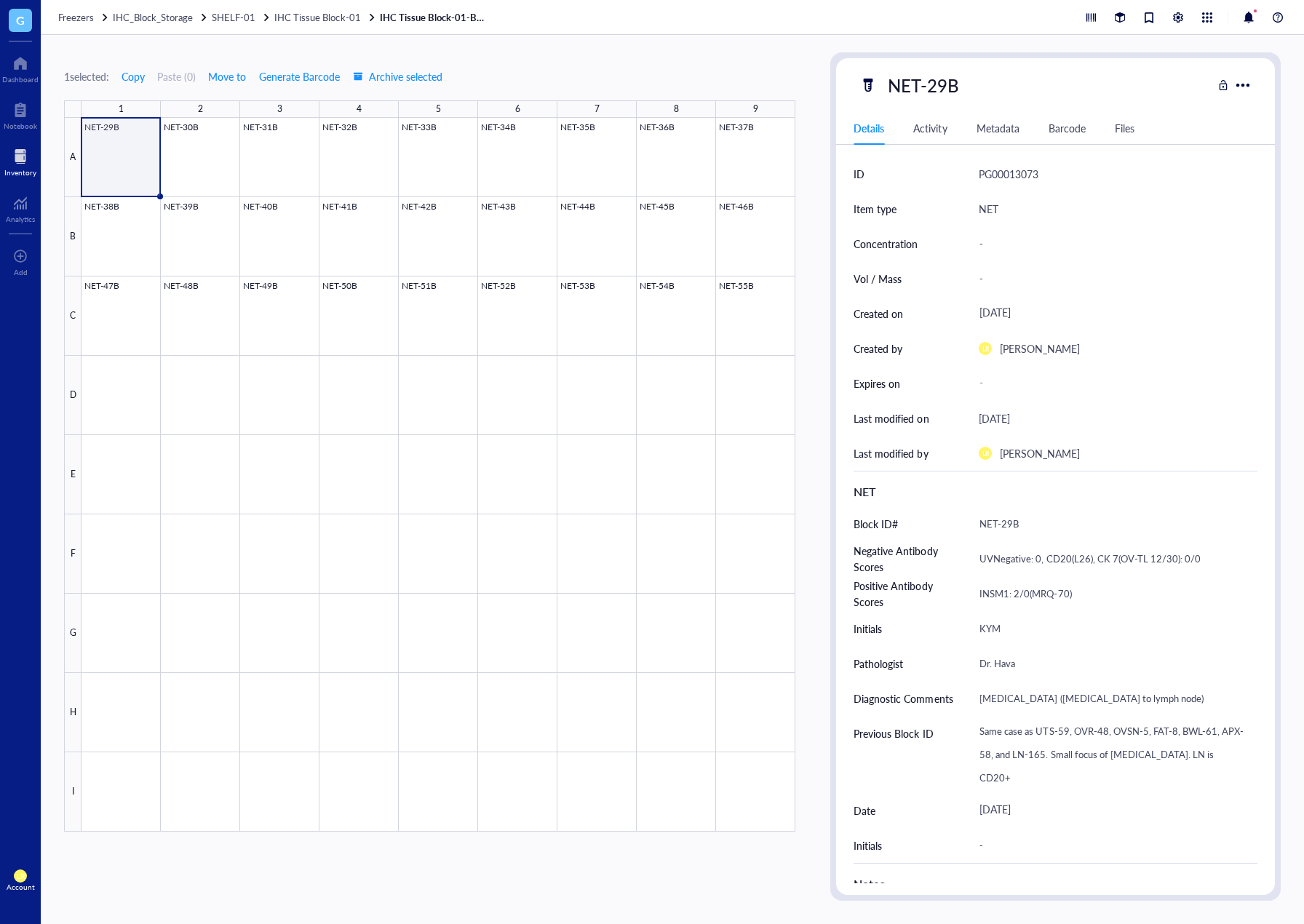
click at [16, 157] on div at bounding box center [20, 156] width 32 height 23
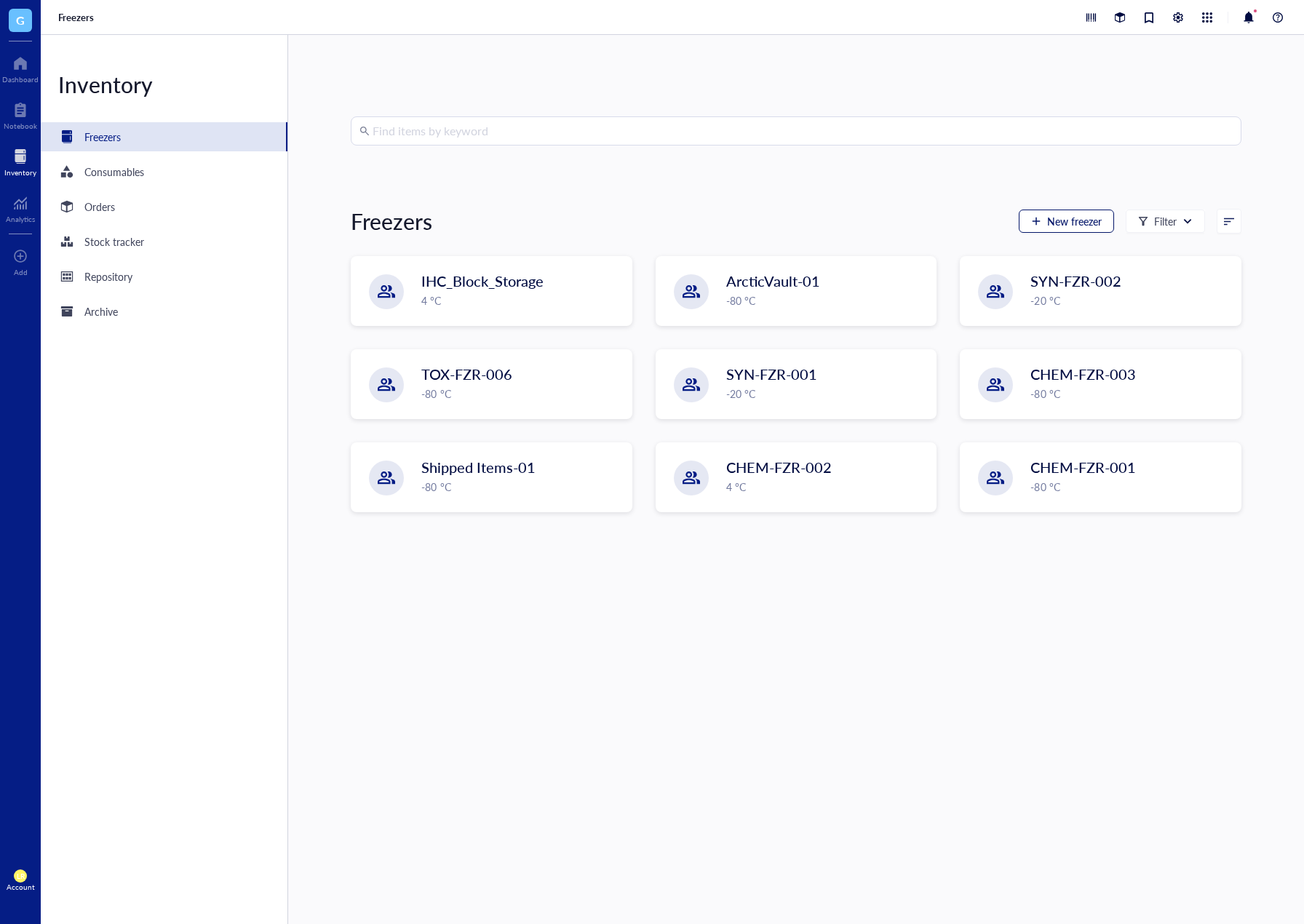
click at [1070, 223] on span "New freezer" at bounding box center [1075, 221] width 55 height 12
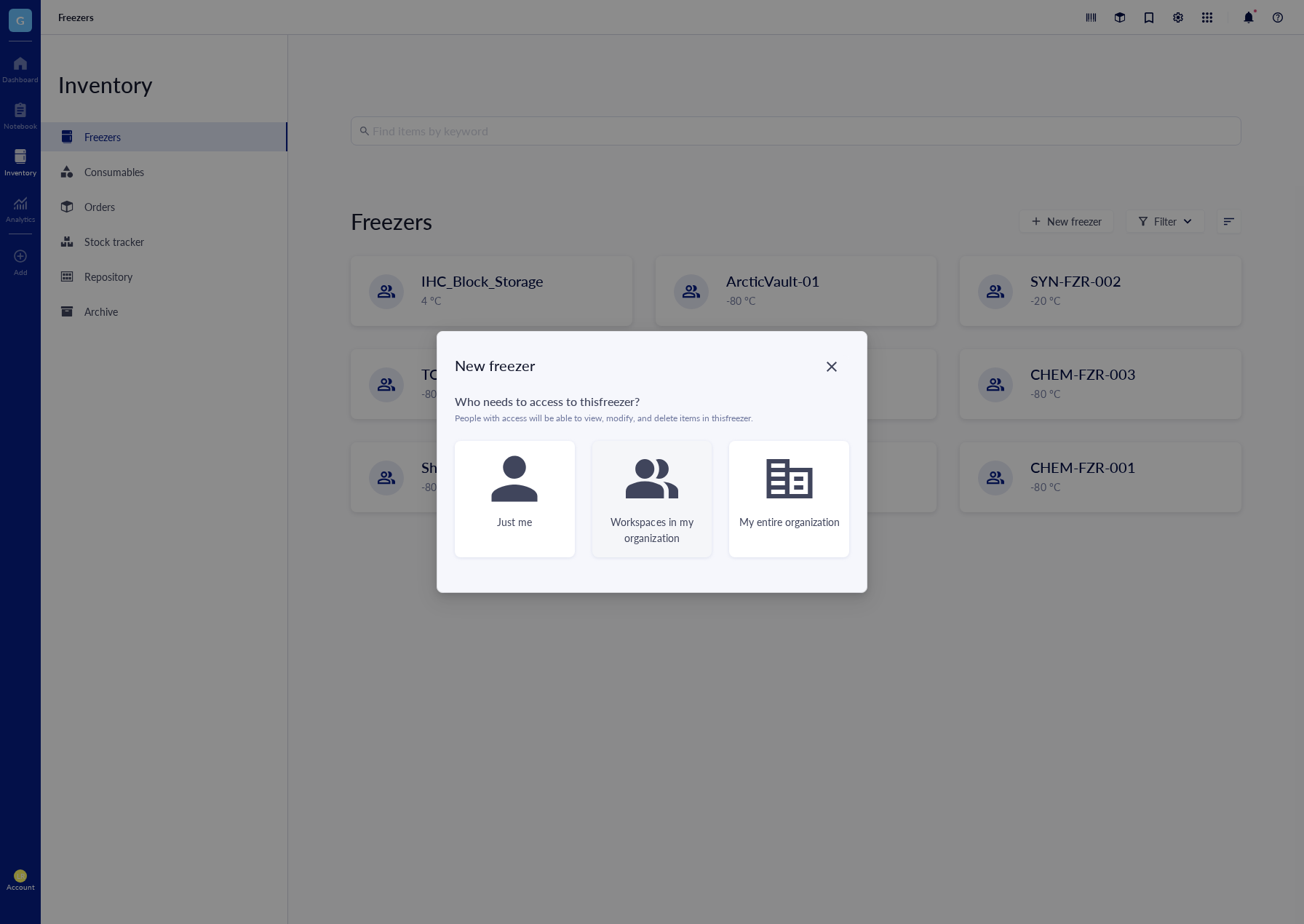
click at [654, 494] on icon at bounding box center [652, 479] width 52 height 39
type textarea "Keep everyone on the same page"
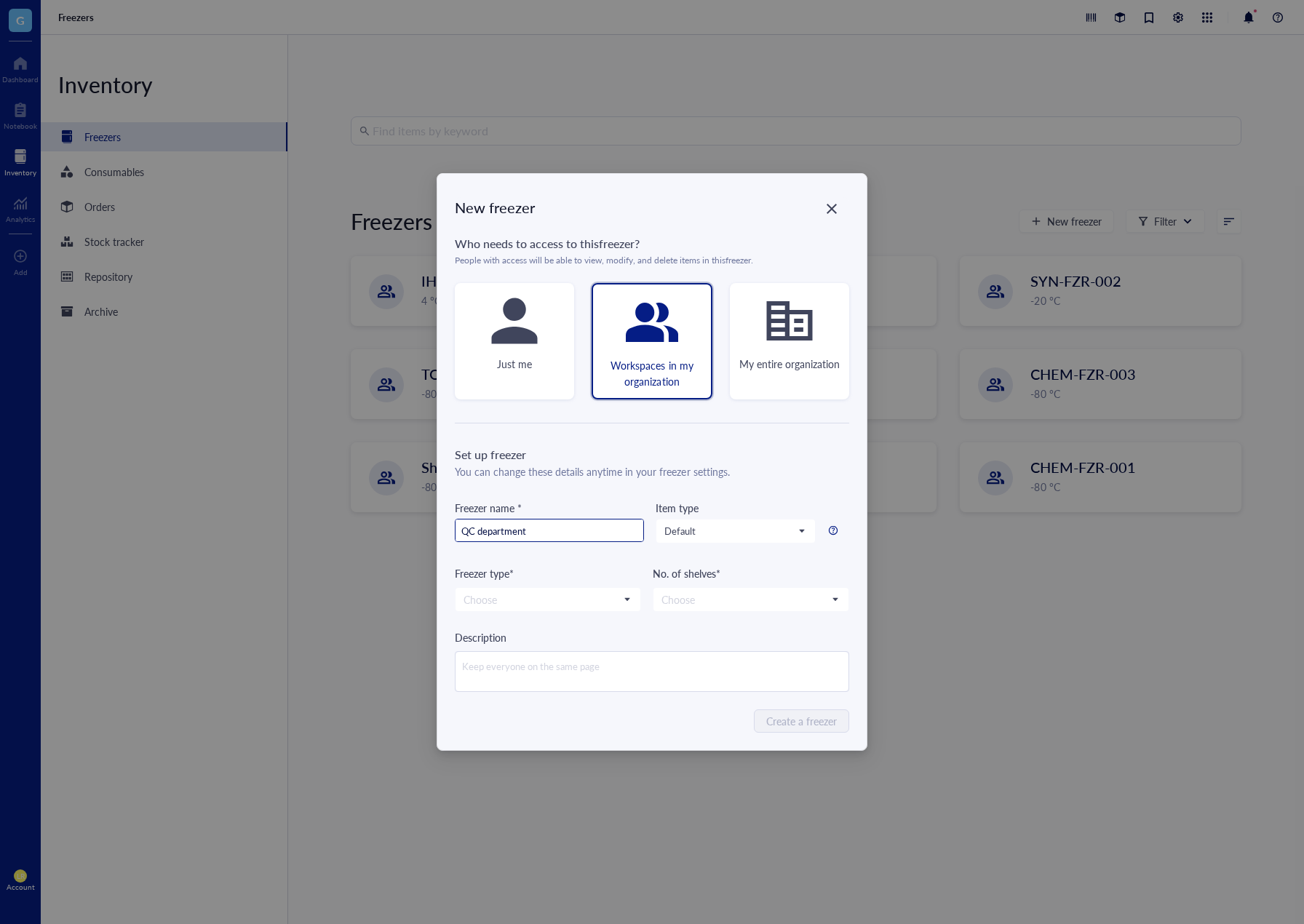
click at [483, 530] on input "QC department" at bounding box center [549, 531] width 188 height 23
click at [701, 535] on span "Default" at bounding box center [734, 531] width 140 height 13
type input "QC Department"
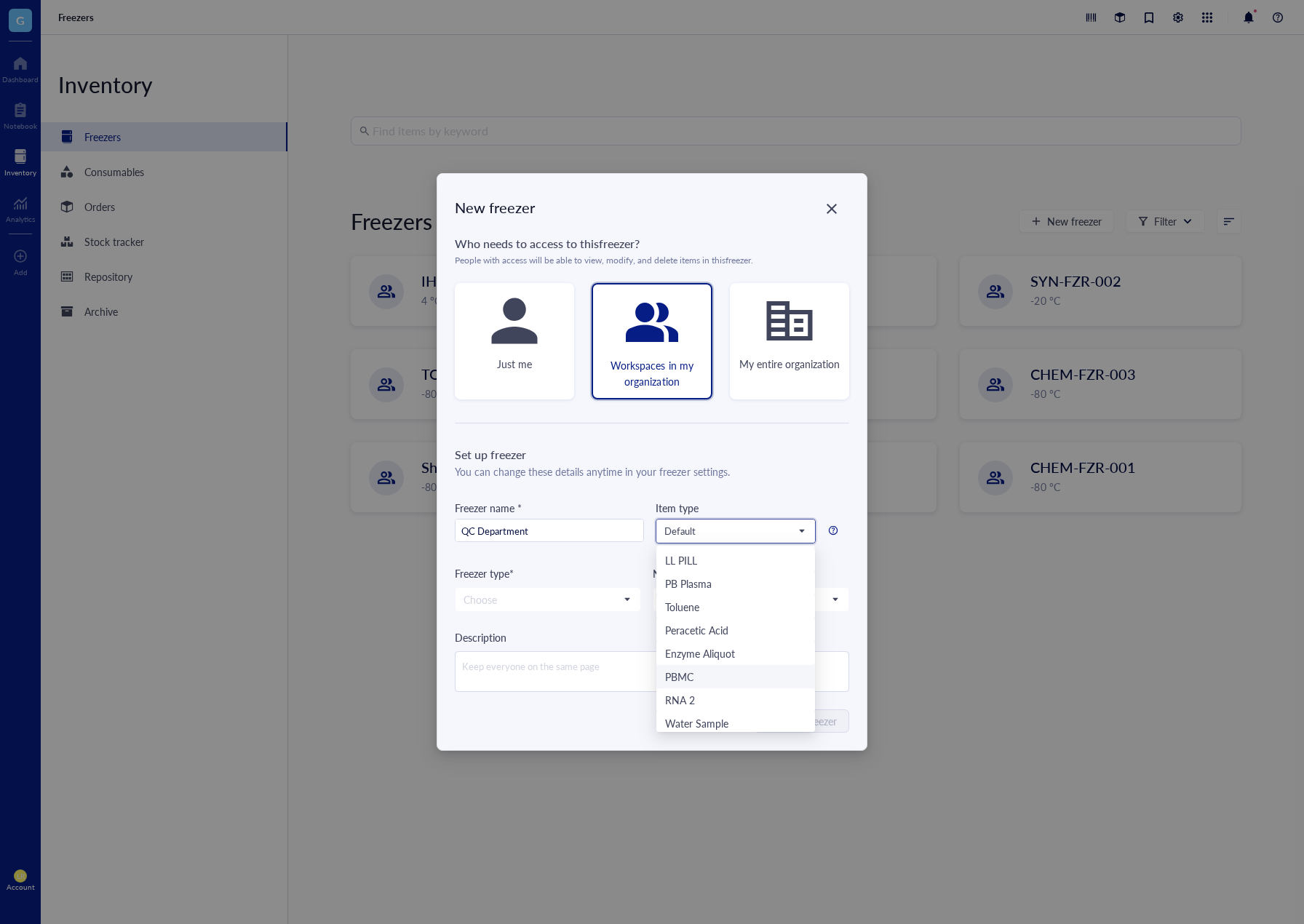
scroll to position [442, 0]
click at [710, 673] on div "NET" at bounding box center [736, 674] width 141 height 16
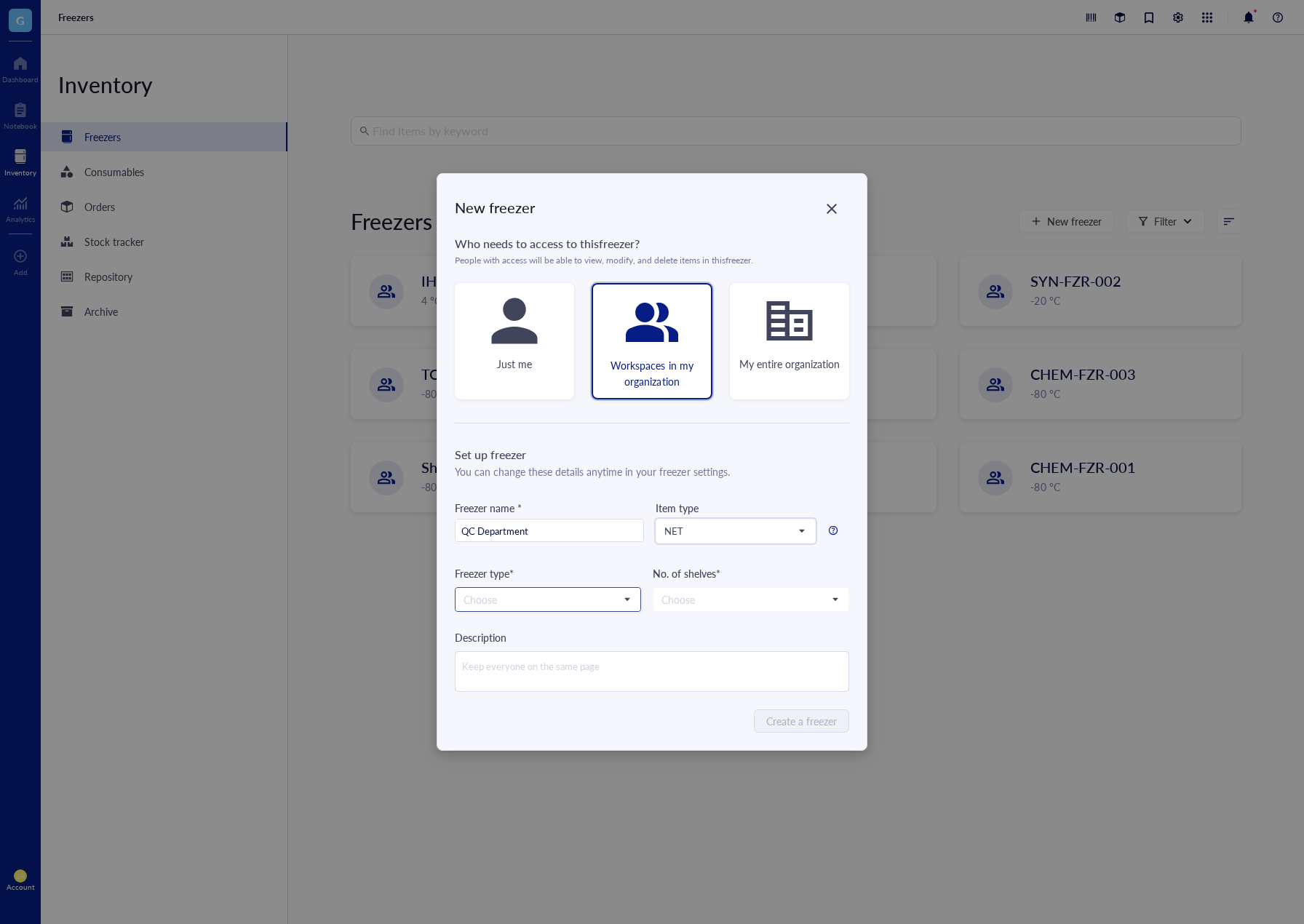
click at [587, 611] on div "Choose" at bounding box center [548, 599] width 186 height 25
click at [580, 608] on input "search" at bounding box center [541, 599] width 156 height 22
click at [525, 626] on div "-80 °C" at bounding box center [548, 626] width 168 height 16
click at [713, 597] on input "search" at bounding box center [744, 599] width 166 height 22
click at [679, 736] on div "6" at bounding box center [751, 742] width 178 height 16
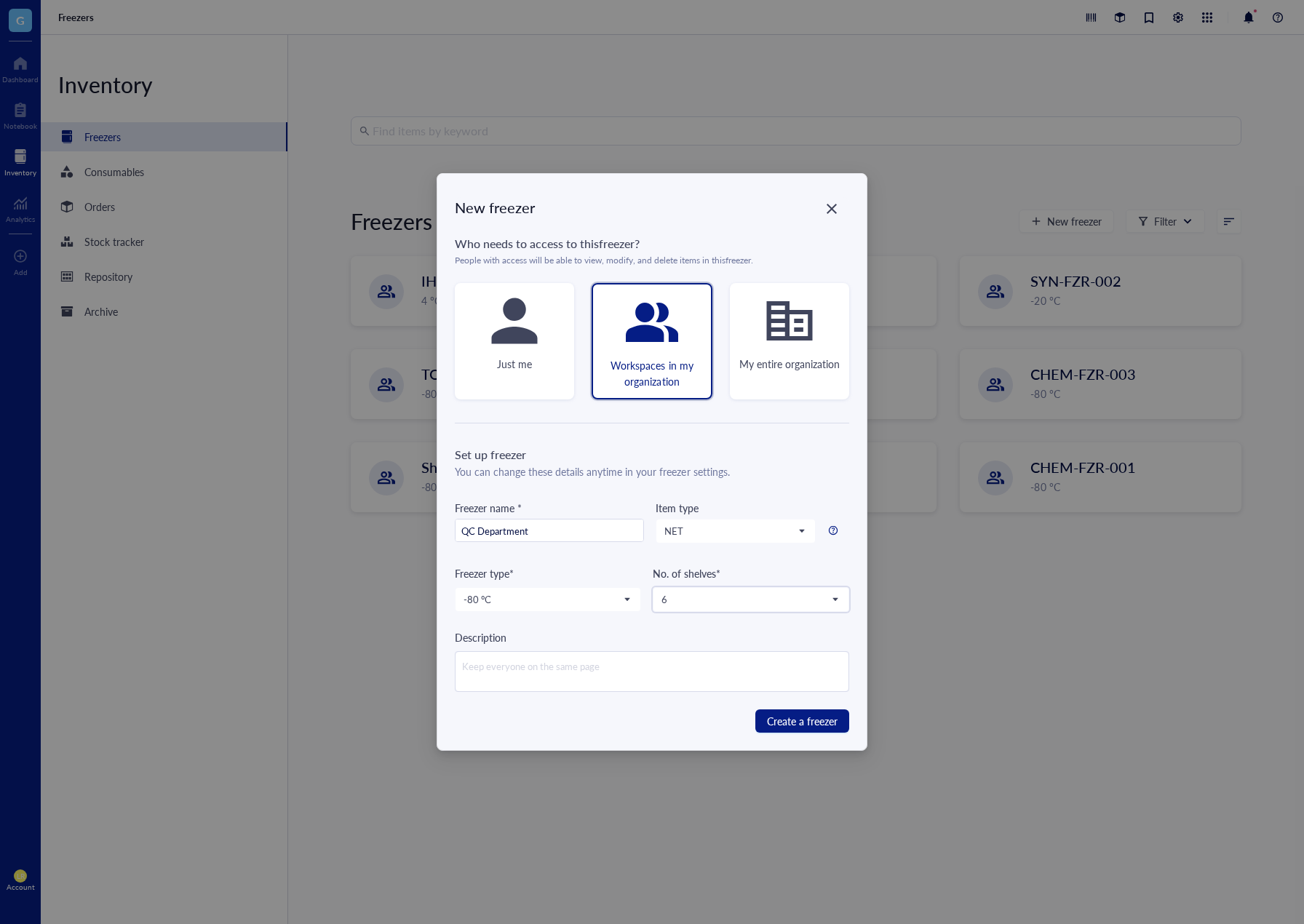
click at [665, 716] on div "Create a freezer" at bounding box center [652, 721] width 394 height 23
click at [755, 722] on button "Create a freezer" at bounding box center [802, 721] width 94 height 23
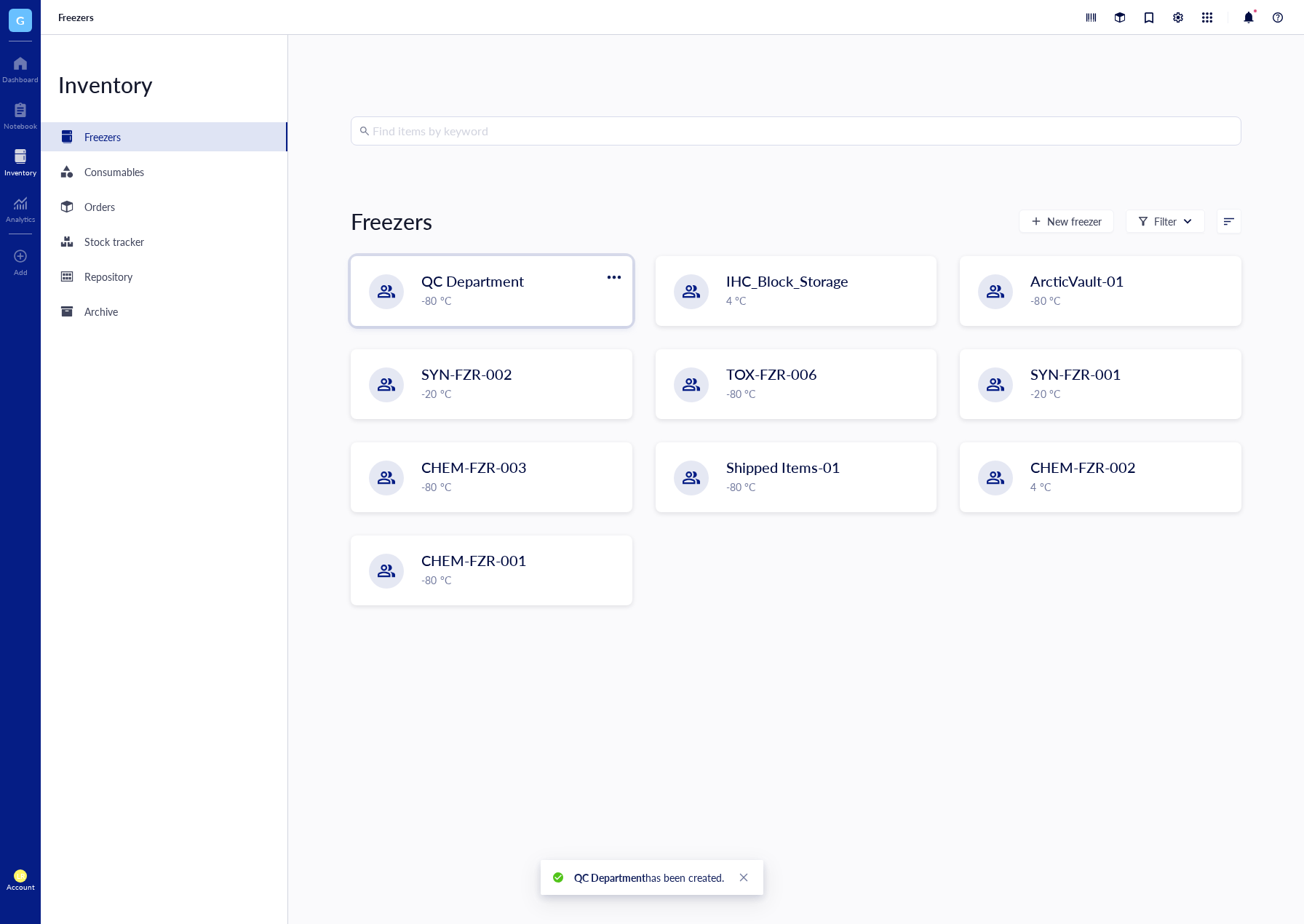
click at [499, 282] on span "QC Department" at bounding box center [472, 281] width 103 height 20
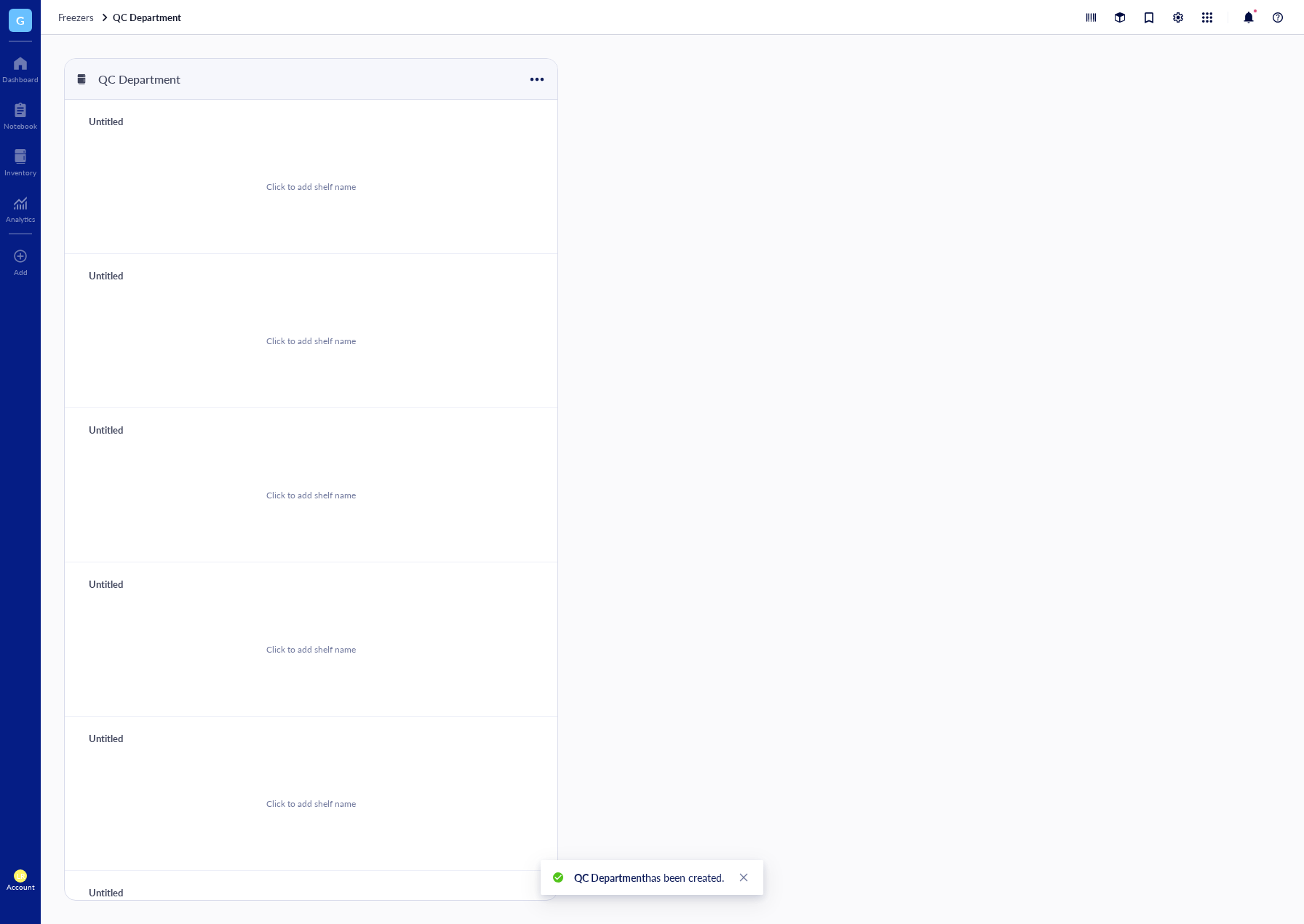
click at [117, 120] on div "Untitled" at bounding box center [126, 121] width 88 height 20
type input "t"
type input "Top shelf"
click at [95, 275] on div "Untitled" at bounding box center [126, 275] width 88 height 20
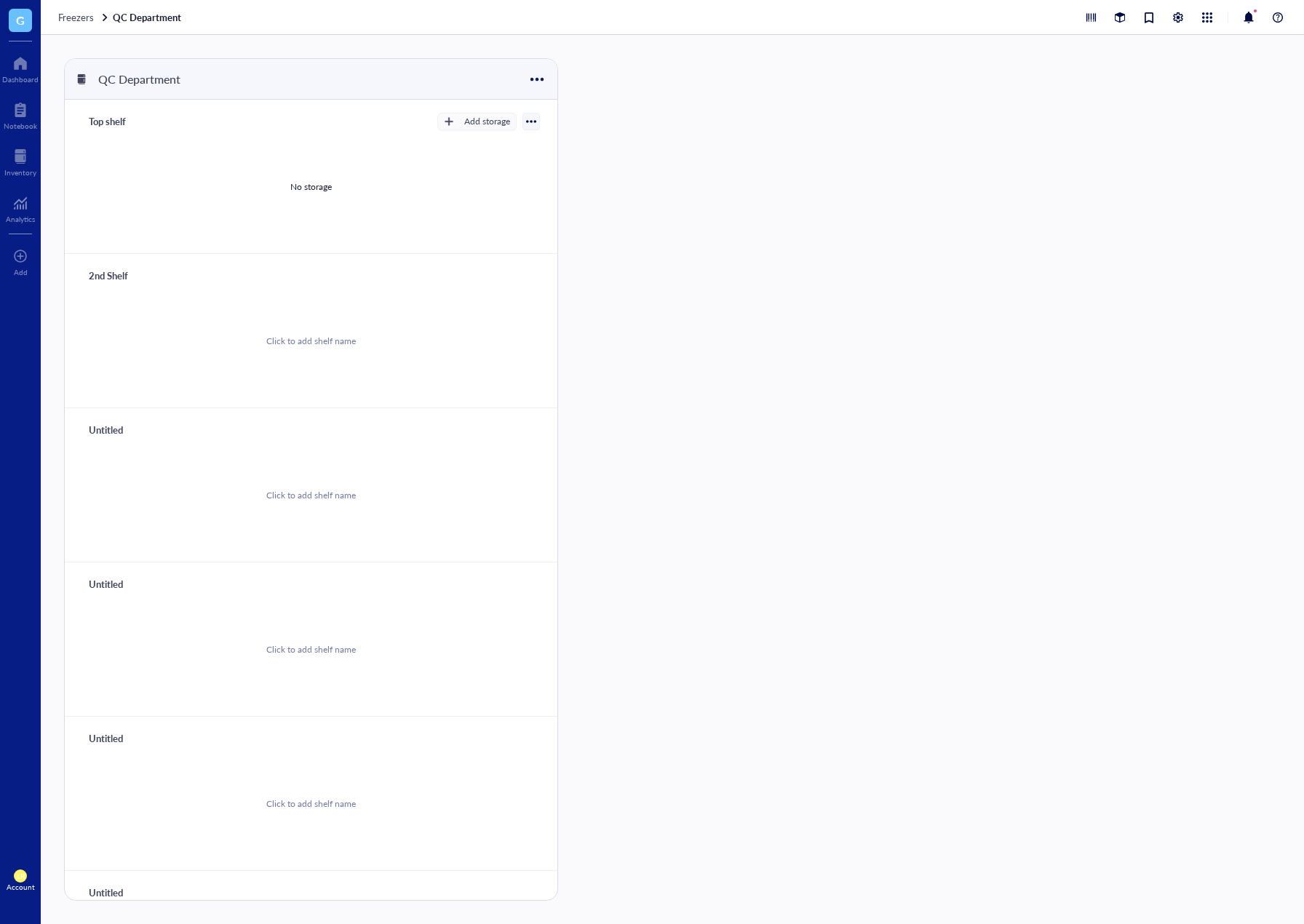
type input "2nd Shelf"
click at [119, 124] on div "Top shelf" at bounding box center [126, 121] width 88 height 20
click at [110, 120] on input "Top shelf" at bounding box center [115, 121] width 64 height 19
type input "Top Shelf"
click at [113, 423] on div "Untitled" at bounding box center [126, 430] width 88 height 20
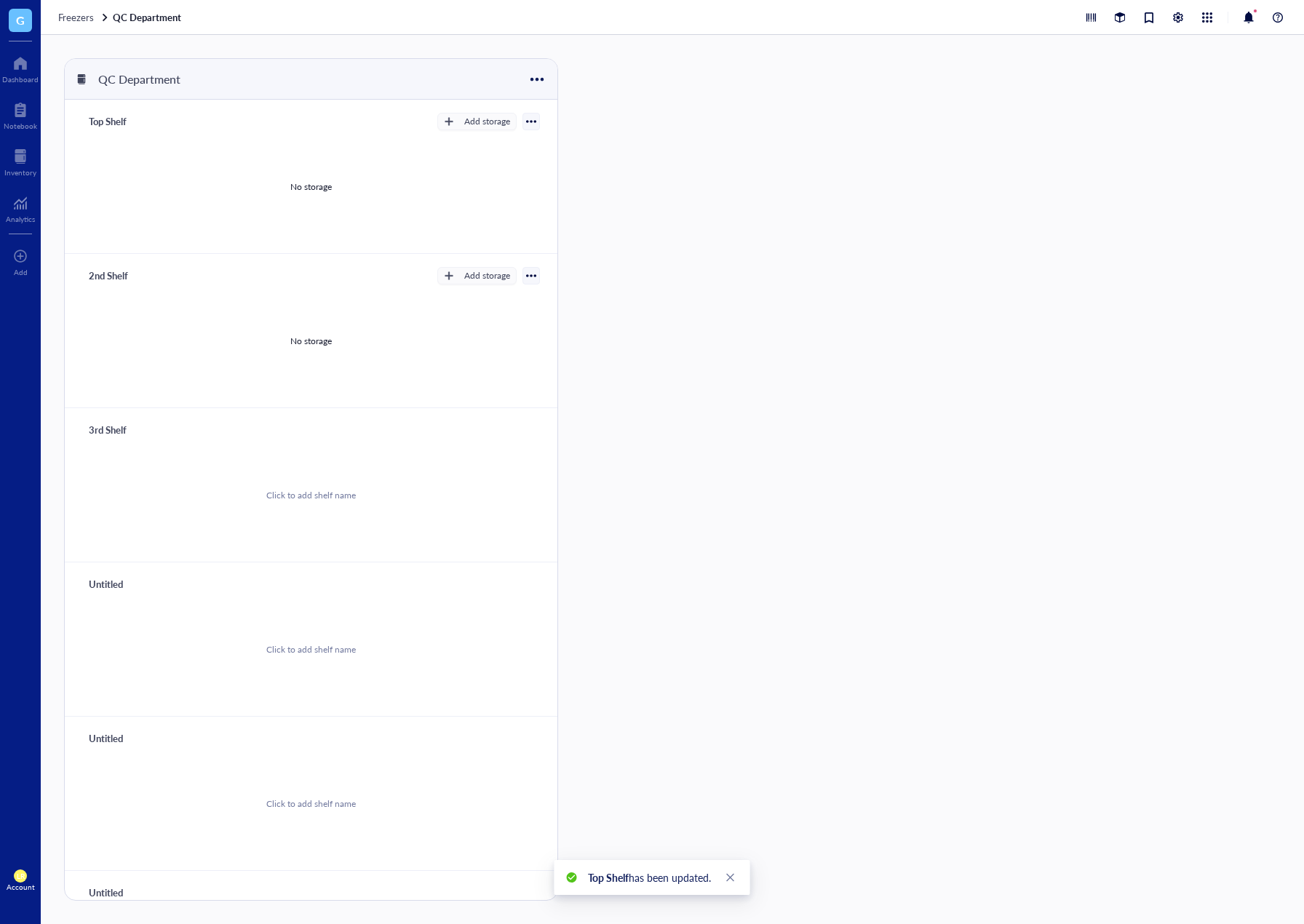
type input "3rd Shelf"
click at [99, 593] on div "Untitled" at bounding box center [126, 584] width 88 height 20
type input "4th Shelf"
click at [102, 739] on div "Untitled" at bounding box center [126, 739] width 88 height 20
type input "5th Shelf"
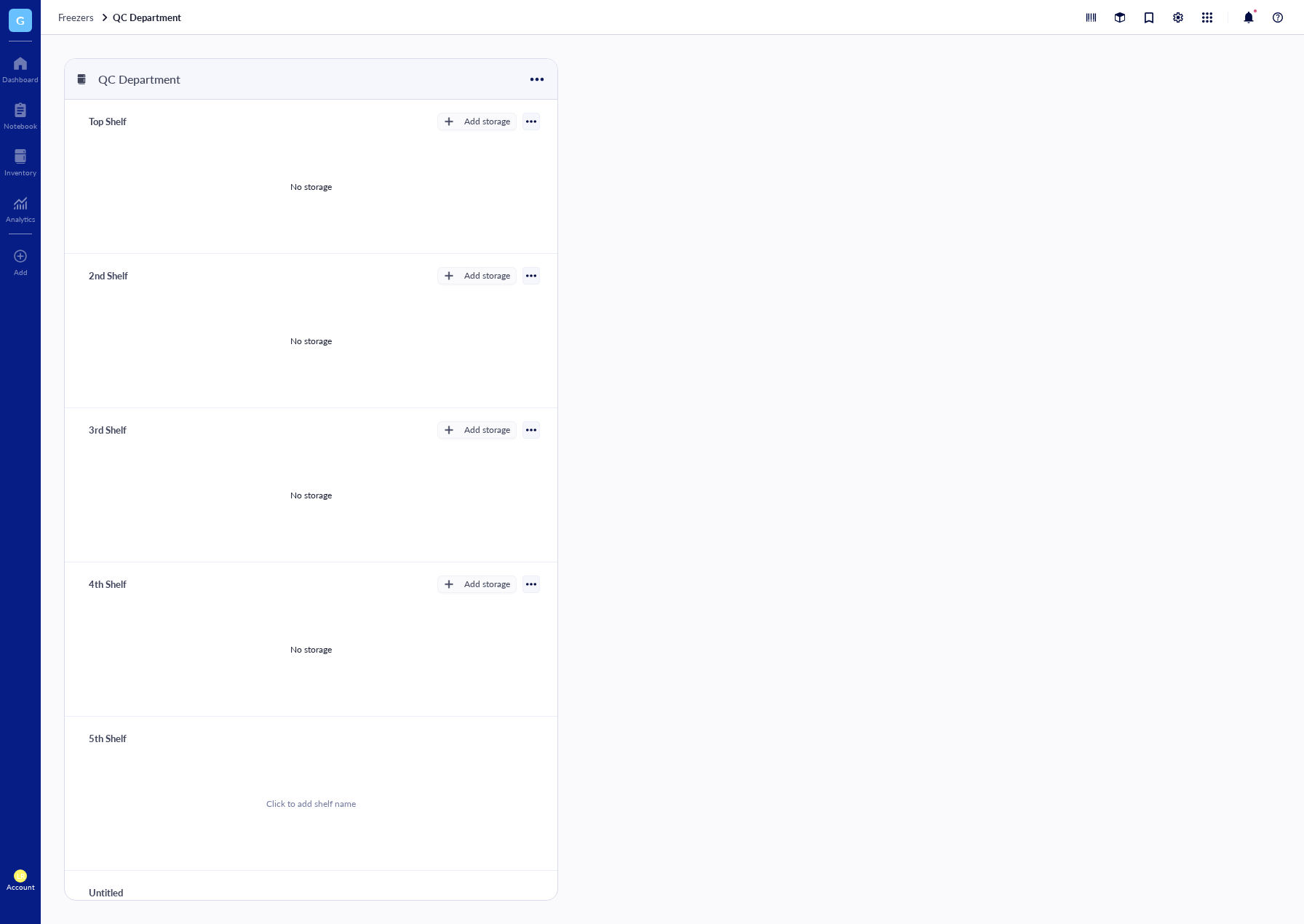
click at [657, 703] on div at bounding box center [621, 479] width 91 height 843
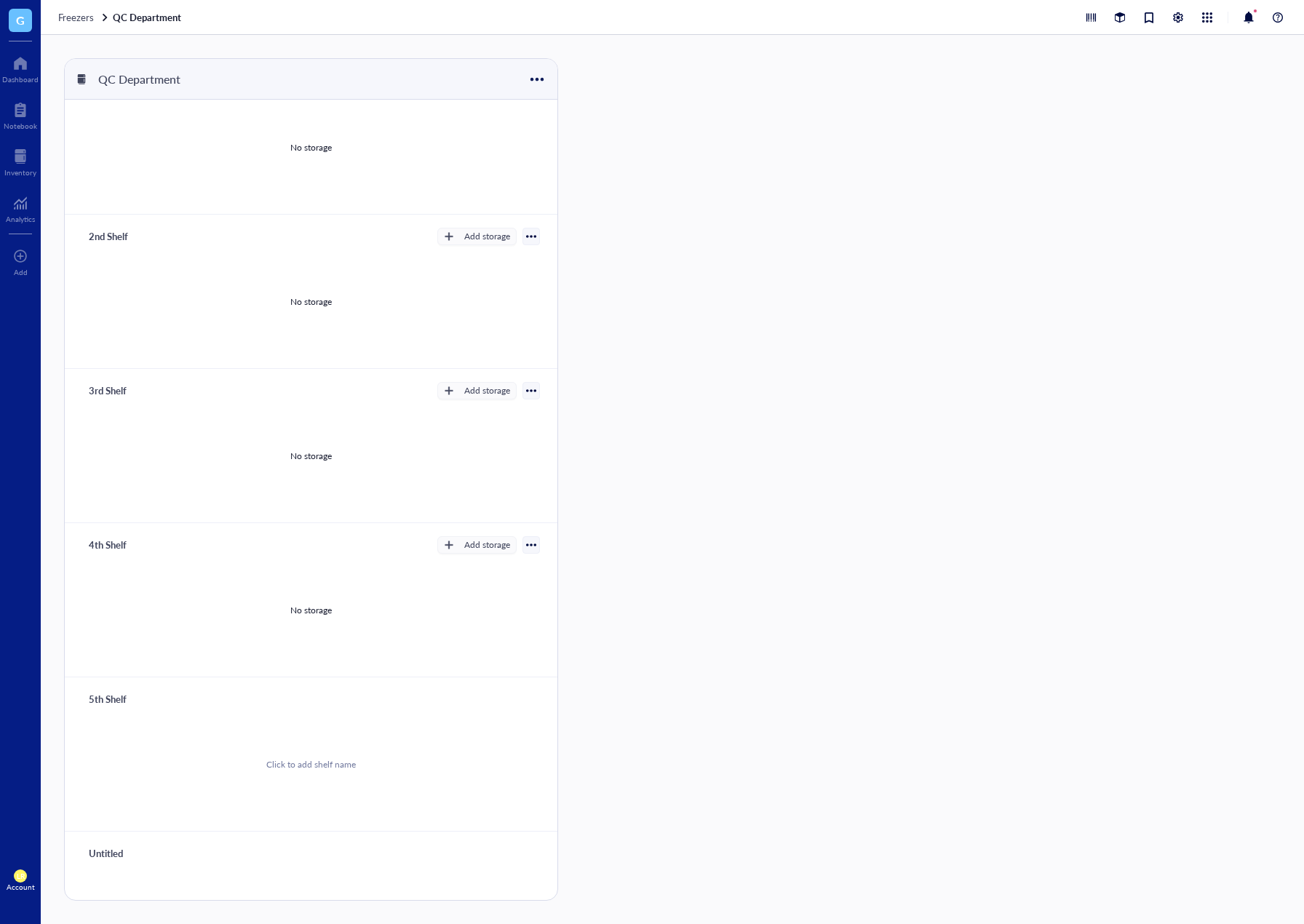
scroll to position [113, 0]
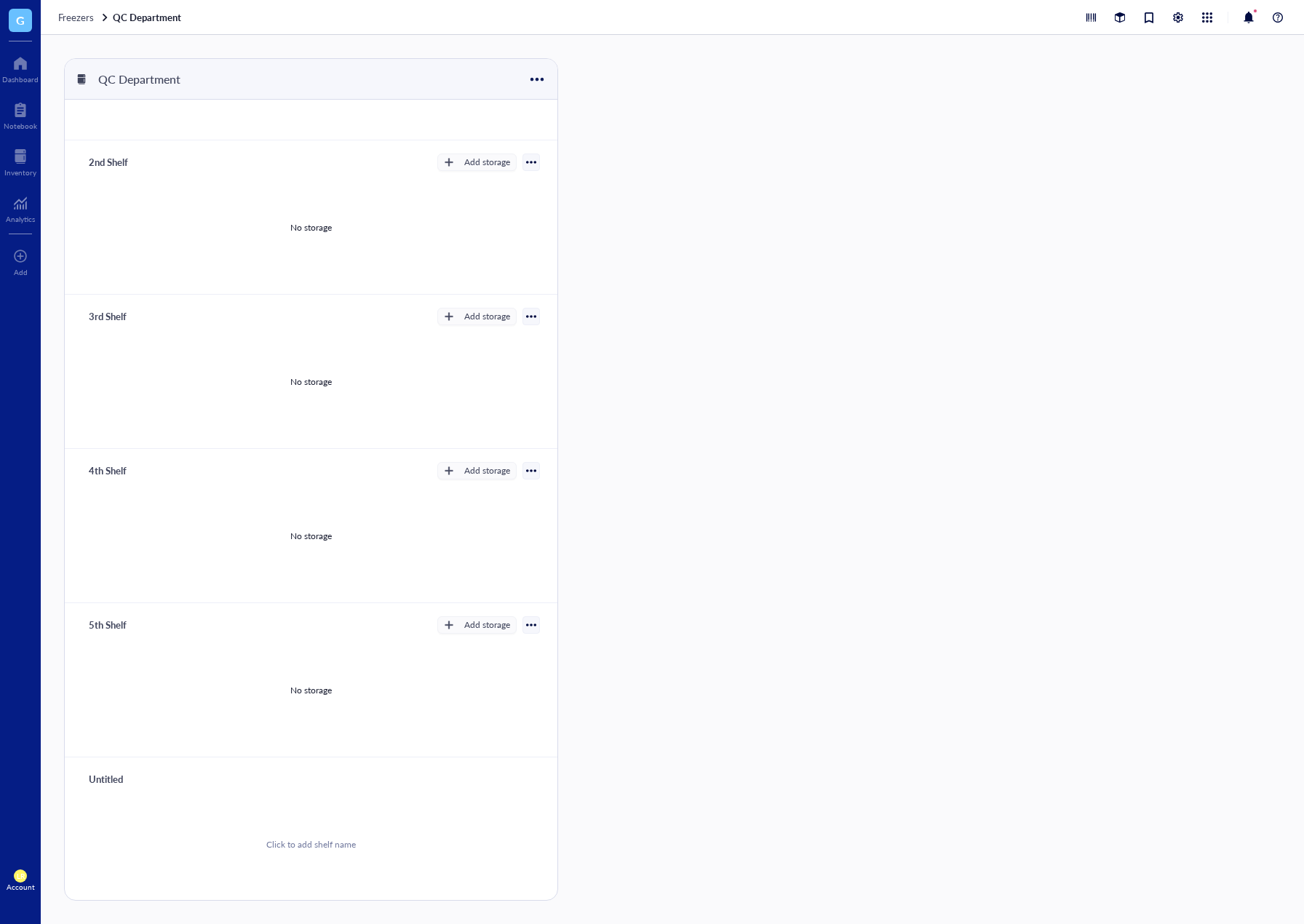
click at [104, 777] on div "Untitled" at bounding box center [126, 779] width 88 height 20
type input "Bottom Shelf"
click at [585, 570] on div at bounding box center [621, 479] width 91 height 843
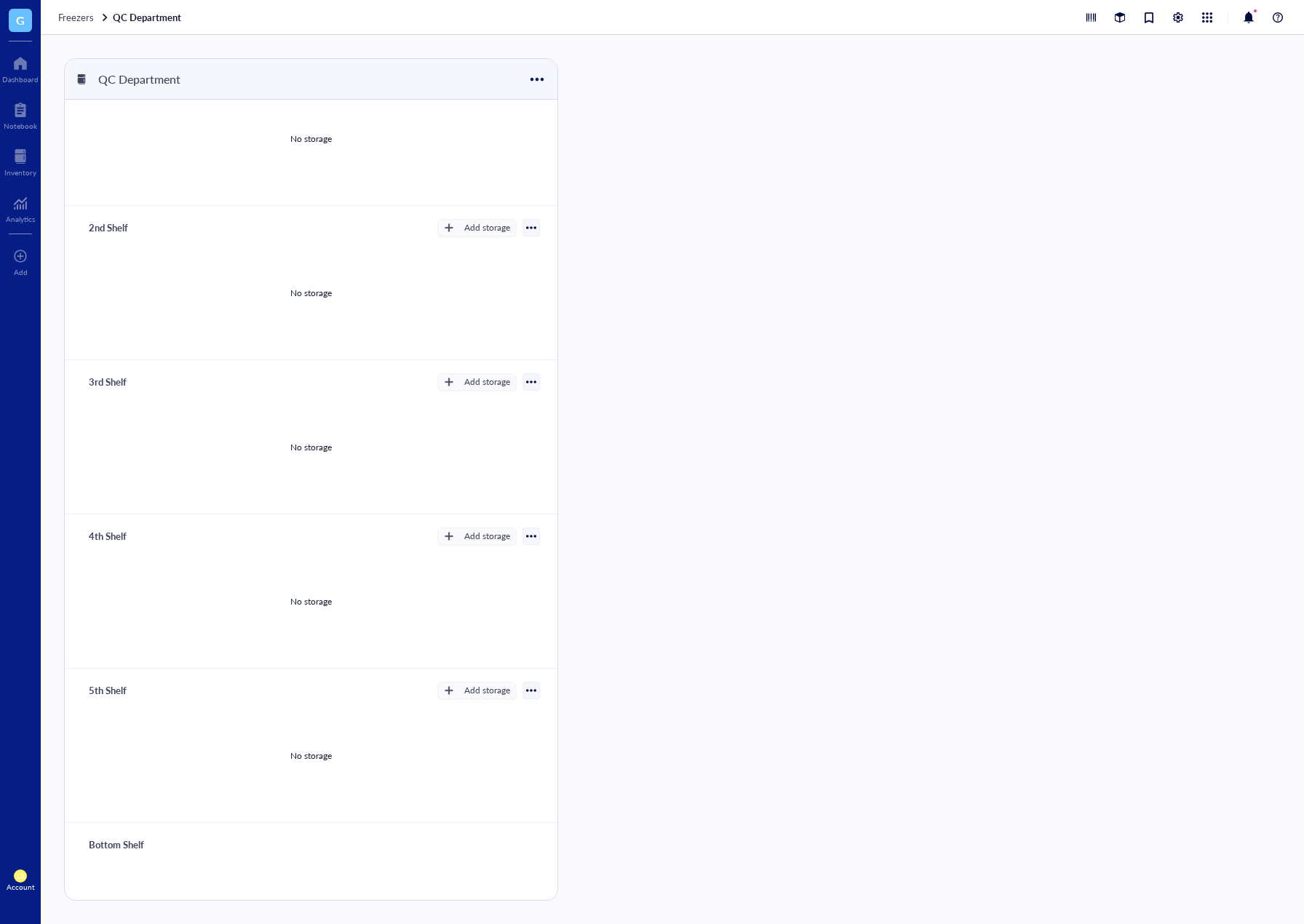
scroll to position [0, 0]
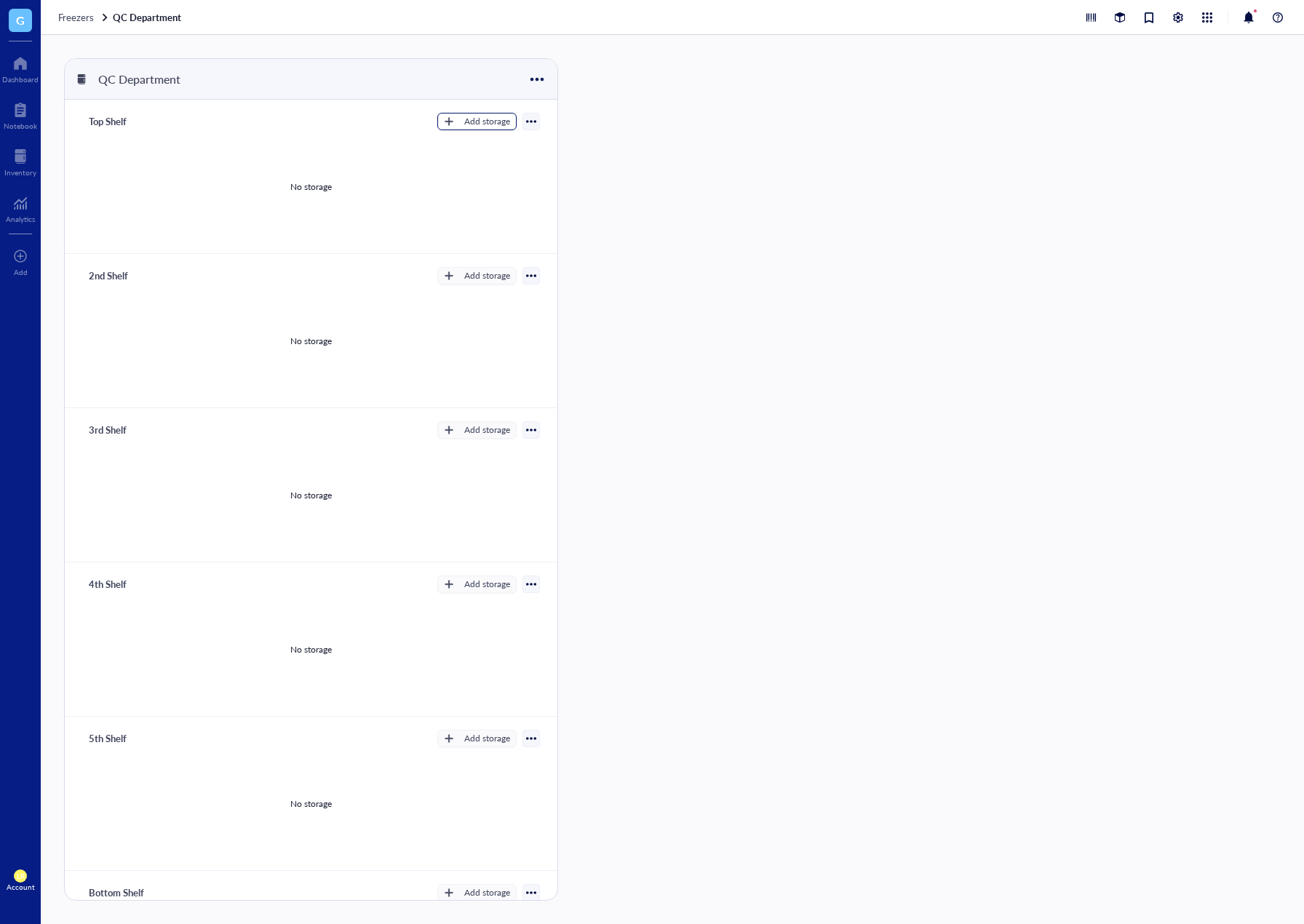
click at [442, 127] on button "Add storage" at bounding box center [477, 121] width 79 height 17
click at [442, 152] on span "Rack" at bounding box center [484, 146] width 83 height 16
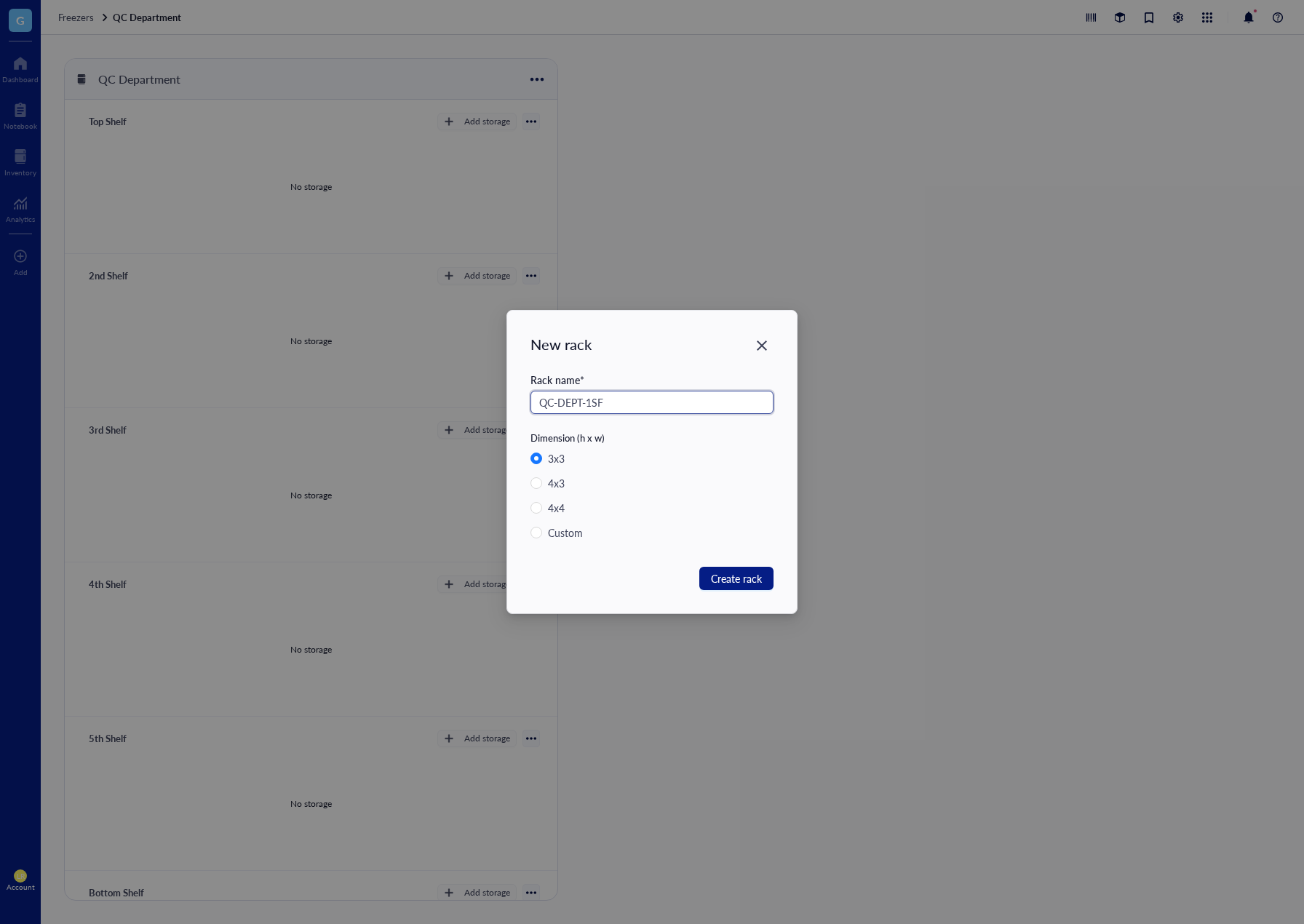
click at [591, 404] on input "QC-DEPT-1SF" at bounding box center [652, 402] width 243 height 23
drag, startPoint x: 587, startPoint y: 404, endPoint x: 514, endPoint y: 404, distance: 73.0
click at [514, 404] on div "New rack Rack name * QC-DEPT-1SF Dimension (h x w) 3 x 3 4 x 3 4 x 4 Custom Cre…" at bounding box center [652, 462] width 290 height 303
click at [659, 407] on input "QC-DEPT-1SF" at bounding box center [652, 402] width 243 height 23
drag, startPoint x: 612, startPoint y: 407, endPoint x: 528, endPoint y: 404, distance: 84.1
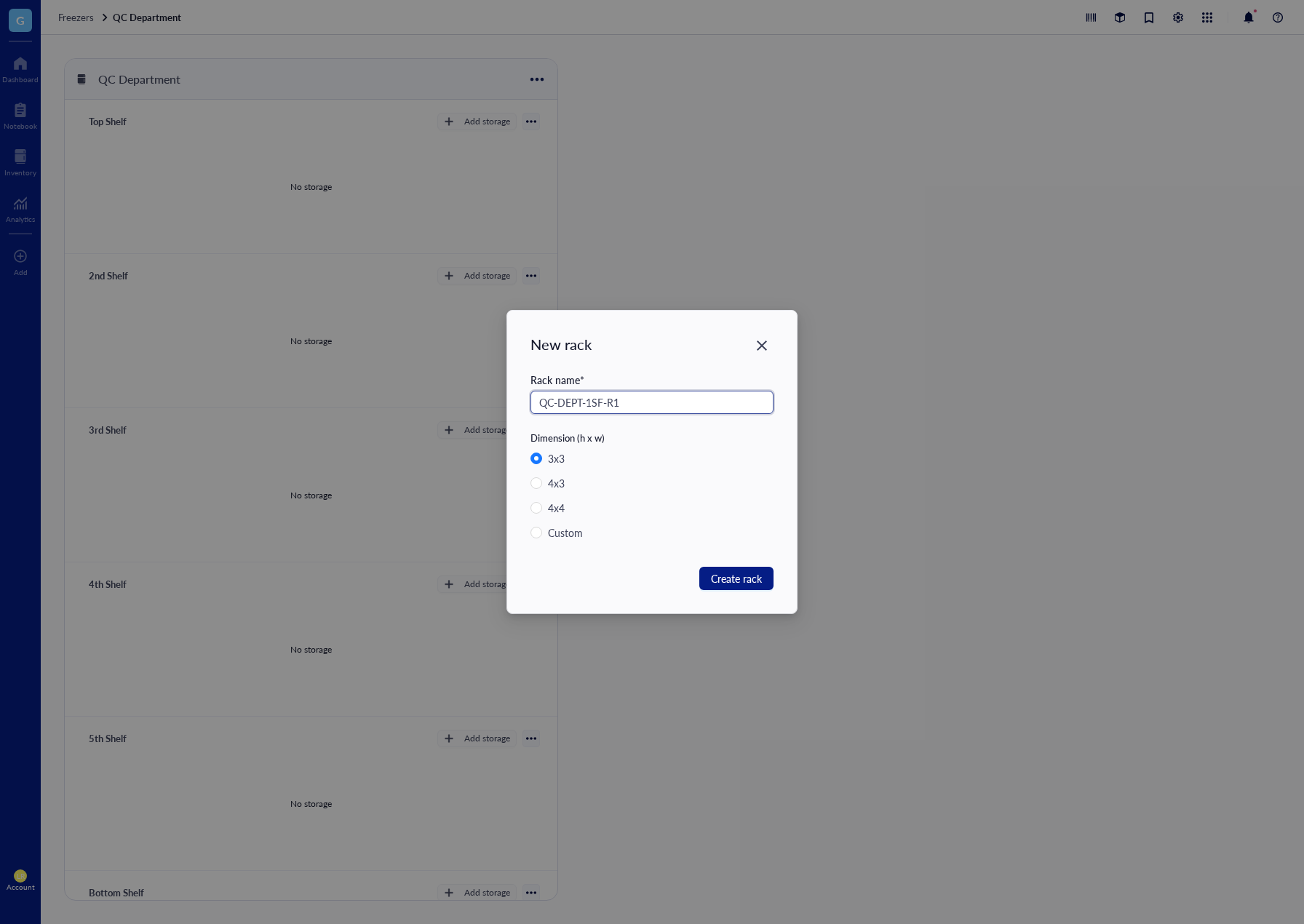
click at [528, 404] on div "New rack Rack name * QC-DEPT-1SF-R1 Dimension (h x w) 3 x 3 4 x 3 4 x 4 Custom …" at bounding box center [652, 462] width 290 height 303
type input "QC-DEPT-1SF-R1"
click at [750, 581] on span "Create rack" at bounding box center [737, 578] width 51 height 16
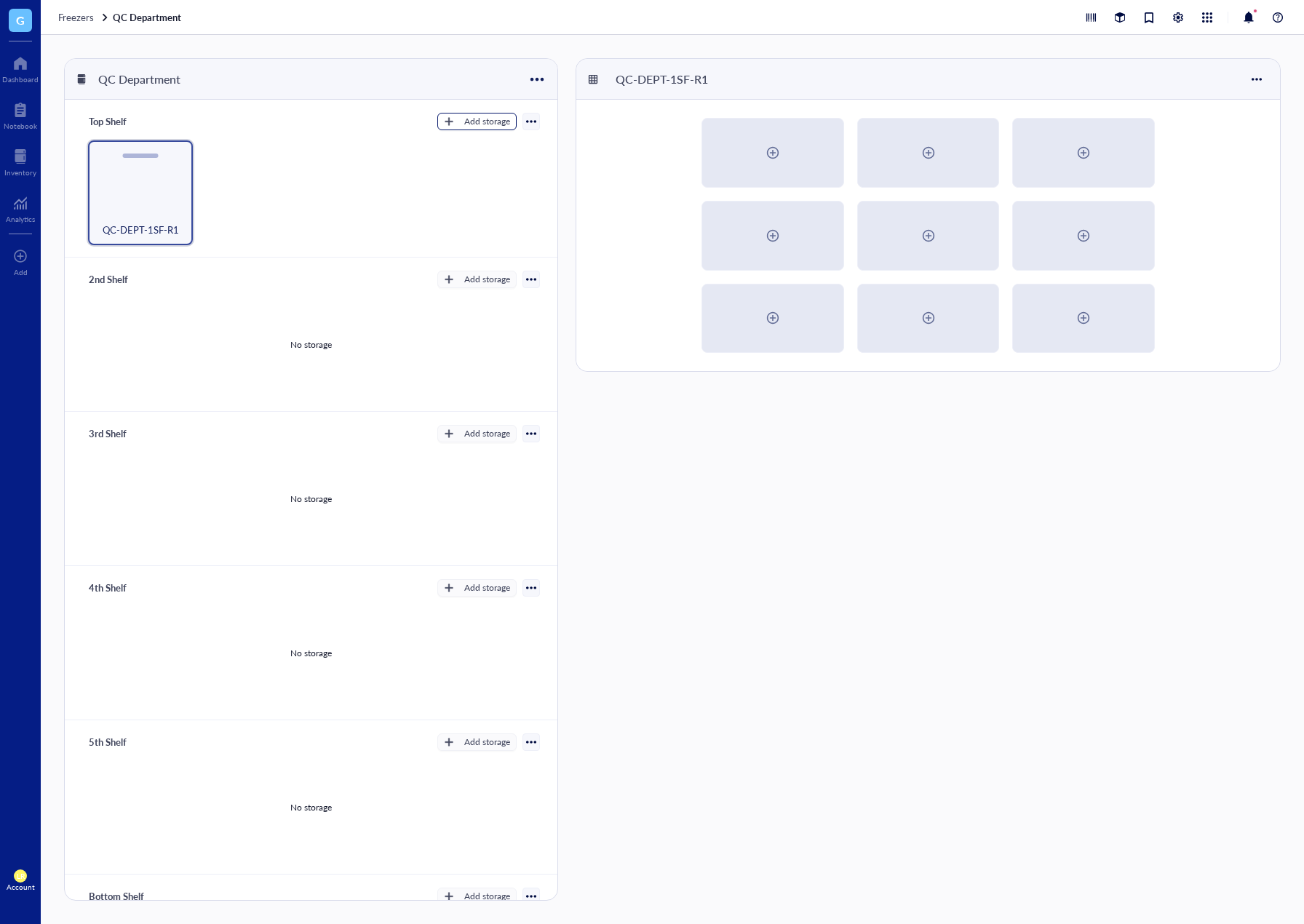
click at [492, 122] on div "Add storage" at bounding box center [487, 121] width 46 height 13
click at [483, 146] on span "Rack" at bounding box center [484, 146] width 83 height 16
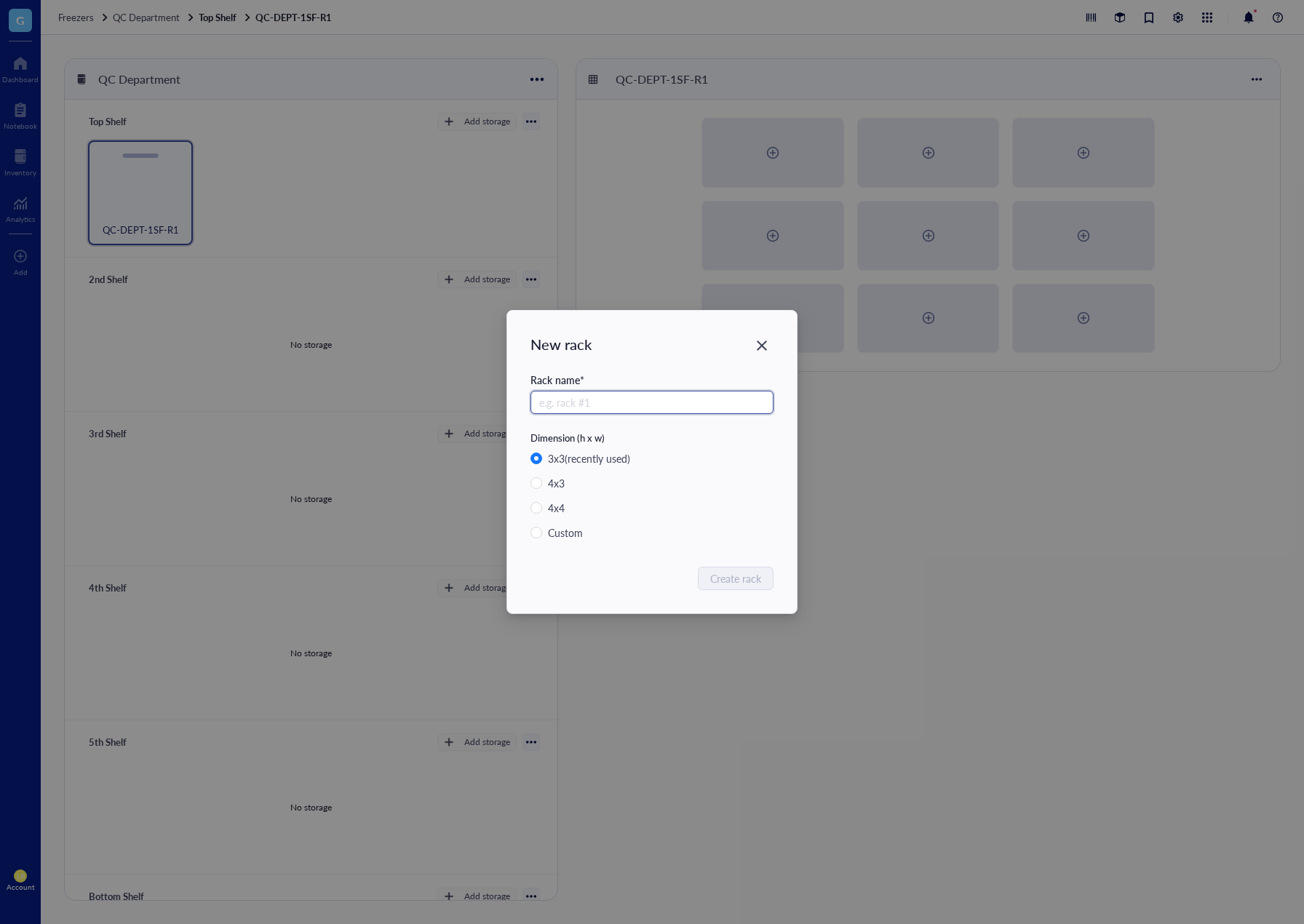
paste input "QC-DEPT-1SF-R"
type input "QC-DEPT-1SF-R2"
click at [731, 578] on span "Create rack" at bounding box center [737, 578] width 51 height 16
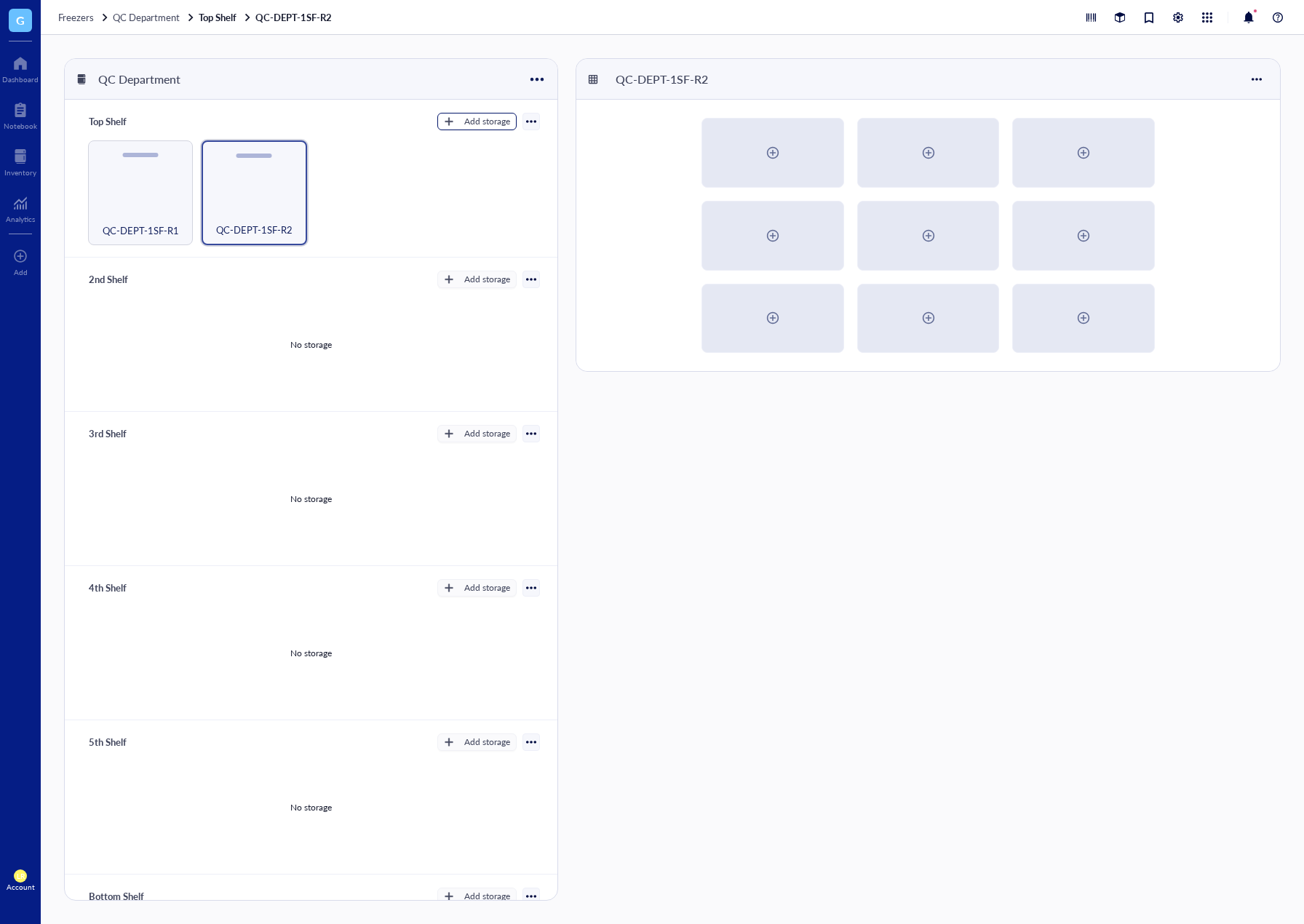
click at [484, 130] on button "Add storage" at bounding box center [477, 121] width 79 height 17
click at [483, 154] on li "Rack" at bounding box center [484, 146] width 102 height 23
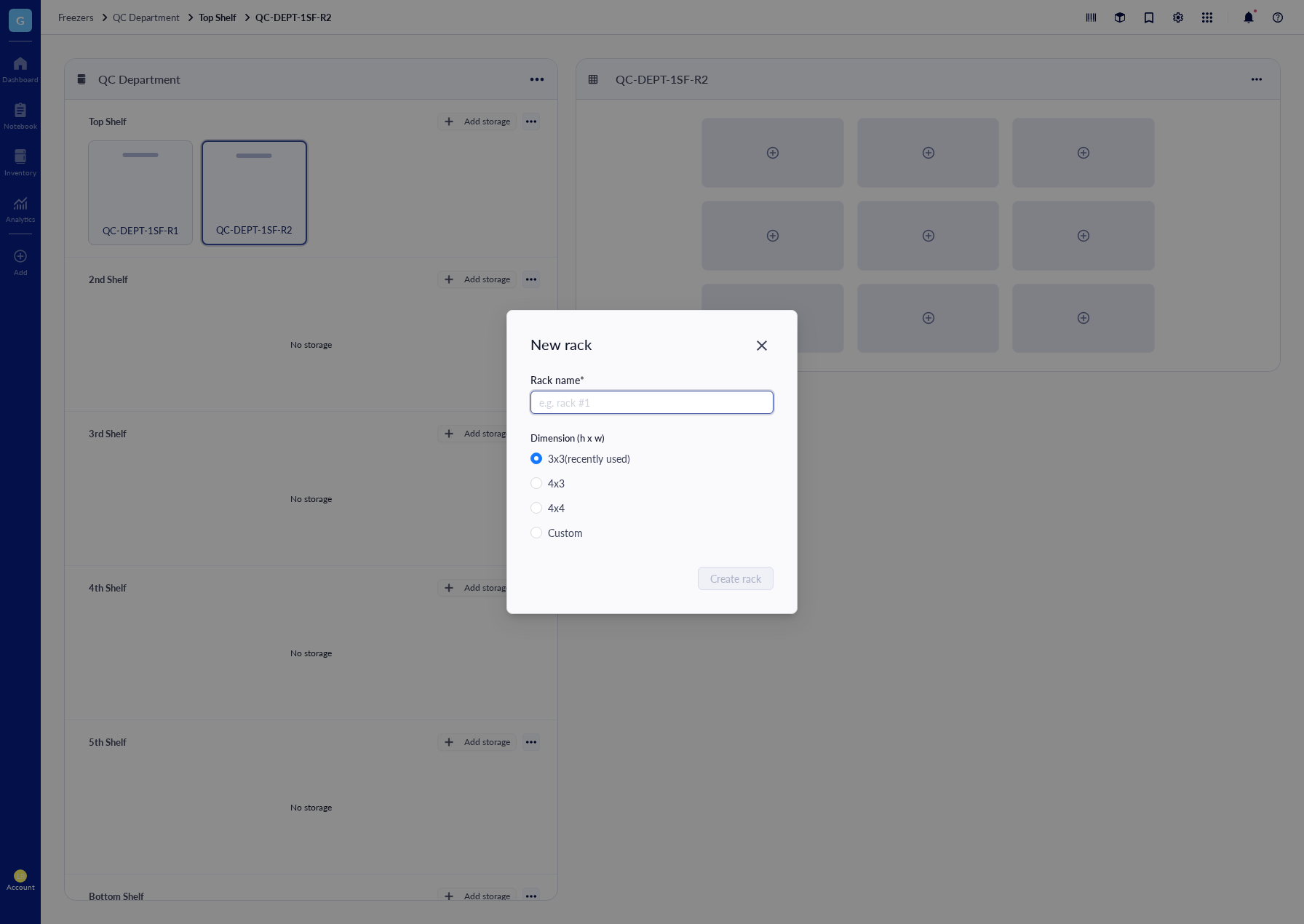
paste input "QC-DEPT-1SF-R"
type input "QC-DEPT-1SF-R3"
click at [739, 583] on span "Create rack" at bounding box center [737, 578] width 51 height 16
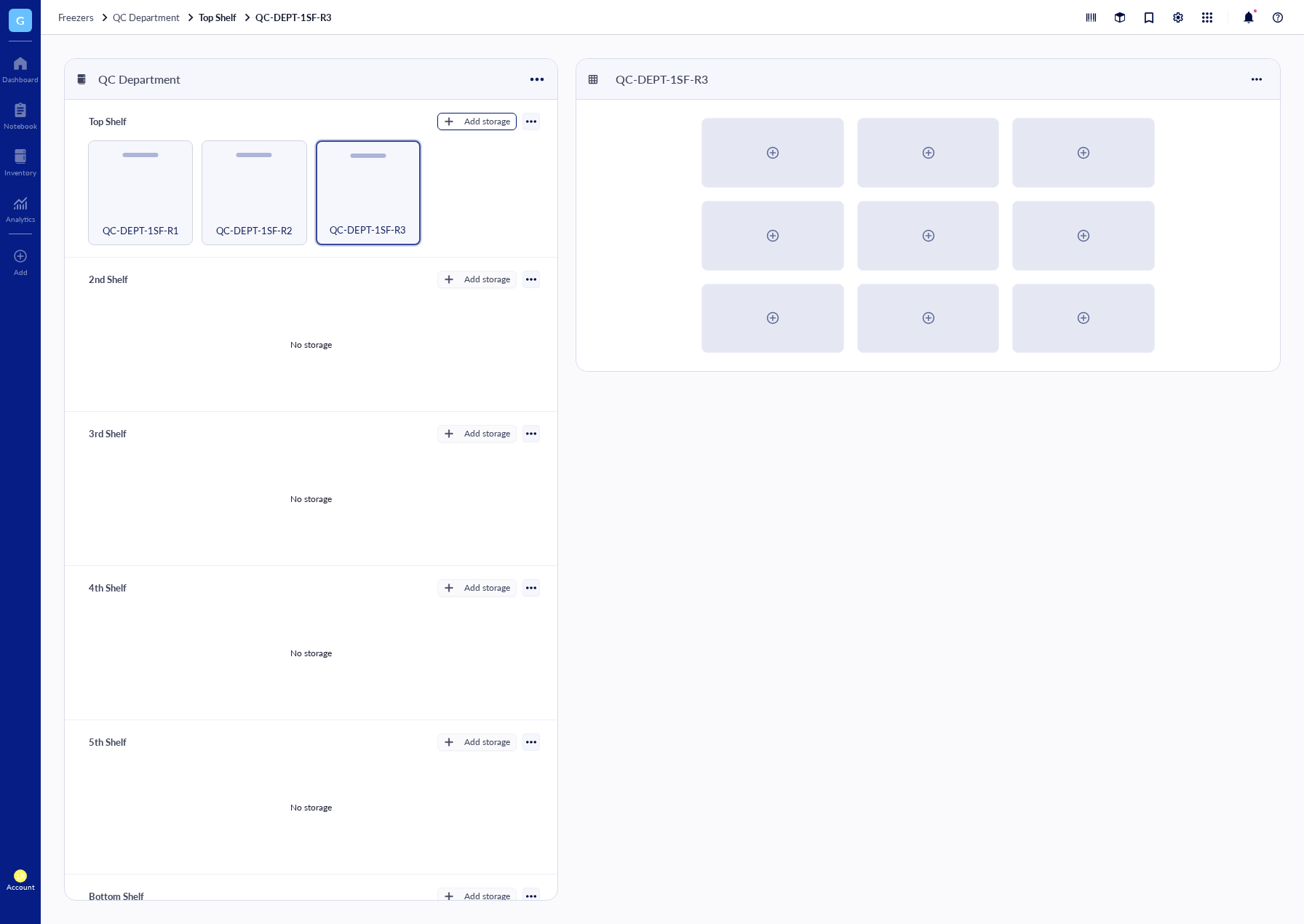
click at [484, 120] on div "Add storage" at bounding box center [487, 121] width 46 height 13
click at [488, 142] on span "Rack" at bounding box center [484, 146] width 83 height 16
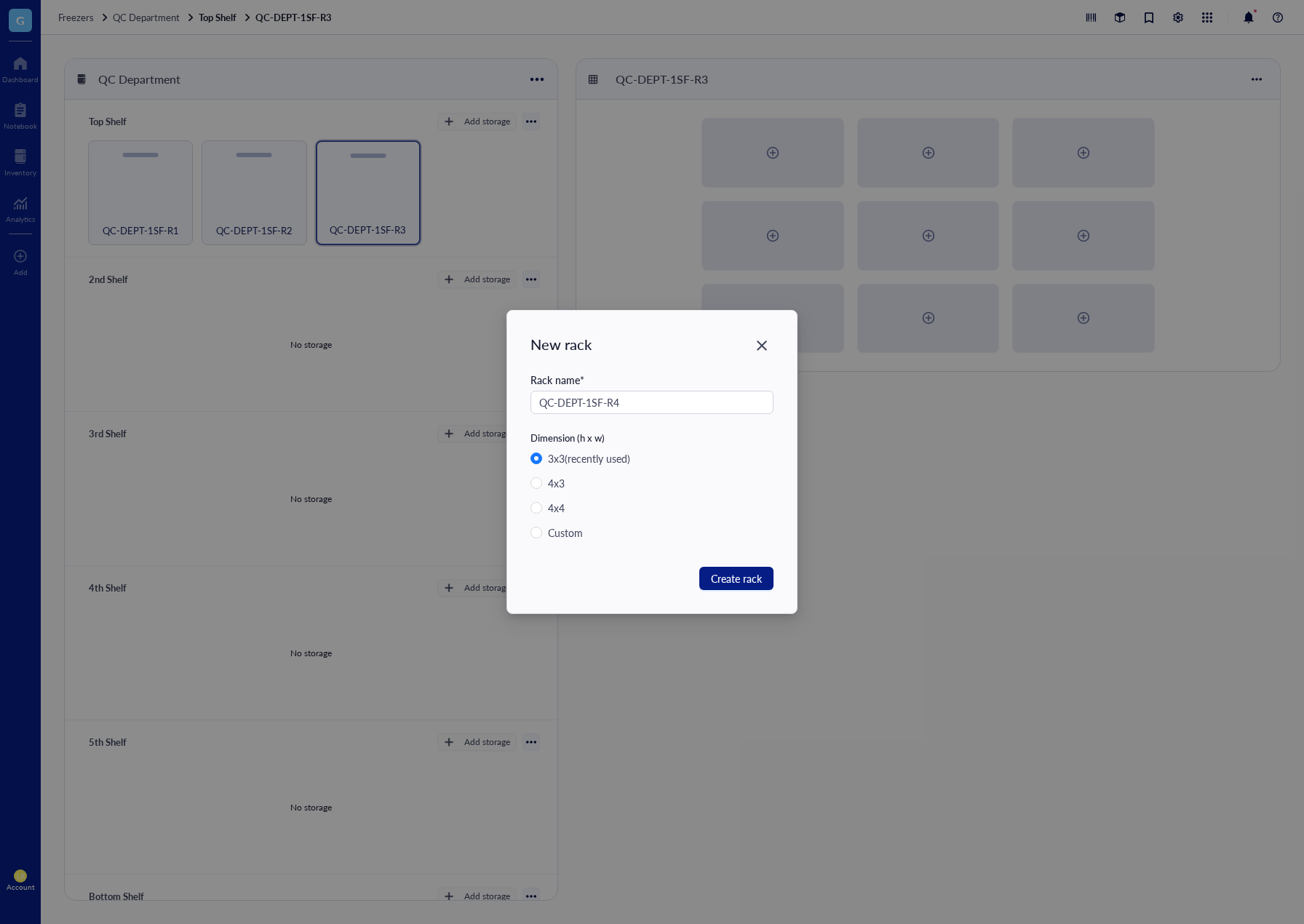
type input "QC-DEPT-1SF-R4"
click at [735, 594] on div "New rack Rack name * QC-DEPT-1SF-R4 Dimension (h x w) 3 x 3 (recently used) 4 x…" at bounding box center [652, 462] width 290 height 303
click at [734, 585] on span "Create rack" at bounding box center [737, 578] width 51 height 16
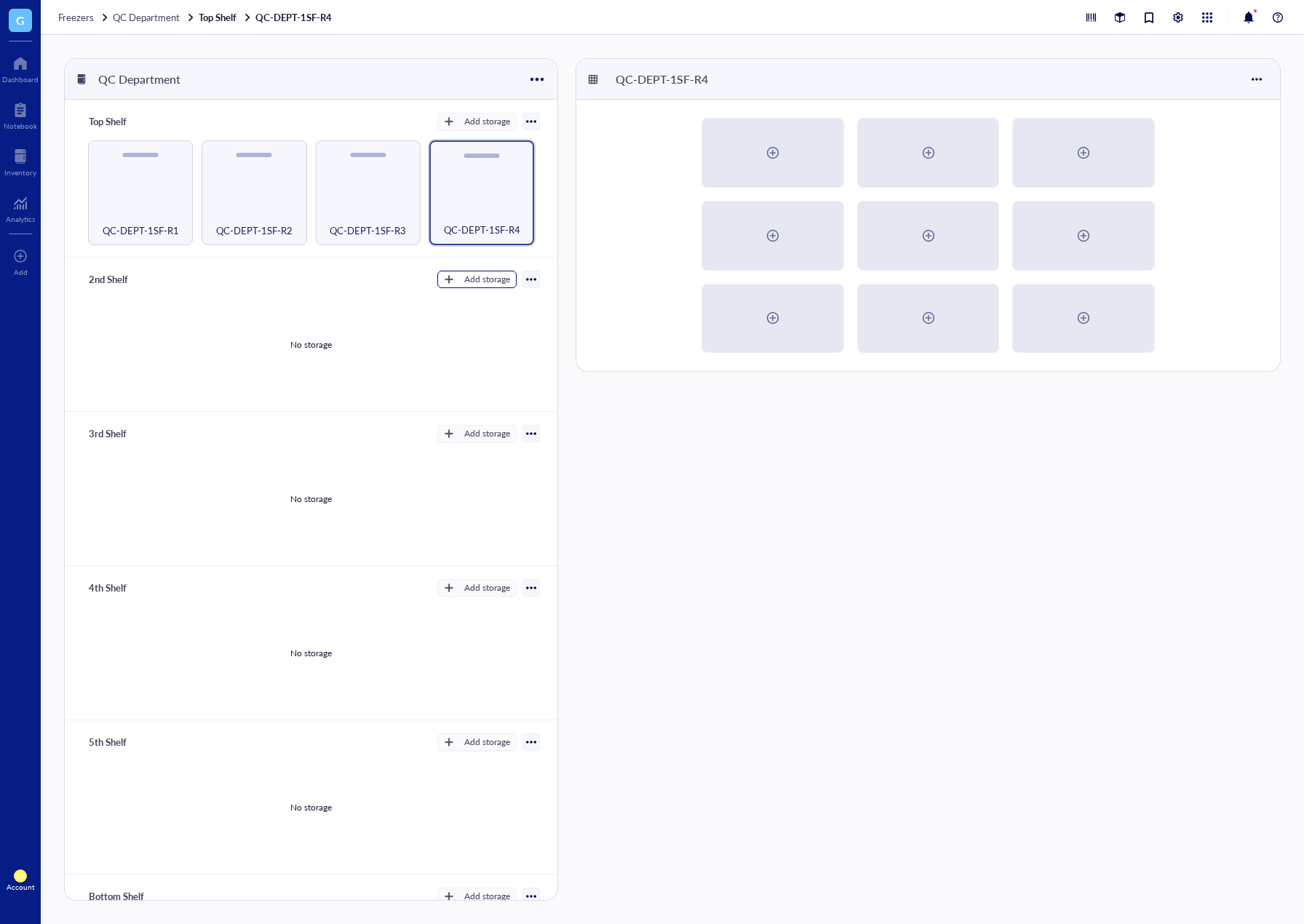
click at [483, 281] on div "Add storage" at bounding box center [487, 279] width 46 height 13
click at [484, 304] on span "Rack" at bounding box center [484, 303] width 83 height 16
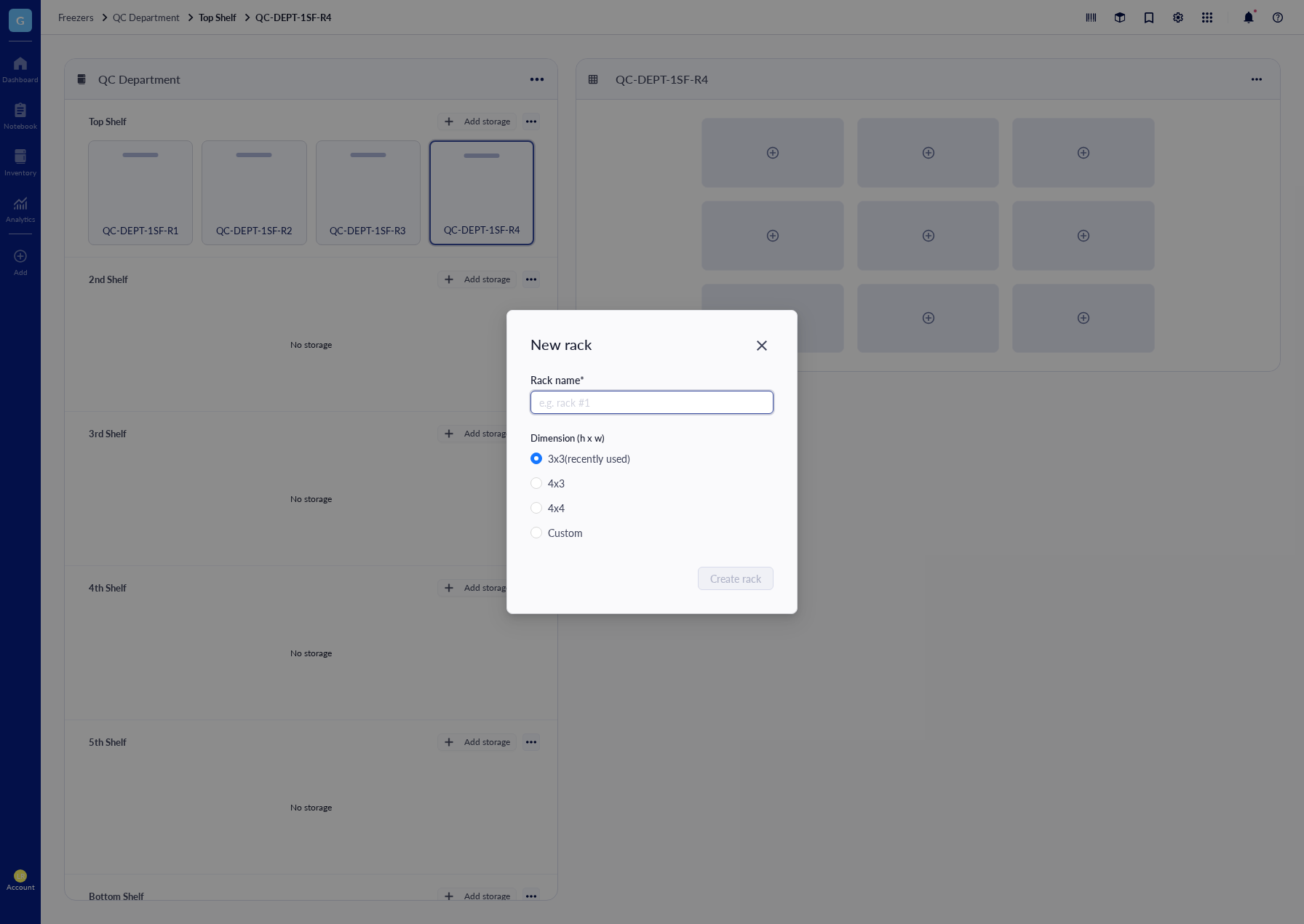
paste input "QC-DEPT-1SF-R"
click at [592, 404] on input "QC-DEPT-1SF-R" at bounding box center [652, 402] width 243 height 23
click at [627, 408] on input "QC-DEPT-2SF-R" at bounding box center [652, 402] width 243 height 23
drag, startPoint x: 627, startPoint y: 408, endPoint x: 513, endPoint y: 394, distance: 114.9
click at [488, 386] on div "New rack Rack name * QC-DEPT-2SF-R Dimension (h x w) 3 x 3 (recently used) 4 x …" at bounding box center [652, 462] width 1304 height 924
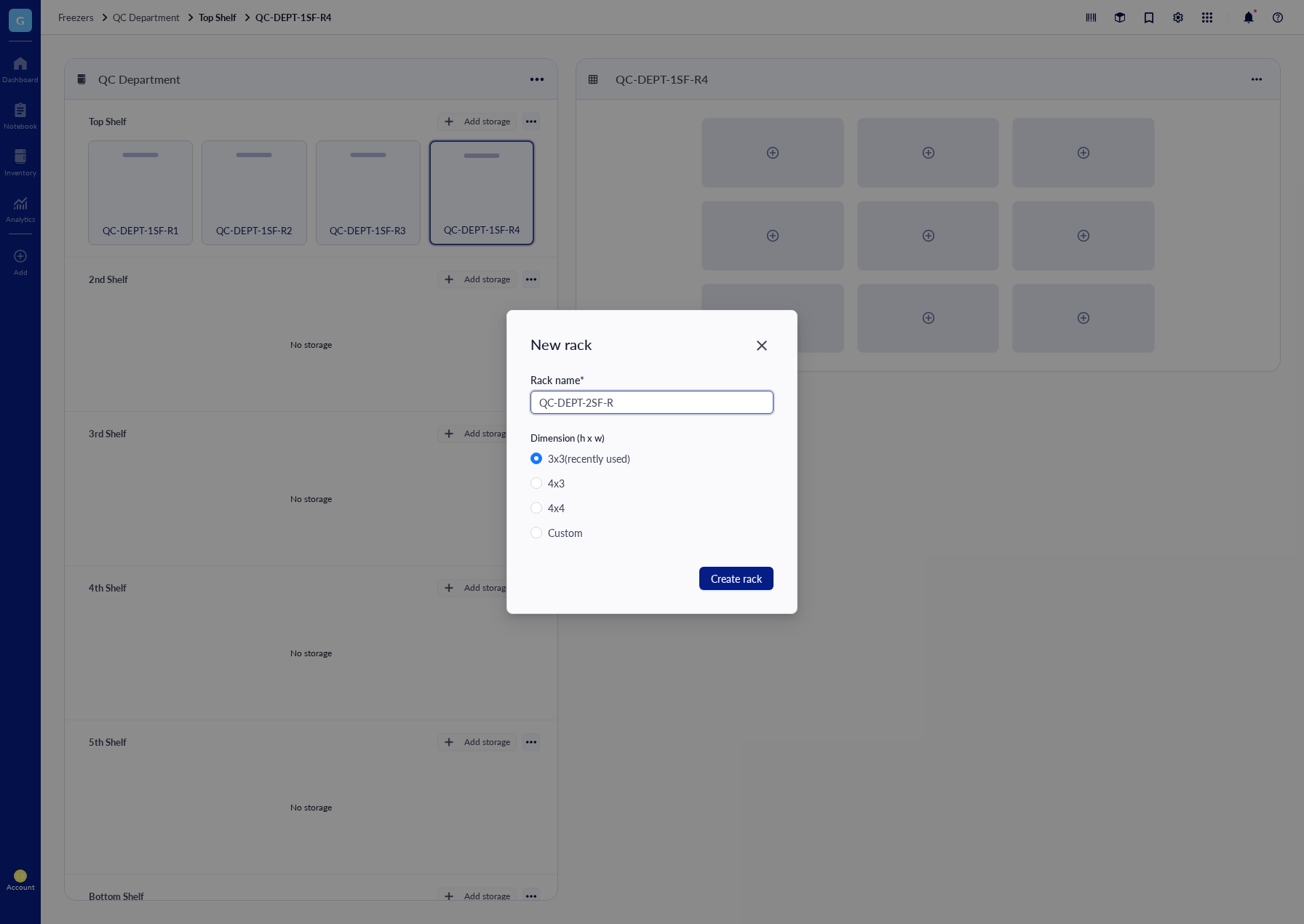
click at [632, 409] on input "QC-DEPT-2SF-R" at bounding box center [652, 402] width 243 height 23
type input "QC-DEPT-2SF-R1"
click at [731, 574] on span "Create rack" at bounding box center [737, 578] width 51 height 16
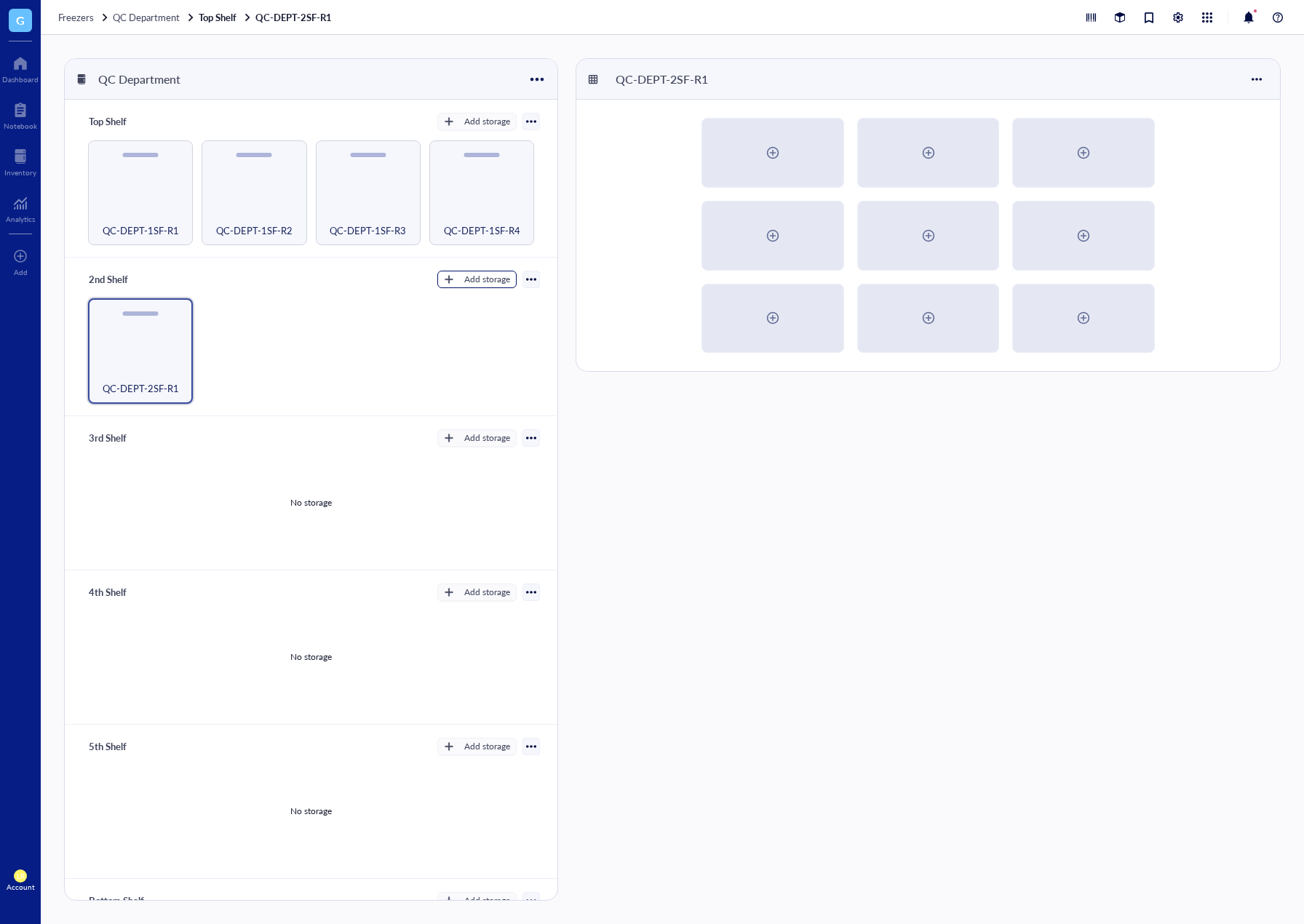
click at [480, 282] on div "Add storage" at bounding box center [487, 279] width 46 height 13
click at [491, 315] on li "Category" at bounding box center [484, 326] width 102 height 23
click at [487, 280] on div "Add storage" at bounding box center [487, 279] width 46 height 13
click at [485, 301] on span "Rack" at bounding box center [484, 303] width 83 height 16
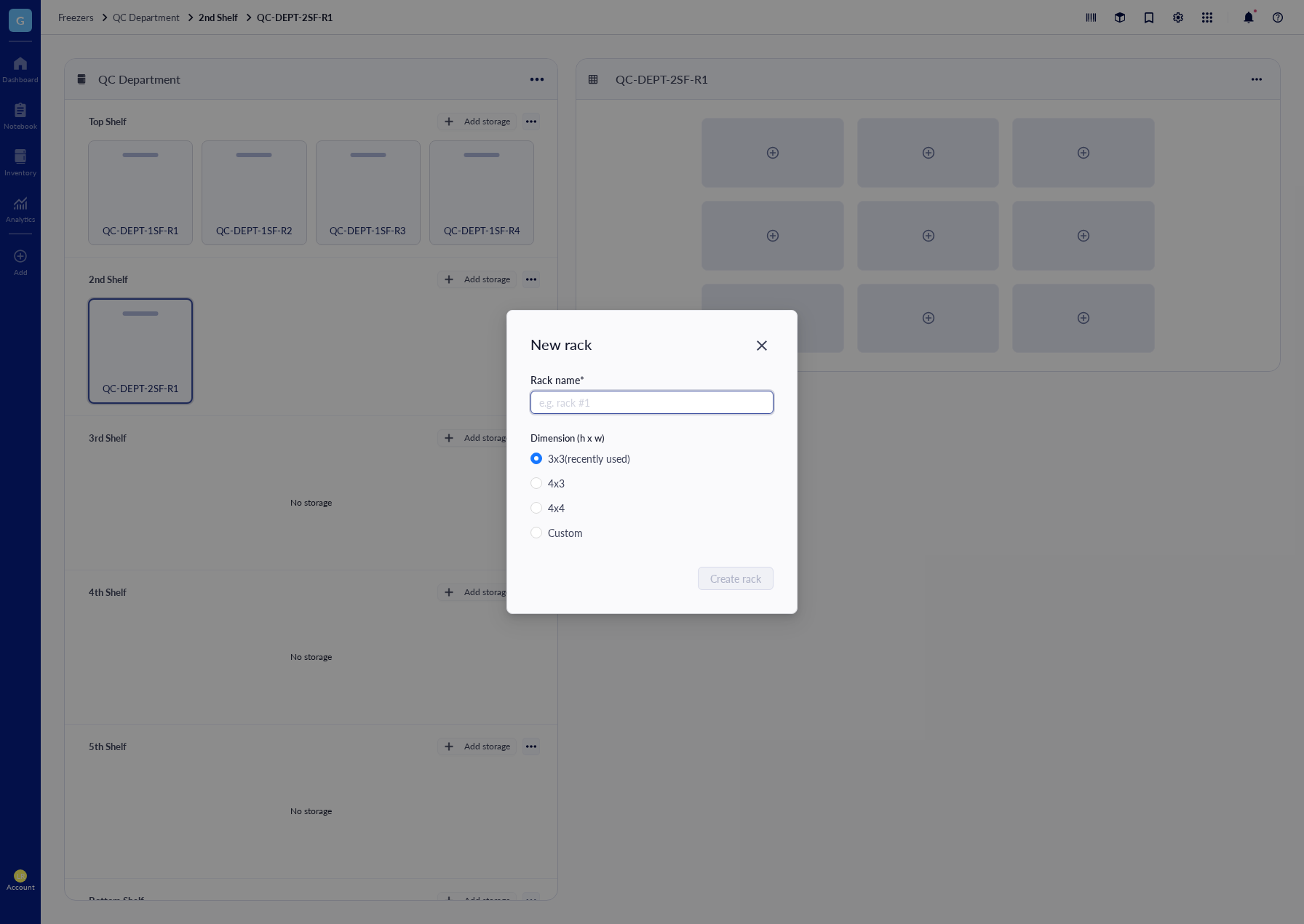
paste input "QC-DEPT-2SF-R"
type input "QC-DEPT-2SF-R2"
click at [718, 580] on span "Create rack" at bounding box center [737, 578] width 51 height 16
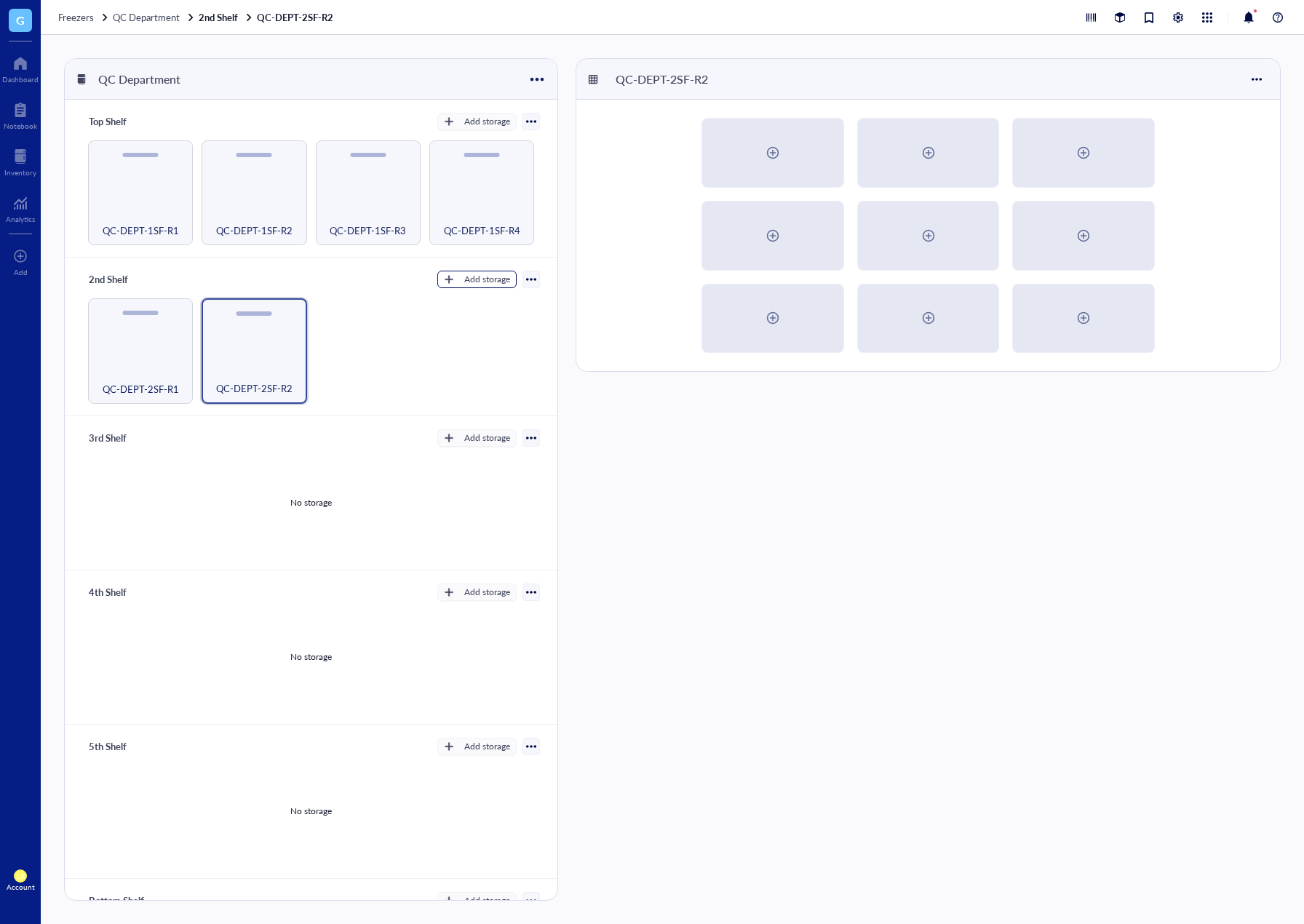
click at [481, 286] on button "Add storage" at bounding box center [477, 279] width 79 height 17
click at [505, 311] on li "Rack" at bounding box center [484, 303] width 102 height 23
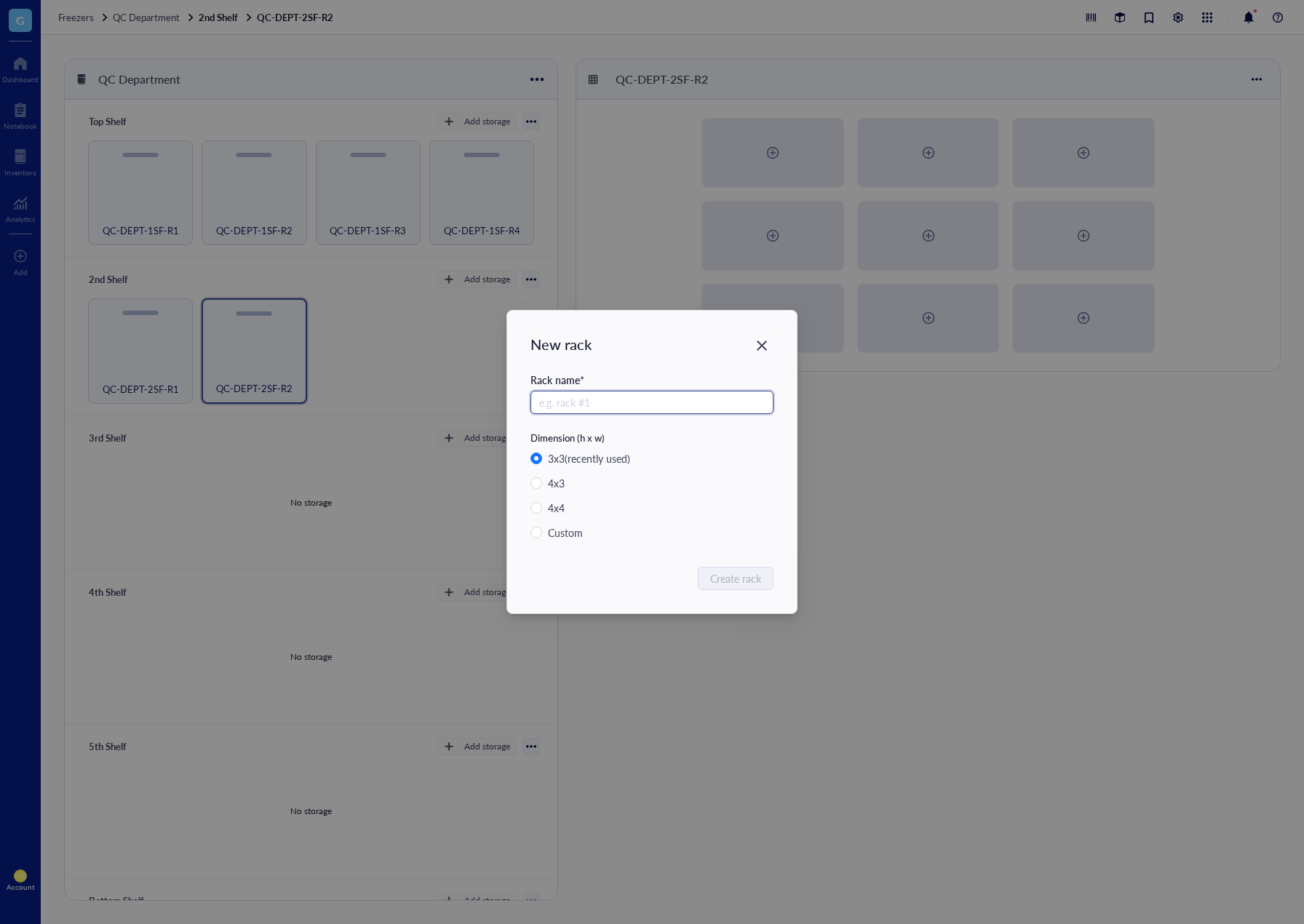
paste input "QC-DEPT-2SF-R"
type input "QC-DEPT-2SF-R3"
click at [726, 588] on button "Create rack" at bounding box center [737, 578] width 74 height 23
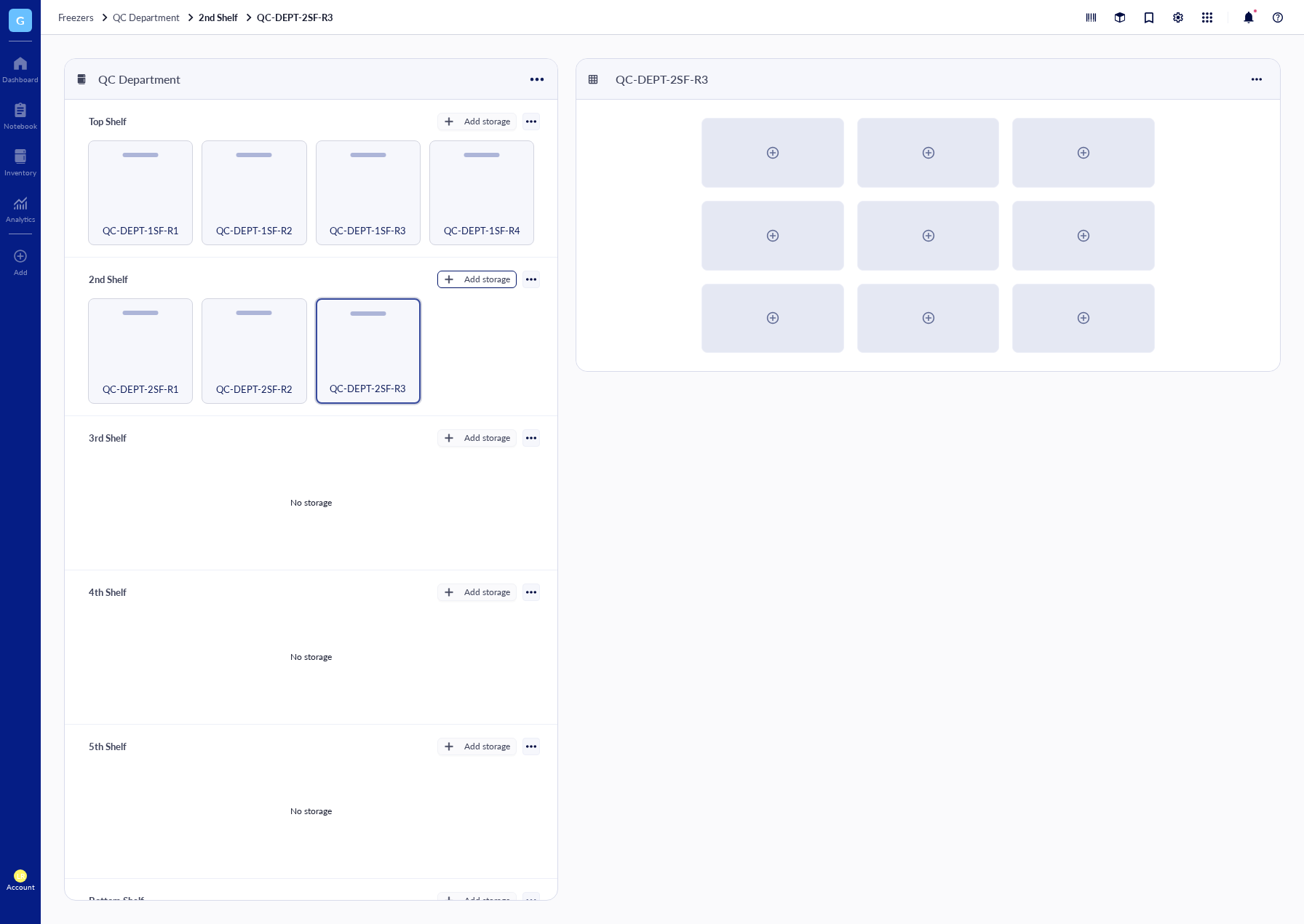
click at [491, 282] on div "Add storage" at bounding box center [487, 279] width 46 height 13
click at [495, 300] on span "Rack" at bounding box center [484, 303] width 83 height 16
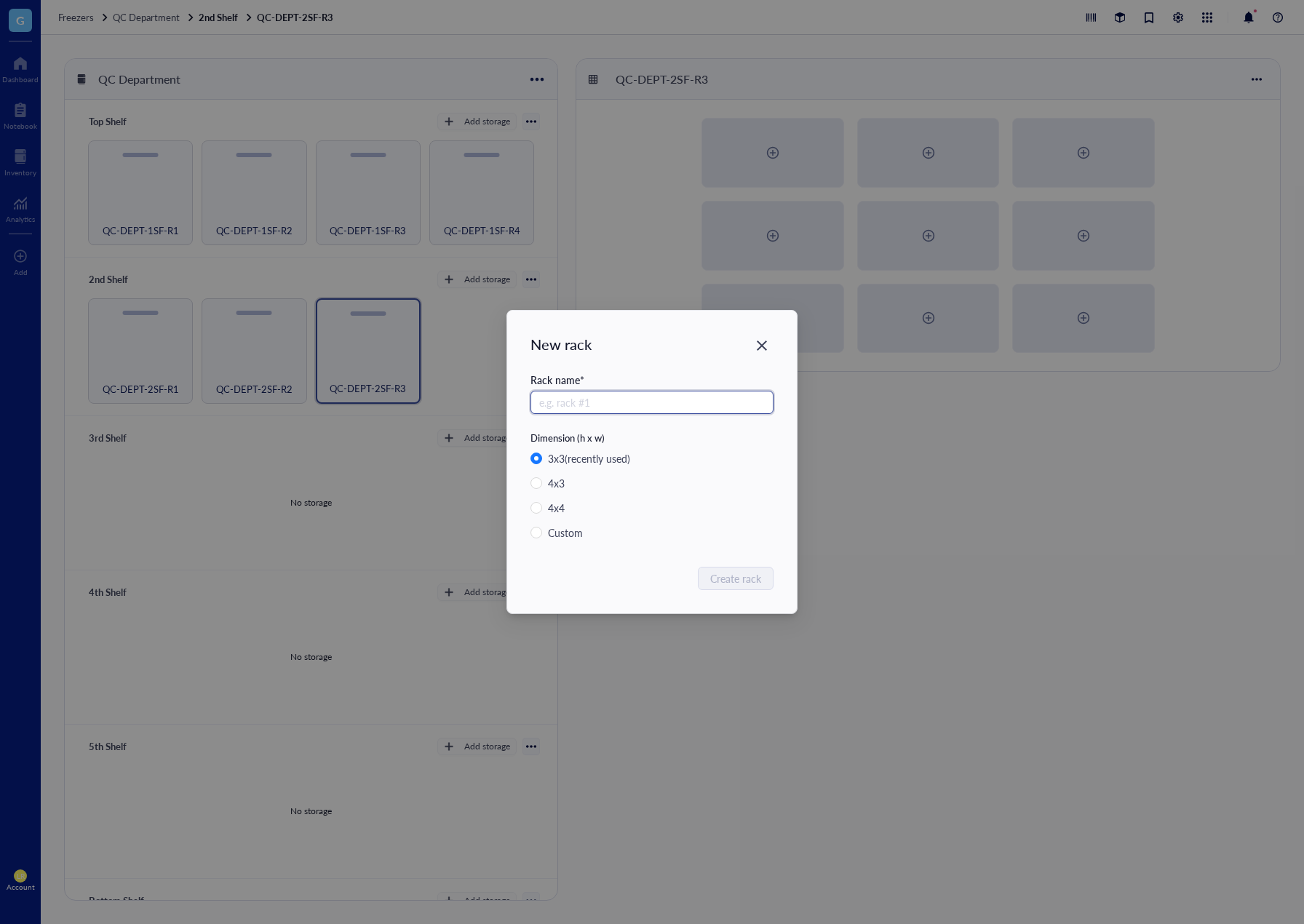
paste input "QC-DEPT-2SF-R"
type input "QC-DEPT-2SF-R4"
click at [716, 574] on span "Create rack" at bounding box center [737, 578] width 51 height 16
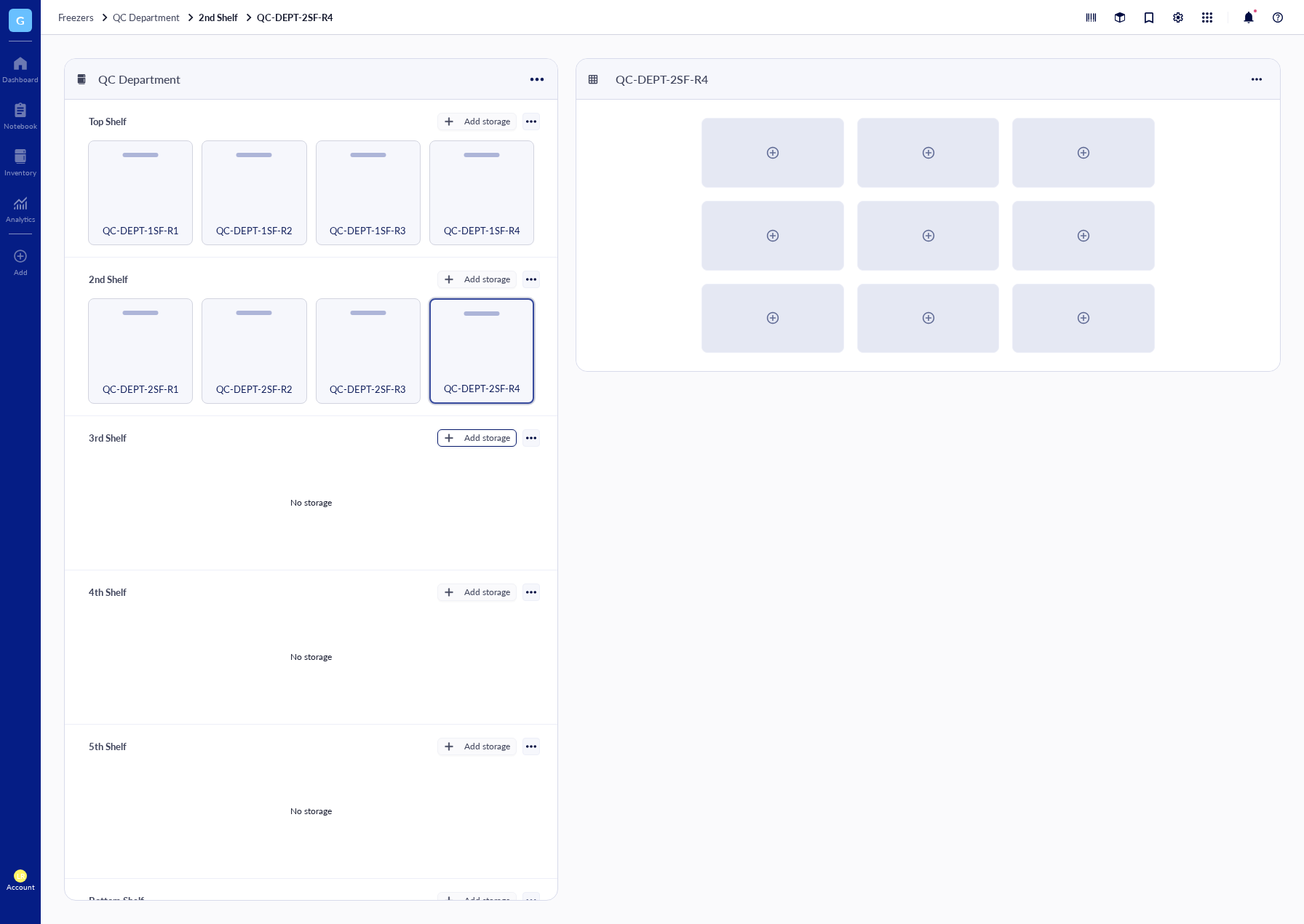
click at [477, 434] on div "Add storage" at bounding box center [487, 437] width 46 height 13
click at [482, 455] on span "Rack" at bounding box center [484, 460] width 83 height 16
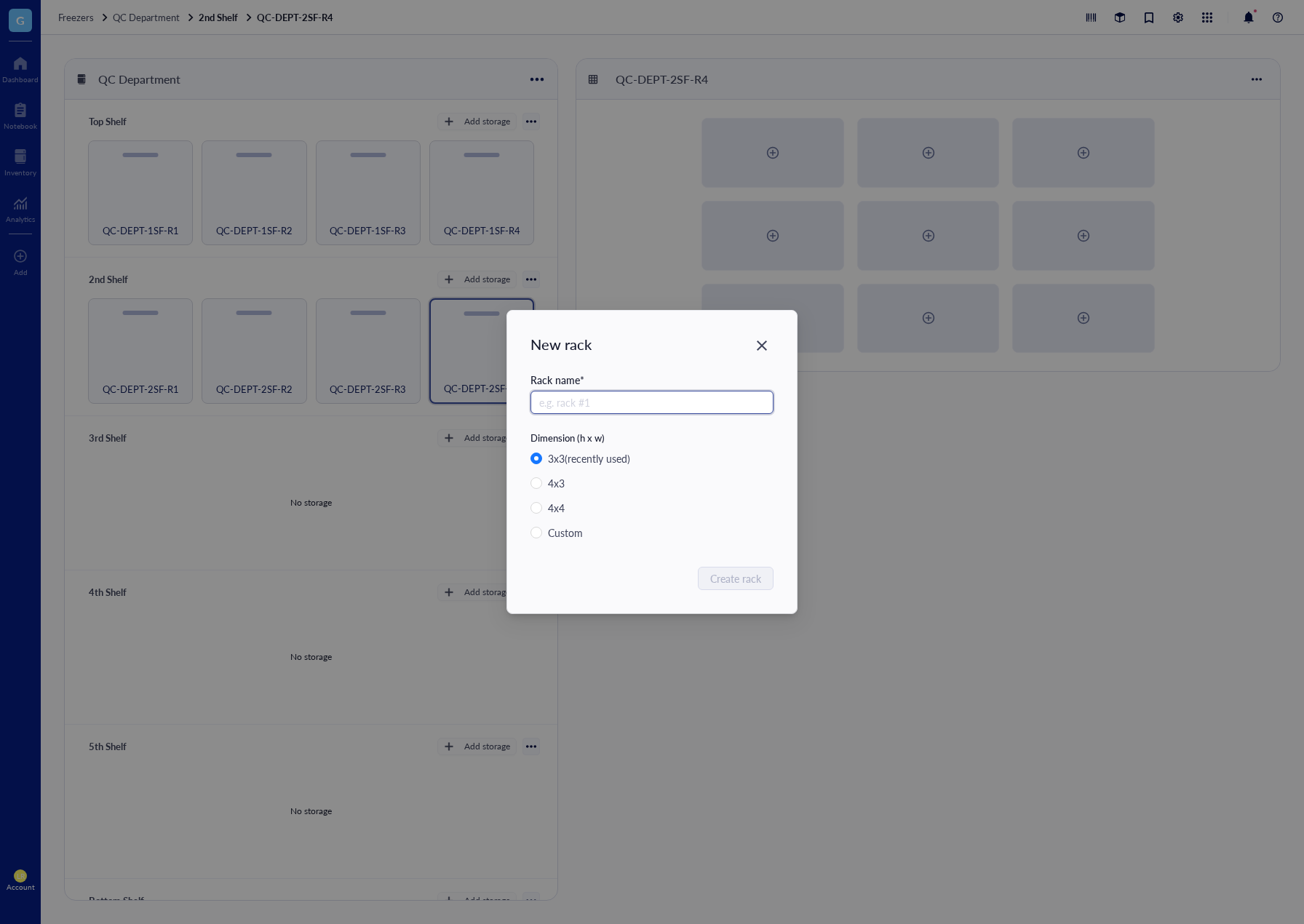
paste input "QC-DEPT-2SF-R"
type input "QC-DEPT-2SF-R1"
click at [741, 584] on span "Create rack" at bounding box center [737, 578] width 51 height 16
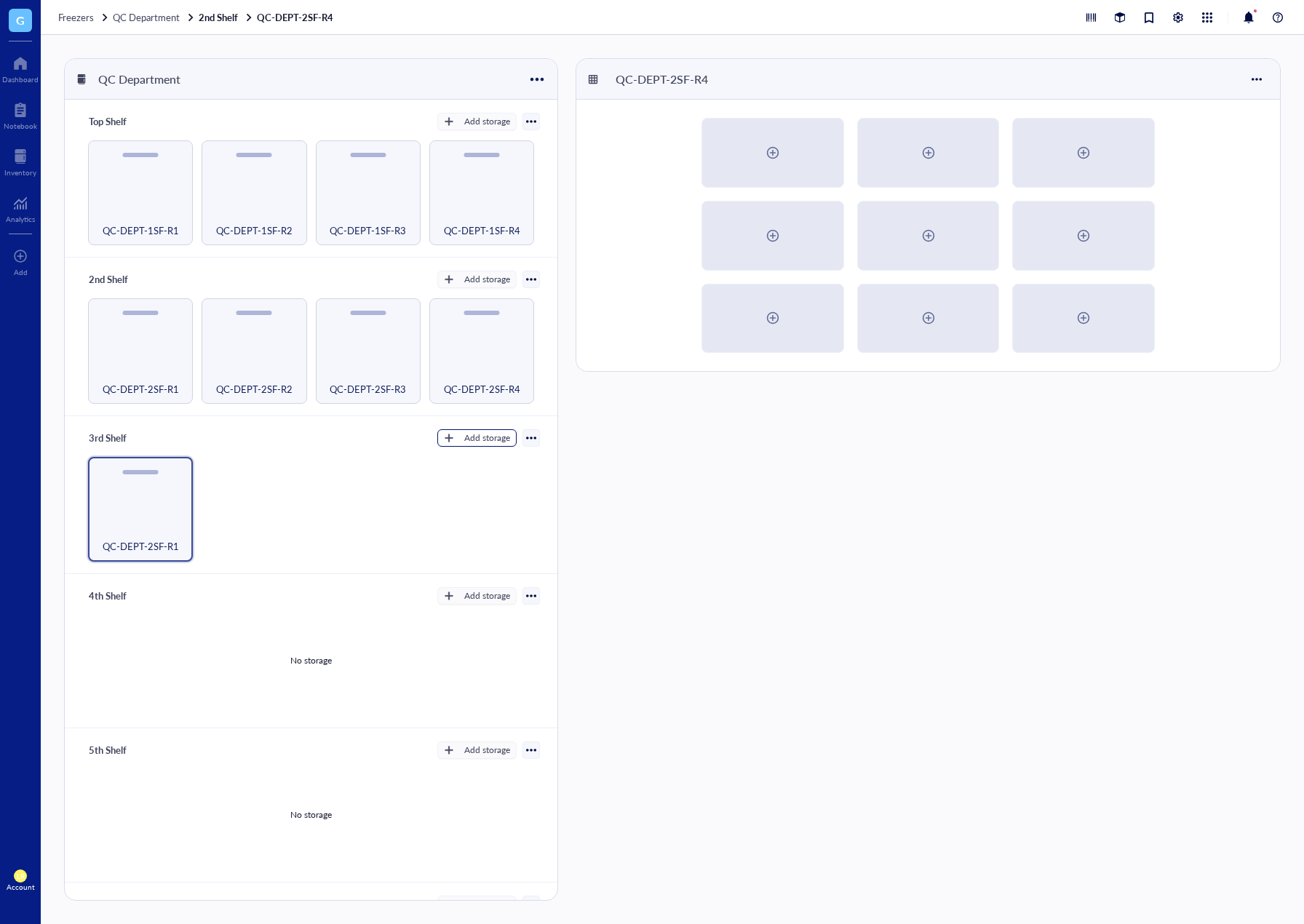
click at [476, 439] on div "Add storage" at bounding box center [487, 437] width 46 height 13
click at [483, 462] on span "Rack" at bounding box center [484, 460] width 83 height 16
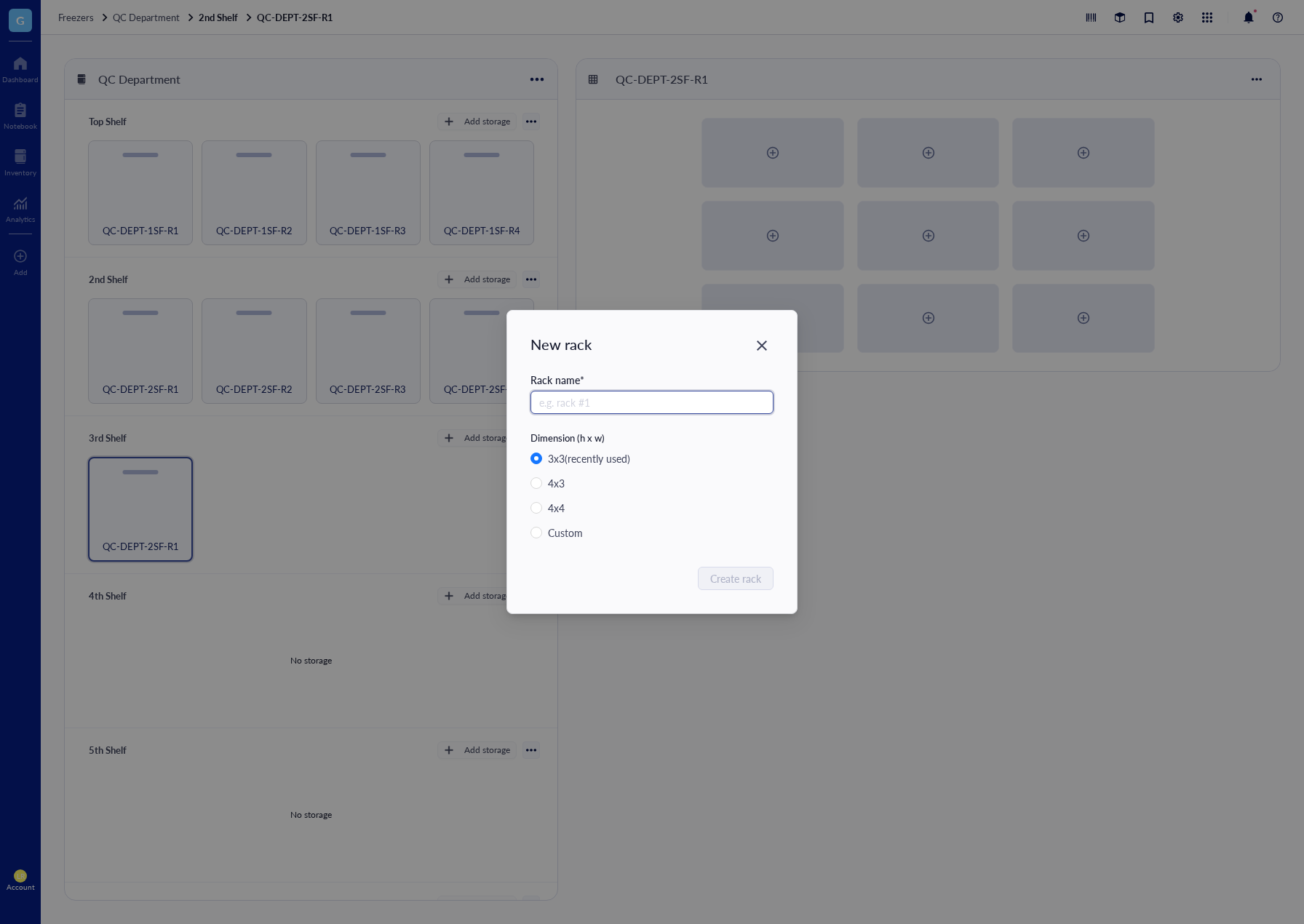
paste input "QC-DEPT-2SF-R"
type input "QC-DEPT-2SF-R2"
click at [751, 575] on span "Create rack" at bounding box center [737, 578] width 51 height 16
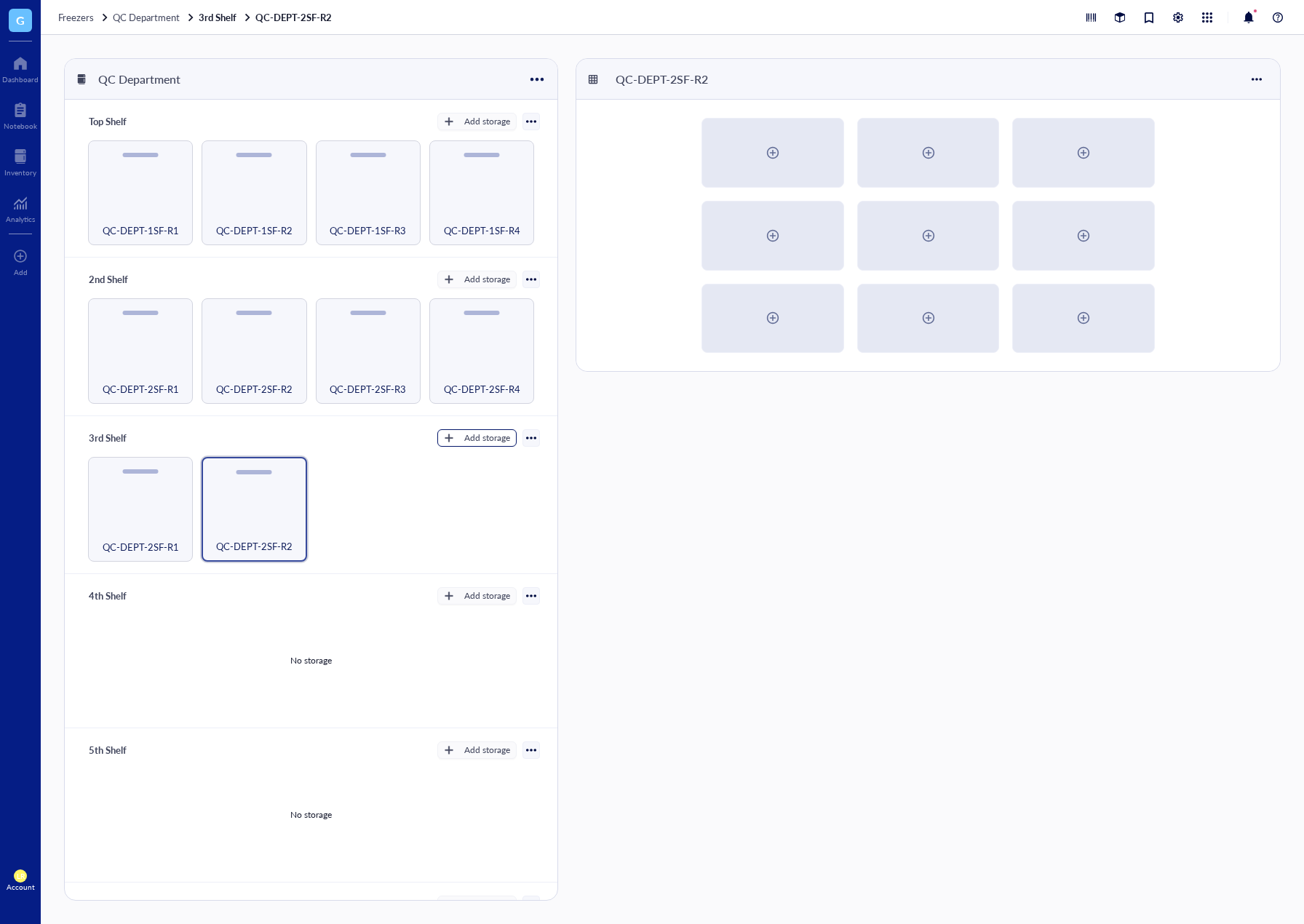
click at [481, 438] on div "Add storage" at bounding box center [487, 437] width 46 height 13
click at [484, 458] on span "Rack" at bounding box center [484, 460] width 83 height 16
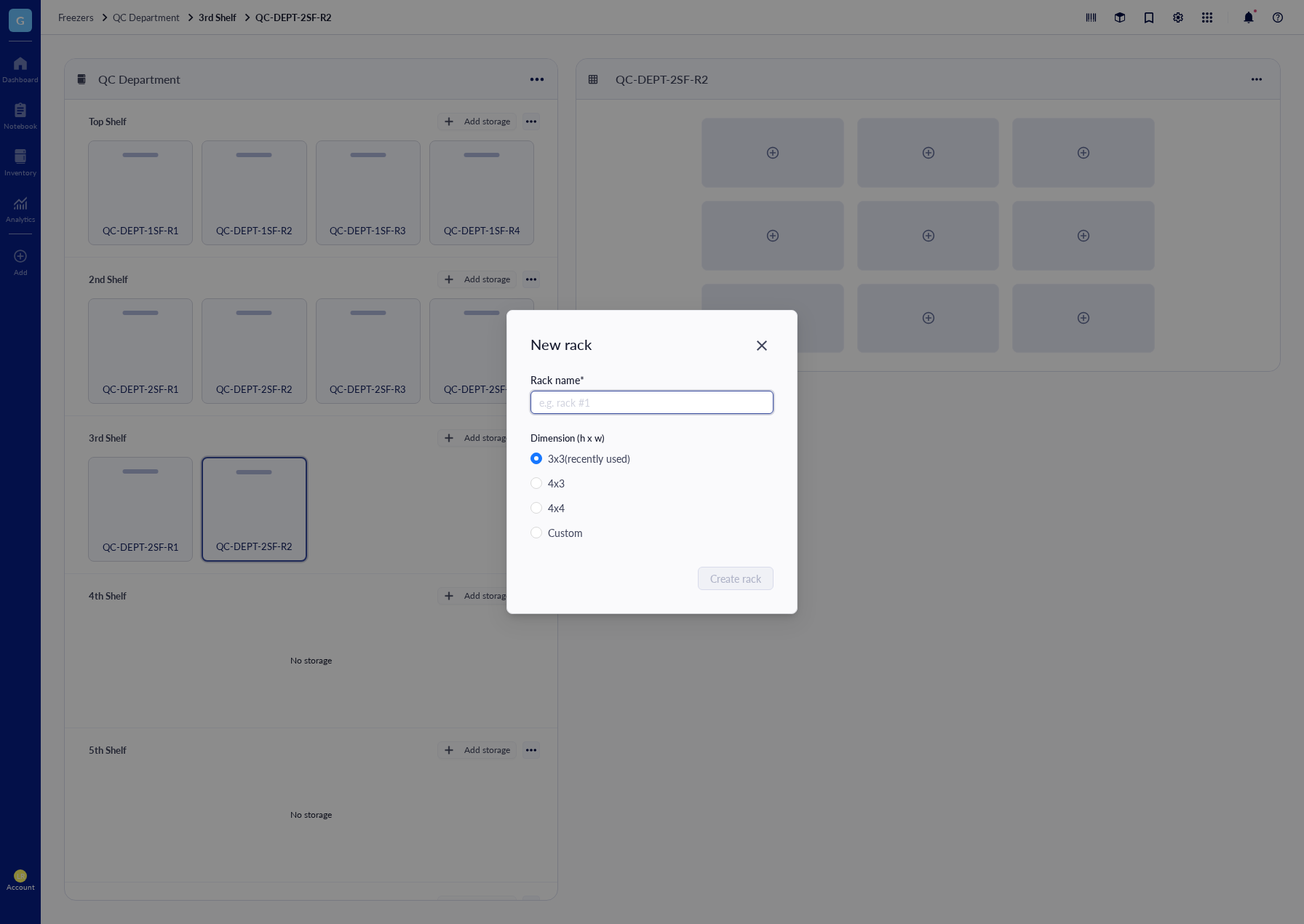
paste input "QC-DEPT-2SF-R"
type input "QC-DEPT-2SF-R3"
click at [733, 574] on span "Create rack" at bounding box center [737, 578] width 51 height 16
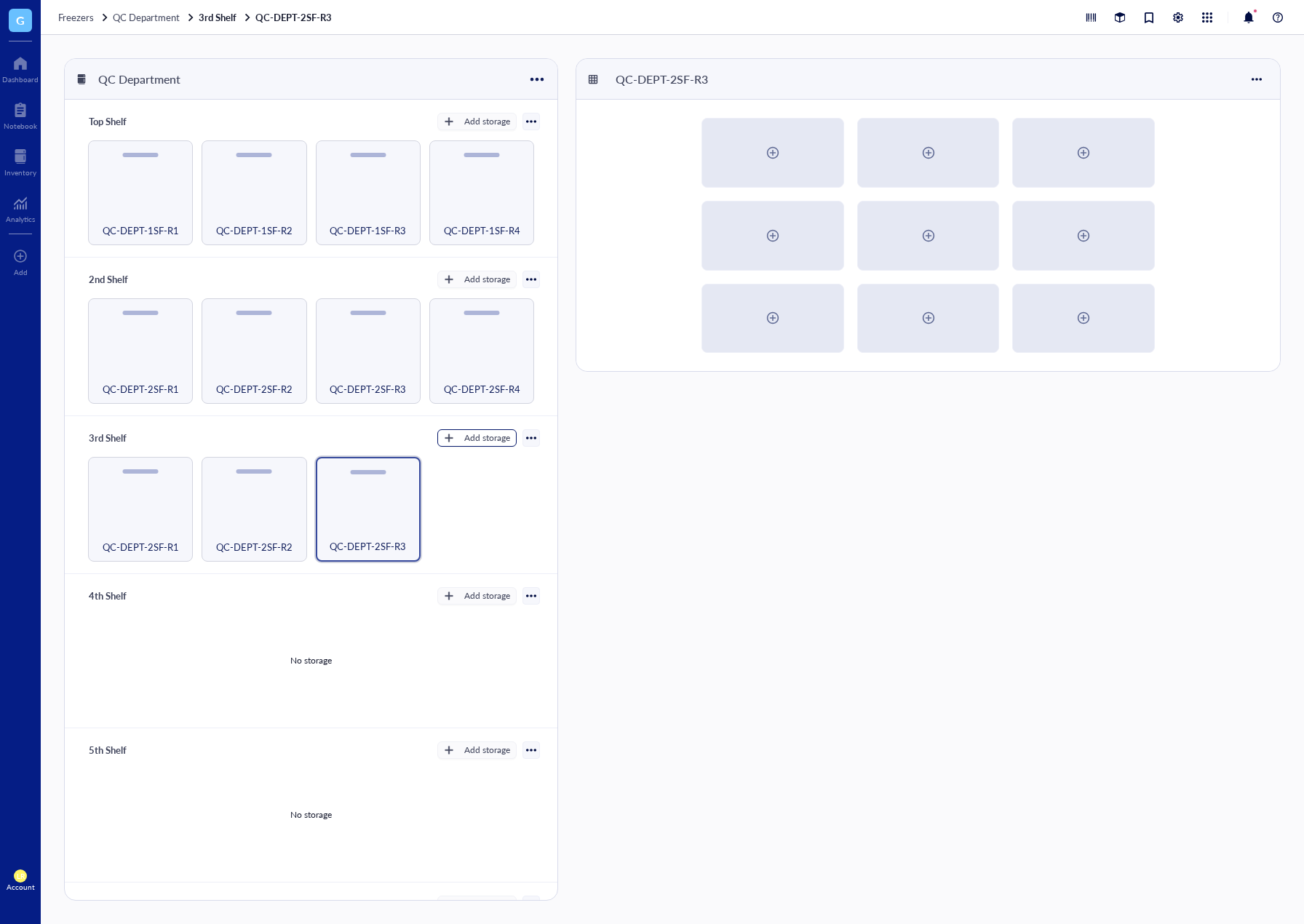
click at [474, 439] on div "Add storage" at bounding box center [487, 437] width 46 height 13
click at [487, 458] on span "Rack" at bounding box center [484, 460] width 83 height 16
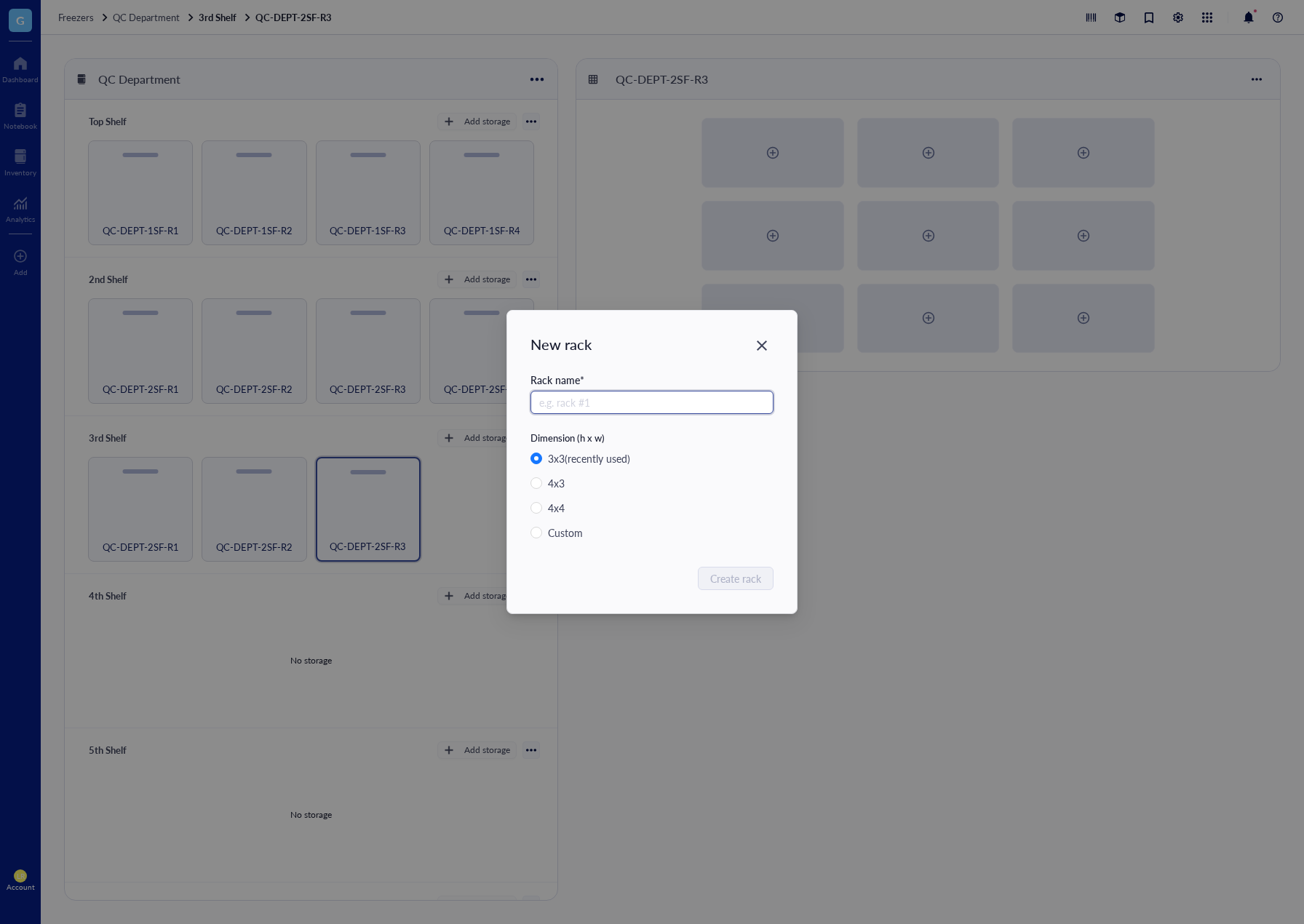
paste input "QC-DEPT-2SF-R"
type input "QC-DEPT-2SF-R4"
click at [736, 584] on span "Create rack" at bounding box center [737, 578] width 51 height 16
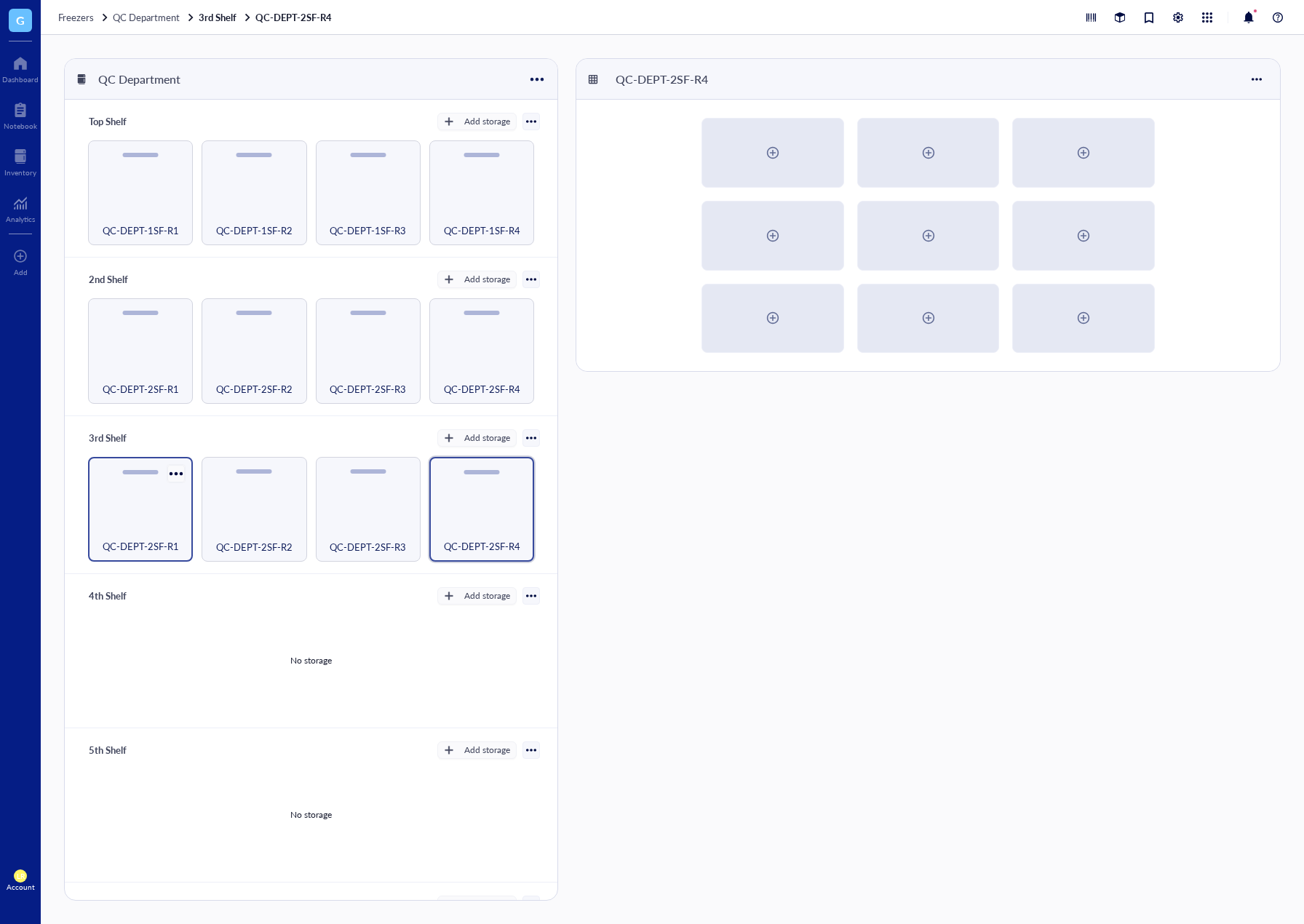
click at [177, 466] on div at bounding box center [176, 473] width 21 height 21
click at [221, 520] on div "Settings" at bounding box center [210, 526] width 34 height 13
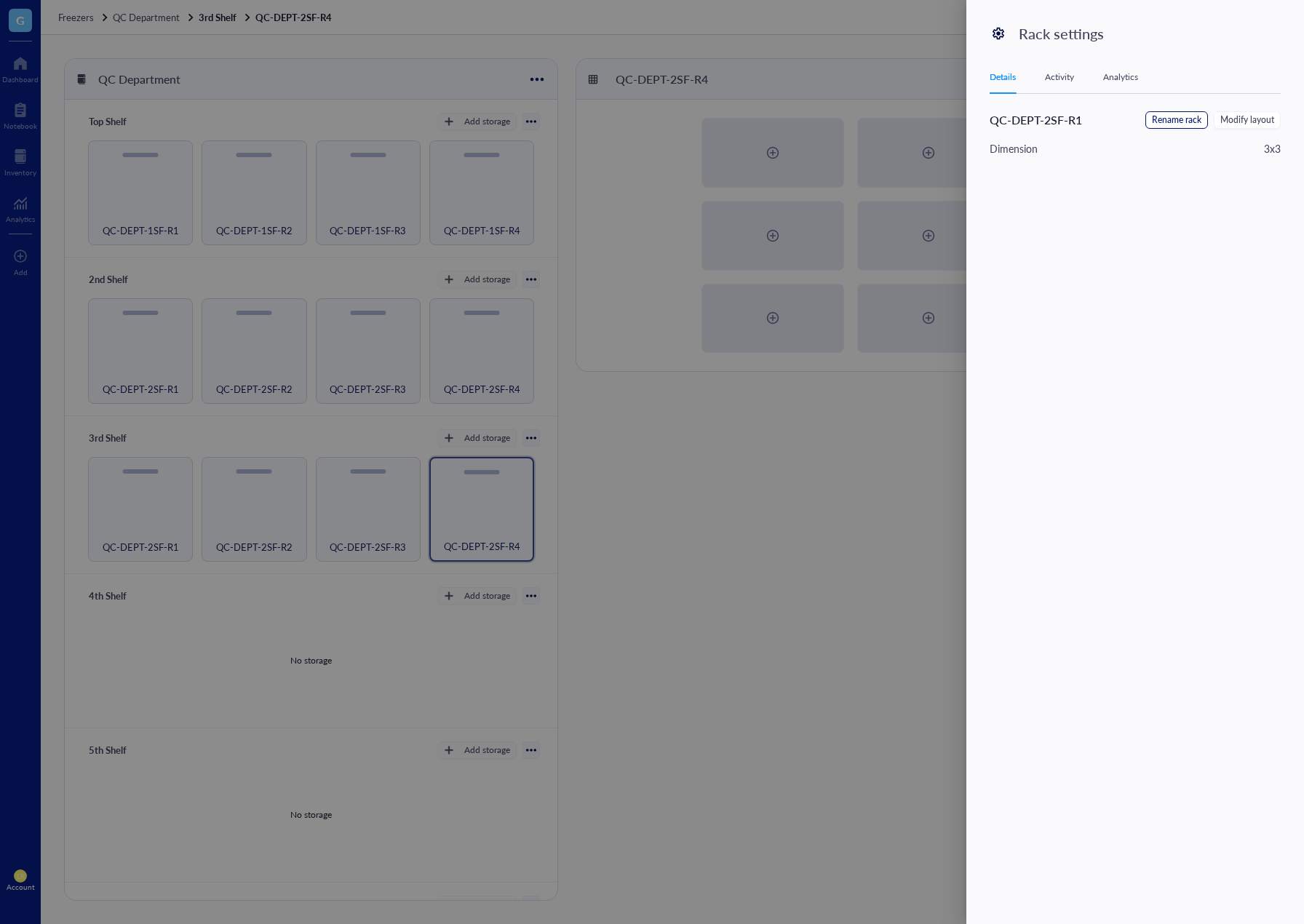
click at [1186, 120] on span "Rename rack" at bounding box center [1176, 120] width 49 height 14
click at [1046, 126] on input "QC-DEPT-2SF-R1" at bounding box center [1064, 123] width 147 height 23
drag, startPoint x: 1075, startPoint y: 128, endPoint x: 953, endPoint y: 119, distance: 122.3
click at [953, 119] on div "Rack settings Details Activity Analytics QC-DEPT-3SF-R1 Cancel Save" at bounding box center [652, 462] width 1304 height 924
type input "QC-DEPT-3SF-R1"
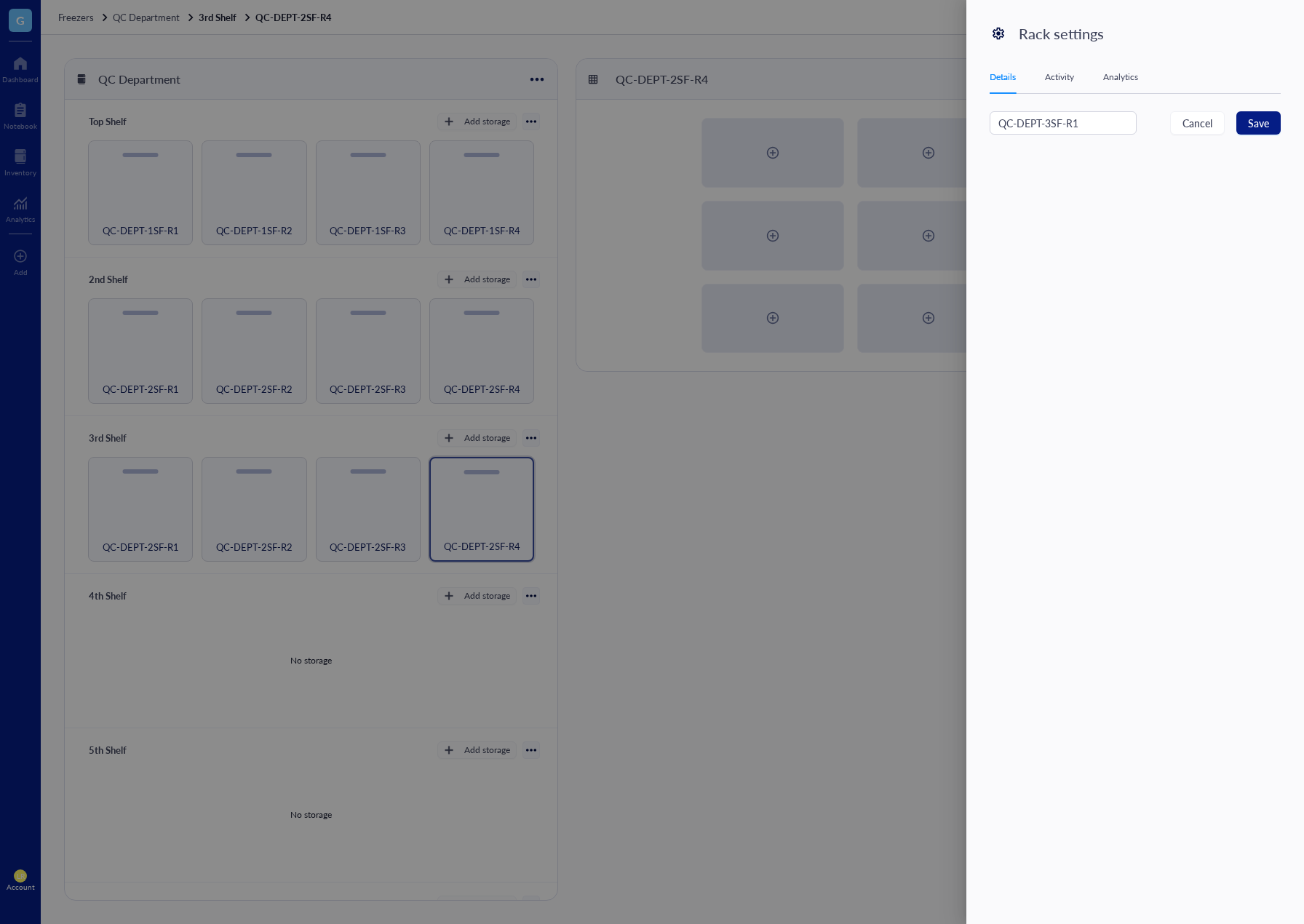
click at [1284, 130] on div "QC-DEPT-3SF-R1 Cancel Save" at bounding box center [1144, 146] width 308 height 70
click at [1273, 128] on button "Save" at bounding box center [1259, 123] width 45 height 23
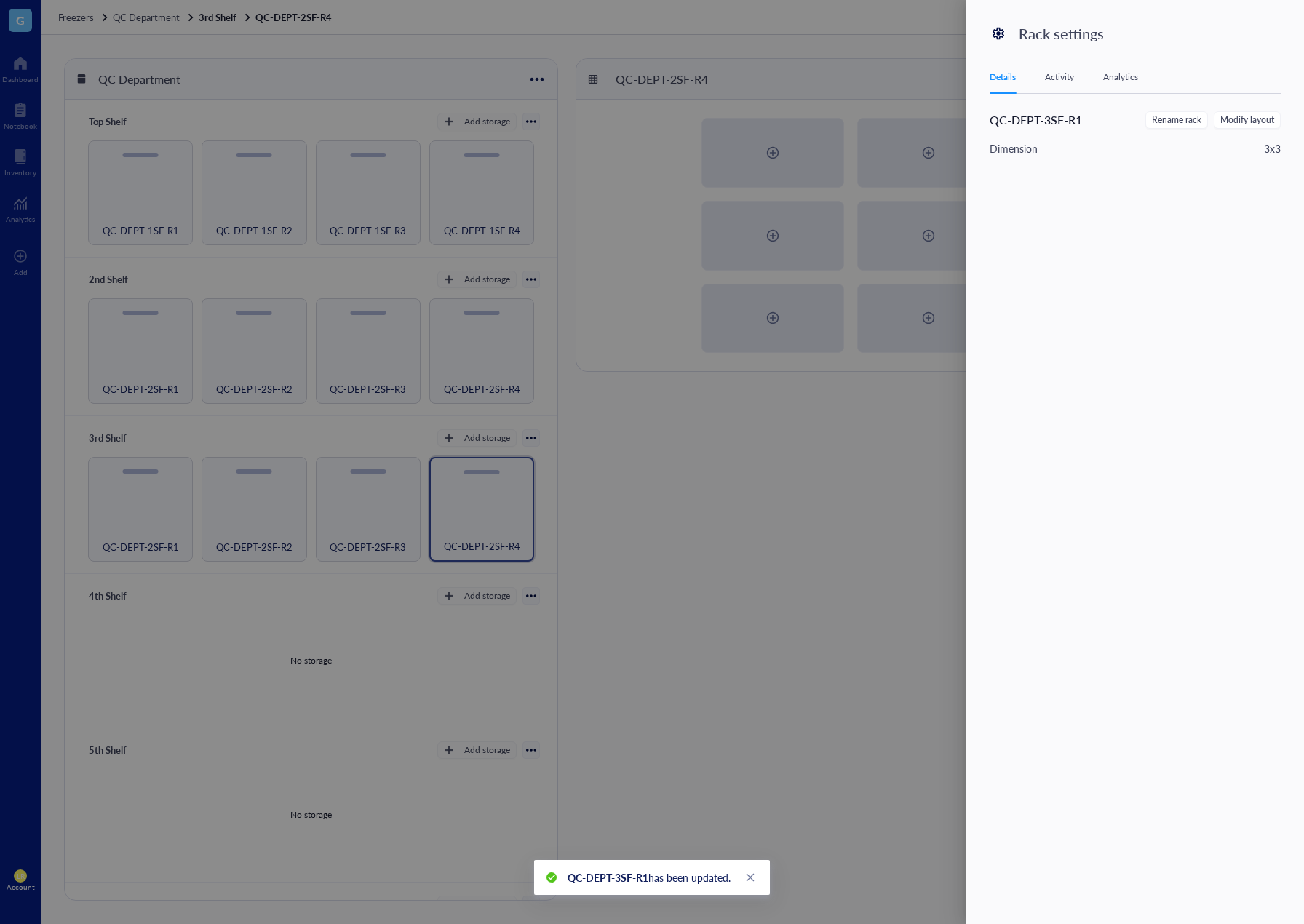
click at [714, 408] on div at bounding box center [652, 462] width 1304 height 924
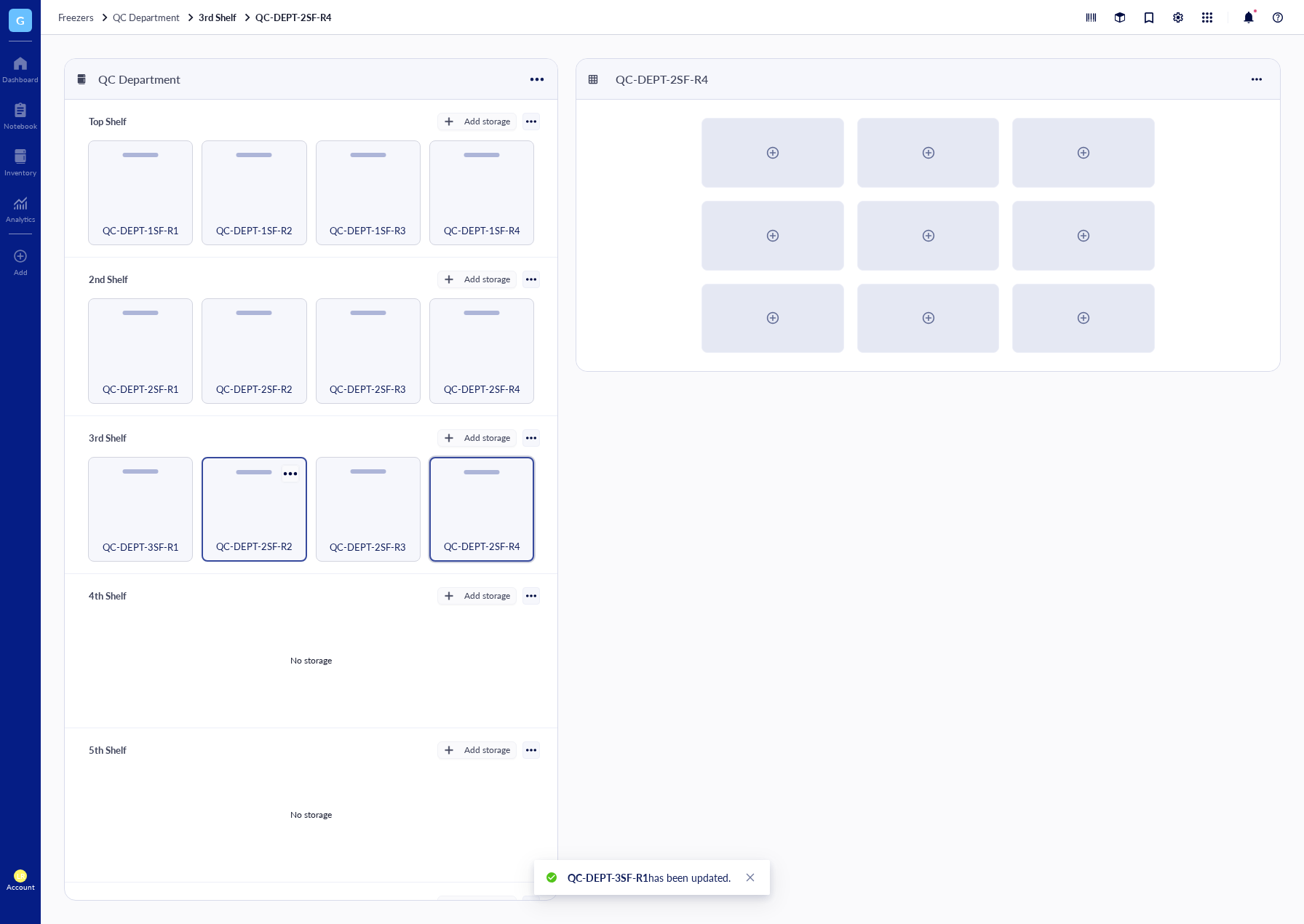
click at [289, 466] on div at bounding box center [290, 473] width 21 height 21
click at [303, 518] on li "Settings" at bounding box center [330, 526] width 102 height 23
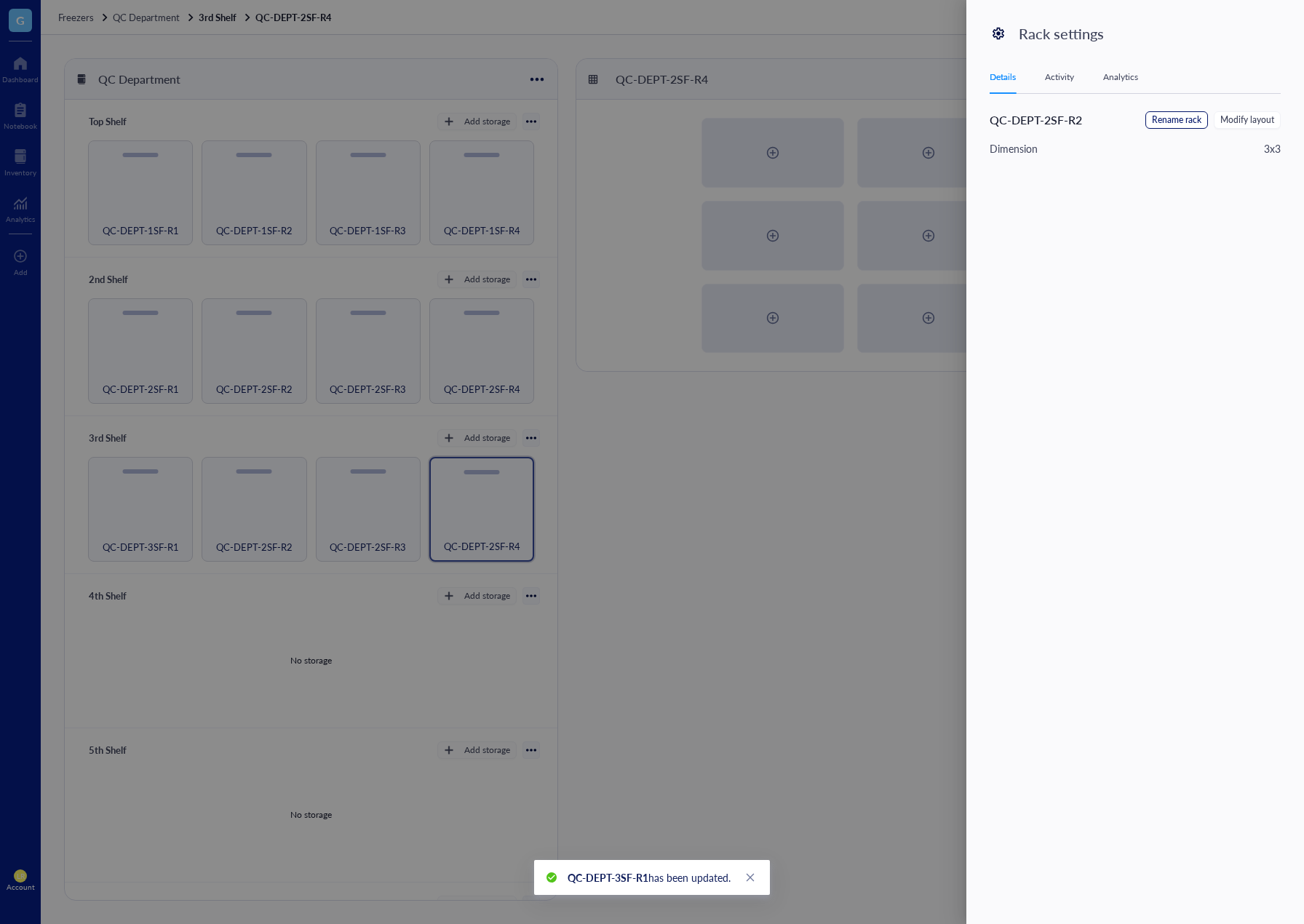
click at [1168, 124] on span "Rename rack" at bounding box center [1176, 120] width 49 height 14
click at [1107, 125] on input "QC-DEPT-2SF-R2" at bounding box center [1064, 123] width 147 height 23
paste input "3SF-R"
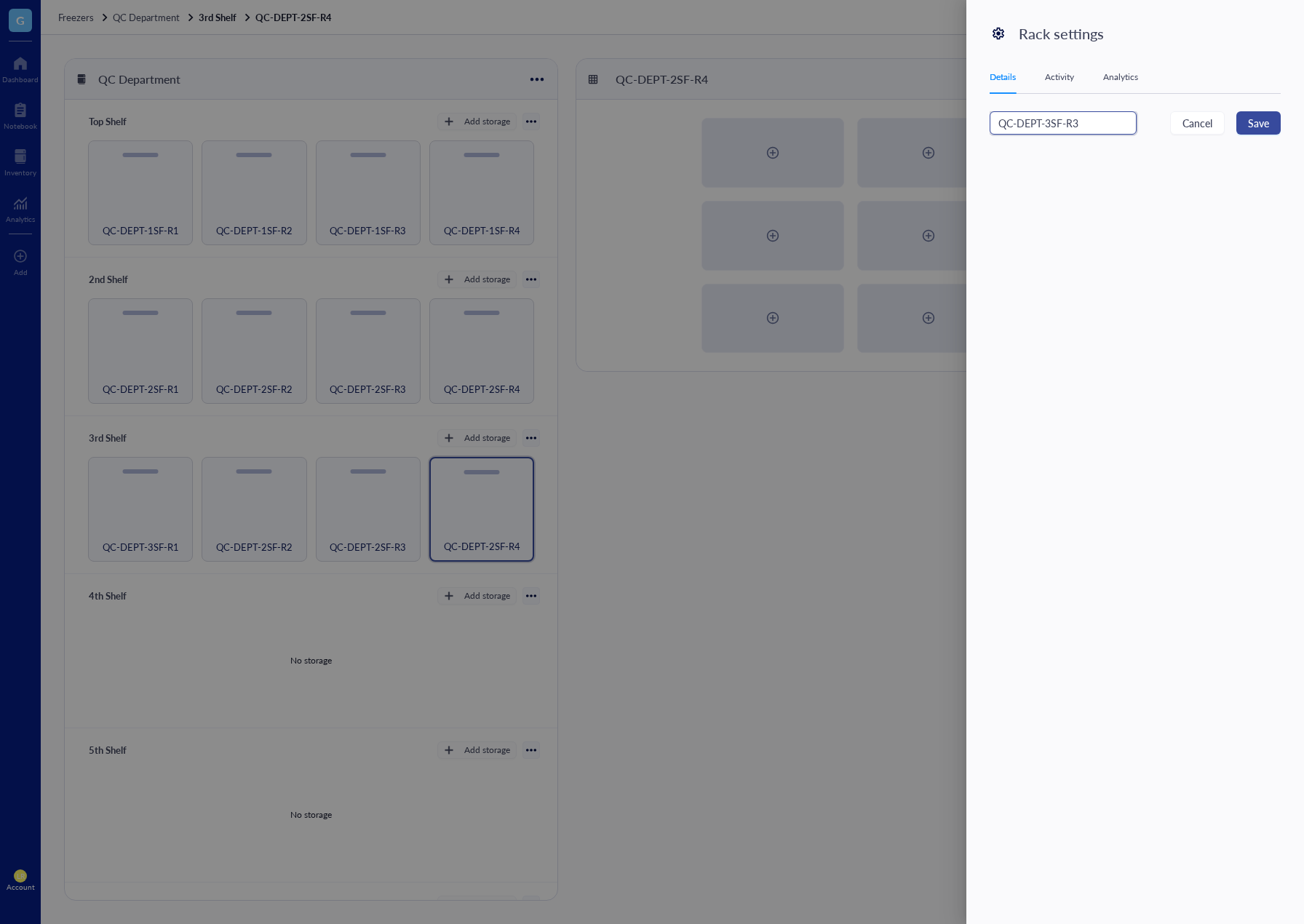
type input "QC-DEPT-3SF-R3"
click at [1263, 127] on span "Save" at bounding box center [1259, 123] width 21 height 16
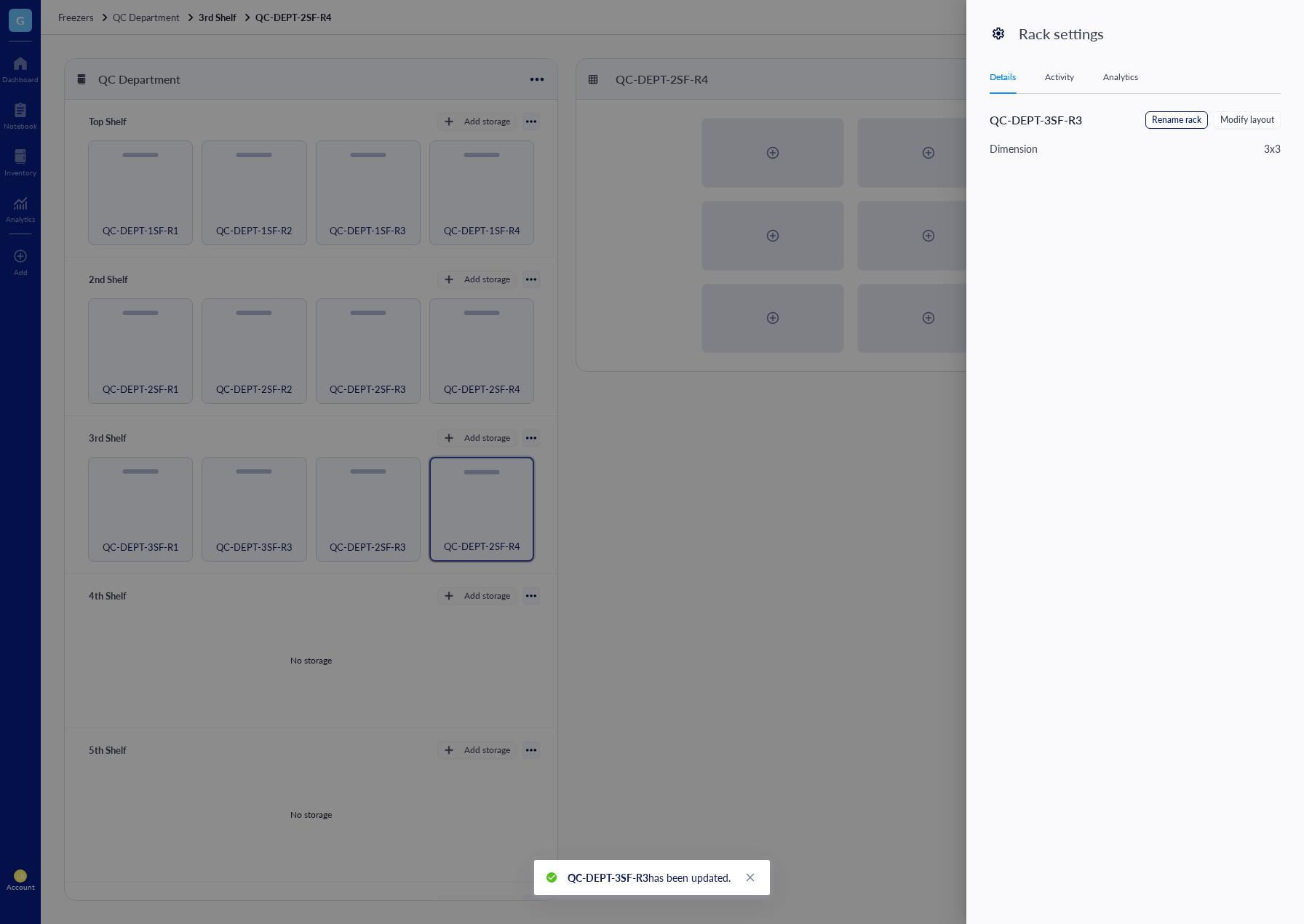
click at [1178, 124] on span "Rename rack" at bounding box center [1176, 120] width 49 height 14
drag, startPoint x: 1102, startPoint y: 127, endPoint x: 1072, endPoint y: 124, distance: 30.1
click at [1072, 124] on input "QC-DEPT-3SF-R3" at bounding box center [1064, 123] width 147 height 23
type input "QC-DEPT-3SF-R2"
click at [1253, 128] on span "Save" at bounding box center [1259, 123] width 21 height 16
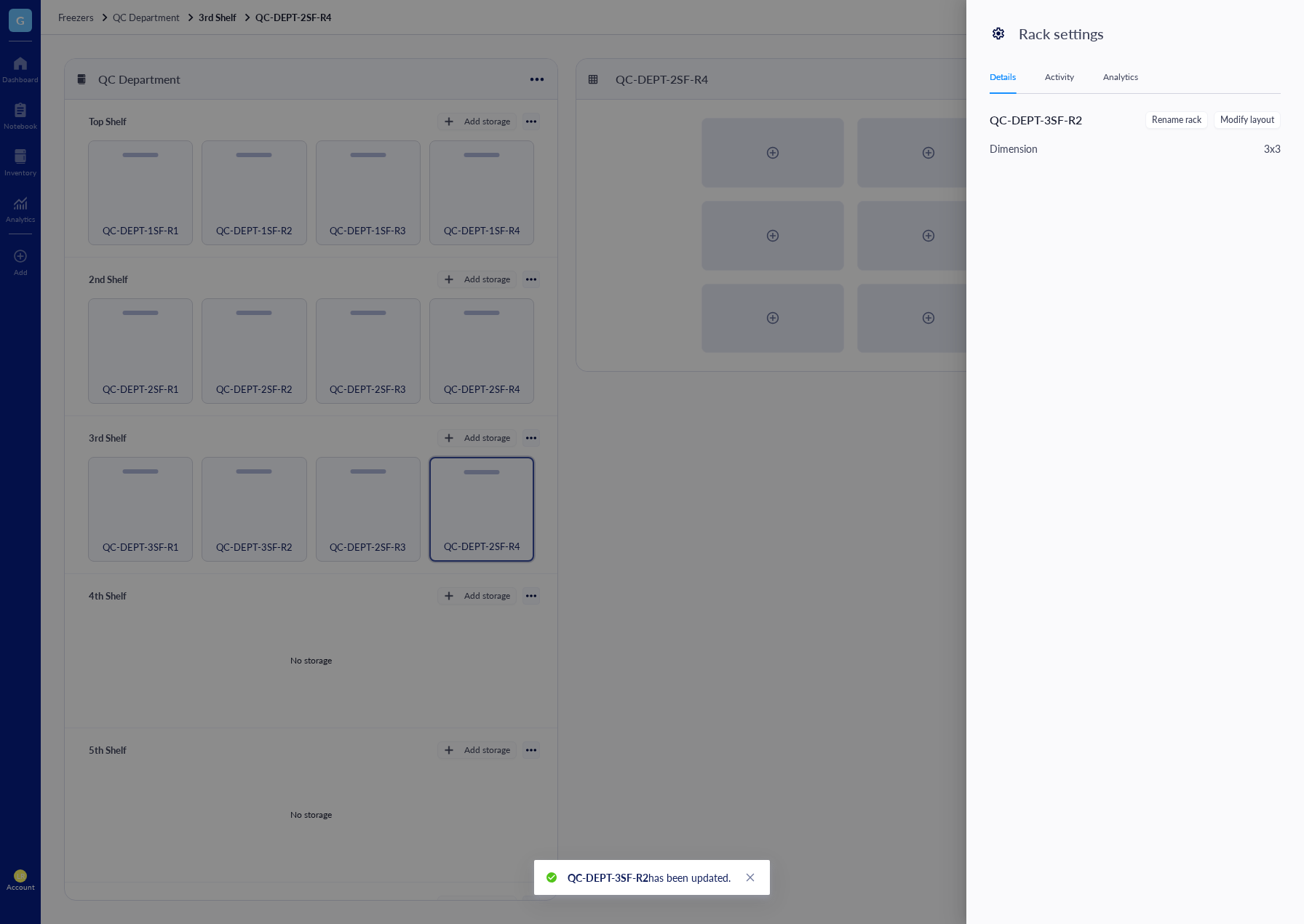
click at [698, 455] on div at bounding box center [652, 462] width 1304 height 924
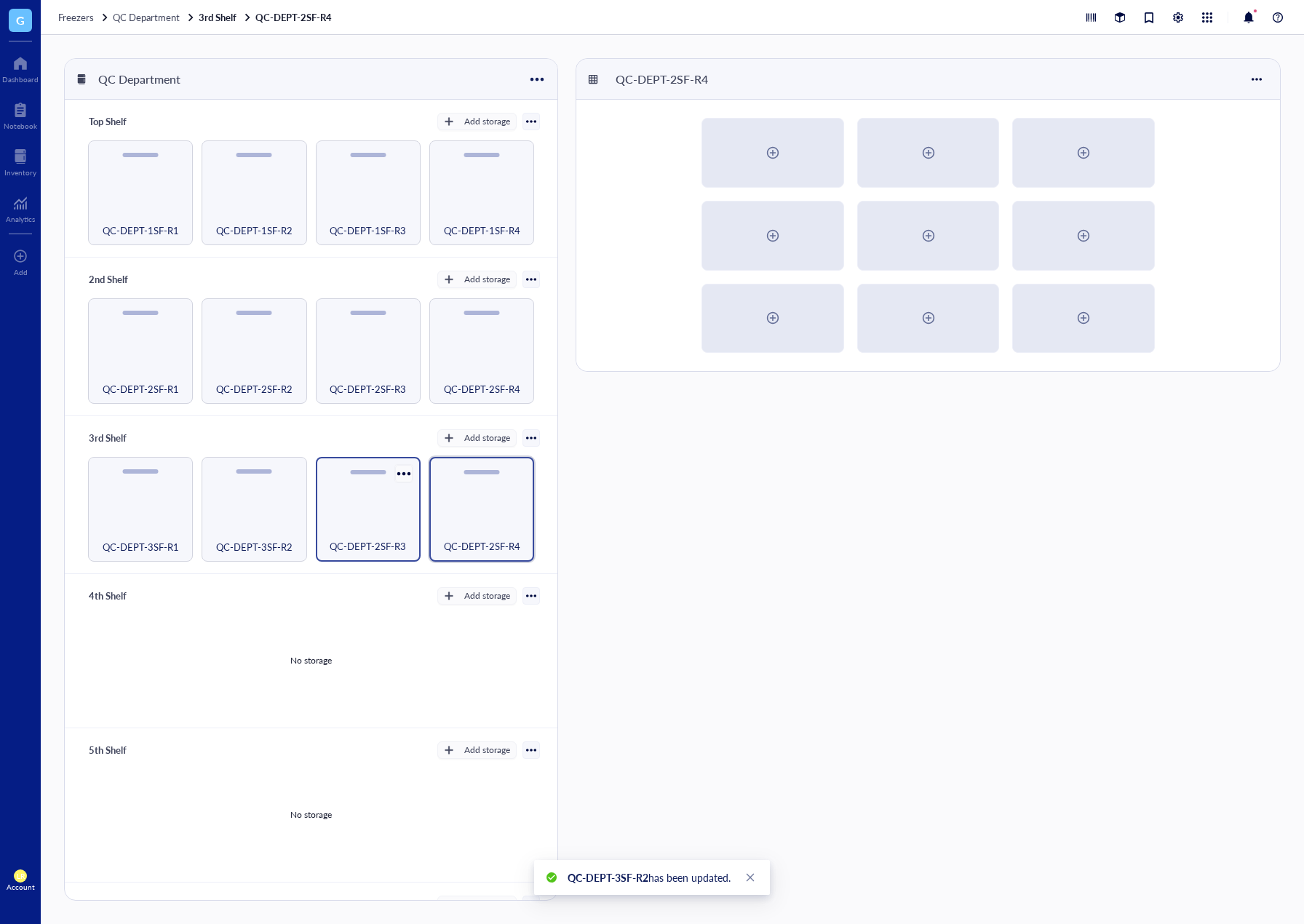
click at [404, 469] on div at bounding box center [403, 473] width 21 height 21
click at [430, 523] on div "Settings" at bounding box center [434, 526] width 34 height 13
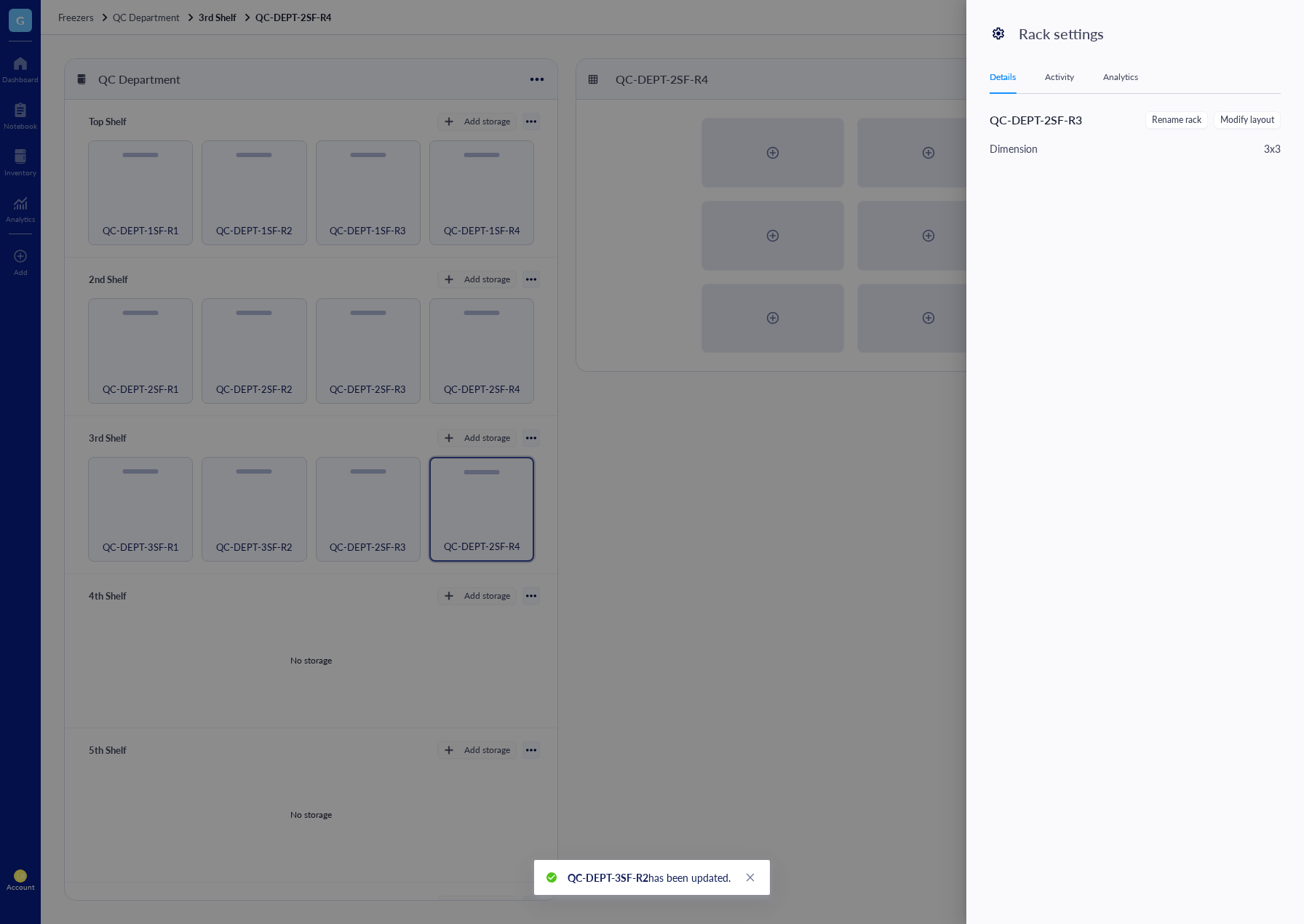
click at [1169, 114] on span "Rename rack" at bounding box center [1176, 120] width 49 height 14
click at [1096, 131] on input "QC-DEPT-2SF-R3" at bounding box center [1064, 123] width 147 height 23
paste input "3SF-R"
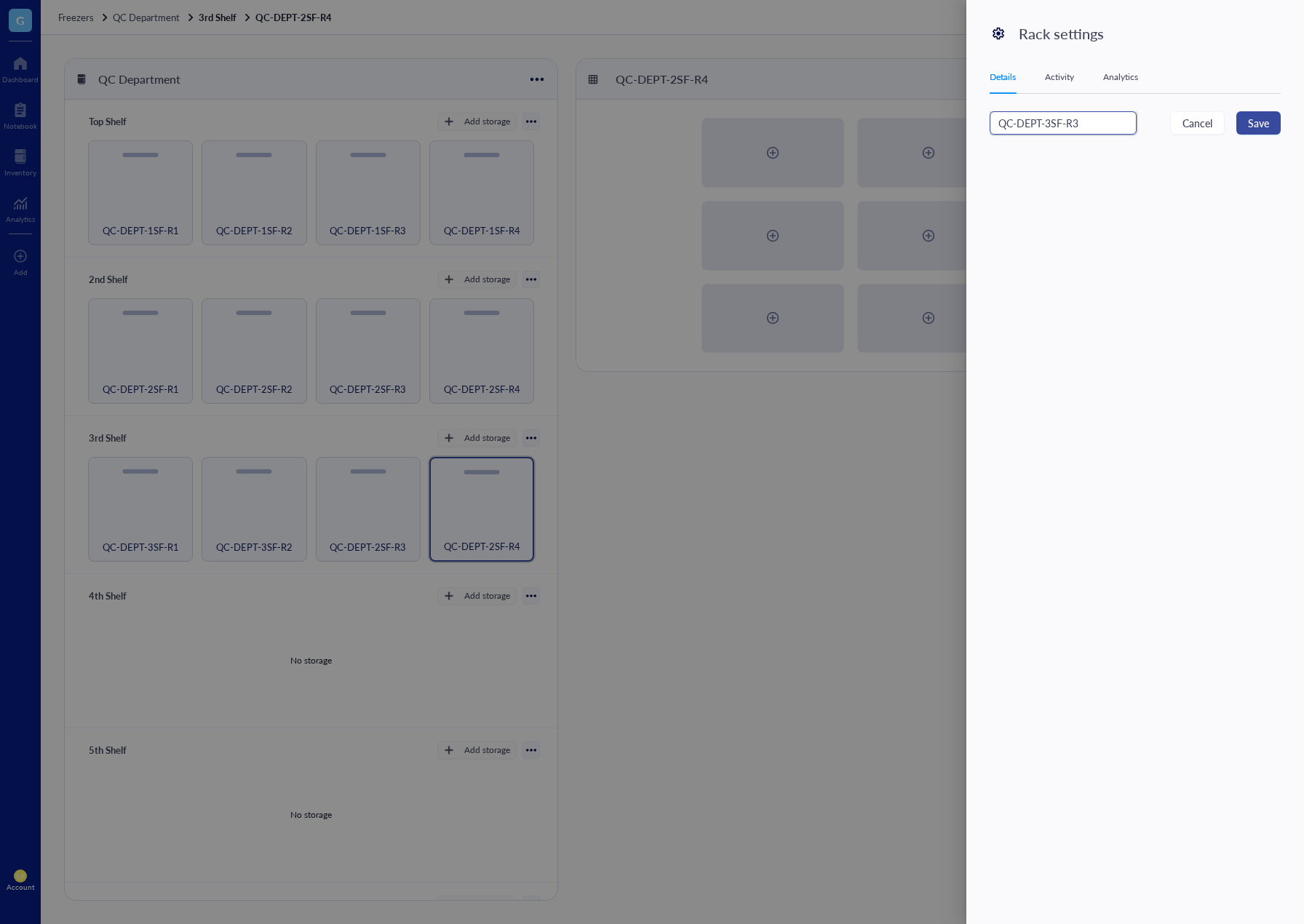
type input "QC-DEPT-3SF-R3"
click at [1252, 124] on span "Save" at bounding box center [1259, 123] width 21 height 16
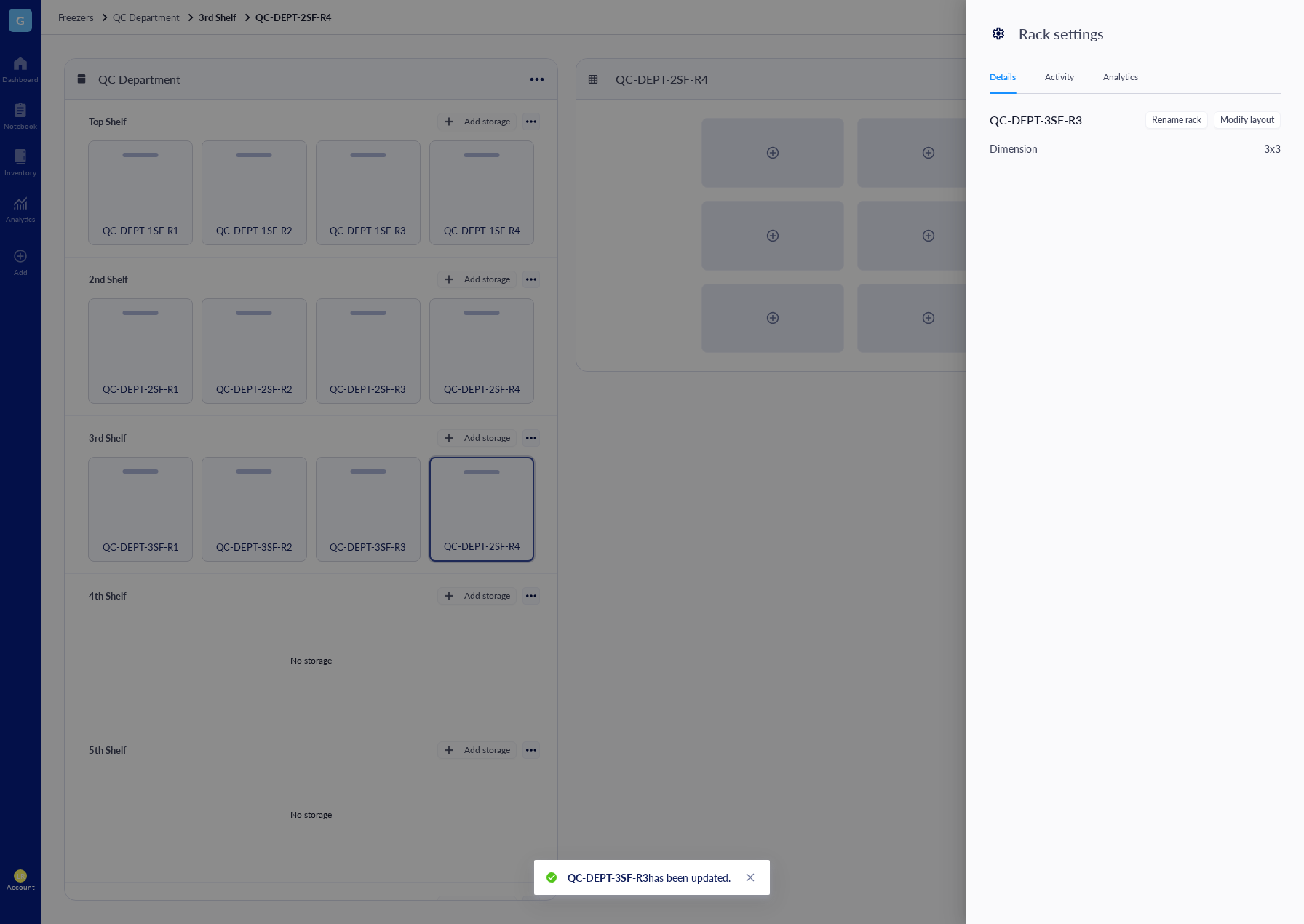
click at [561, 466] on div at bounding box center [652, 462] width 1304 height 924
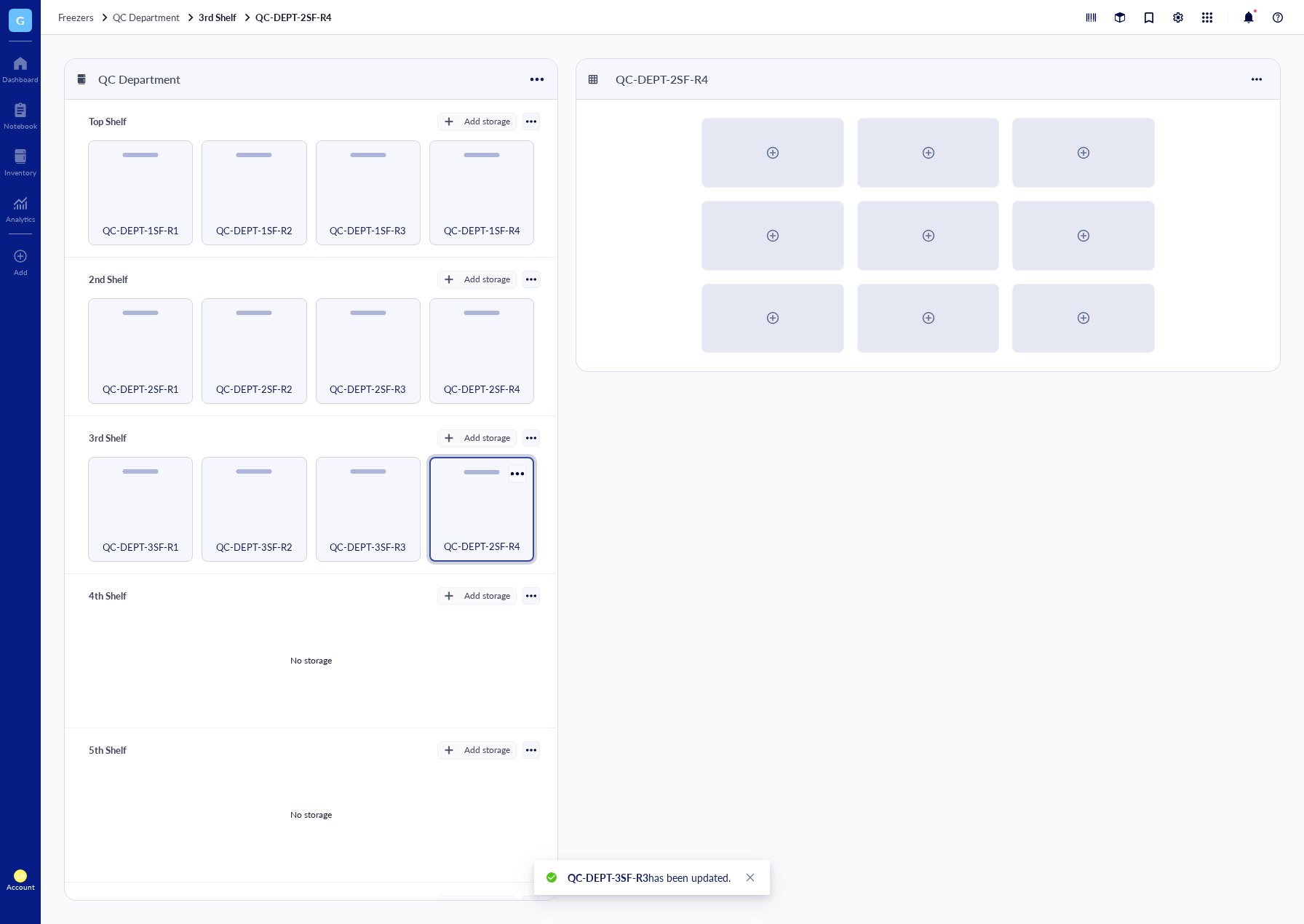
click at [519, 469] on div at bounding box center [517, 473] width 21 height 21
click at [543, 520] on div "Settings" at bounding box center [546, 526] width 34 height 13
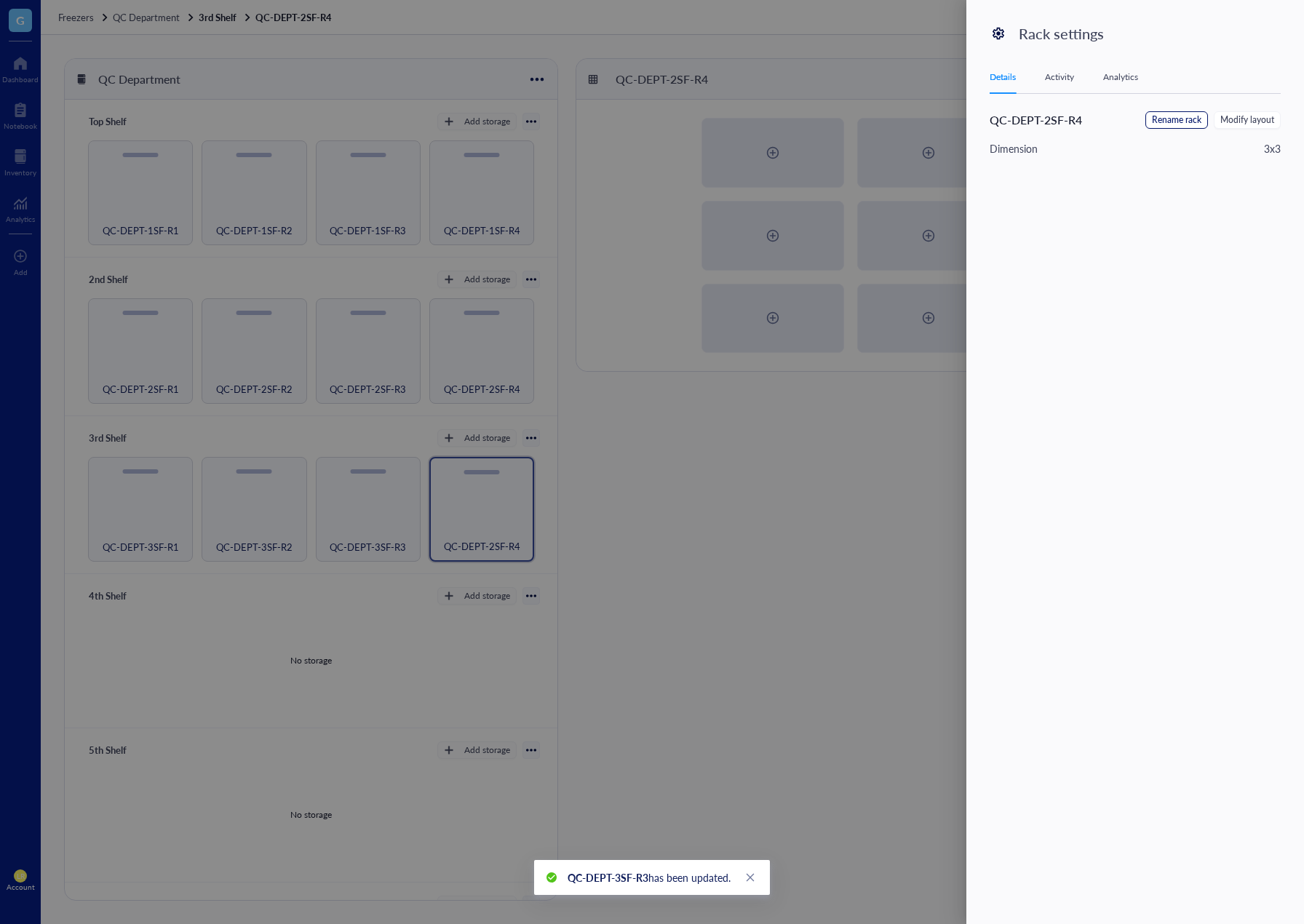
click at [1201, 117] on span "Rename rack" at bounding box center [1176, 120] width 49 height 14
click at [1091, 126] on input "QC-DEPT-2SF-R4" at bounding box center [1064, 123] width 147 height 23
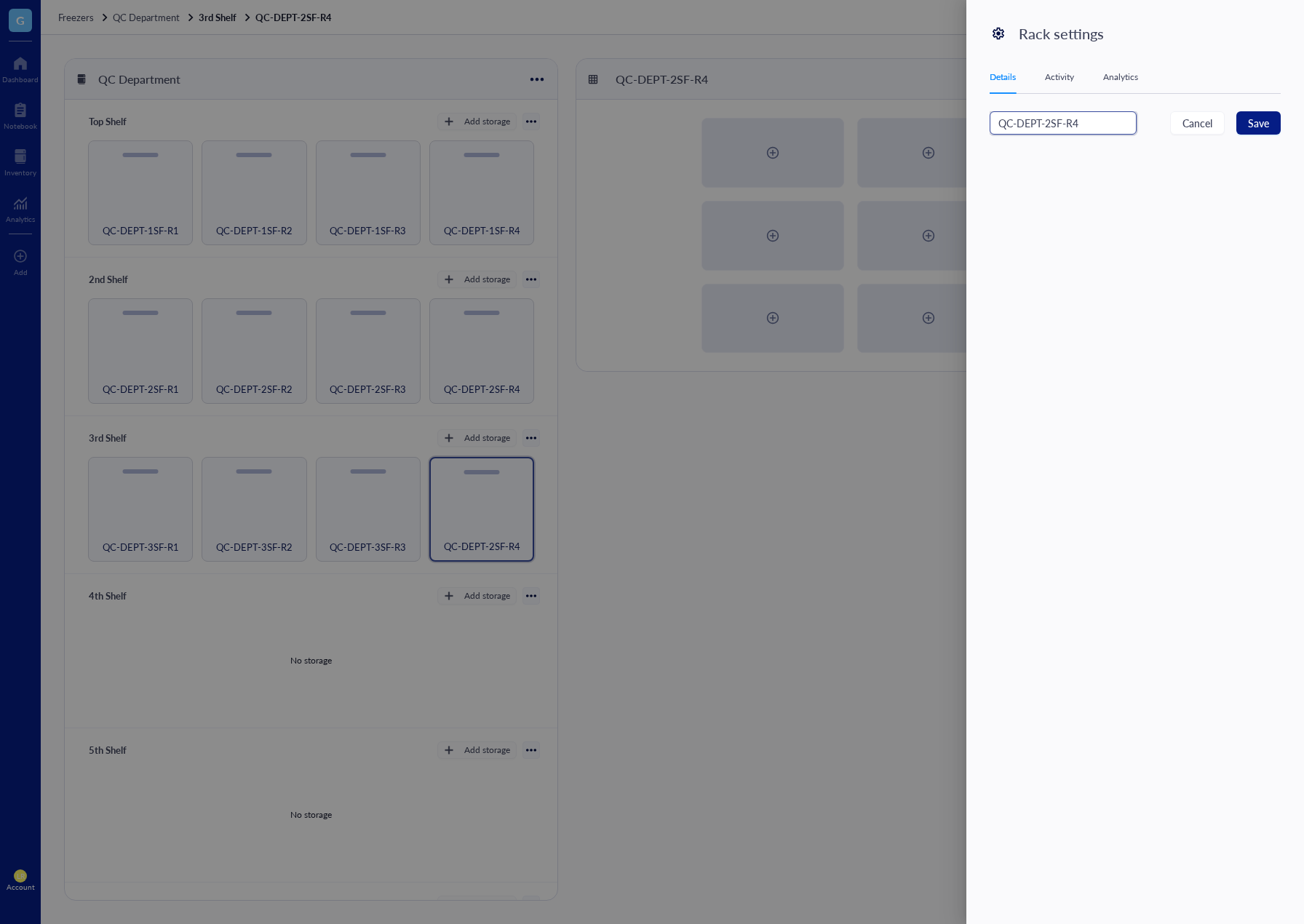
paste input "3SF-R"
type input "QC-DEPT-3SF-R4"
click at [1254, 127] on span "Save" at bounding box center [1259, 123] width 21 height 16
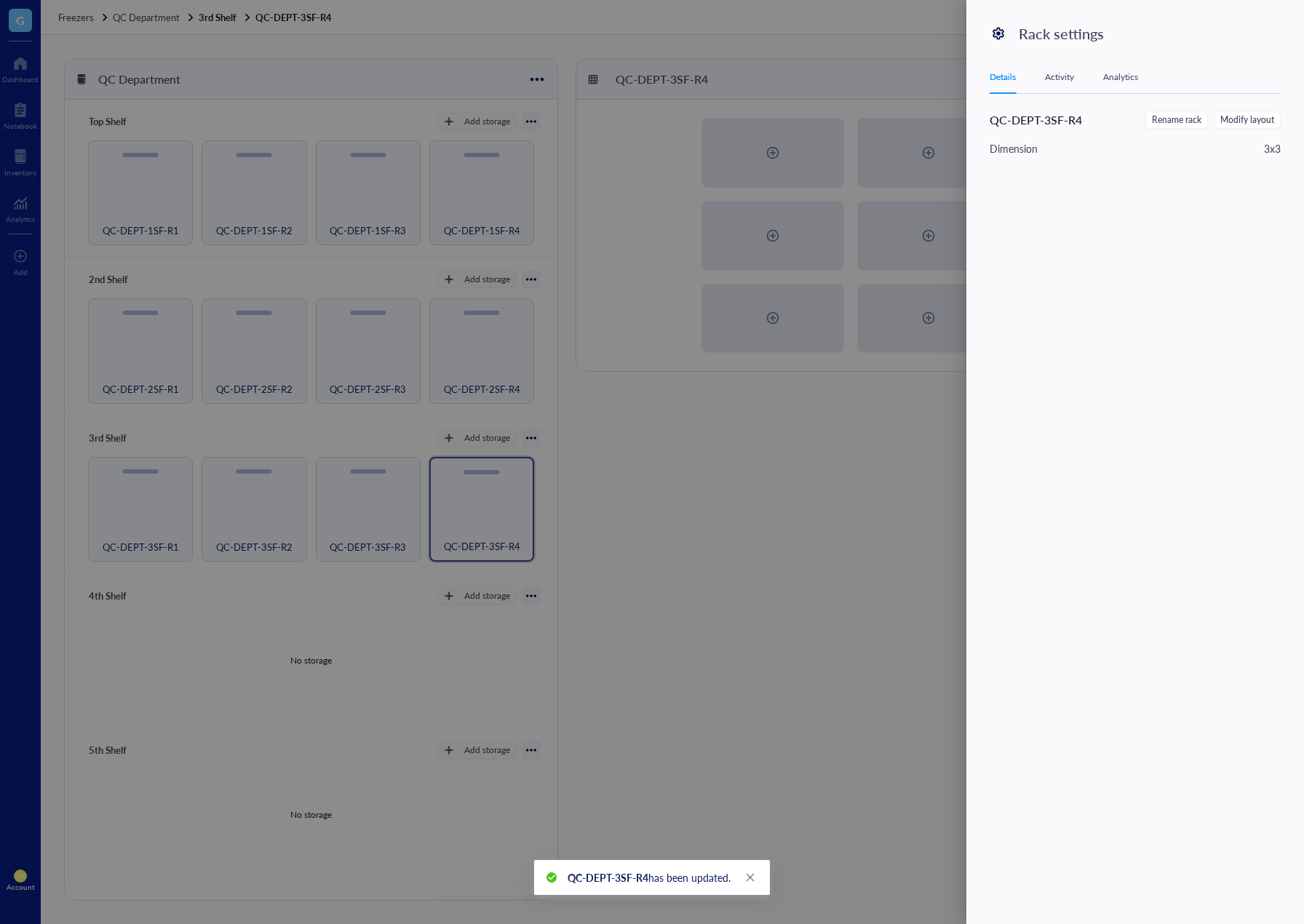
drag, startPoint x: 535, startPoint y: 606, endPoint x: 490, endPoint y: 601, distance: 45.3
click at [535, 606] on div at bounding box center [652, 462] width 1304 height 924
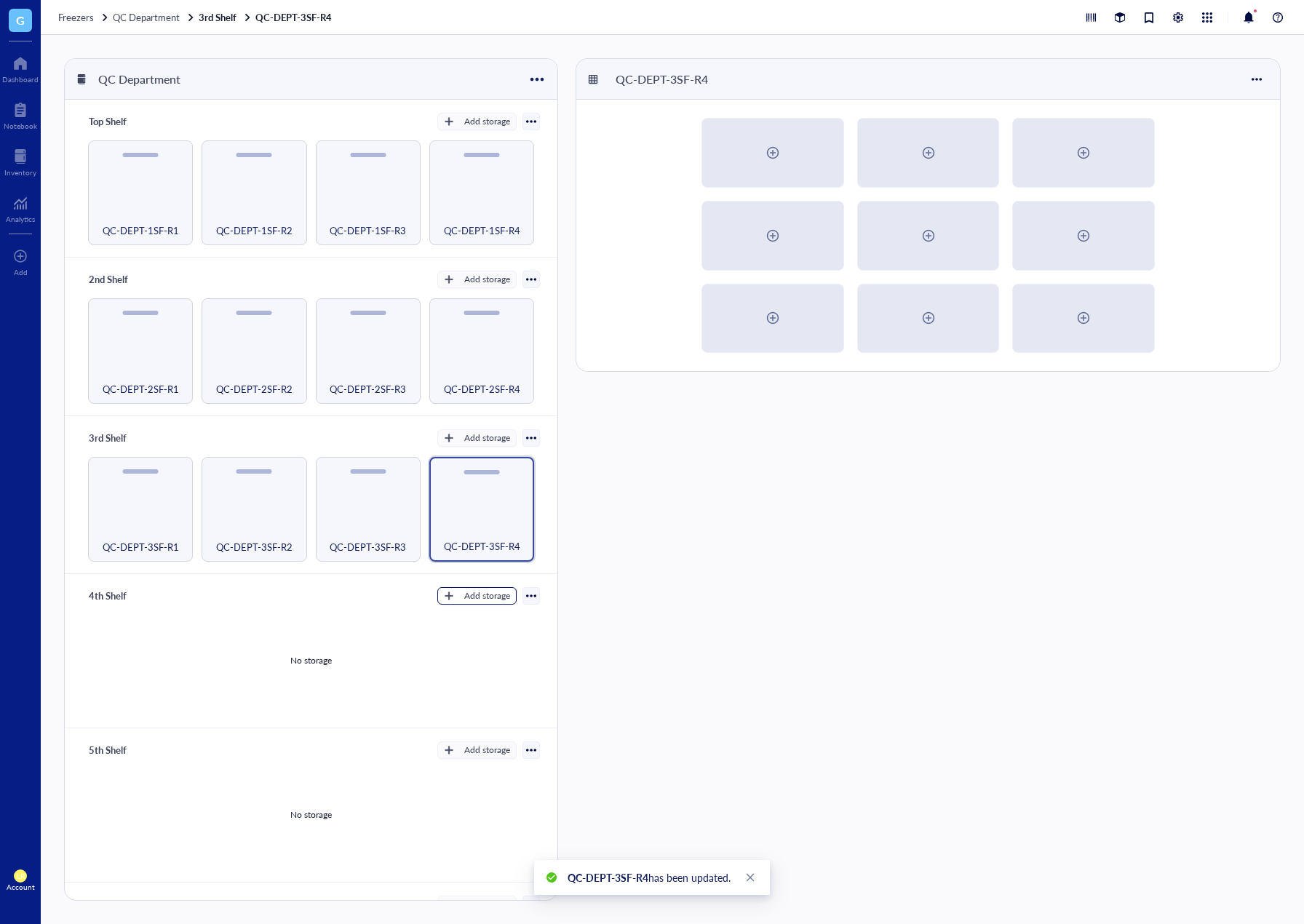
click at [481, 595] on div "Add storage" at bounding box center [487, 595] width 46 height 13
click at [487, 622] on span "Rack" at bounding box center [484, 616] width 83 height 16
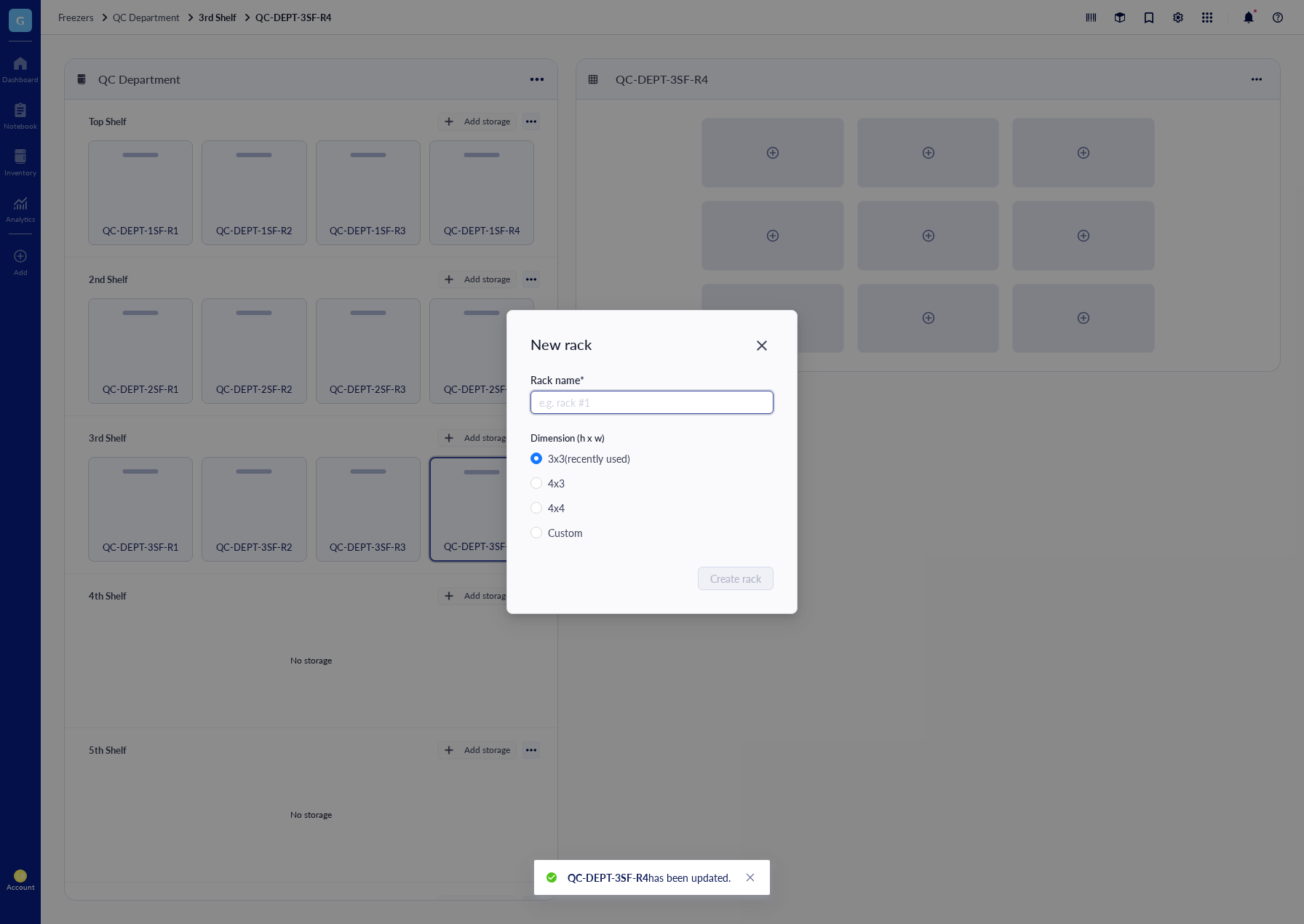
paste input "QC-DEPT-3SF-R"
click at [589, 404] on input "QC-DEPT-3SF-R" at bounding box center [652, 402] width 243 height 23
drag, startPoint x: 632, startPoint y: 404, endPoint x: 495, endPoint y: 401, distance: 137.0
click at [488, 397] on div "New rack Rack name * QC-DEPT-4SF-R Dimension (h x w) 3 x 3 (recently used) 4 x …" at bounding box center [652, 462] width 1304 height 924
click at [630, 410] on input "QC-DEPT-4SF-R" at bounding box center [652, 402] width 243 height 23
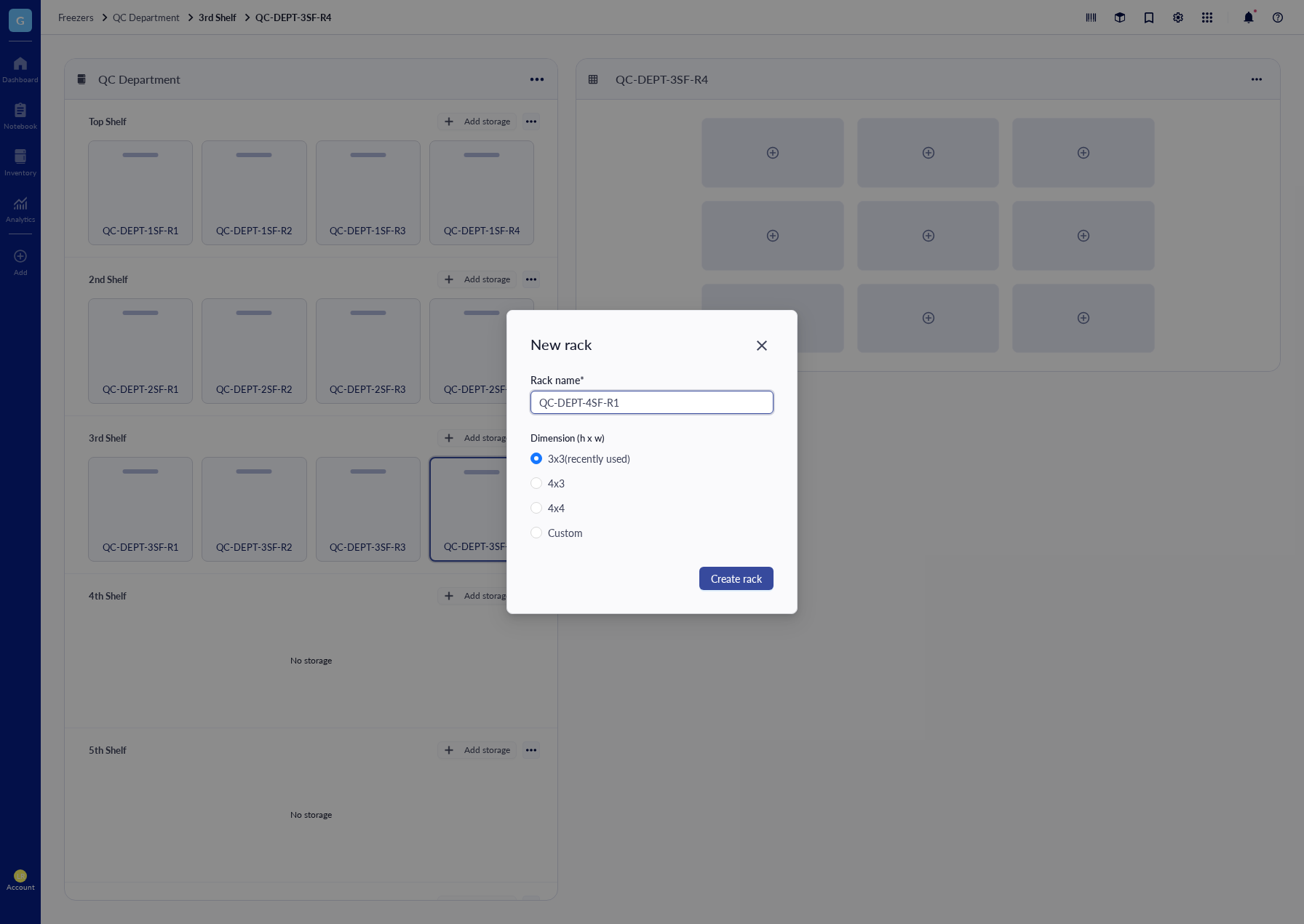
type input "QC-DEPT-4SF-R1"
click at [715, 573] on span "Create rack" at bounding box center [737, 578] width 51 height 16
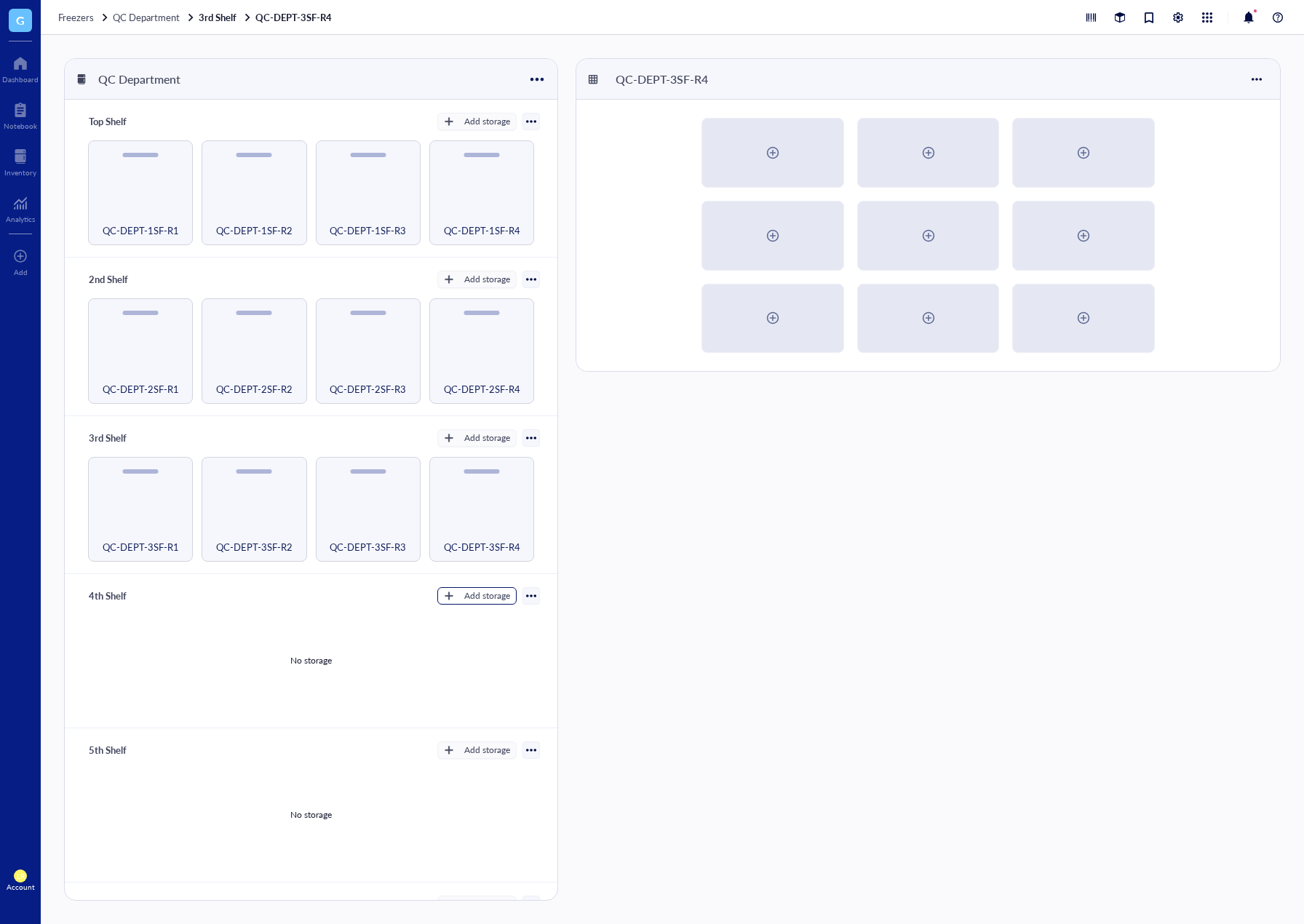
click at [483, 589] on div "Add storage" at bounding box center [487, 595] width 46 height 13
click at [495, 613] on span "Rack" at bounding box center [484, 616] width 83 height 16
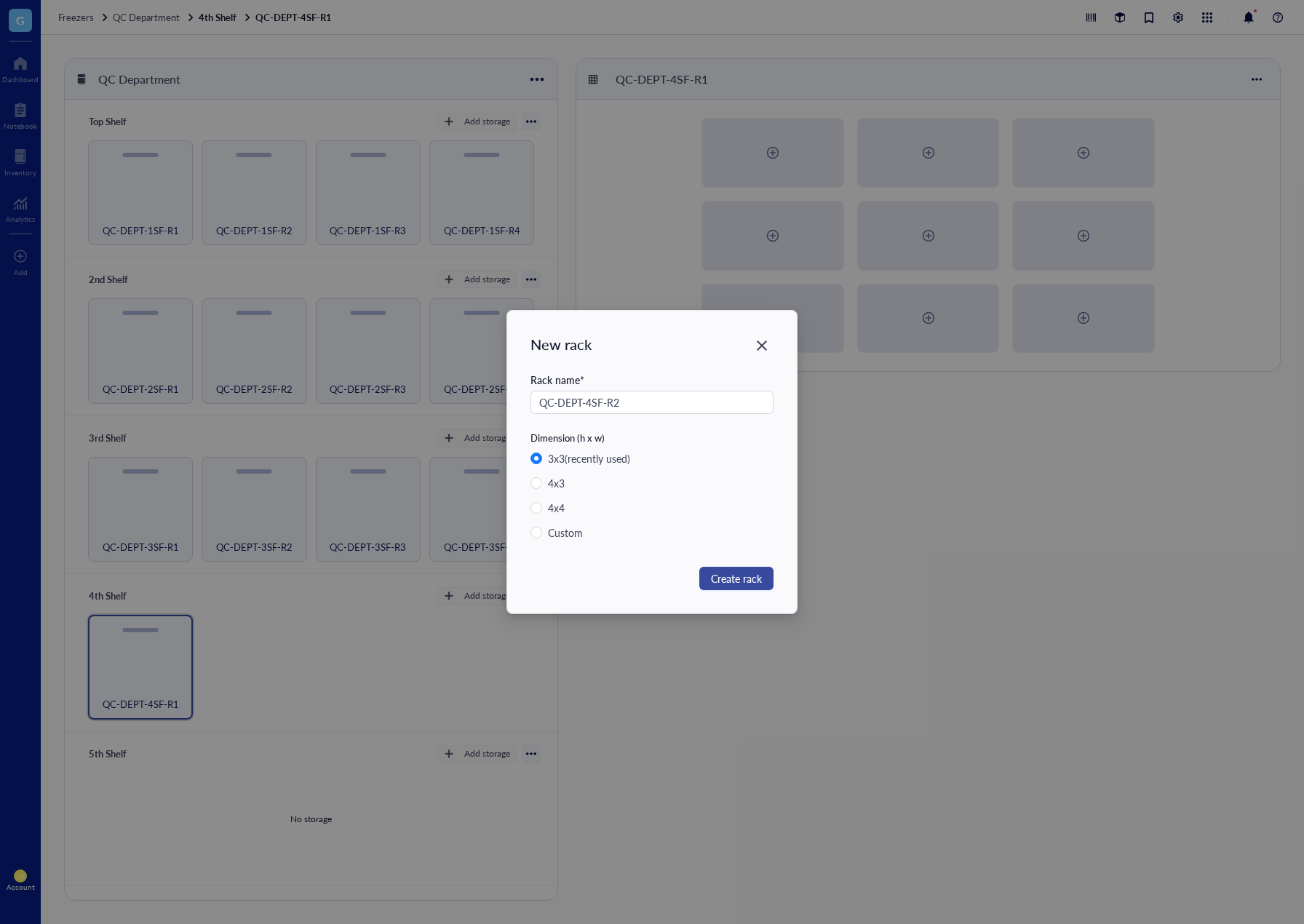
type input "QC-DEPT-4SF-R2"
click at [722, 573] on span "Create rack" at bounding box center [737, 578] width 51 height 16
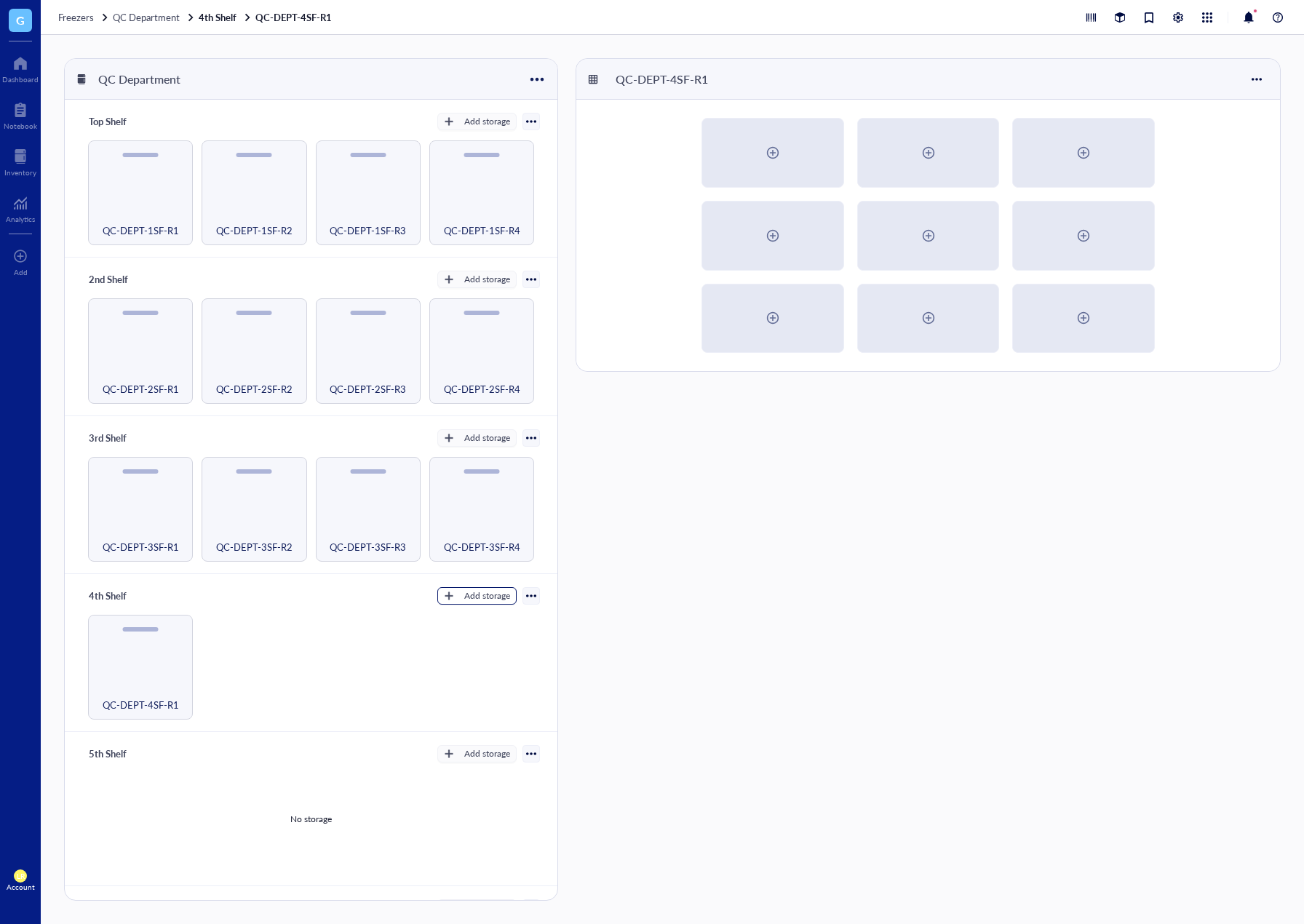
click at [482, 591] on div "Add storage" at bounding box center [487, 595] width 46 height 13
click at [481, 613] on span "Rack" at bounding box center [484, 616] width 83 height 16
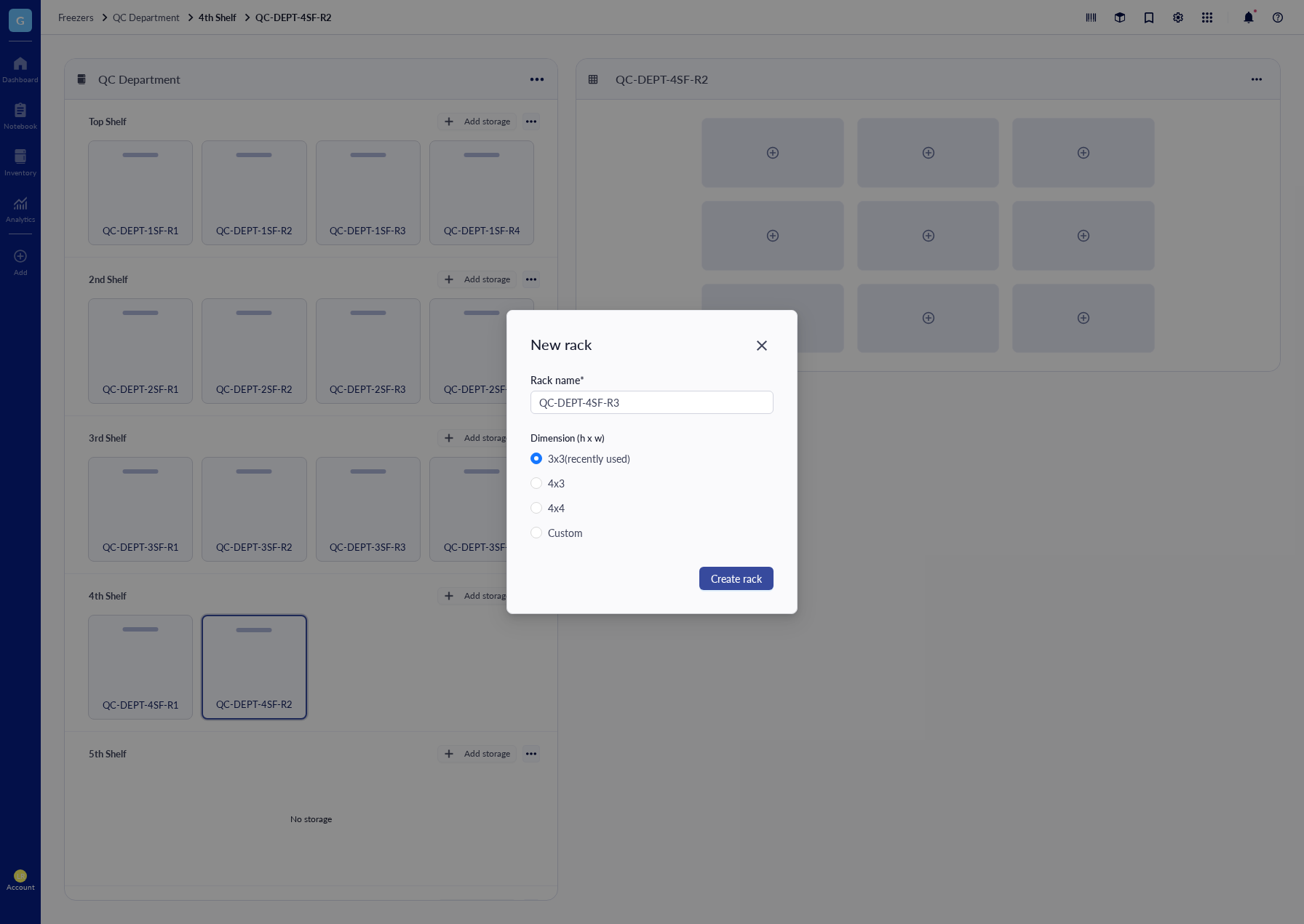
type input "QC-DEPT-4SF-R3"
click at [714, 583] on span "Create rack" at bounding box center [737, 578] width 51 height 16
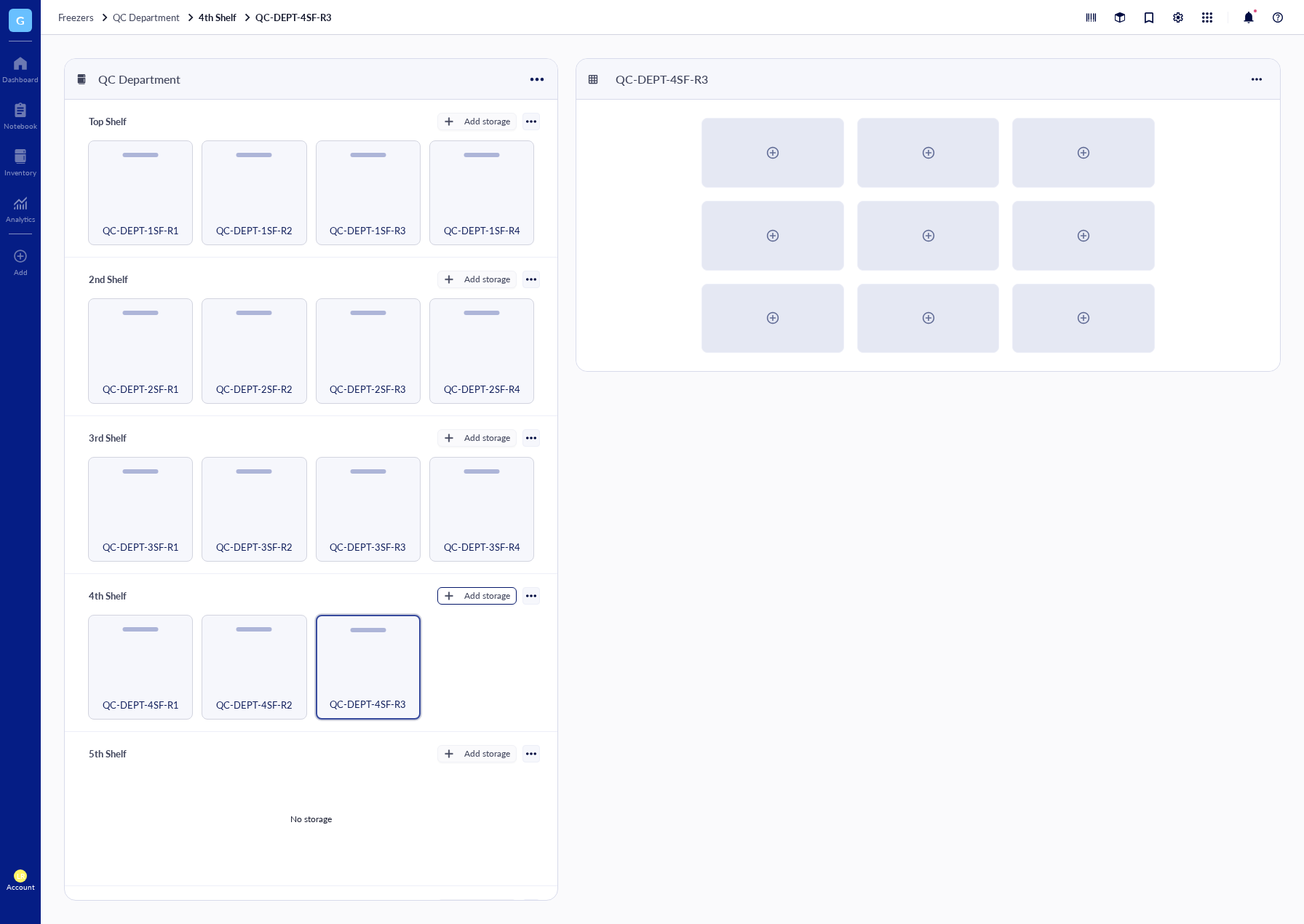
click at [481, 591] on div "Add storage" at bounding box center [487, 595] width 46 height 13
click at [483, 612] on span "Rack" at bounding box center [484, 616] width 83 height 16
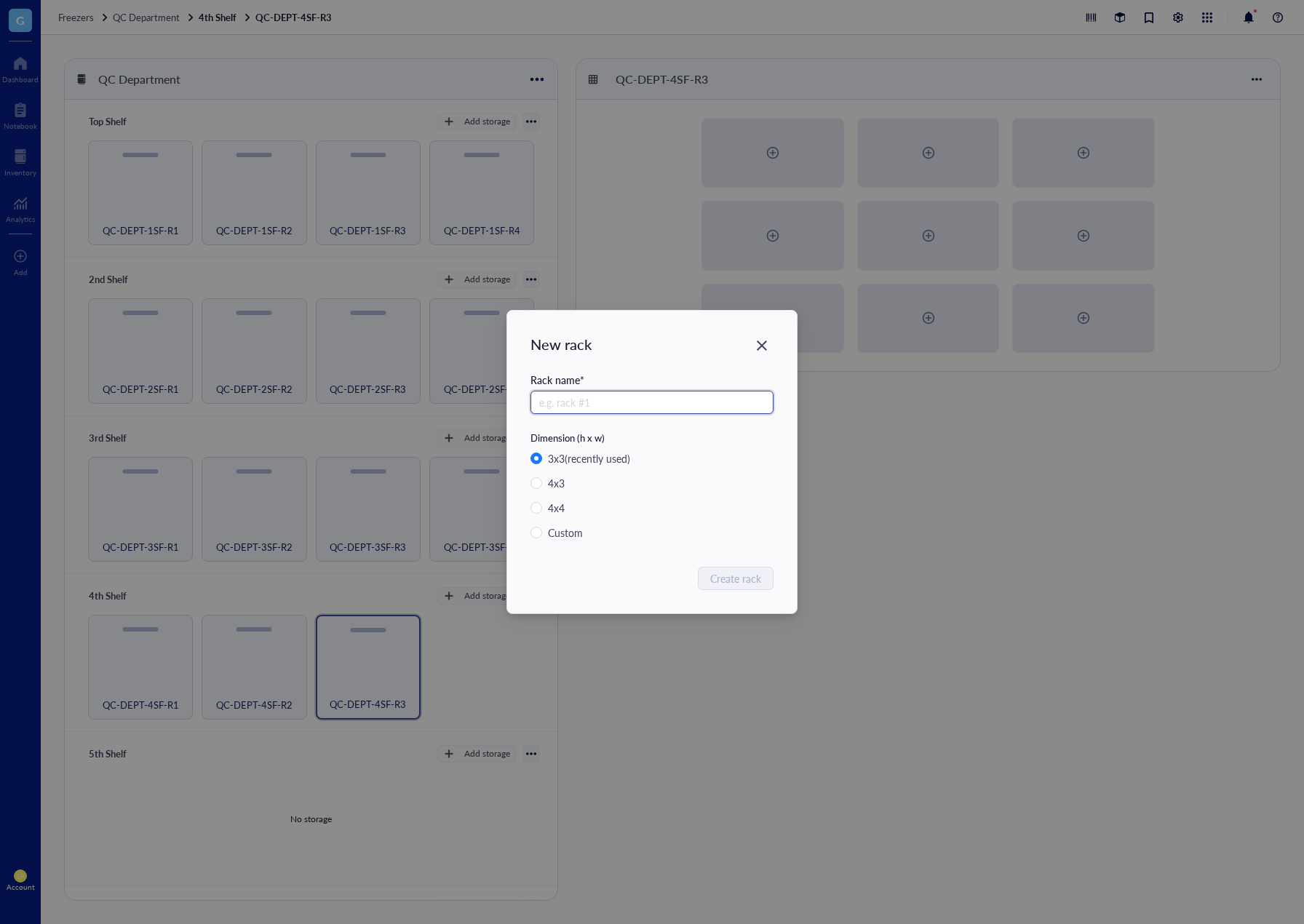
paste input "QC-DEPT-4SF-R"
type input "QC-DEPT-4SF-R4"
click at [712, 587] on button "Create rack" at bounding box center [737, 578] width 74 height 23
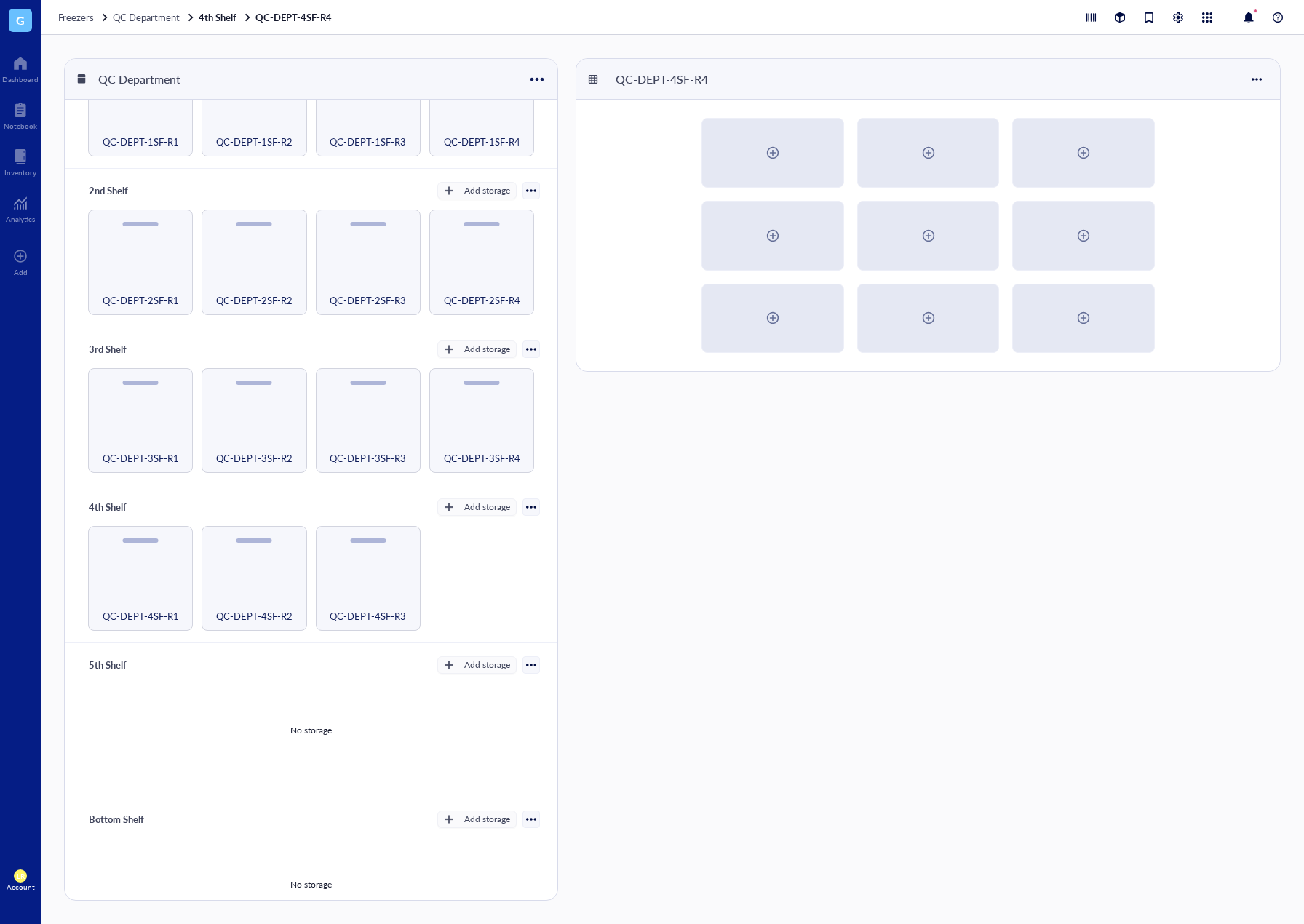
scroll to position [123, 0]
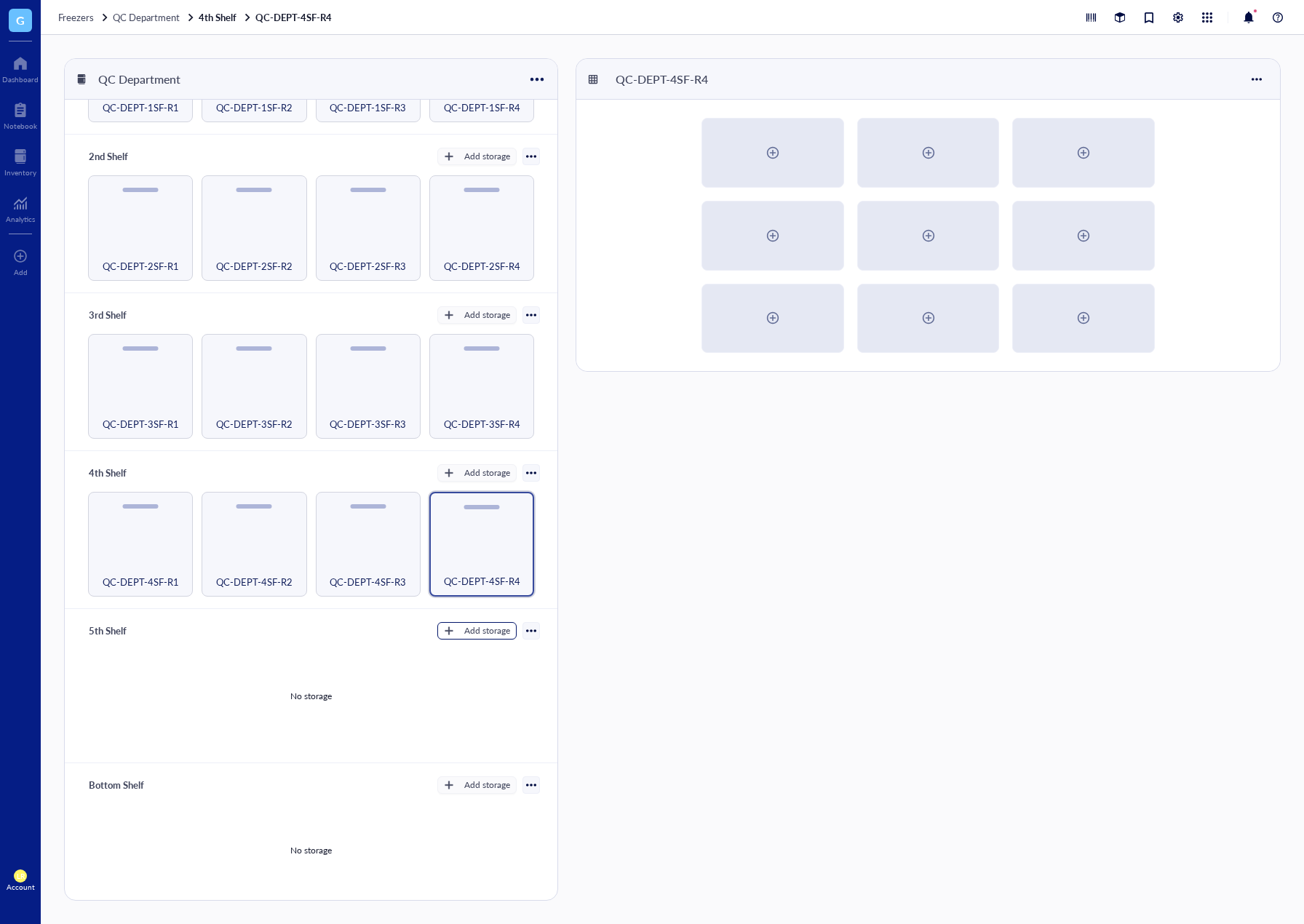
click at [484, 624] on div "Add storage" at bounding box center [487, 631] width 46 height 13
click at [494, 651] on span "Rack" at bounding box center [484, 649] width 83 height 16
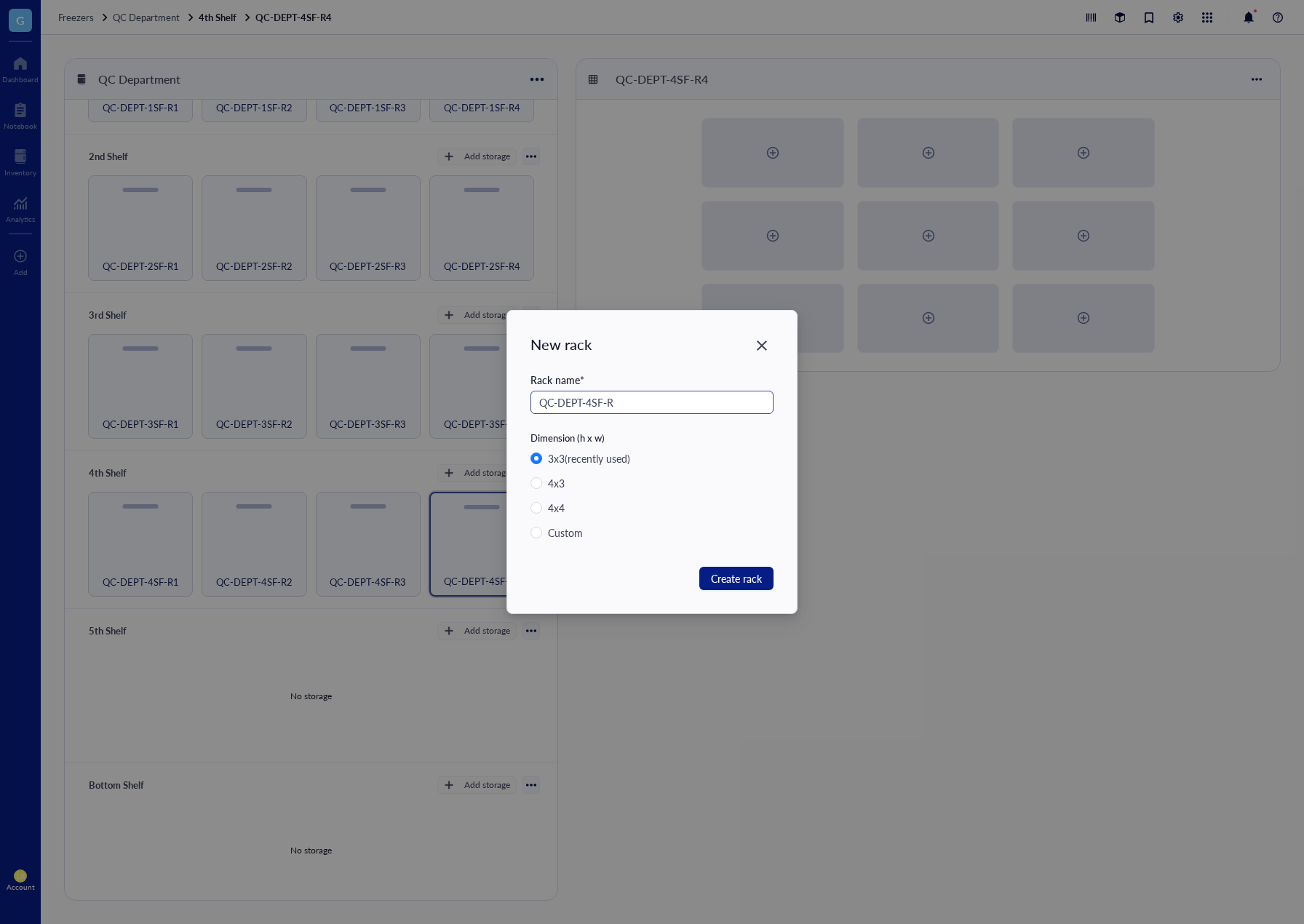
click at [587, 406] on input "QC-DEPT-4SF-R" at bounding box center [652, 402] width 243 height 23
click at [632, 402] on input "QC-DEPT-5SF-R" at bounding box center [652, 402] width 243 height 23
drag, startPoint x: 632, startPoint y: 402, endPoint x: 487, endPoint y: 379, distance: 146.8
click at [471, 371] on div "New rack Rack name * QC-DEPT-5SF-R Dimension (h x w) 3 x 3 (recently used) 4 x …" at bounding box center [652, 462] width 1304 height 924
click at [640, 419] on div "Rack name * QC-DEPT-5SF-R" at bounding box center [652, 401] width 243 height 59
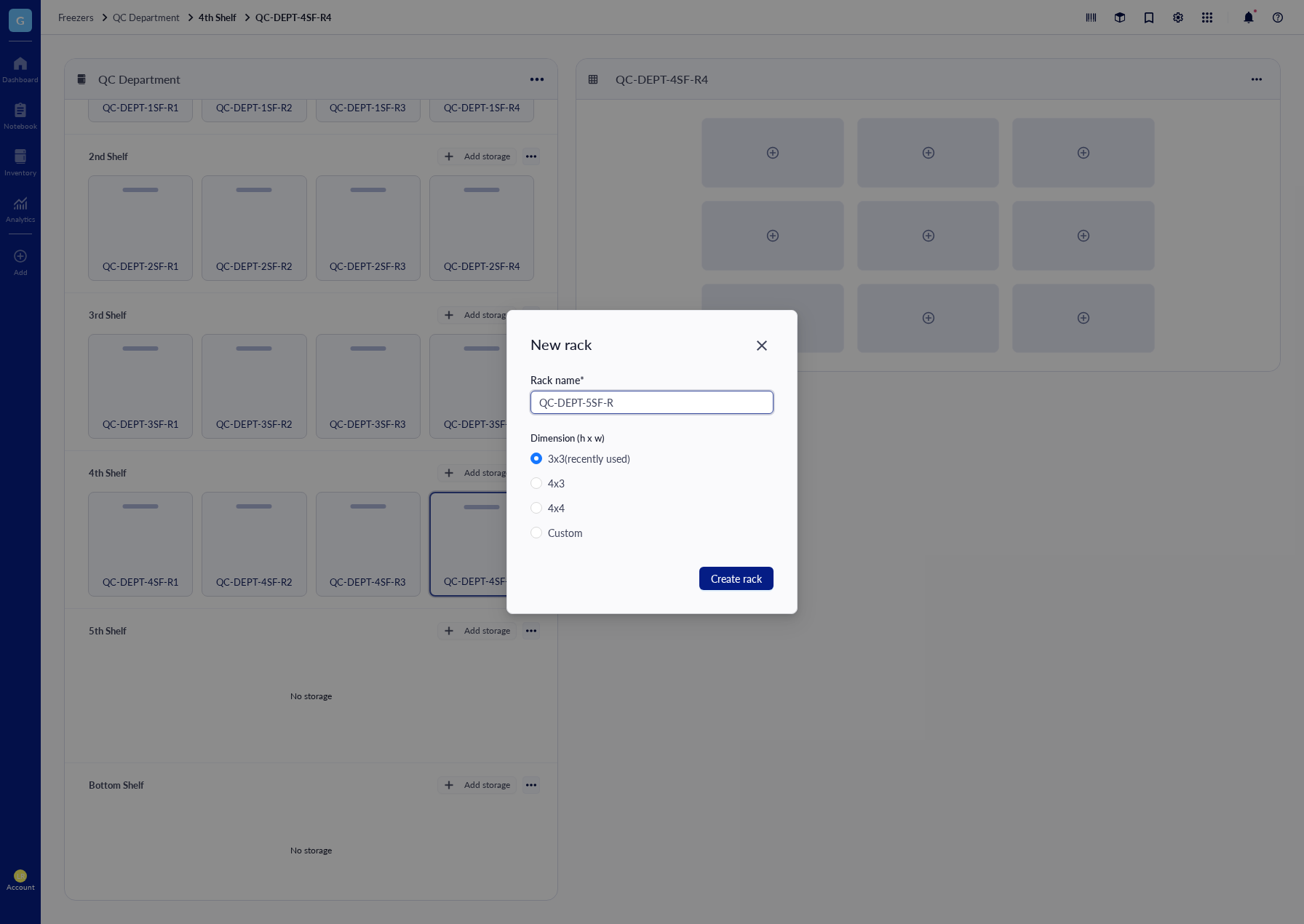
click at [642, 402] on input "QC-DEPT-5SF-R" at bounding box center [652, 402] width 243 height 23
type input "QC-DEPT-5SF-R1"
click at [751, 579] on span "Create rack" at bounding box center [737, 578] width 51 height 16
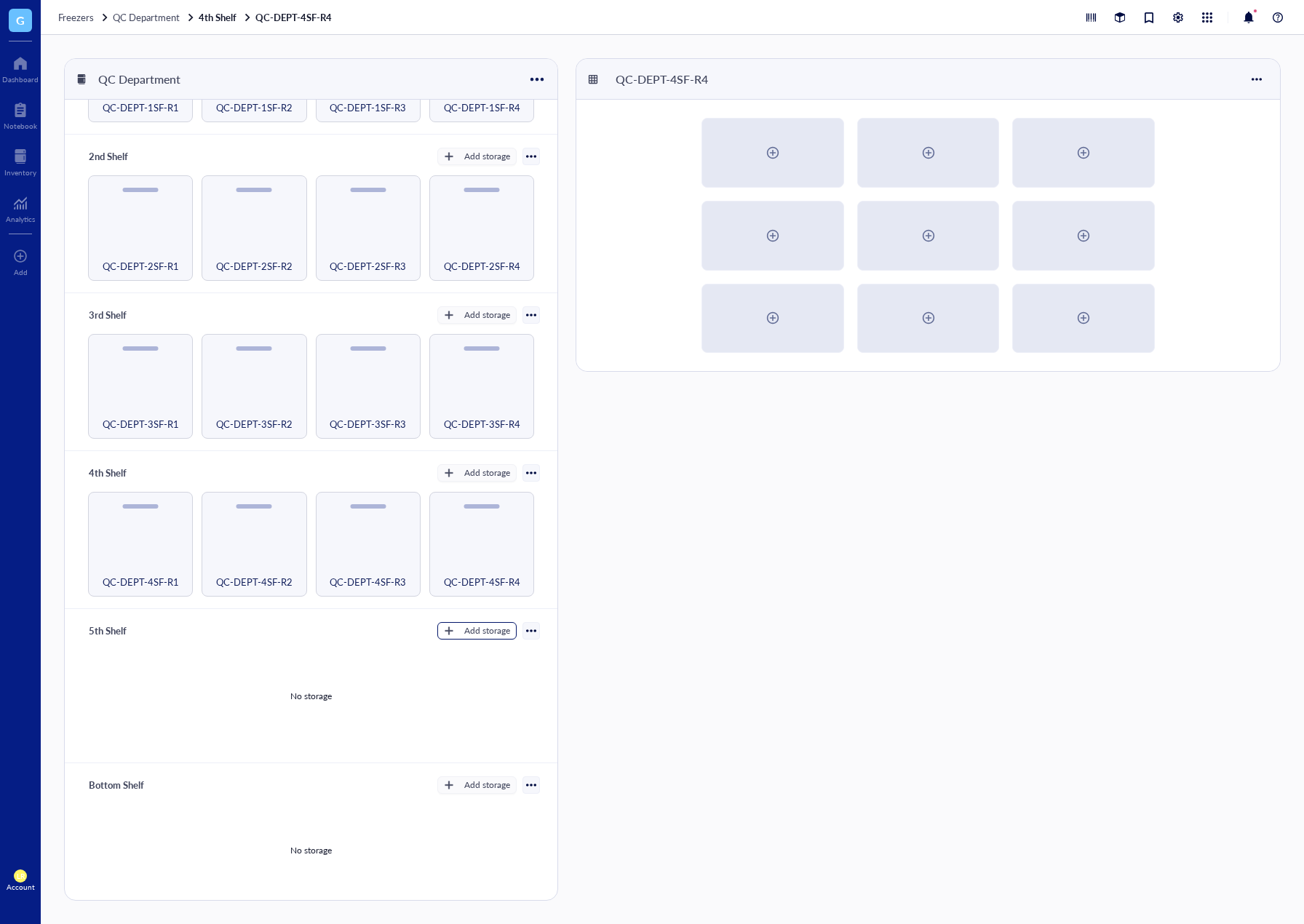
click at [474, 630] on div "Add storage" at bounding box center [487, 631] width 46 height 13
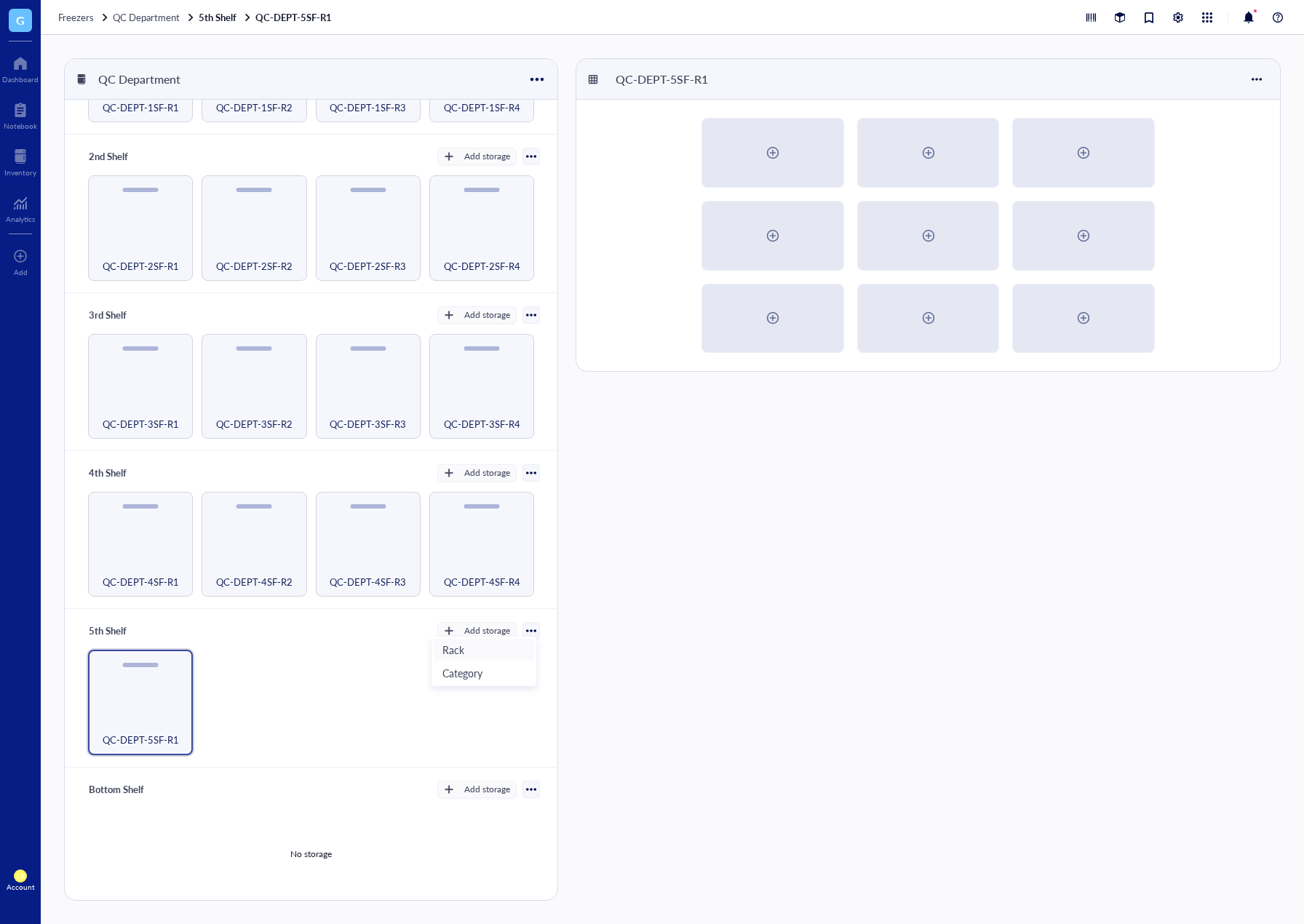
click at [473, 648] on span "Rack" at bounding box center [484, 649] width 83 height 16
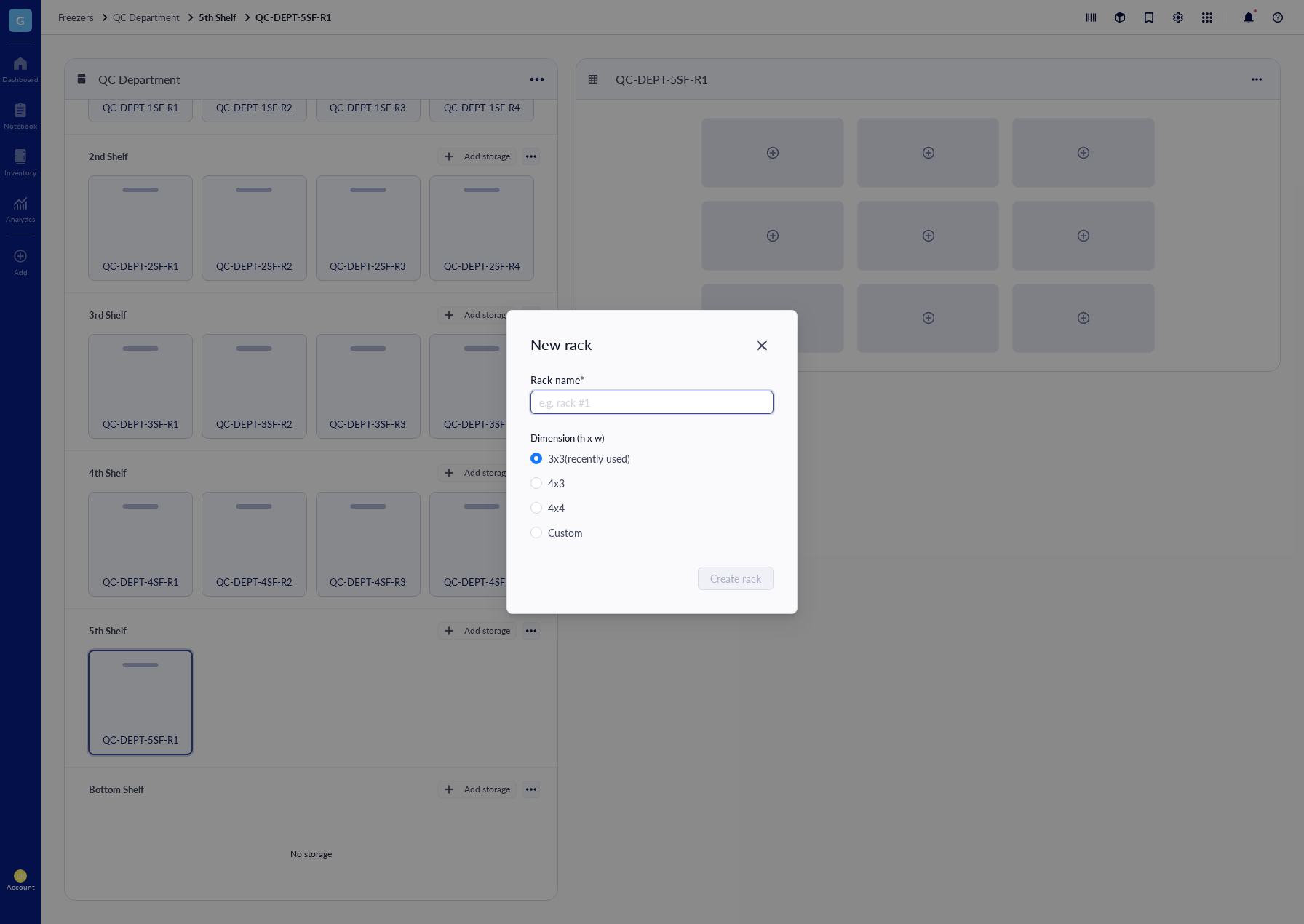
paste input "QC-DEPT-5SF-R"
type input "QC-DEPT-5SF-R2"
click at [728, 584] on span "Create rack" at bounding box center [737, 578] width 51 height 16
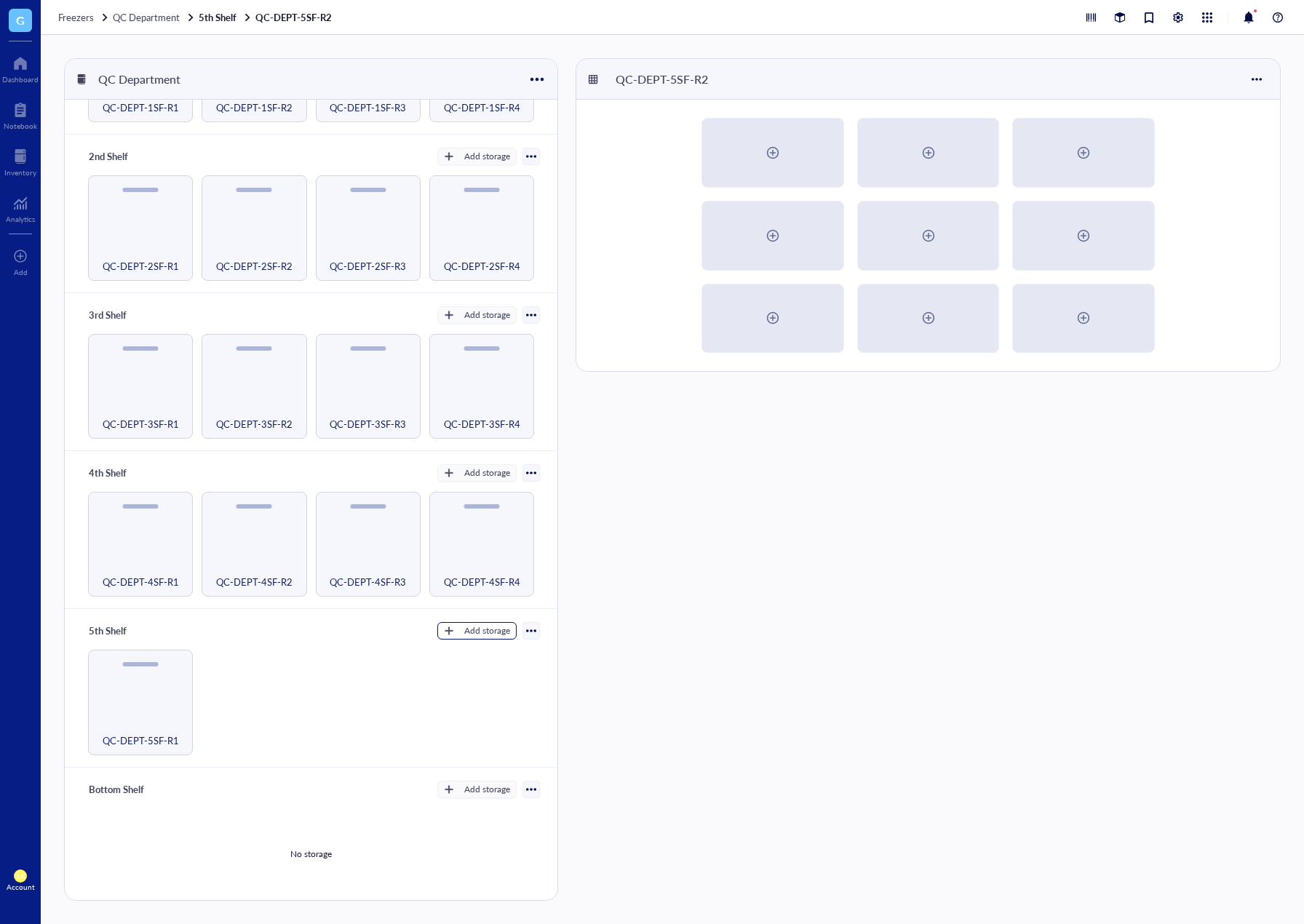
click at [484, 629] on div "Add storage" at bounding box center [487, 631] width 46 height 13
click at [484, 650] on span "Rack" at bounding box center [484, 649] width 83 height 16
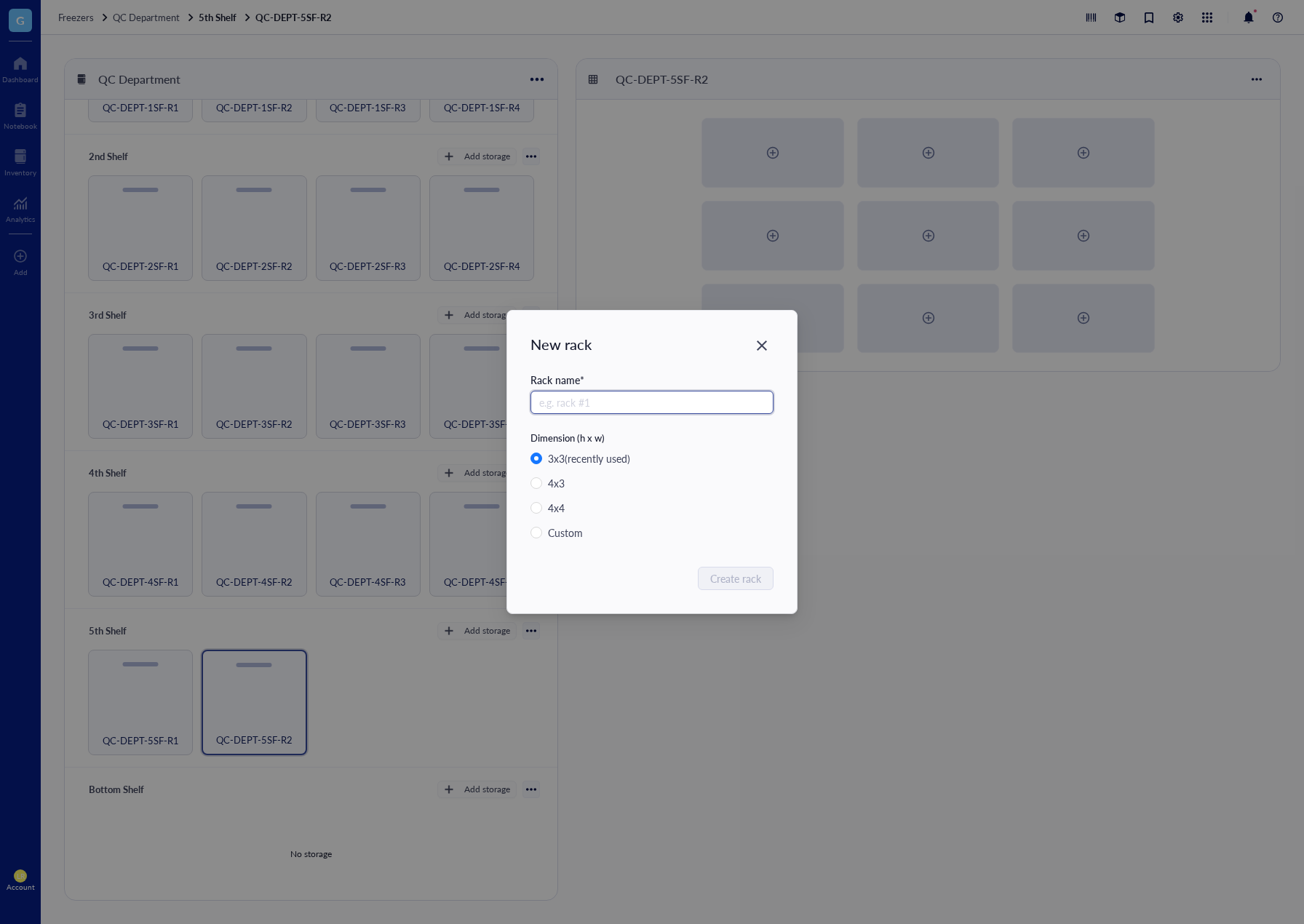
paste input "QC-DEPT-5SF-R"
type input "QC-DEPT-5SF-R3"
click at [731, 576] on span "Create rack" at bounding box center [737, 578] width 51 height 16
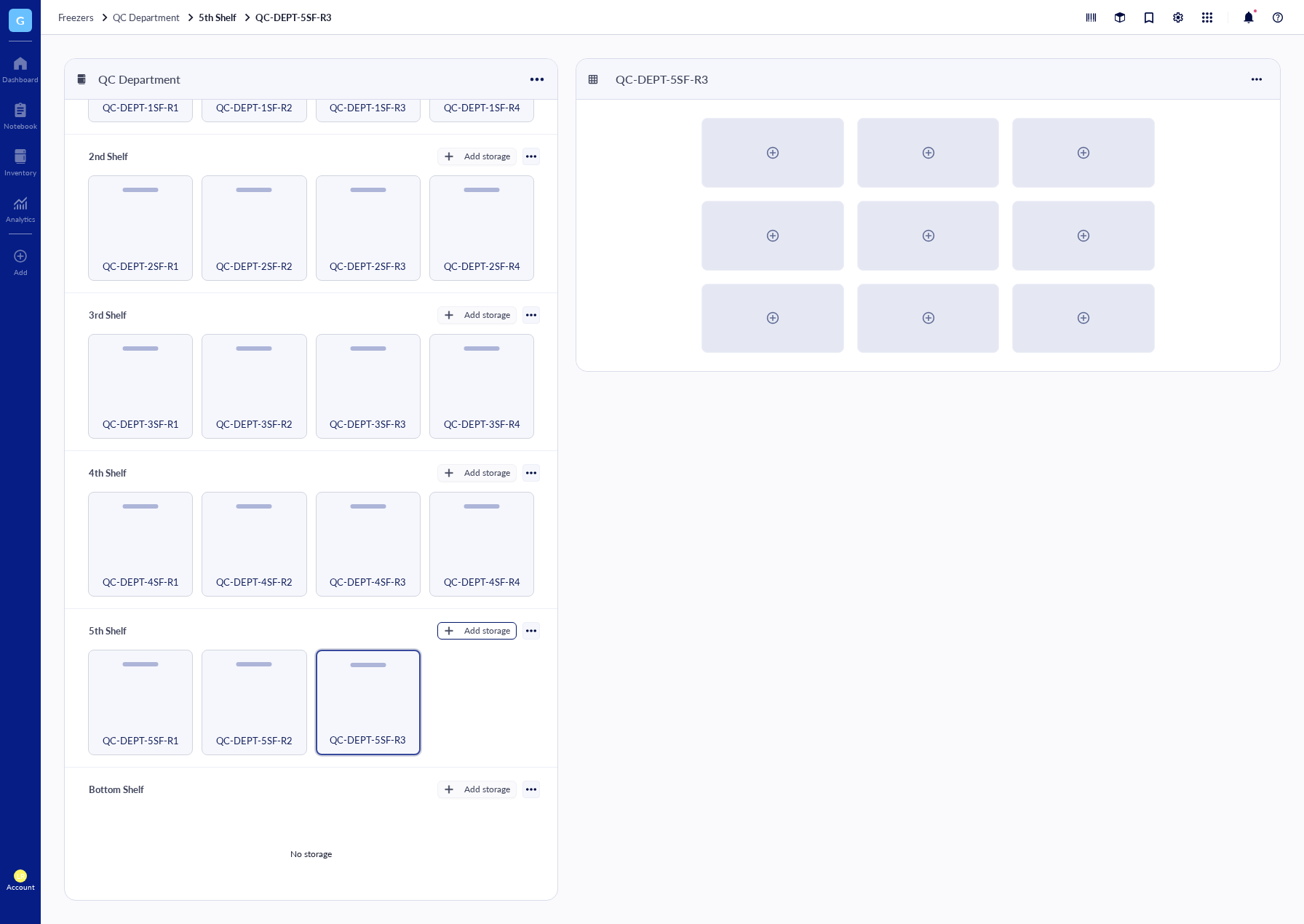
click at [475, 630] on div "Add storage" at bounding box center [487, 631] width 46 height 13
click at [477, 648] on span "Rack" at bounding box center [484, 649] width 83 height 16
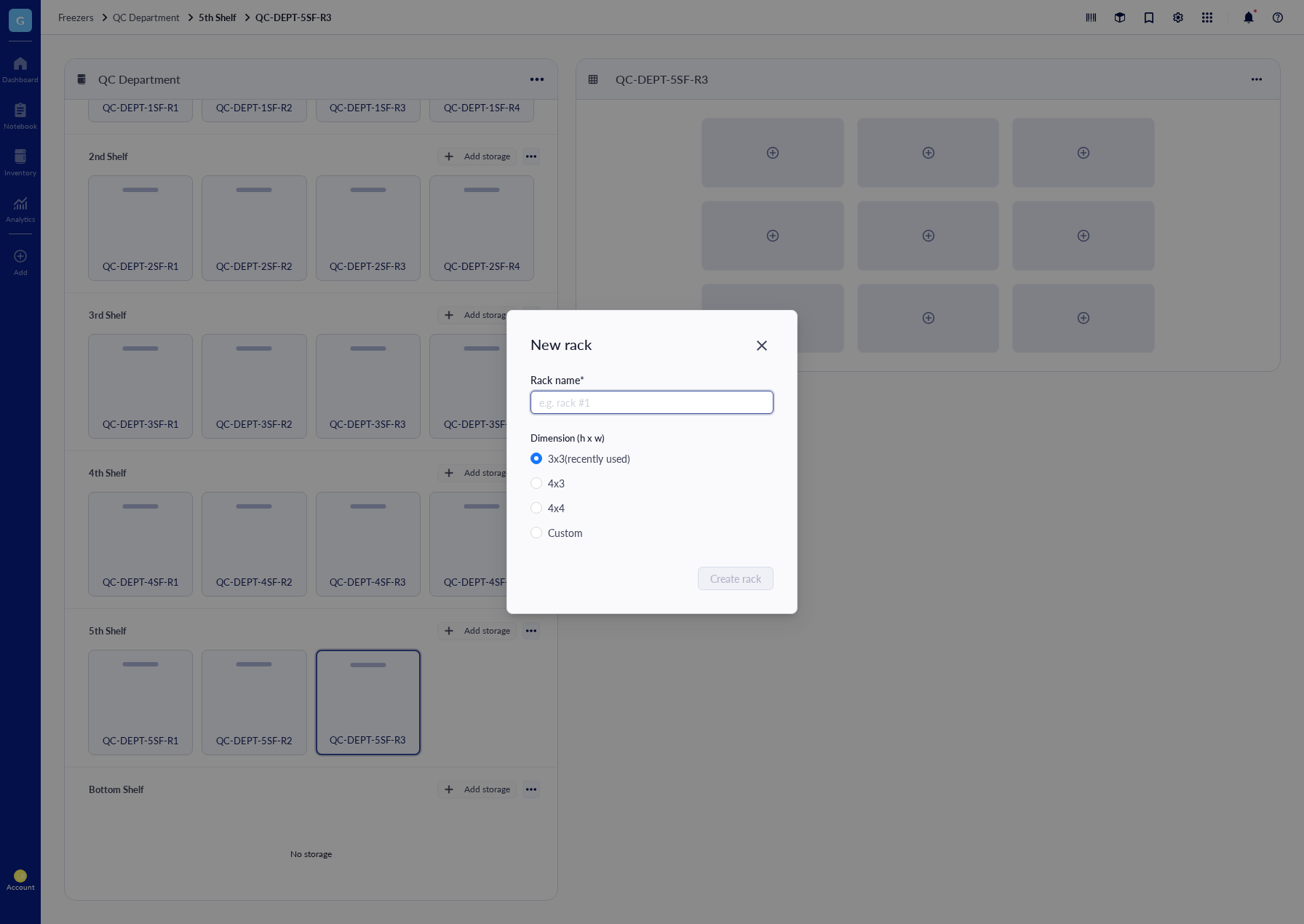
paste input "QC-DEPT-5SF-R"
type input "QC-DEPT-5SF-R4"
click at [735, 572] on span "Create rack" at bounding box center [737, 578] width 51 height 16
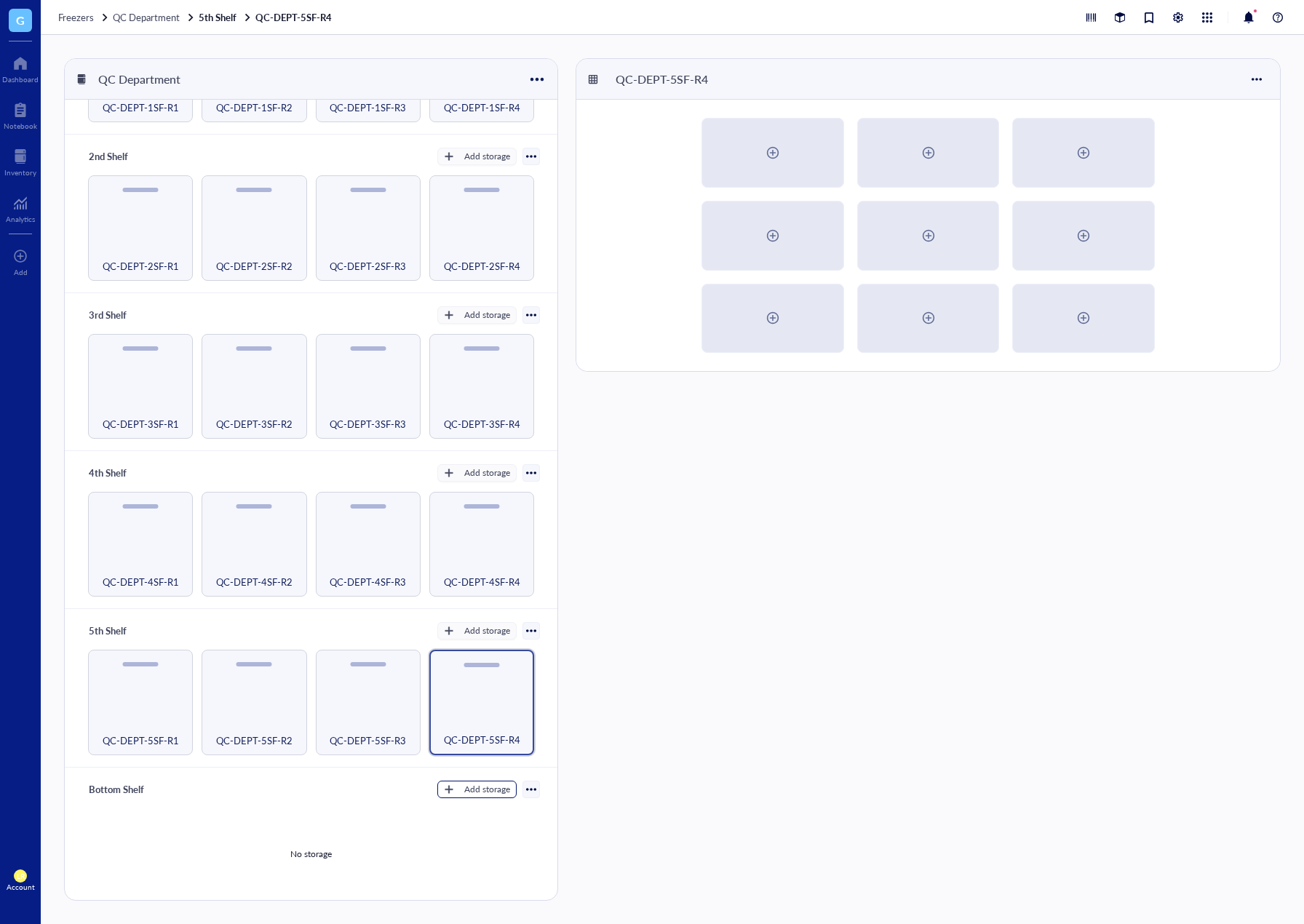
click at [482, 785] on div "Add storage" at bounding box center [487, 789] width 46 height 13
click at [487, 804] on span "Rack" at bounding box center [484, 807] width 83 height 16
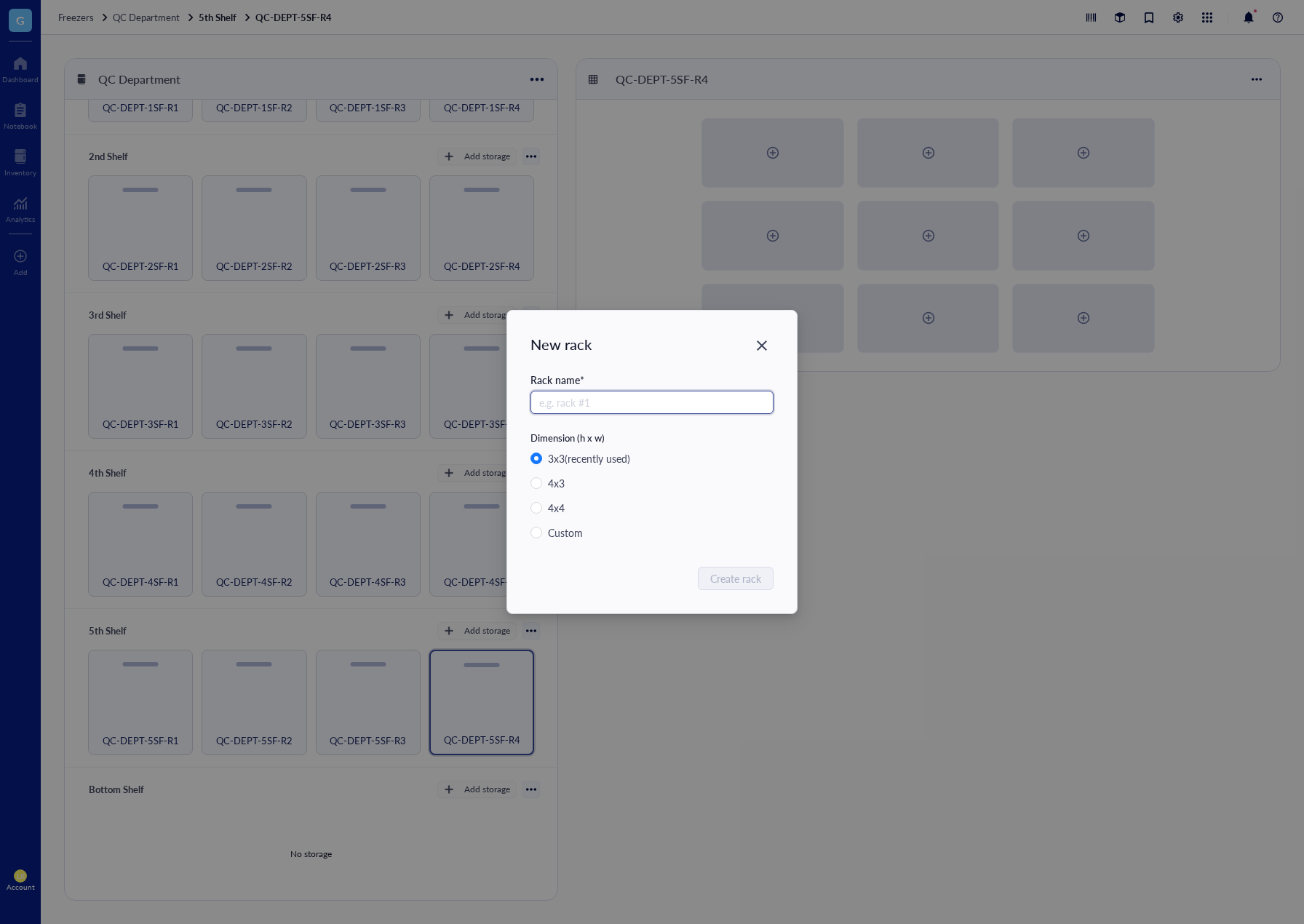
paste input "QC-DEPT-5SF-R"
click at [587, 400] on input "QC-DEPT-5SF-R" at bounding box center [652, 402] width 243 height 23
drag, startPoint x: 603, startPoint y: 401, endPoint x: 435, endPoint y: 390, distance: 168.4
click at [450, 389] on div "New rack Rack name * QC-DEPT-6SF-R Dimension (h x w) 3 x 3 (recently used) 4 x …" at bounding box center [652, 462] width 1304 height 924
click at [632, 412] on input "QC-DEPT-6SF-R" at bounding box center [652, 402] width 243 height 23
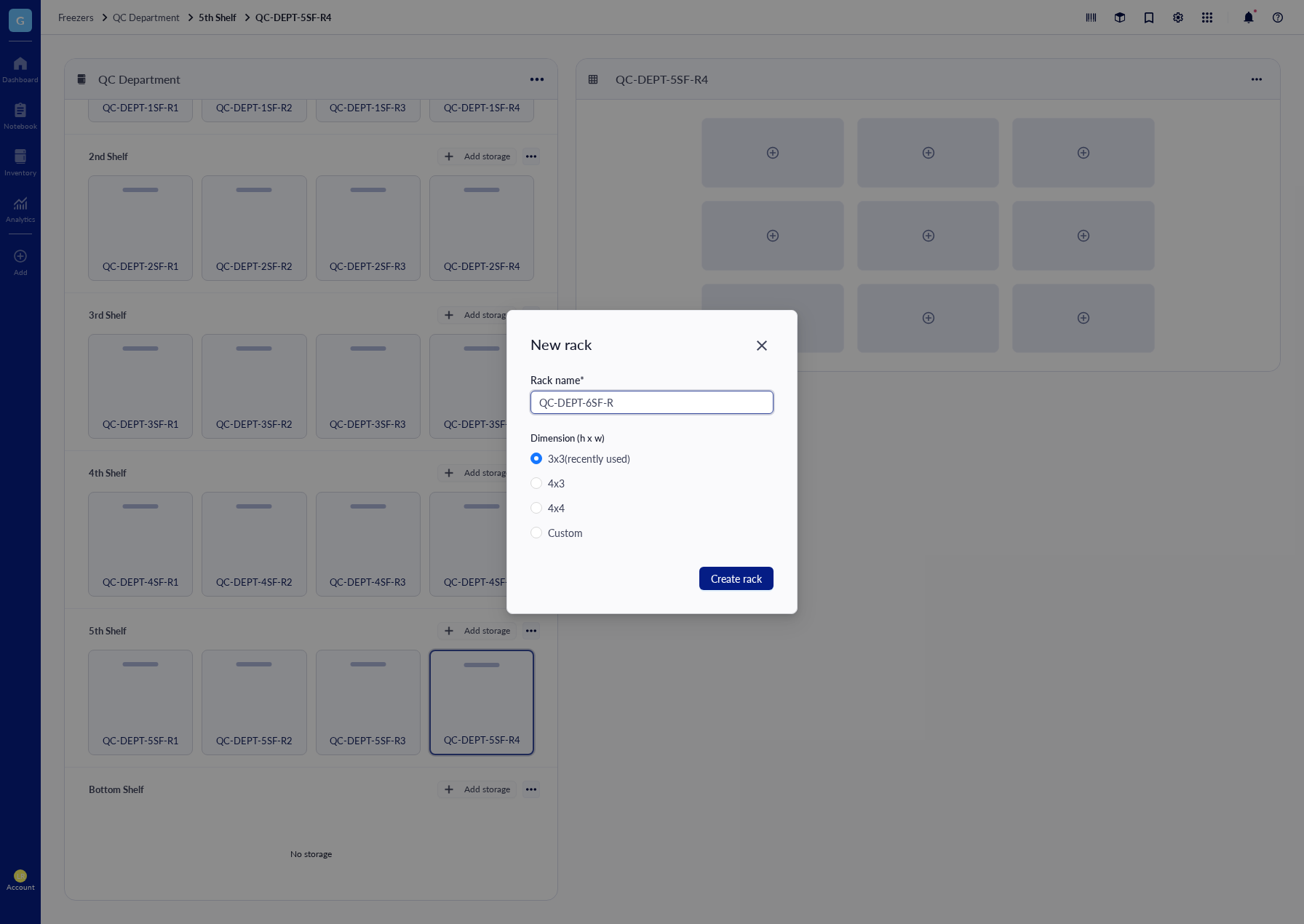
click at [654, 404] on input "QC-DEPT-6SF-R" at bounding box center [652, 402] width 243 height 23
click at [650, 409] on input "QC-DEPT-6SF-R" at bounding box center [652, 402] width 243 height 23
type input "QC-DEPT-6SF-R1"
click at [726, 583] on span "Create rack" at bounding box center [737, 578] width 51 height 16
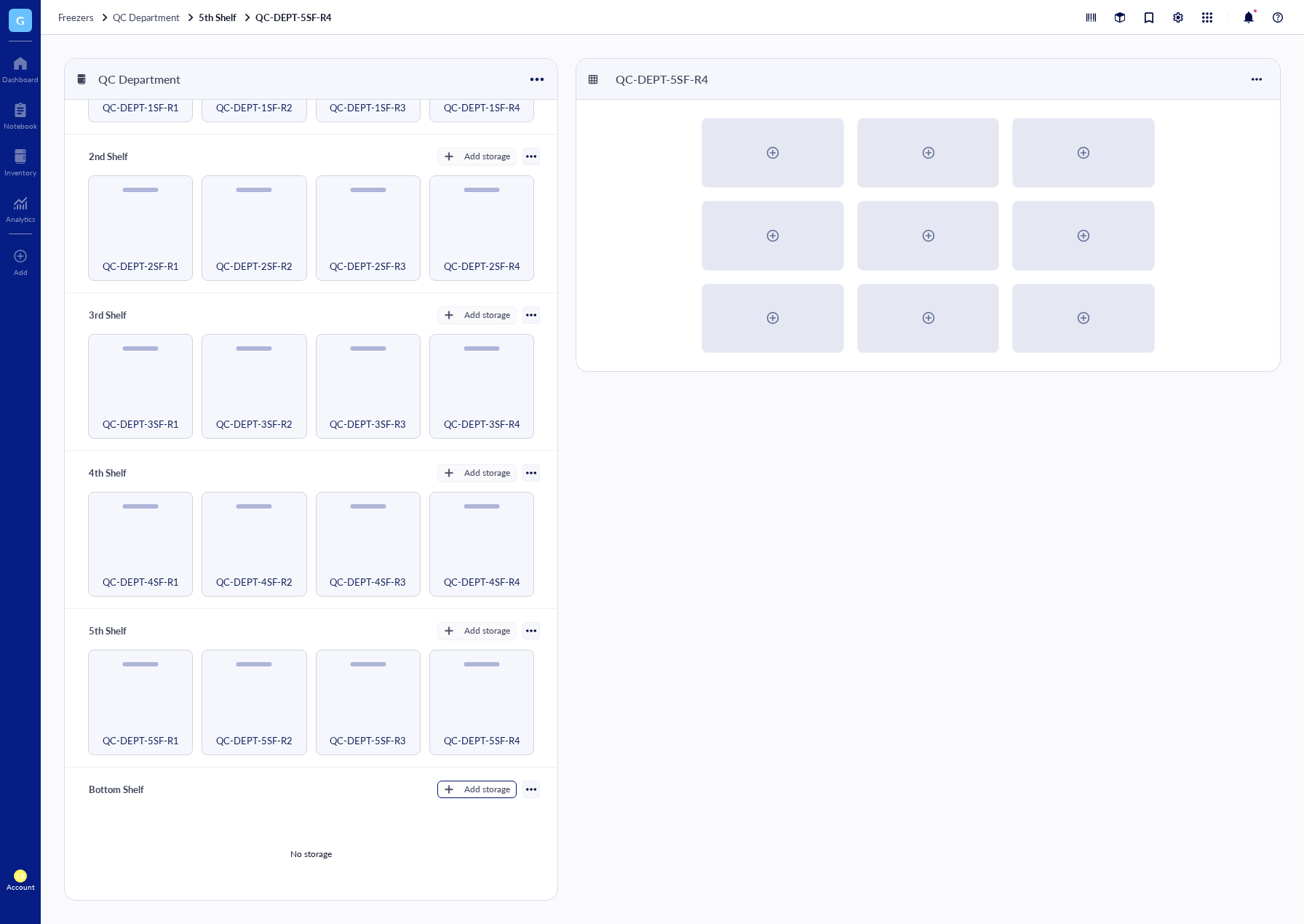
click at [498, 787] on div "Add storage" at bounding box center [487, 789] width 46 height 13
click at [494, 807] on span "Rack" at bounding box center [484, 807] width 83 height 16
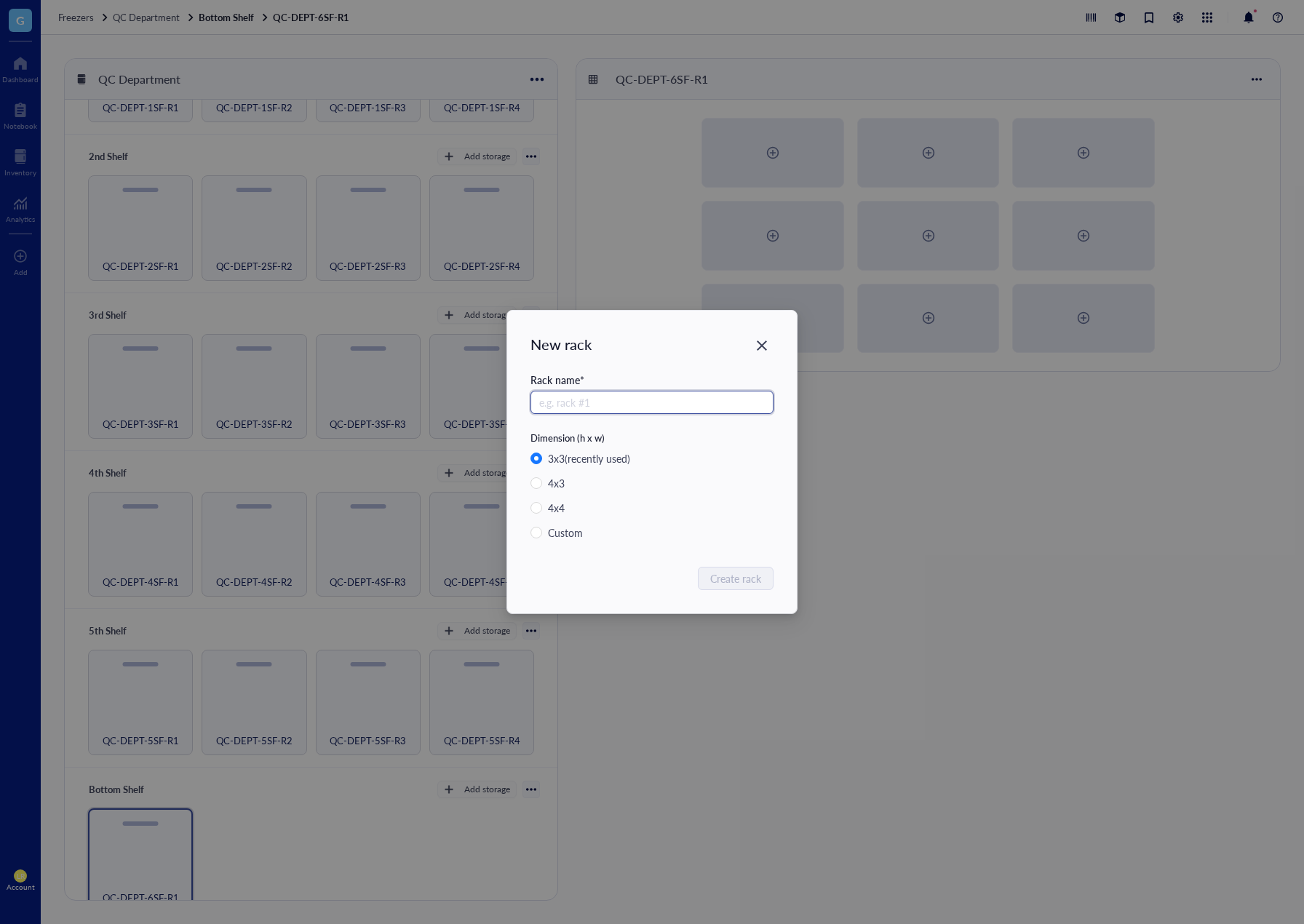
paste input "QC-DEPT-6SF-R"
type input "QC-DEPT-6SF-R2"
click at [761, 580] on span "Create rack" at bounding box center [737, 578] width 51 height 16
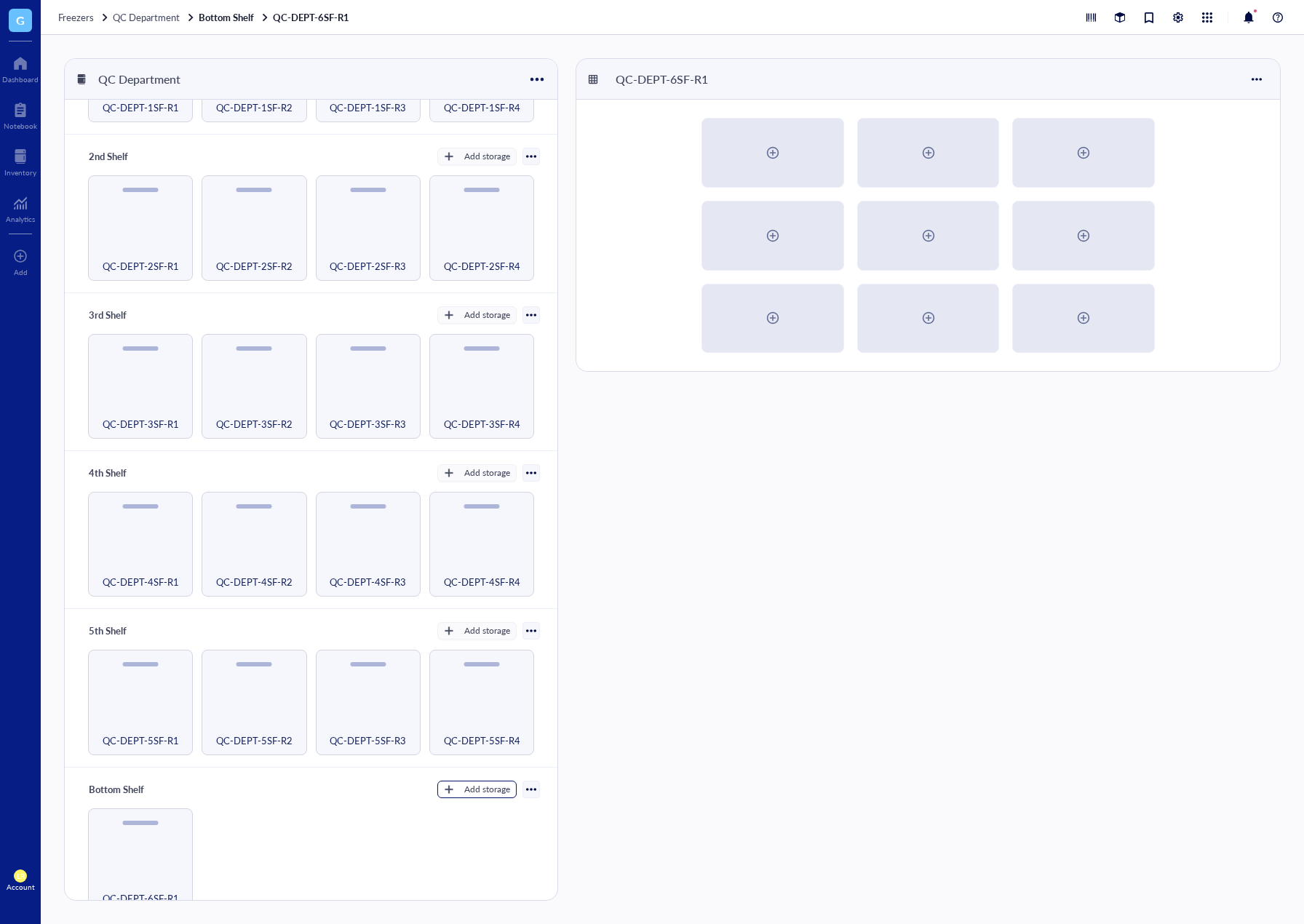
click at [489, 785] on div "Add storage" at bounding box center [487, 789] width 46 height 13
click at [491, 807] on span "Rack" at bounding box center [484, 807] width 83 height 16
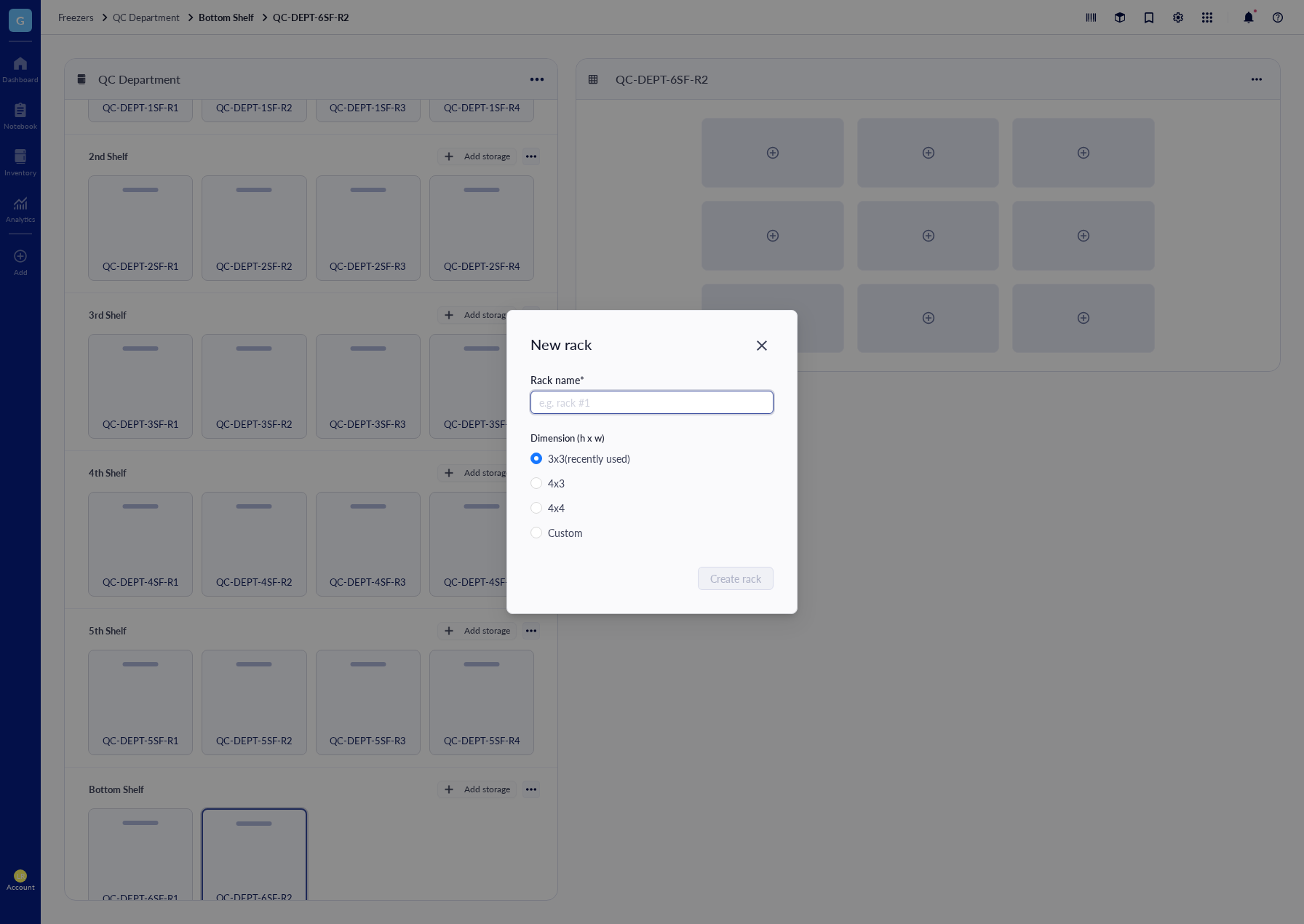
paste input "QC-DEPT-6SF-R"
type input "QC-DEPT-6SF-R3"
click at [739, 579] on span "Create rack" at bounding box center [737, 578] width 51 height 16
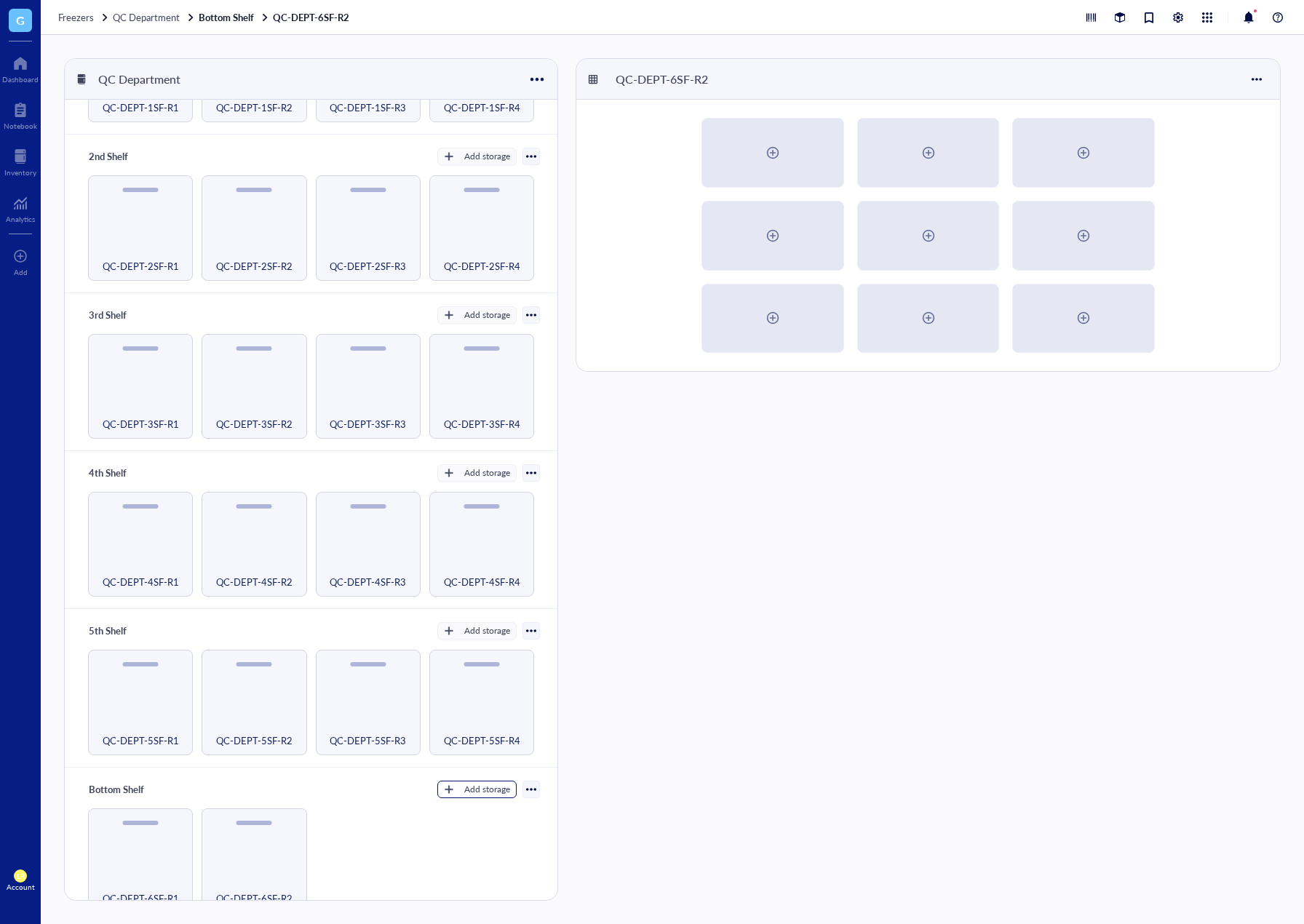
click at [483, 783] on div "Add storage" at bounding box center [487, 789] width 46 height 13
click at [501, 805] on span "Rack" at bounding box center [484, 807] width 83 height 16
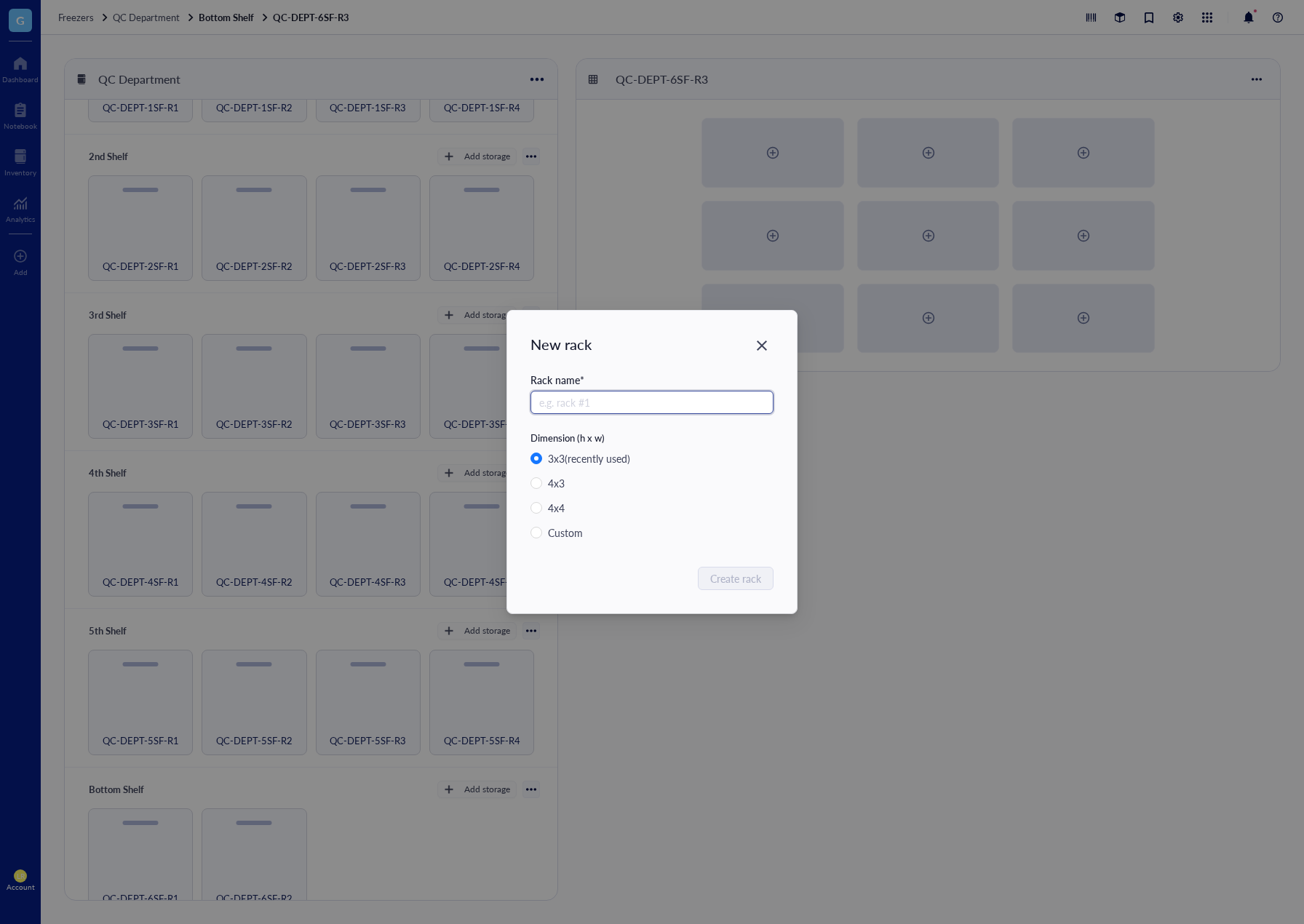
paste input "QC-DEPT-6SF-R"
type input "QC-DEPT-6SF-R4"
click at [728, 585] on span "Create rack" at bounding box center [737, 578] width 51 height 16
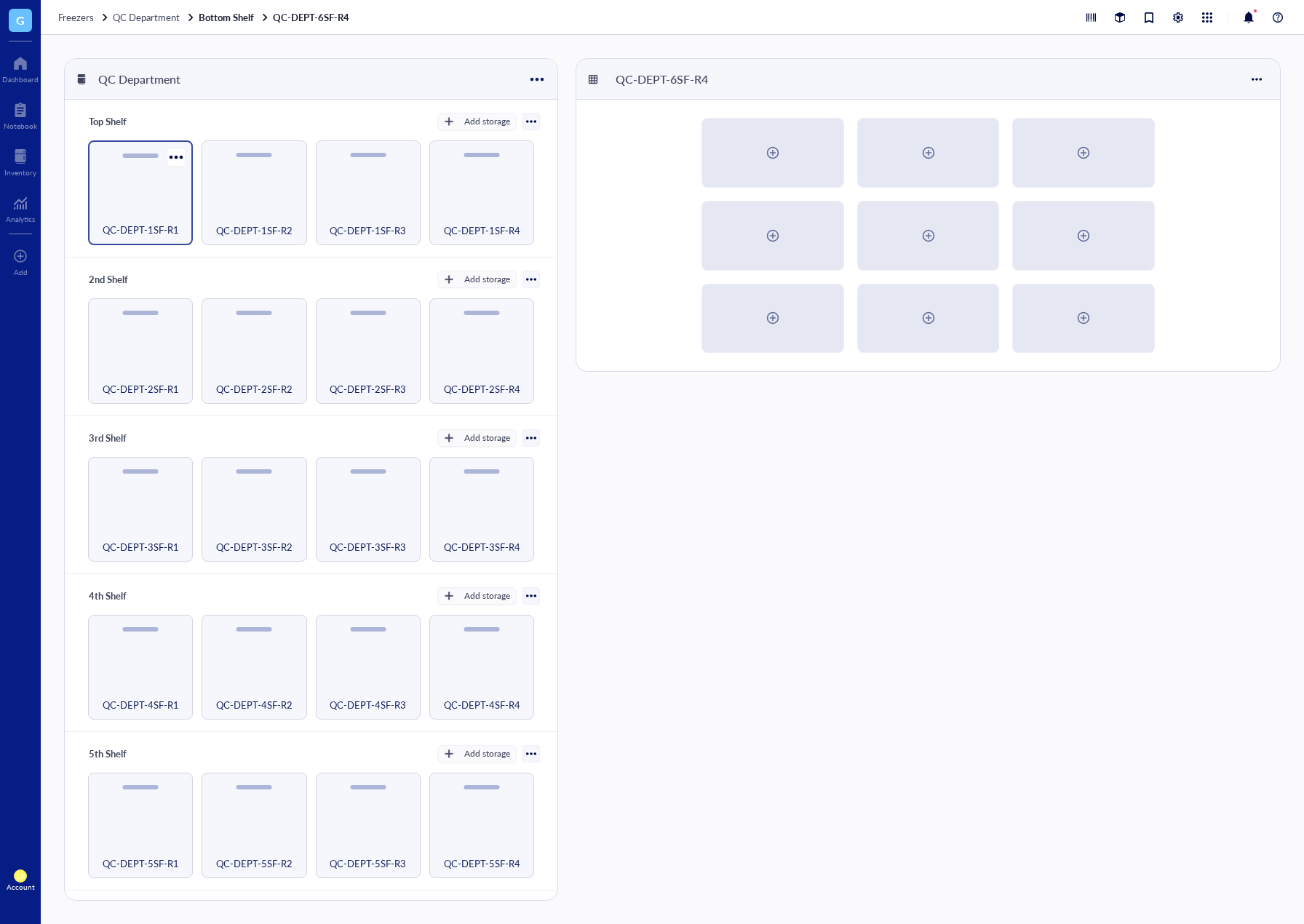
click at [140, 200] on div "QC-DEPT-1SF-R1" at bounding box center [141, 192] width 105 height 105
click at [773, 157] on div at bounding box center [773, 153] width 23 height 23
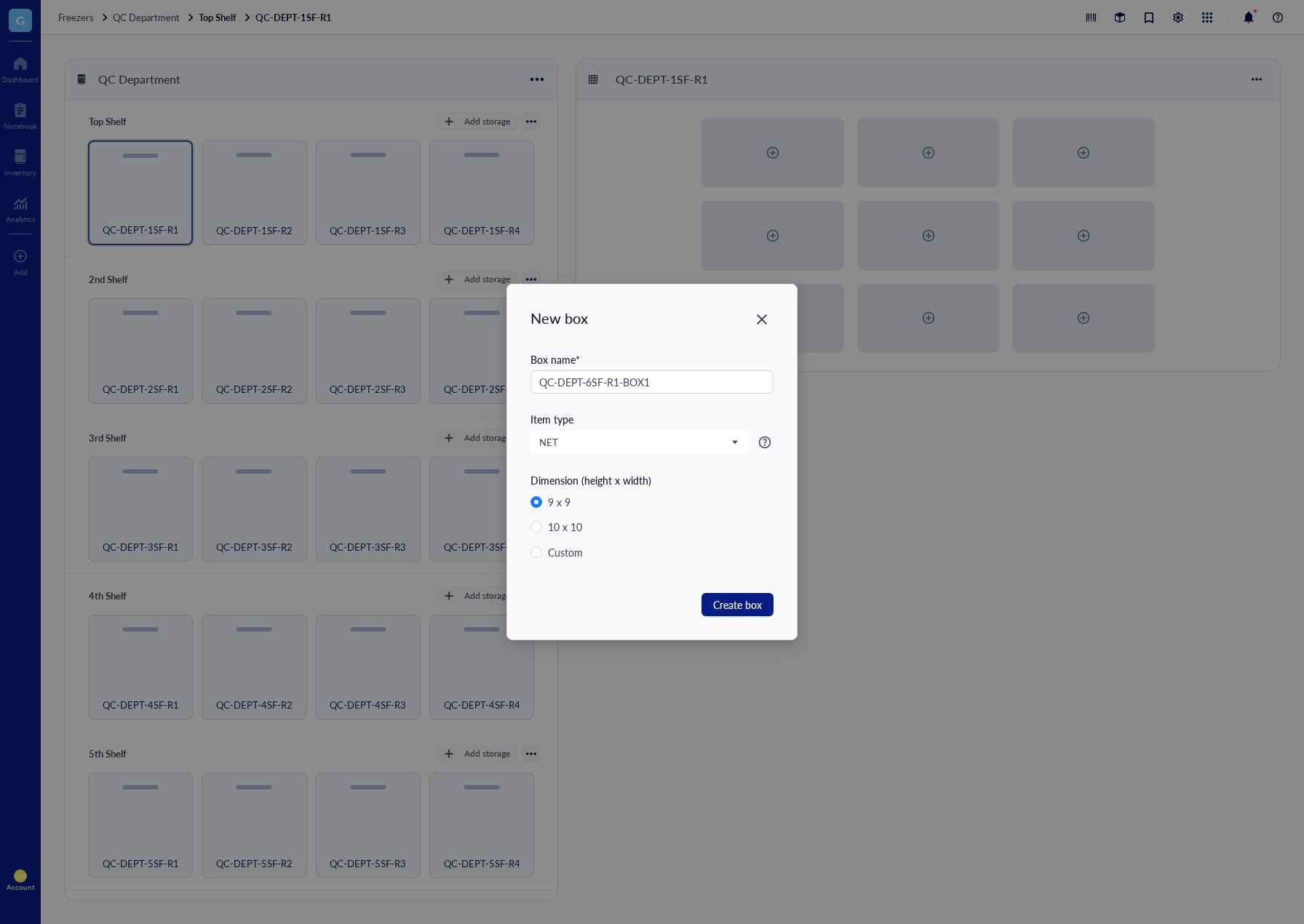
drag, startPoint x: 641, startPoint y: 385, endPoint x: 526, endPoint y: 382, distance: 115.0
click at [526, 382] on div "New box Box name * QC-DEPT-6SF-R1-BOX1 Item type NET Dimension (height x width)…" at bounding box center [652, 462] width 290 height 355
drag, startPoint x: 646, startPoint y: 385, endPoint x: 524, endPoint y: 374, distance: 122.5
click at [524, 374] on div "New box Box name * QC-DEPT-6SF-R1-BOX1 Item type NET Dimension (height x width)…" at bounding box center [652, 462] width 290 height 355
type input "QC-DEPT-6SF-R1-BOX1"
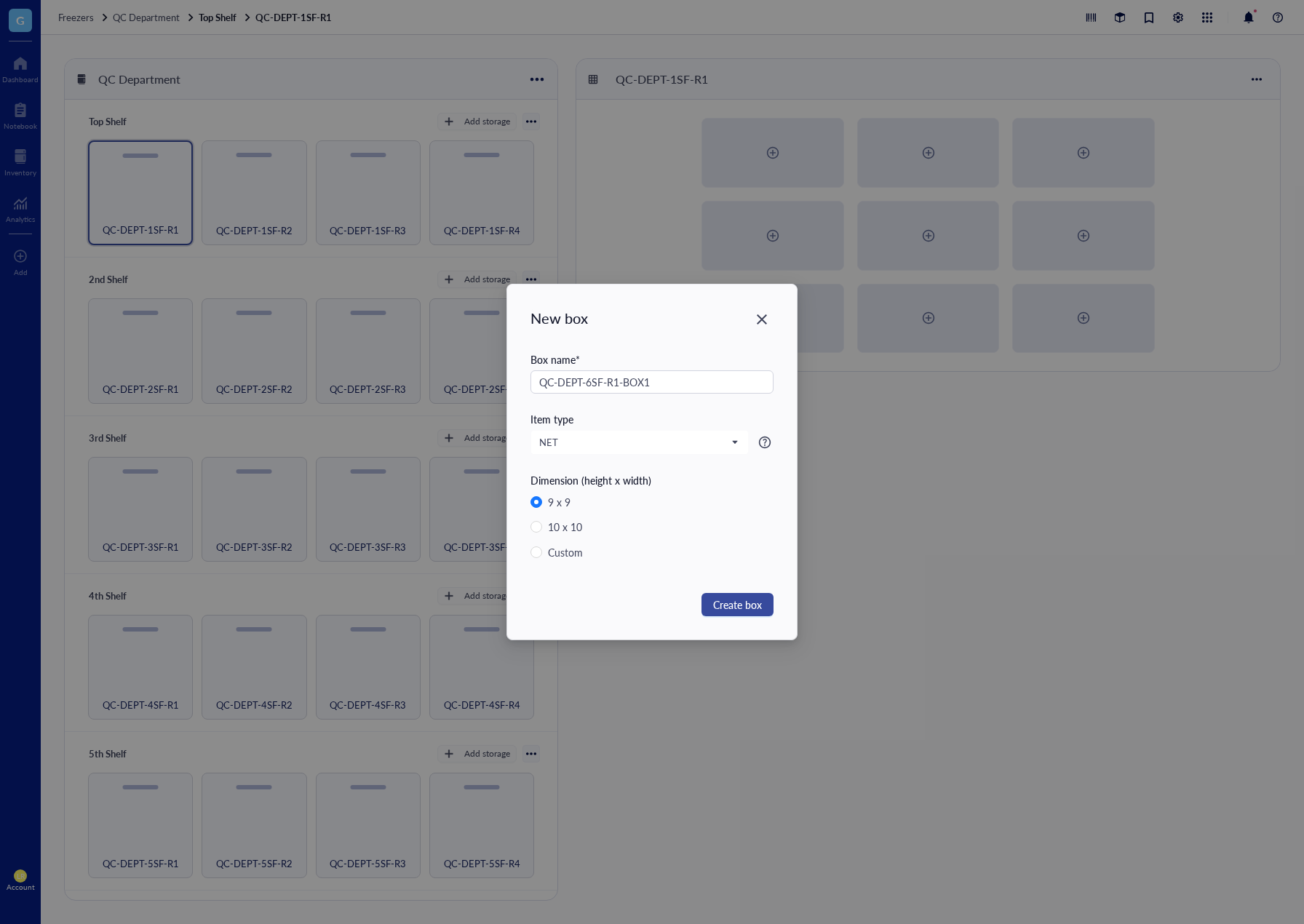
click at [744, 598] on span "Create box" at bounding box center [737, 605] width 49 height 16
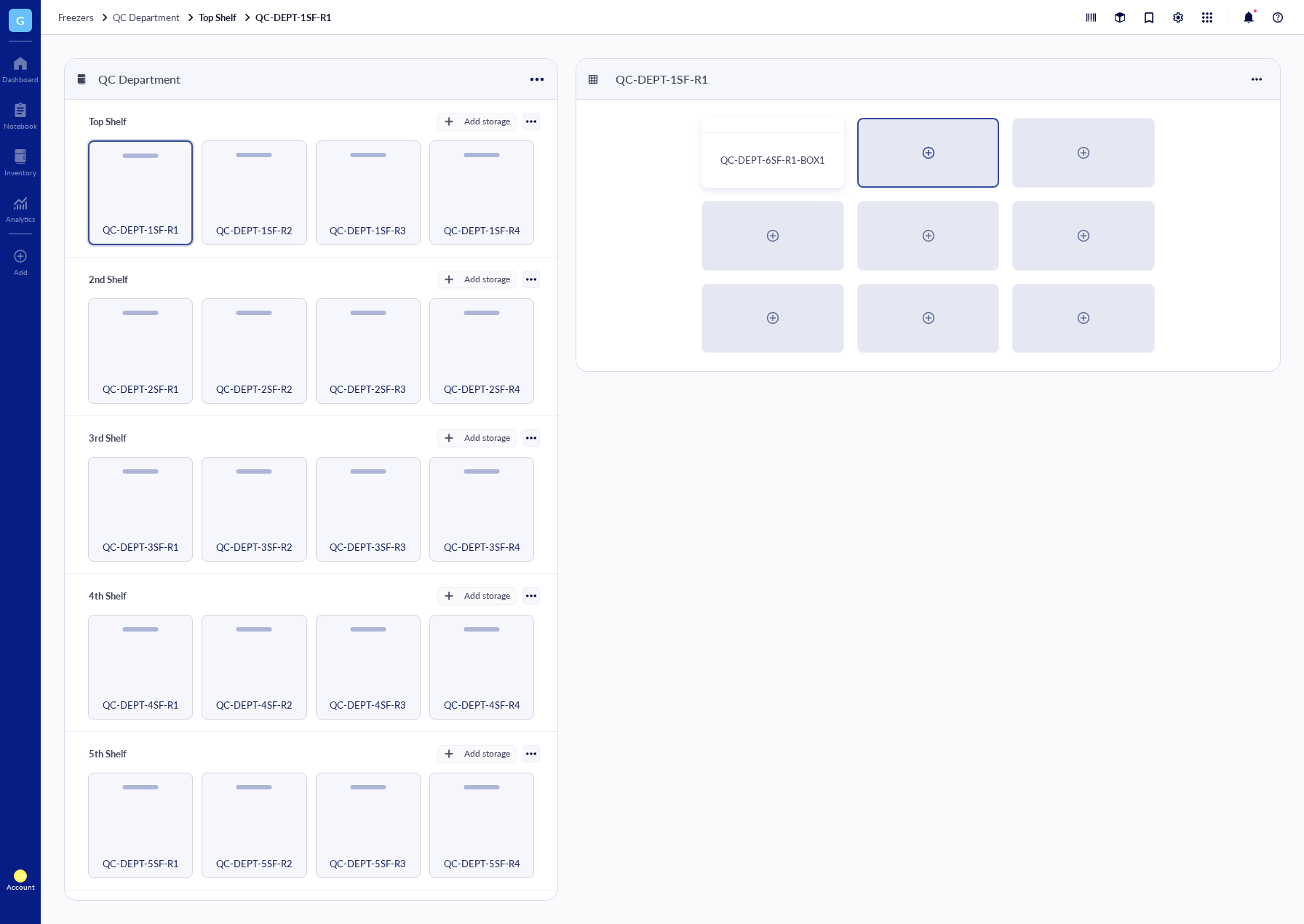
click at [931, 152] on div at bounding box center [929, 153] width 23 height 23
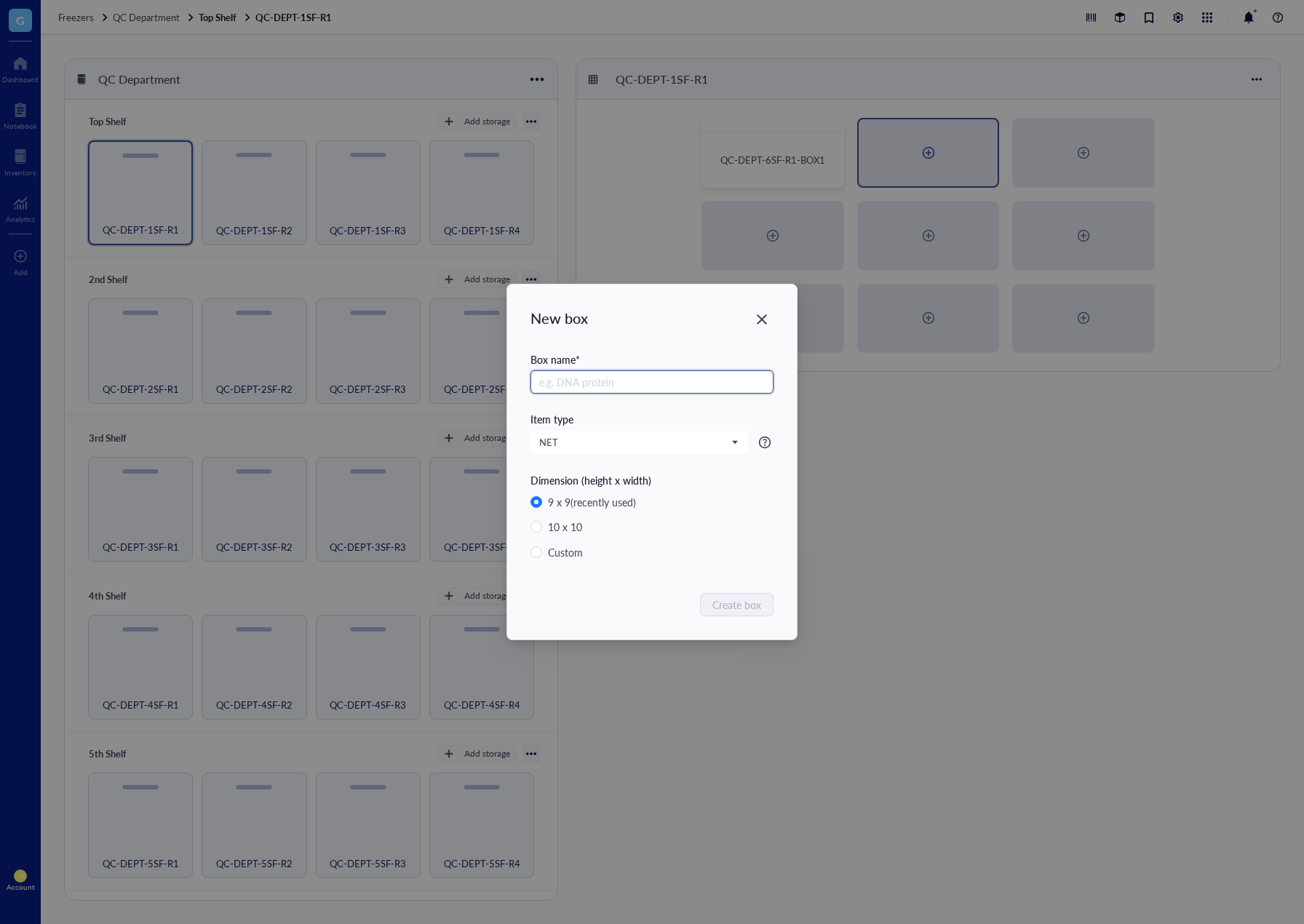
paste input "QC-DEPT-6SF-R1-BOX"
type input "QC-DEPT-6SF-R1-BOX2"
click at [747, 605] on span "Create box" at bounding box center [737, 605] width 49 height 16
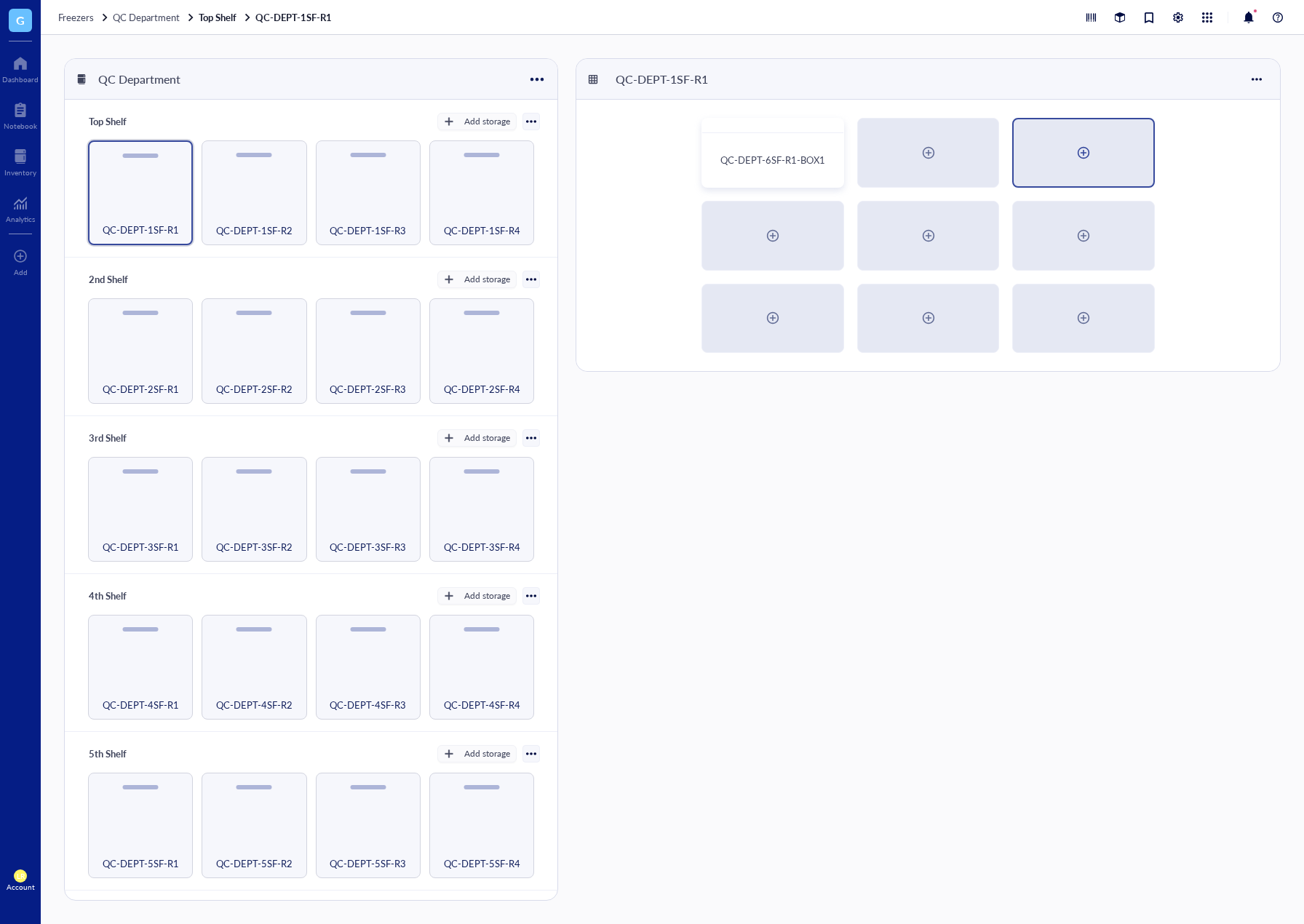
click at [1085, 172] on div at bounding box center [1083, 153] width 140 height 67
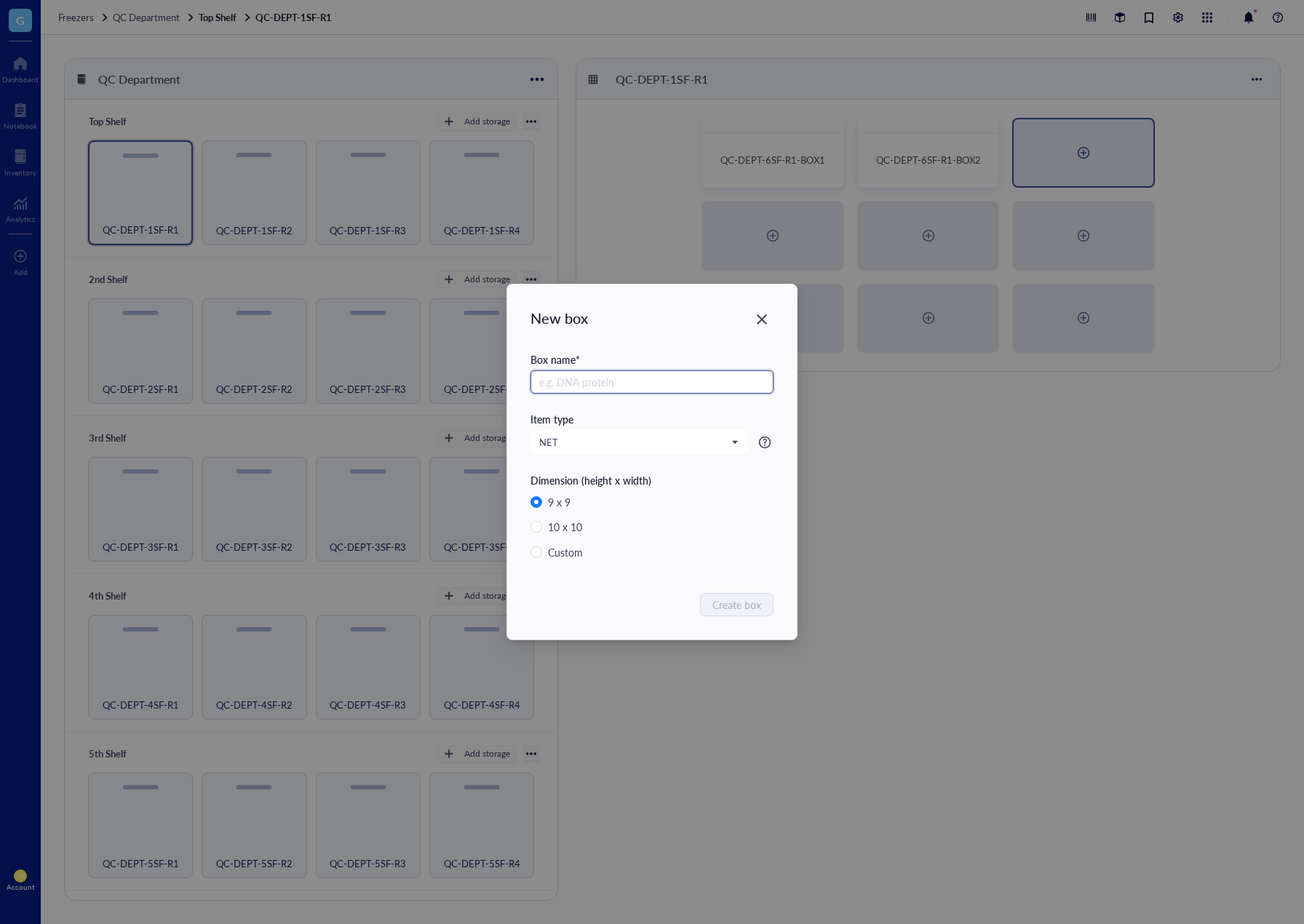
paste input "QC-DEPT-6SF-R1-BOX"
type input "QC-DEPT-6SF-R1-BOX3"
click at [727, 599] on span "Create box" at bounding box center [737, 605] width 49 height 16
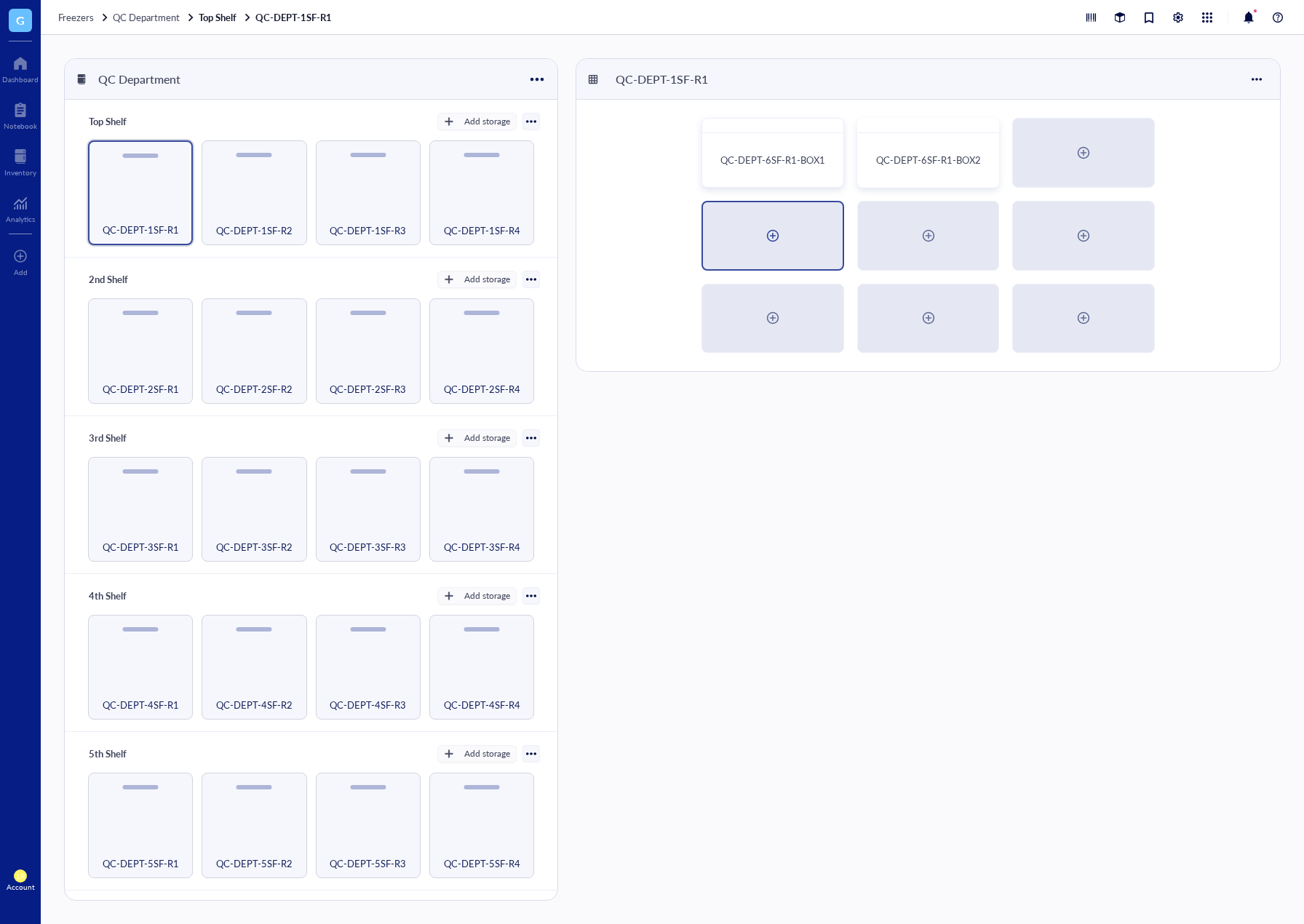
click at [770, 243] on div at bounding box center [773, 235] width 23 height 23
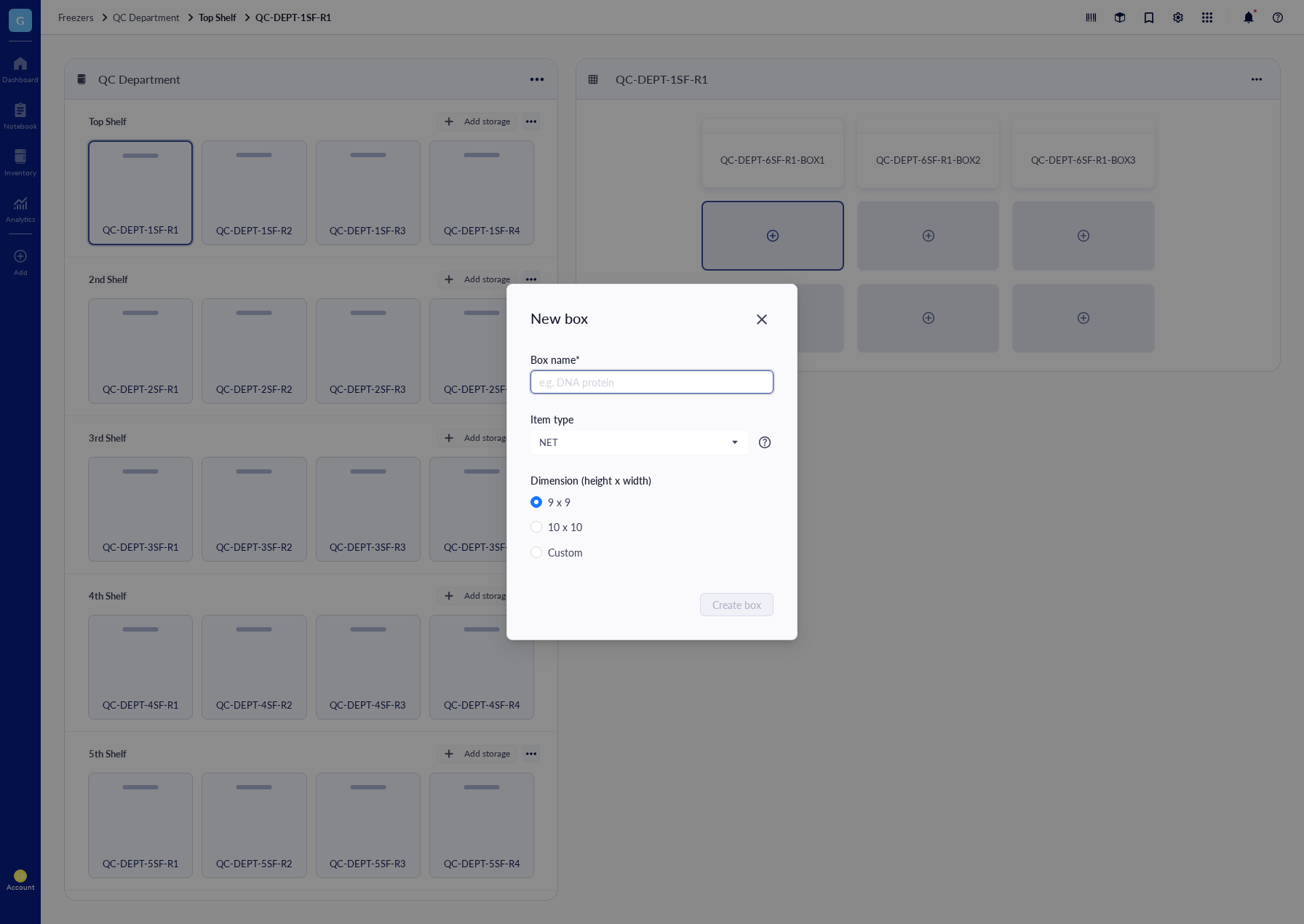
paste input "QC-DEPT-6SF-R1-BOX"
type input "QC-DEPT-6SF-R1-BOX4"
click at [743, 594] on button "Create box" at bounding box center [737, 605] width 72 height 23
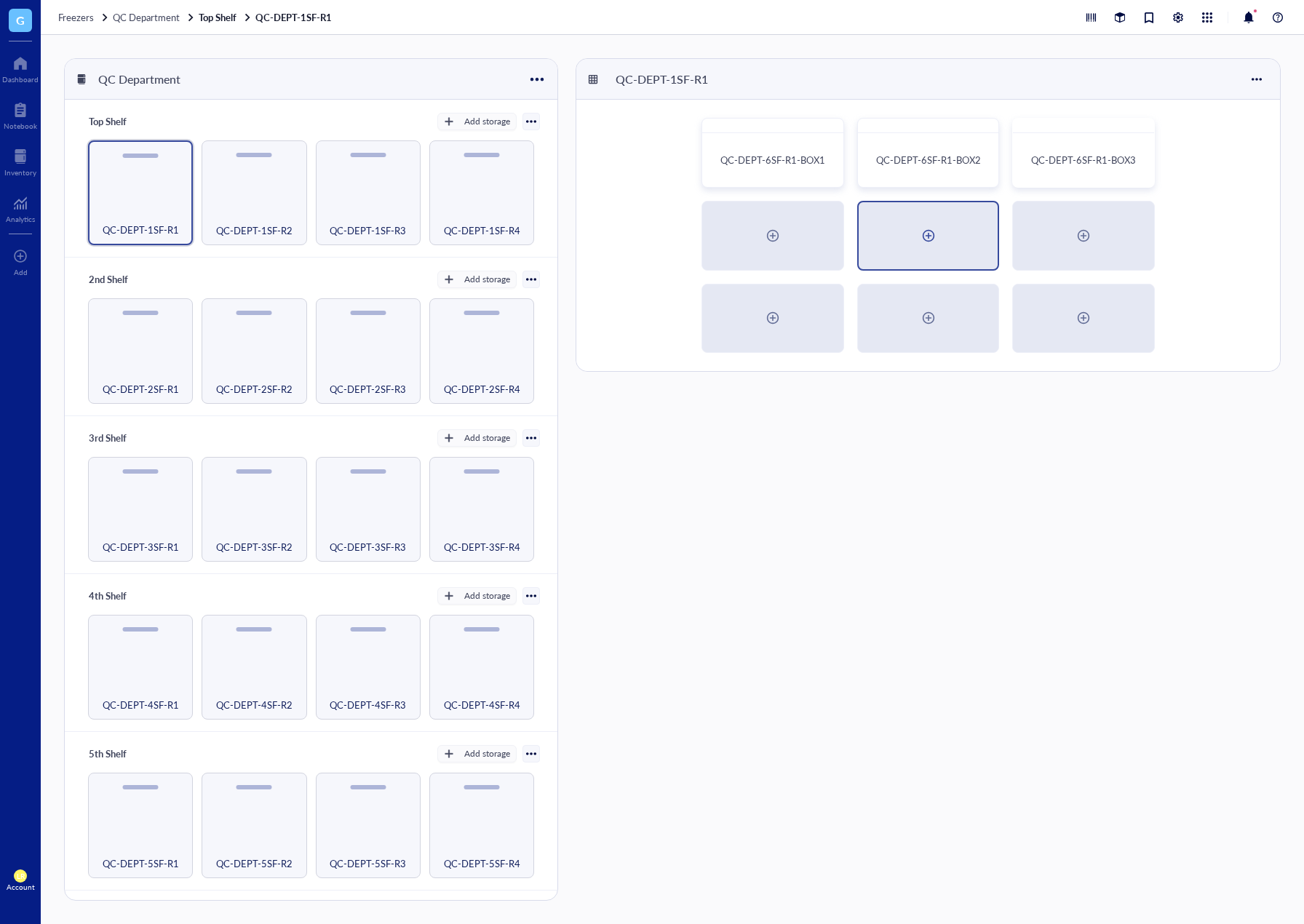
click at [931, 234] on div at bounding box center [929, 235] width 23 height 23
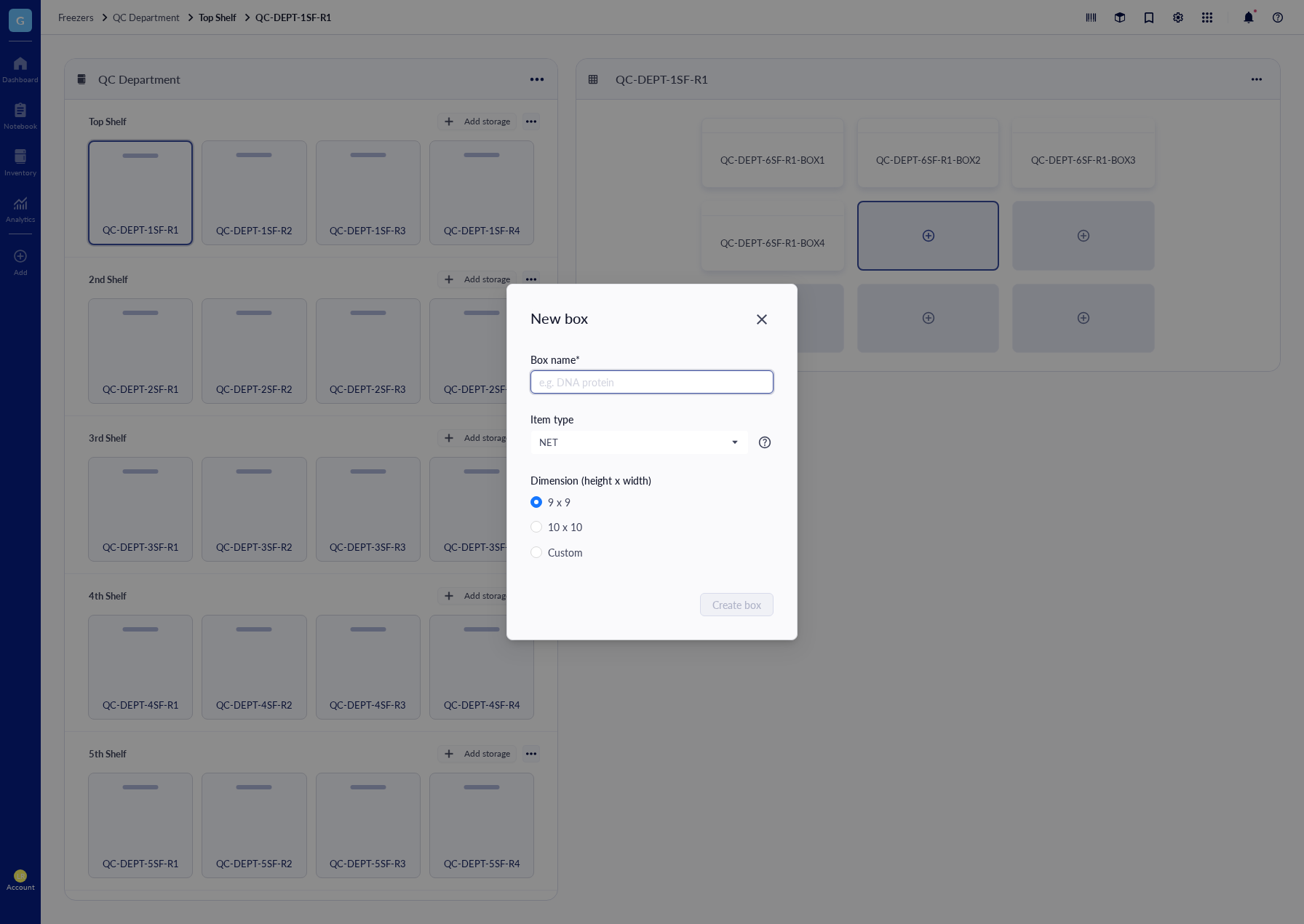
paste input "QC-DEPT-6SF-R1-BOX"
type input "QC-DEPT-6SF-R1-BOX5"
click at [744, 588] on div "New box Box name * QC-DEPT-6SF-R1-BOX5 Item type NET Dimension (height x width)…" at bounding box center [652, 462] width 290 height 355
click at [748, 596] on button "Create box" at bounding box center [737, 605] width 72 height 23
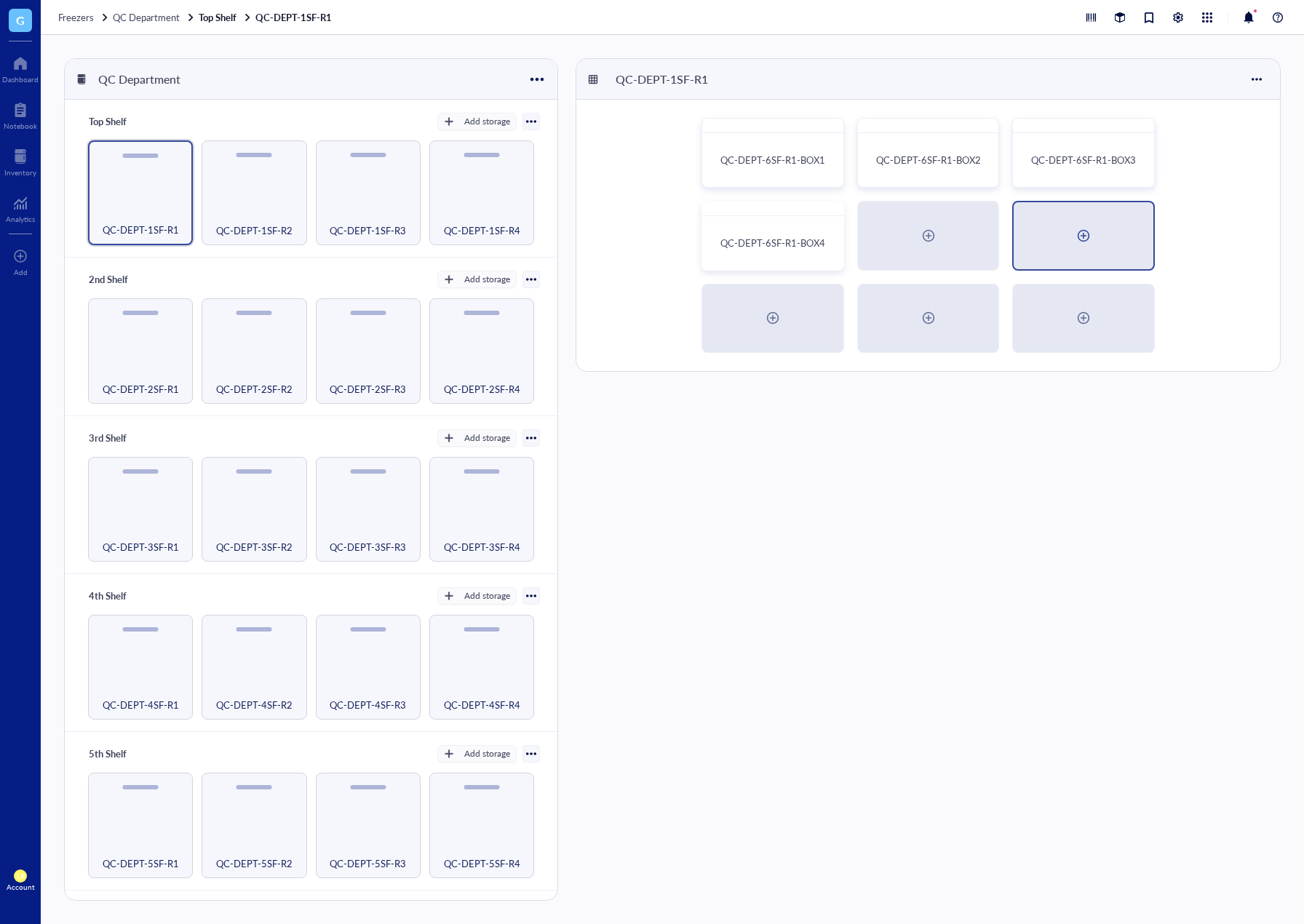
click at [1088, 241] on div at bounding box center [1084, 235] width 23 height 23
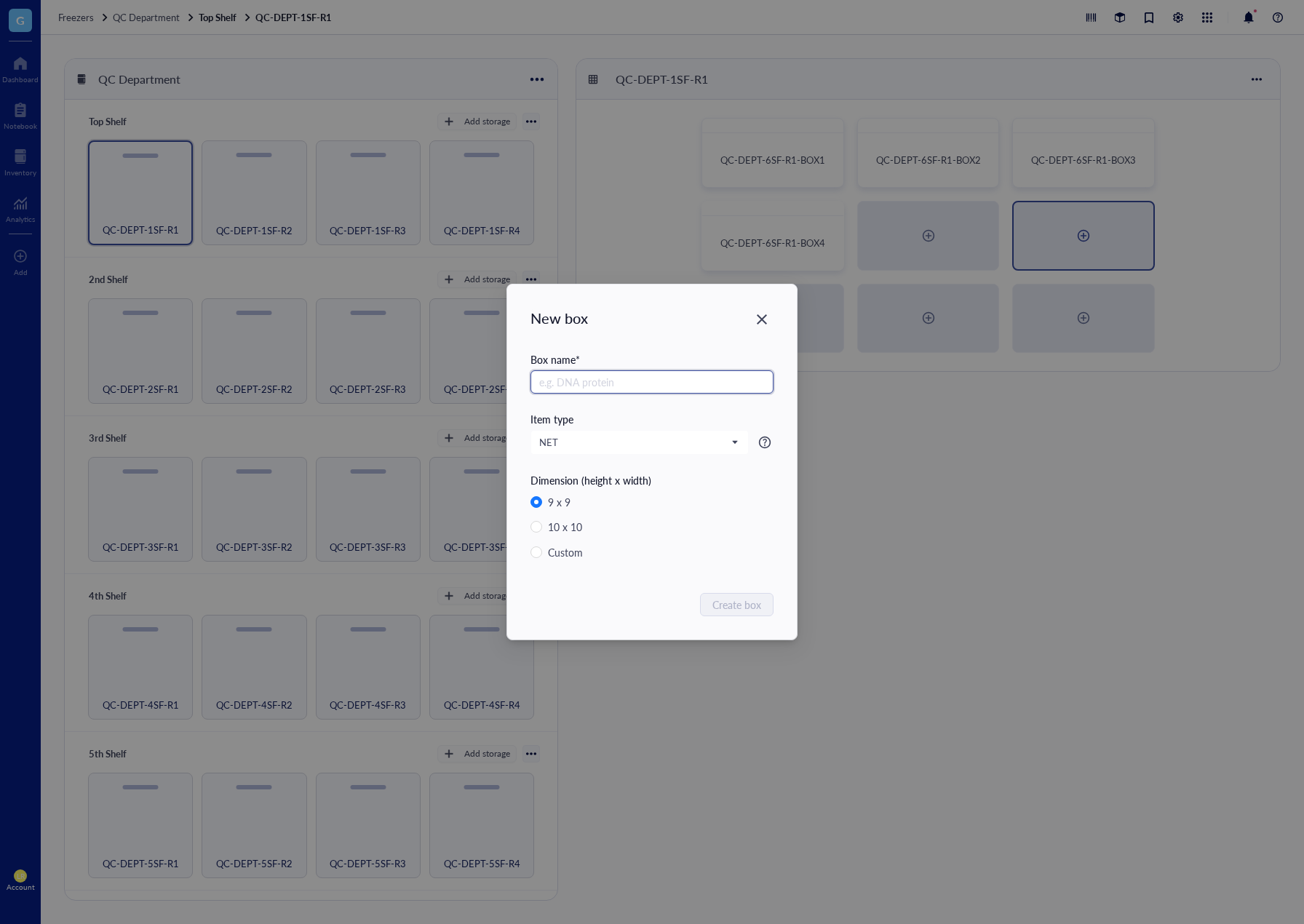
paste input "QC-DEPT-6SF-R1-BOX"
type input "QC-DEPT-6SF-R1-BOX6"
click at [751, 606] on span "Create box" at bounding box center [737, 605] width 49 height 16
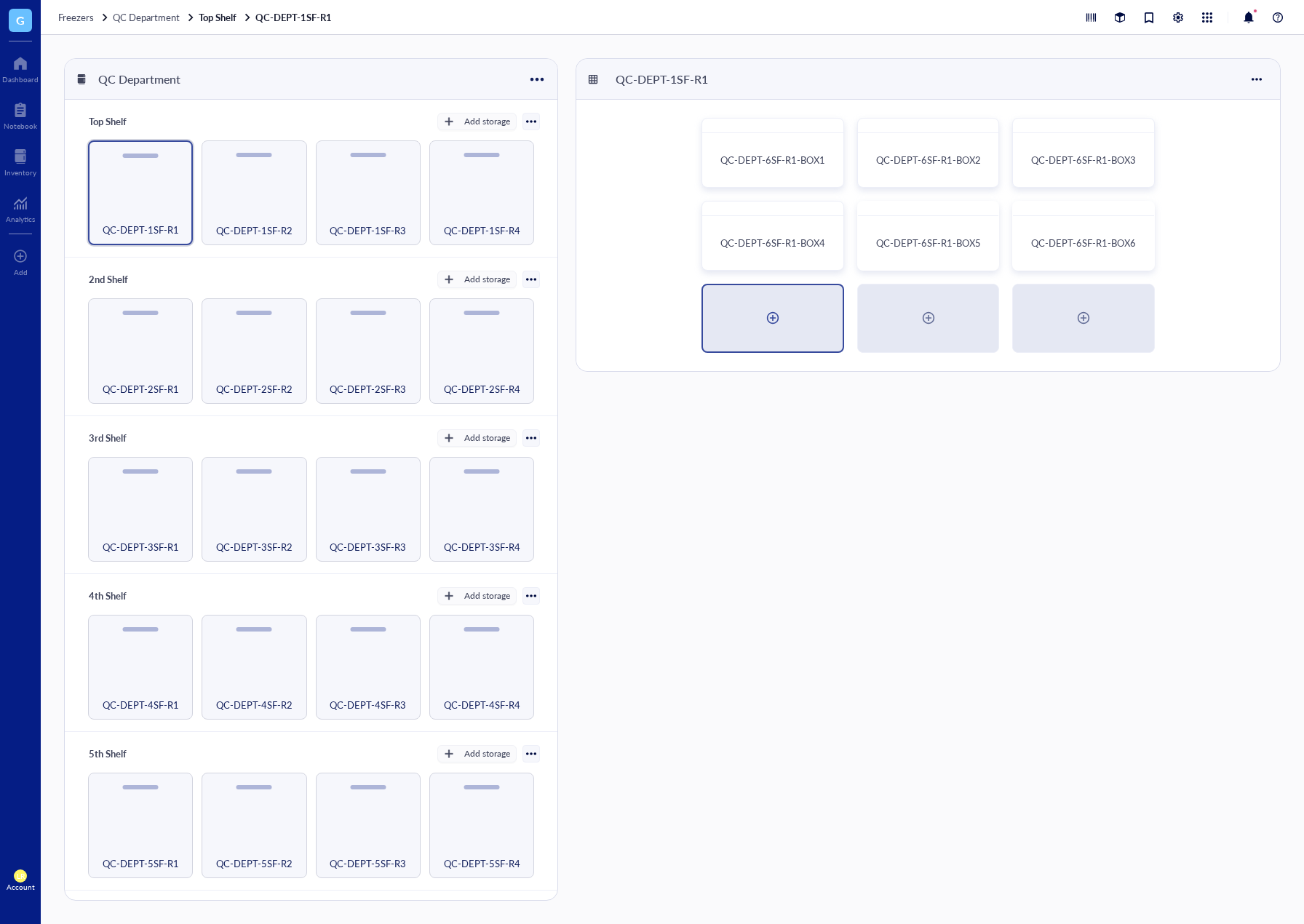
click at [775, 329] on div at bounding box center [773, 318] width 23 height 23
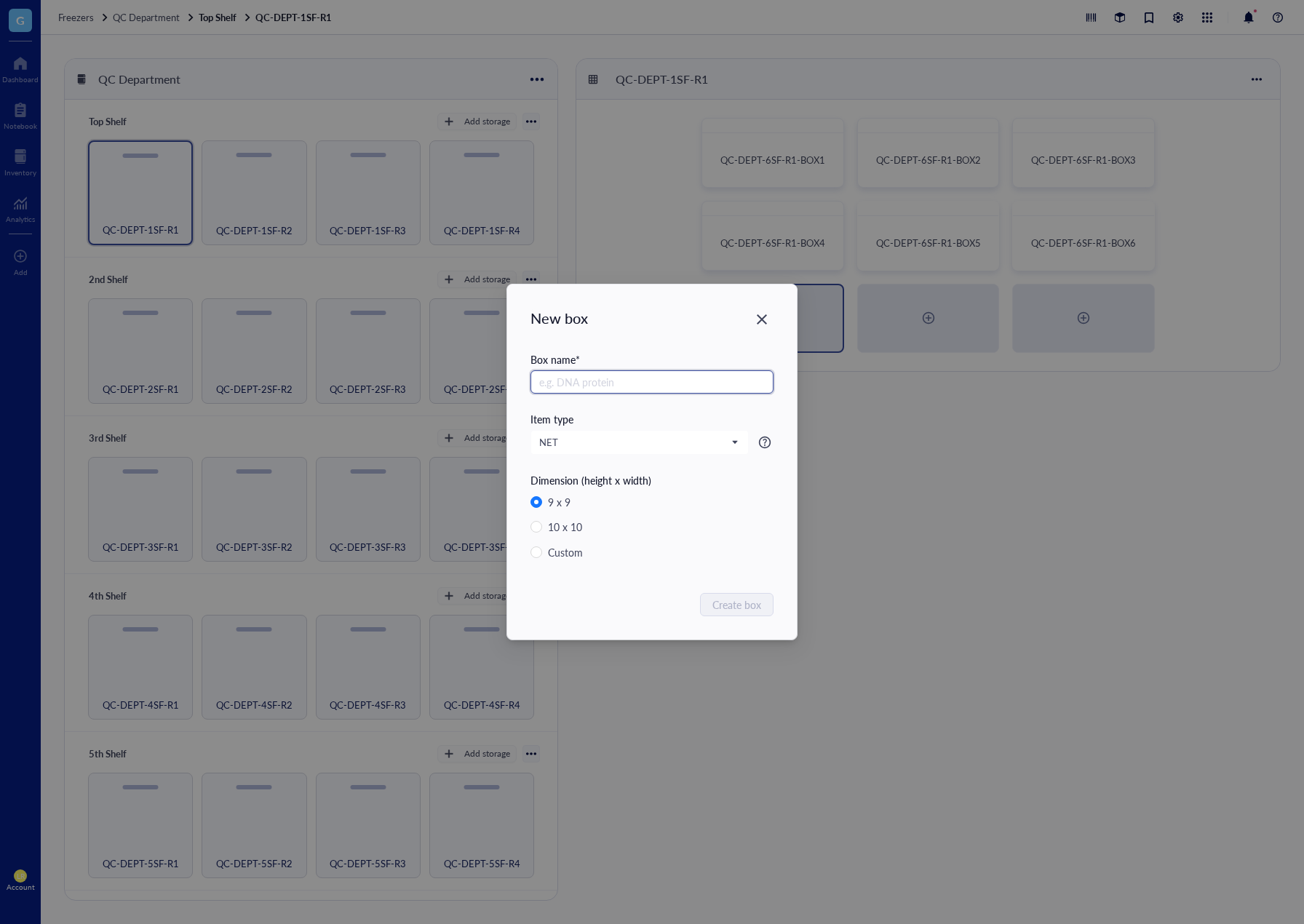
paste input "QC-DEPT-6SF-R1-BOX"
type input "QC-DEPT-6SF-R1-BOX7"
click at [747, 600] on span "Create box" at bounding box center [737, 605] width 49 height 16
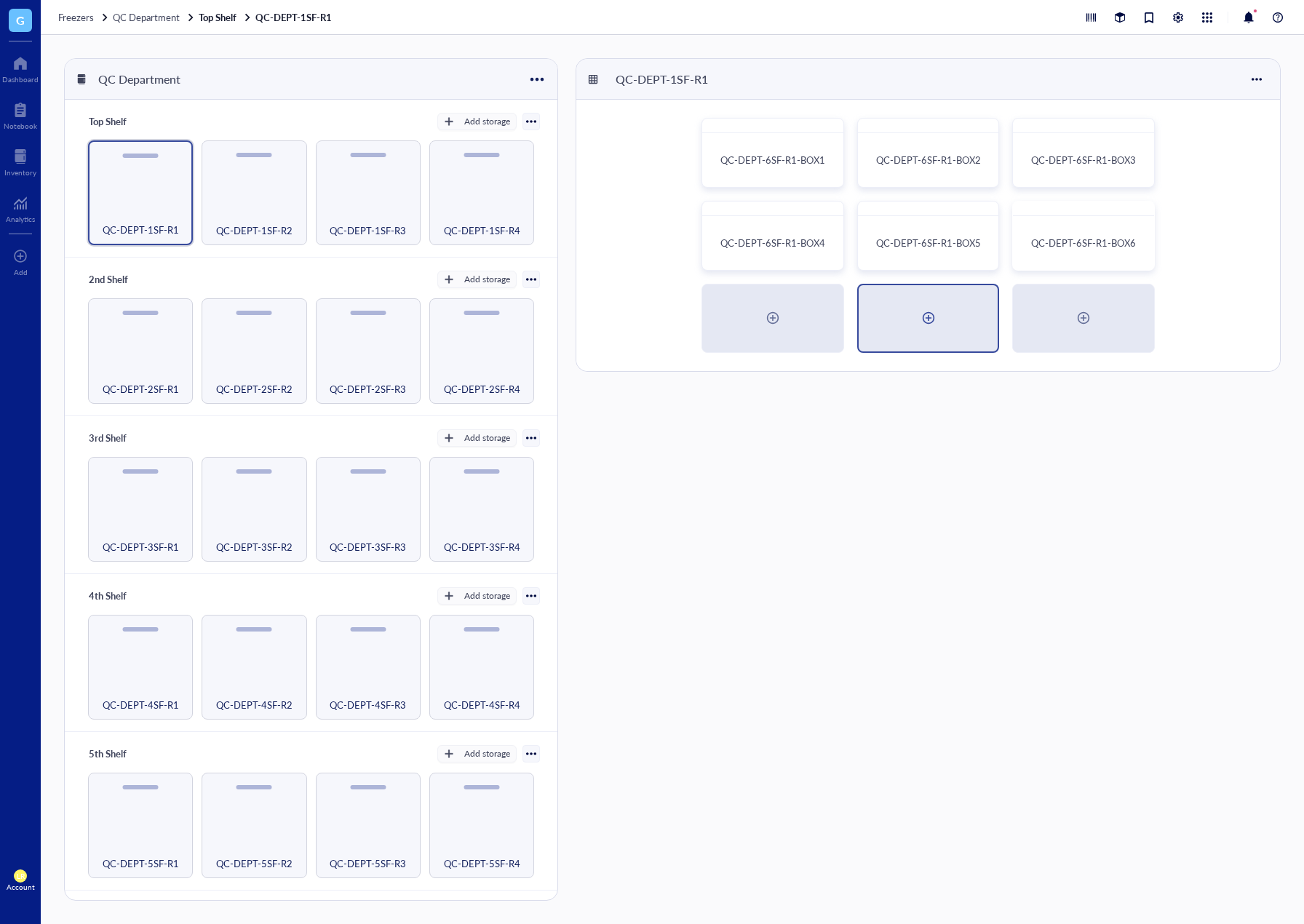
click at [931, 318] on div at bounding box center [929, 318] width 23 height 23
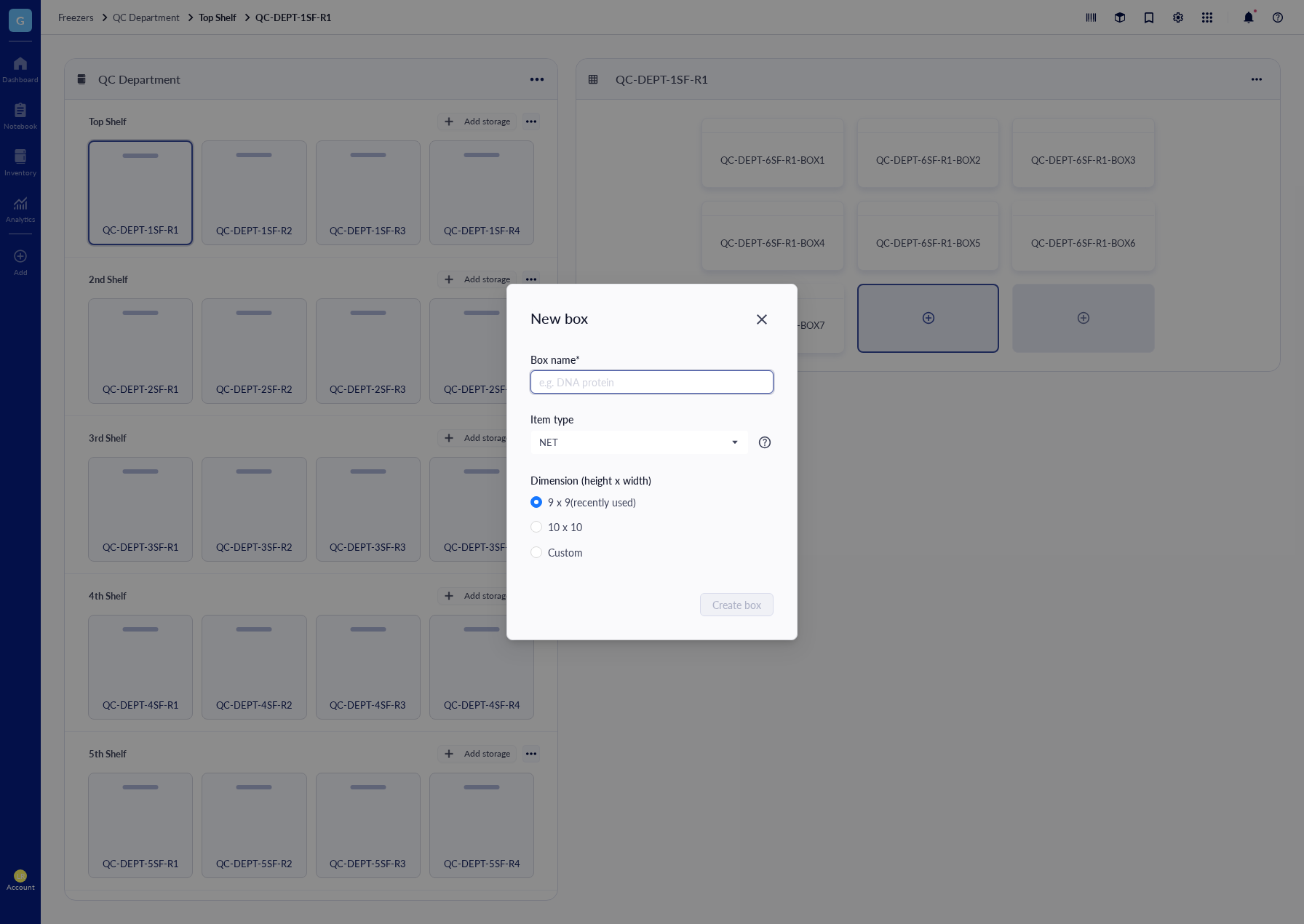
paste input "QC-DEPT-6SF-R1-BOX"
type input "QC-DEPT-6SF-R1-BOX8"
click at [759, 609] on span "Create box" at bounding box center [737, 605] width 49 height 16
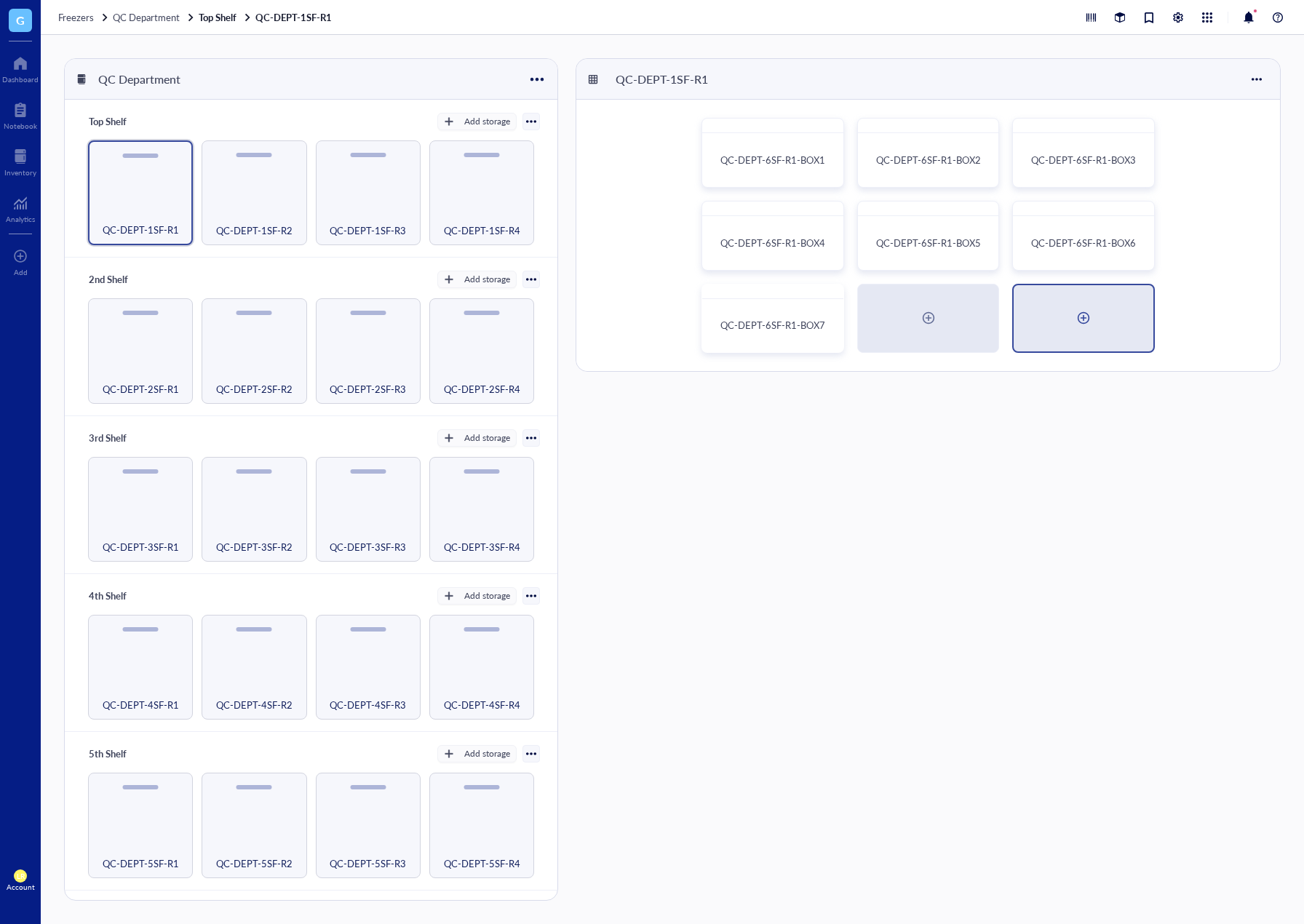
click at [1092, 315] on div at bounding box center [1084, 318] width 23 height 23
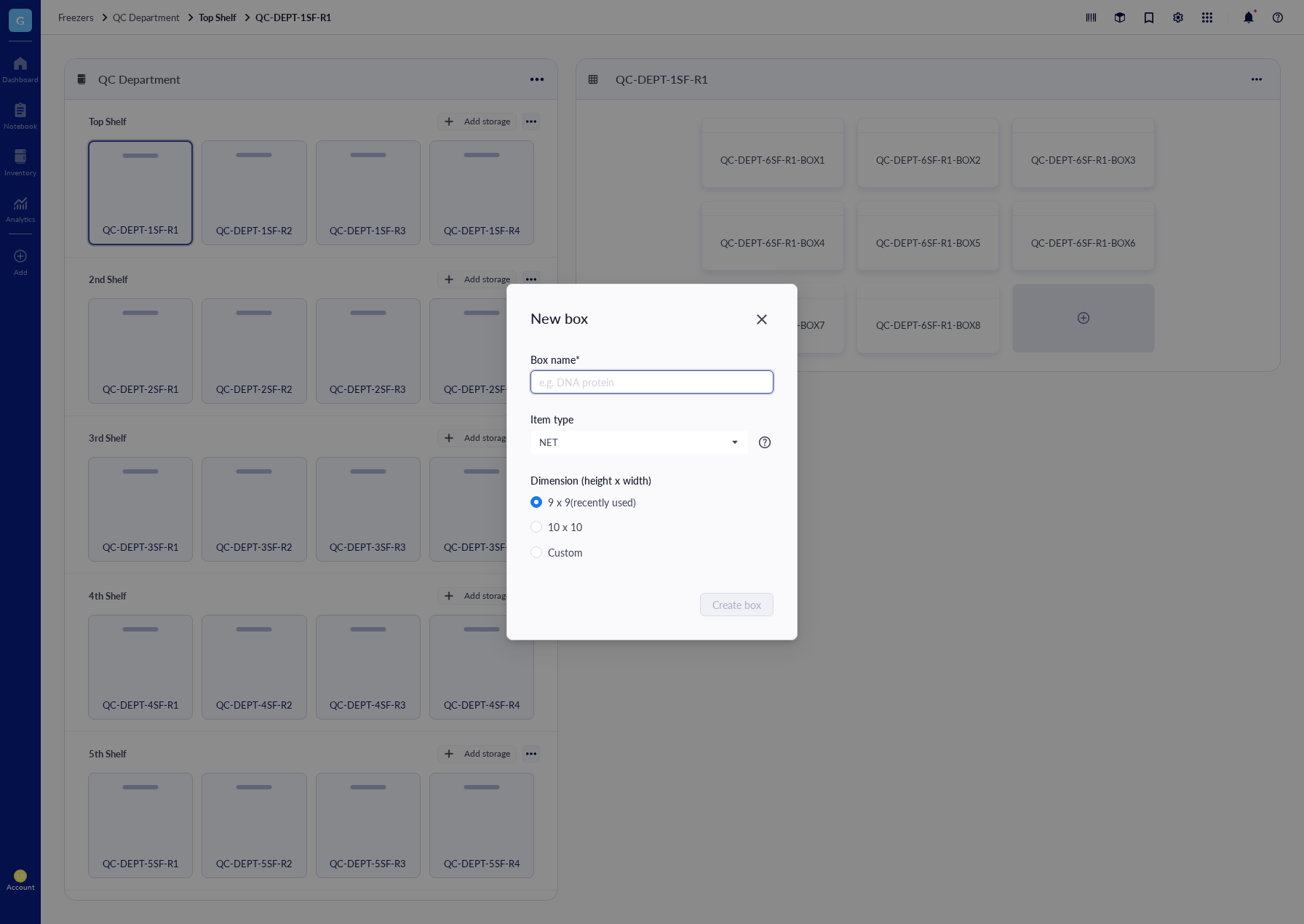
paste input "QC-DEPT-6SF-R1-BOX"
type input "QC-DEPT-6SF-R1-BOX9"
click at [729, 609] on span "Create box" at bounding box center [737, 605] width 49 height 16
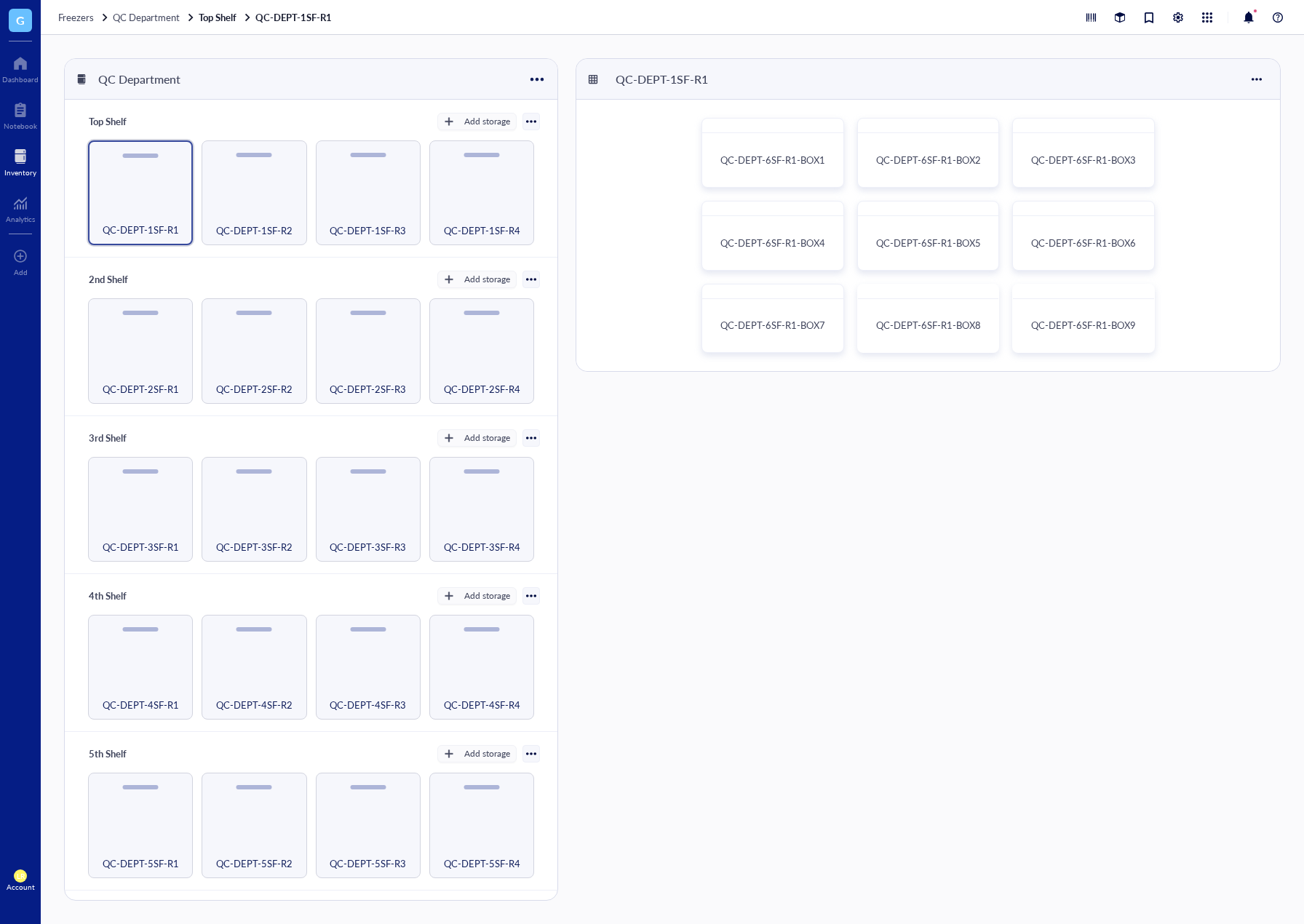
click at [25, 156] on div at bounding box center [20, 156] width 32 height 23
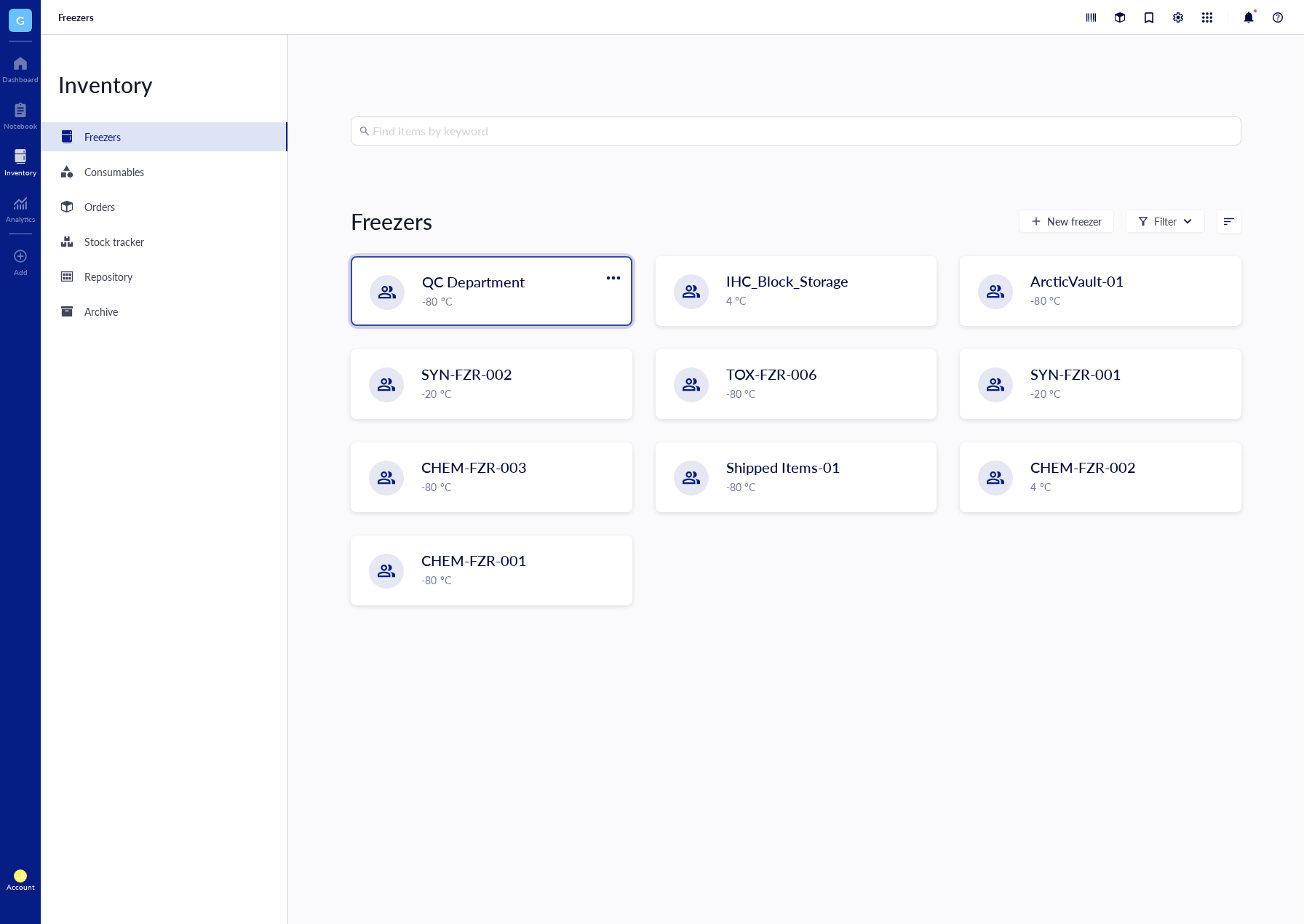
click at [467, 283] on span "QC Department" at bounding box center [473, 282] width 103 height 20
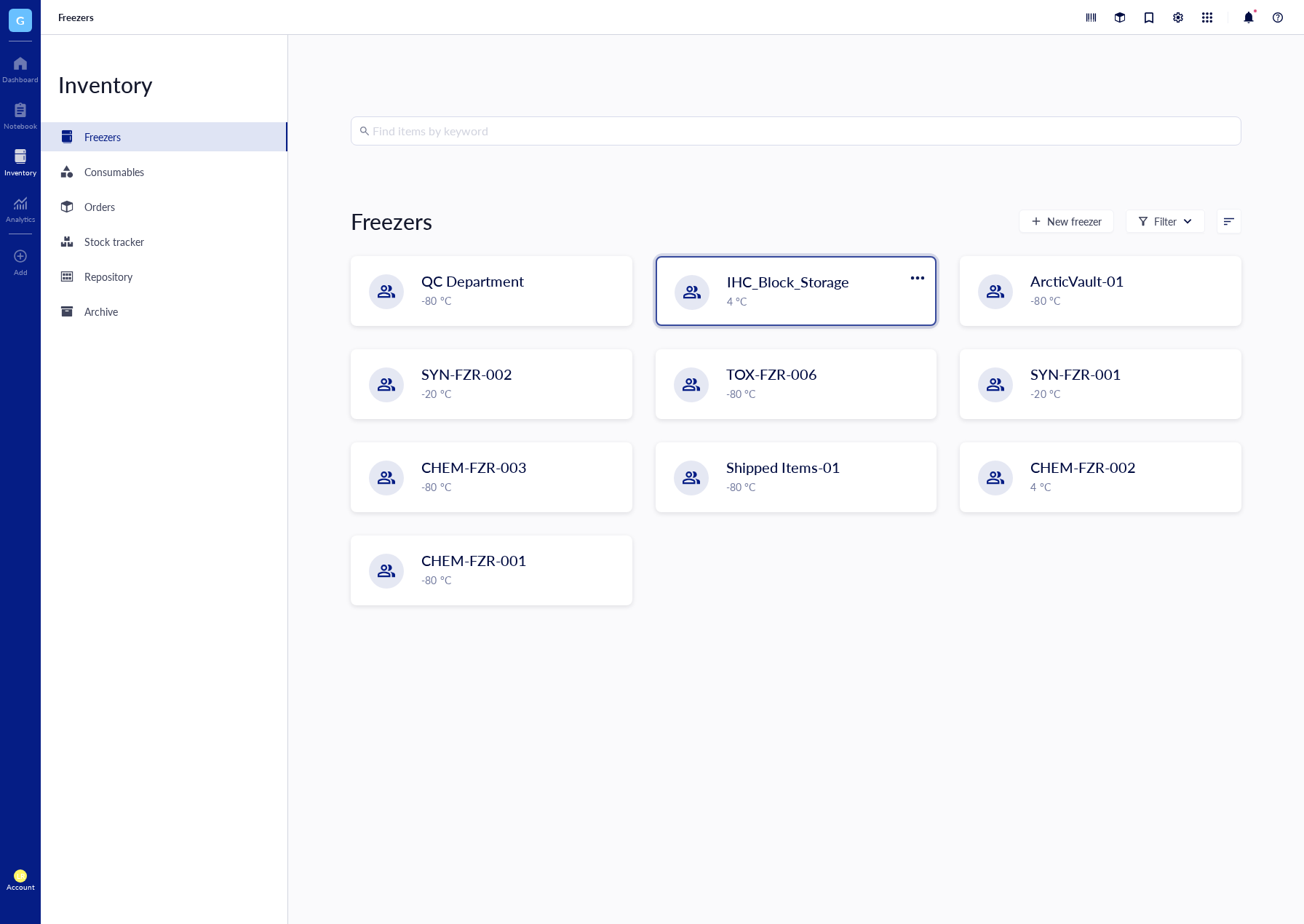
click at [750, 289] on span "IHC_Block_Storage" at bounding box center [788, 282] width 122 height 20
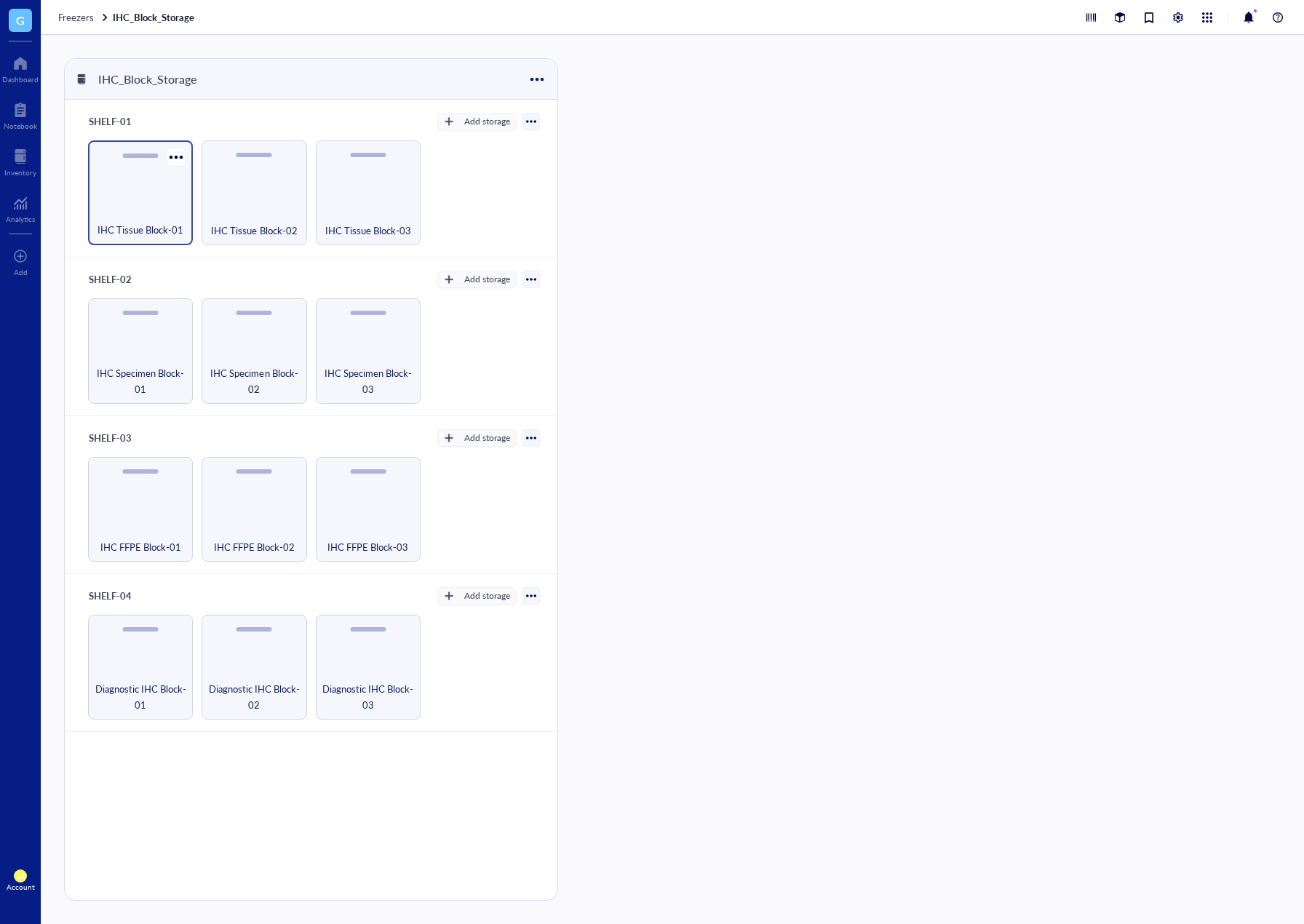
click at [162, 186] on div "IHC Tissue Block-01" at bounding box center [141, 192] width 105 height 105
click at [749, 150] on span "IHC Tissue Block-01-Box-01" at bounding box center [773, 160] width 109 height 28
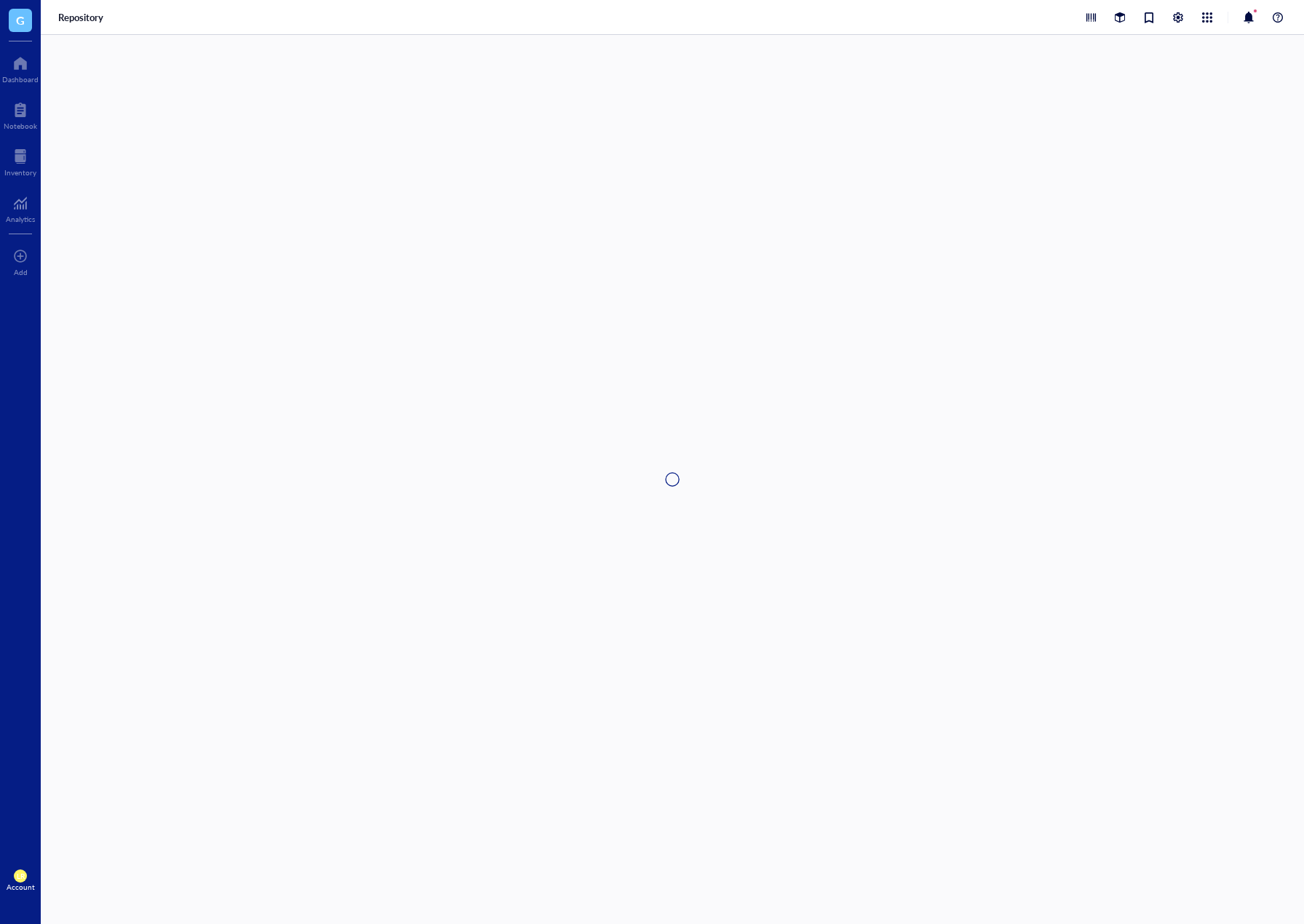
type textarea "Keep everyone on the same page…"
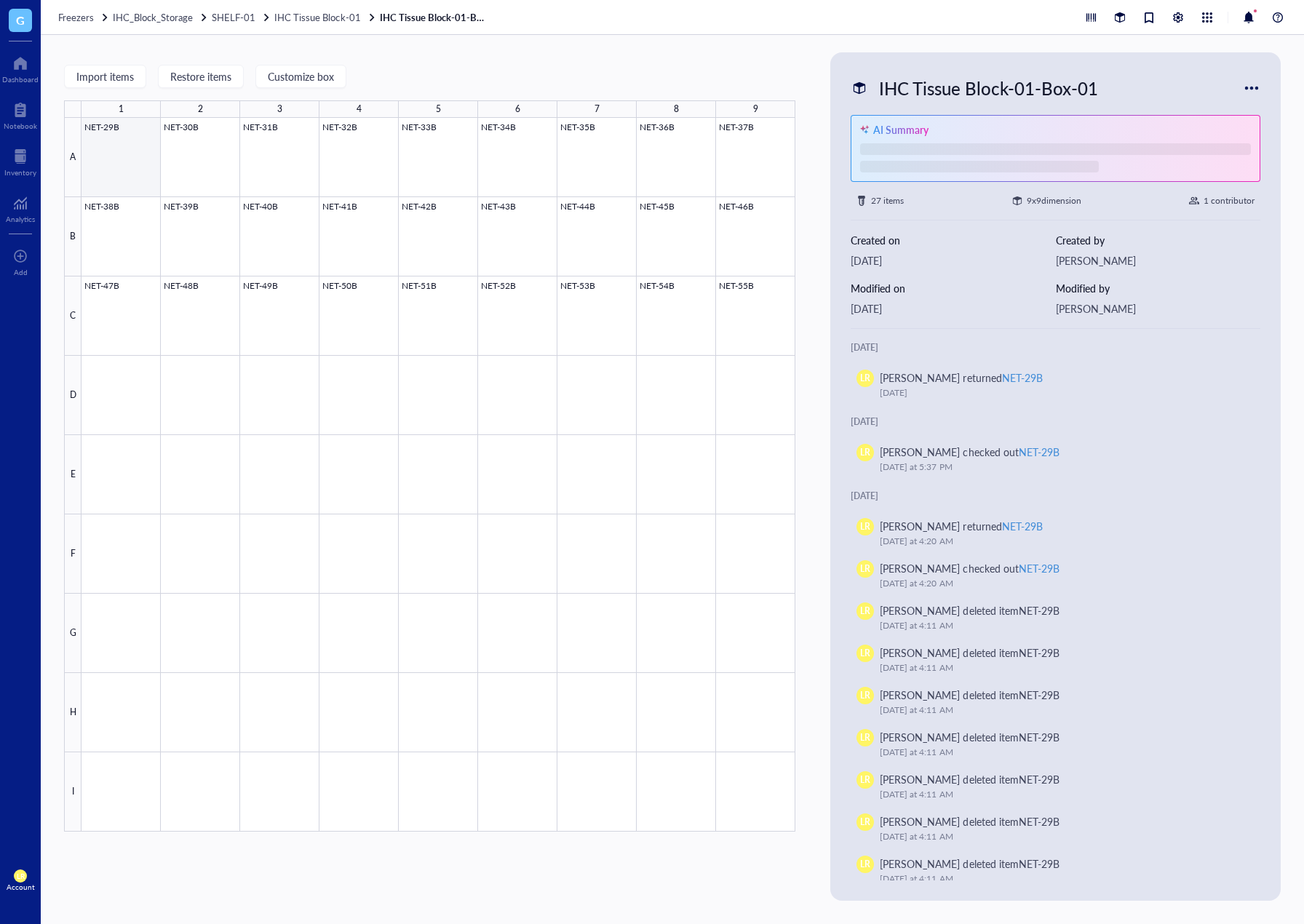
click at [130, 165] on div at bounding box center [438, 475] width 714 height 714
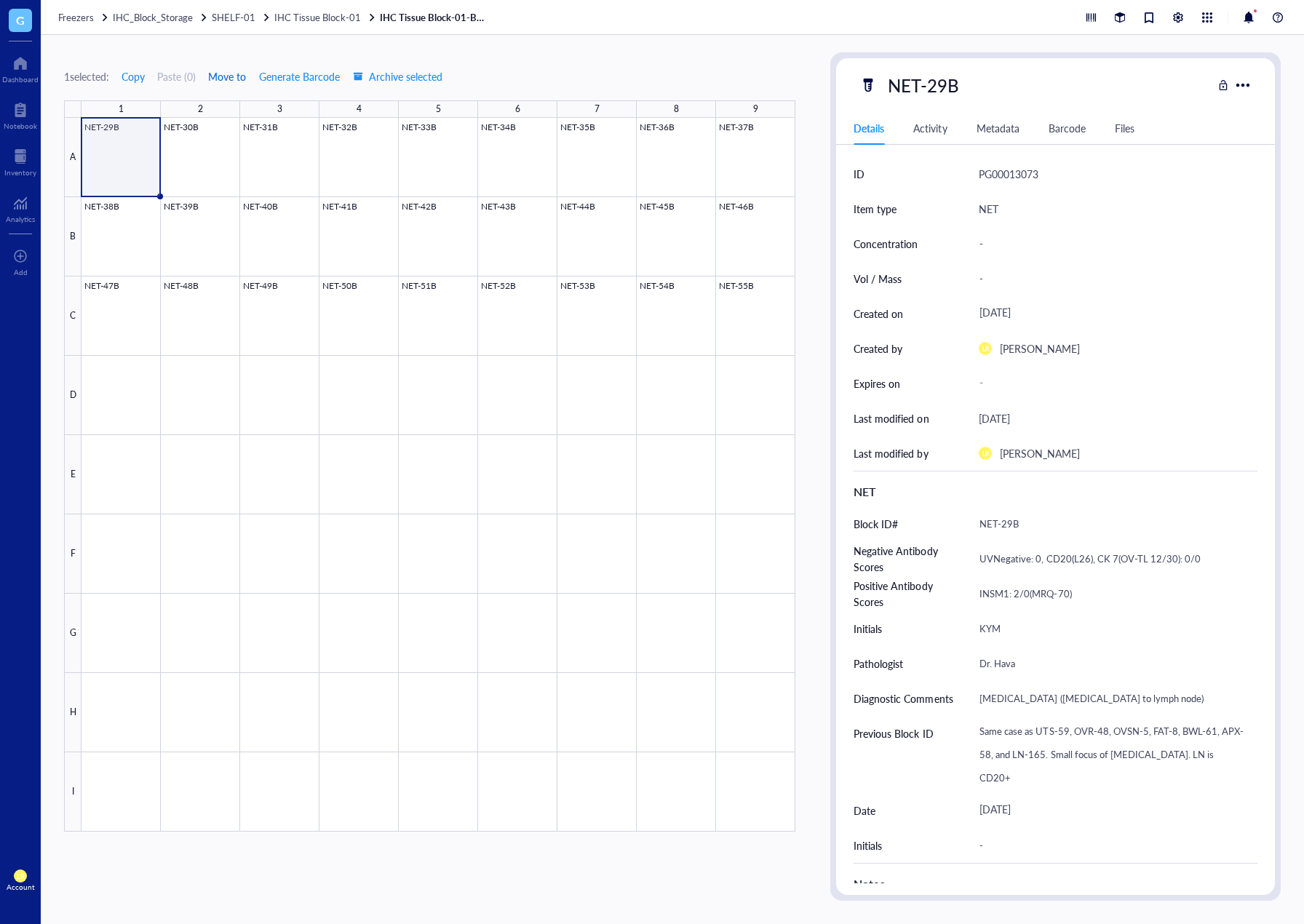
click at [221, 72] on span "Move to" at bounding box center [227, 76] width 38 height 12
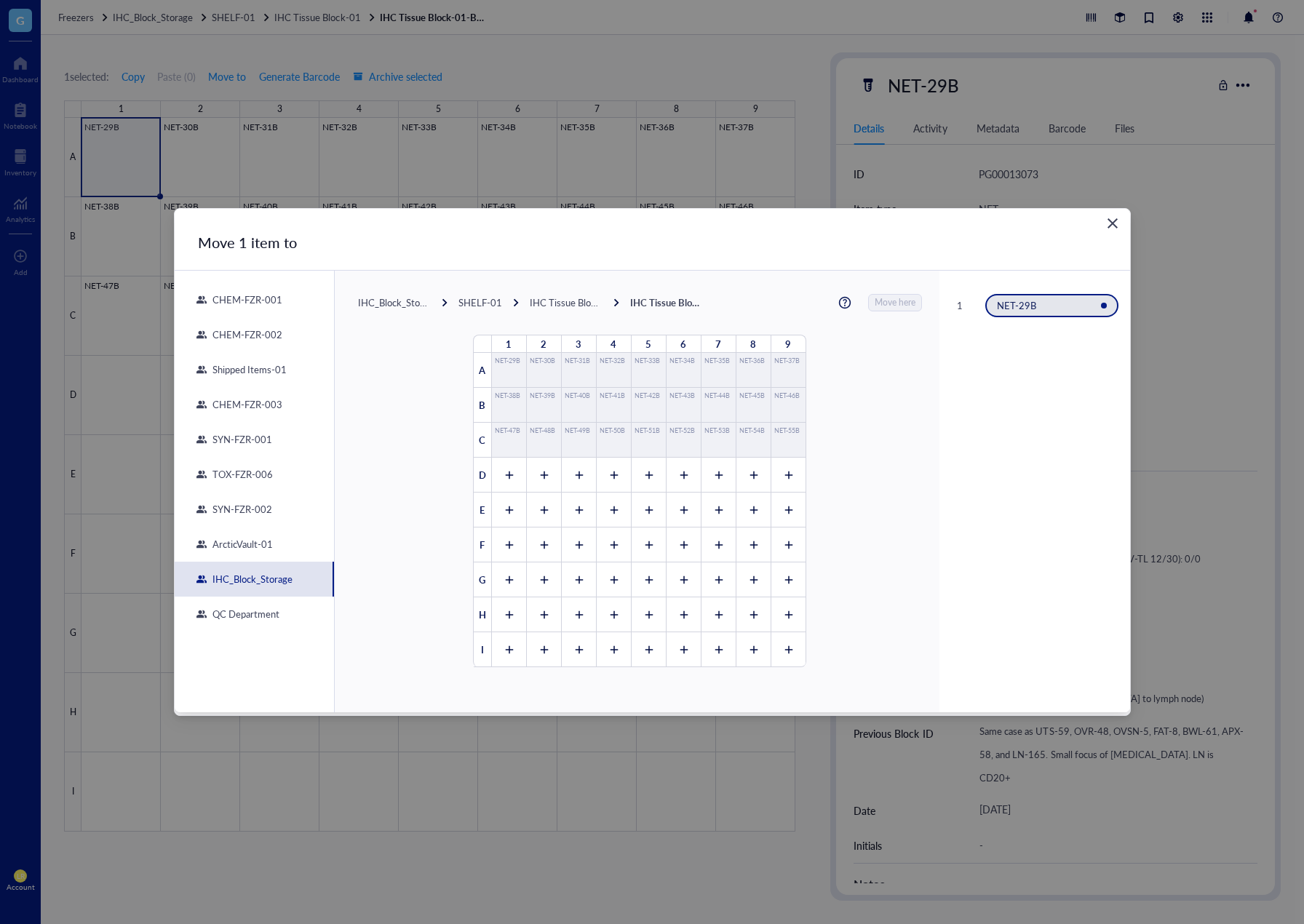
click at [245, 609] on div "QC Department" at bounding box center [243, 614] width 73 height 13
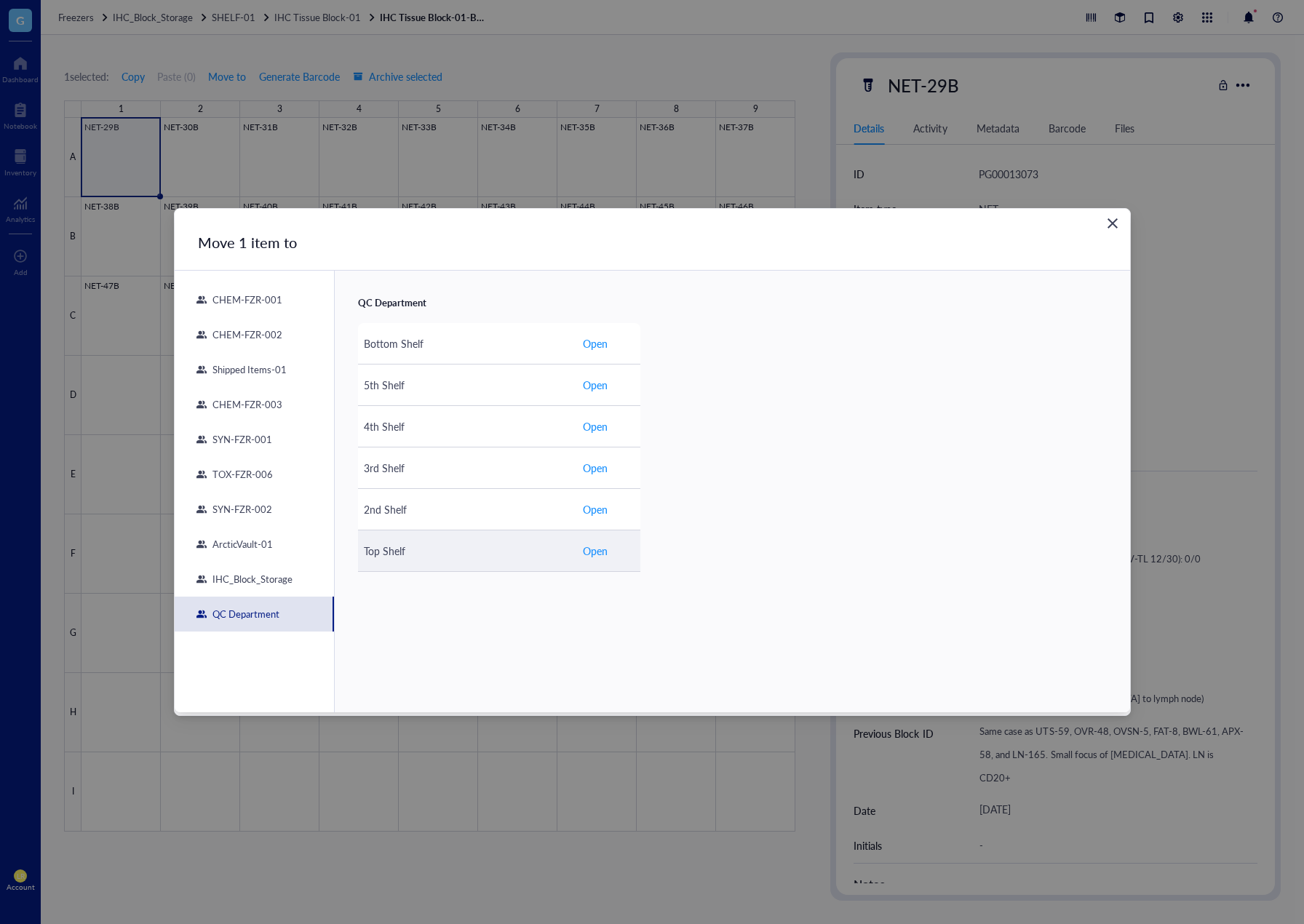
click at [602, 546] on span "Open" at bounding box center [596, 551] width 25 height 16
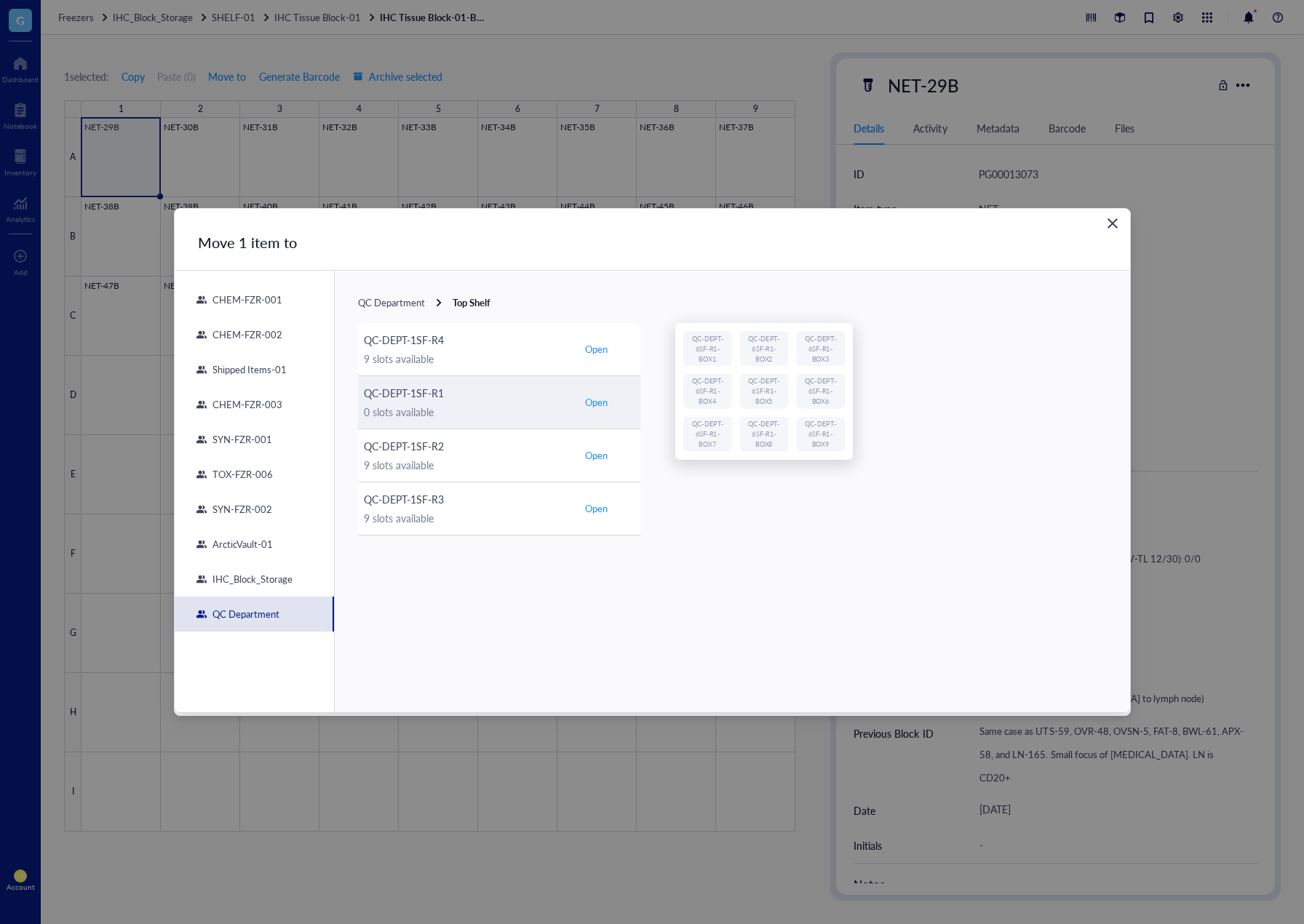
click at [593, 395] on button "Open" at bounding box center [596, 402] width 28 height 17
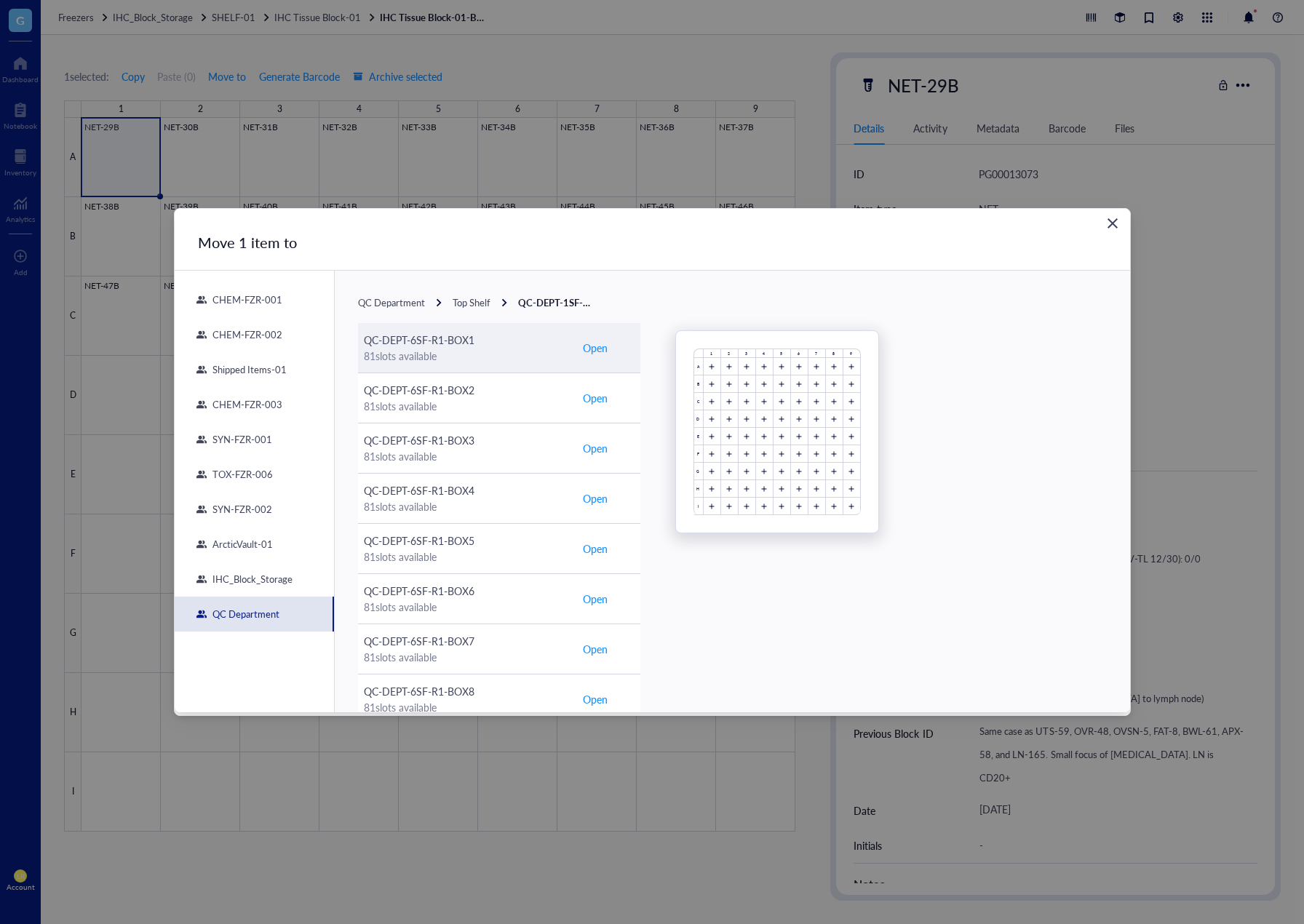
click at [592, 349] on span "Open" at bounding box center [596, 347] width 25 height 16
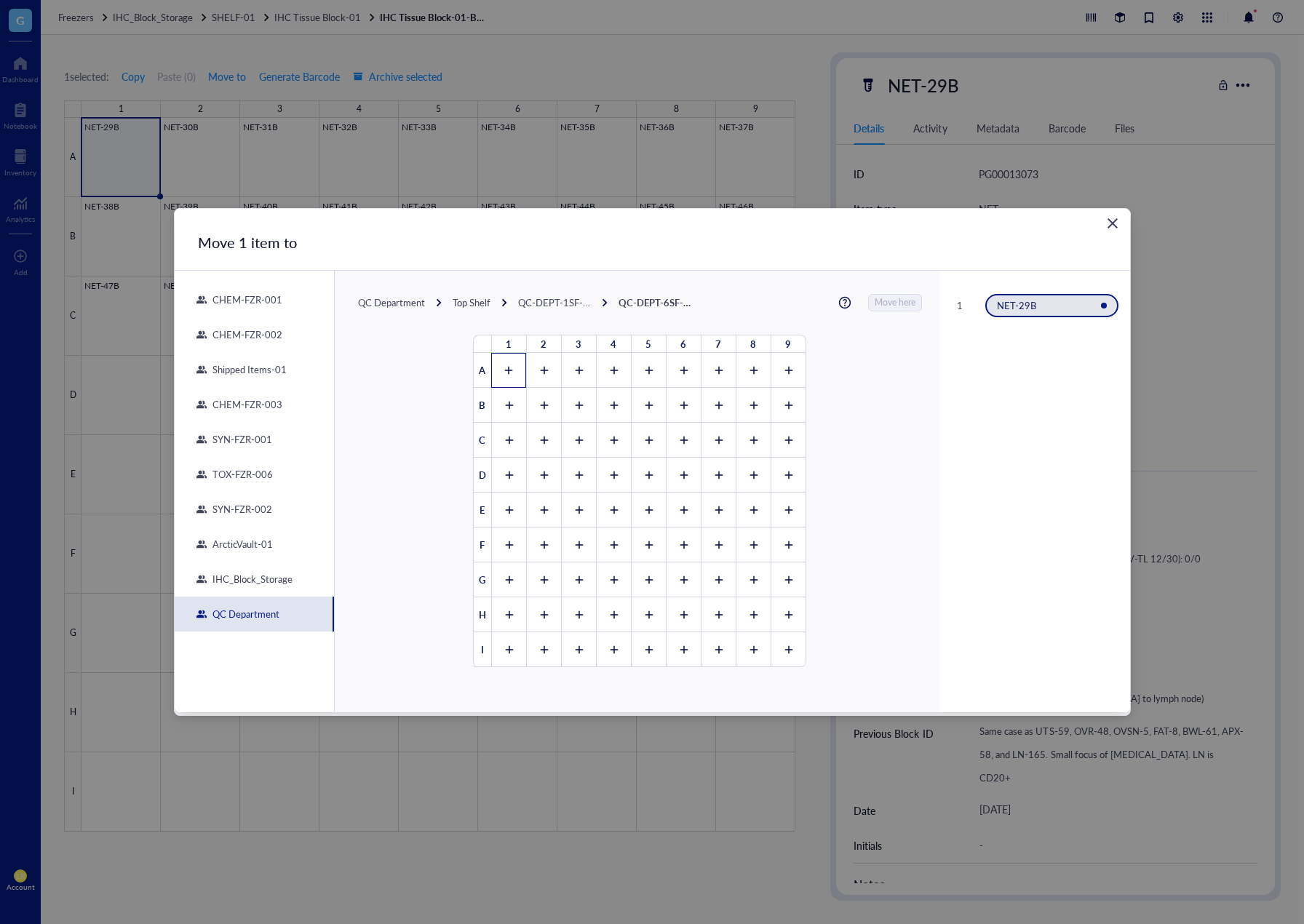
click at [513, 372] on div at bounding box center [509, 370] width 35 height 35
click at [495, 367] on div "1" at bounding box center [509, 370] width 35 height 35
click at [507, 369] on icon at bounding box center [509, 370] width 10 height 10
click at [894, 304] on span "Move here" at bounding box center [896, 303] width 41 height 17
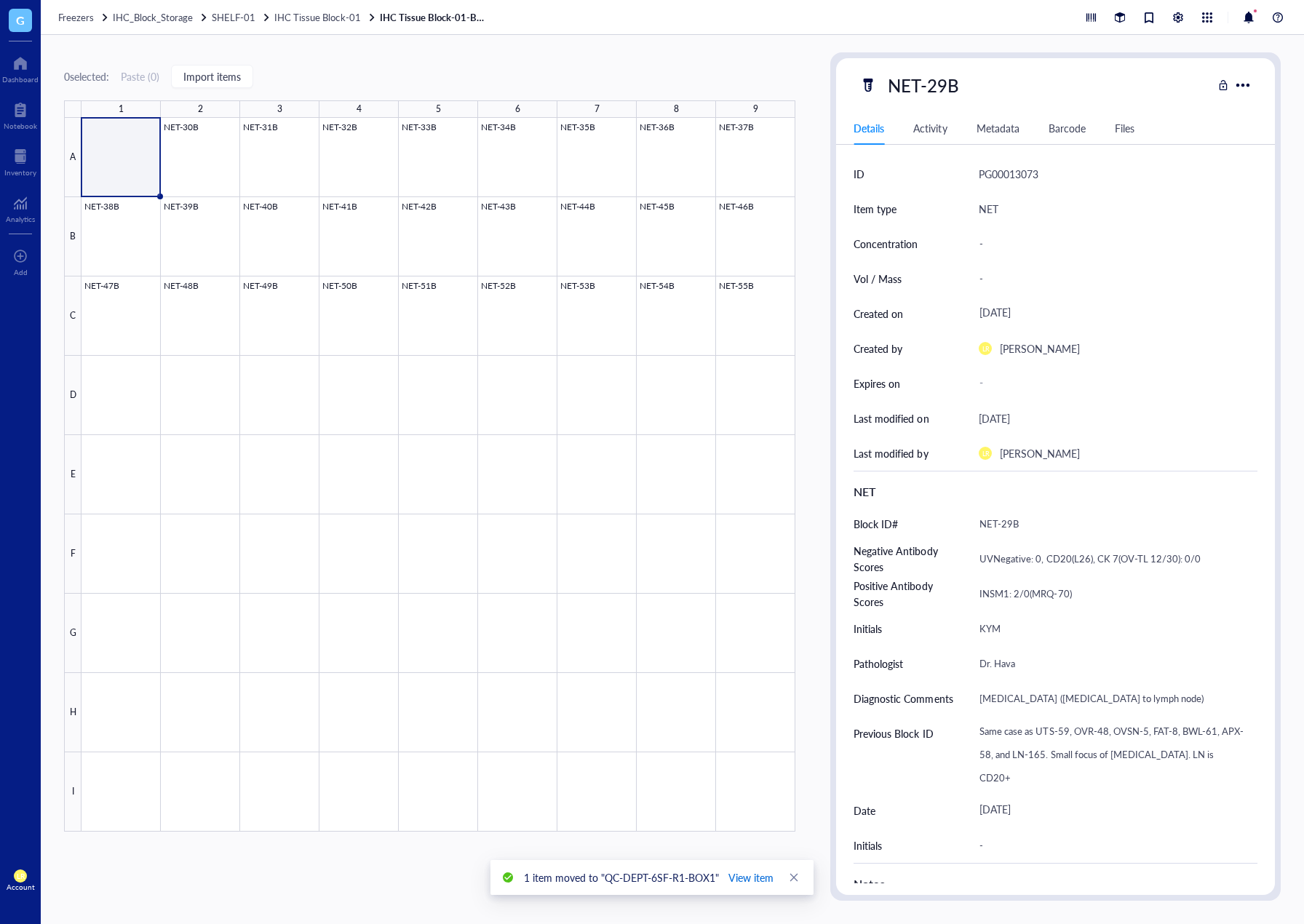
click at [740, 880] on span "View item" at bounding box center [751, 877] width 45 height 16
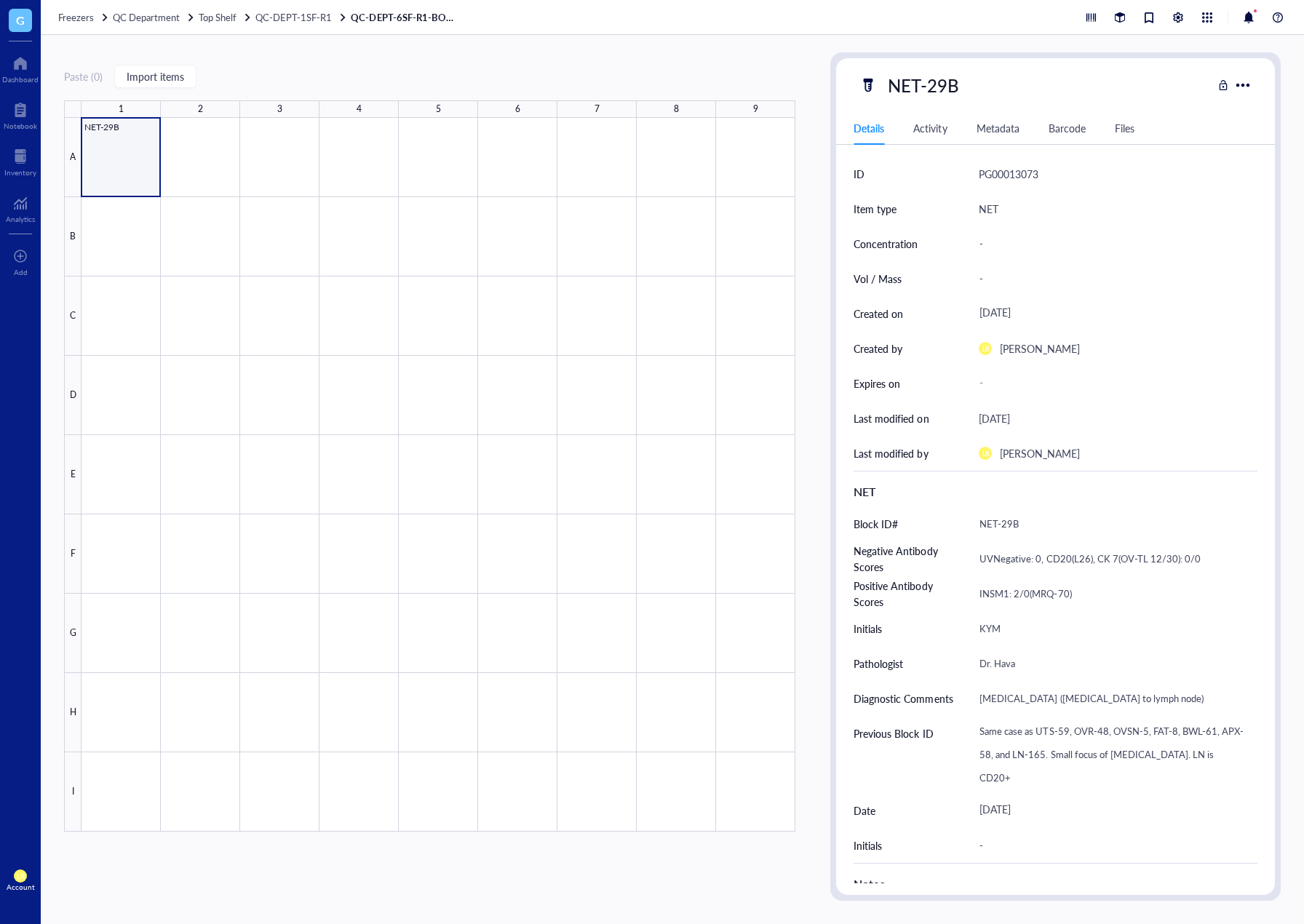
click at [112, 168] on div at bounding box center [438, 475] width 714 height 714
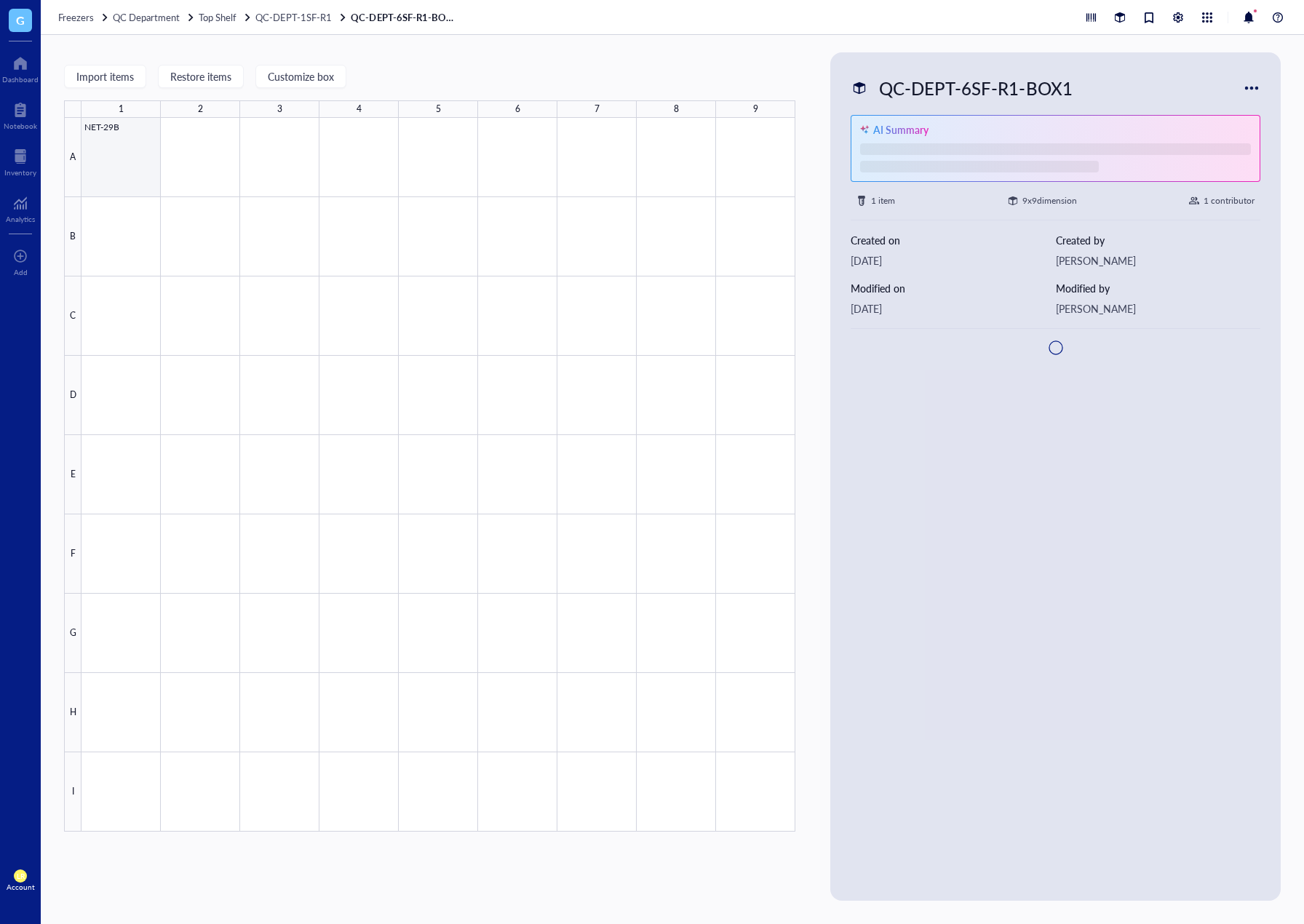
click at [128, 131] on div at bounding box center [438, 475] width 714 height 714
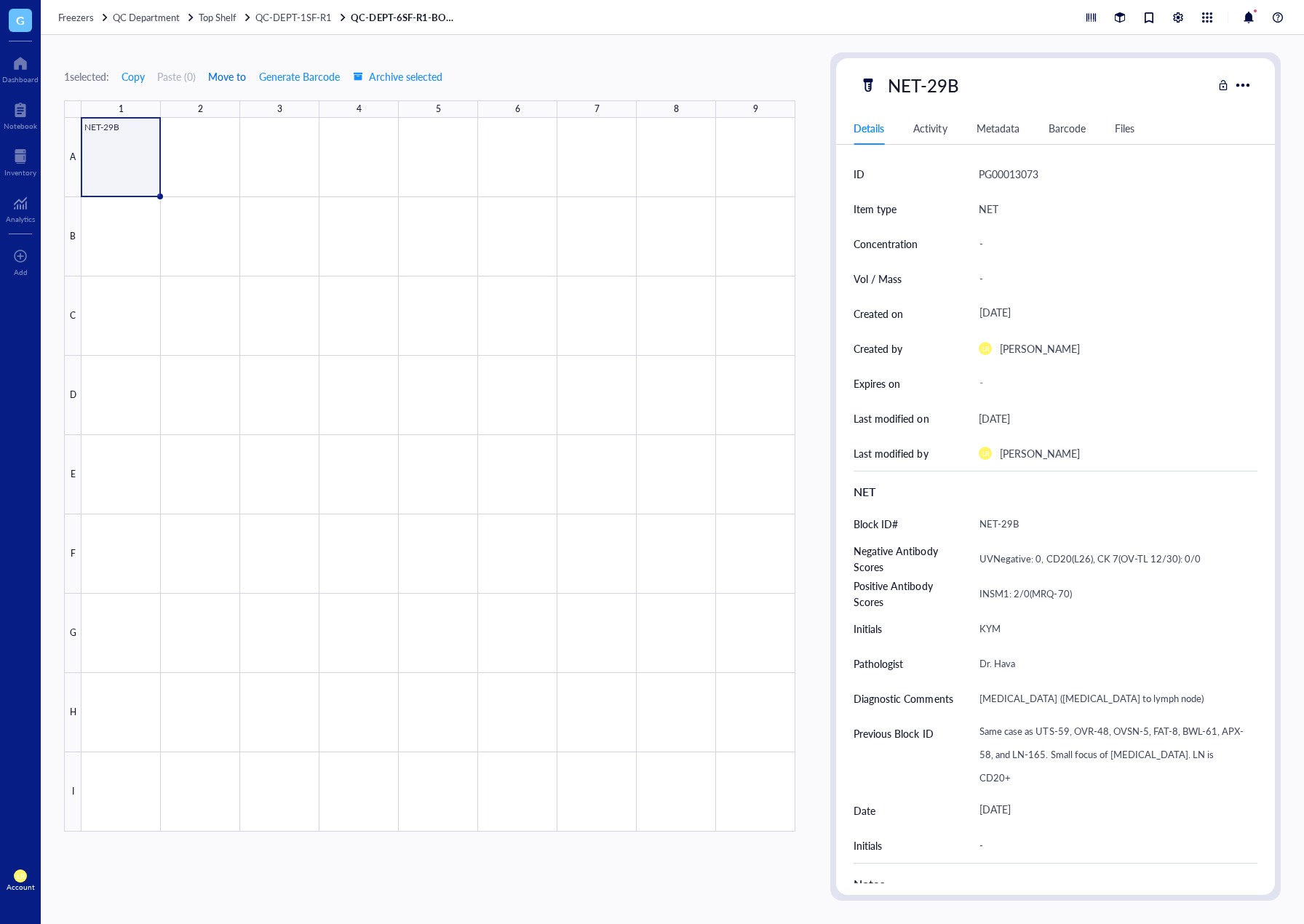
click at [223, 76] on span "Move to" at bounding box center [227, 76] width 38 height 12
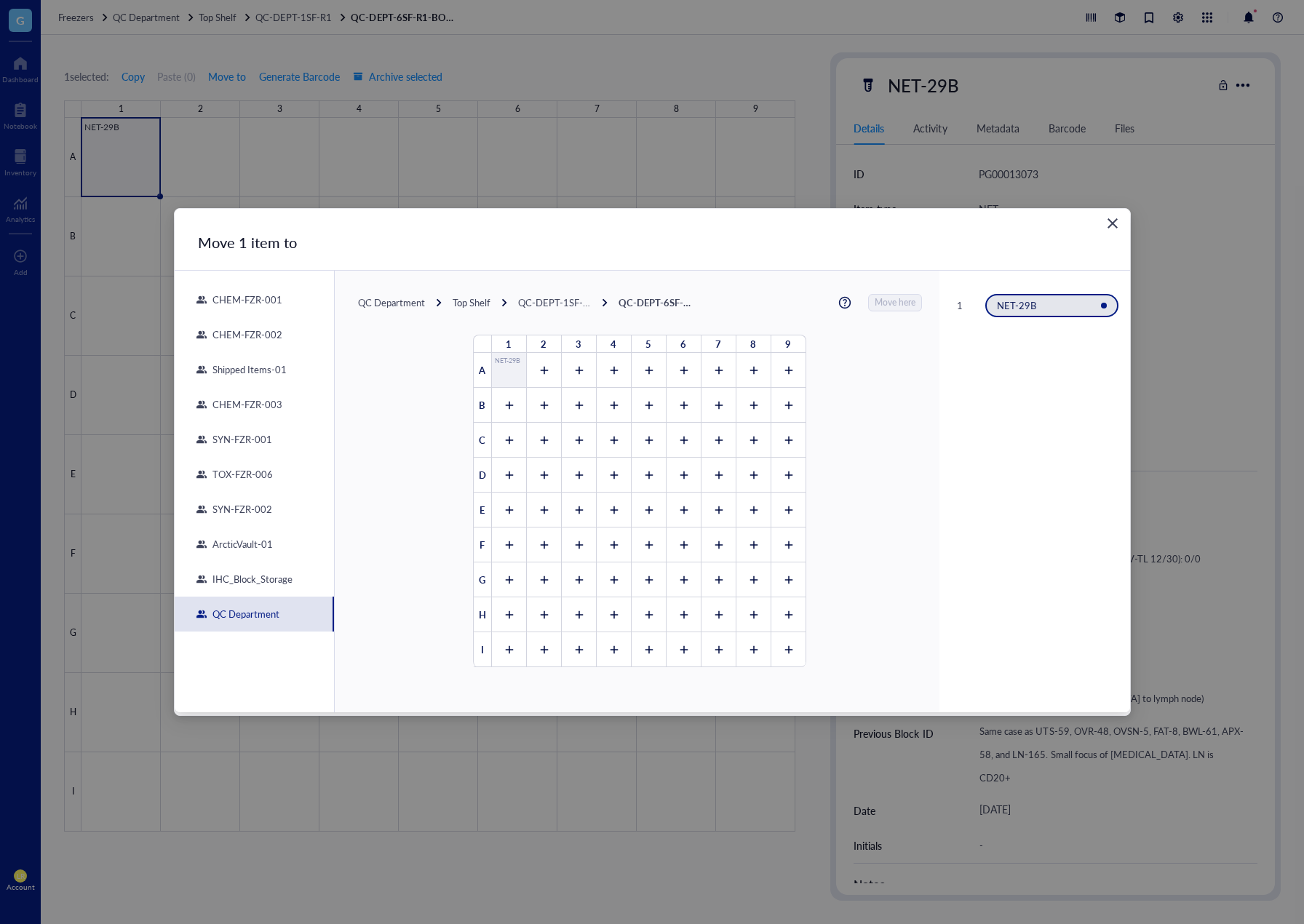
click at [250, 584] on div "IHC_Block_Storage" at bounding box center [250, 579] width 86 height 13
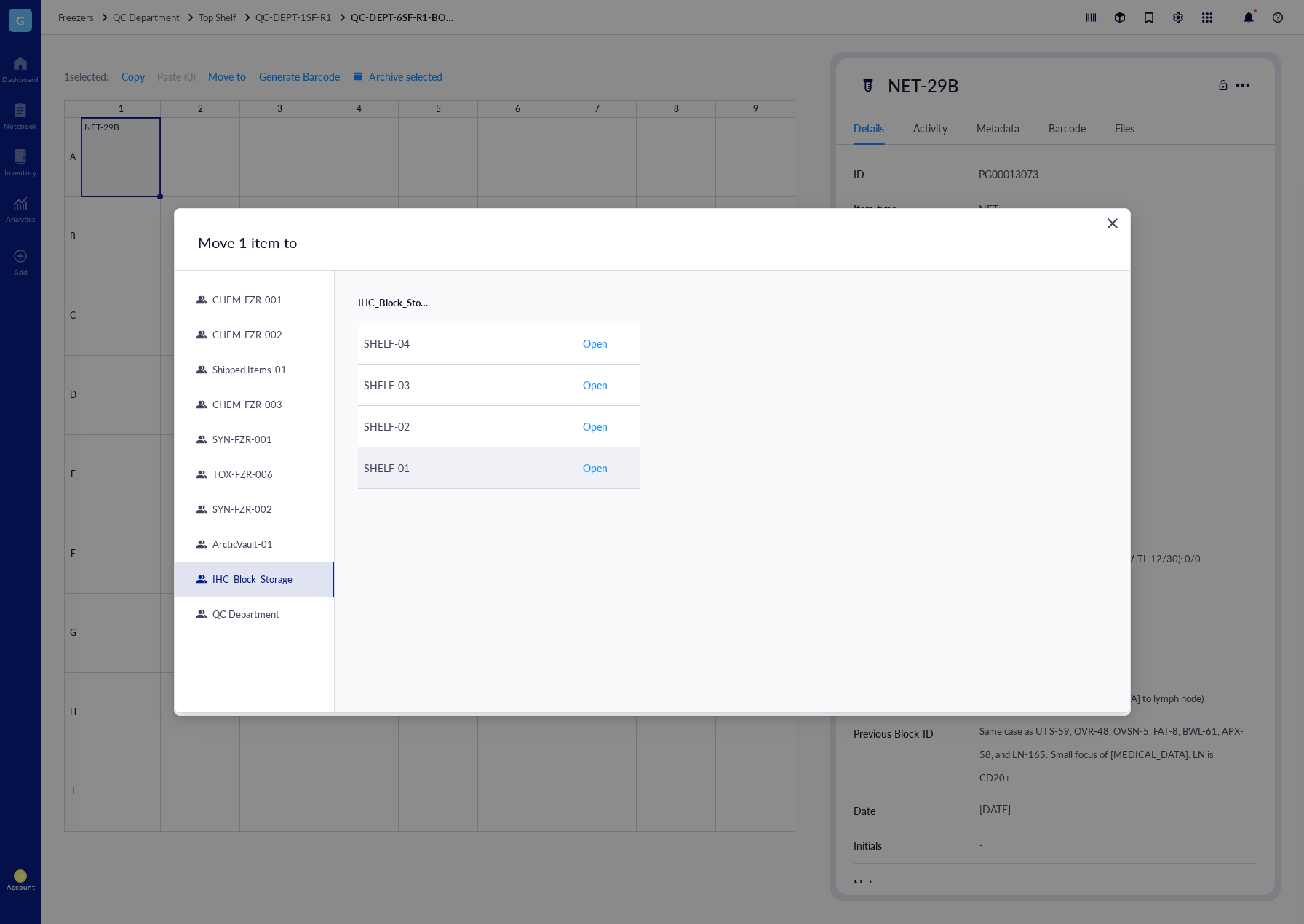
click at [598, 464] on span "Open" at bounding box center [596, 468] width 25 height 16
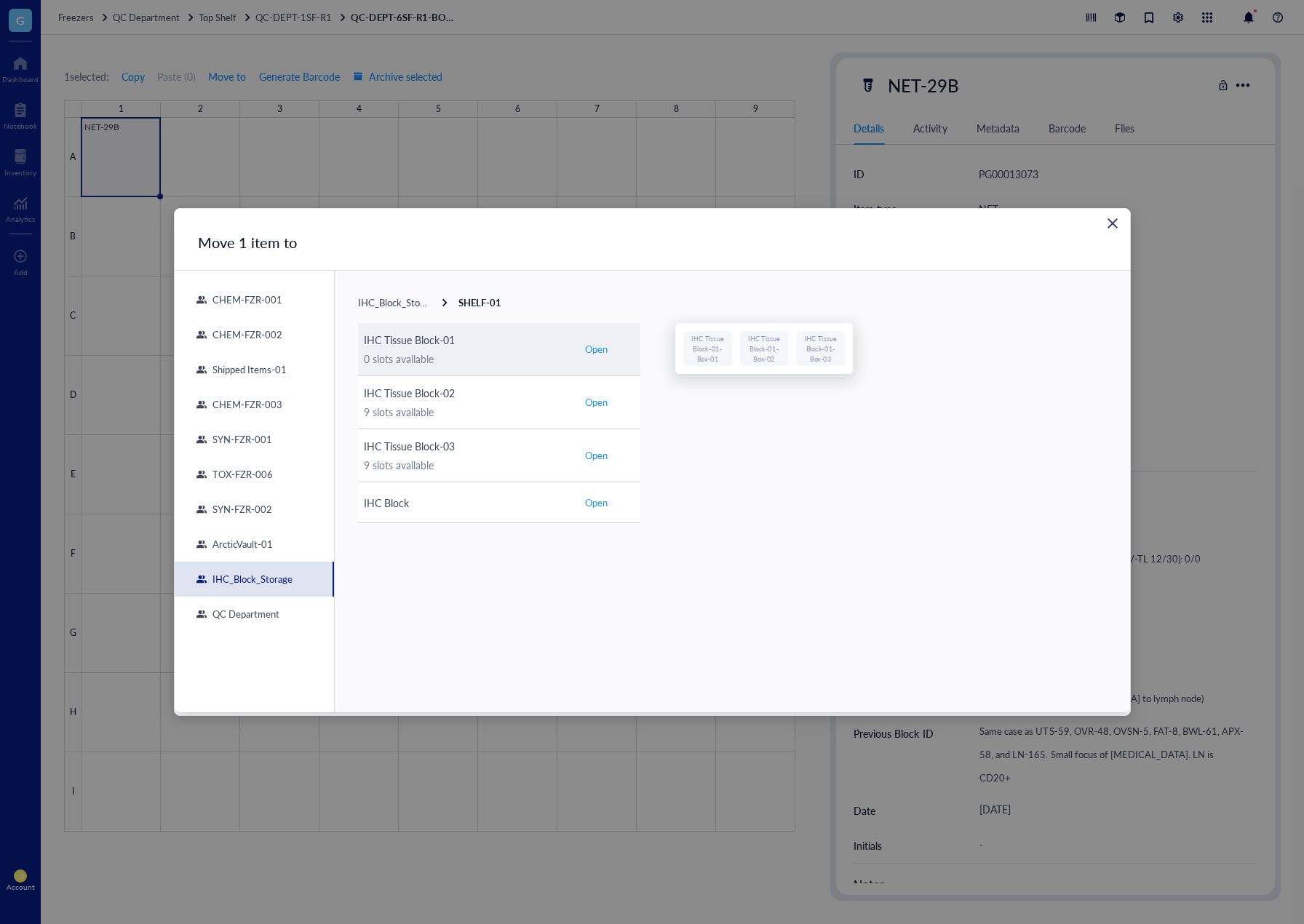
click at [599, 348] on span "Open" at bounding box center [596, 349] width 23 height 13
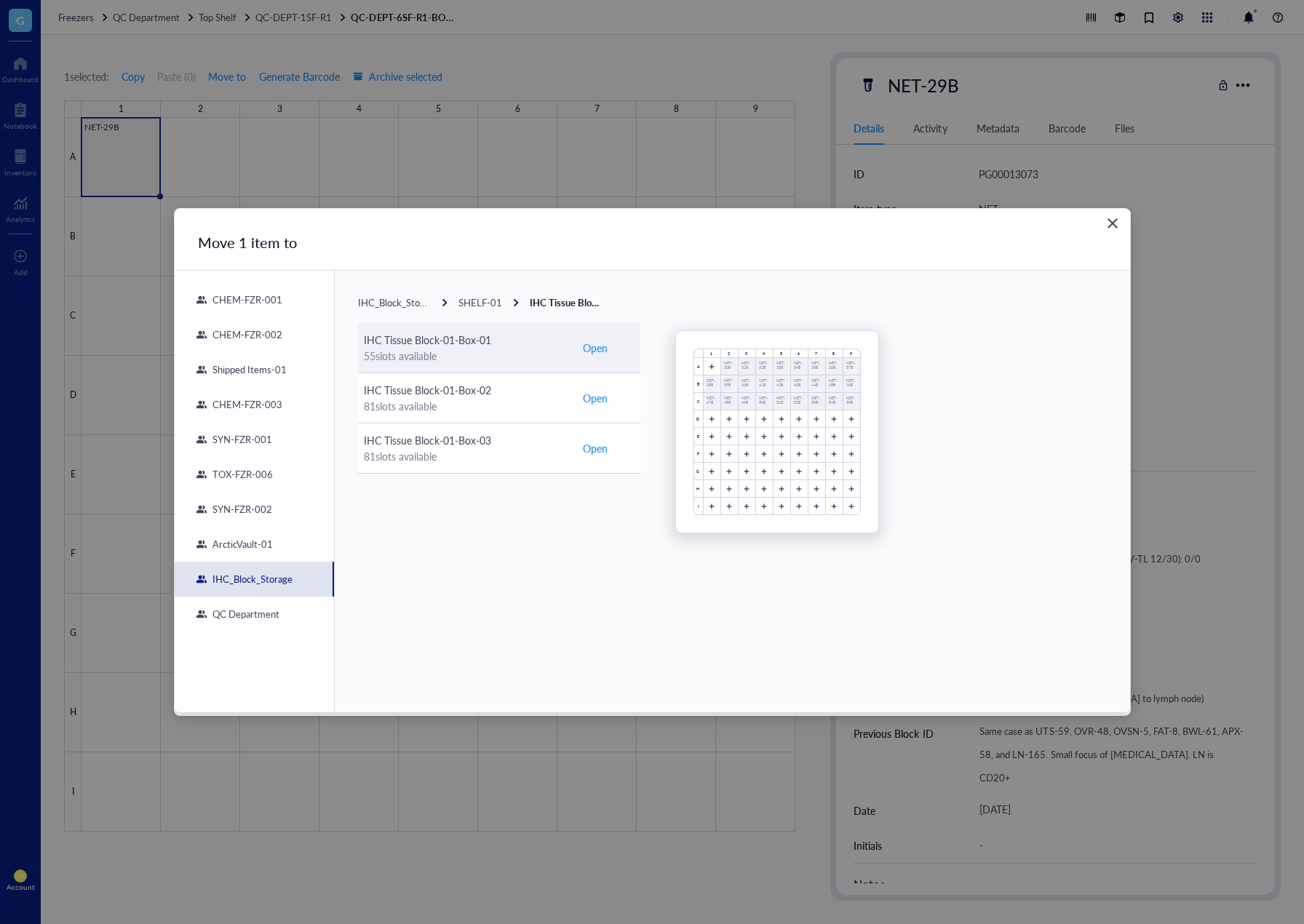
click at [596, 351] on span "Open" at bounding box center [596, 347] width 25 height 16
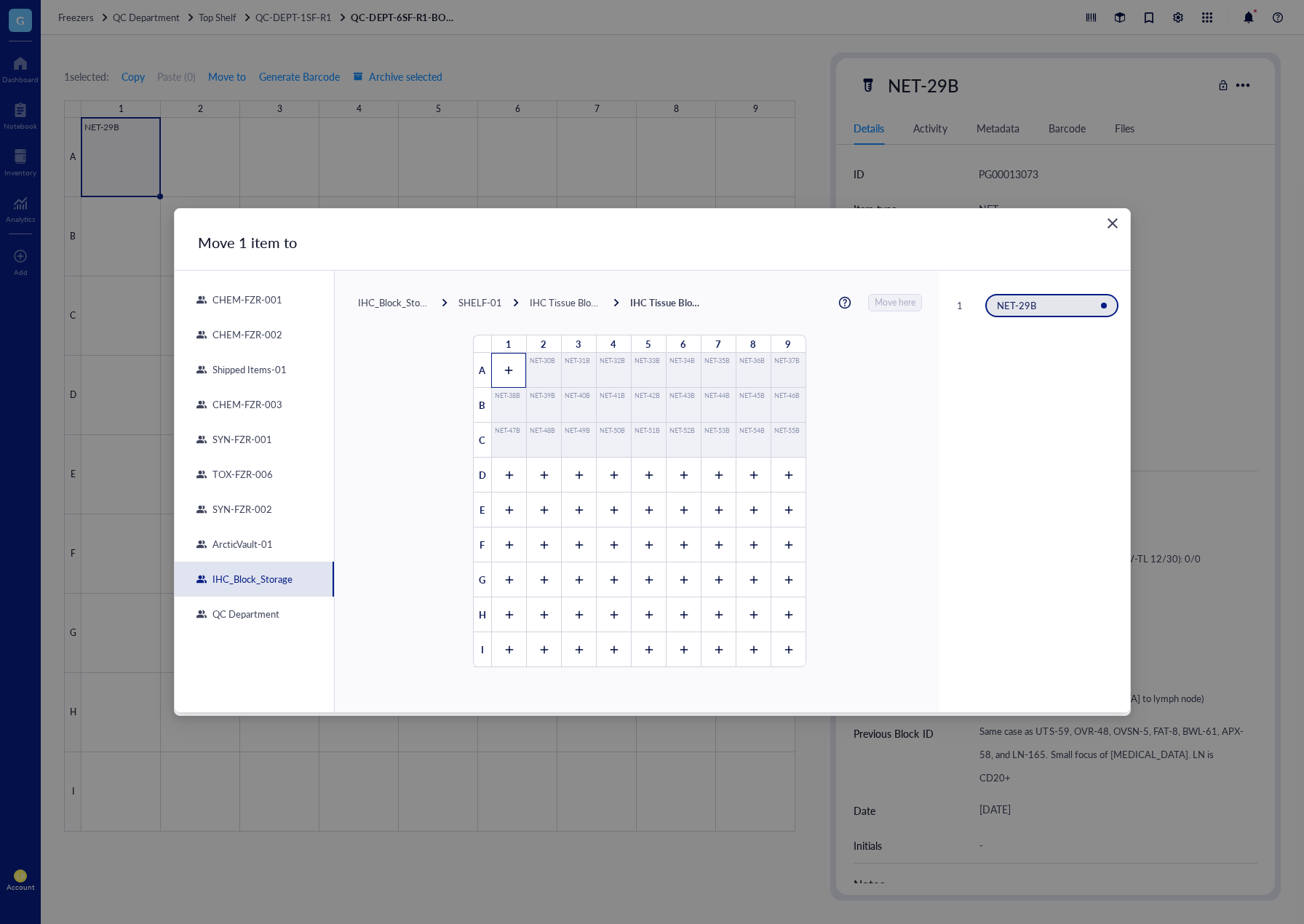
click at [499, 378] on div at bounding box center [509, 370] width 35 height 35
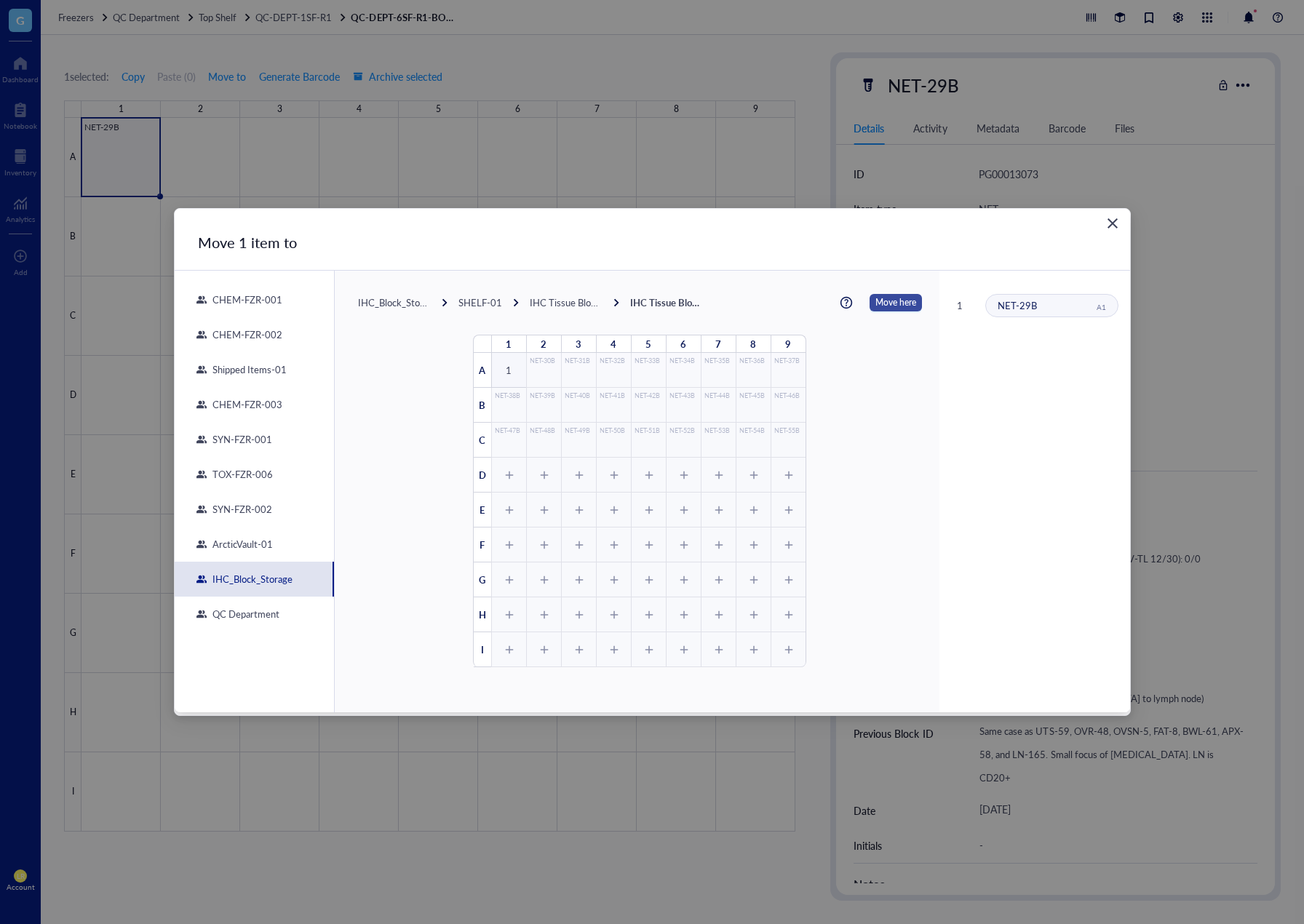
click at [888, 300] on span "Move here" at bounding box center [896, 303] width 41 height 17
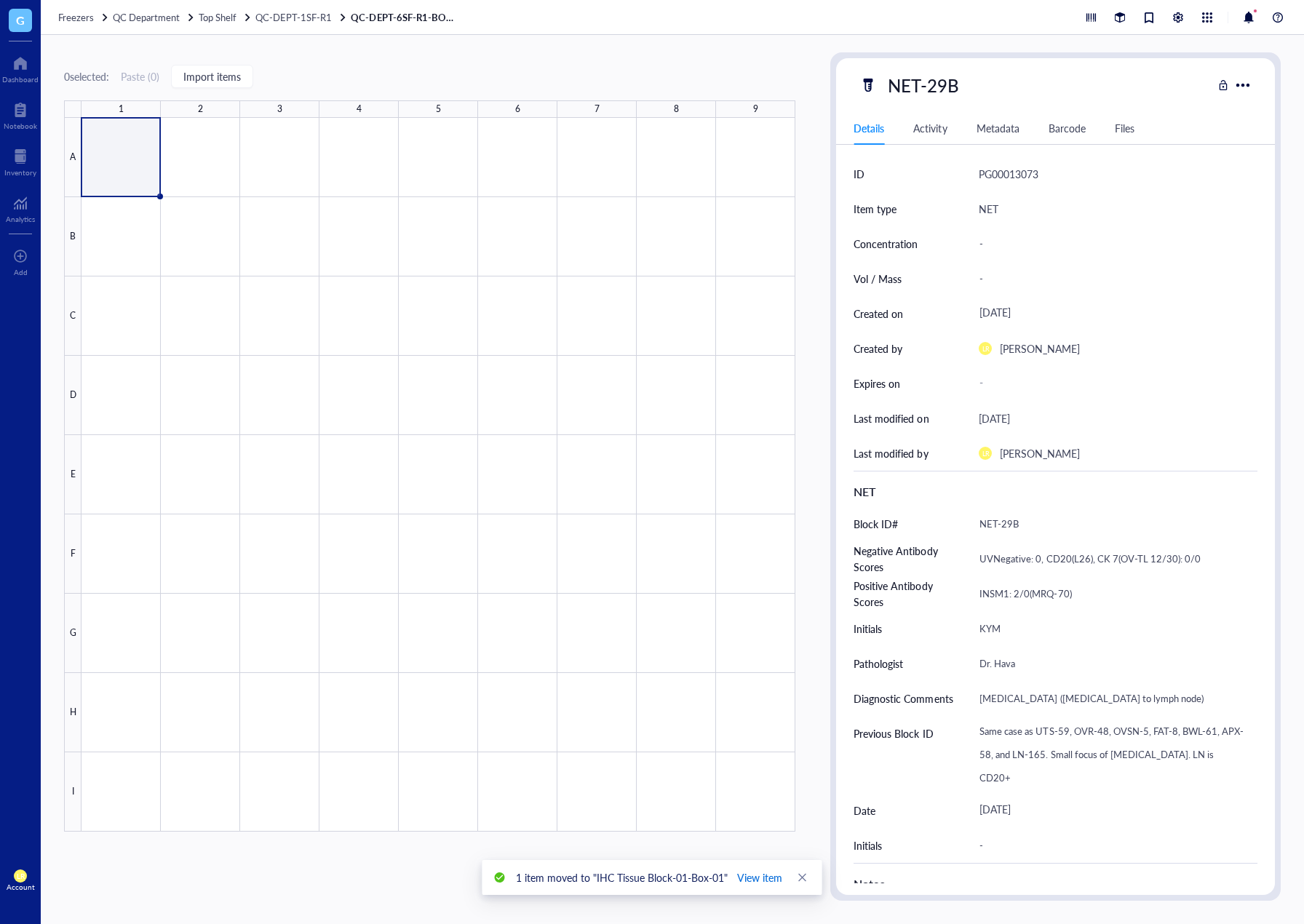
click at [762, 871] on span "View item" at bounding box center [760, 877] width 45 height 16
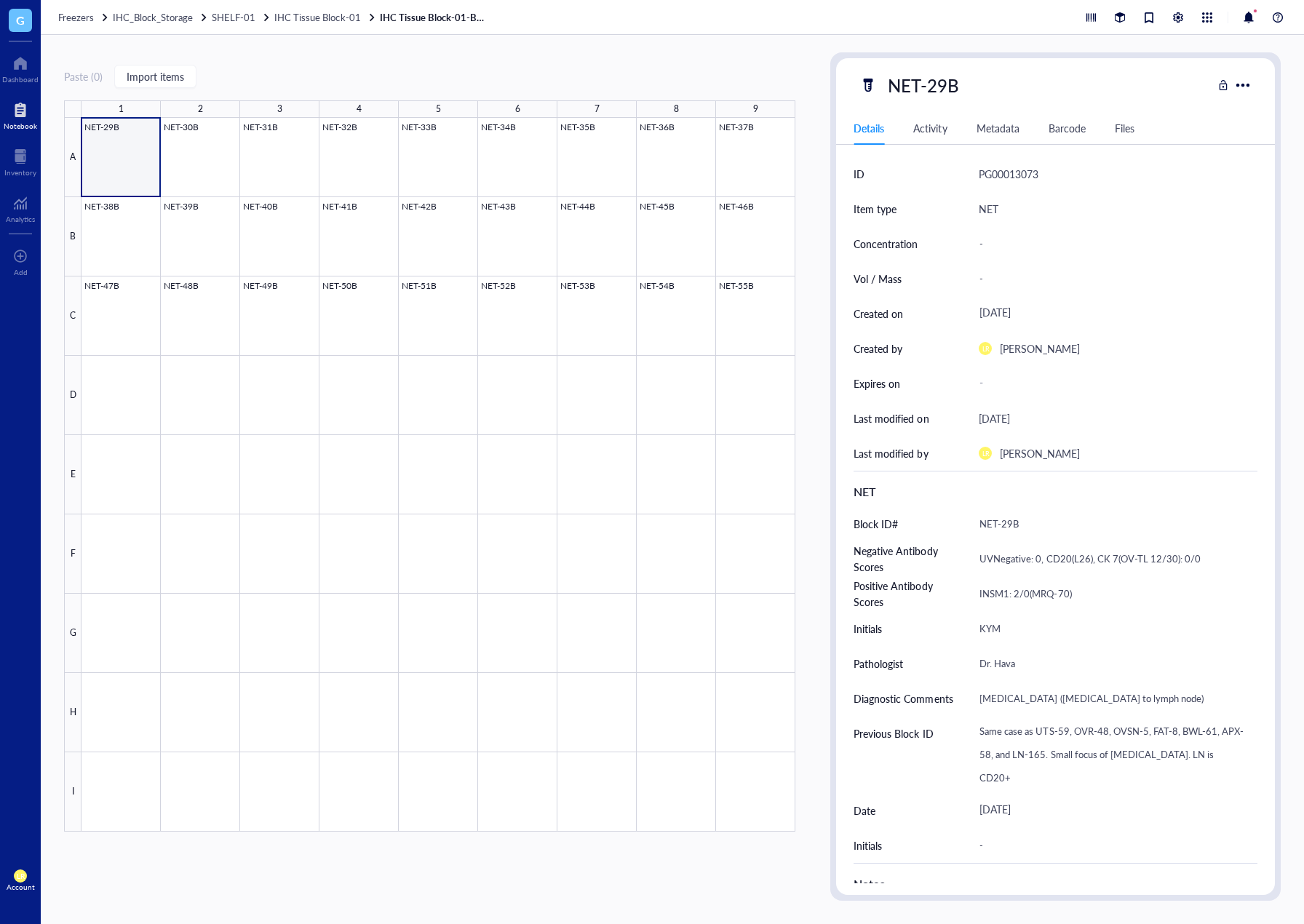
click at [23, 113] on div at bounding box center [20, 110] width 34 height 23
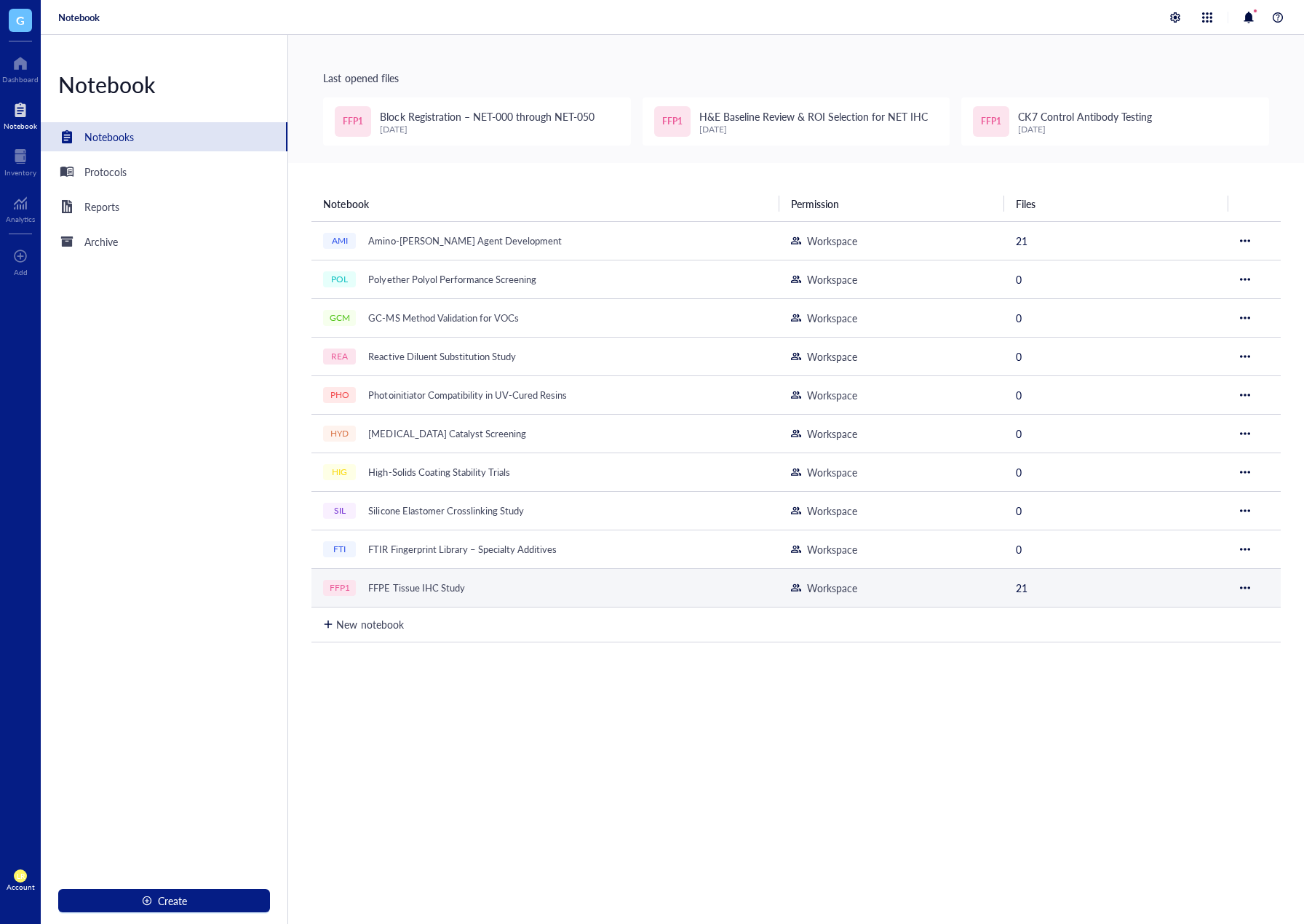
click at [466, 580] on div "FFPE Tissue IHC Study" at bounding box center [416, 588] width 109 height 20
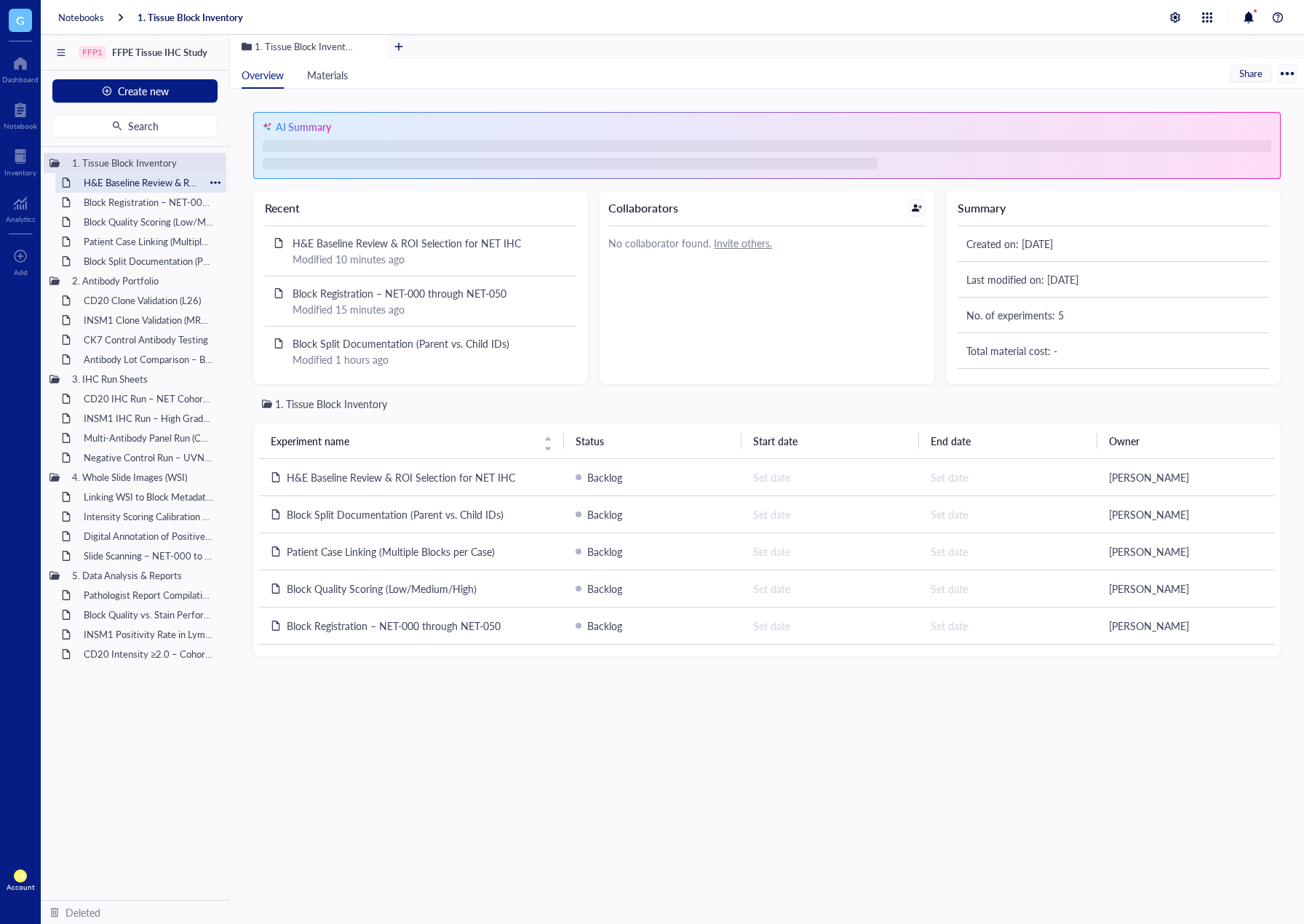
click at [158, 185] on div "H&E Baseline Review & ROI Selection for NET IHC" at bounding box center [141, 182] width 128 height 20
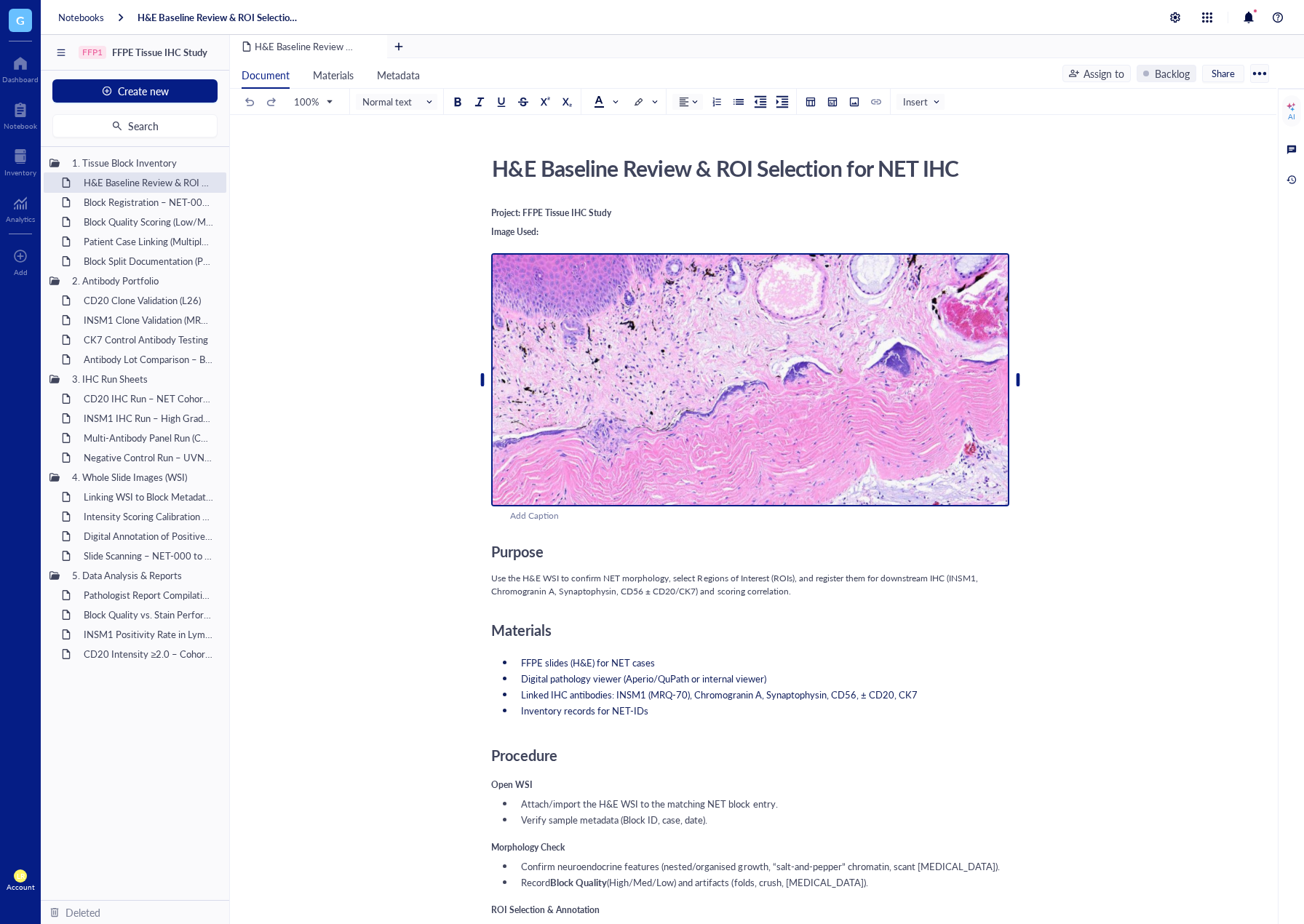
click at [560, 325] on img at bounding box center [751, 380] width 518 height 253
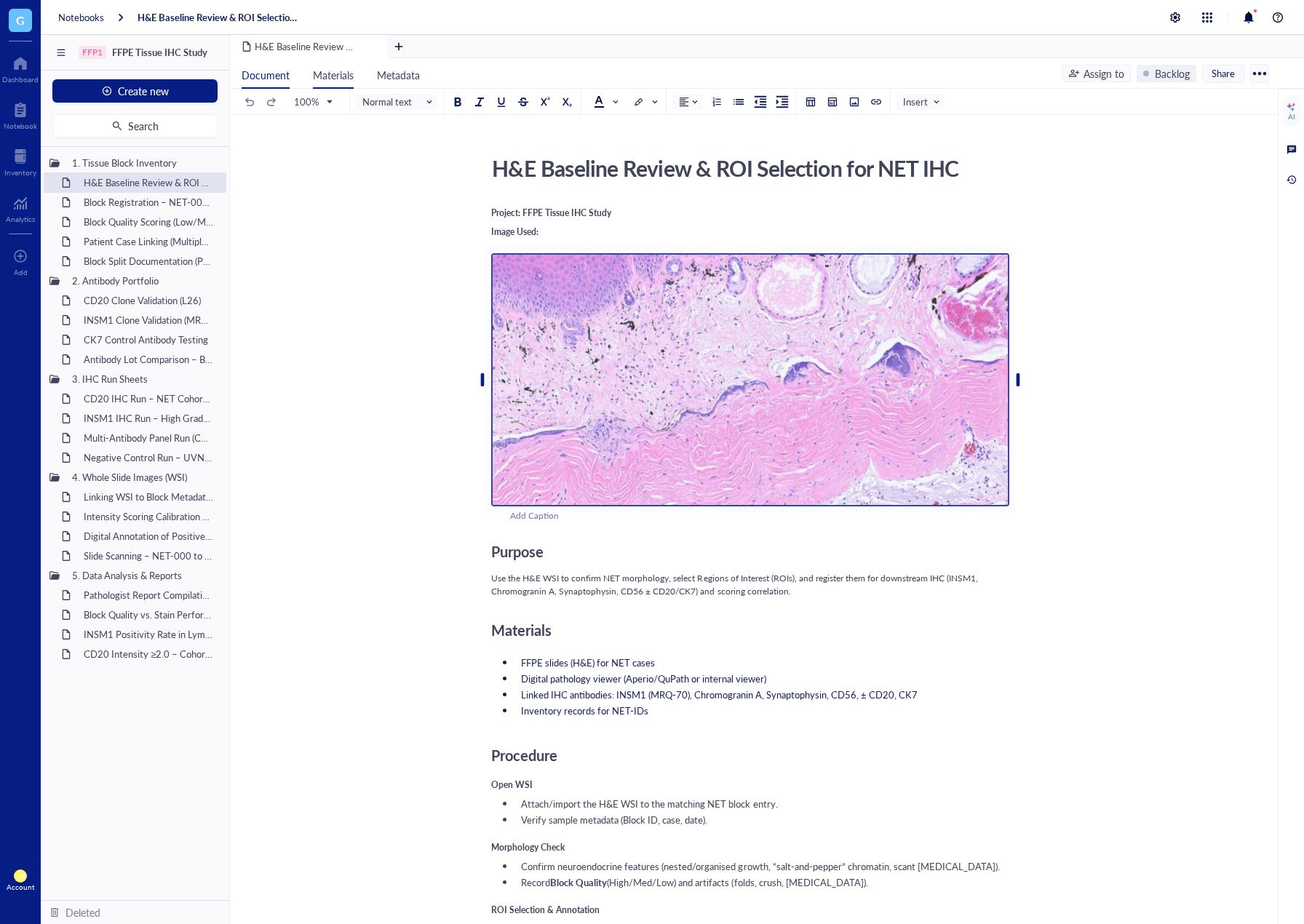
click at [353, 74] on span "Materials" at bounding box center [333, 74] width 41 height 15
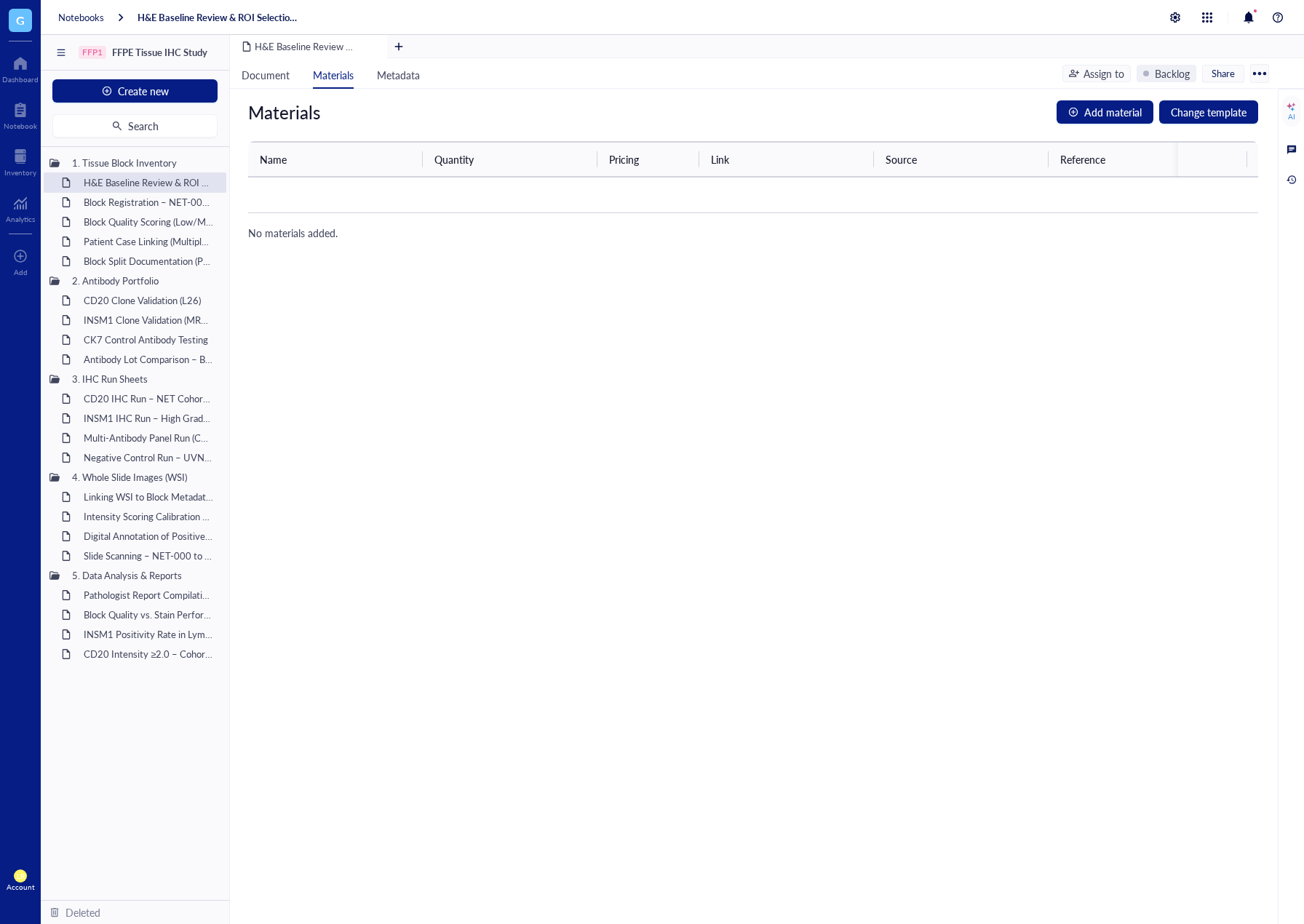
click at [1069, 124] on div "Materials Add material Change template Name Quantity Pricing Link Source Refere…" at bounding box center [753, 506] width 1046 height 836
click at [1073, 115] on div "button" at bounding box center [1073, 112] width 10 height 10
click at [391, 187] on input "search" at bounding box center [335, 195] width 140 height 22
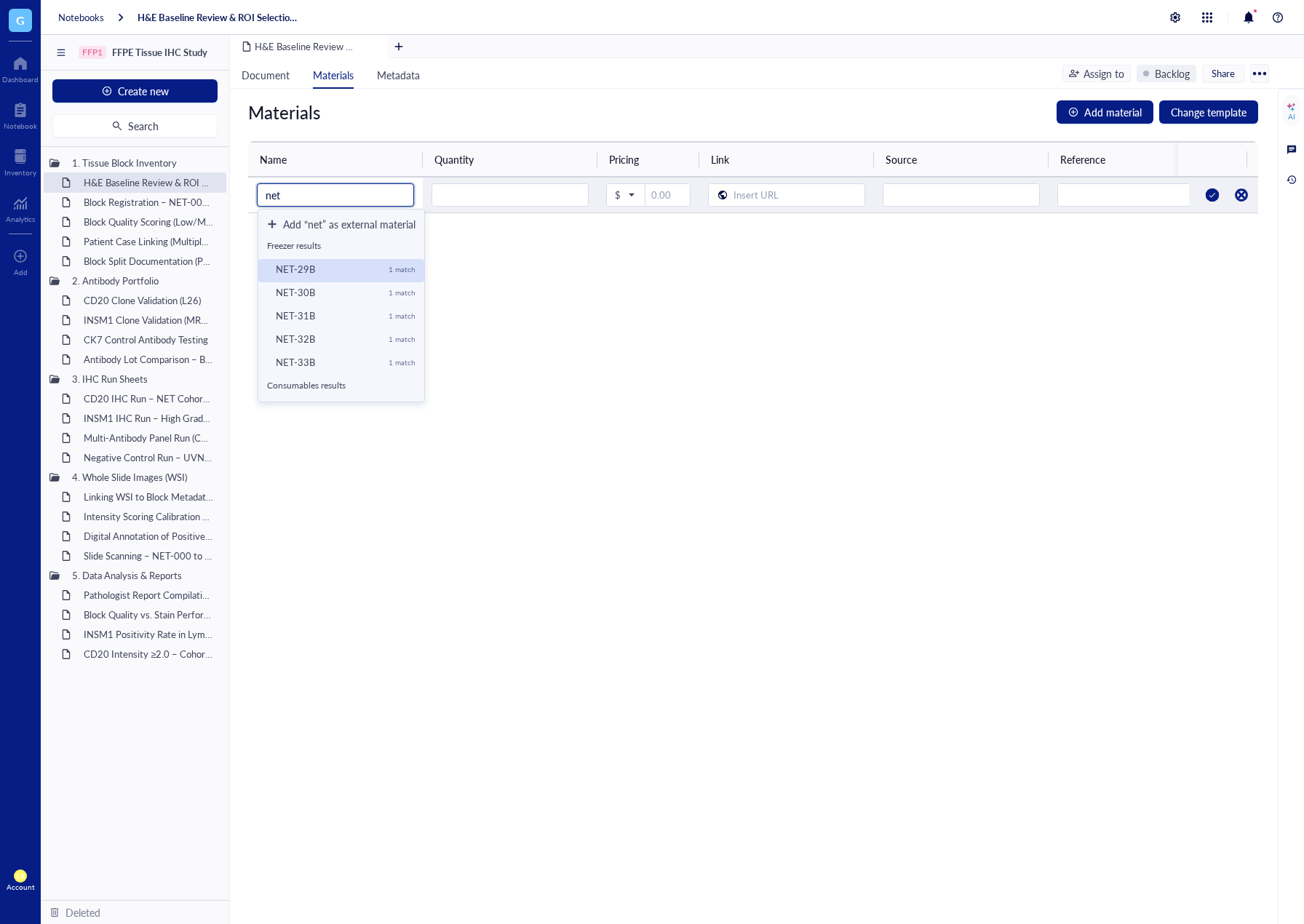
click at [406, 268] on div "1 match" at bounding box center [402, 269] width 27 height 9
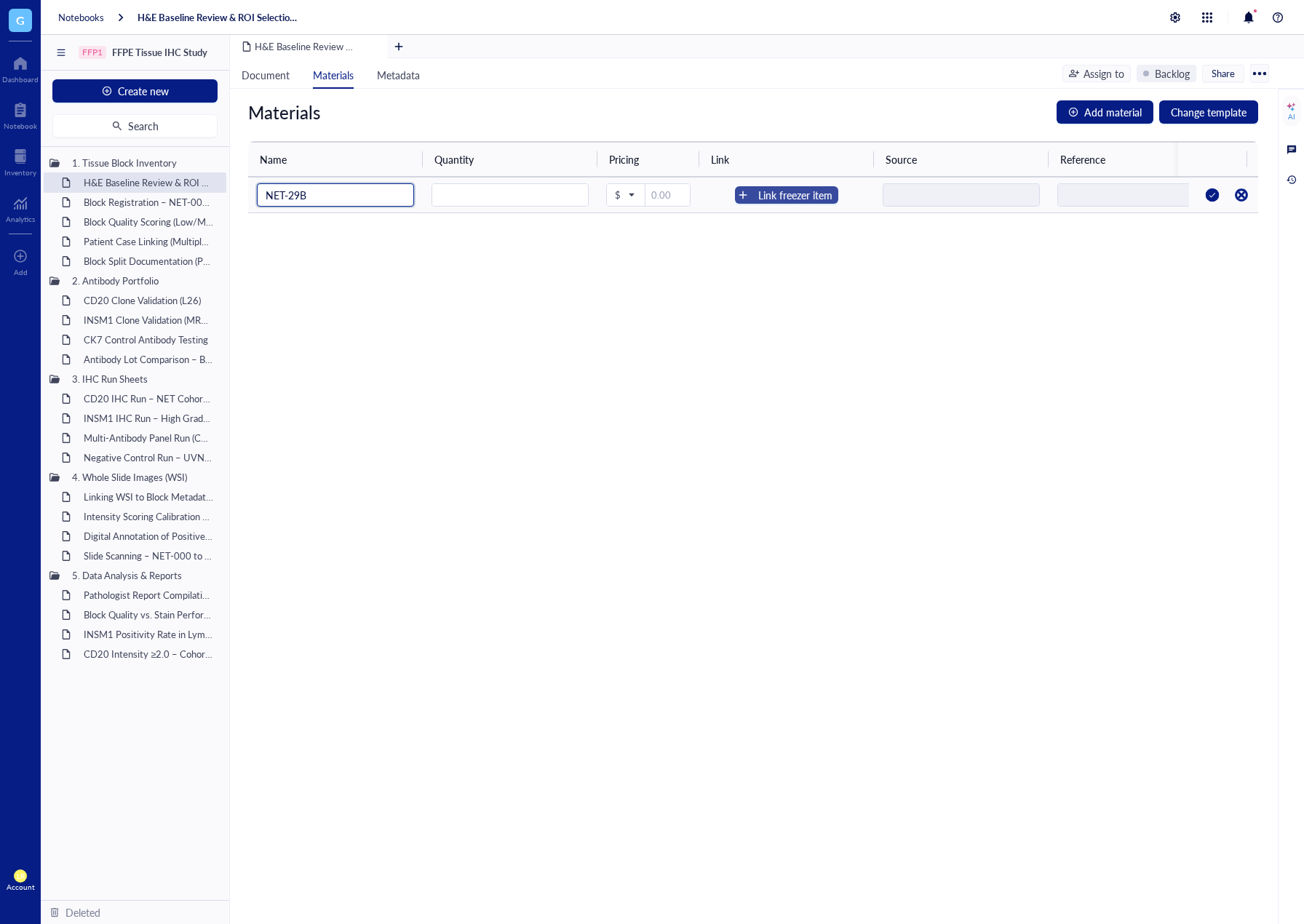
type input "NET-29B"
click at [771, 191] on div "Link freezer item" at bounding box center [795, 195] width 74 height 16
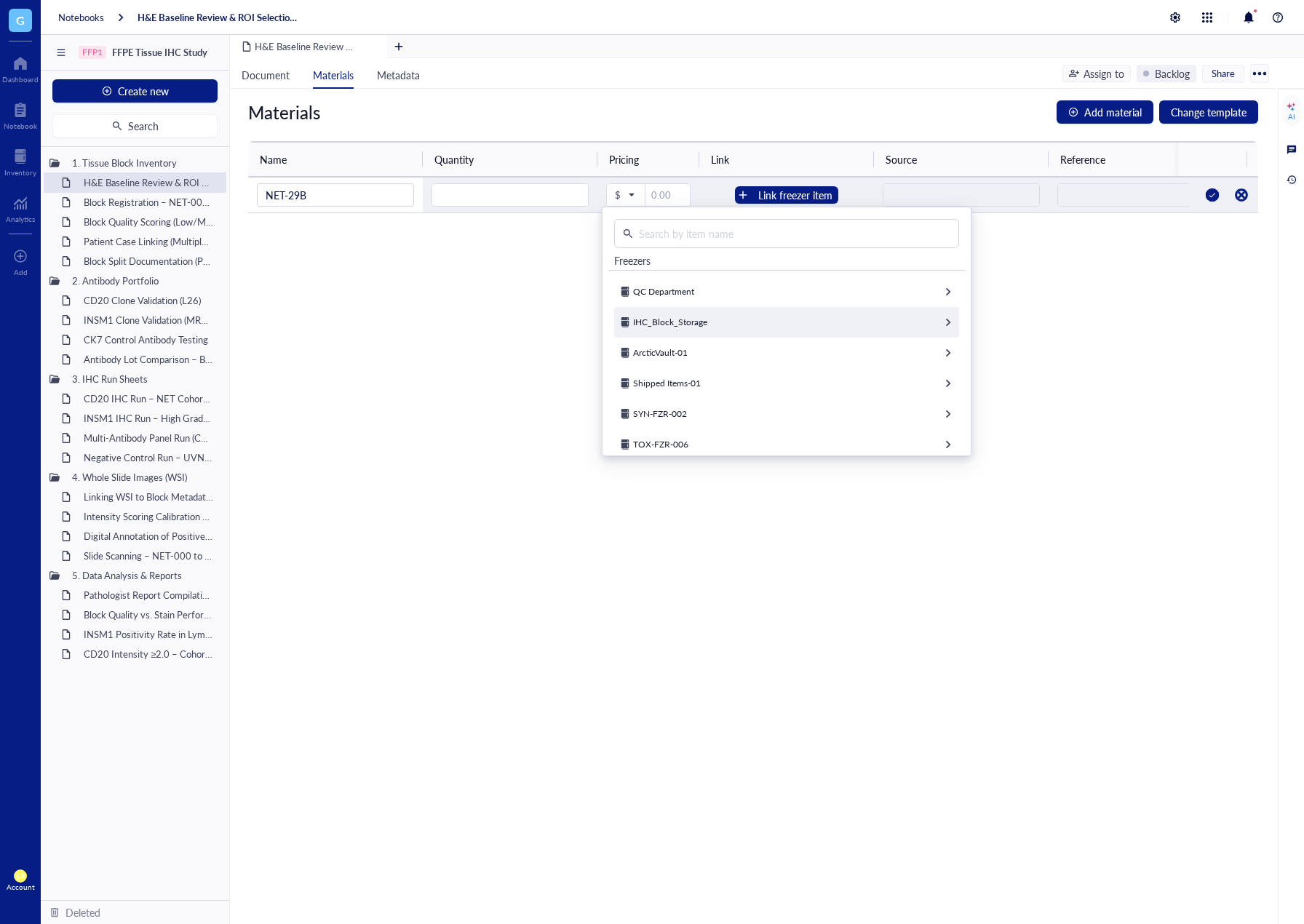
click at [698, 323] on span "IHC_Block_Storage" at bounding box center [670, 322] width 74 height 13
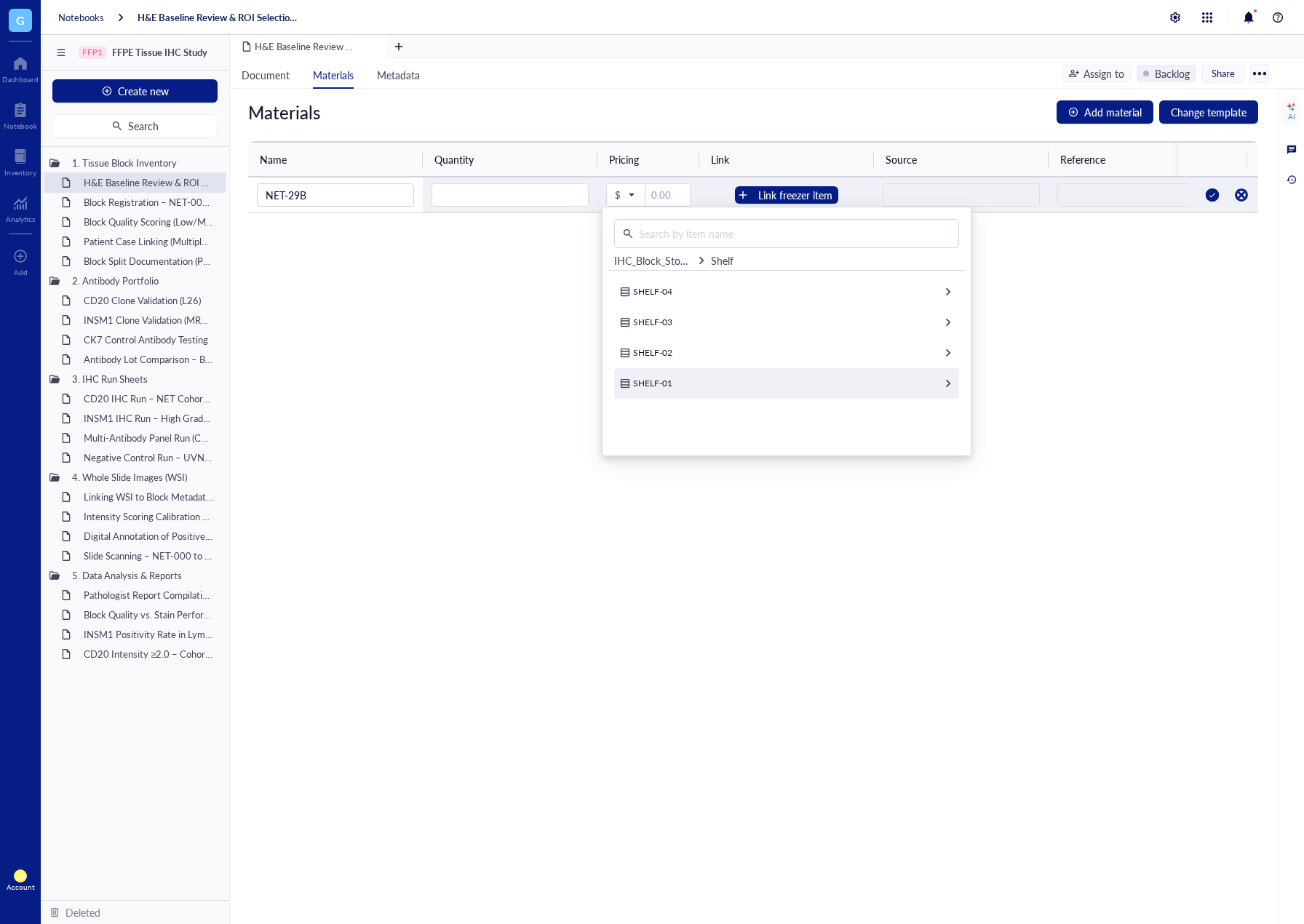
click at [701, 369] on div "SHELF-01" at bounding box center [787, 383] width 345 height 31
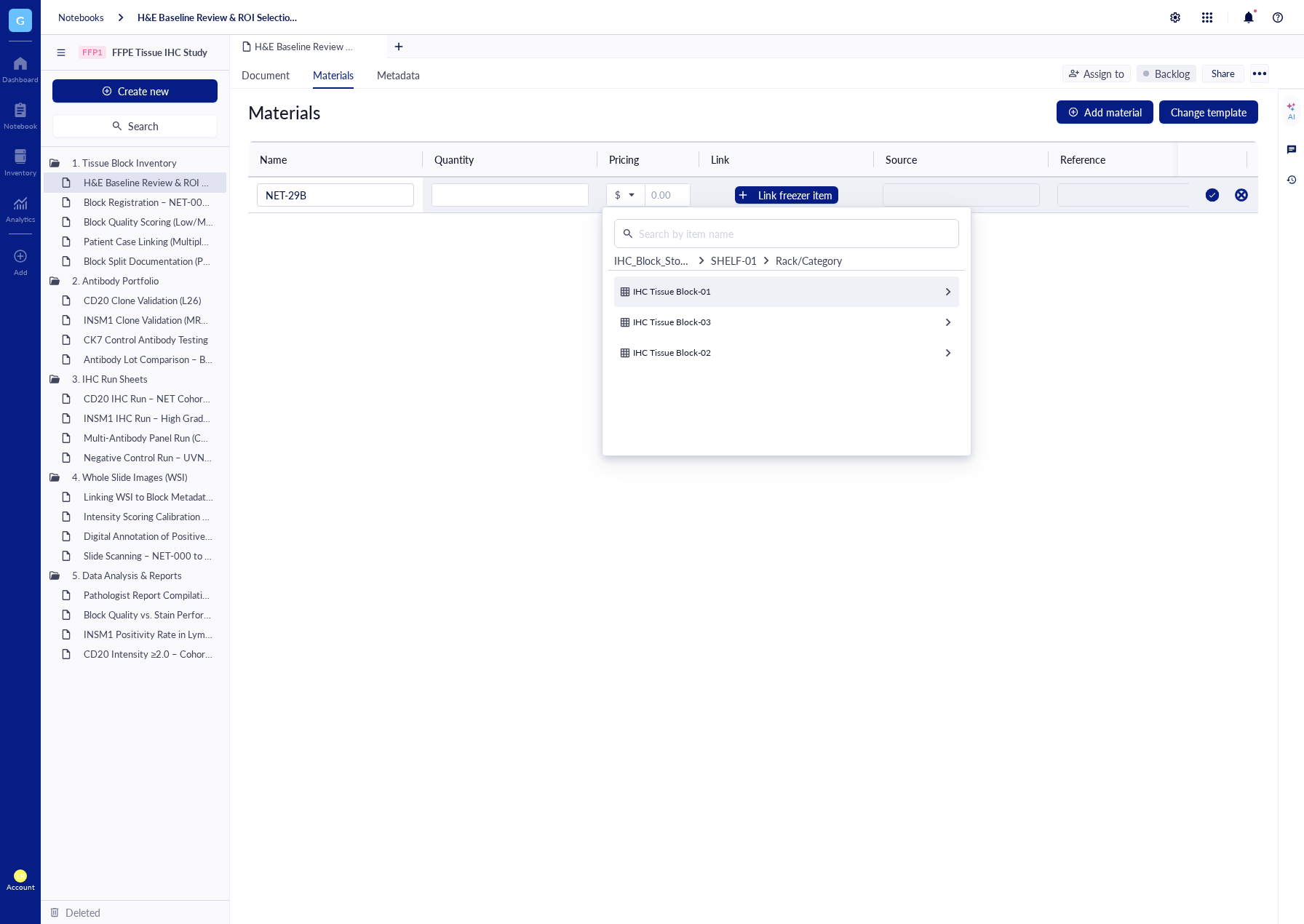
click at [757, 289] on div "IHC Tissue Block-01" at bounding box center [787, 291] width 345 height 31
click at [778, 302] on div "IHC Tissue Block-01-Box-01" at bounding box center [787, 291] width 345 height 31
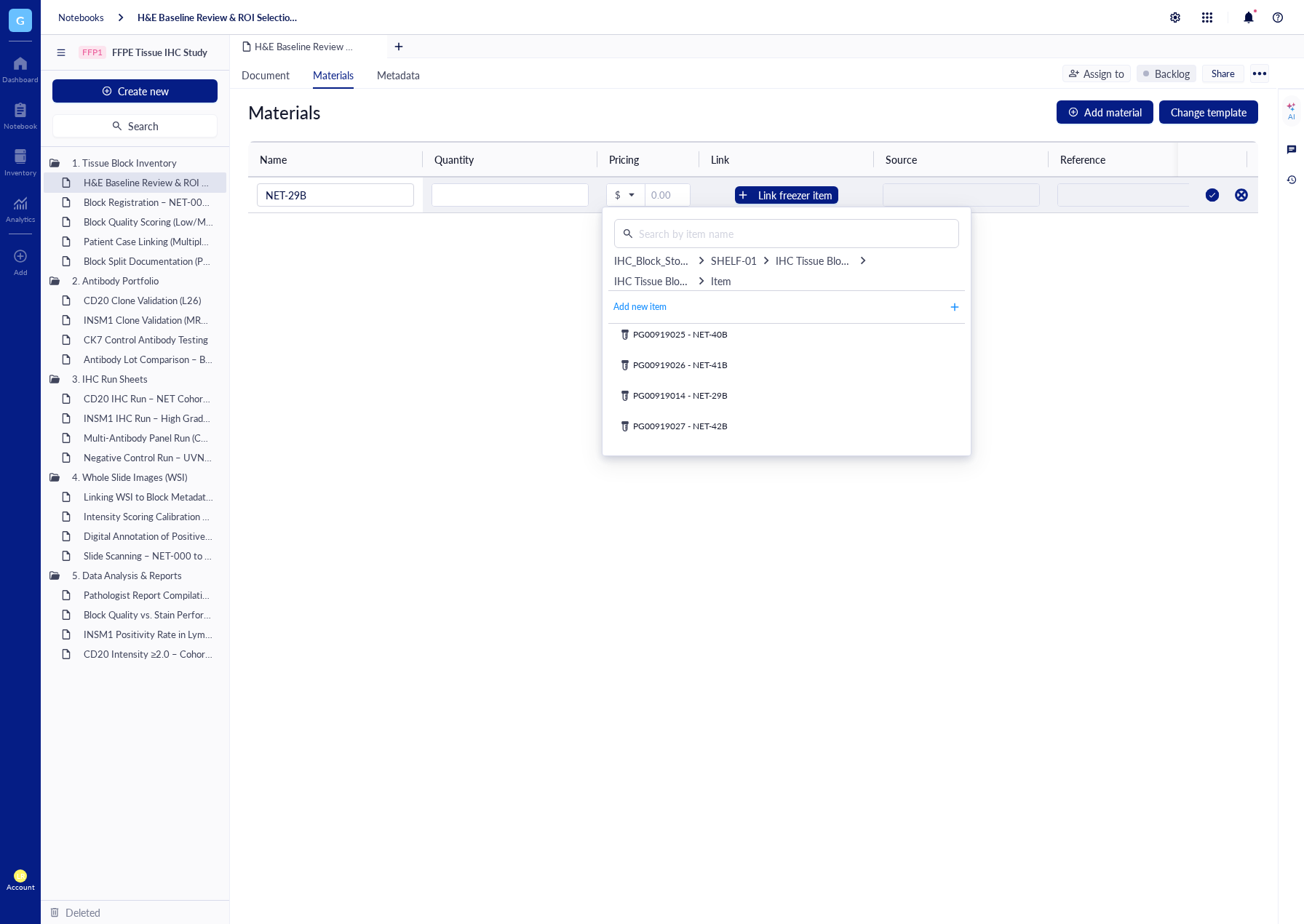
scroll to position [218, 0]
click at [737, 226] on input "text" at bounding box center [791, 234] width 317 height 22
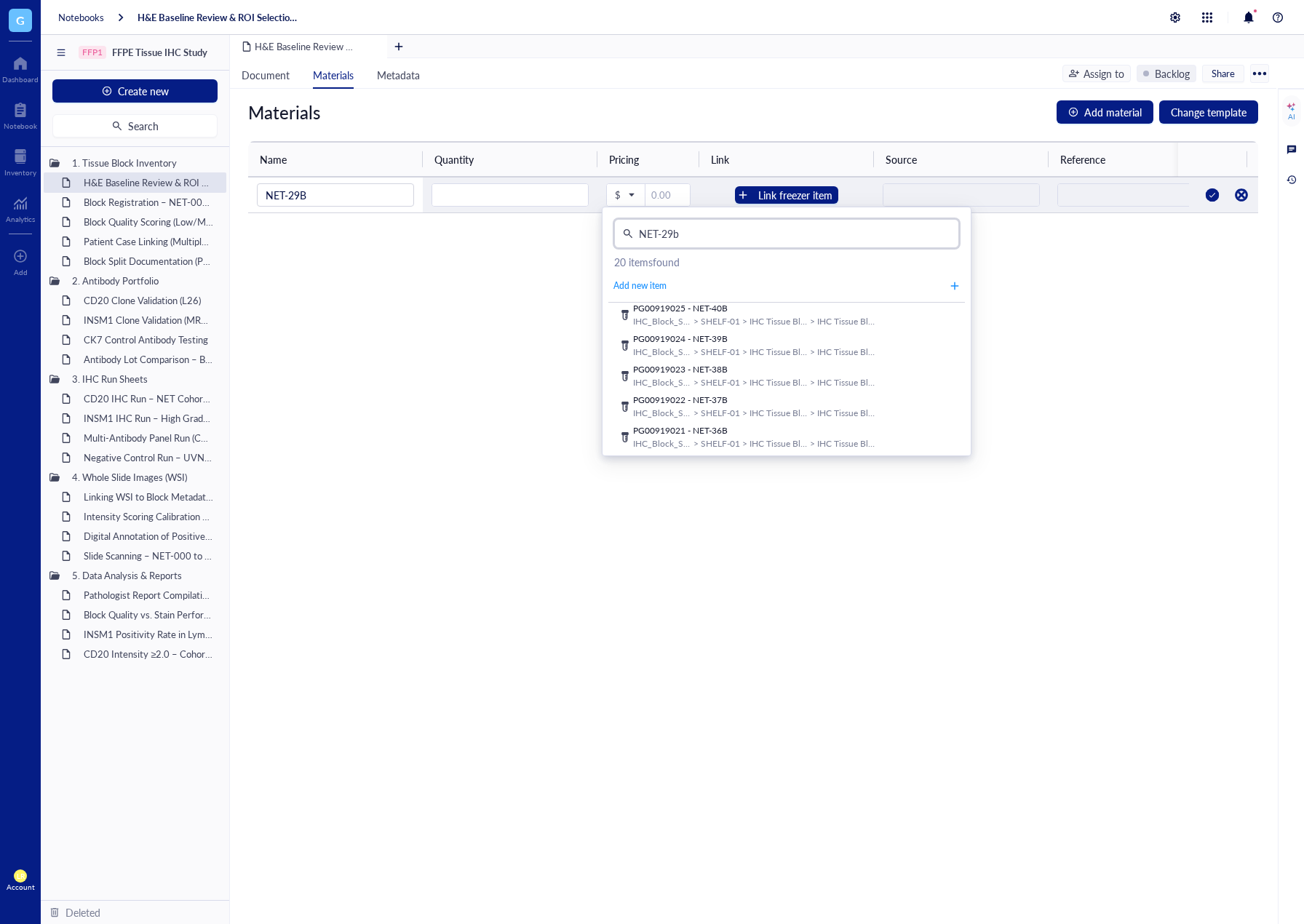
scroll to position [482, 0]
drag, startPoint x: 698, startPoint y: 239, endPoint x: 607, endPoint y: 233, distance: 91.2
click at [607, 233] on div "NET-29b 20 items found Add new item PG00919040 - NET-55B IHC_Block_Storage > SH…" at bounding box center [787, 331] width 369 height 250
click at [685, 231] on input "NET-29b" at bounding box center [791, 234] width 317 height 22
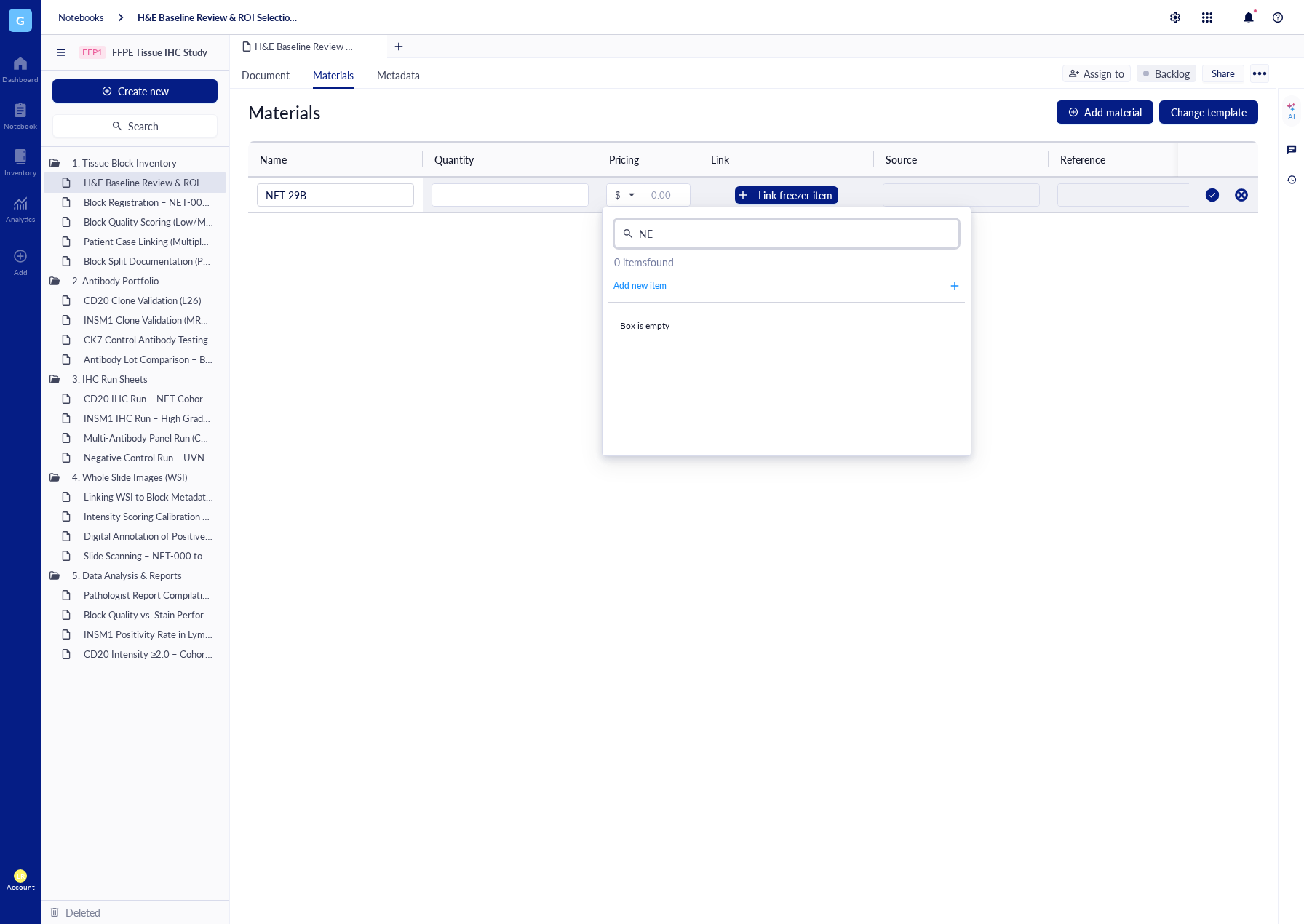
type input "N"
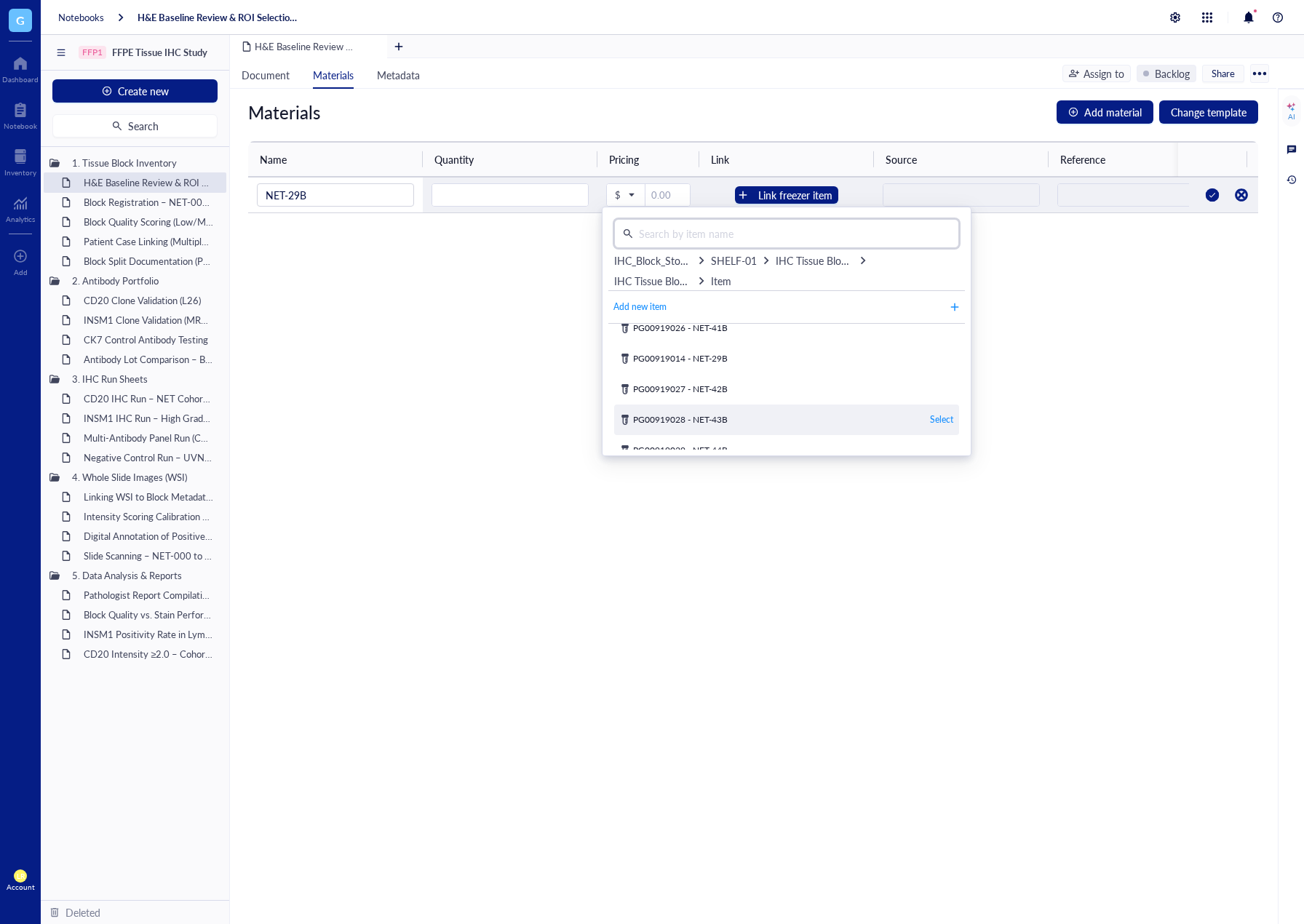
scroll to position [291, 0]
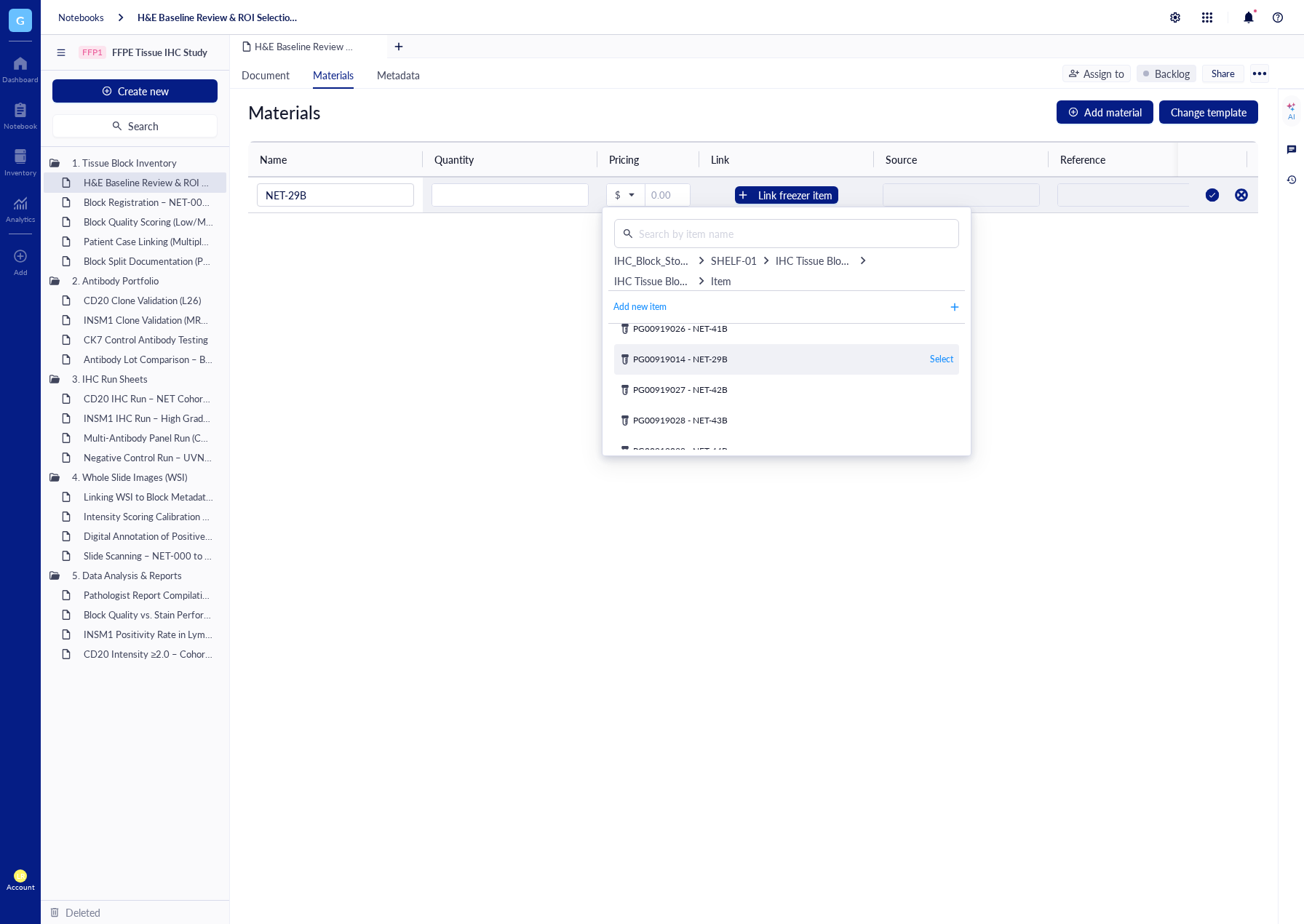
click at [779, 356] on div "PG00919014 - NET-29B Select" at bounding box center [787, 359] width 345 height 31
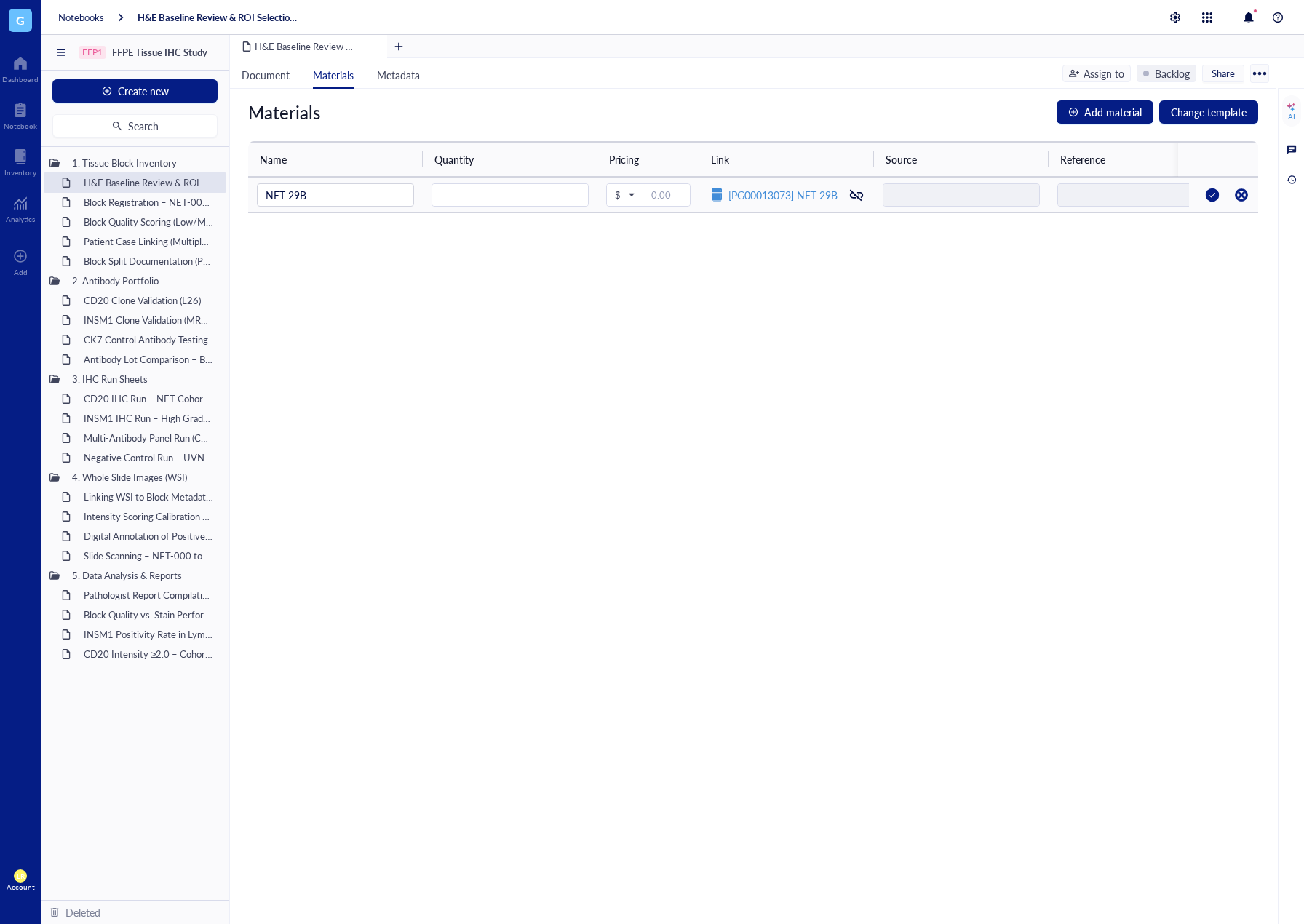
click at [1201, 196] on div at bounding box center [1212, 195] width 23 height 23
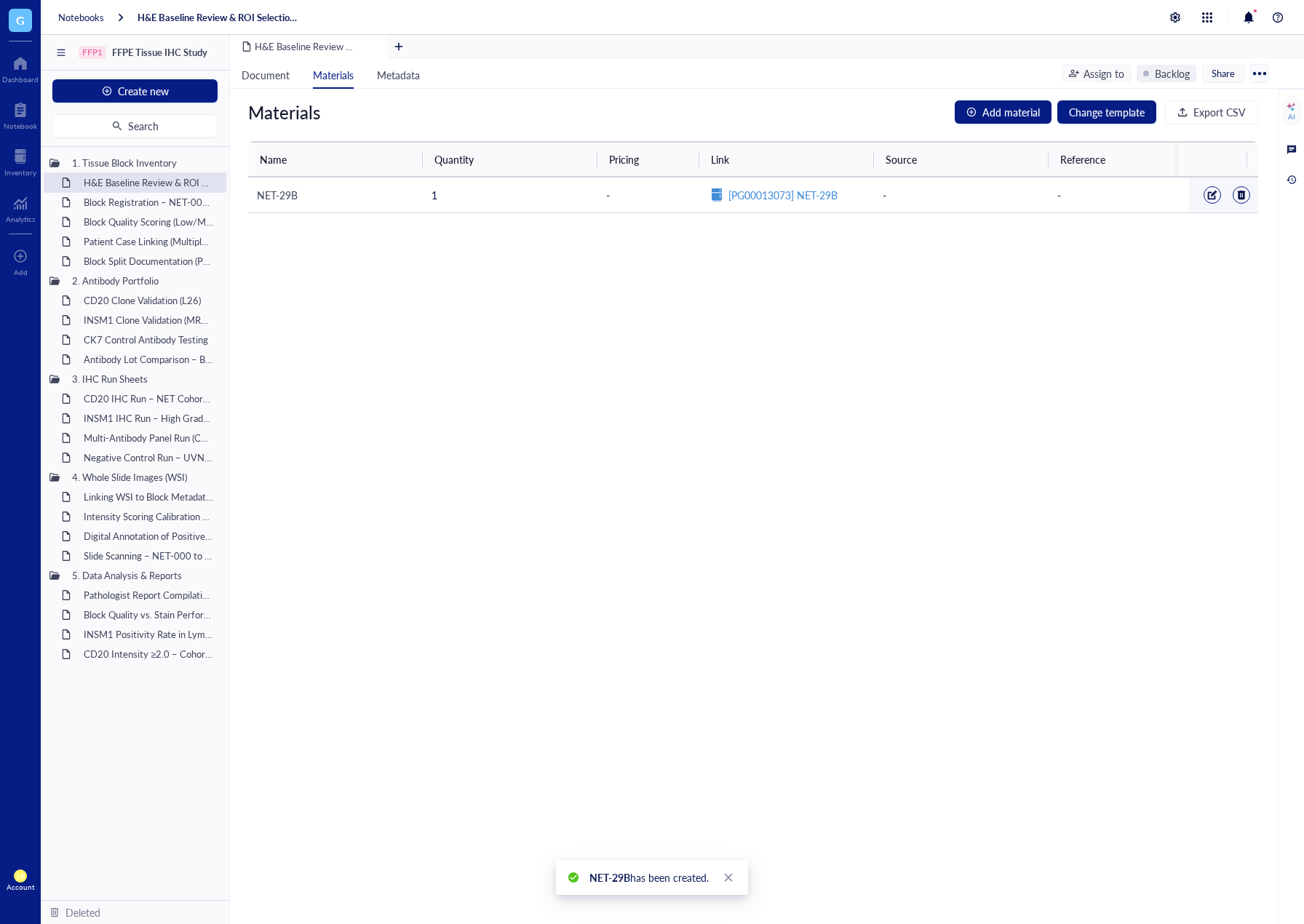
click at [942, 386] on div "Materials Add material Change template Export CSV Name Quantity Pricing Link So…" at bounding box center [753, 506] width 1046 height 836
click at [795, 196] on link "[PG00013073] NET-29B" at bounding box center [783, 195] width 109 height 16
click at [126, 203] on div "Block Registration – NET-000 through NET-050" at bounding box center [141, 203] width 128 height 20
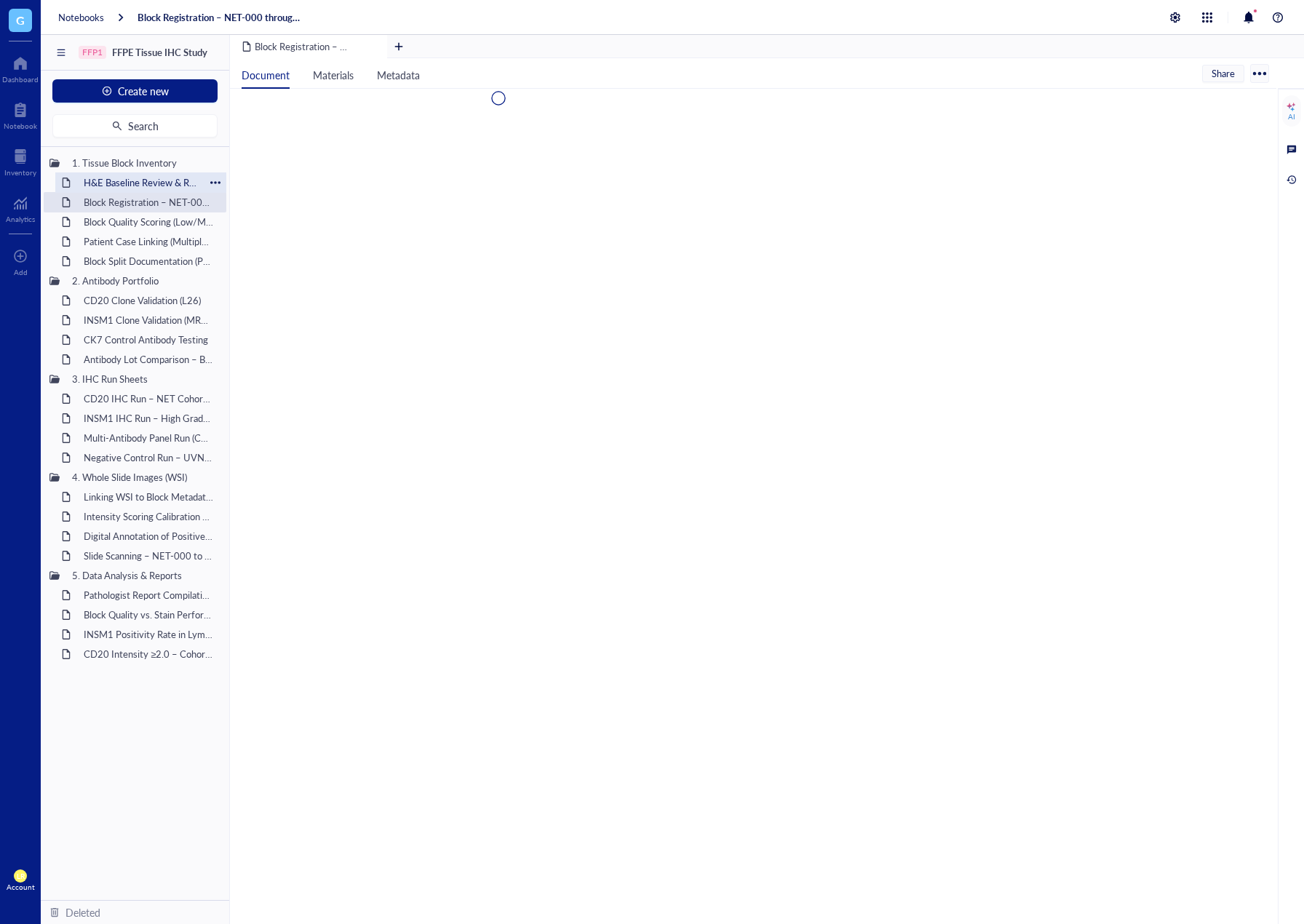
click at [128, 180] on div "H&E Baseline Review & ROI Selection for NET IHC" at bounding box center [141, 182] width 128 height 20
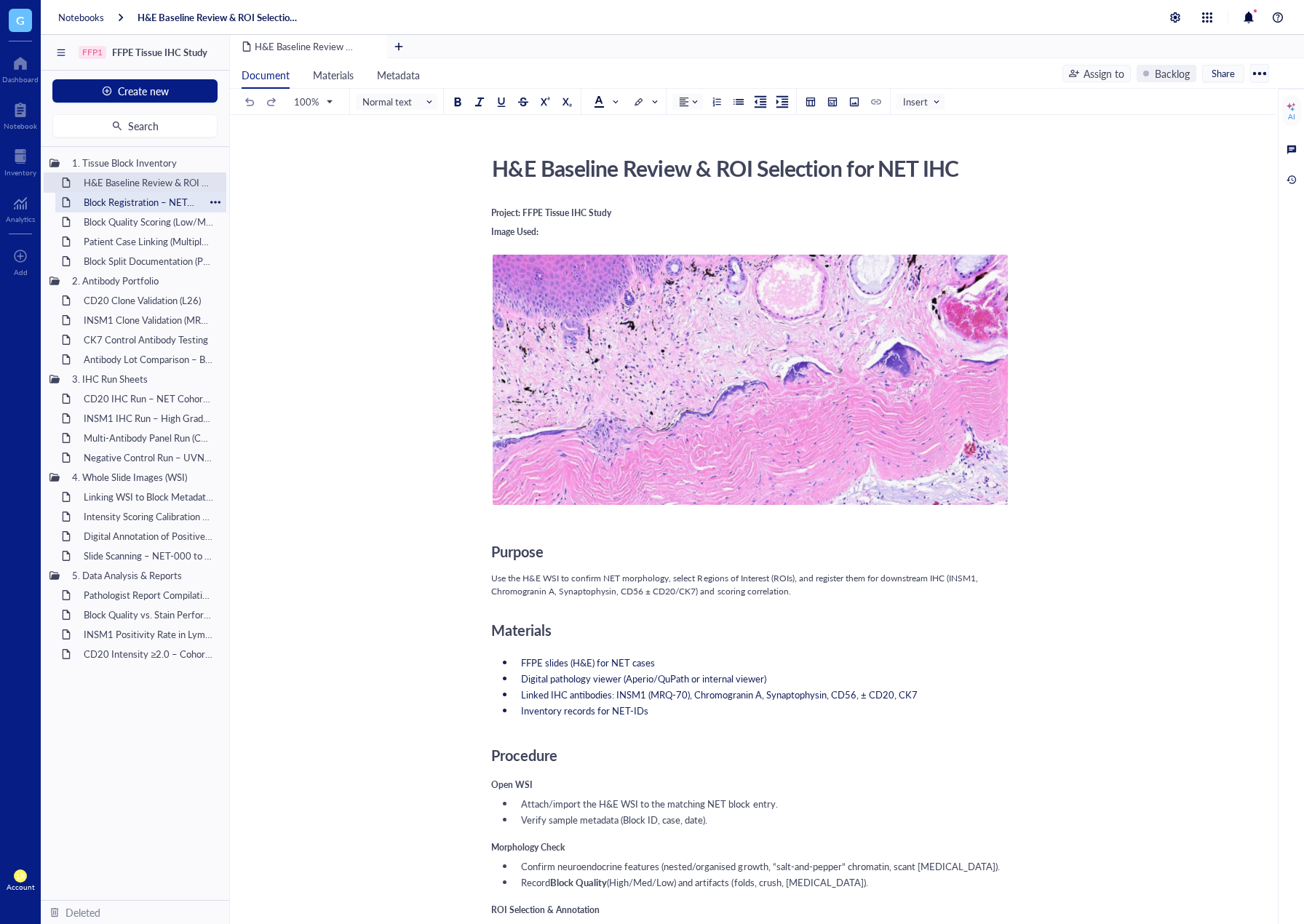
drag, startPoint x: 93, startPoint y: 205, endPoint x: 146, endPoint y: 192, distance: 54.6
click at [93, 205] on div "Block Registration – NET-000 through NET-050" at bounding box center [141, 203] width 128 height 20
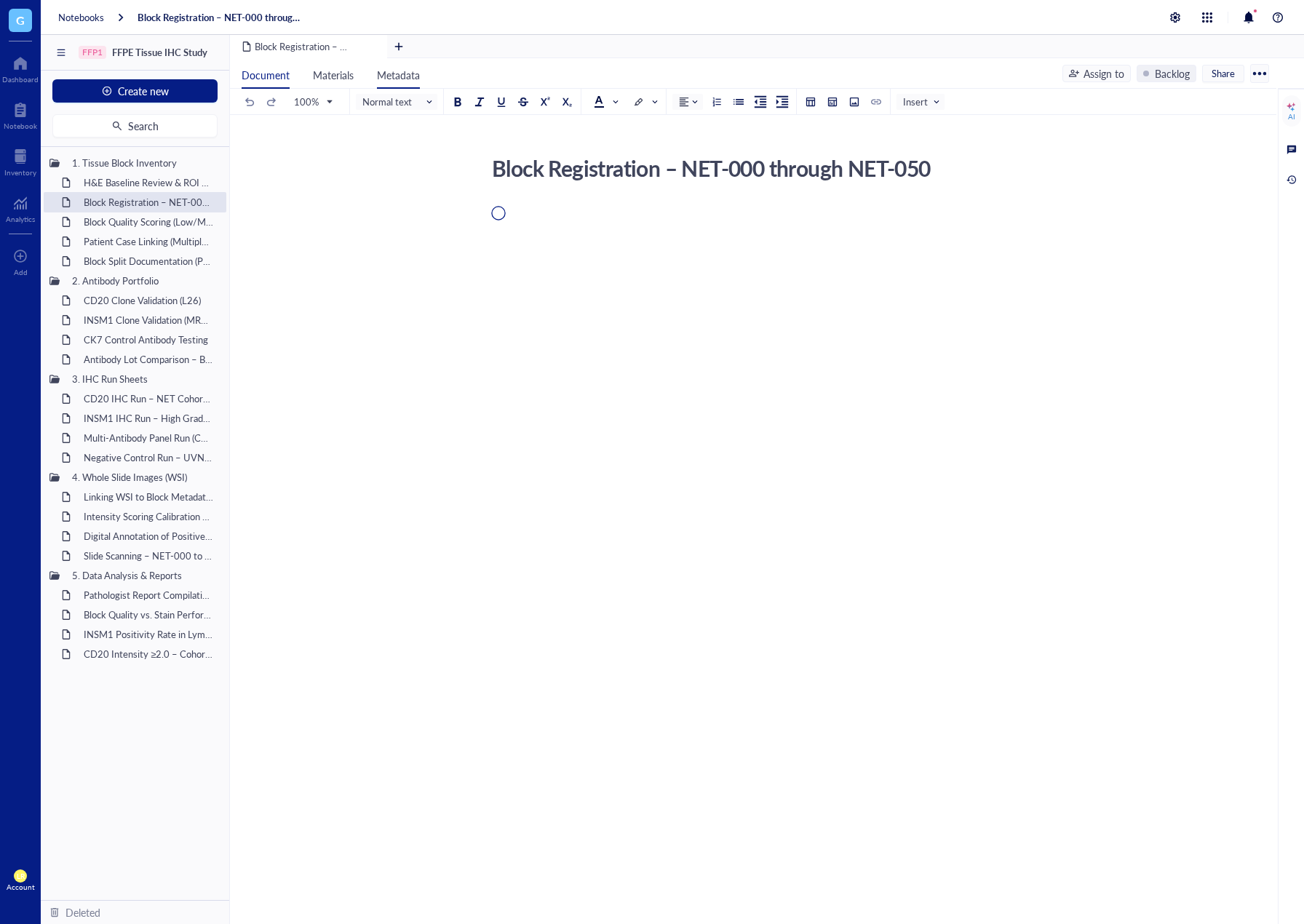
click at [394, 83] on li "Metadata" at bounding box center [398, 73] width 67 height 31
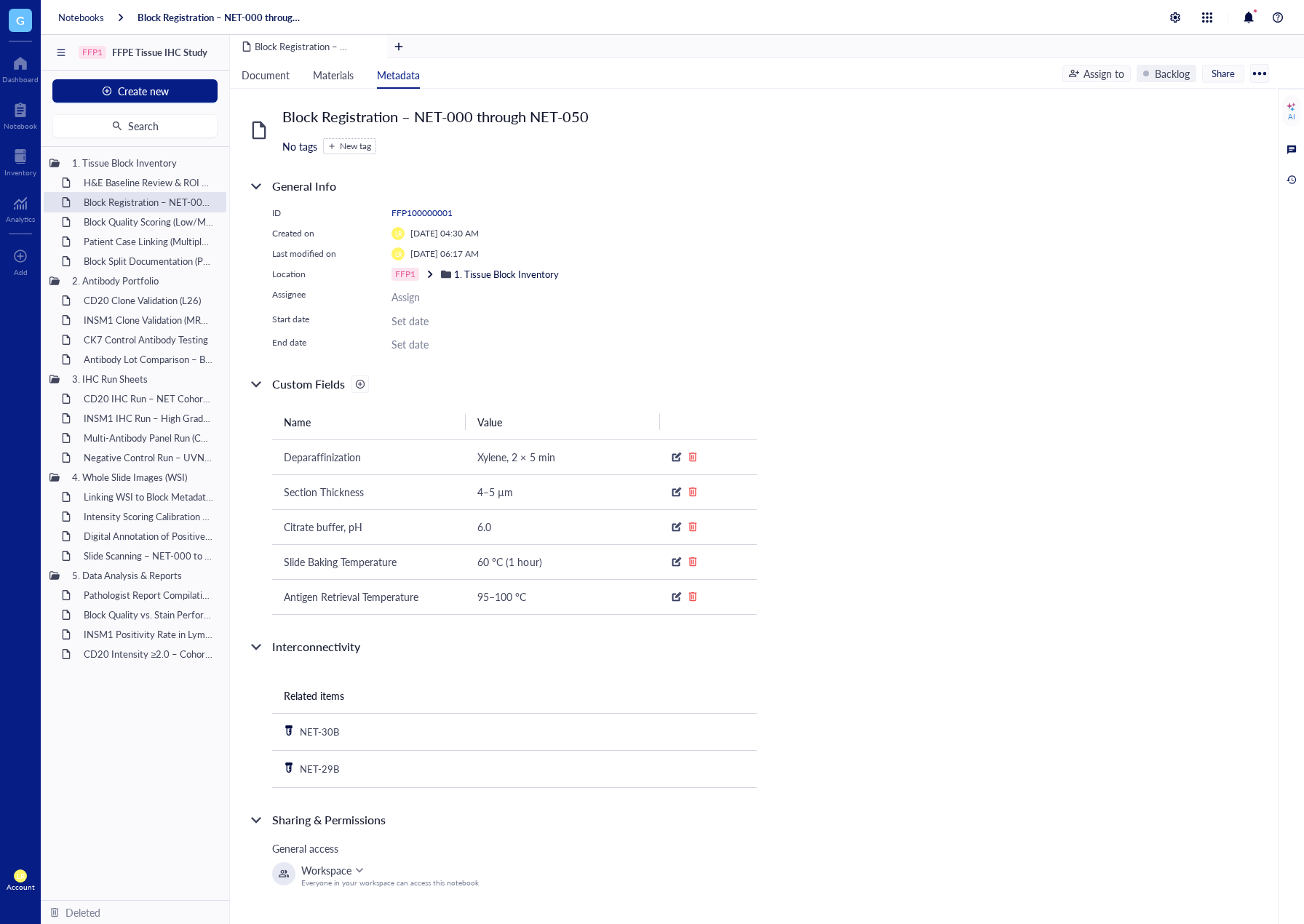
scroll to position [21, 0]
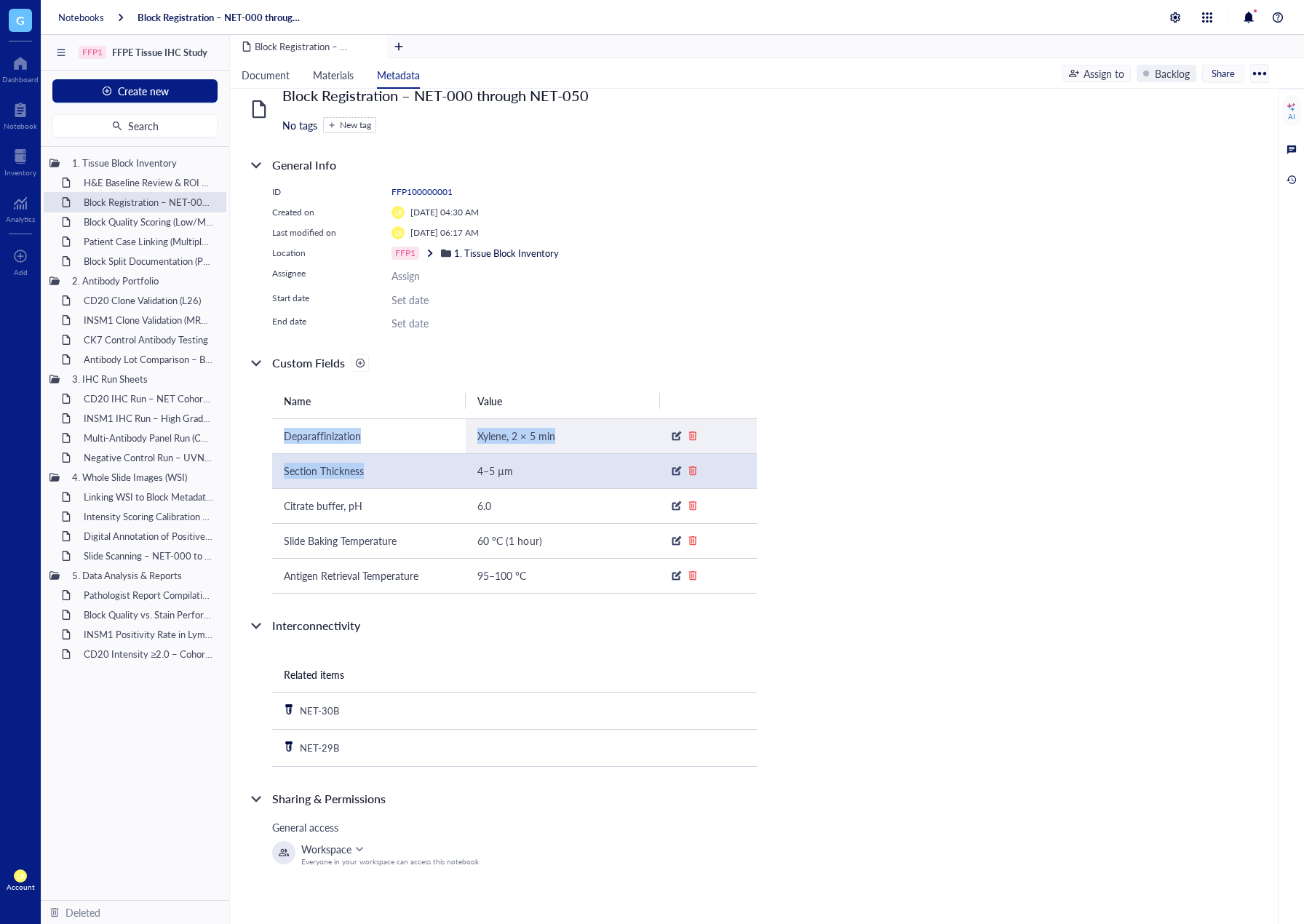
drag, startPoint x: 278, startPoint y: 431, endPoint x: 412, endPoint y: 466, distance: 138.5
click at [411, 454] on tbody "Deparaffinization Xylene, 2 × 5 min Section Thickness 4–5 µm Citrate buffer, pH…" at bounding box center [514, 505] width 484 height 174
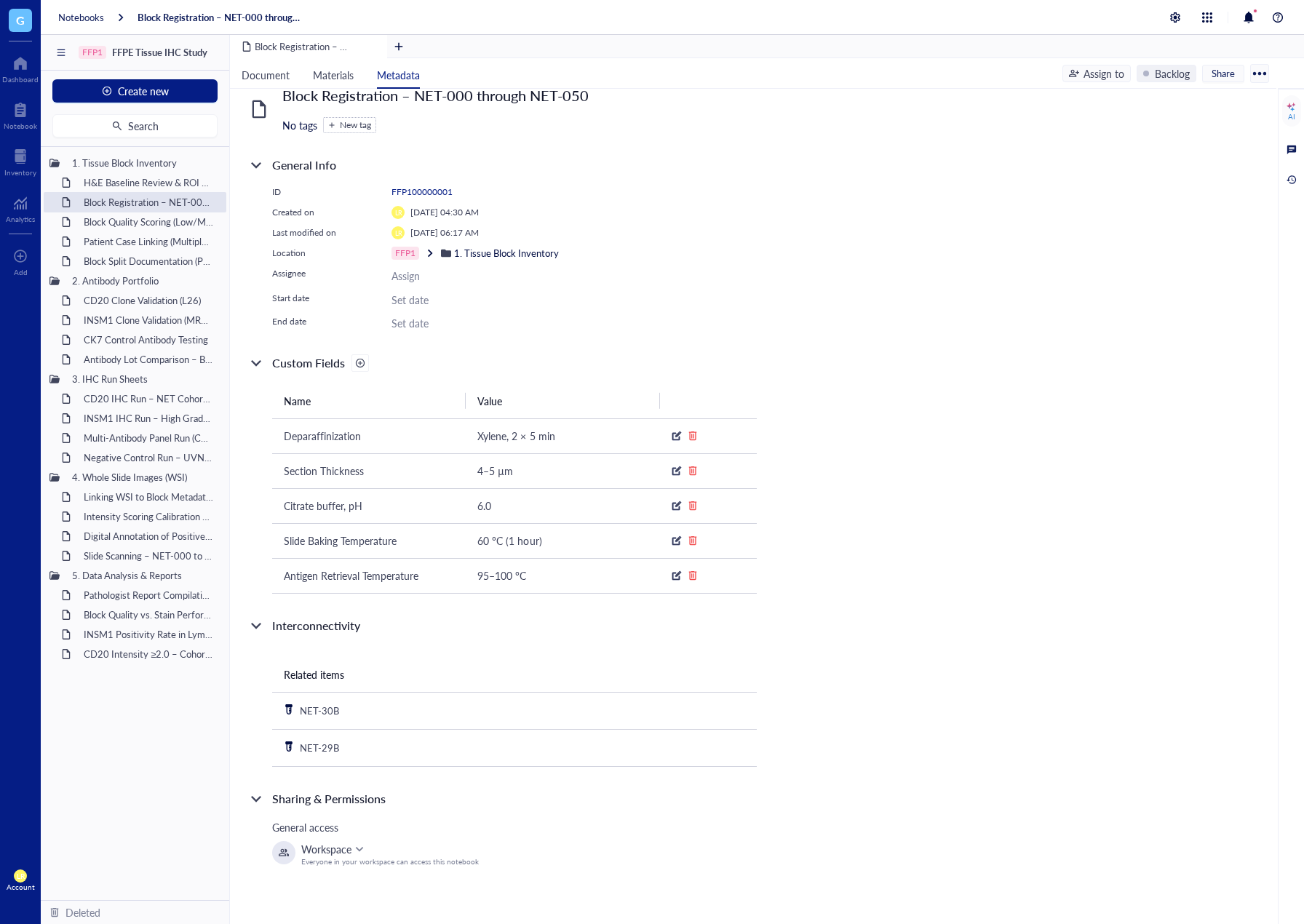
click at [517, 655] on div "Related items NET-30B NET-29B" at bounding box center [502, 701] width 510 height 133
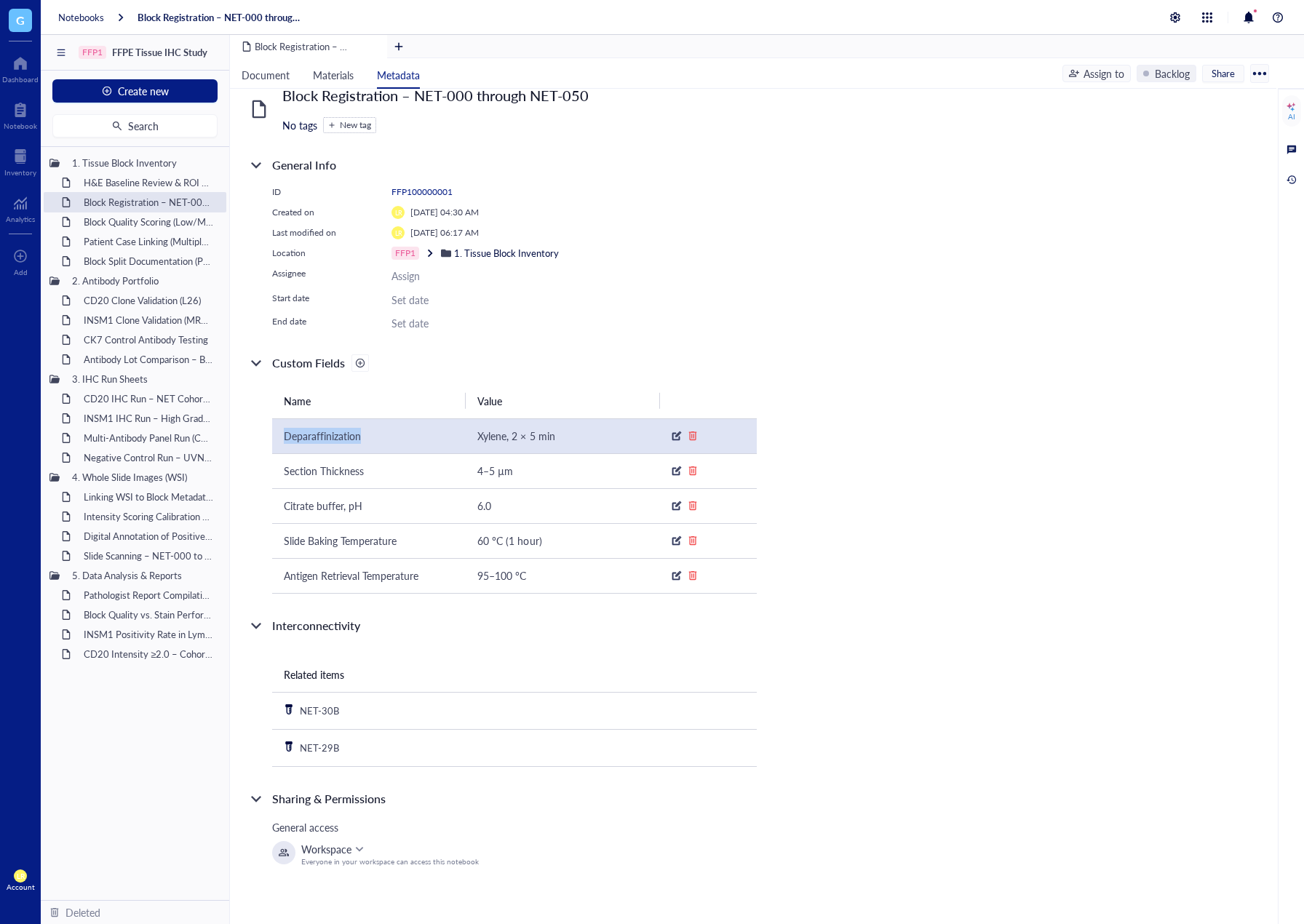
drag, startPoint x: 301, startPoint y: 432, endPoint x: 589, endPoint y: 452, distance: 288.7
click at [380, 433] on td "Deparaffinization" at bounding box center [369, 436] width 193 height 35
copy span "Deparaffinization"
drag, startPoint x: 477, startPoint y: 440, endPoint x: 582, endPoint y: 430, distance: 105.5
click at [582, 430] on td "Xylene, 2 × 5 min" at bounding box center [562, 436] width 193 height 35
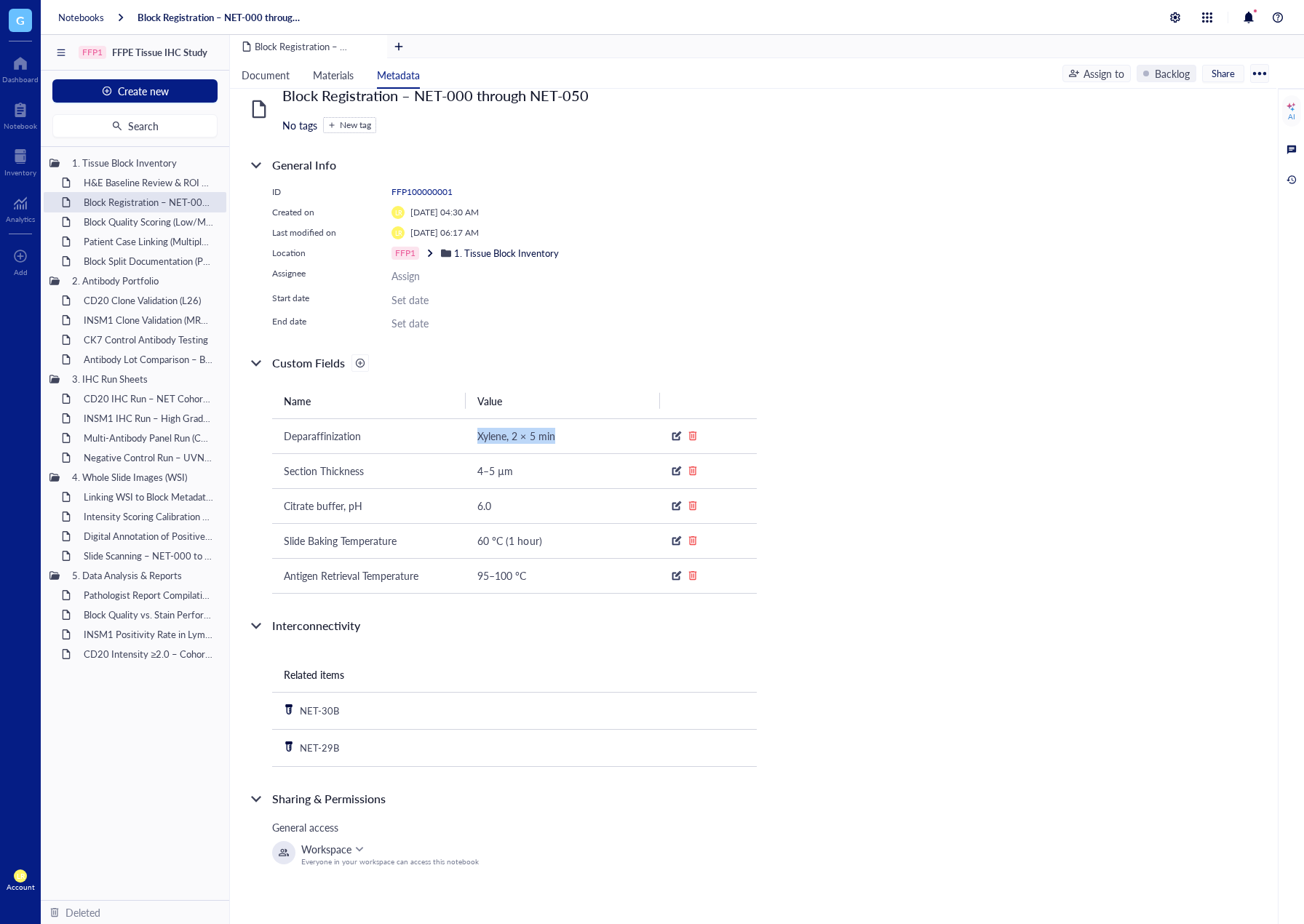
copy span "Xylene, 2 × 5 min"
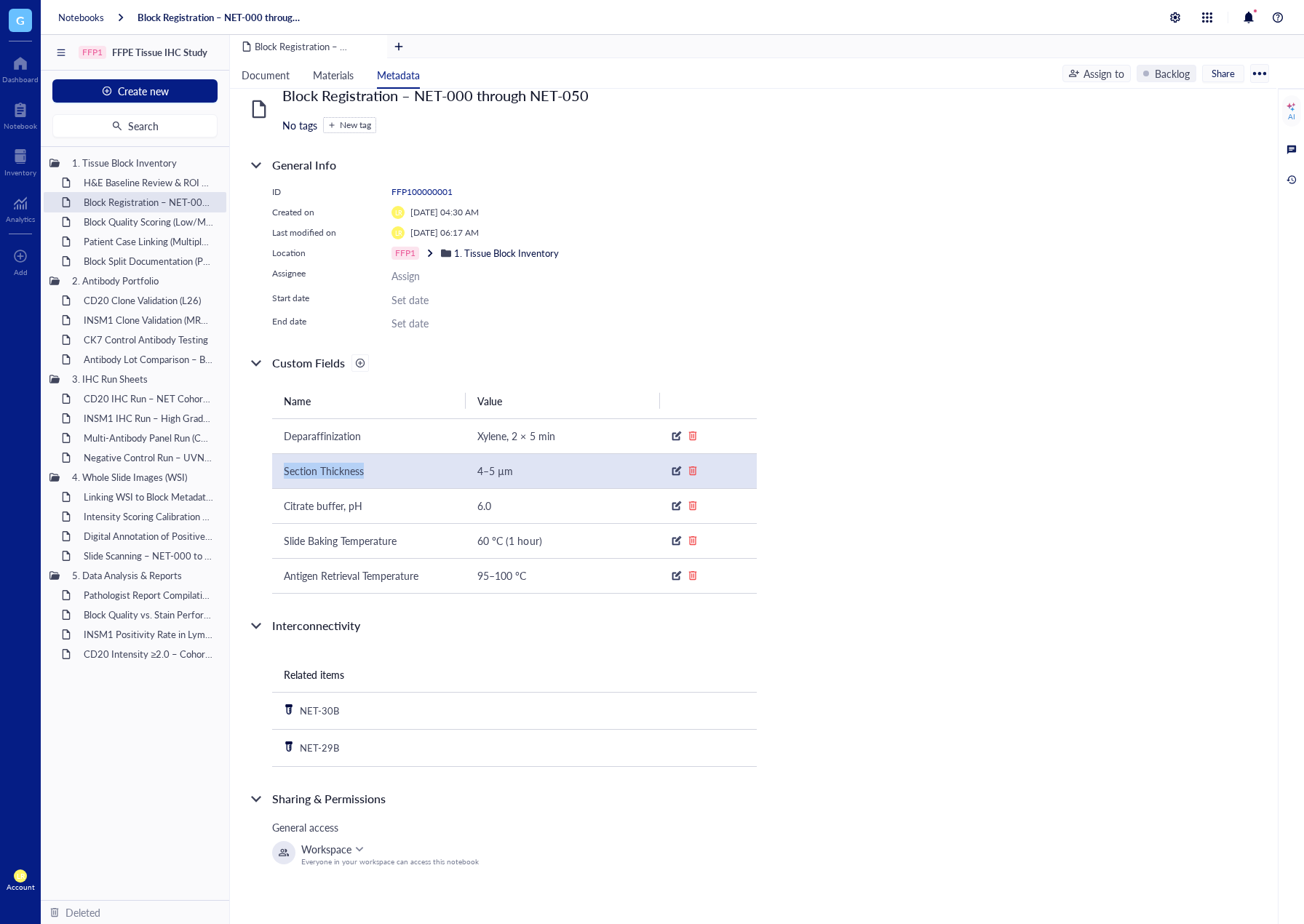
drag, startPoint x: 310, startPoint y: 473, endPoint x: 497, endPoint y: 469, distance: 187.0
click at [371, 471] on td "Section Thickness" at bounding box center [369, 470] width 193 height 35
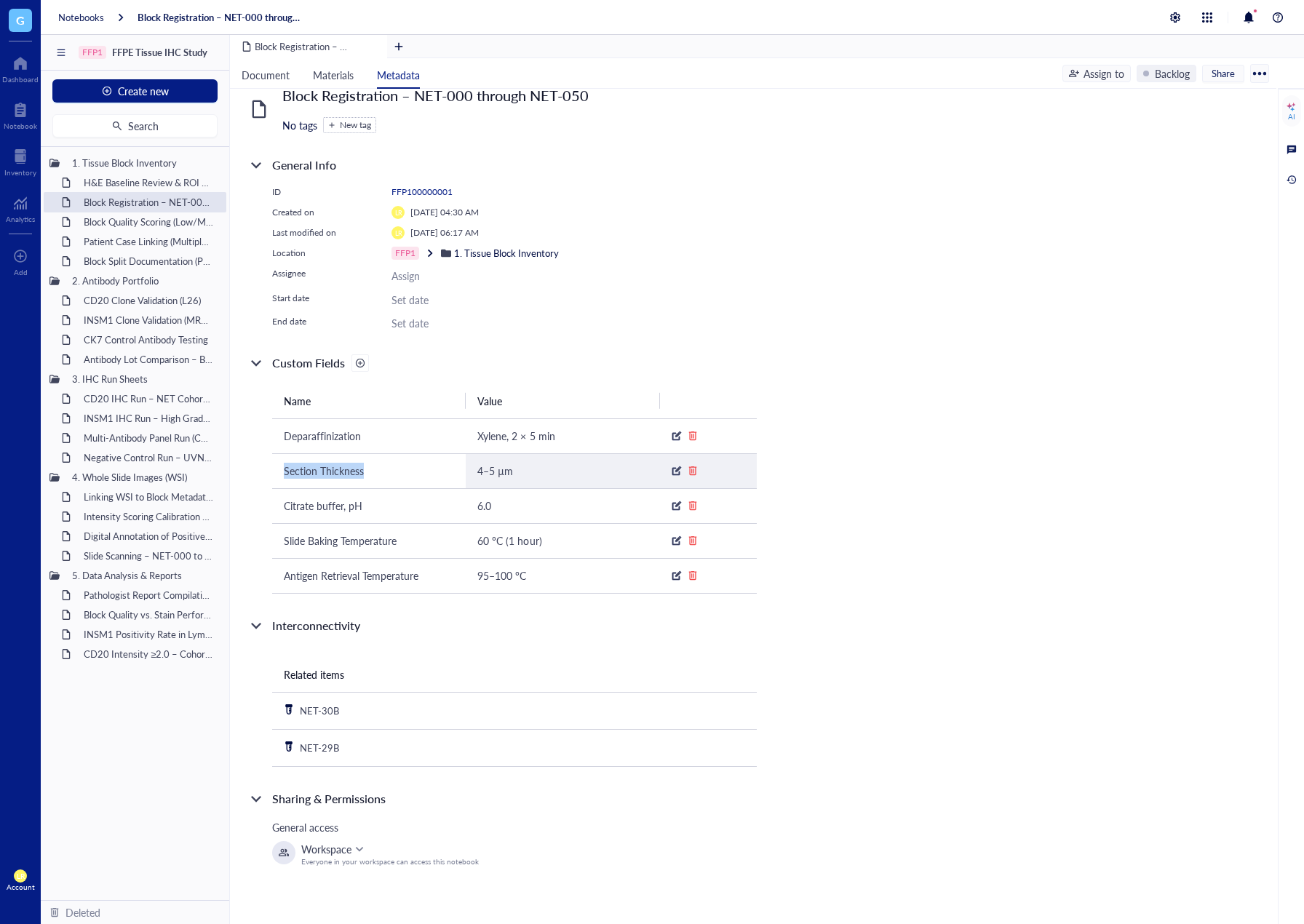
copy span "Section Thickness"
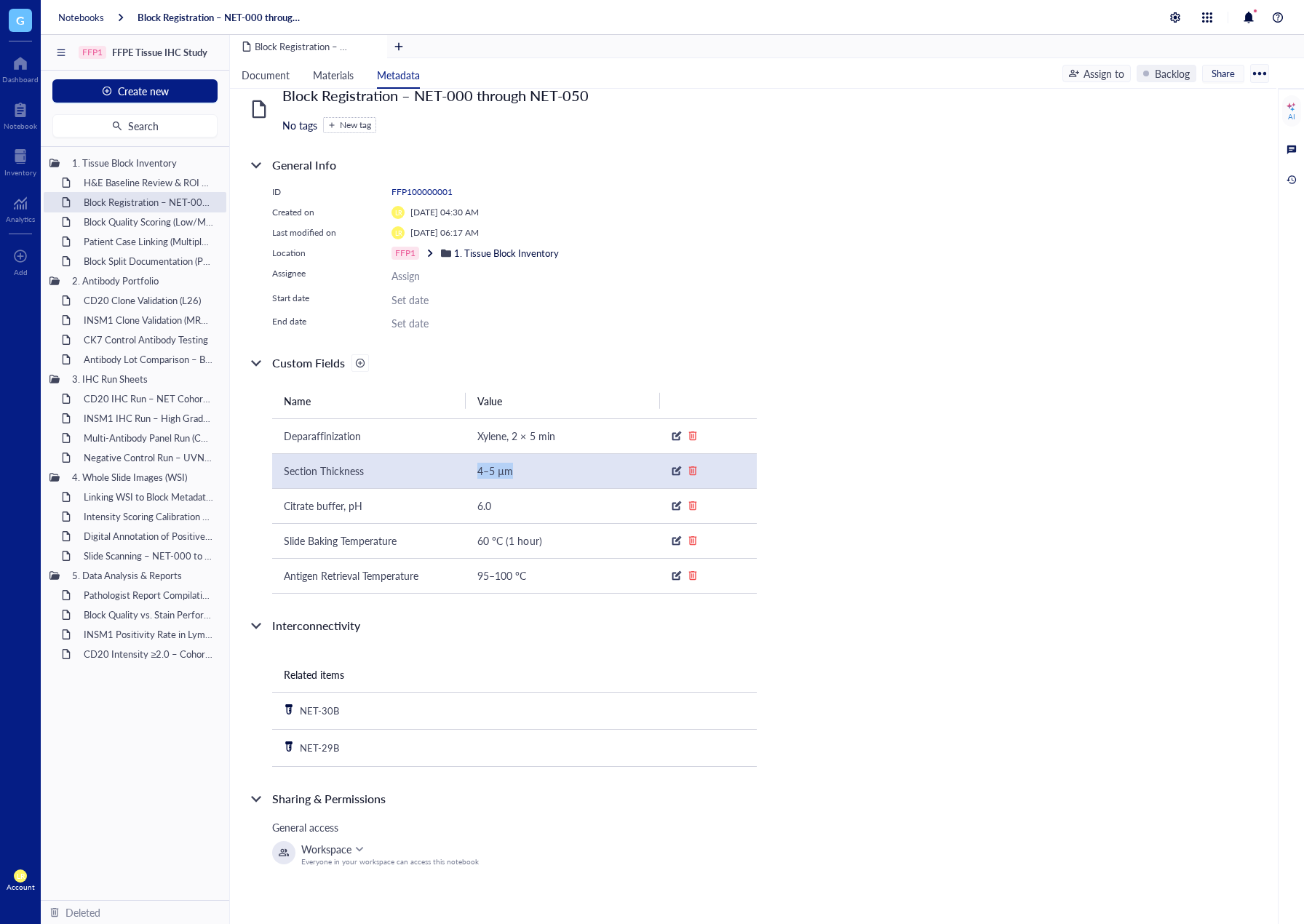
drag, startPoint x: 476, startPoint y: 469, endPoint x: 535, endPoint y: 471, distance: 59.0
click at [535, 471] on td "4–5 µm" at bounding box center [562, 470] width 193 height 35
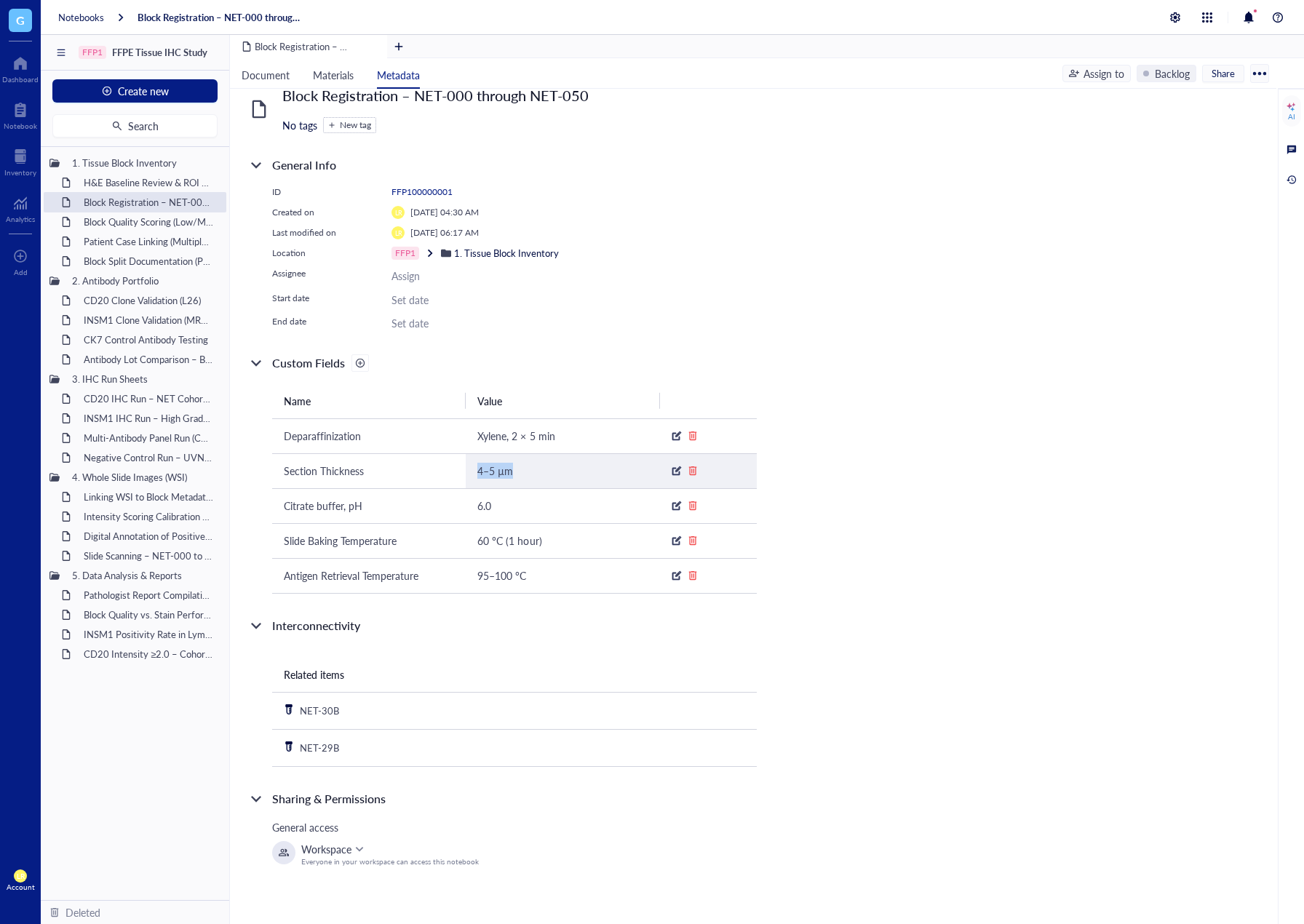
copy span "4–5 µm"
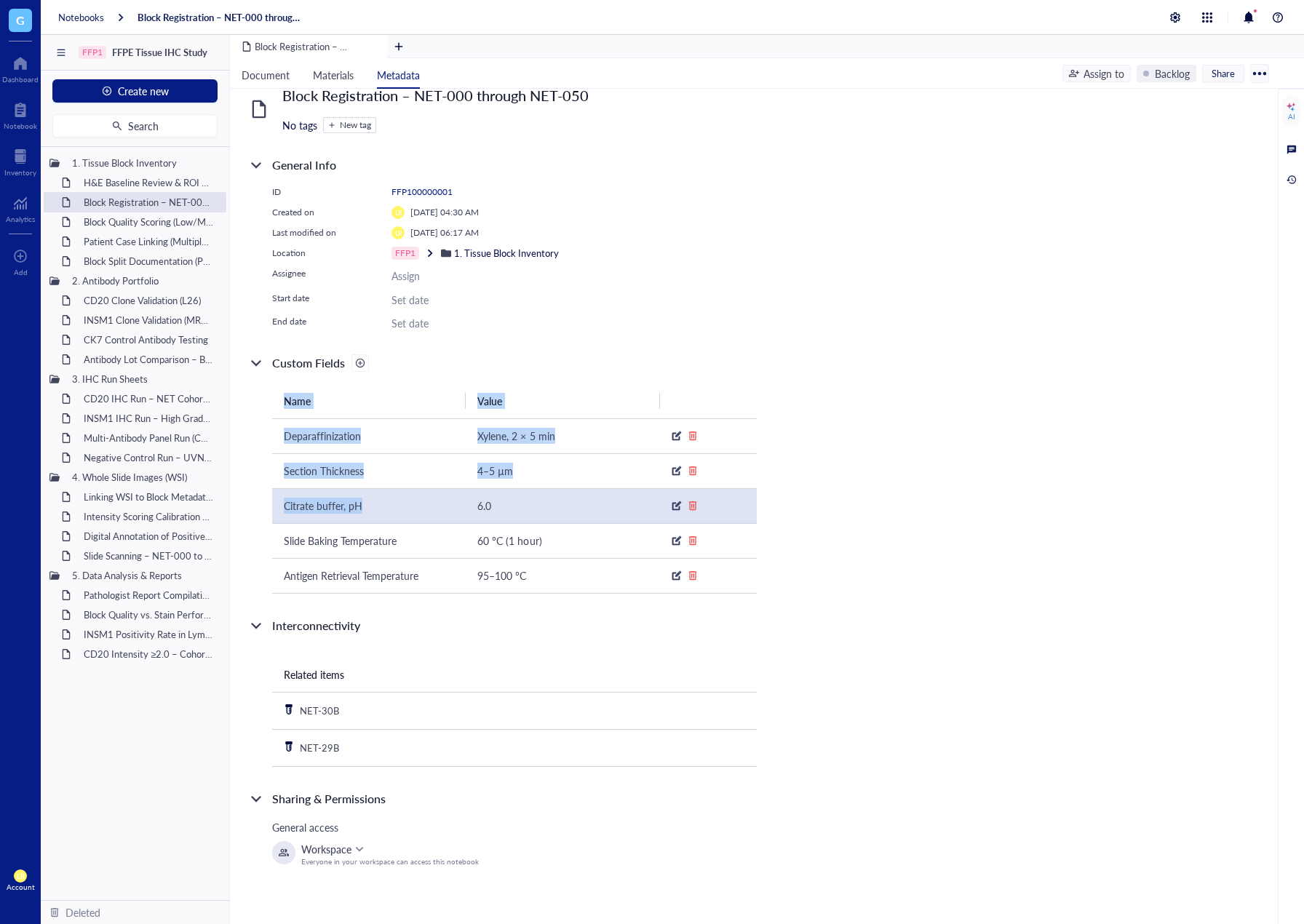
drag, startPoint x: 283, startPoint y: 503, endPoint x: 381, endPoint y: 505, distance: 98.0
click at [381, 505] on div "Name Value Deparaffinization Xylene, 2 × 5 min Section Thickness 4–5 µm Citrate…" at bounding box center [502, 483] width 510 height 222
click at [380, 505] on div "Citrate buffer, pH" at bounding box center [369, 505] width 171 height 16
drag, startPoint x: 384, startPoint y: 505, endPoint x: 283, endPoint y: 504, distance: 101.0
click at [279, 504] on td "Citrate buffer, pH" at bounding box center [369, 505] width 193 height 35
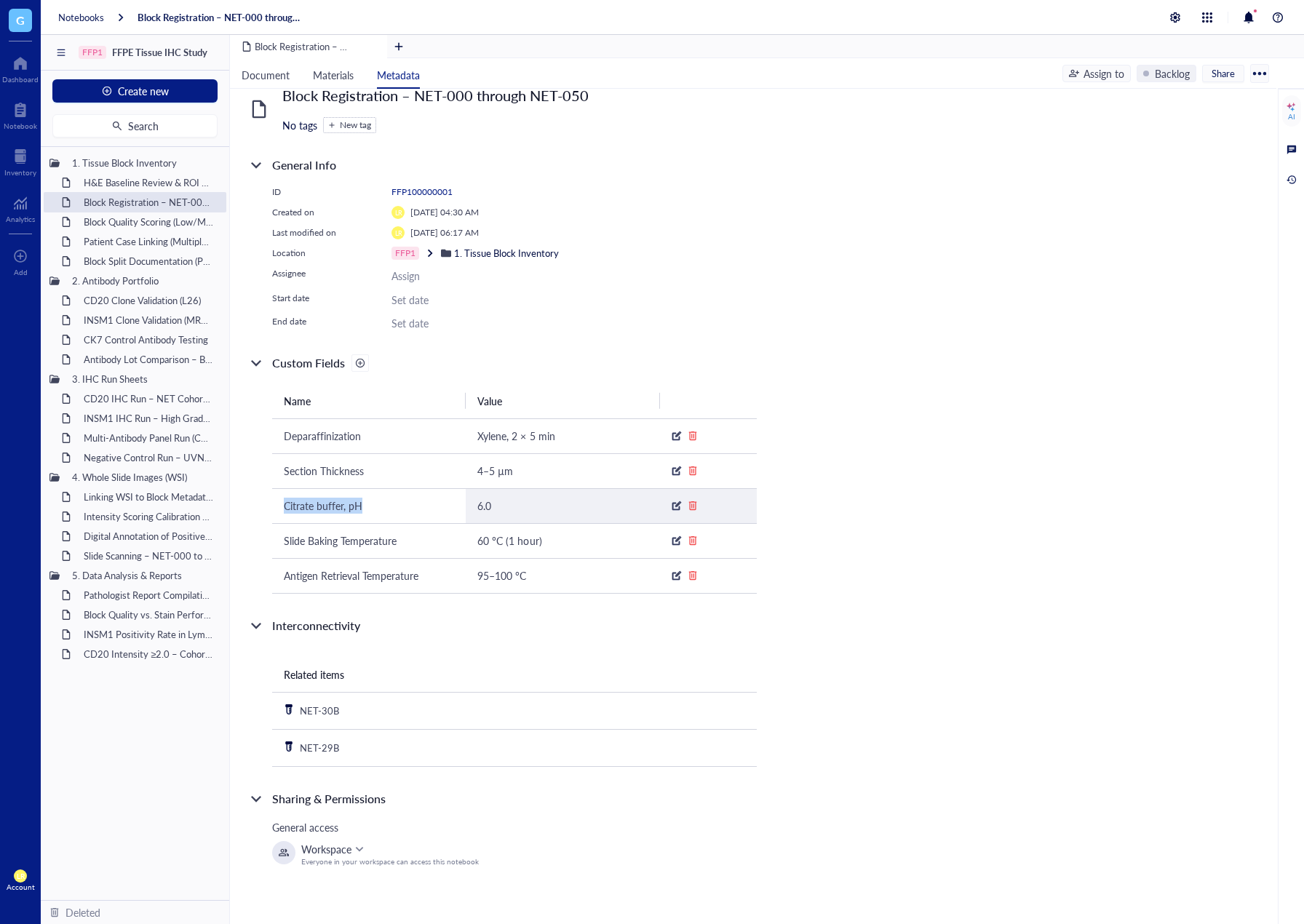
copy span "Citrate buffer, pH"
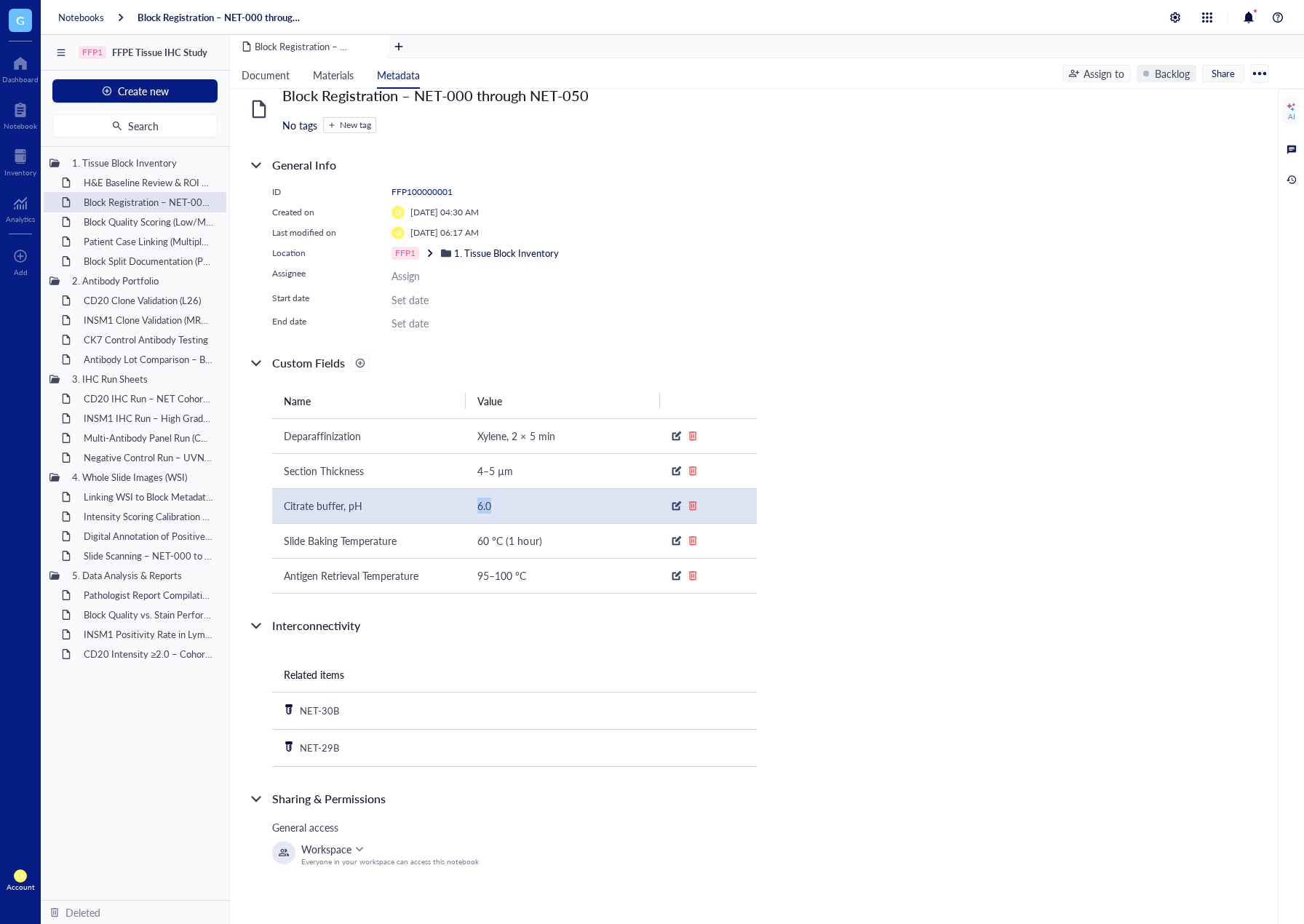
drag, startPoint x: 474, startPoint y: 515, endPoint x: 510, endPoint y: 514, distance: 36.0
click at [510, 514] on td "6.0" at bounding box center [562, 505] width 193 height 35
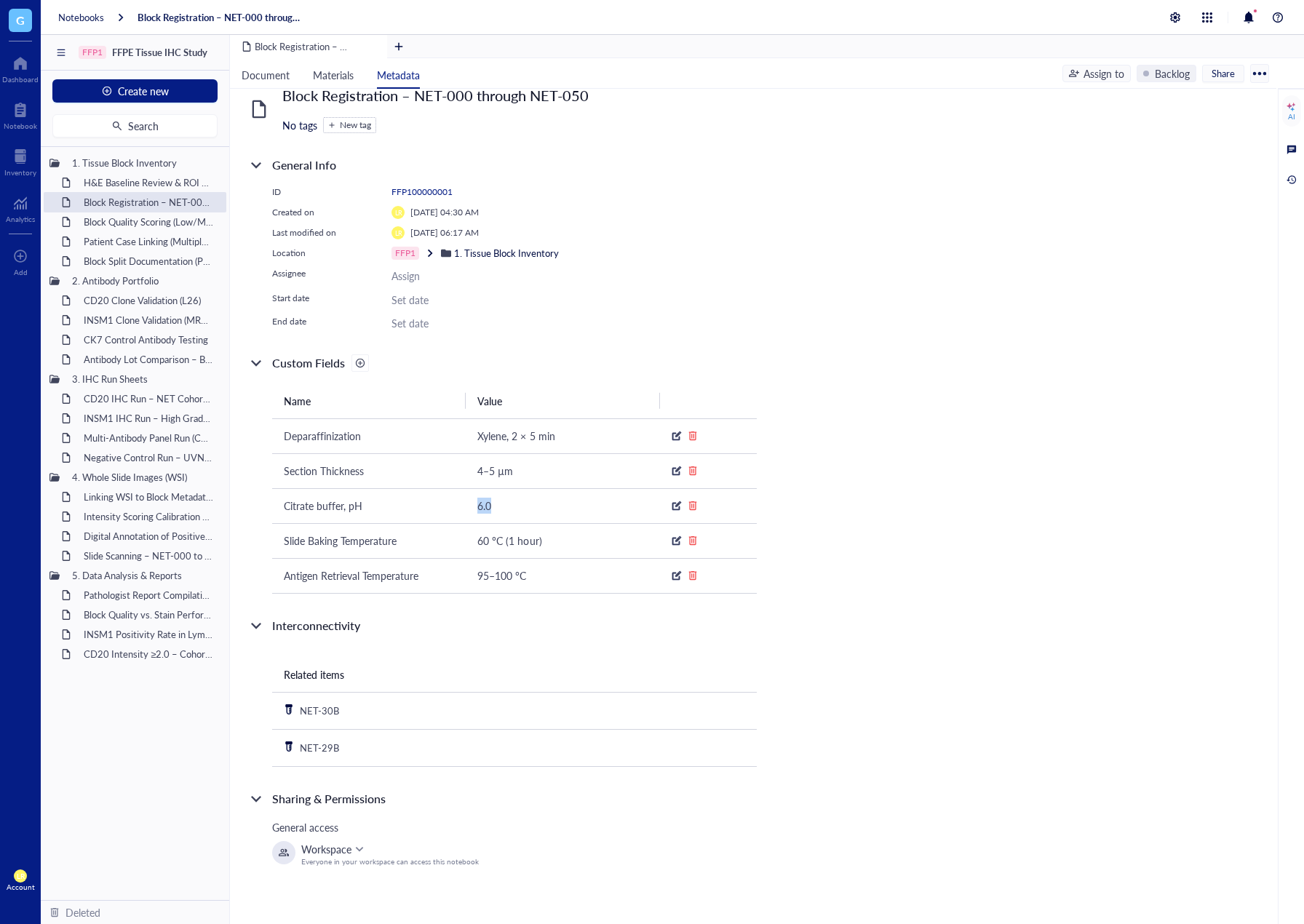
copy span "6.0"
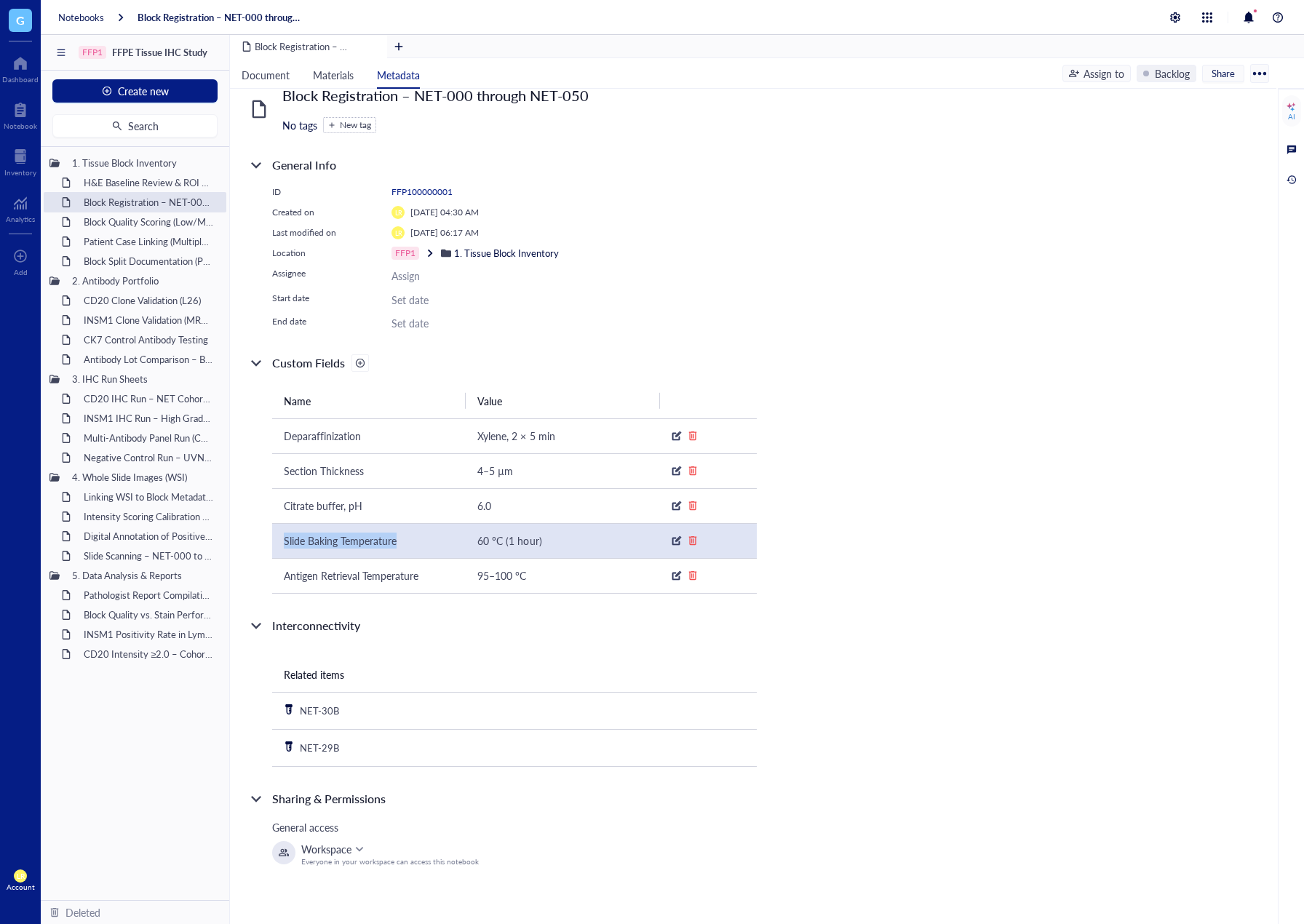
drag, startPoint x: 284, startPoint y: 545, endPoint x: 408, endPoint y: 541, distance: 124.1
click at [408, 541] on div "Slide Baking Temperature" at bounding box center [369, 541] width 171 height 16
copy span "Slide Baking Temperature"
drag, startPoint x: 567, startPoint y: 545, endPoint x: 473, endPoint y: 545, distance: 94.0
click at [473, 545] on td "60 °C (1 hour)" at bounding box center [562, 541] width 193 height 35
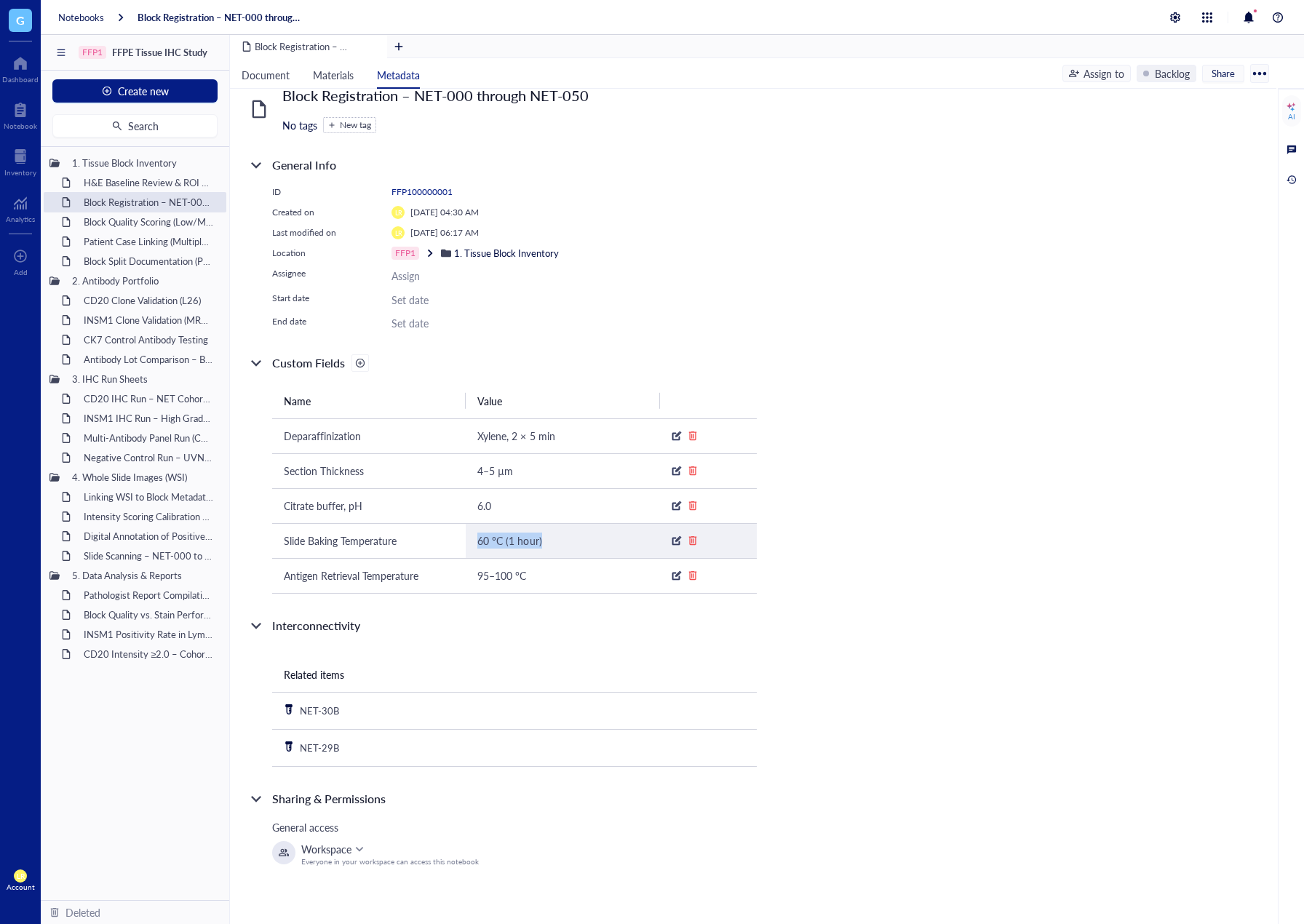
copy span "60 °C (1 hour)"
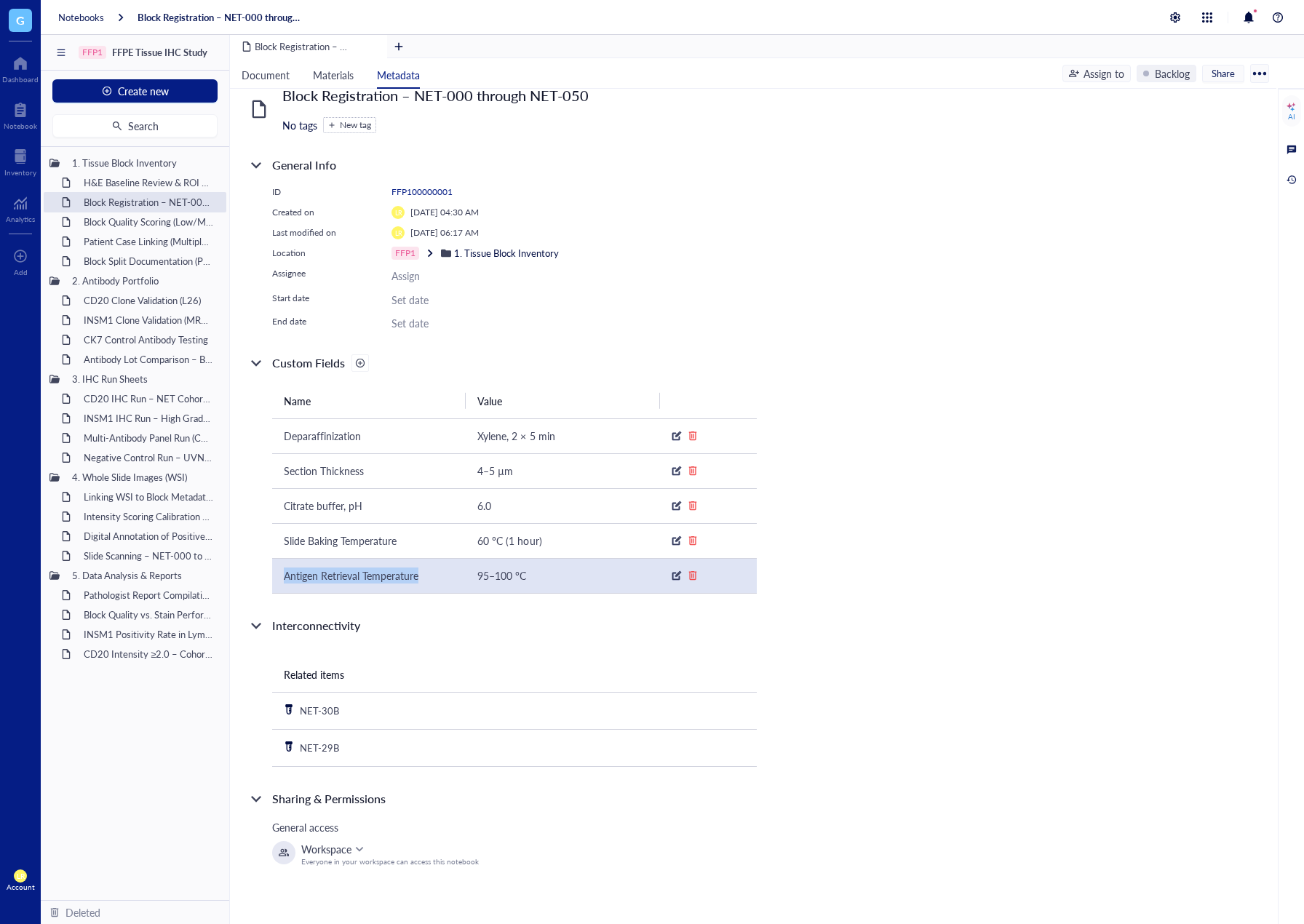
drag, startPoint x: 286, startPoint y: 579, endPoint x: 423, endPoint y: 574, distance: 137.1
click at [423, 574] on div "Antigen Retrieval Temperature" at bounding box center [369, 575] width 171 height 16
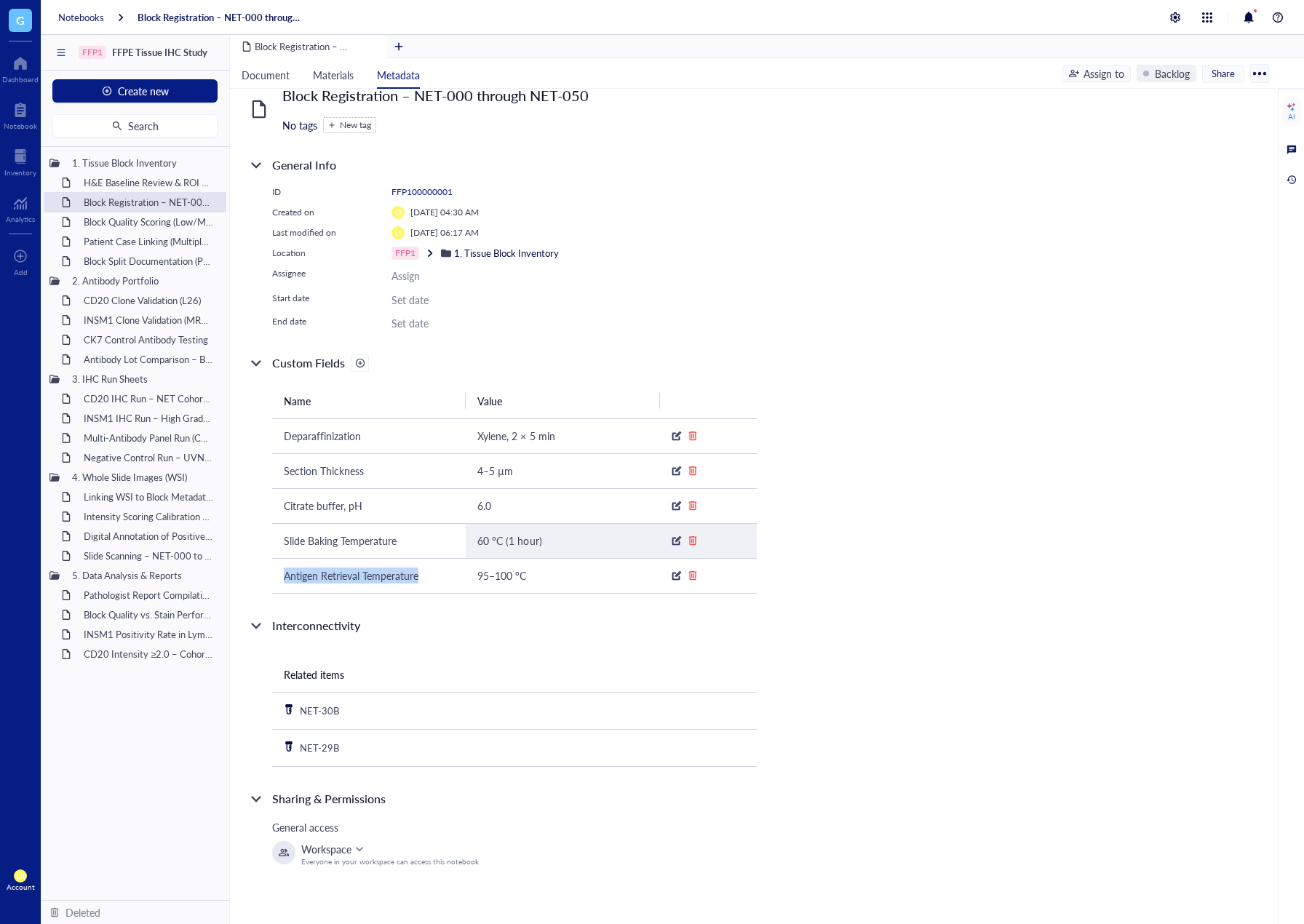
copy span "Antigen Retrieval Temperature"
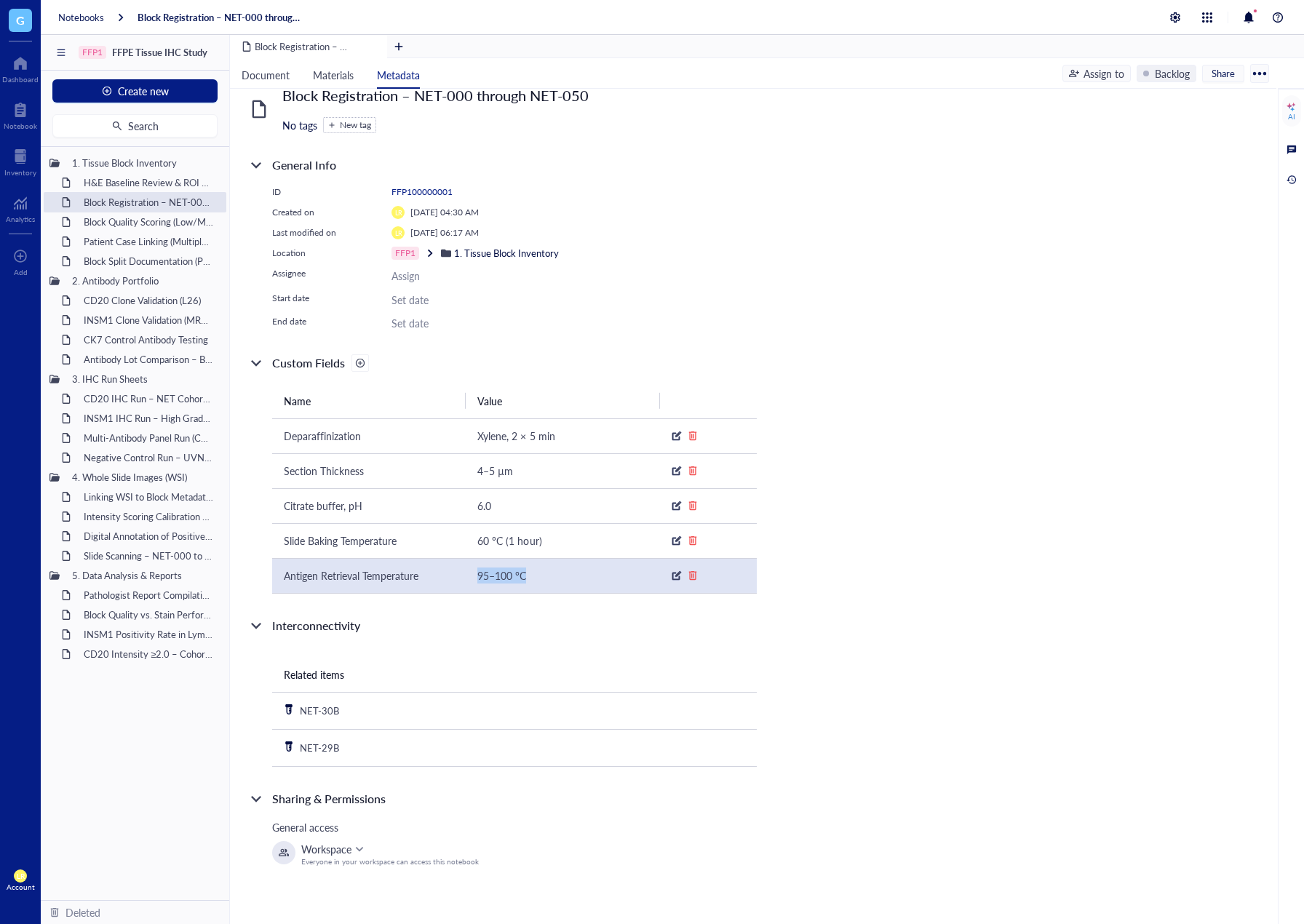
drag, startPoint x: 474, startPoint y: 575, endPoint x: 535, endPoint y: 574, distance: 61.0
click at [536, 575] on td "95–100 °C" at bounding box center [562, 575] width 193 height 35
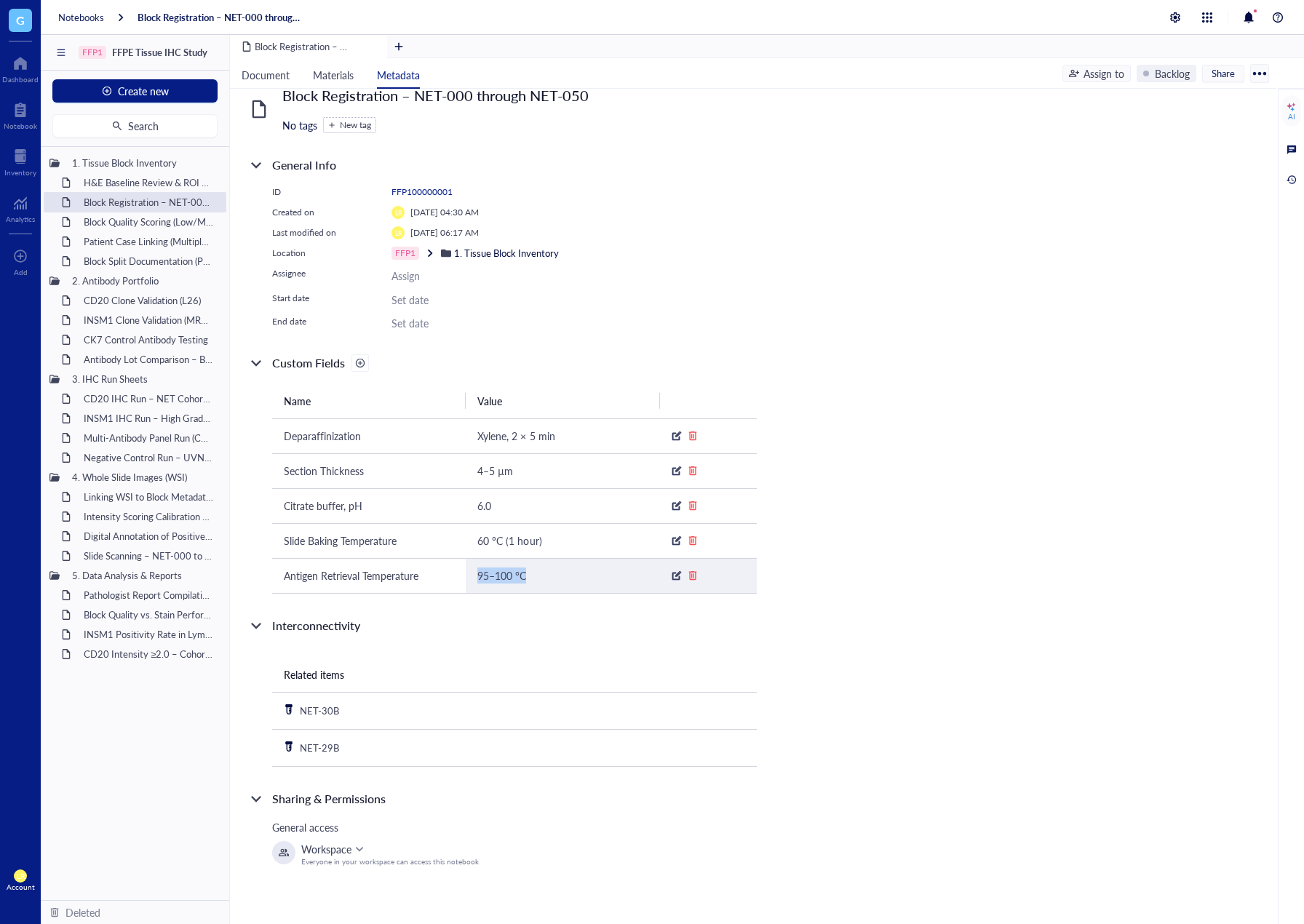
copy span "95–100 °C"
click at [121, 177] on div "H&E Baseline Review & ROI Selection for NET IHC" at bounding box center [141, 182] width 128 height 20
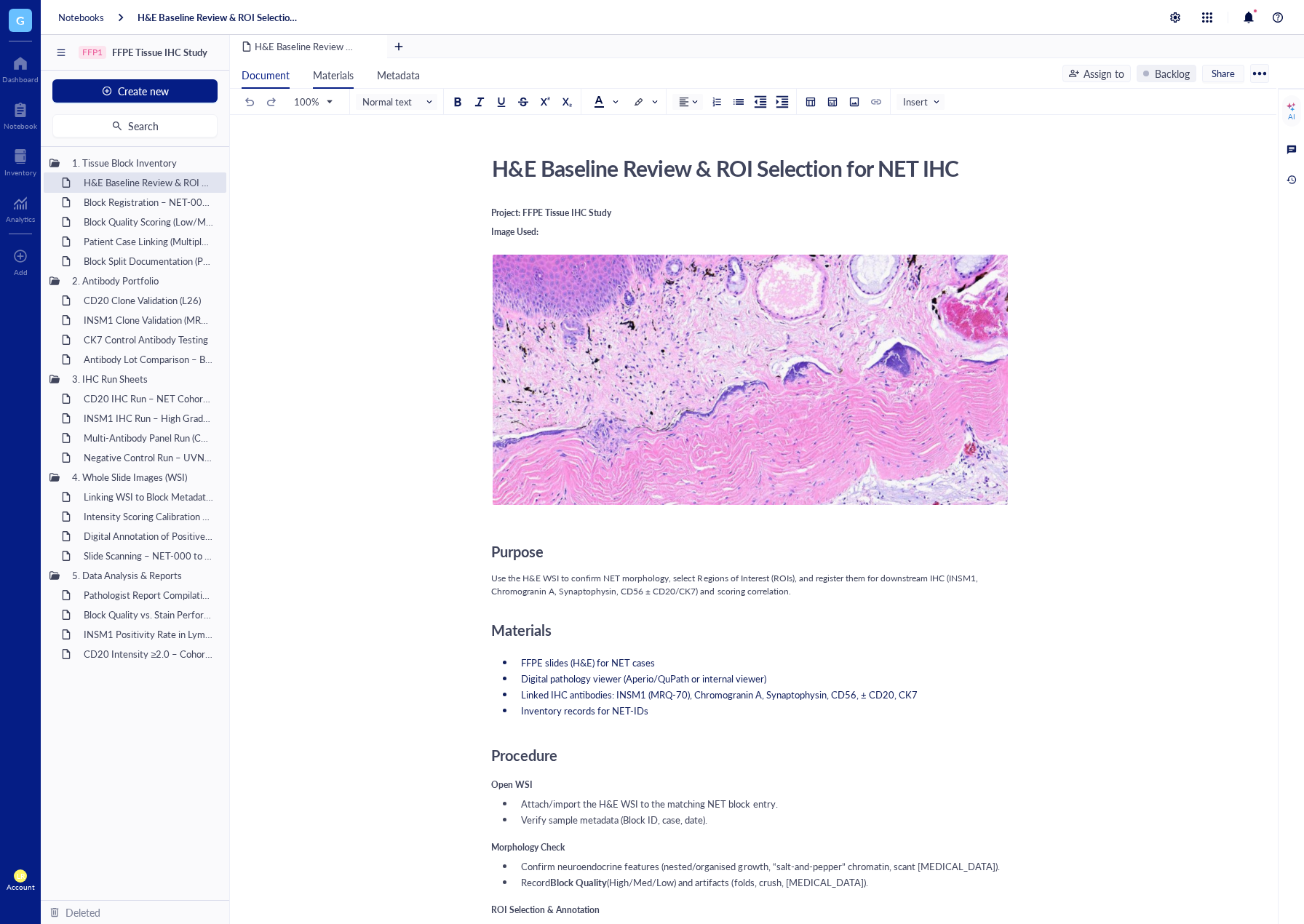
click at [338, 72] on span "Materials" at bounding box center [333, 74] width 41 height 15
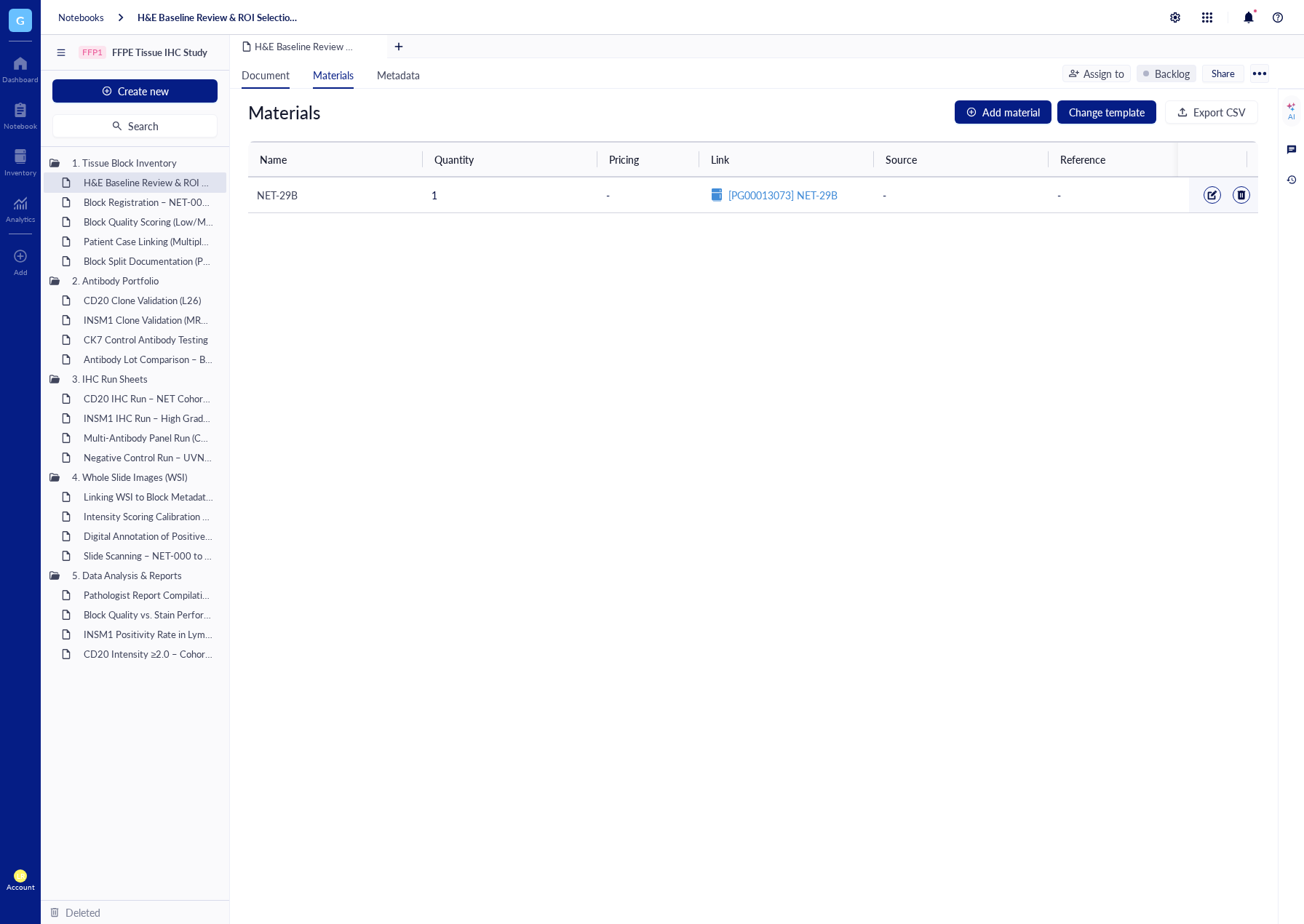
click at [265, 77] on span "Document" at bounding box center [265, 74] width 48 height 15
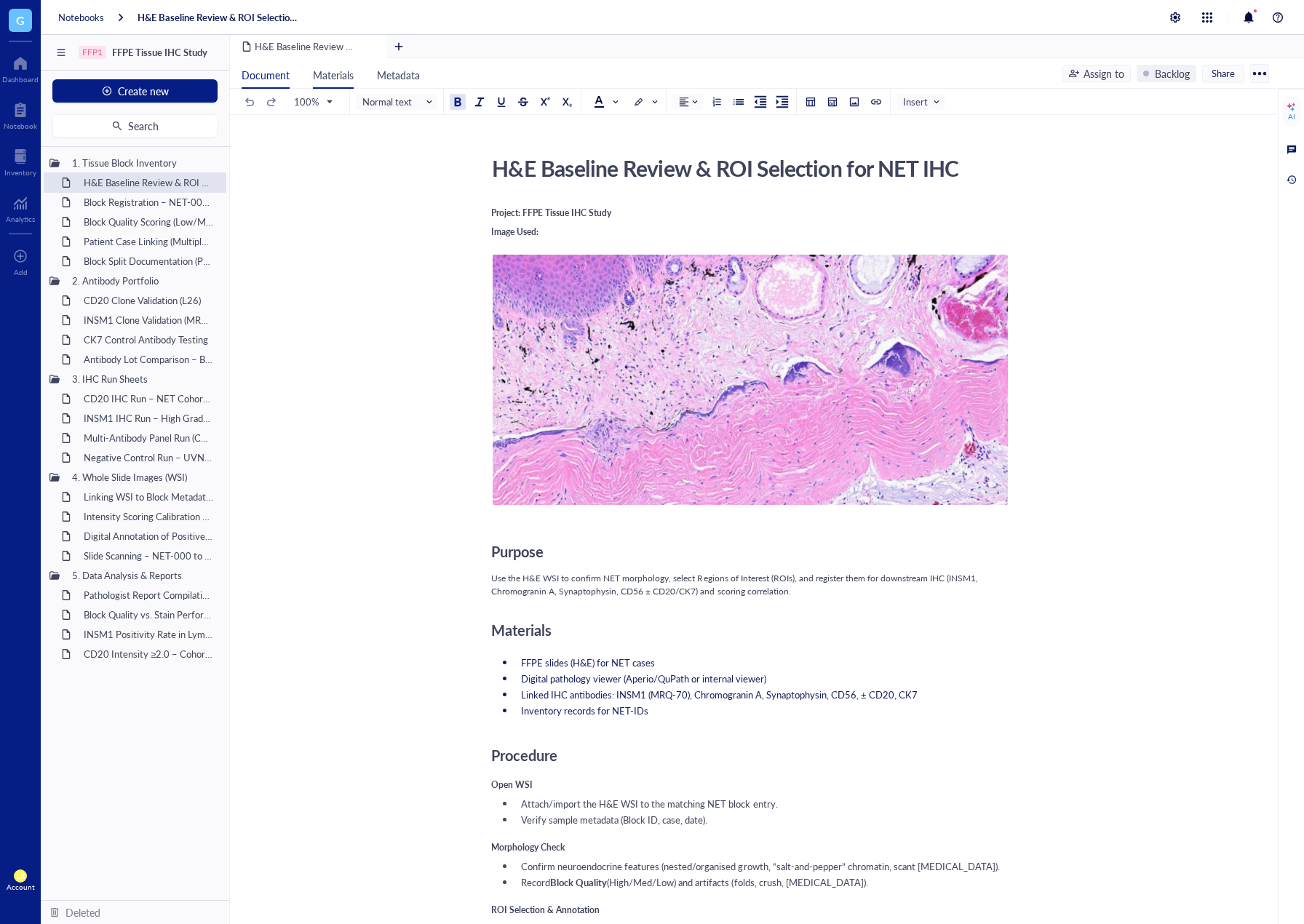
click at [307, 79] on li "Materials" at bounding box center [333, 73] width 64 height 31
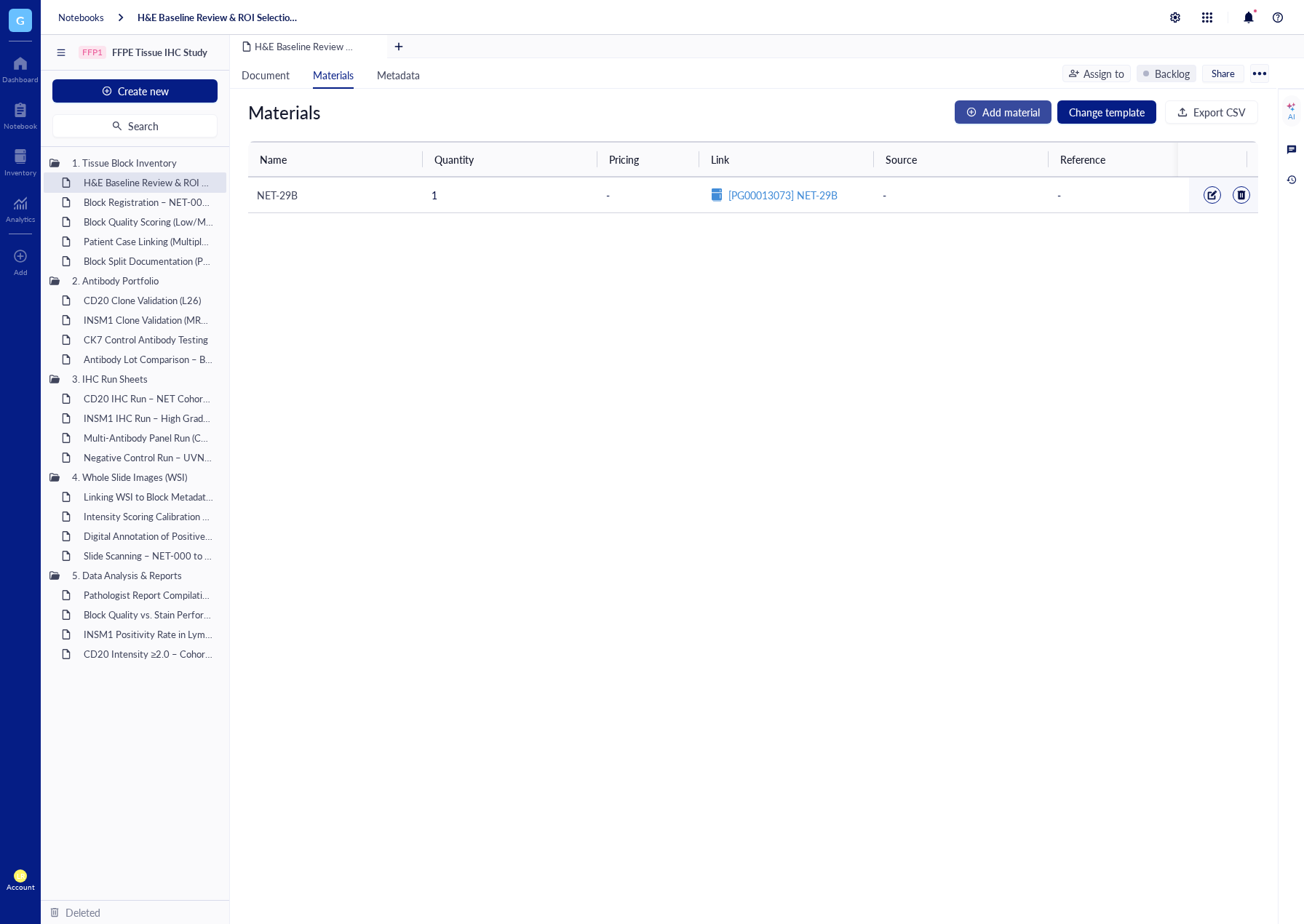
click at [987, 120] on button "Add material" at bounding box center [1003, 112] width 97 height 23
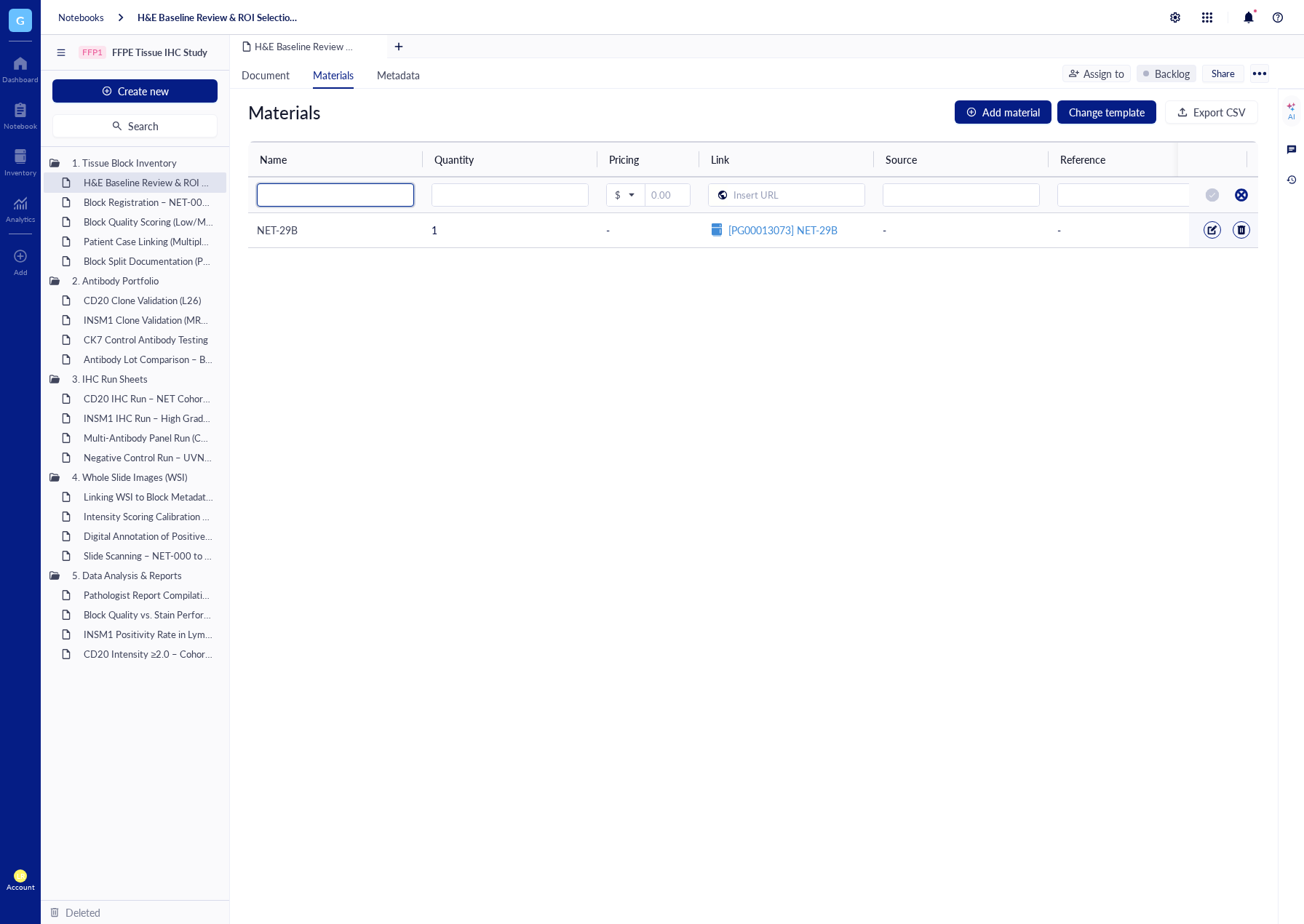
click at [301, 200] on input "search" at bounding box center [335, 195] width 140 height 22
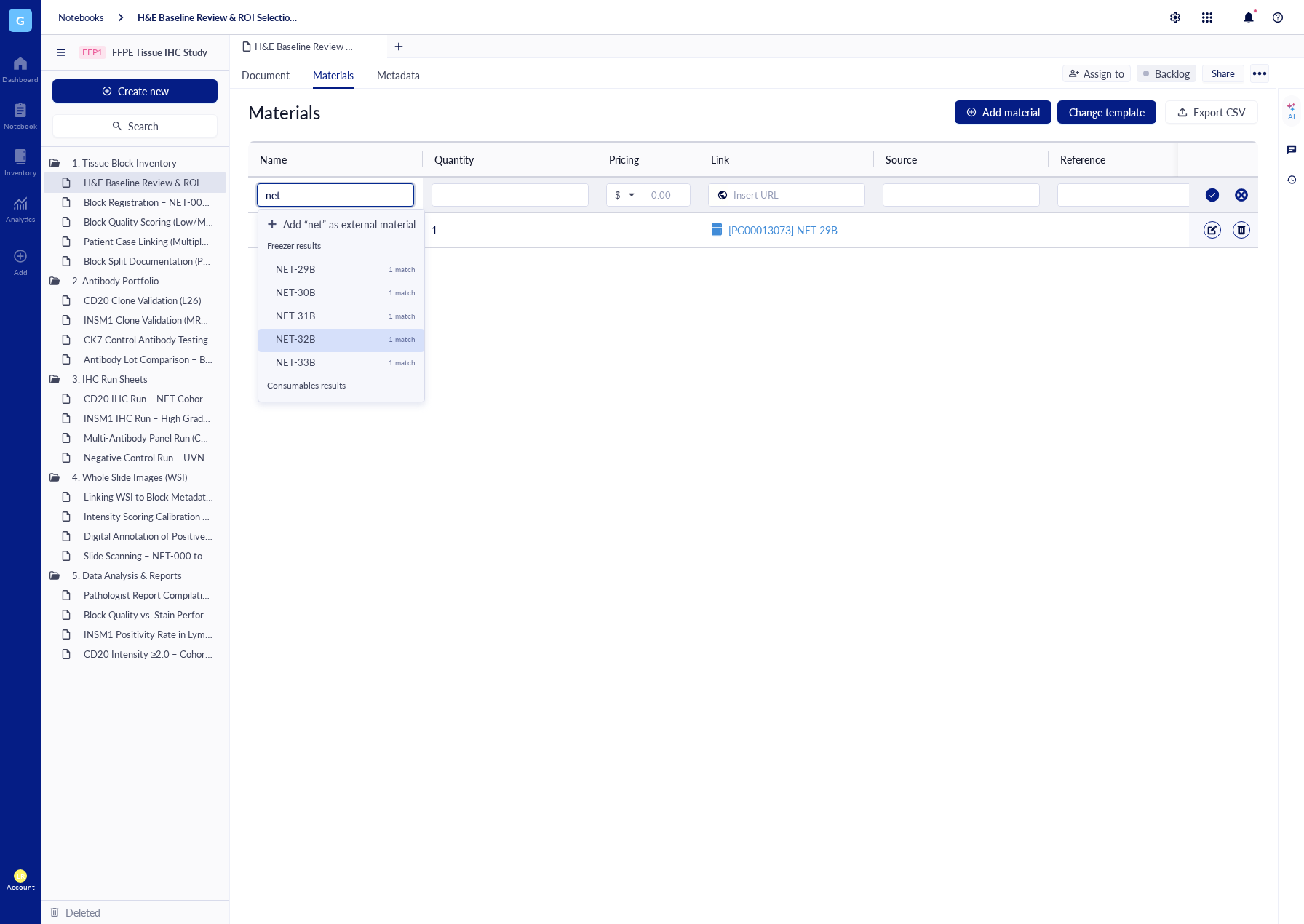
click at [321, 334] on div "NET-32B" at bounding box center [326, 339] width 101 height 13
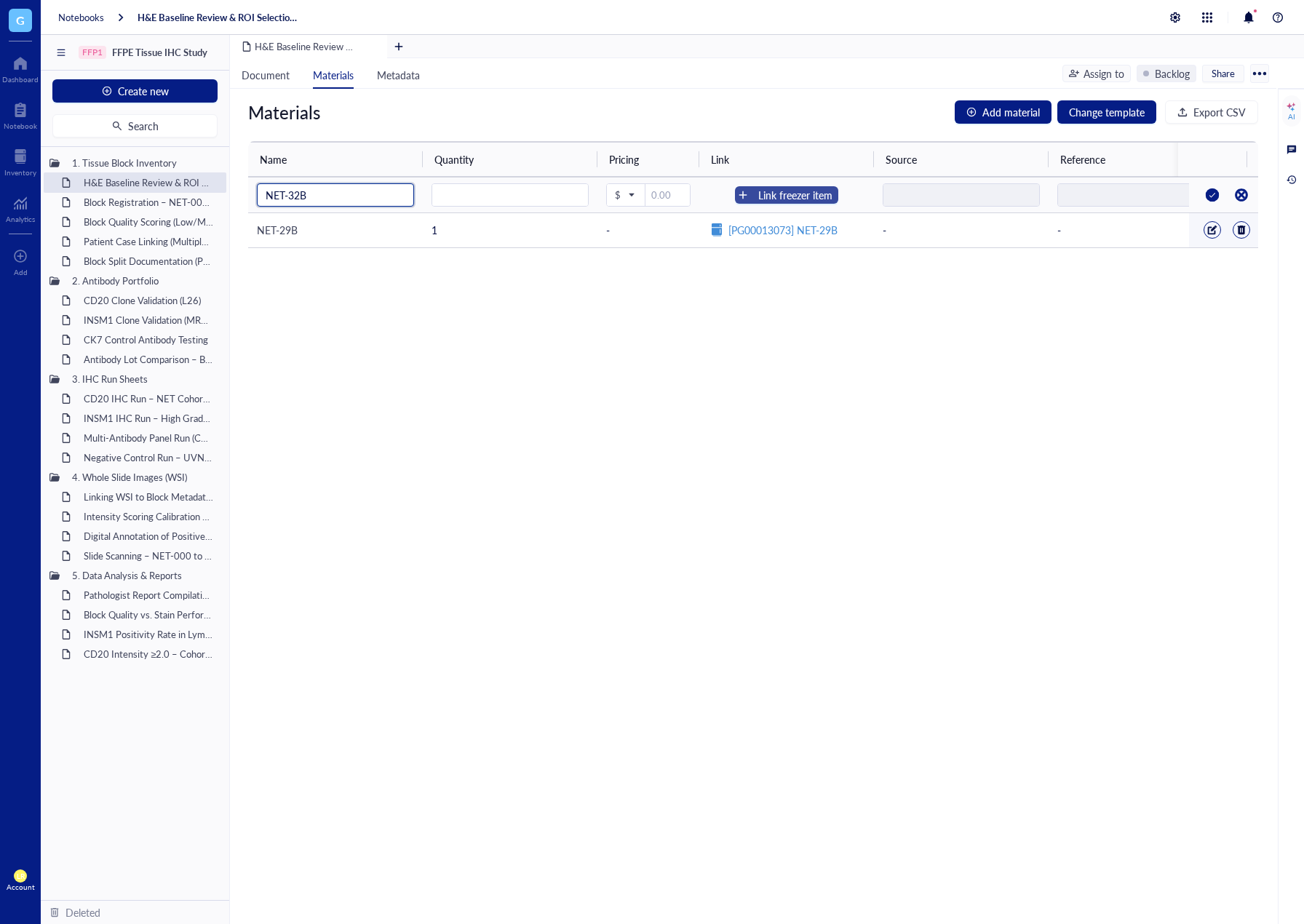
type input "NET-32B"
click at [814, 189] on div "Link freezer item" at bounding box center [795, 195] width 74 height 16
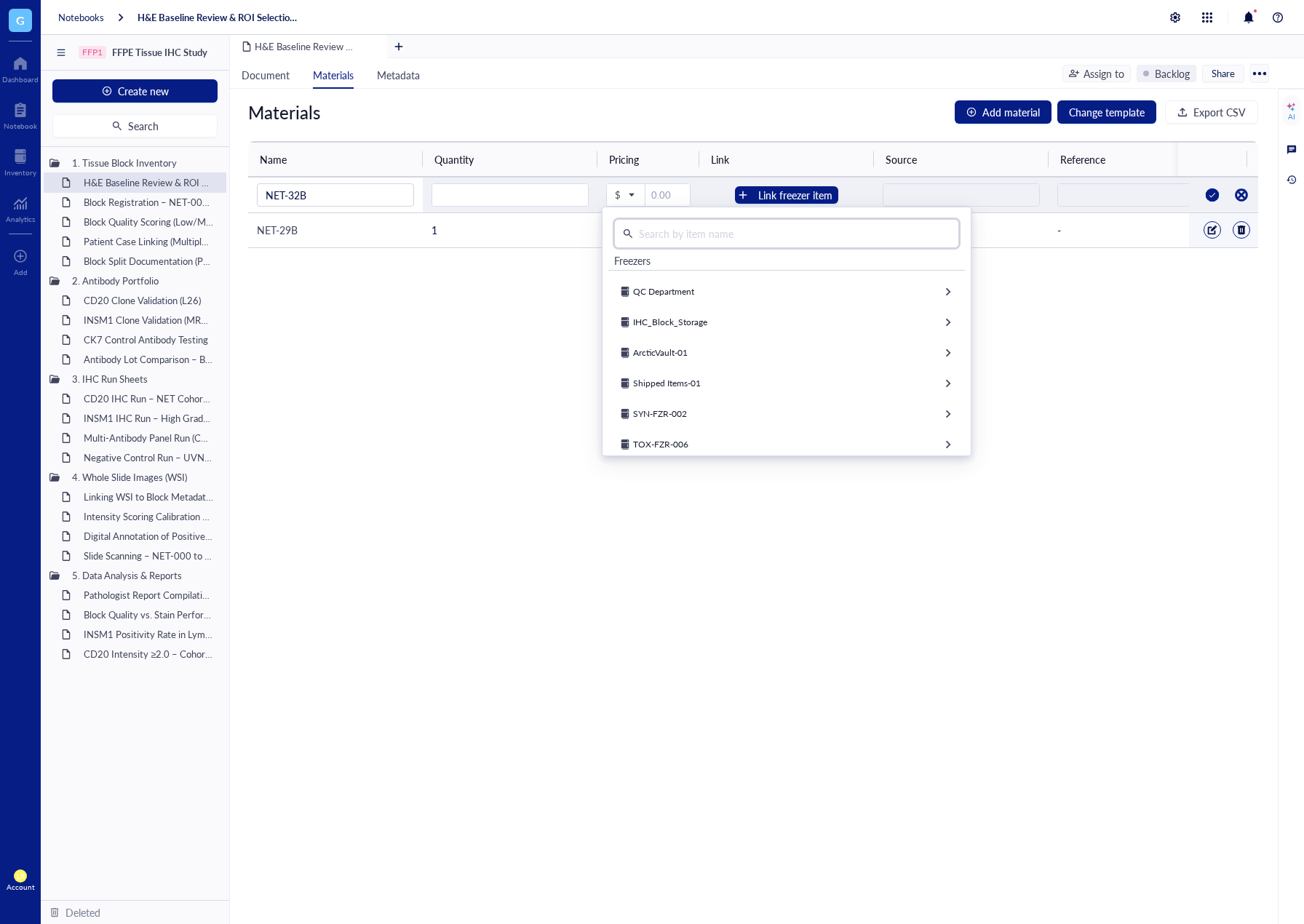
click at [738, 226] on input "text" at bounding box center [791, 234] width 317 height 22
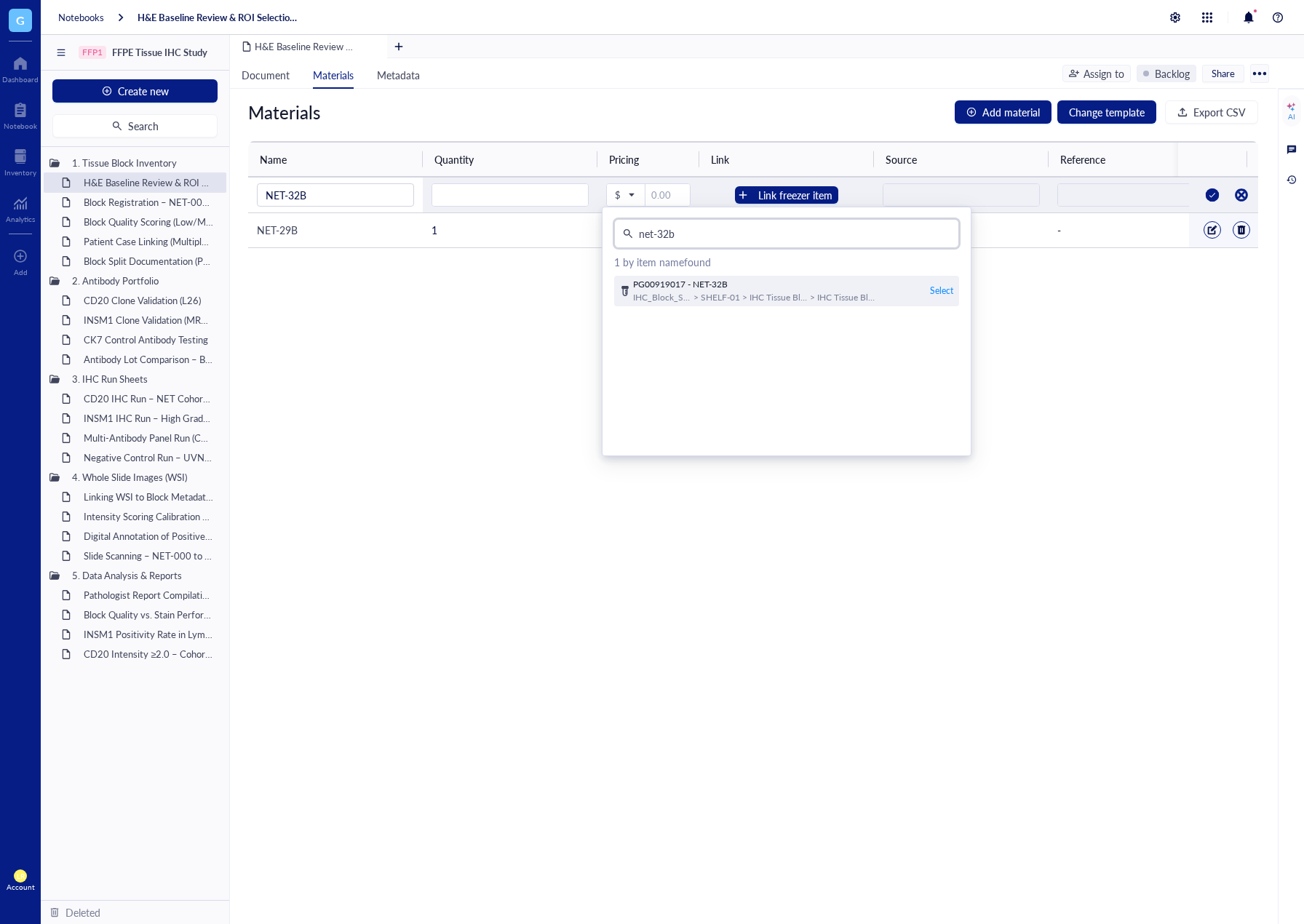
type input "net-32b"
click at [934, 290] on div "Select" at bounding box center [942, 291] width 23 height 13
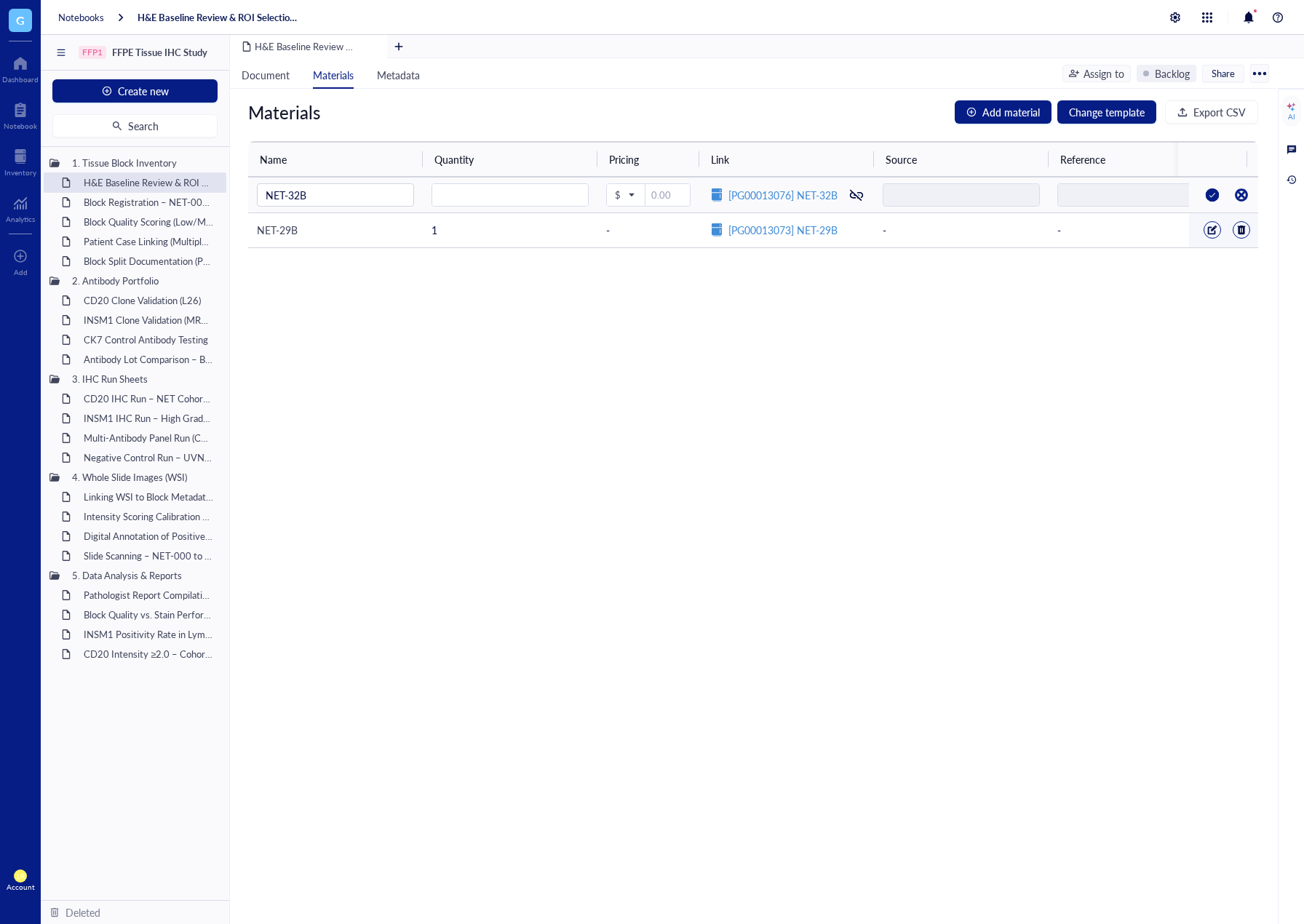
click at [1205, 192] on div at bounding box center [1212, 195] width 23 height 23
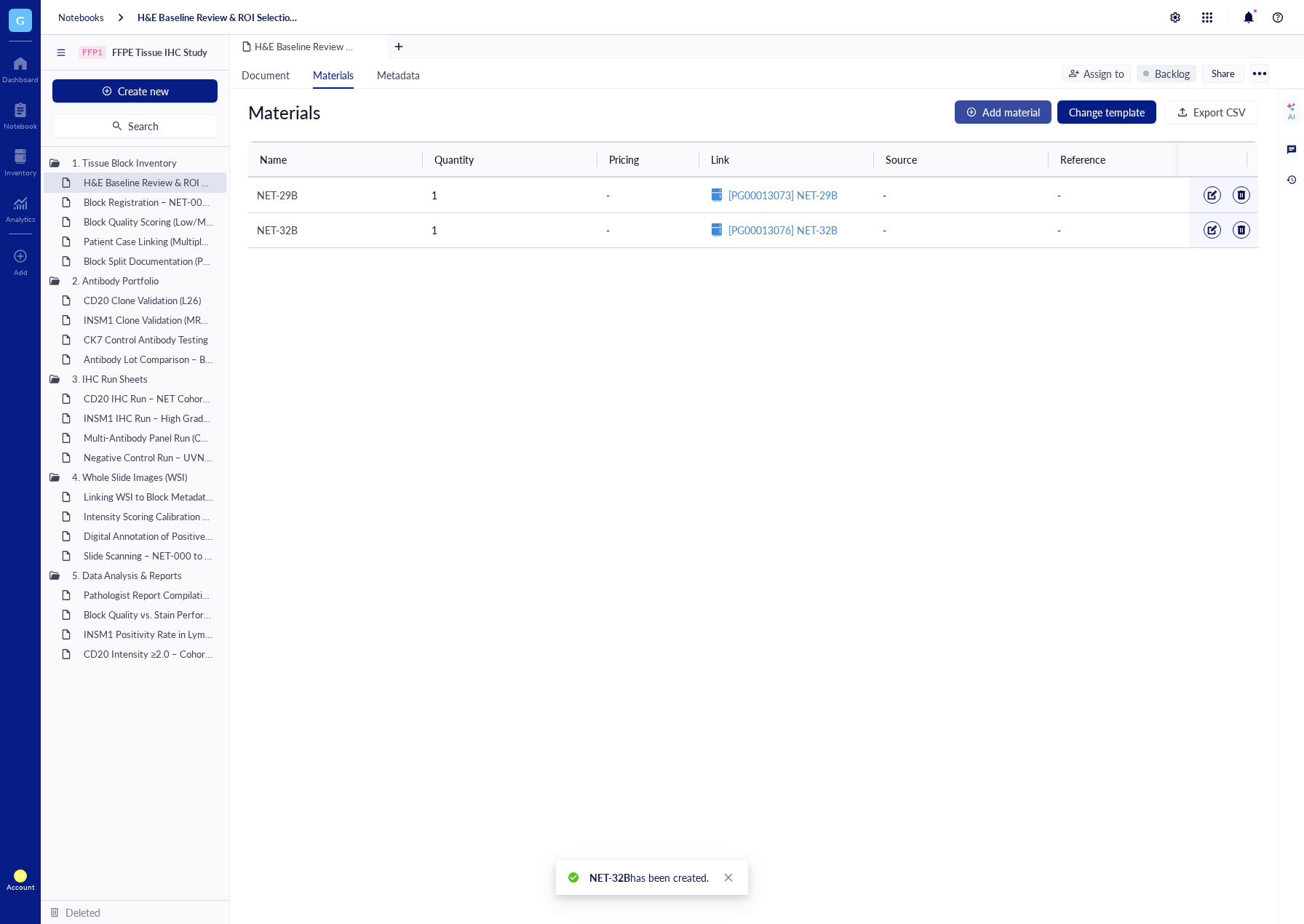
click at [1011, 112] on span "Add material" at bounding box center [1010, 112] width 57 height 16
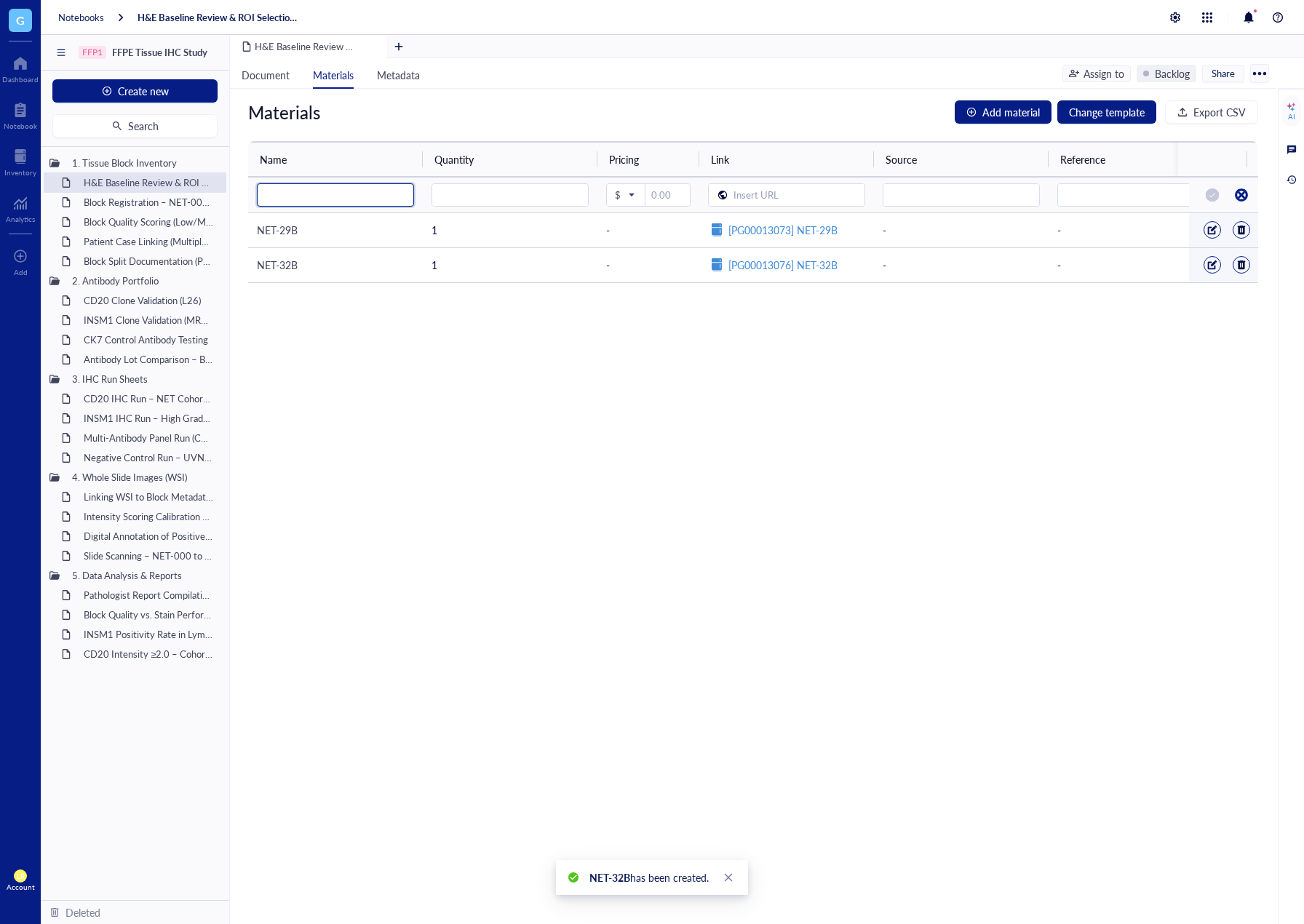
click at [358, 196] on input "search" at bounding box center [335, 195] width 140 height 22
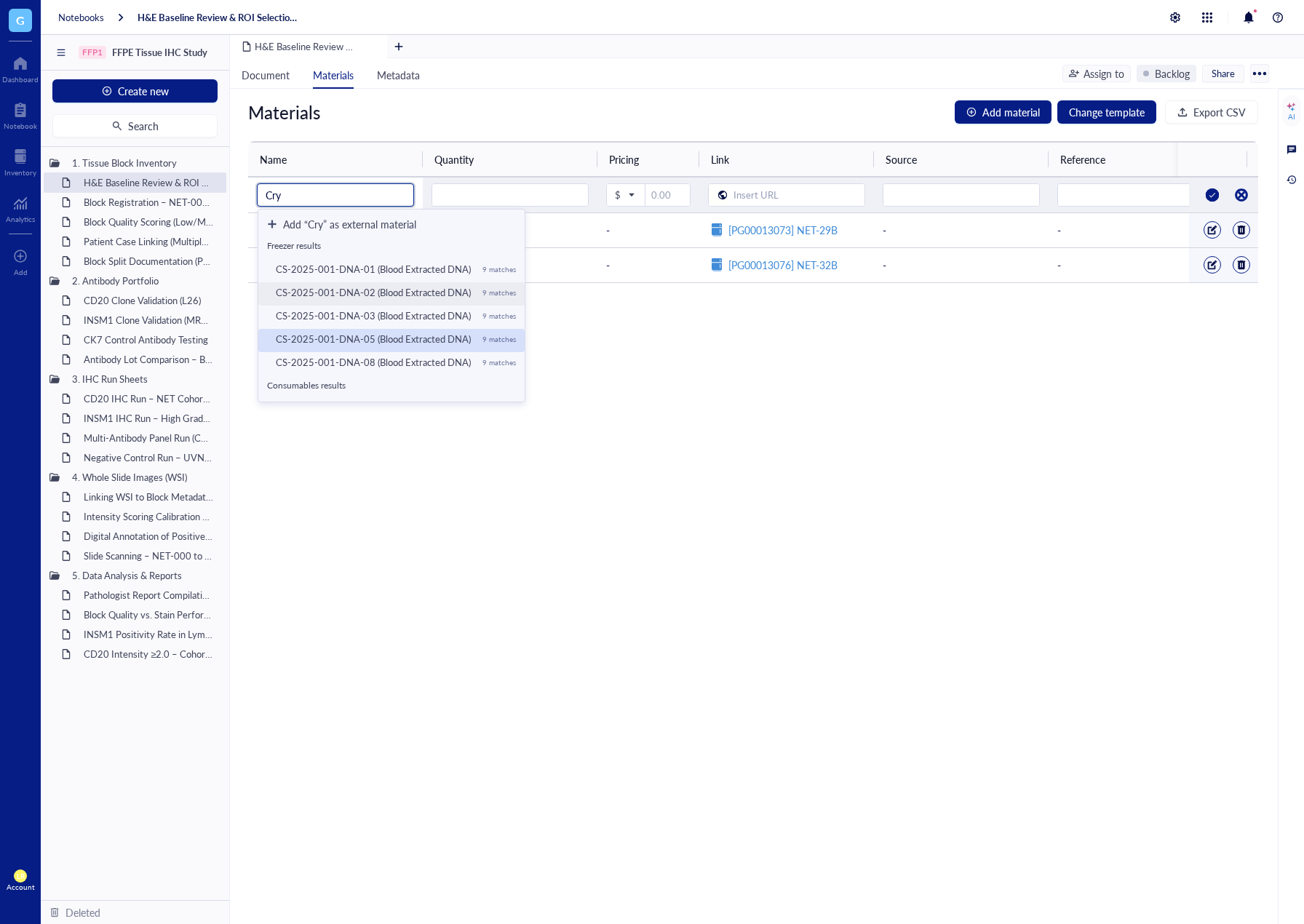
scroll to position [59, 0]
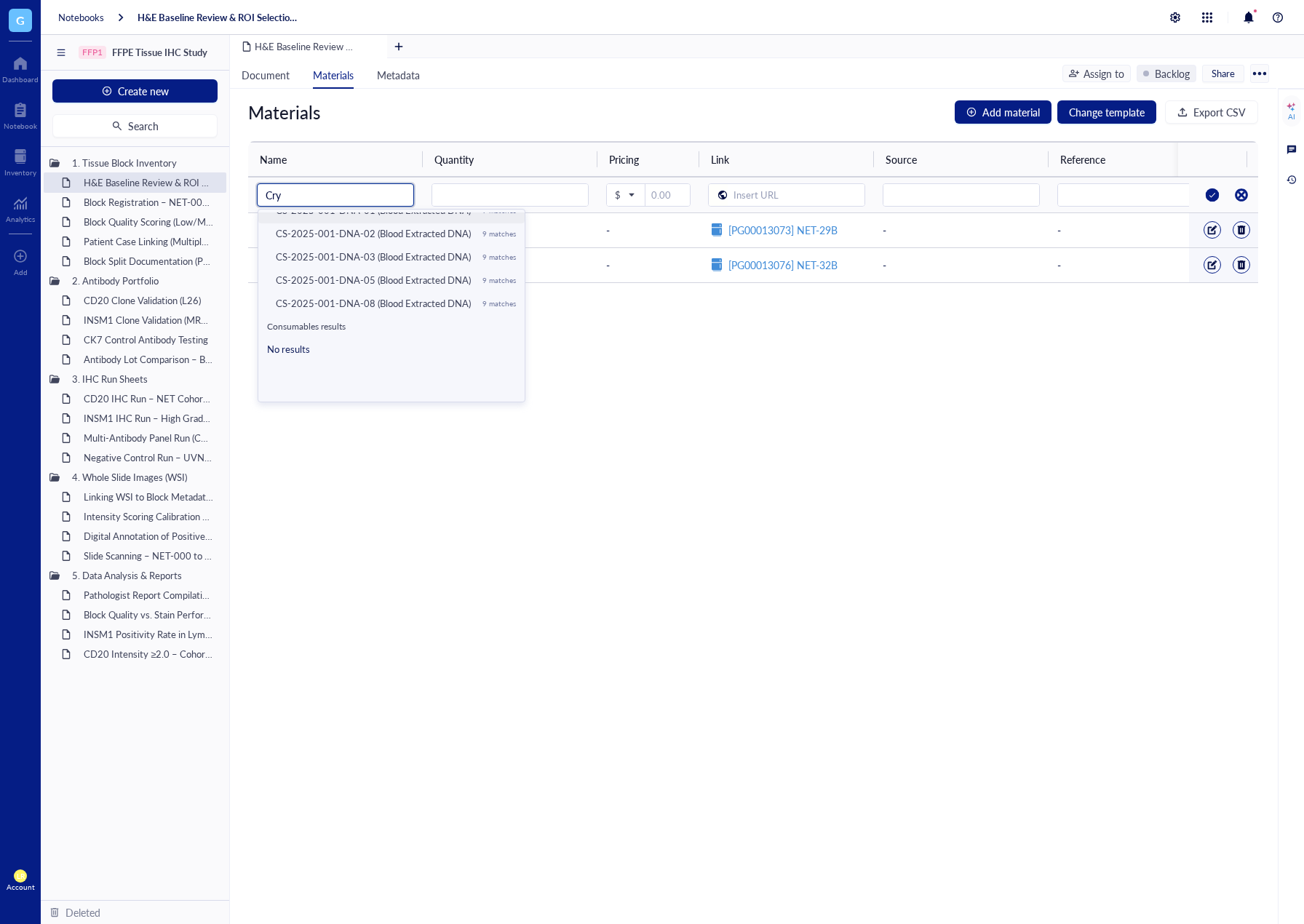
click at [301, 193] on input "Cry" at bounding box center [335, 195] width 140 height 22
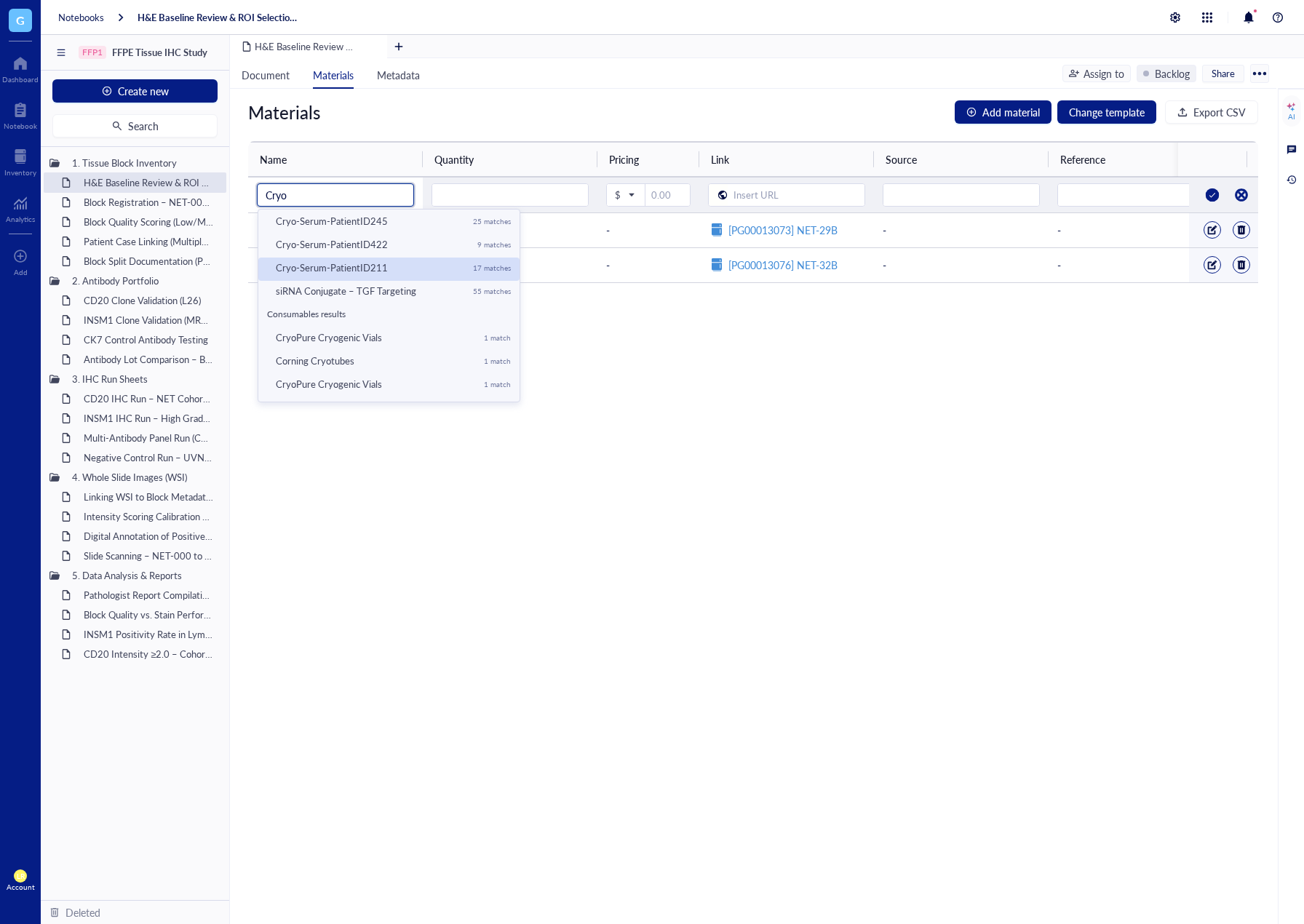
scroll to position [73, 0]
click at [484, 336] on div "1 match" at bounding box center [497, 336] width 27 height 9
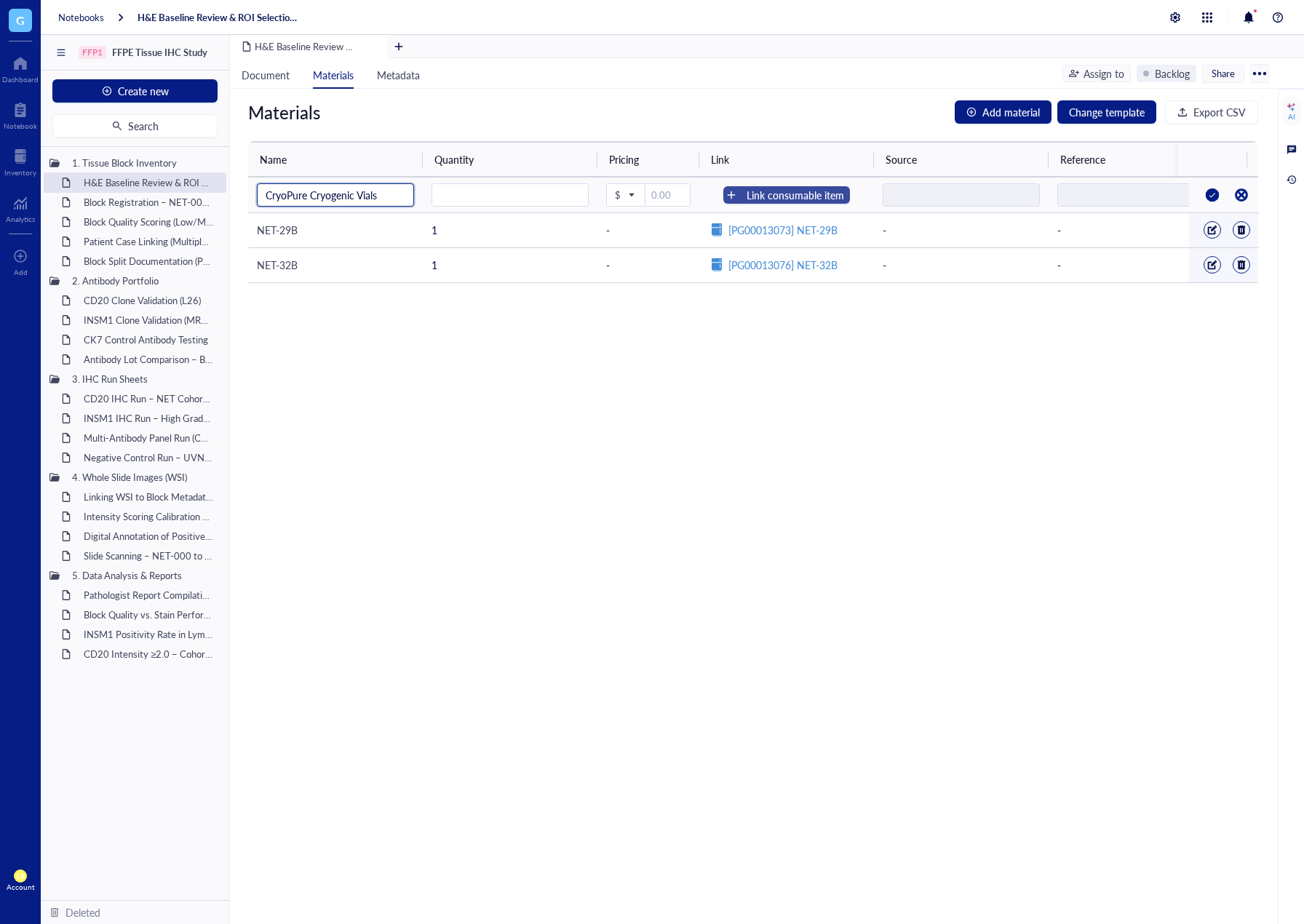
type input "CryoPure Cryogenic Vials"
click at [764, 191] on div "Link consumable item" at bounding box center [795, 195] width 98 height 16
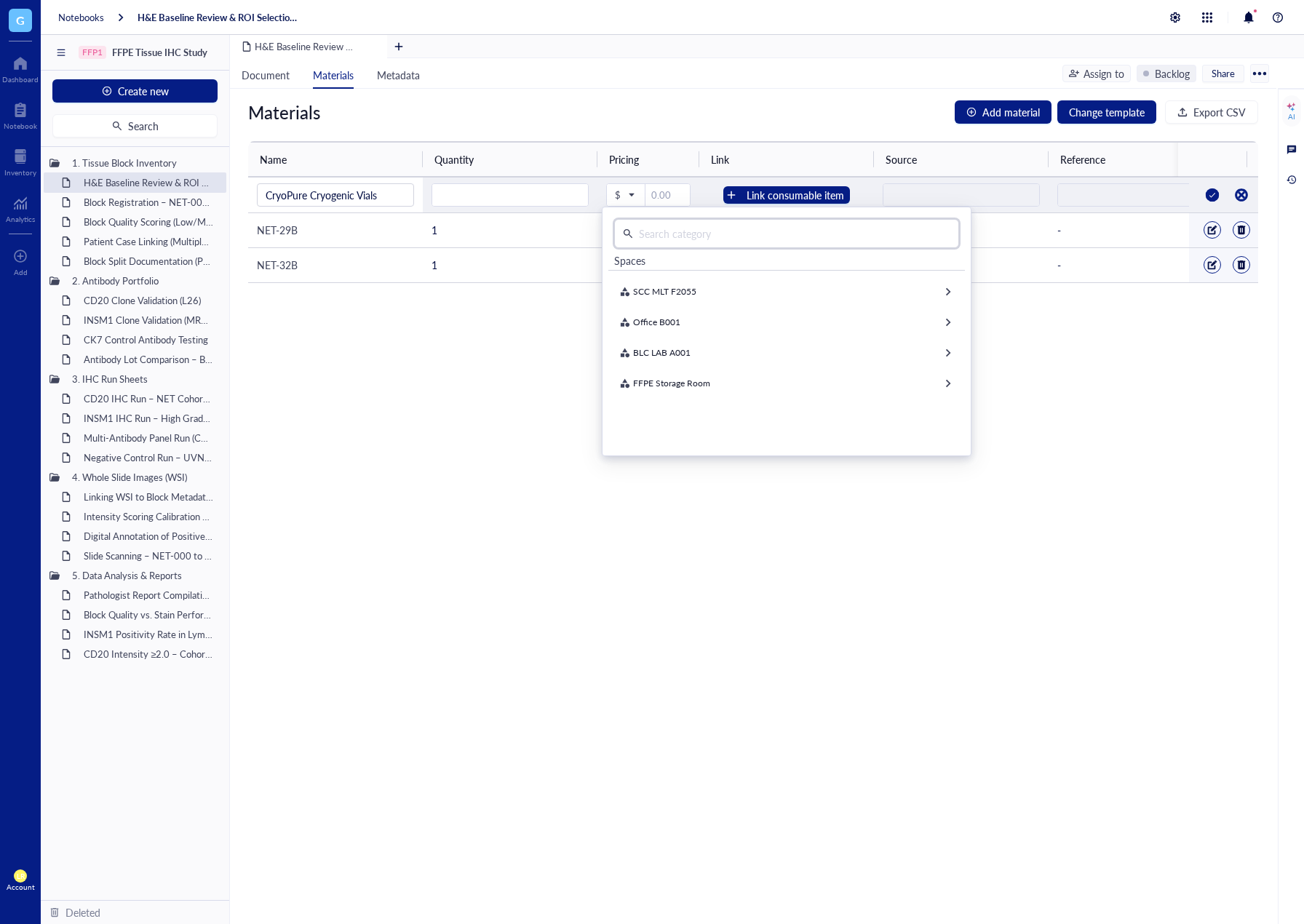
click at [722, 239] on input "text" at bounding box center [791, 234] width 317 height 22
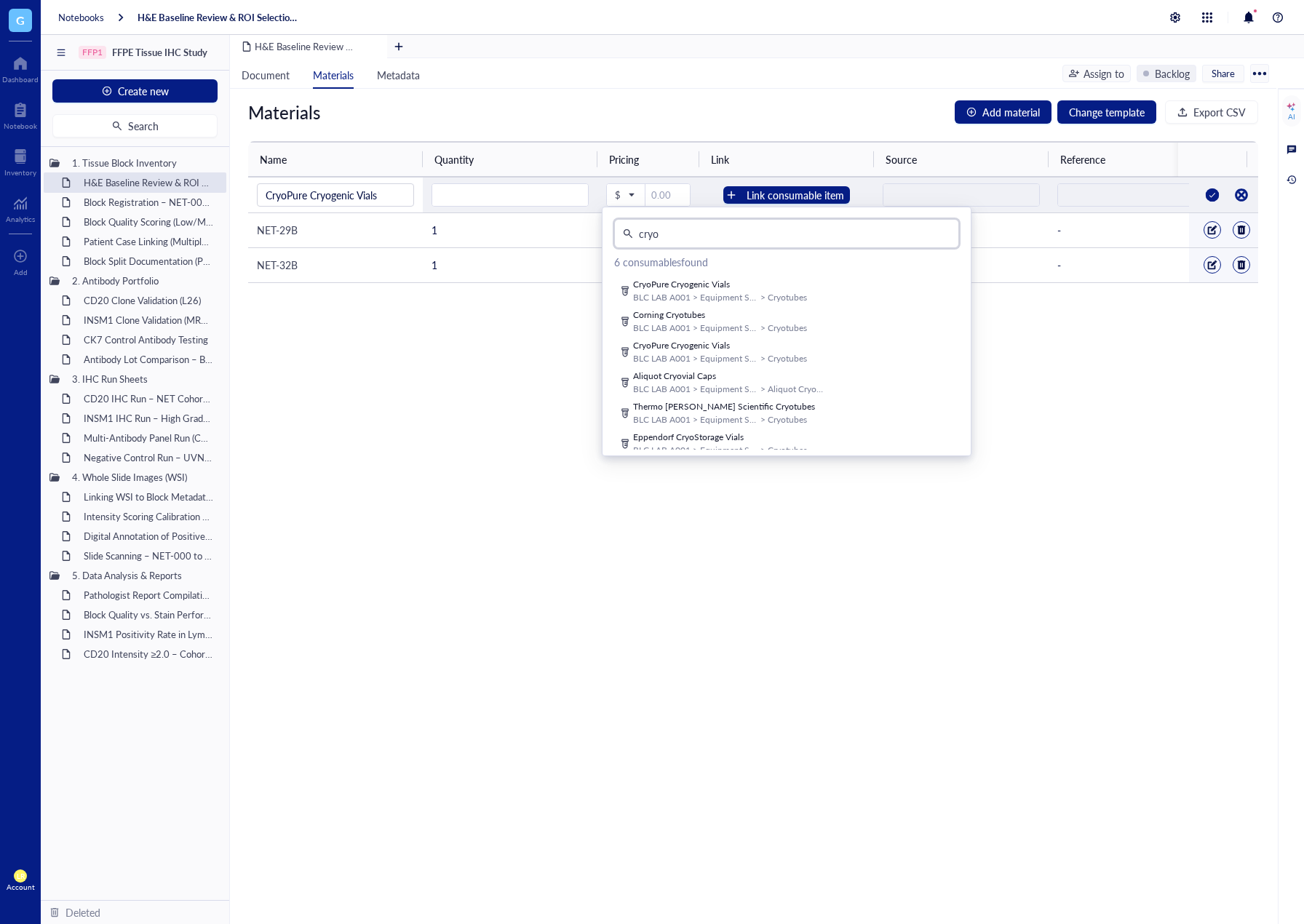
type input "cryo"
click at [0, 0] on div "Select" at bounding box center [0, 0] width 0 height 0
type input "20"
type input "BioNova Labs"
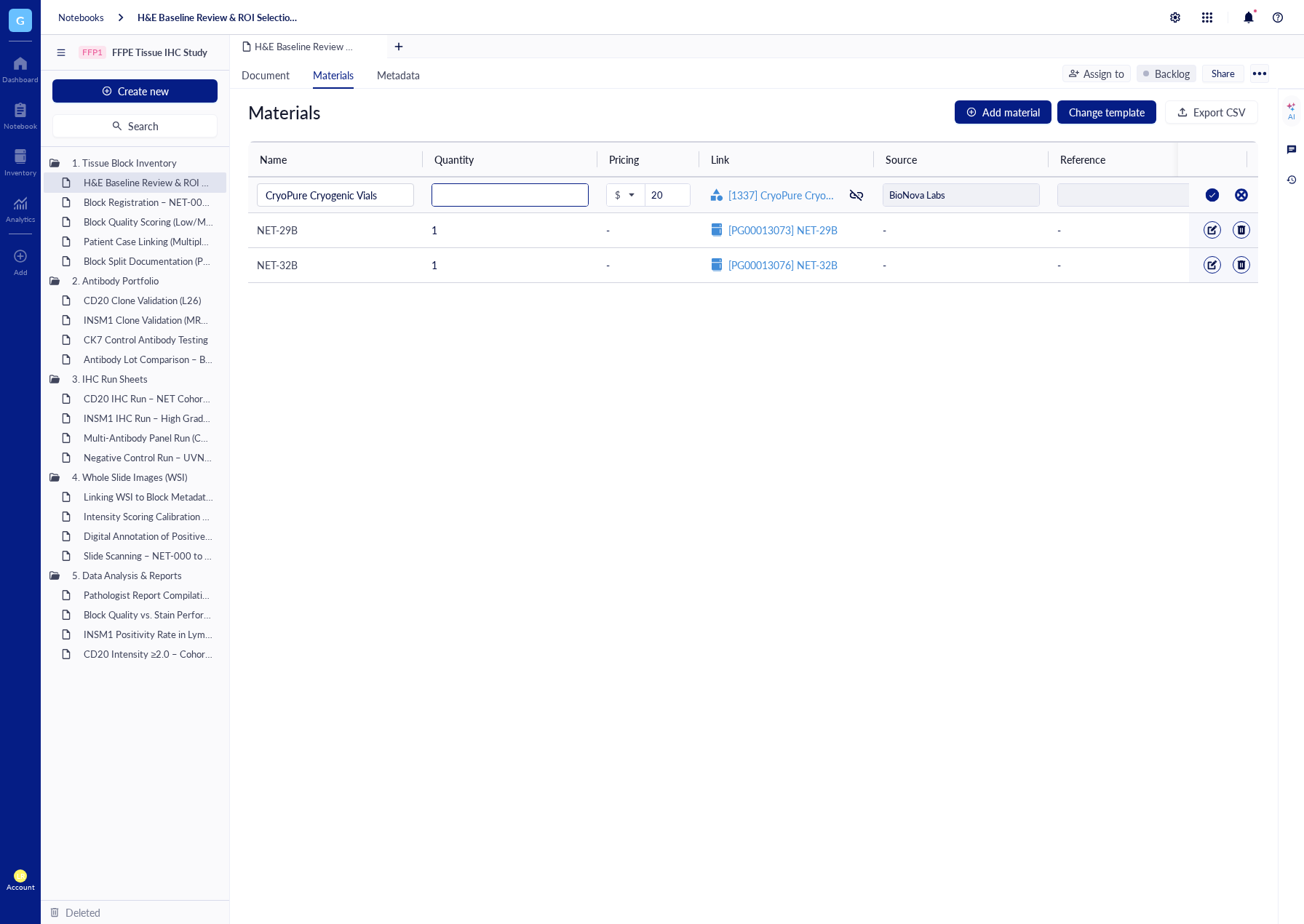
click at [559, 190] on input "number" at bounding box center [510, 196] width 156 height 23
type input "5"
click at [1201, 201] on div at bounding box center [1212, 195] width 23 height 23
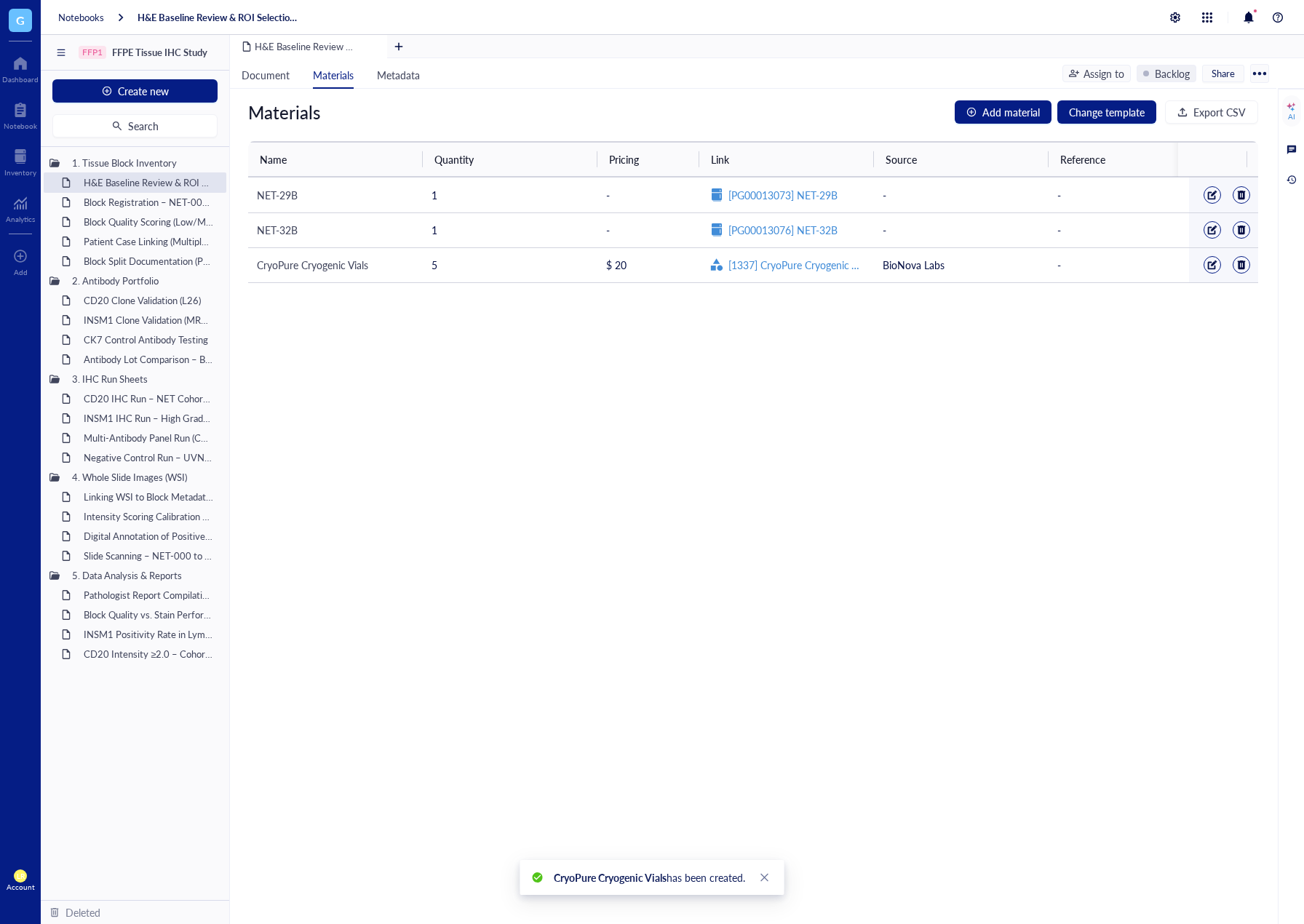
click at [1046, 462] on div "Materials Add material Change template Export CSV Name Quantity Pricing Link So…" at bounding box center [753, 506] width 1046 height 836
click at [17, 109] on div at bounding box center [20, 110] width 34 height 23
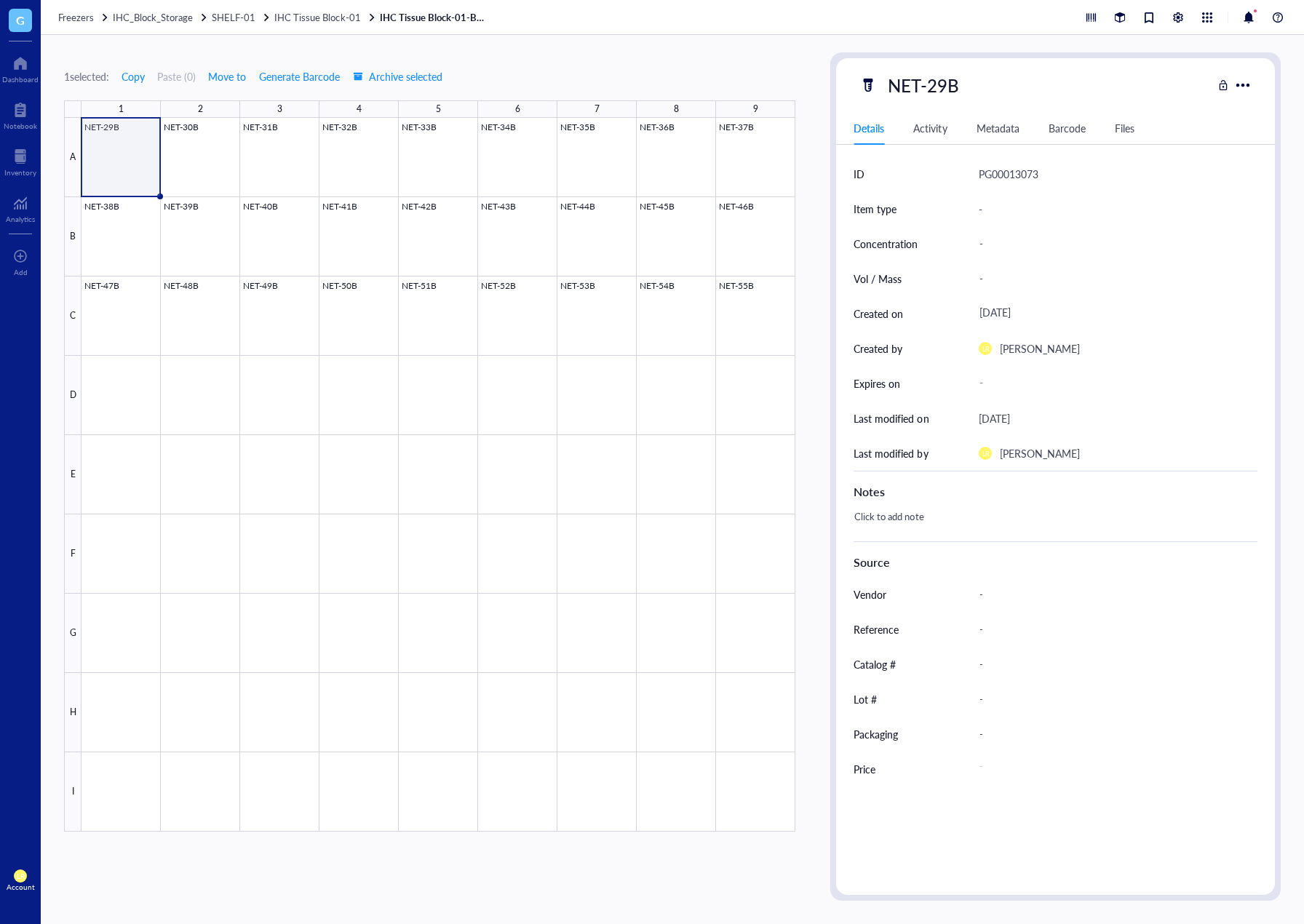
click at [1117, 130] on div "Files" at bounding box center [1125, 128] width 20 height 16
